Goal: Task Accomplishment & Management: Use online tool/utility

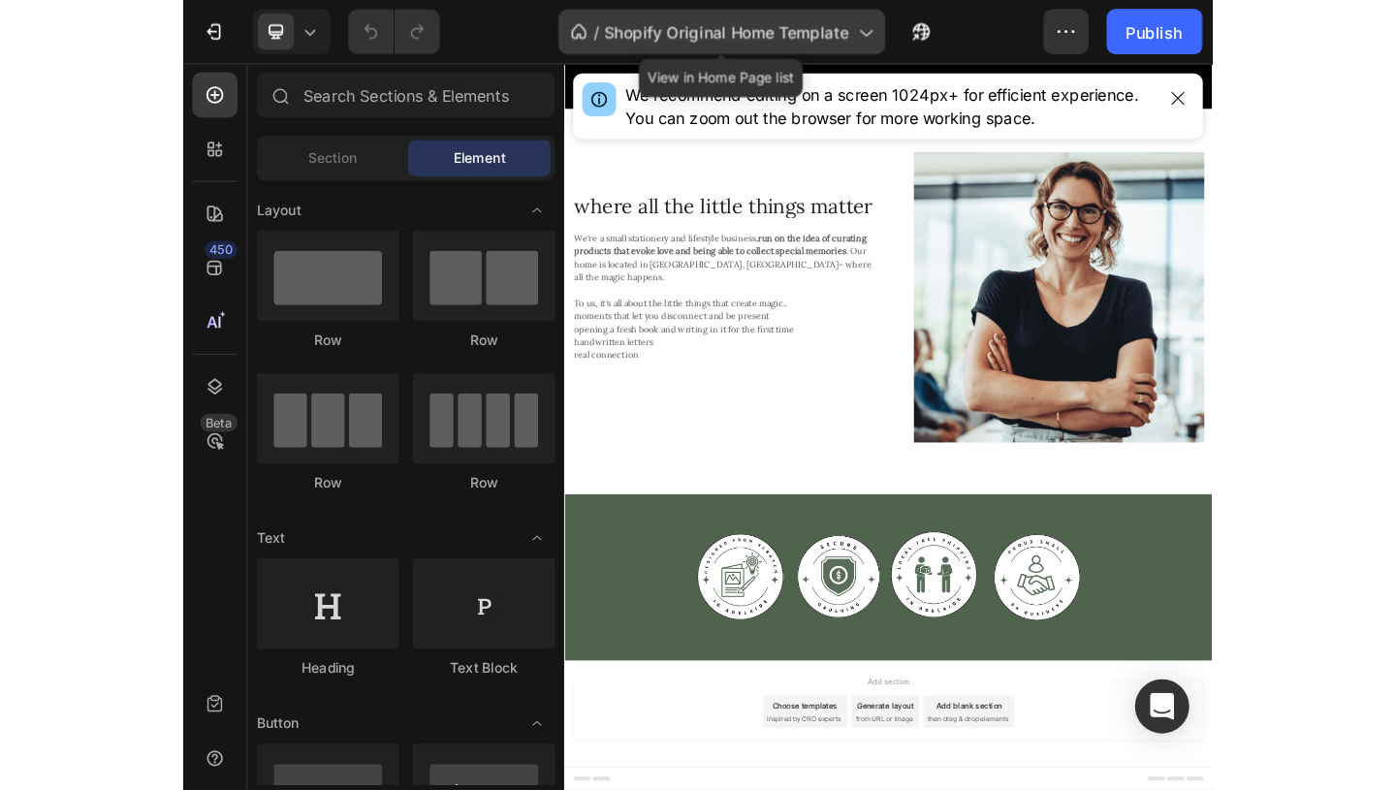
scroll to position [1125, 0]
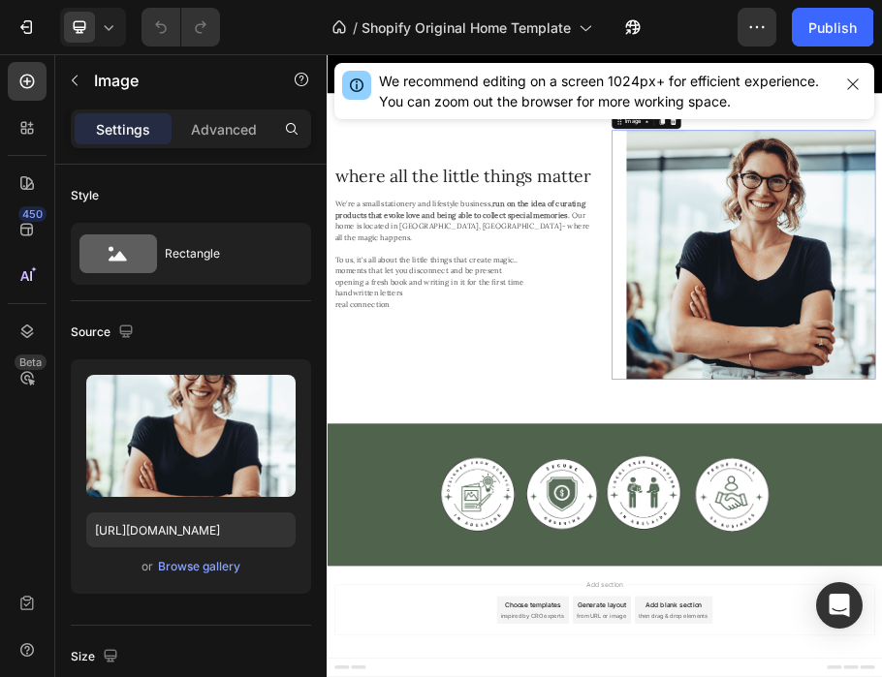
click at [195, 567] on div "Browse gallery" at bounding box center [199, 566] width 82 height 17
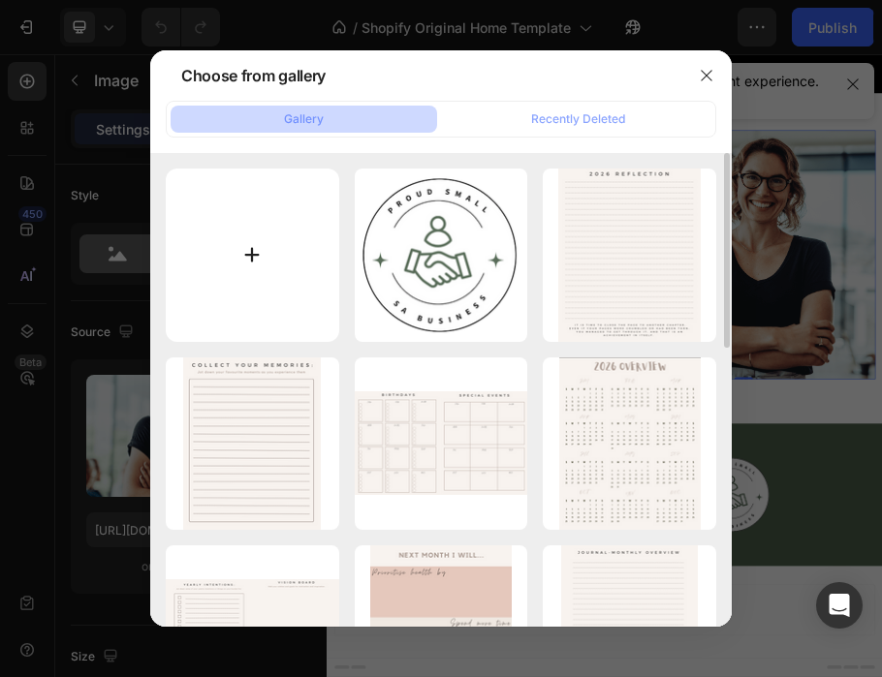
click at [285, 241] on input "file" at bounding box center [252, 255] width 173 height 173
type input "C:\fakepath\IMG_7276.heic"
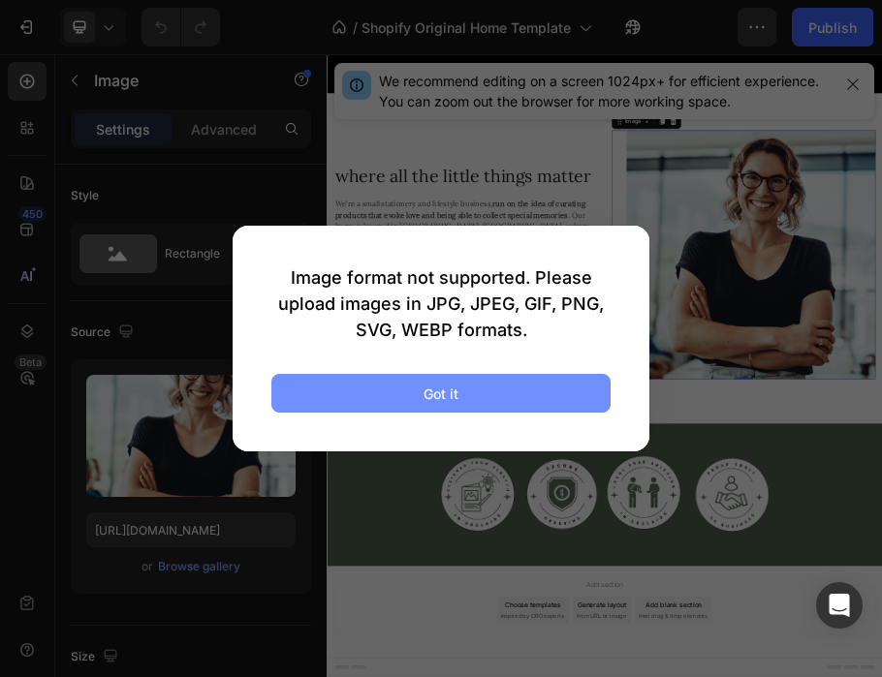
click at [440, 391] on div "Got it" at bounding box center [441, 394] width 35 height 20
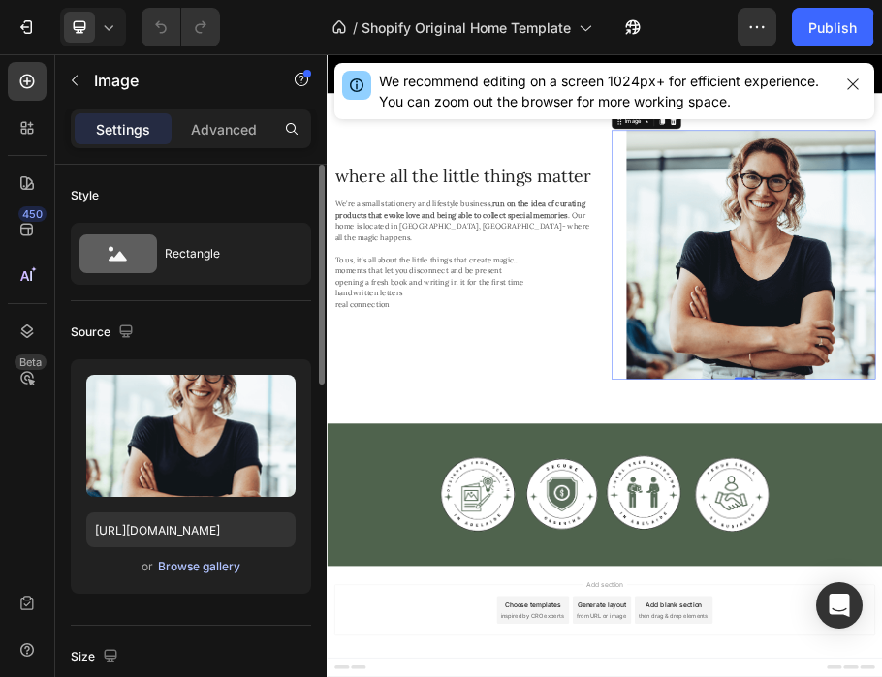
click at [221, 561] on div "Browse gallery" at bounding box center [199, 566] width 82 height 17
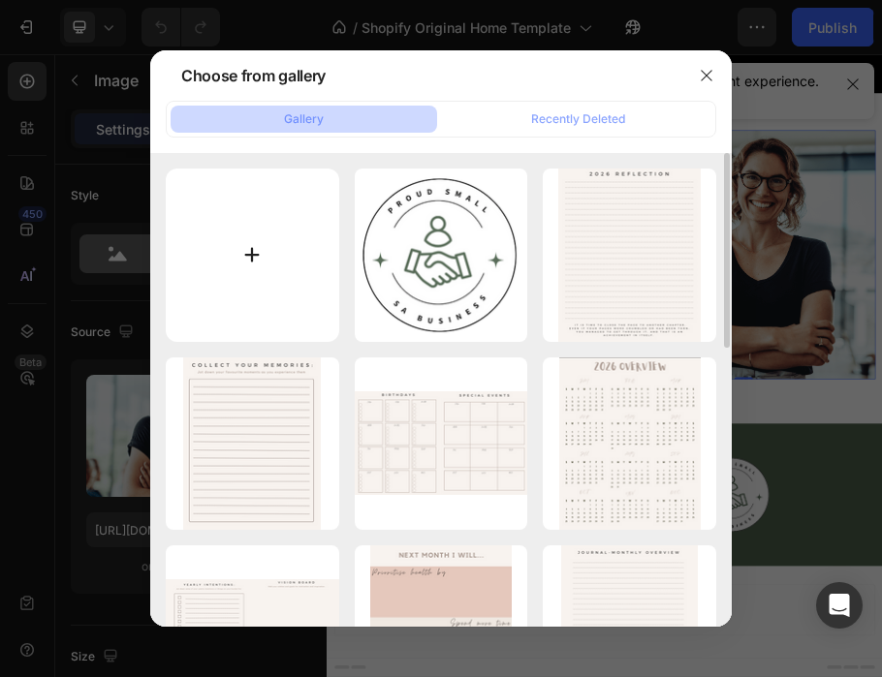
click at [294, 222] on input "file" at bounding box center [252, 255] width 173 height 173
type input "C:\fakepath\Screen Shot 2025-08-27 at 10.24.22 pm.png"
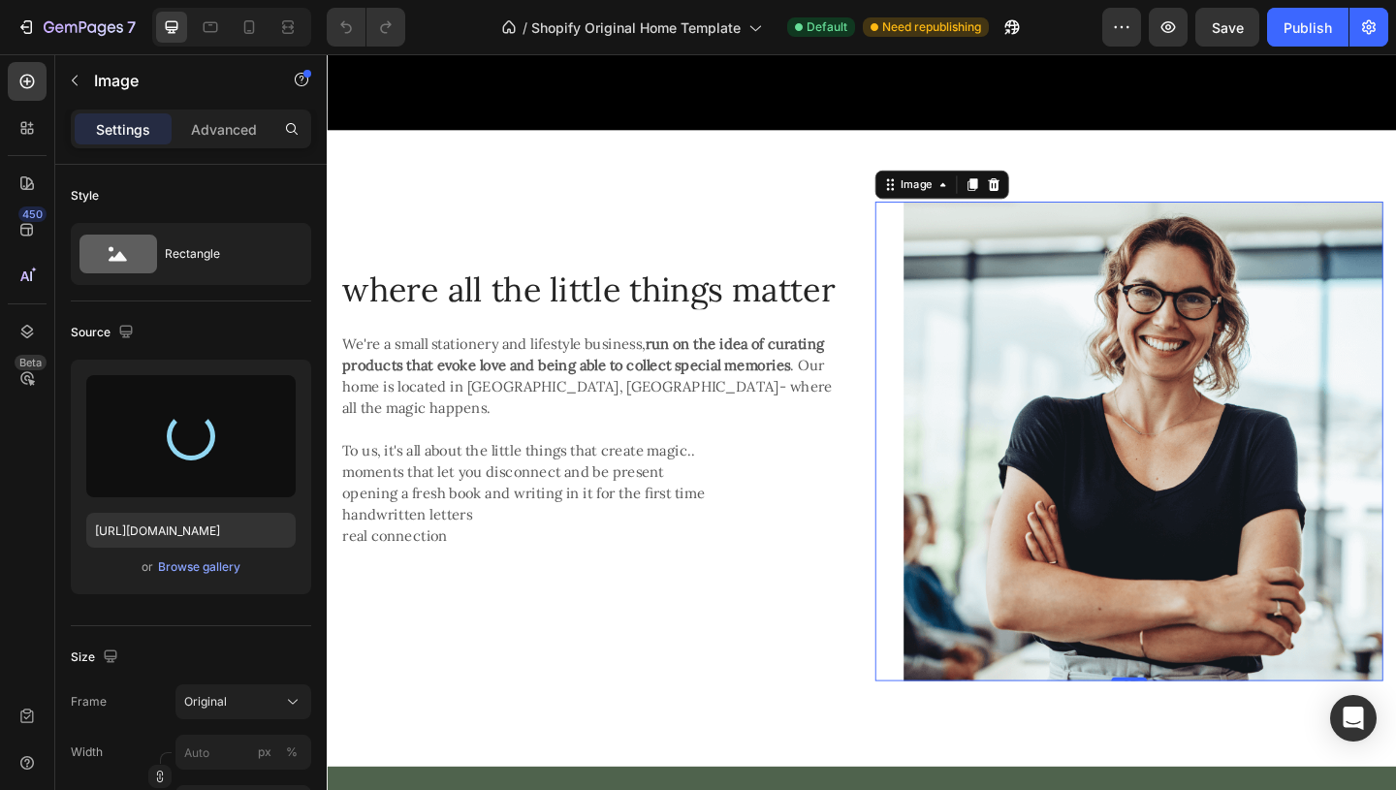
type input "https://cdn.shopify.com/s/files/1/0678/8707/1460/files/gempages_568238815861277…"
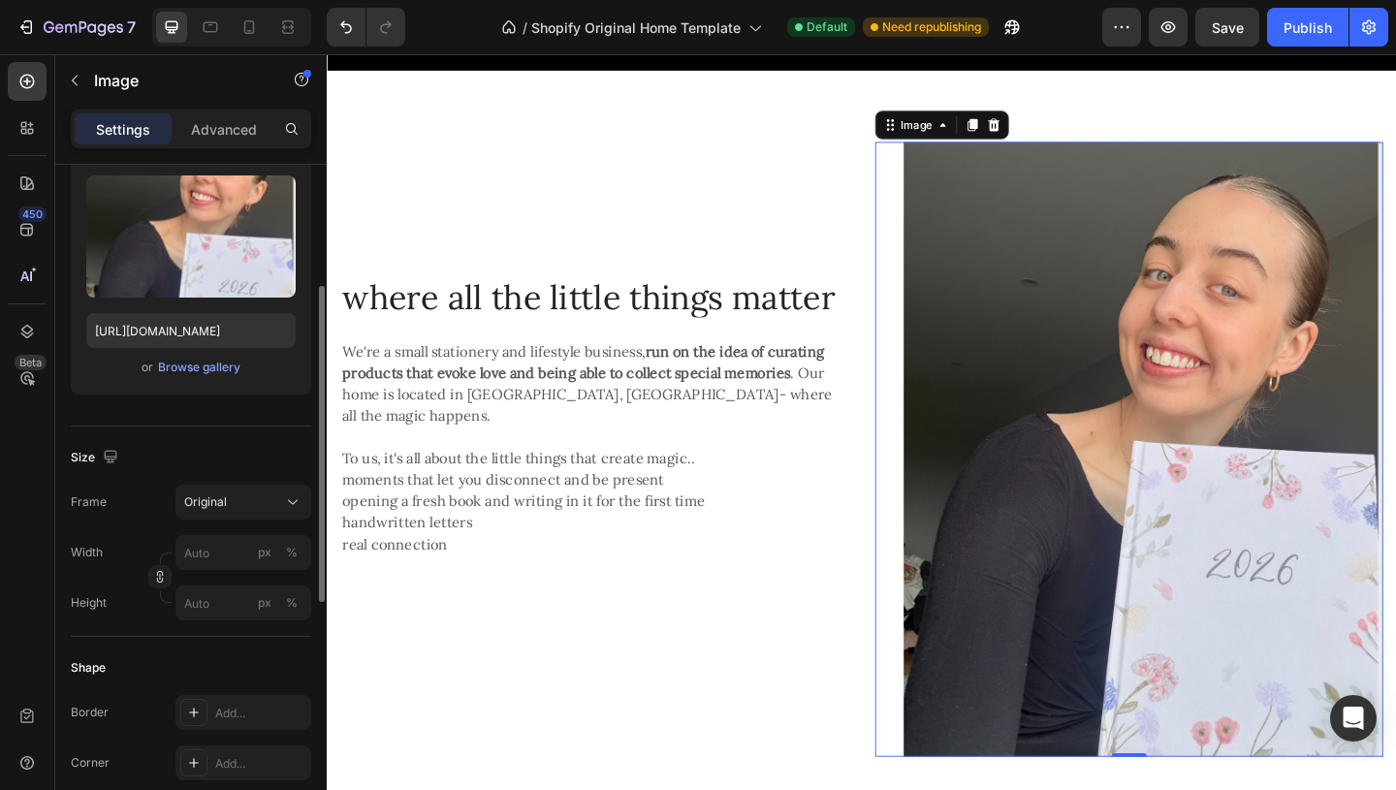
scroll to position [260, 0]
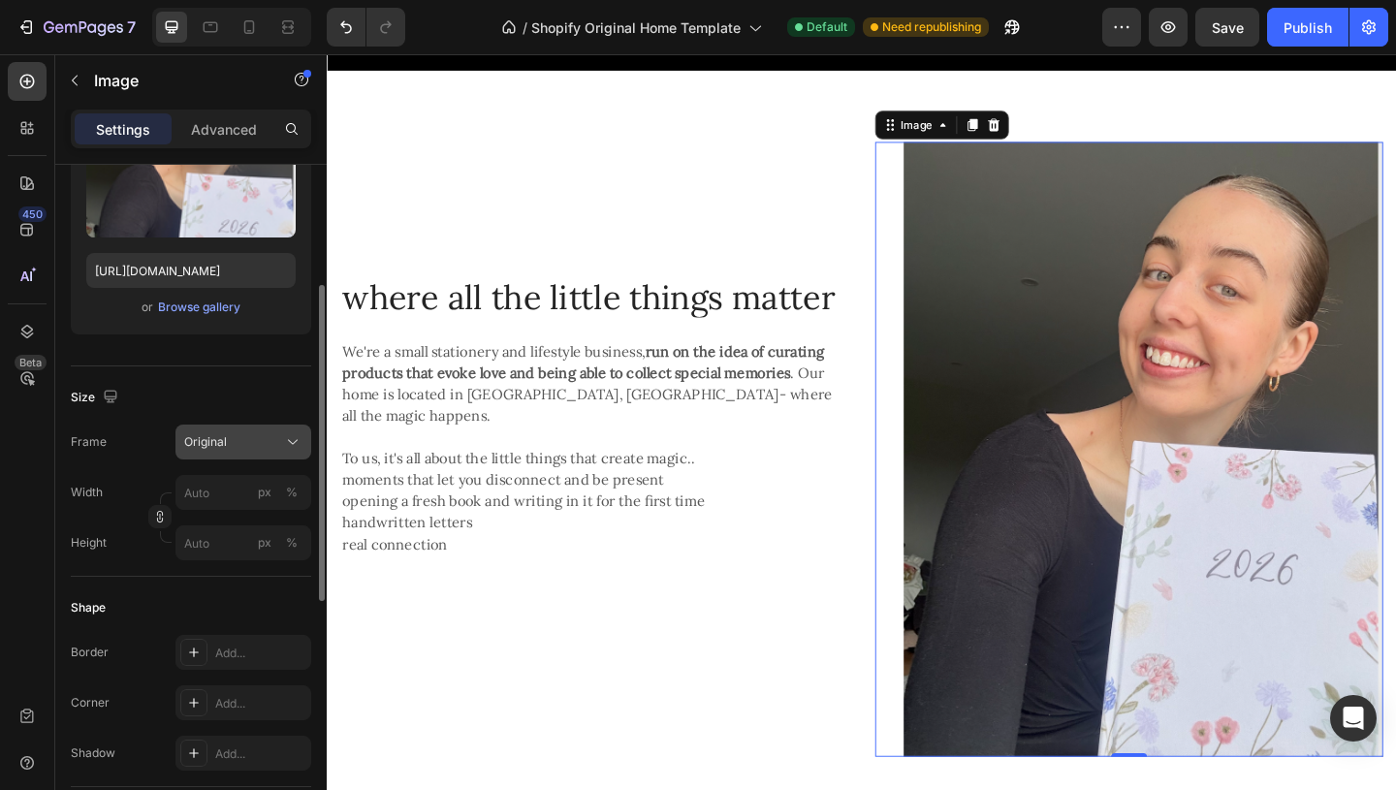
click at [265, 441] on div "Original" at bounding box center [231, 441] width 95 height 17
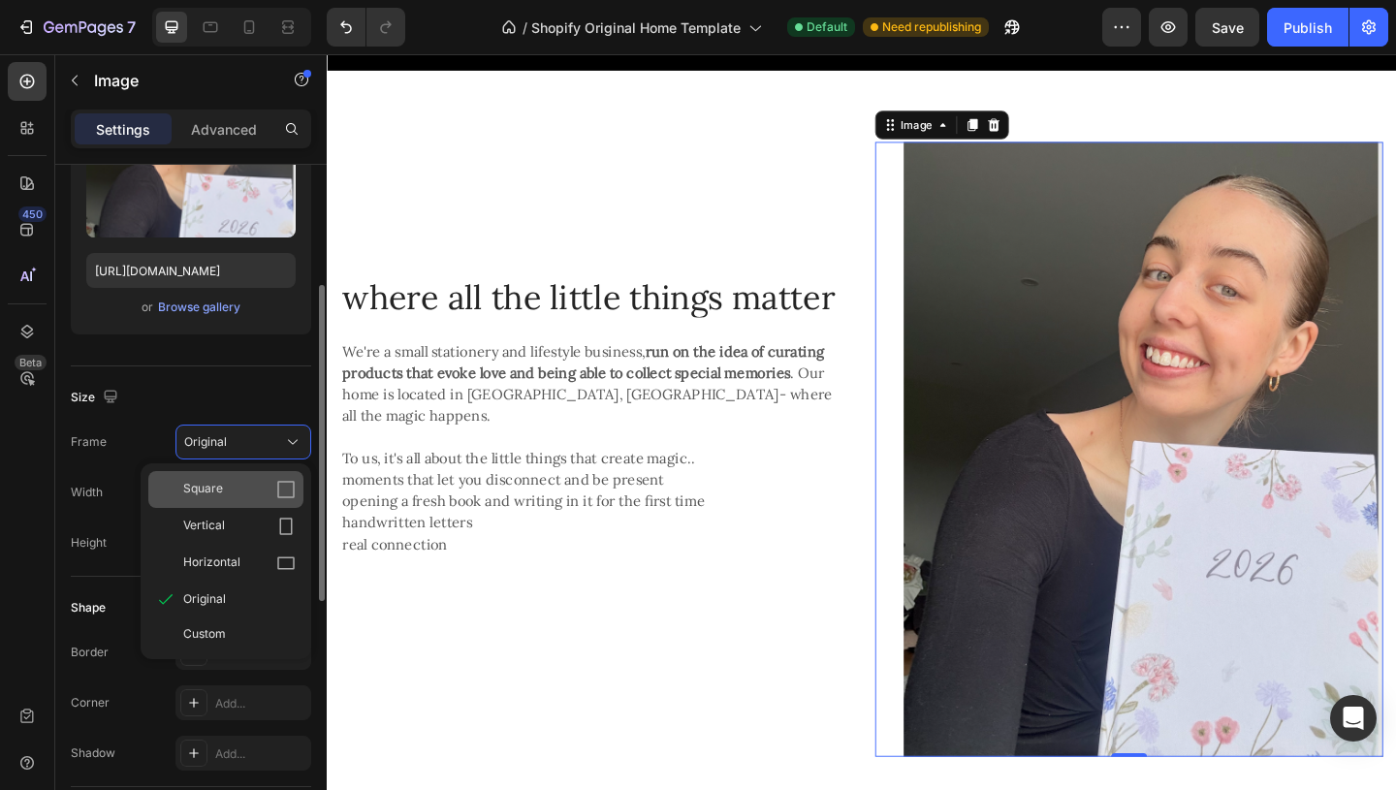
click at [289, 490] on icon at bounding box center [285, 489] width 19 height 19
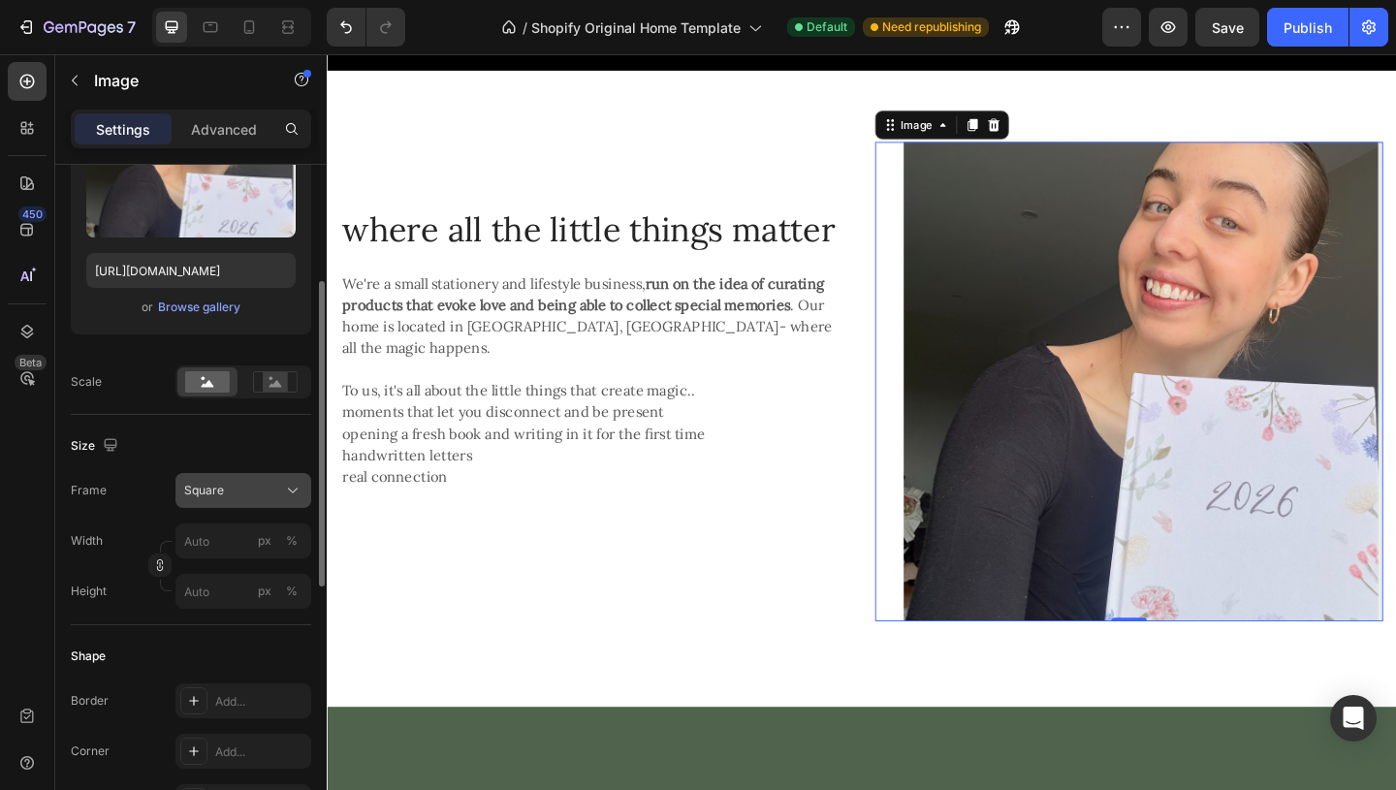
click at [289, 488] on icon at bounding box center [292, 490] width 19 height 19
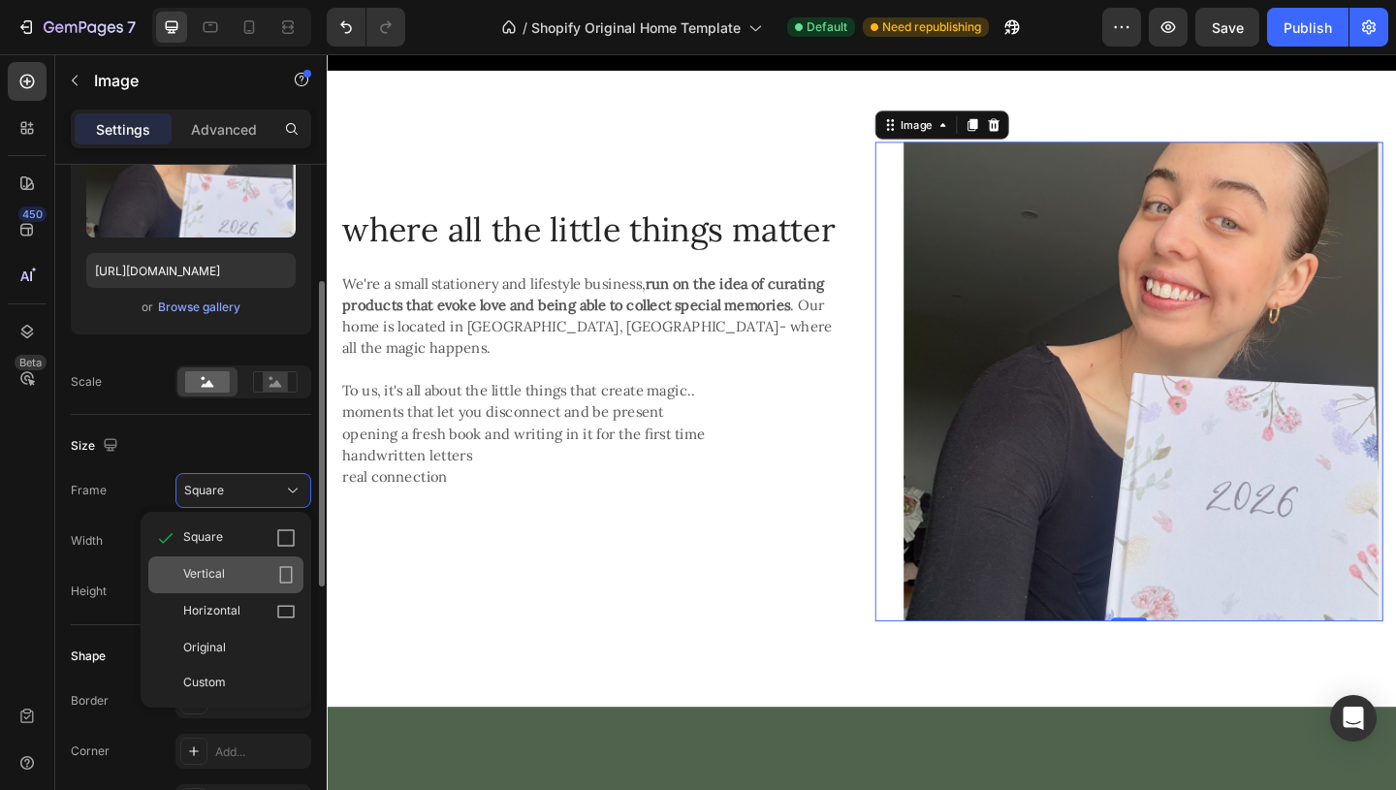
click at [285, 575] on icon at bounding box center [285, 574] width 19 height 19
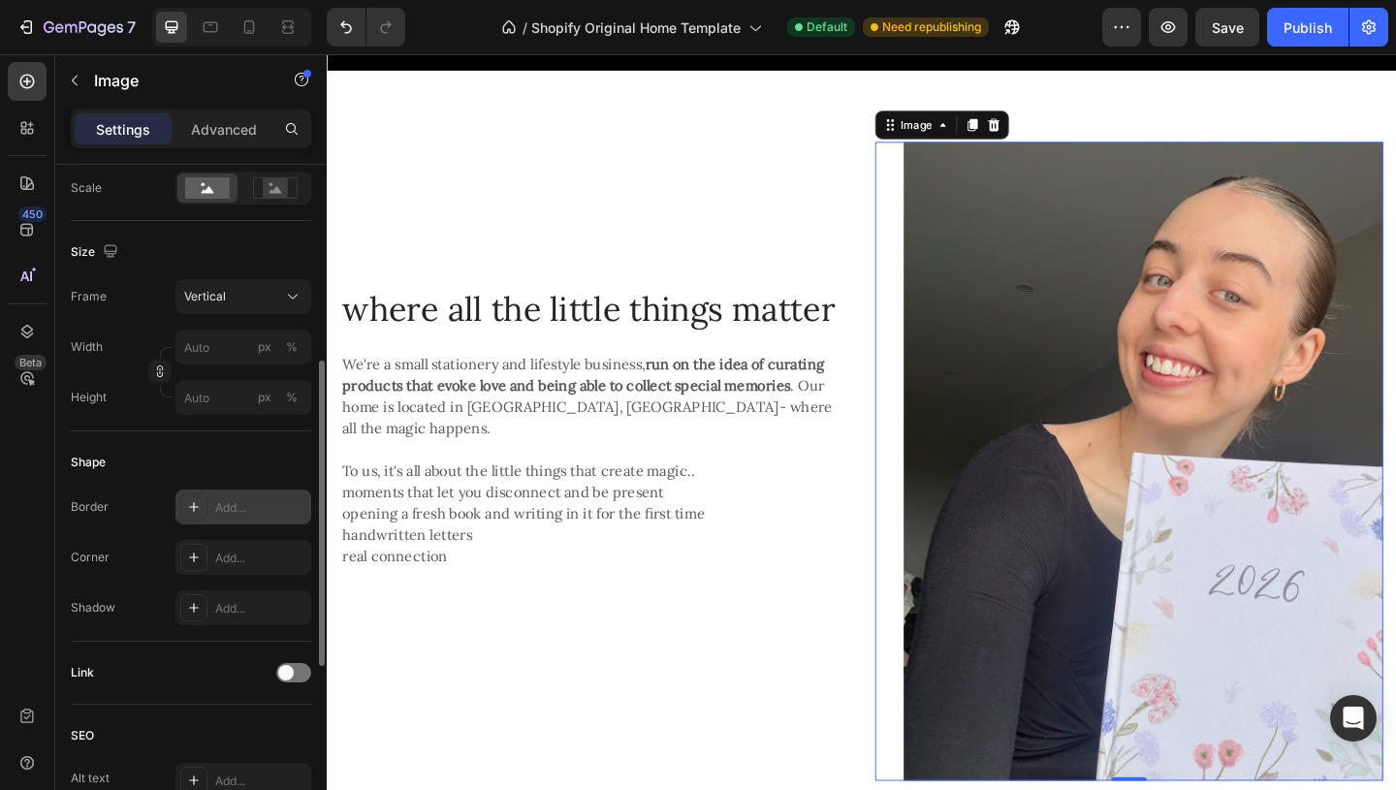
scroll to position [456, 0]
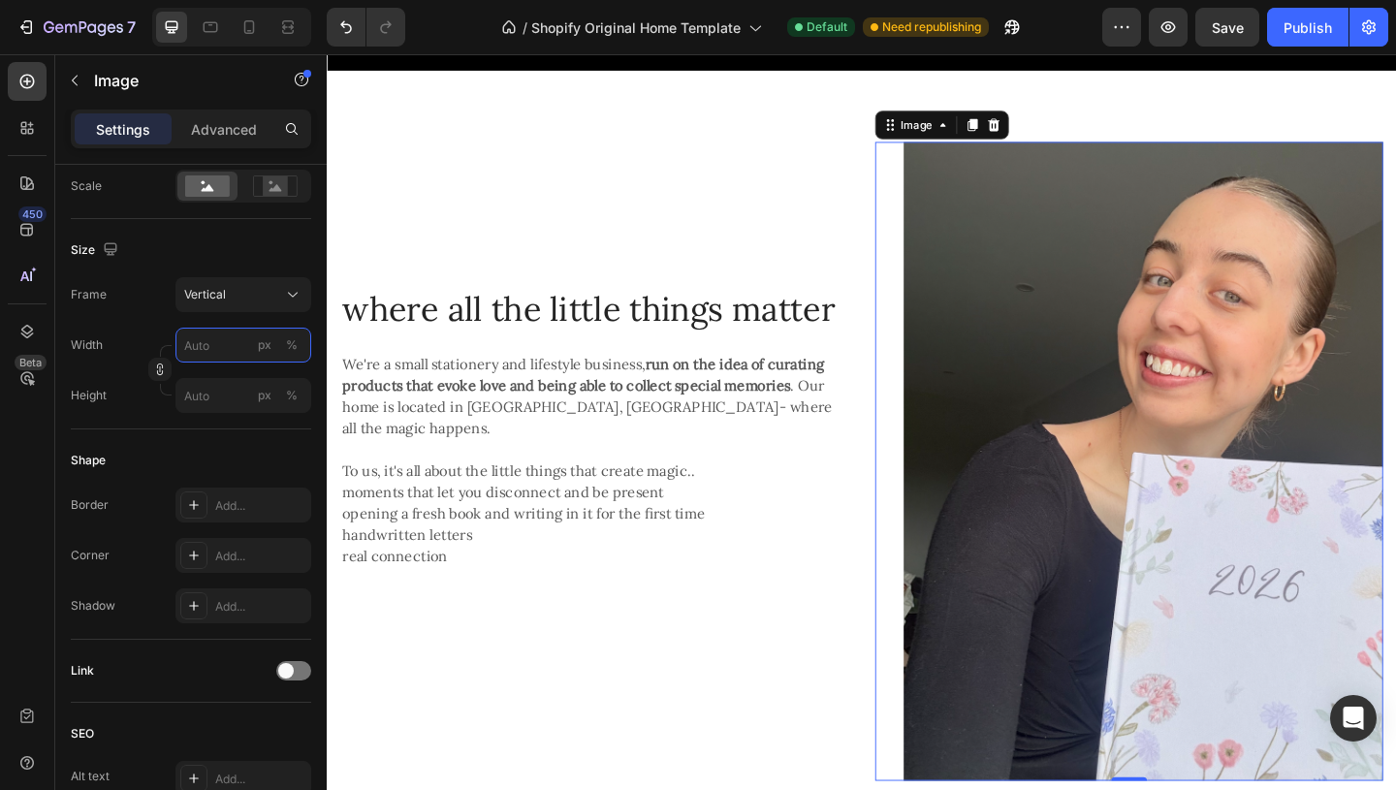
click at [232, 357] on input "px %" at bounding box center [243, 345] width 136 height 35
type input "8"
type input "11"
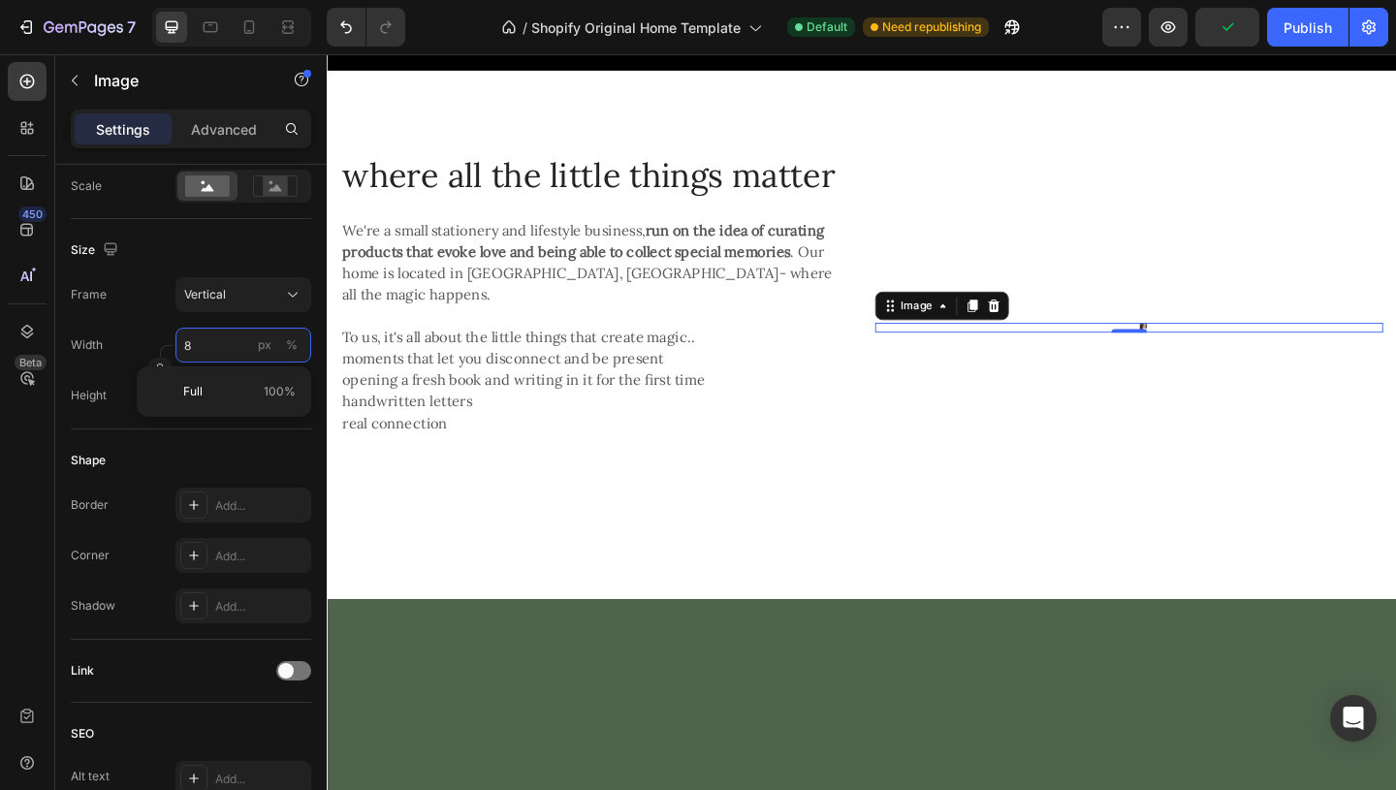
type input "80"
type input "107"
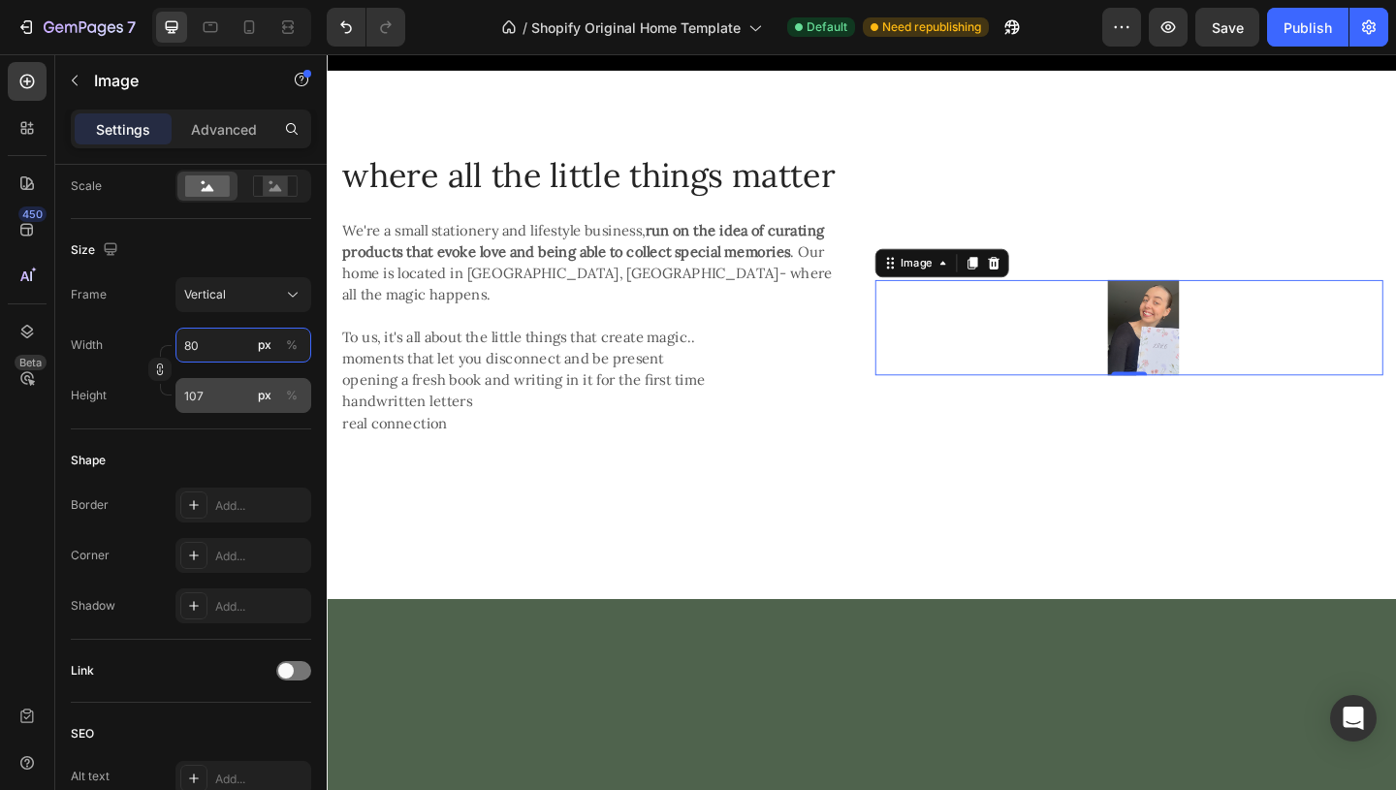
type input "80"
click at [236, 397] on input "107" at bounding box center [243, 395] width 136 height 35
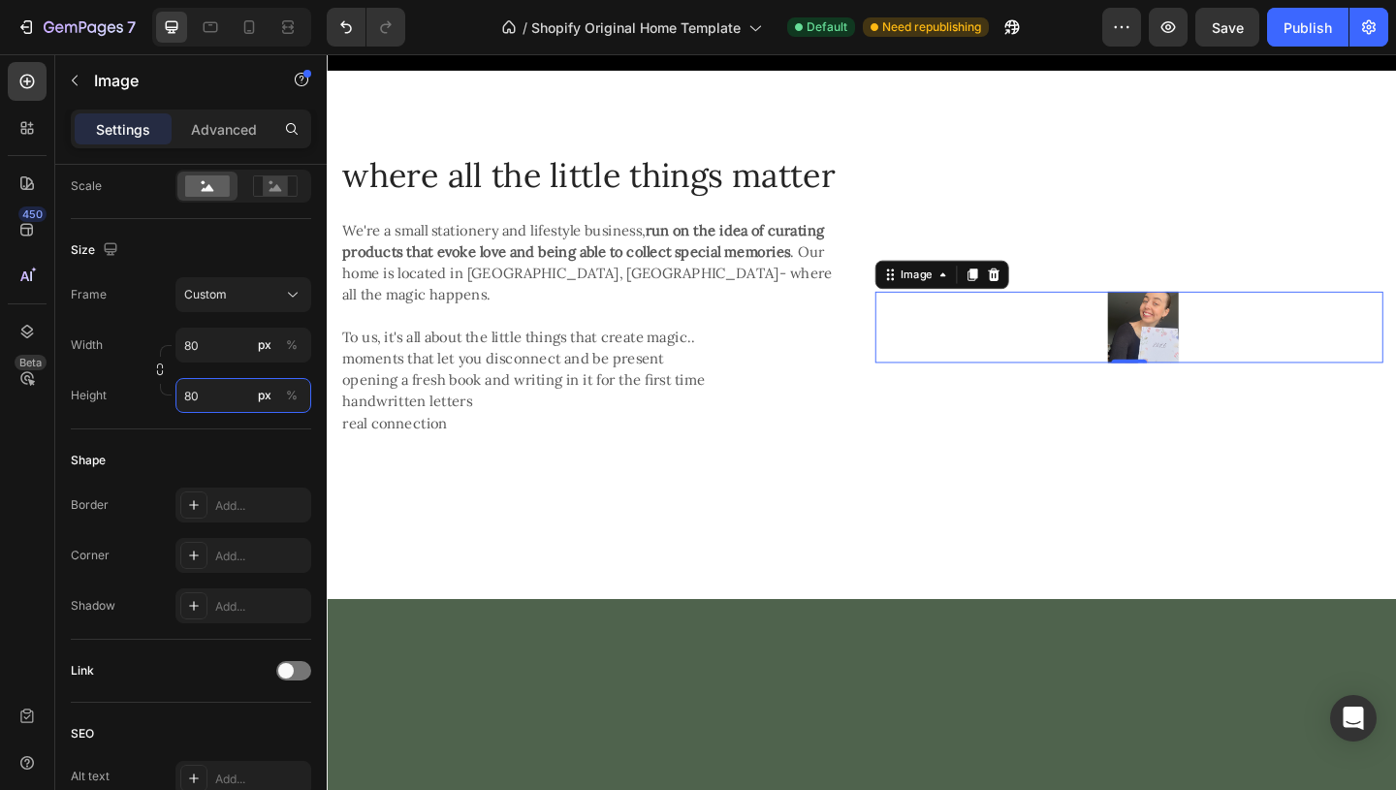
type input "8"
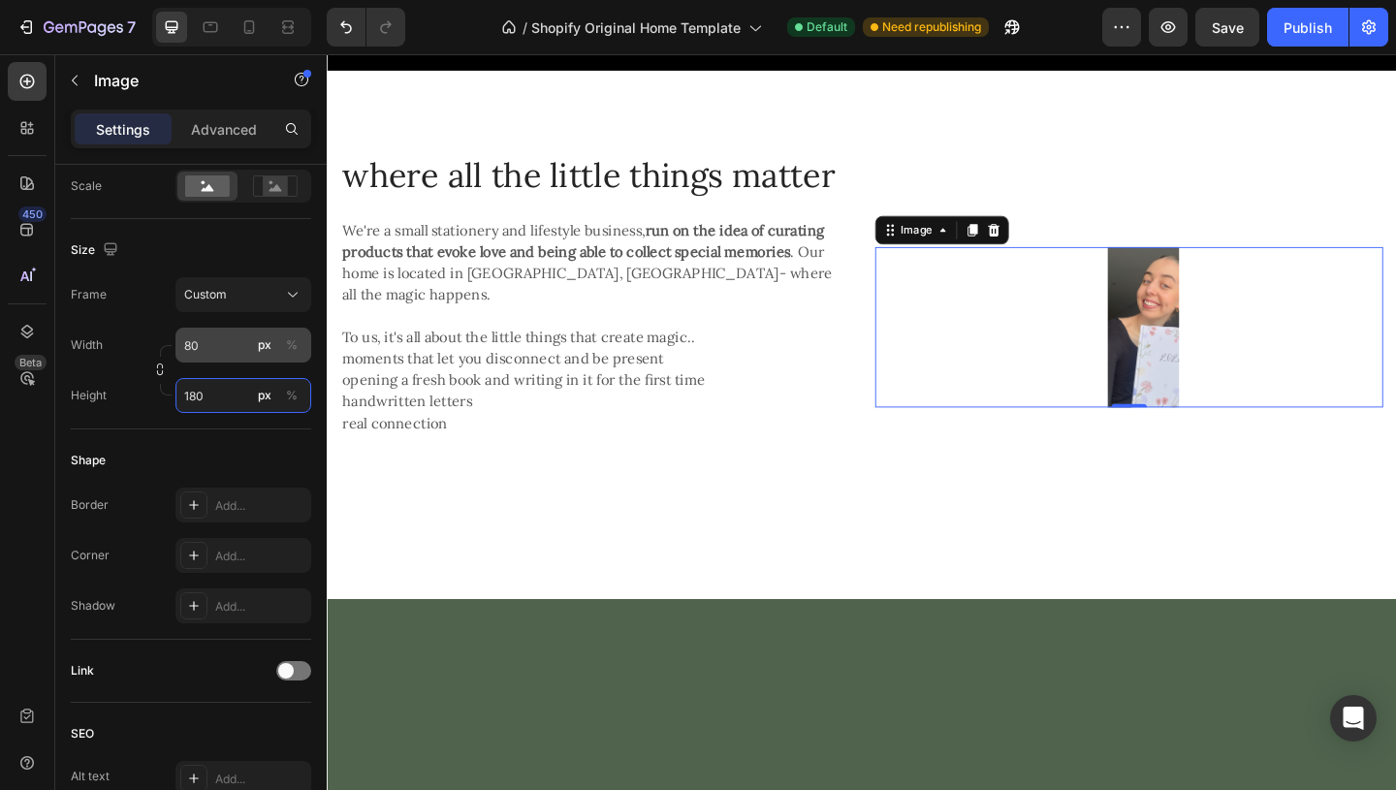
type input "180"
click at [240, 347] on input "80" at bounding box center [243, 345] width 136 height 35
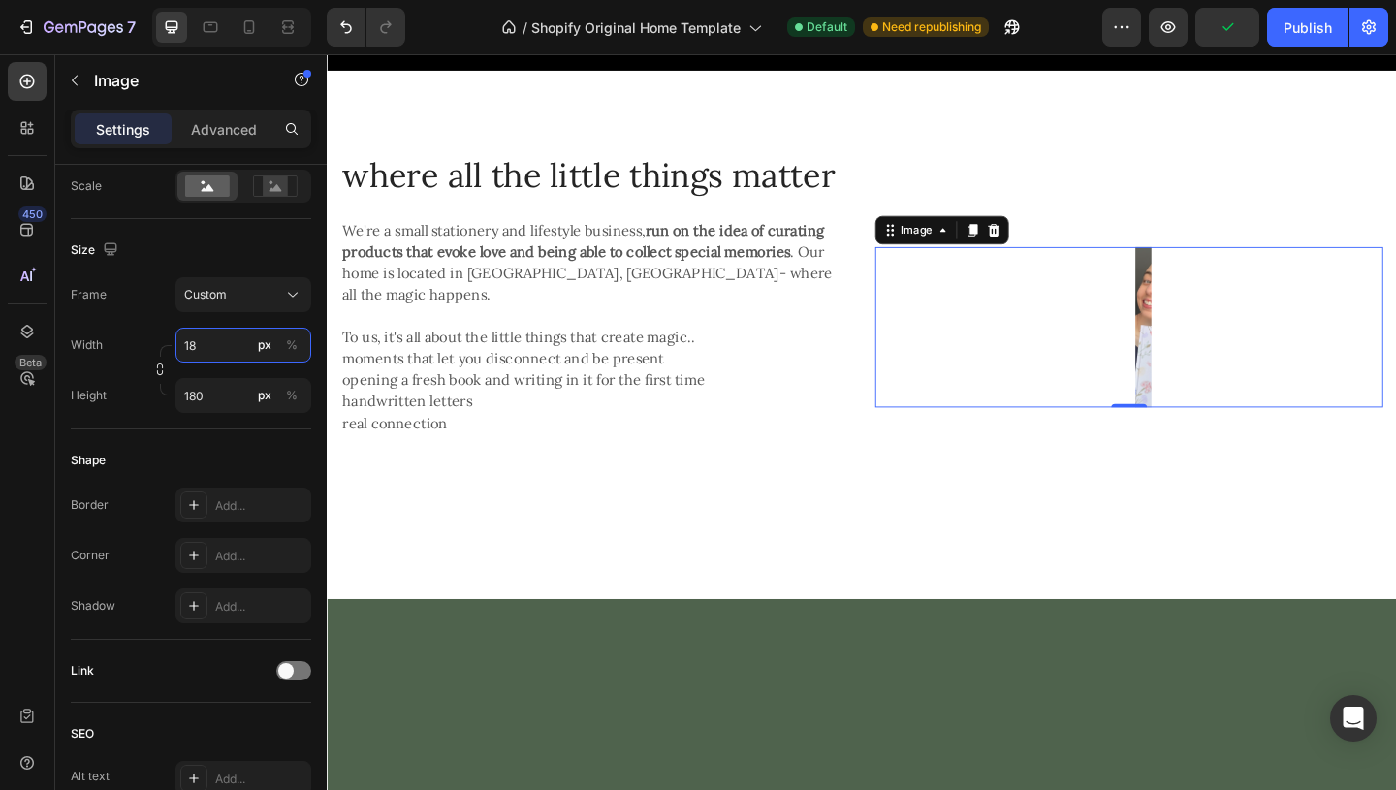
type input "1"
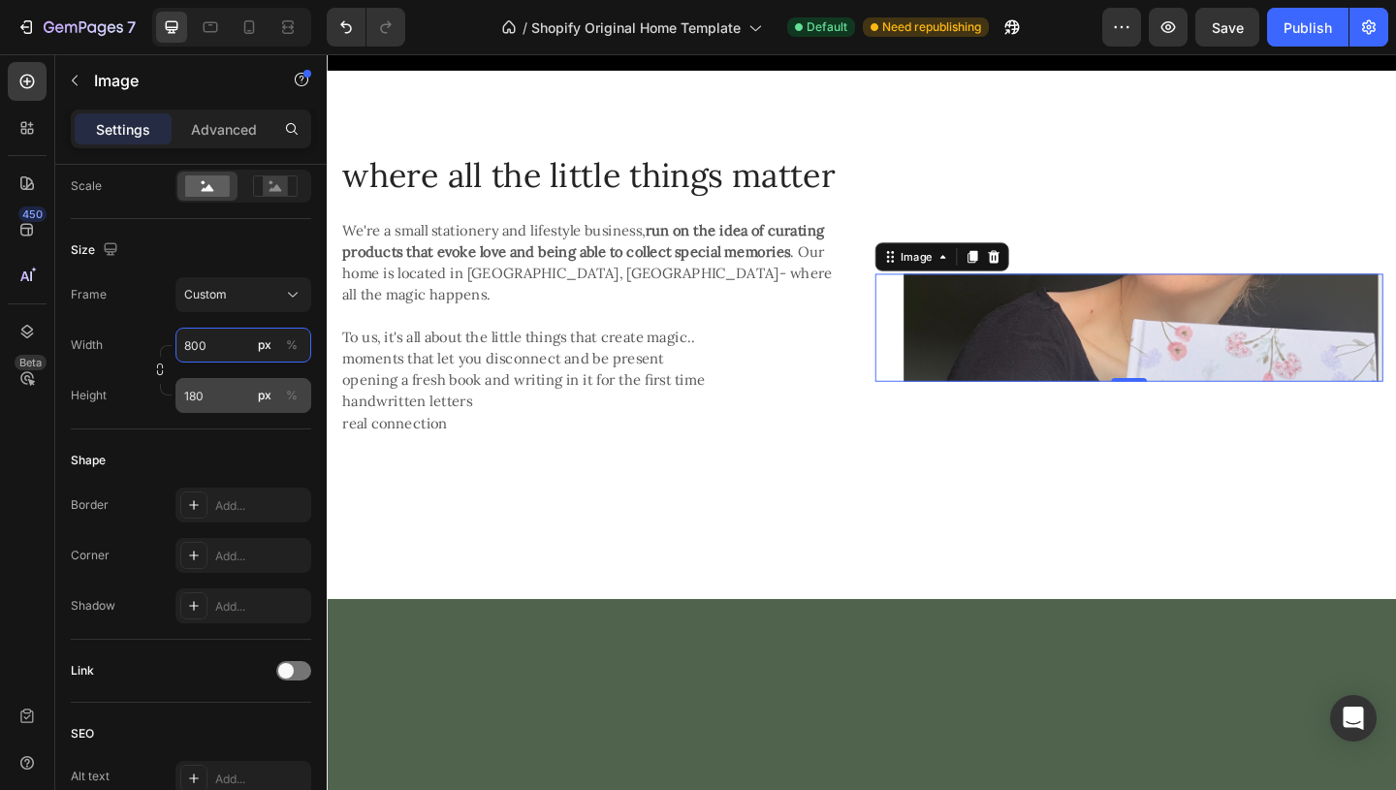
type input "800"
click at [223, 390] on input "180" at bounding box center [243, 395] width 136 height 35
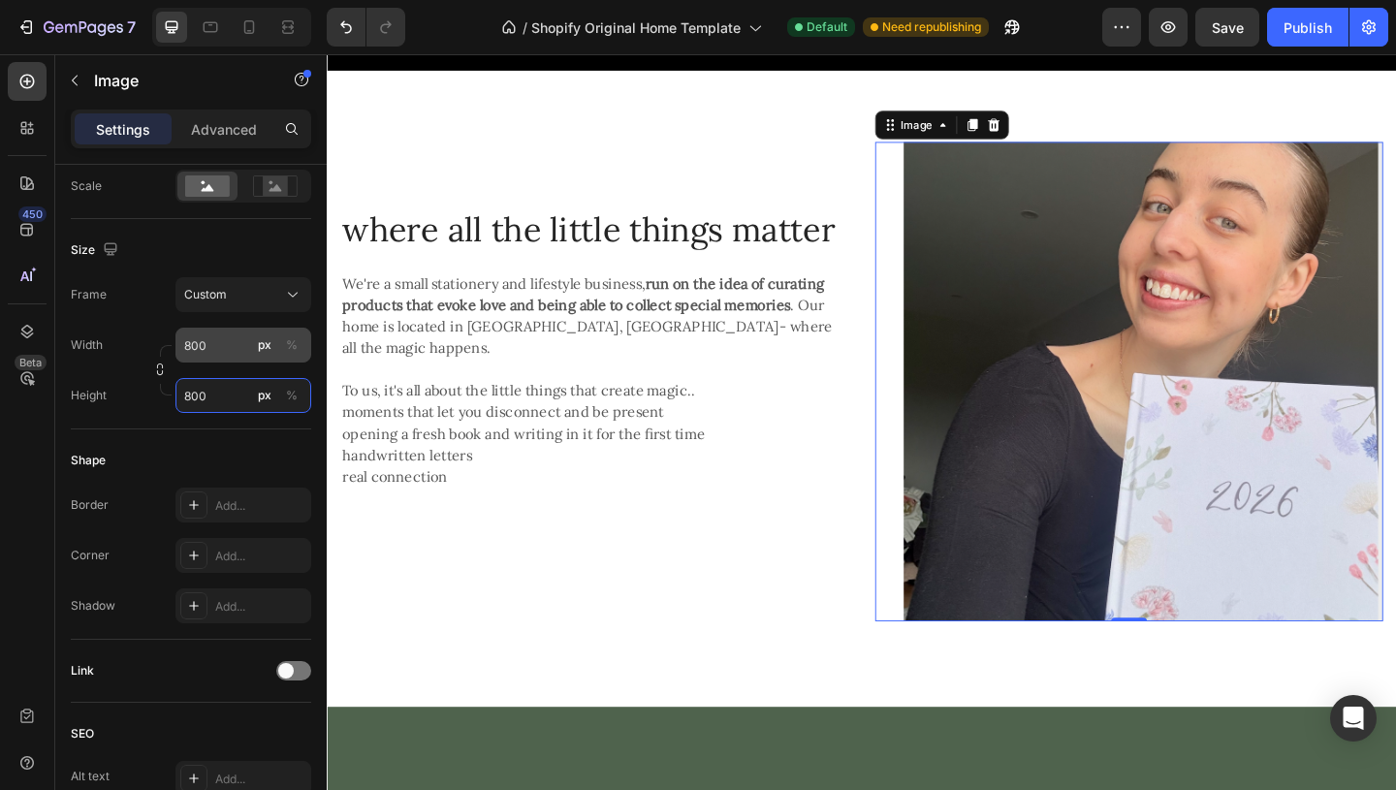
type input "800"
click at [230, 340] on input "800" at bounding box center [243, 345] width 136 height 35
drag, startPoint x: 230, startPoint y: 347, endPoint x: 164, endPoint y: 348, distance: 65.9
click at [164, 348] on div "Width 800 px % Height 800 px %" at bounding box center [191, 370] width 240 height 85
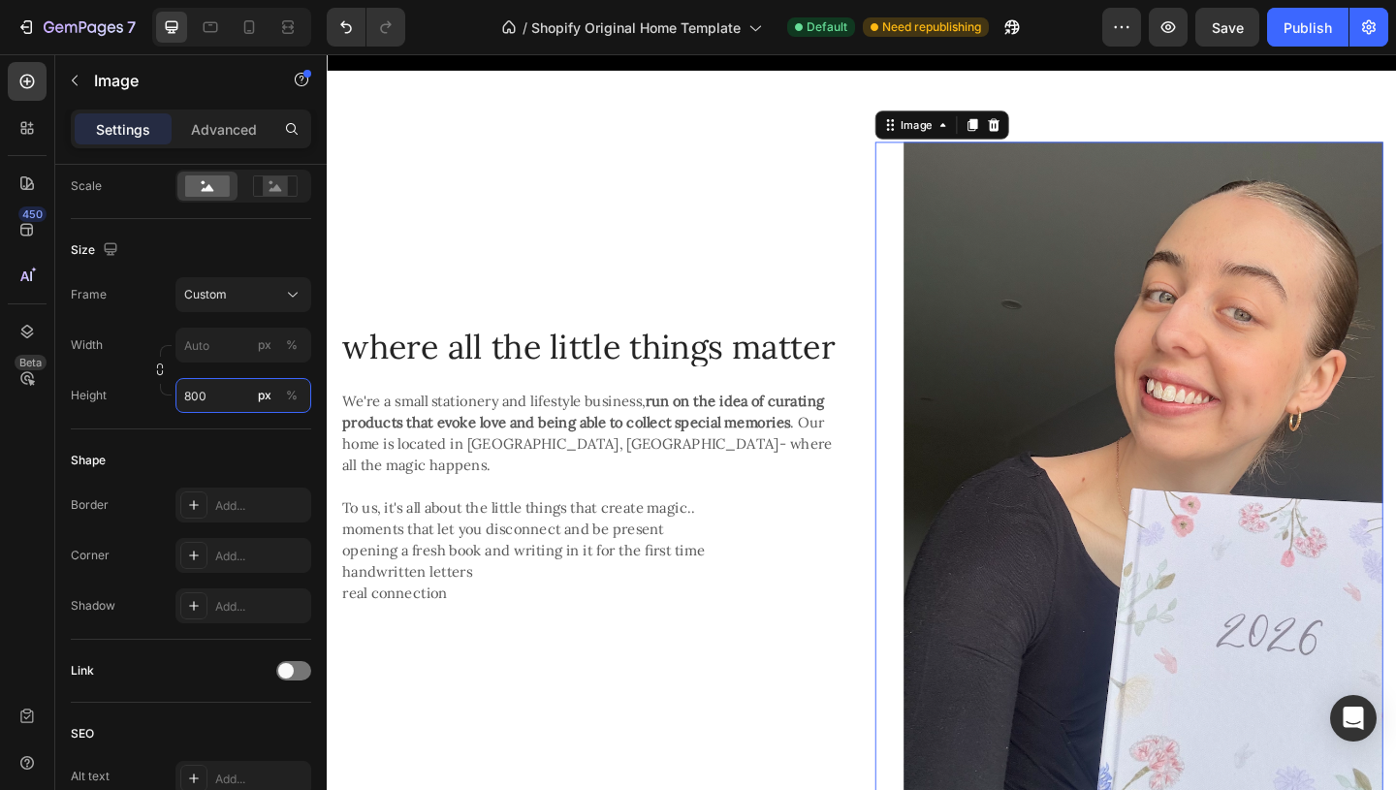
click at [208, 379] on div "Size Frame Custom Width px % Height 800 px %" at bounding box center [191, 324] width 240 height 210
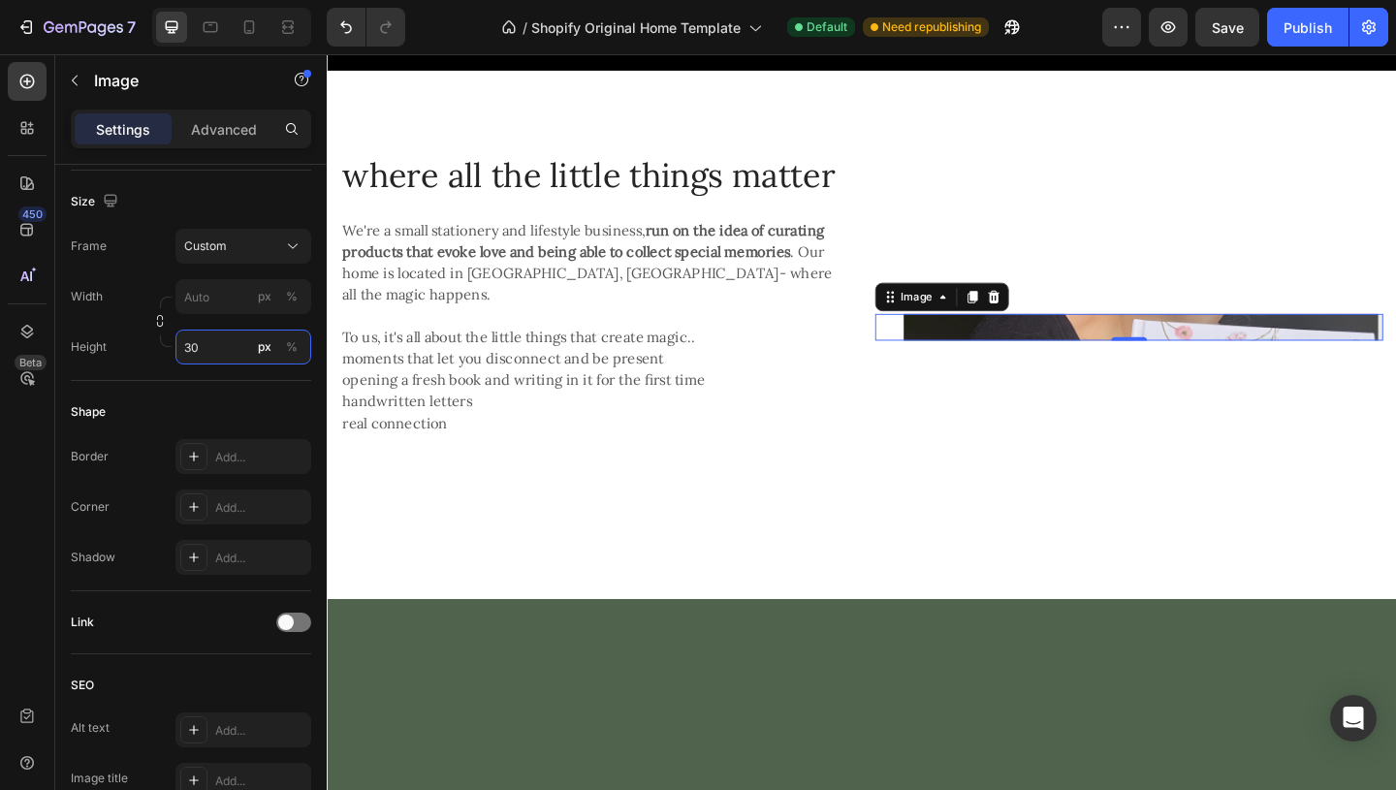
type input "3"
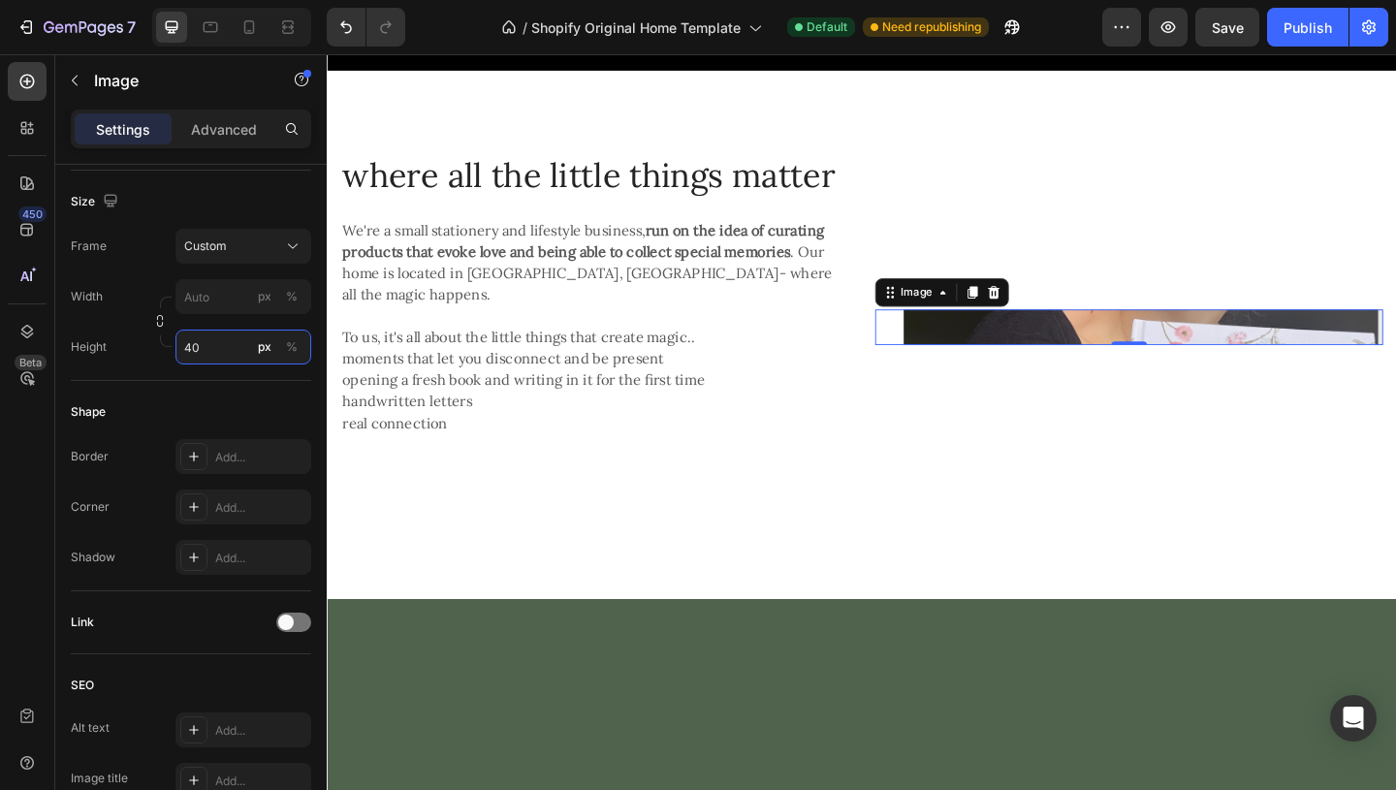
type input "4"
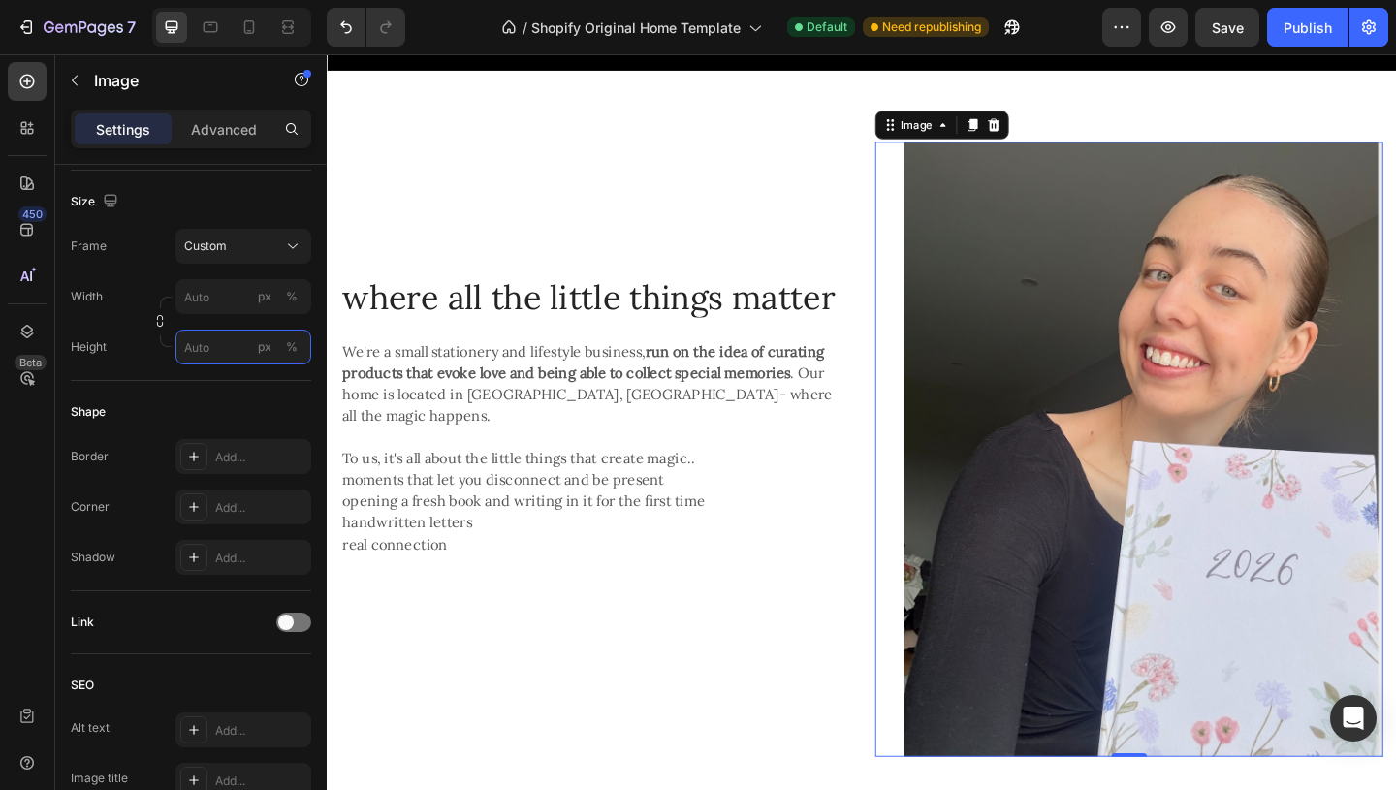
type input "7"
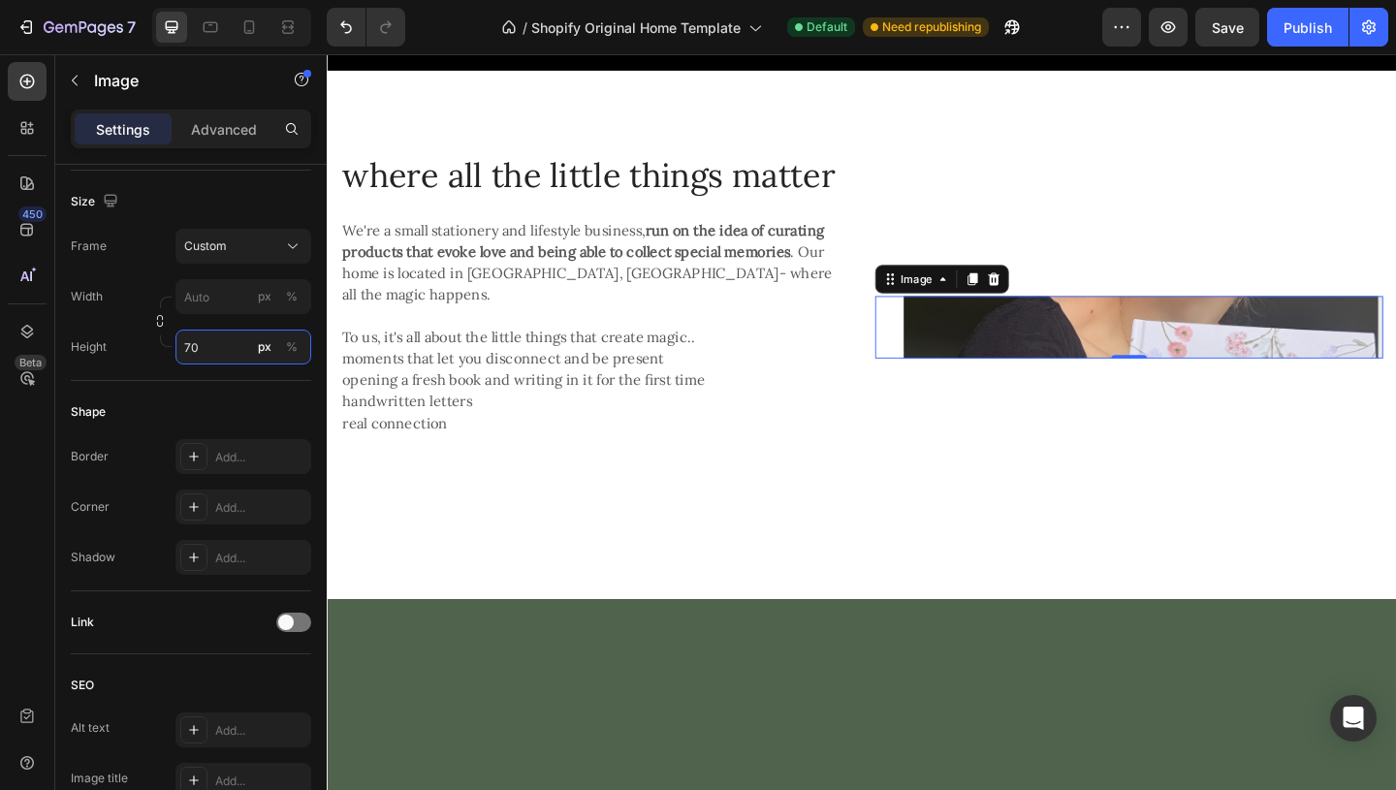
type input "7"
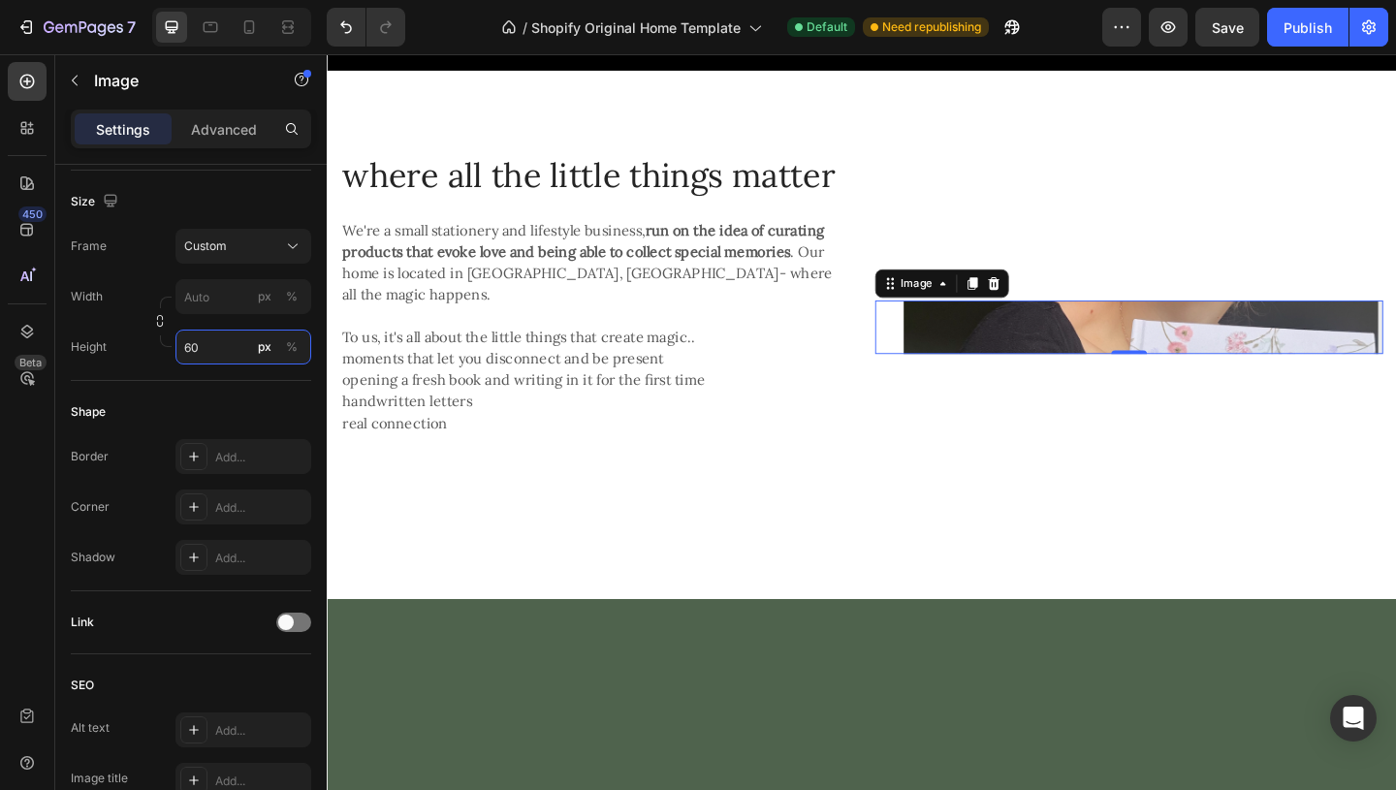
type input "600"
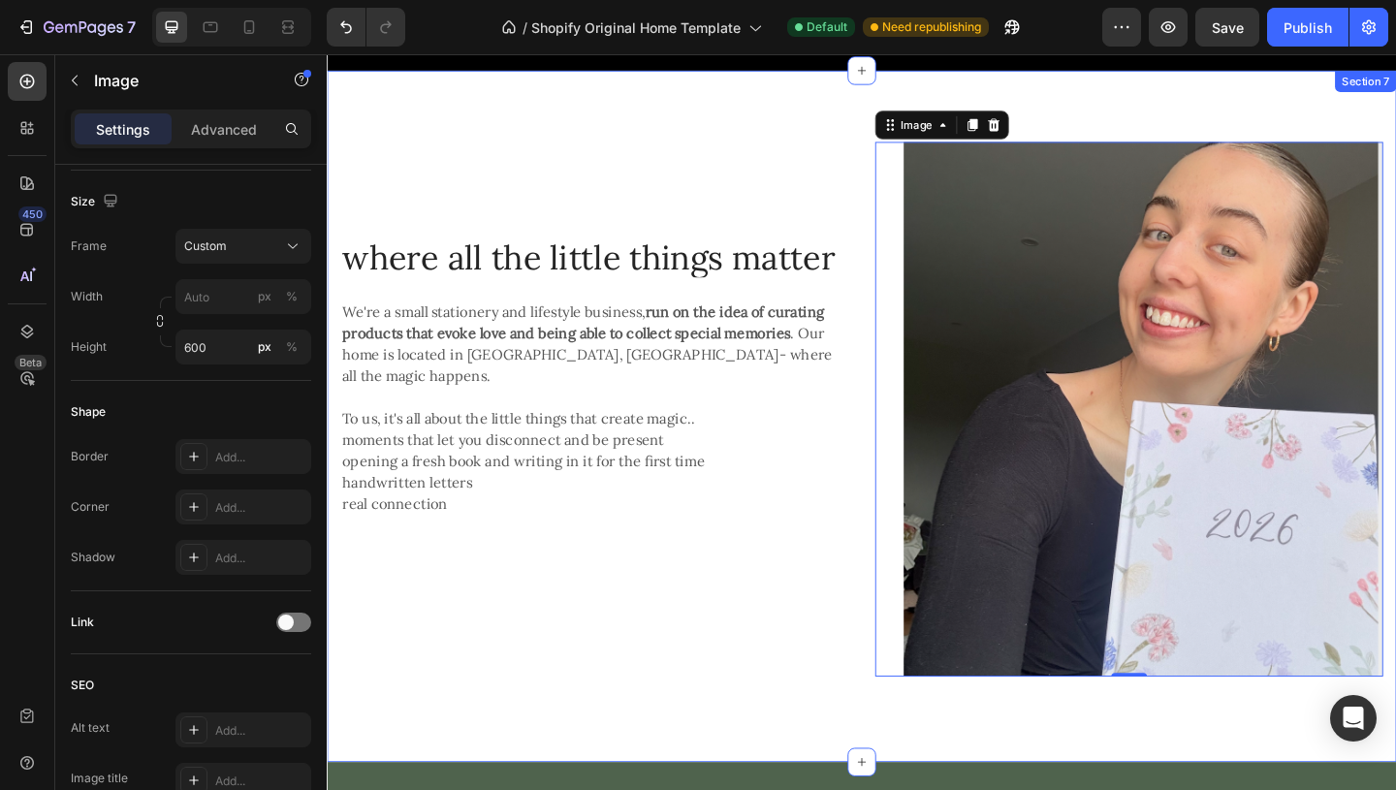
click at [1000, 764] on div "where all the little things matter Heading We're a small stationery and lifesty…" at bounding box center [908, 448] width 1163 height 752
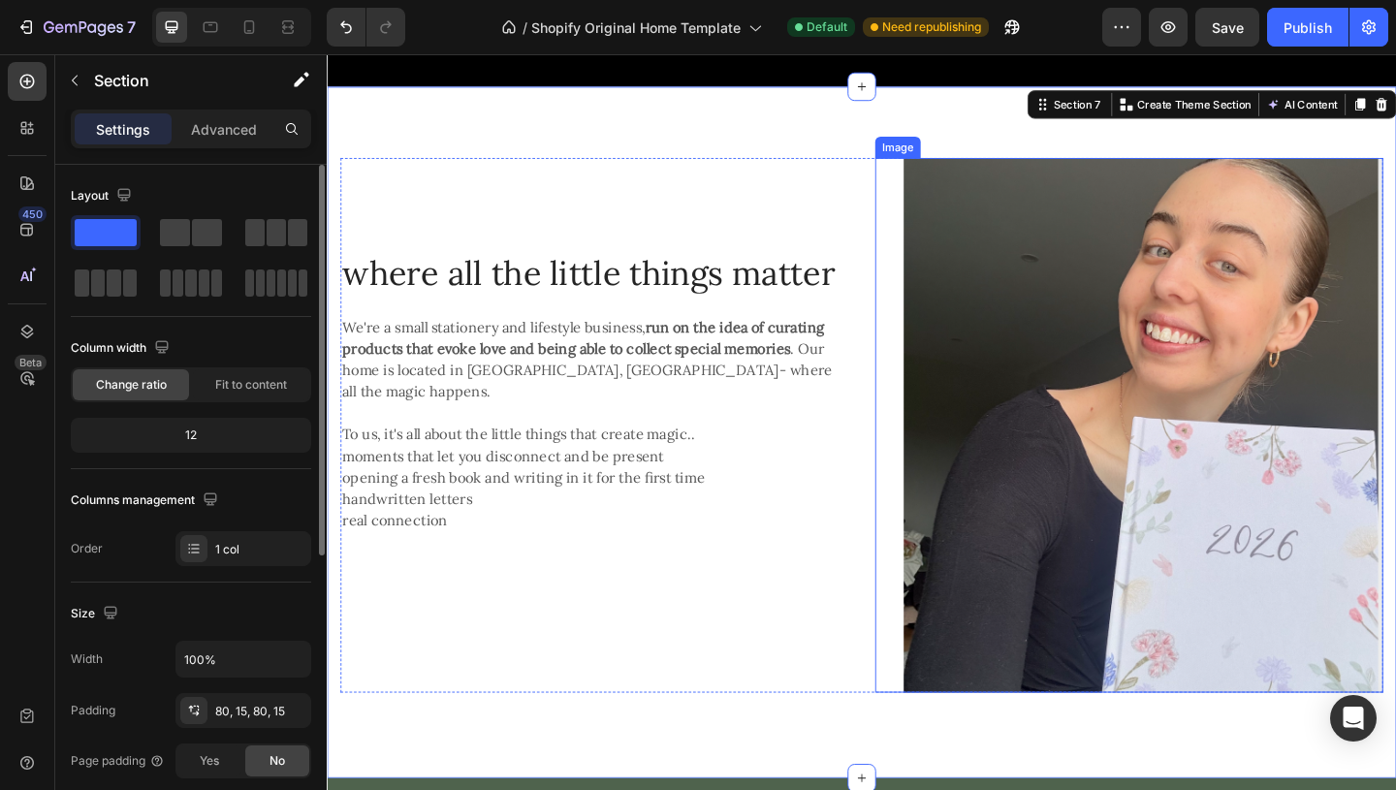
scroll to position [1172, 0]
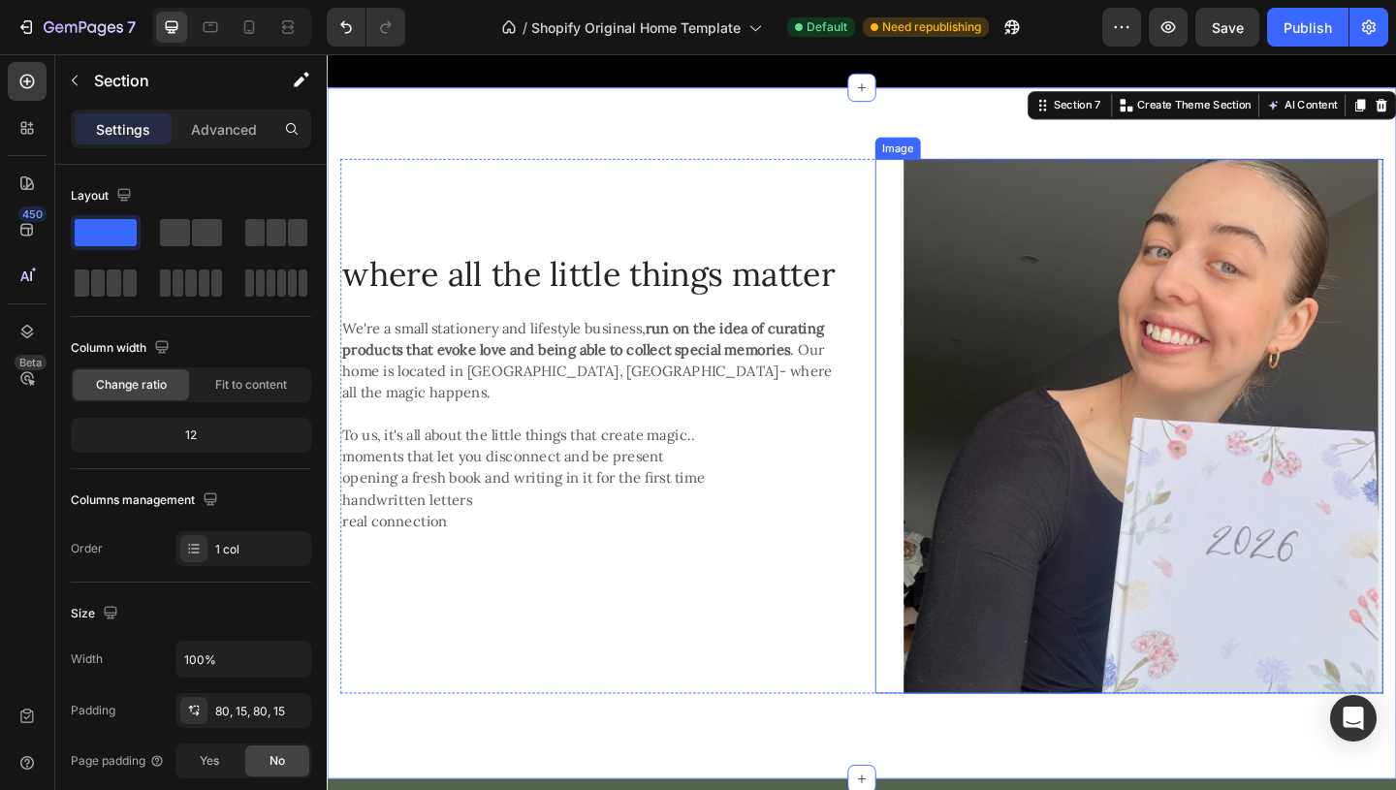
click at [1081, 518] on img at bounding box center [1214, 459] width 521 height 582
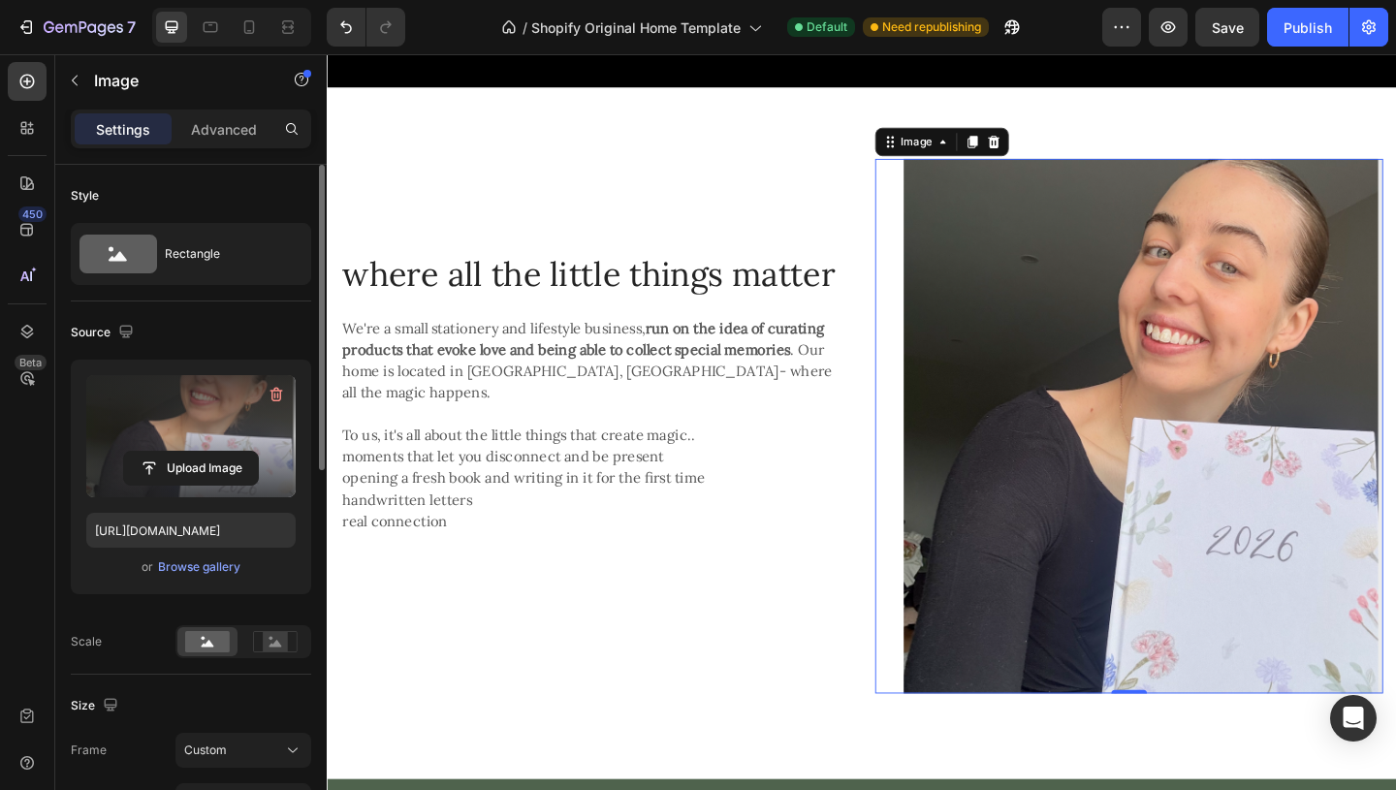
click at [210, 409] on label at bounding box center [190, 436] width 209 height 122
click at [210, 452] on input "file" at bounding box center [191, 468] width 134 height 33
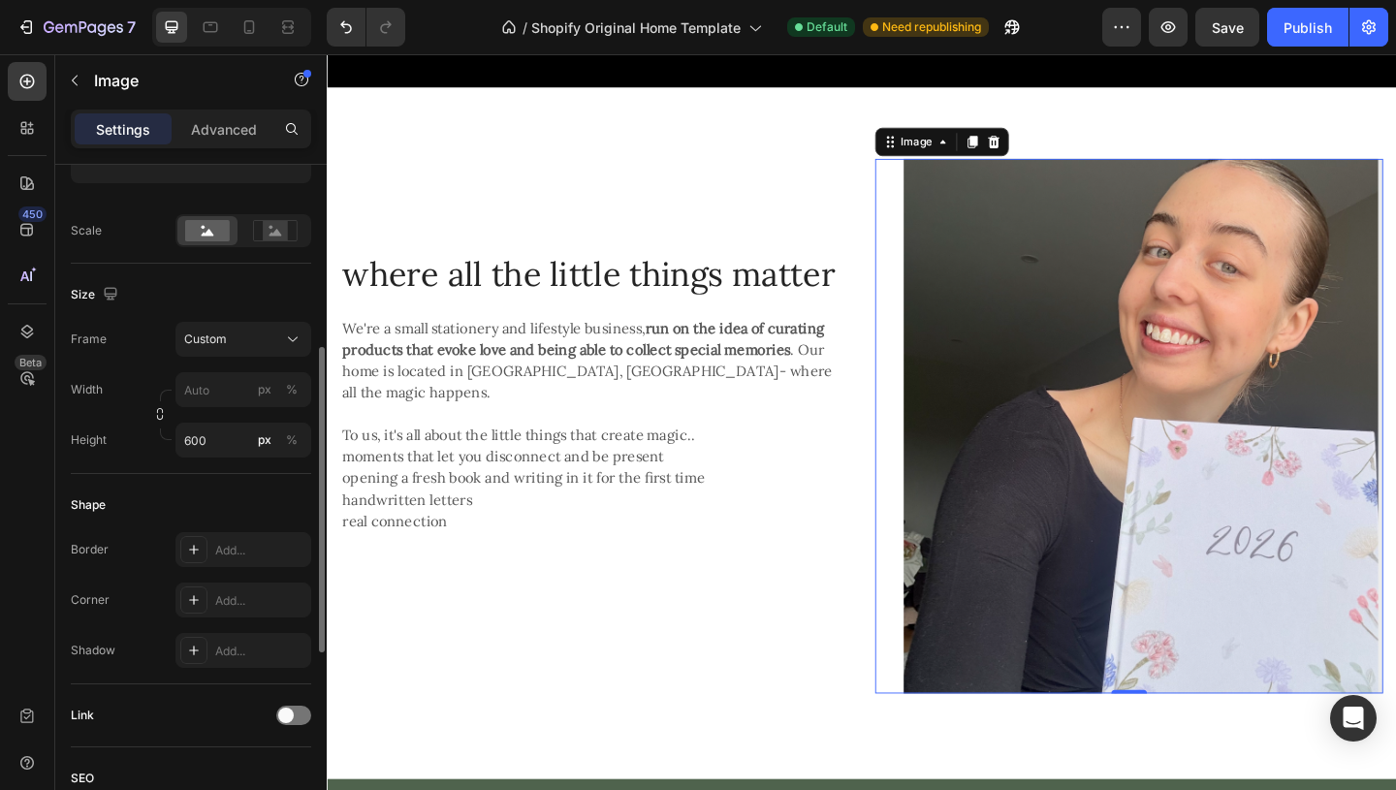
scroll to position [425, 0]
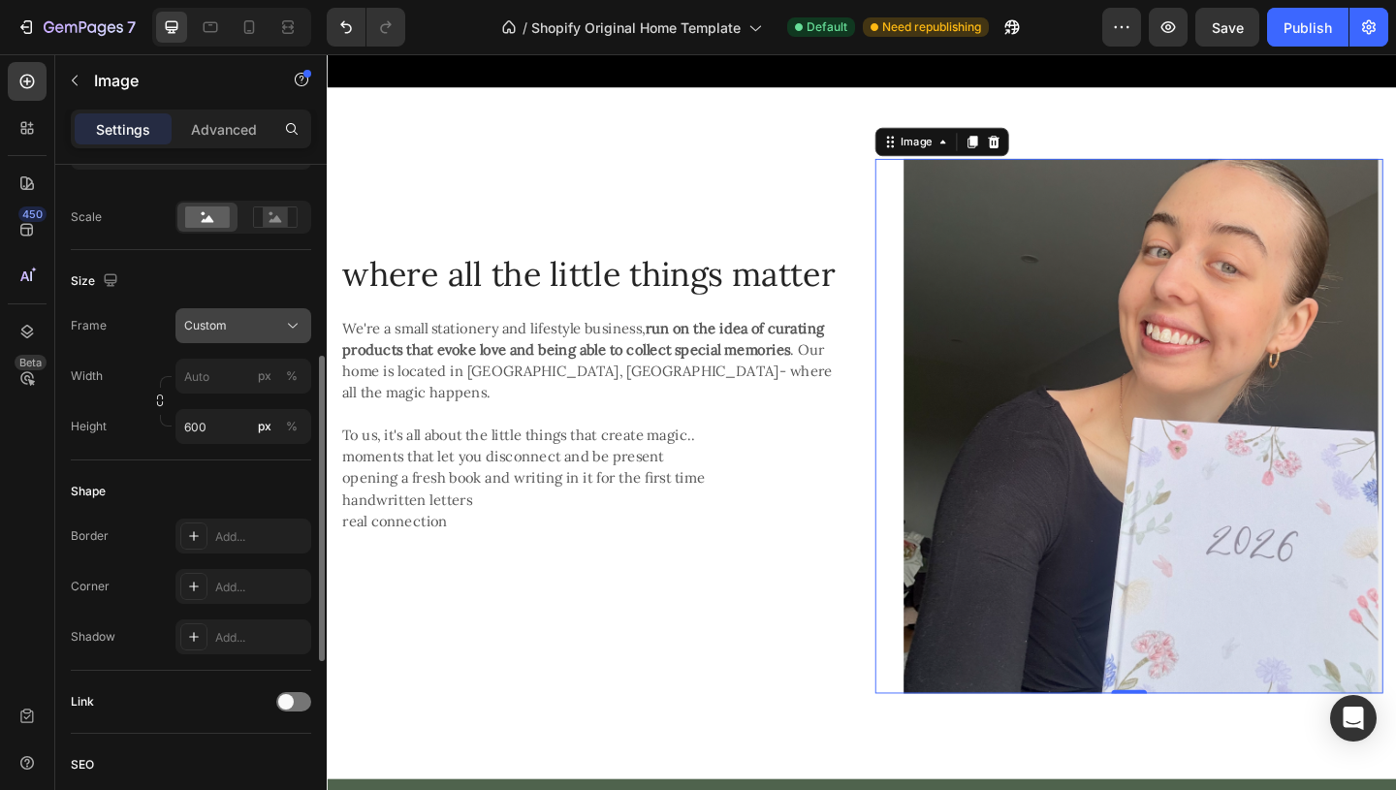
click at [277, 327] on div "Custom" at bounding box center [231, 325] width 95 height 17
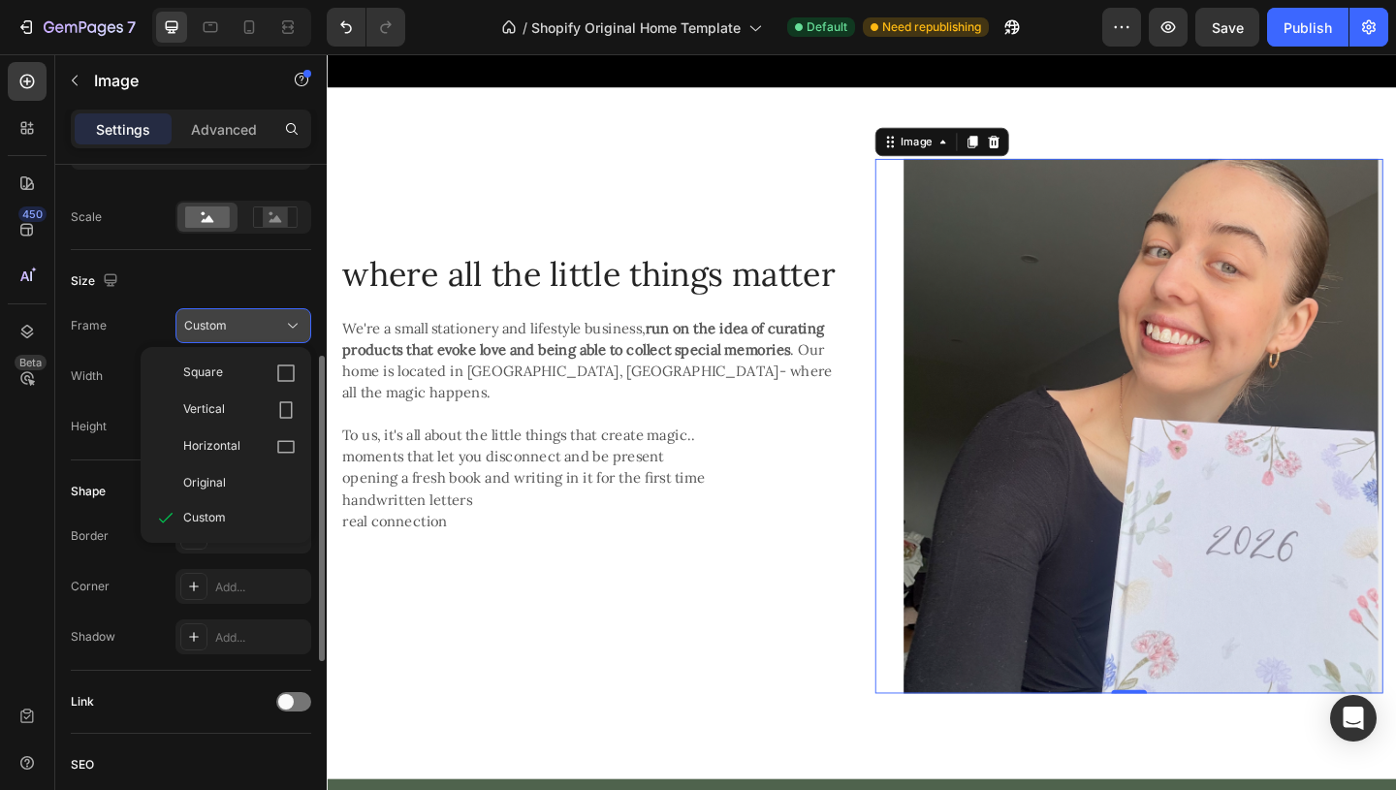
click at [277, 327] on div "Custom" at bounding box center [231, 325] width 95 height 17
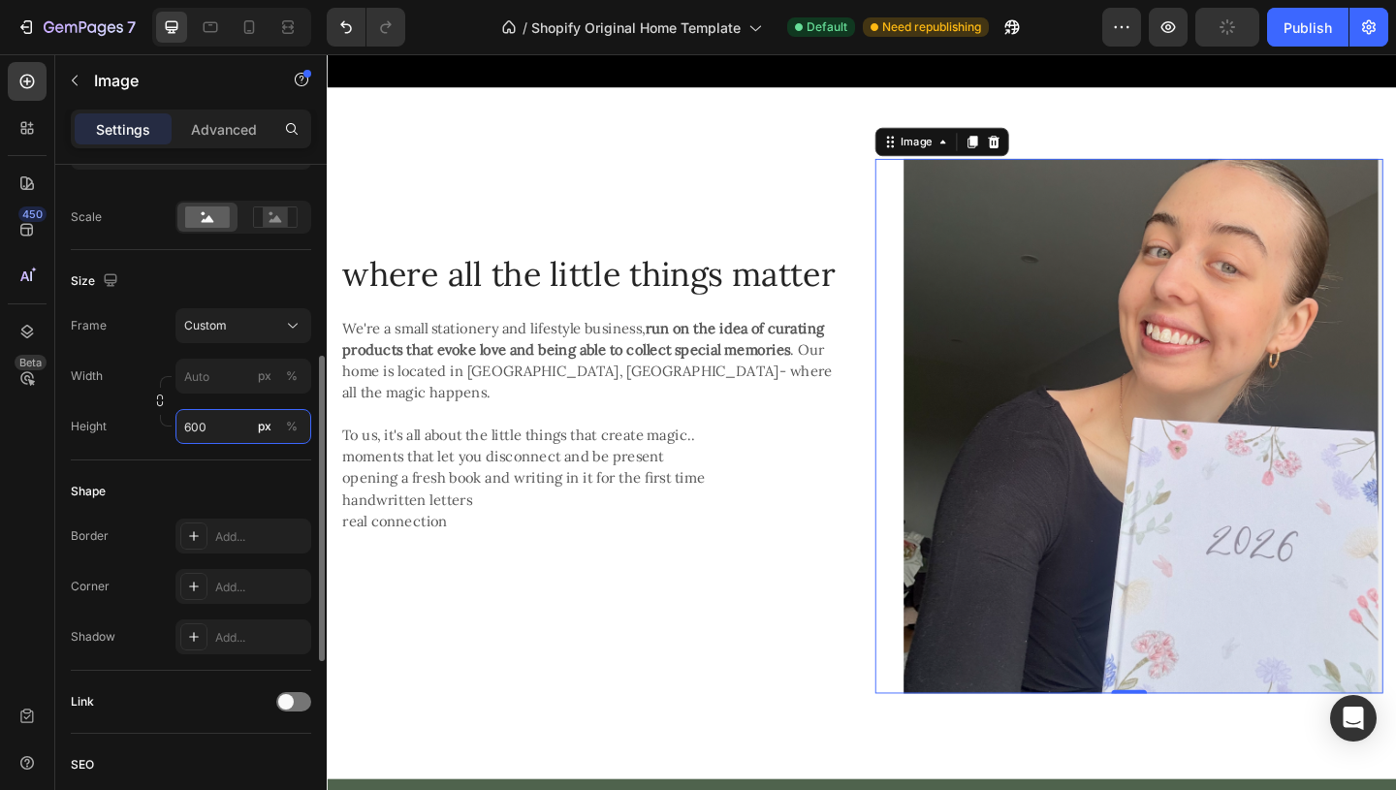
click at [215, 425] on input "600" at bounding box center [243, 426] width 136 height 35
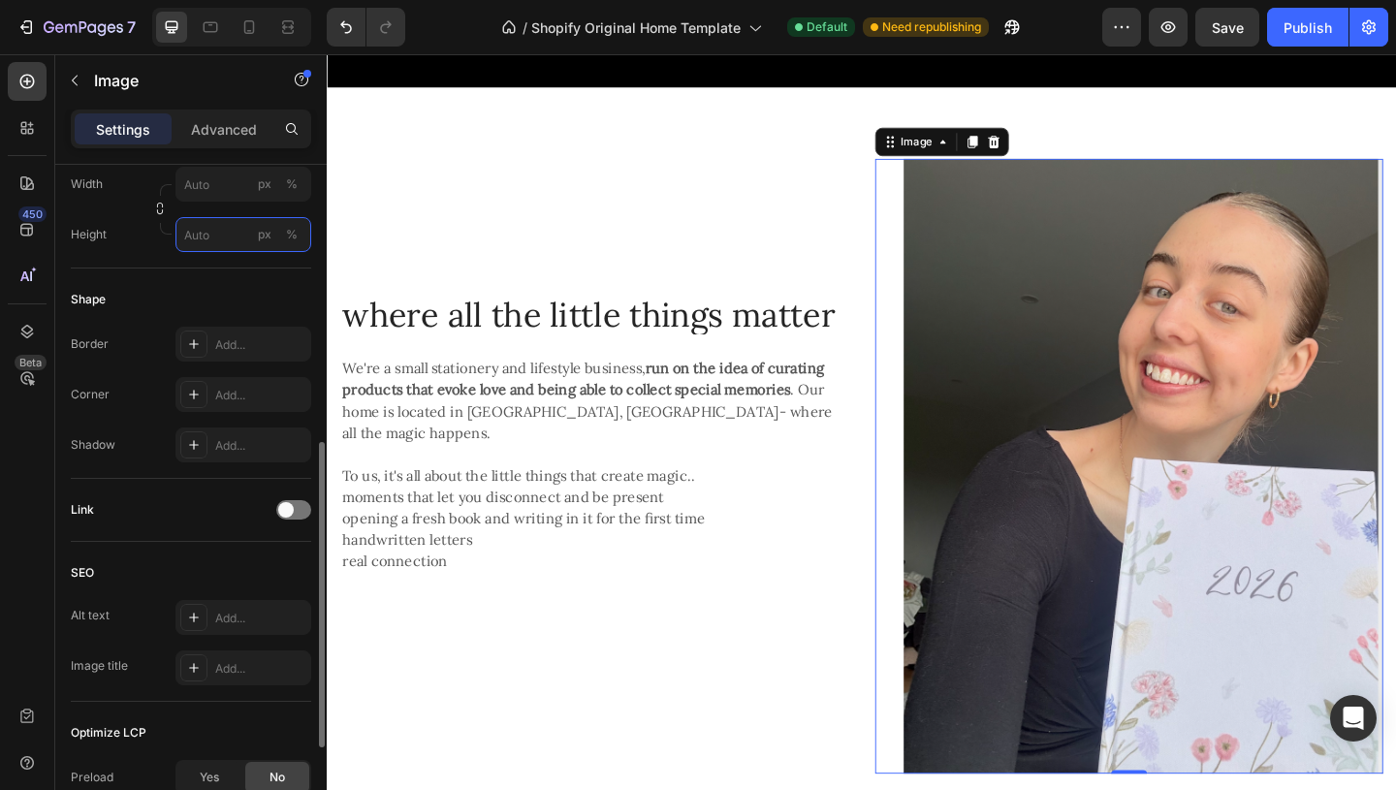
scroll to position [680, 0]
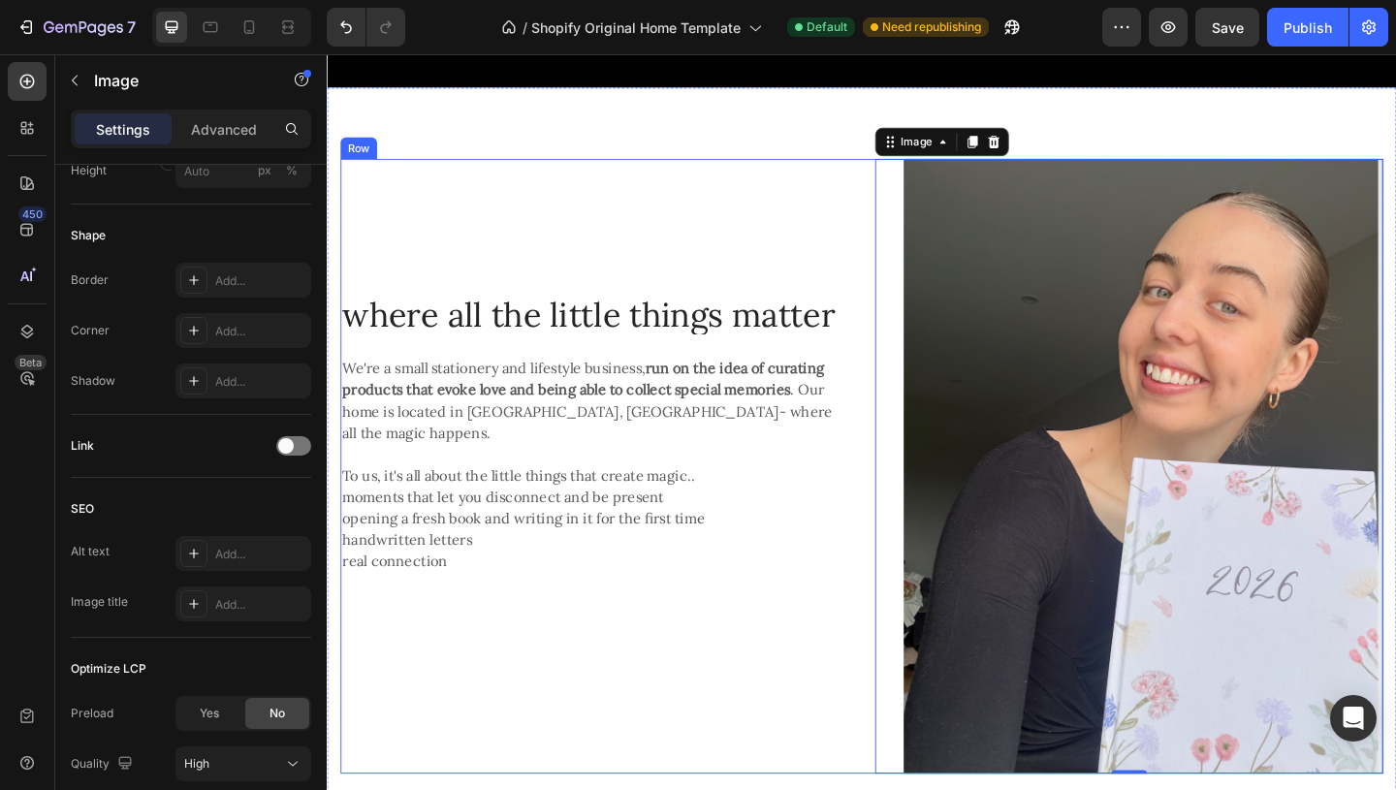
click at [713, 733] on div "where all the little things matter Heading We're a small stationery and lifesty…" at bounding box center [617, 502] width 552 height 669
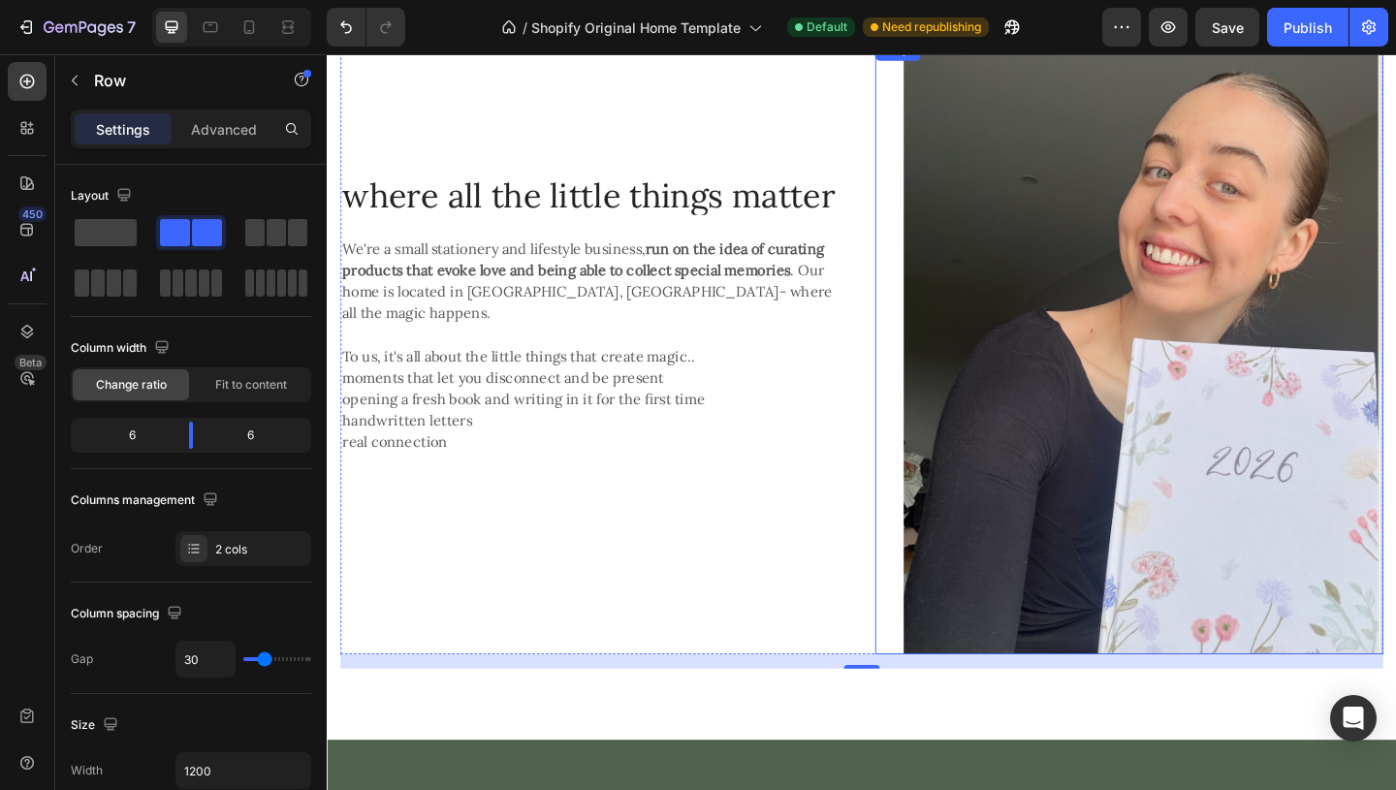
scroll to position [1274, 0]
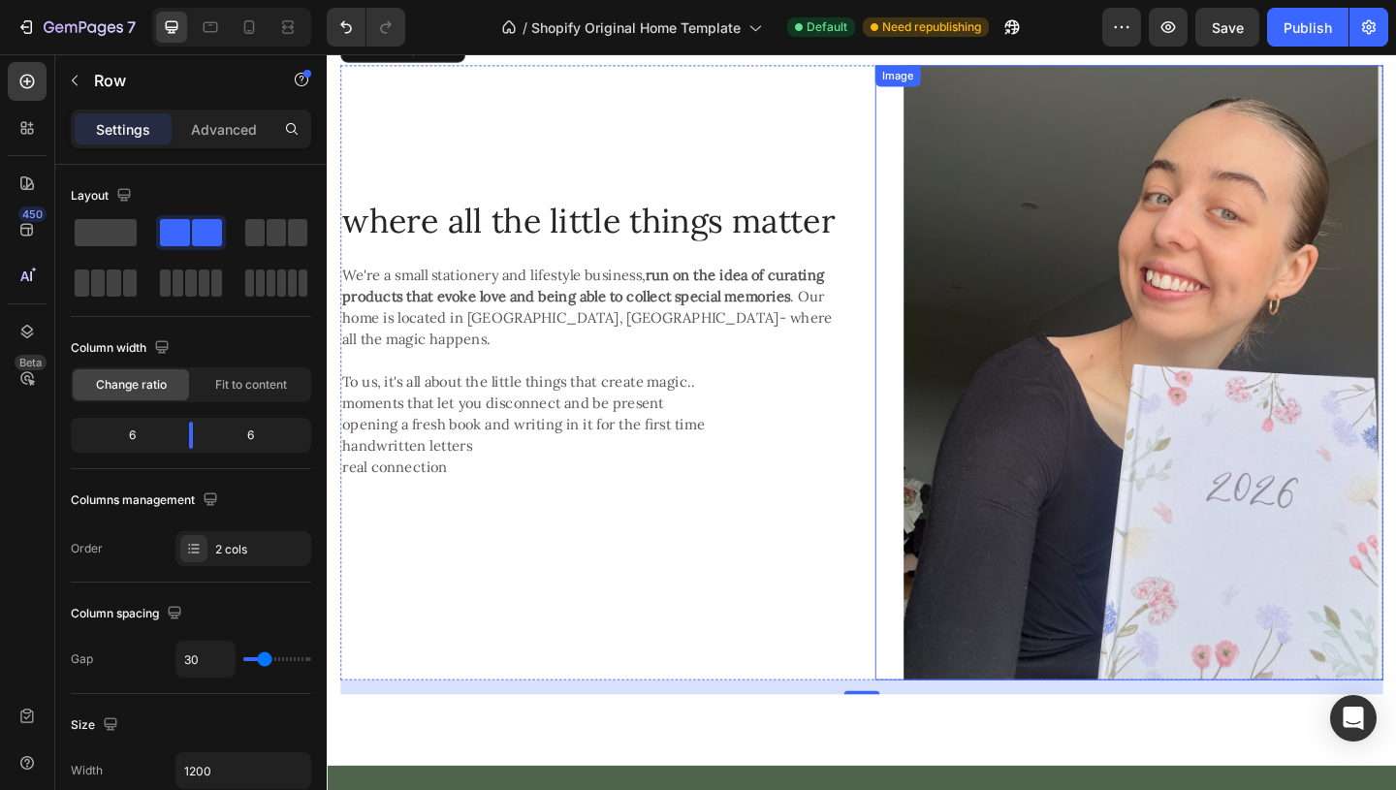
click at [1321, 593] on img at bounding box center [1214, 400] width 521 height 669
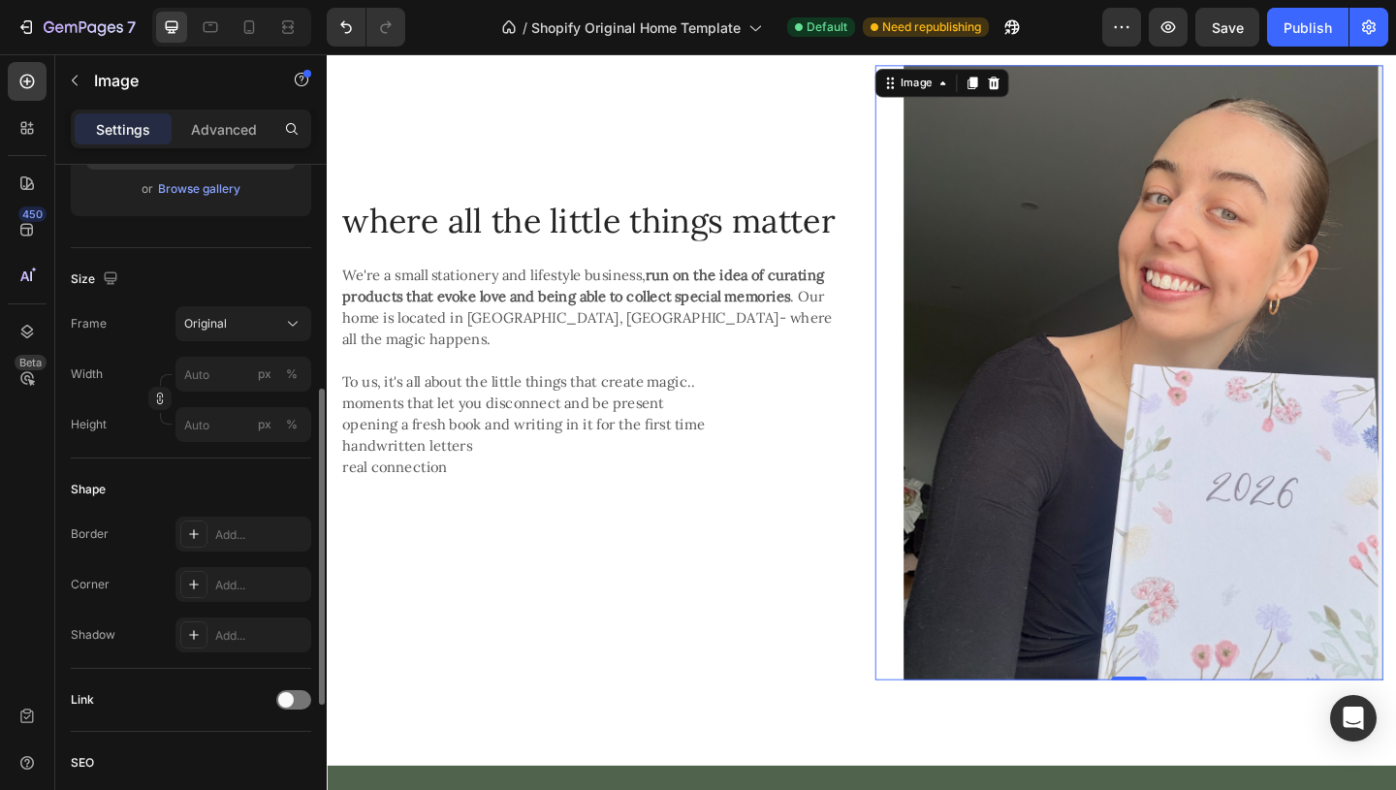
scroll to position [374, 0]
click at [214, 378] on input "px %" at bounding box center [243, 378] width 136 height 35
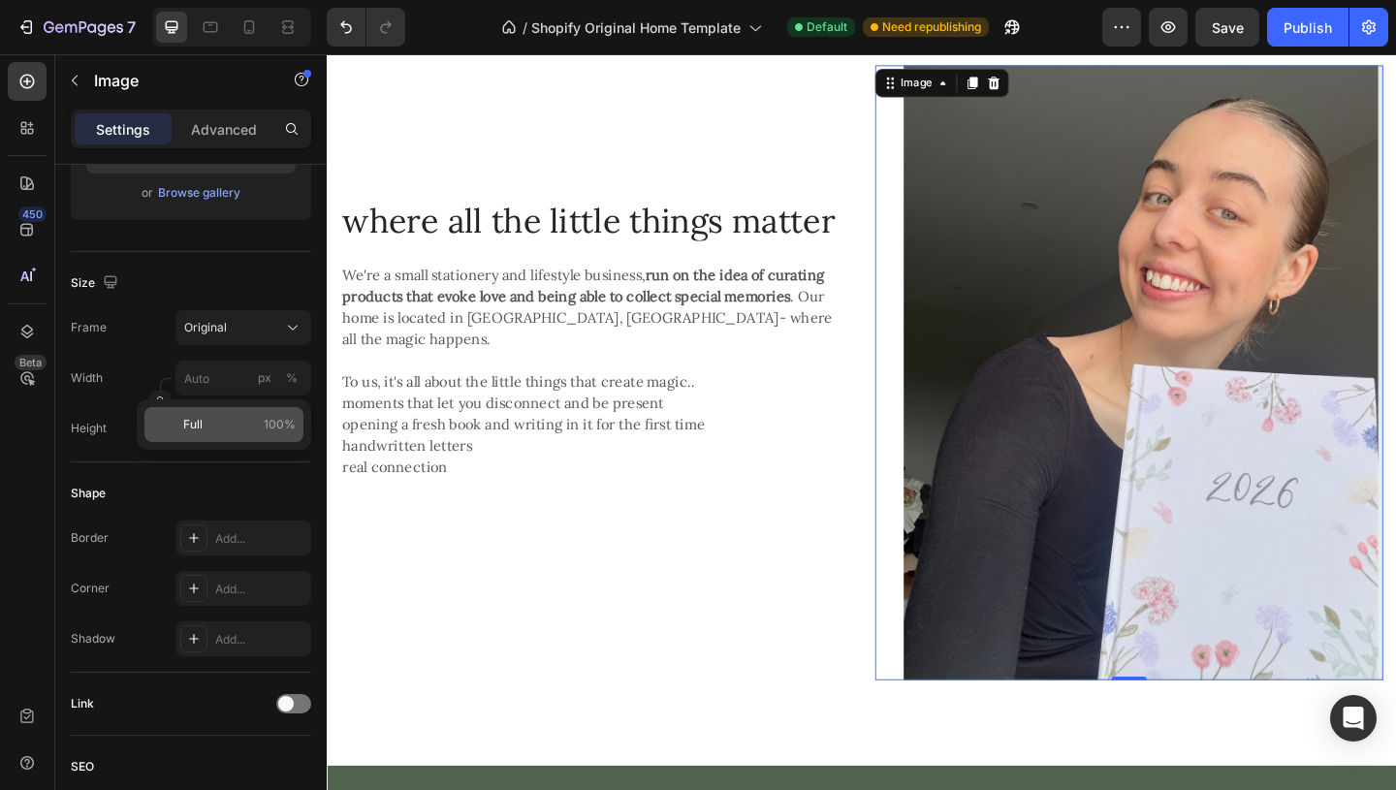
click at [249, 421] on p "Full 100%" at bounding box center [239, 424] width 112 height 17
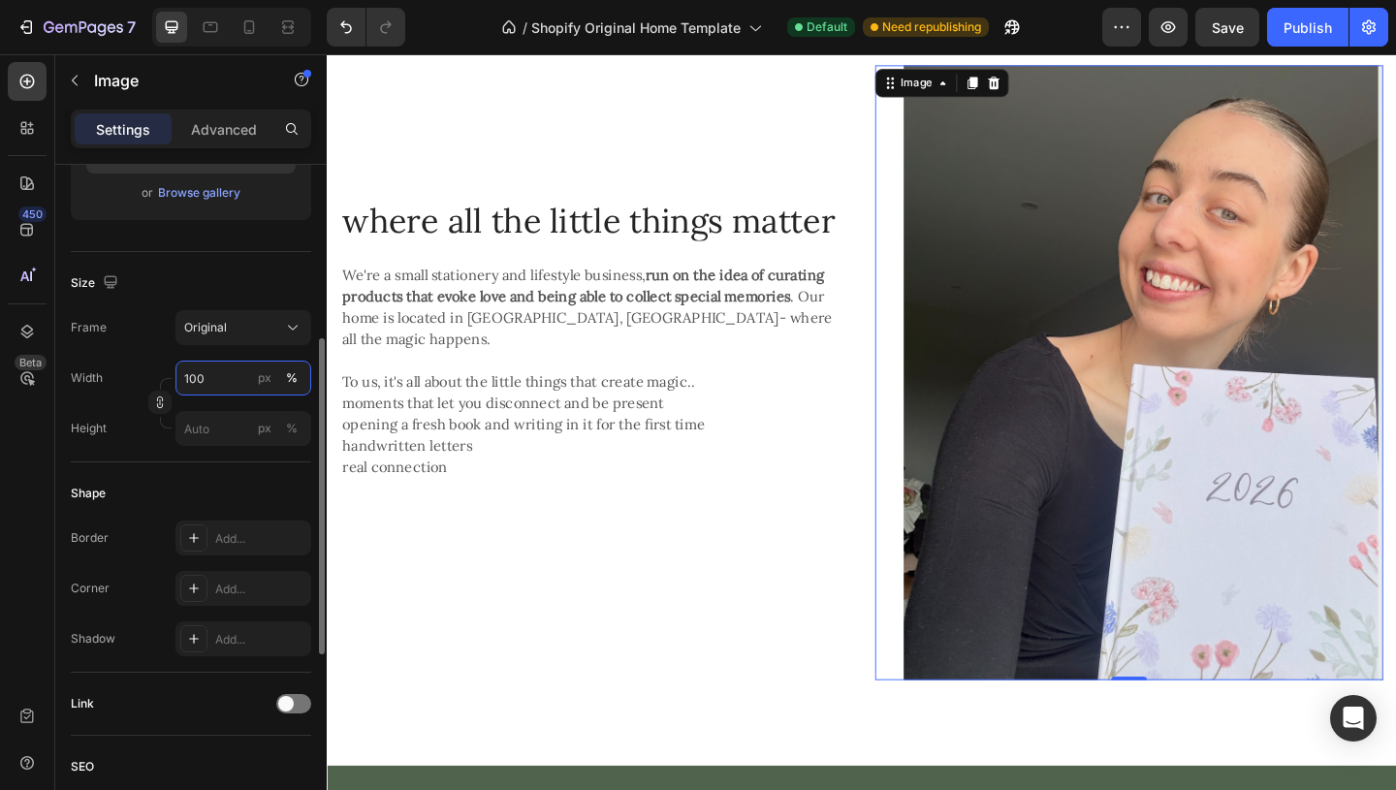
click at [214, 379] on input "100" at bounding box center [243, 378] width 136 height 35
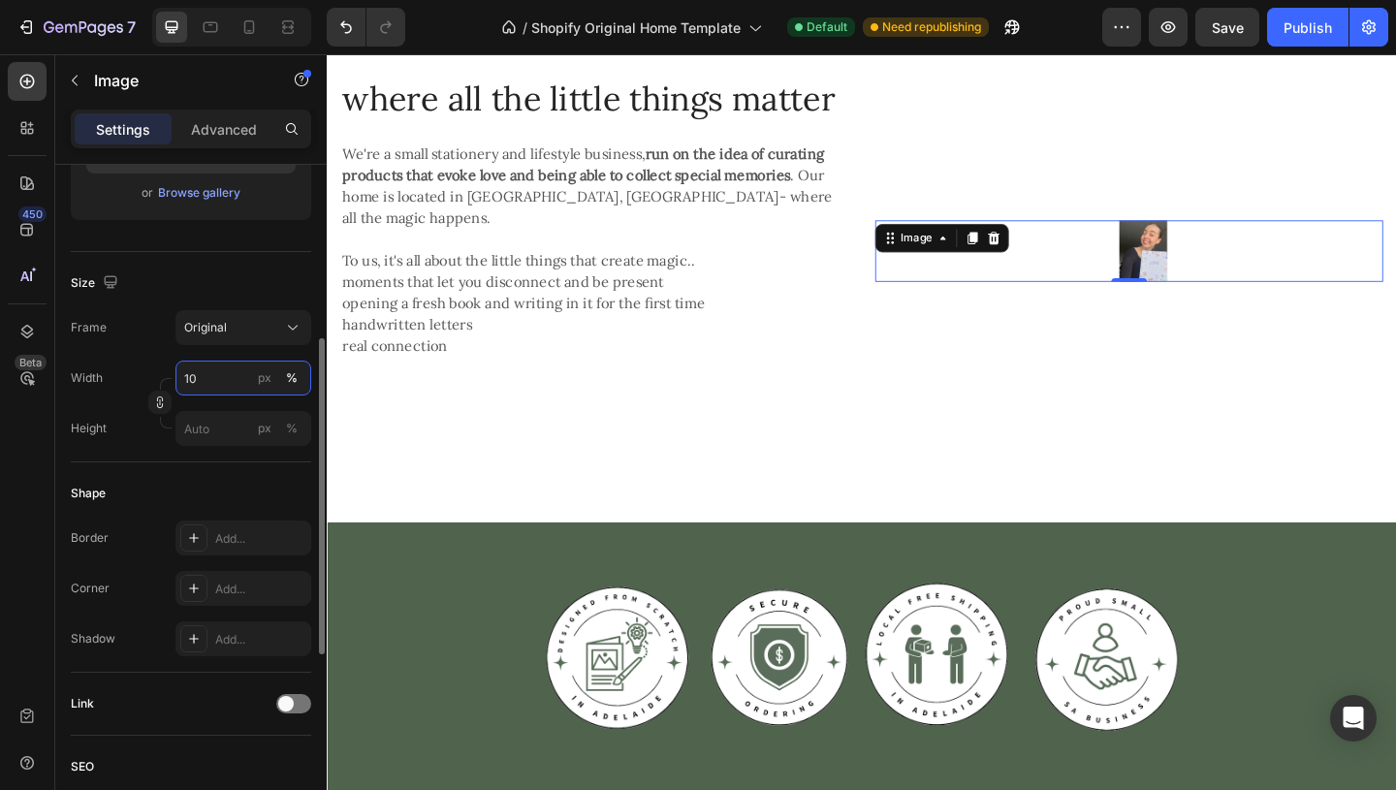
type input "1"
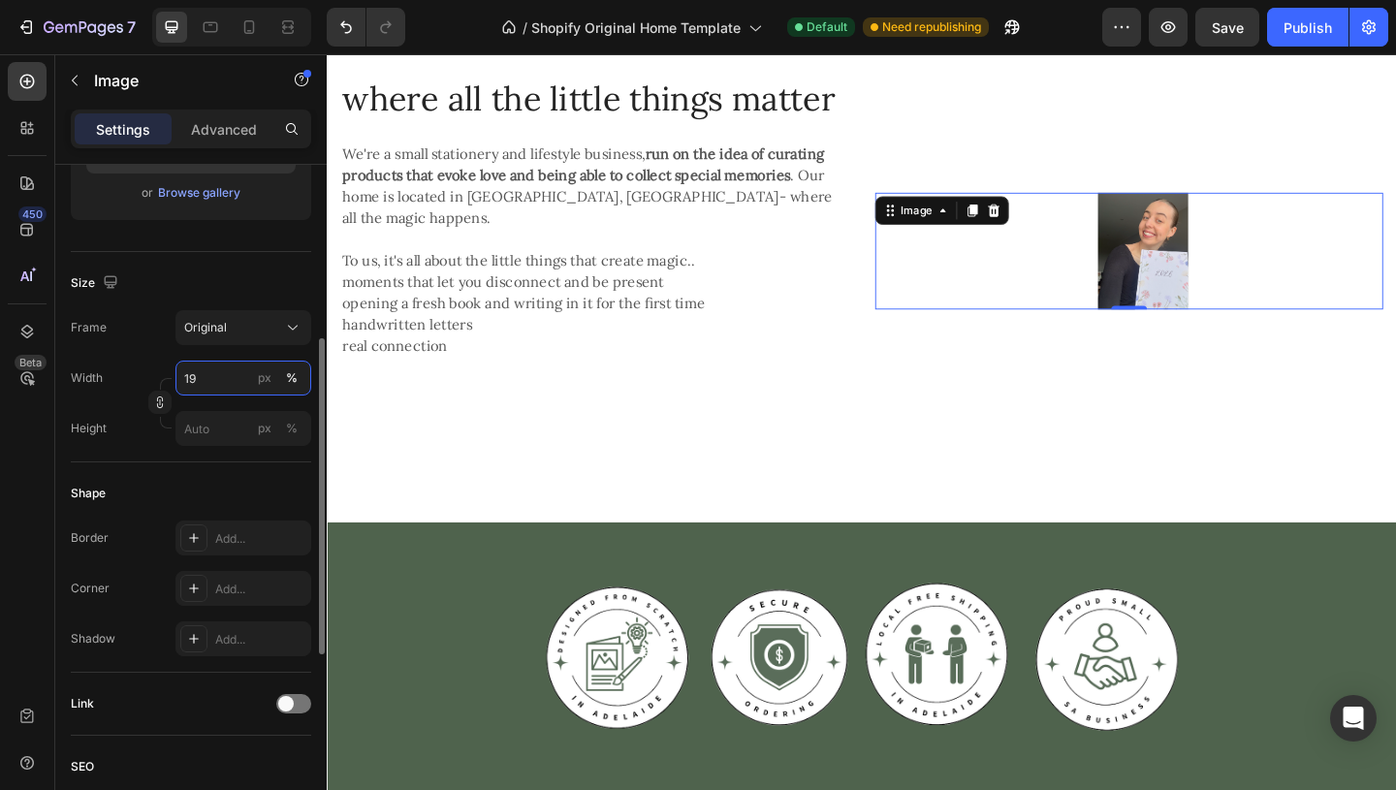
type input "1"
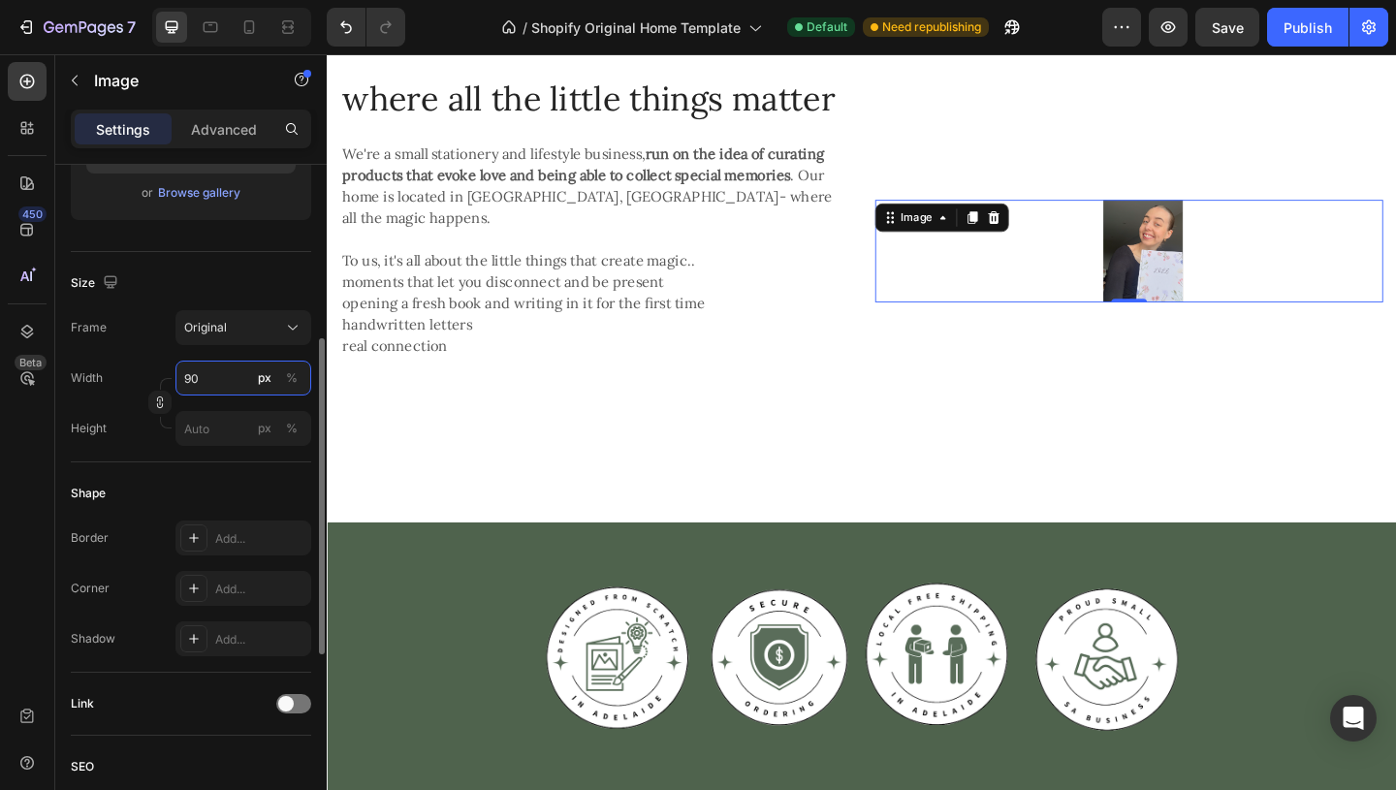
type input "9"
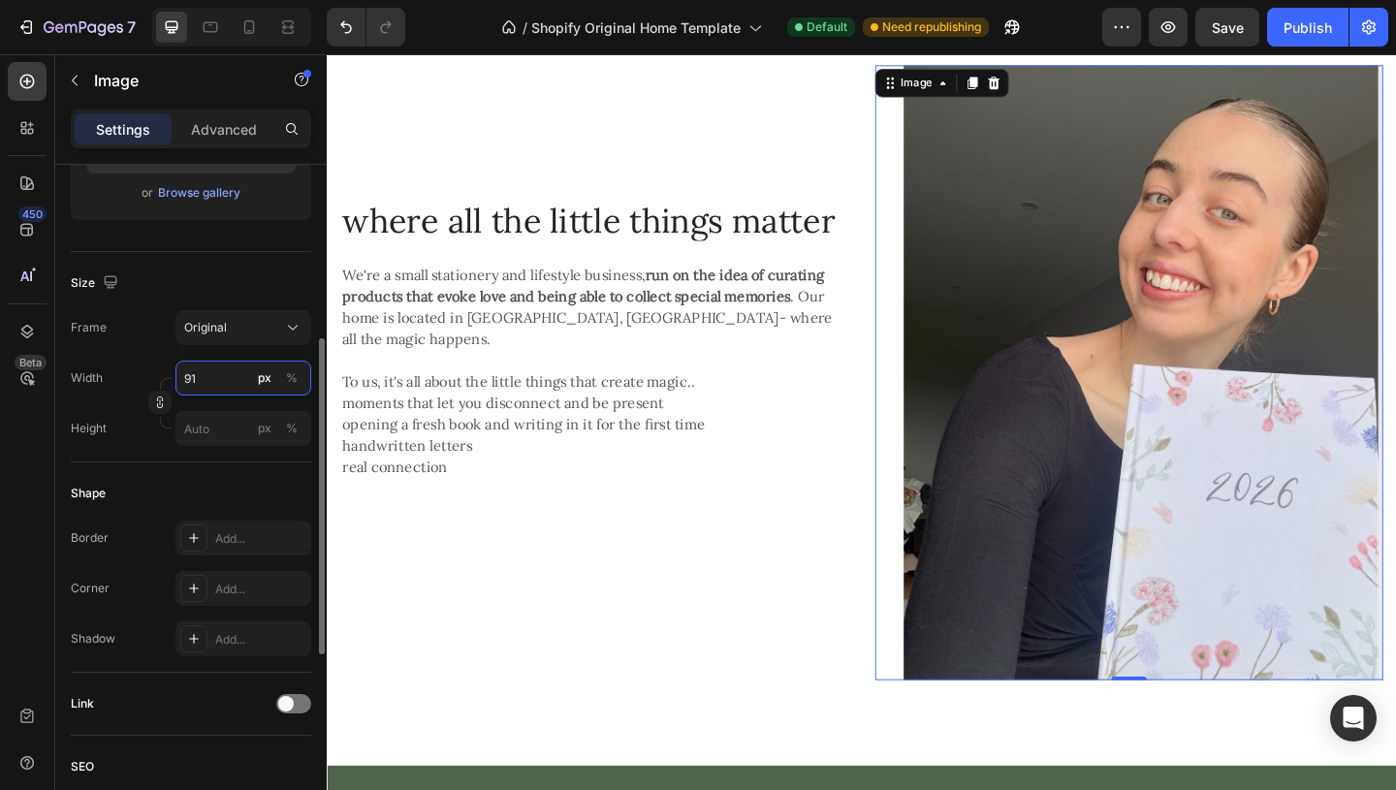
type input "9"
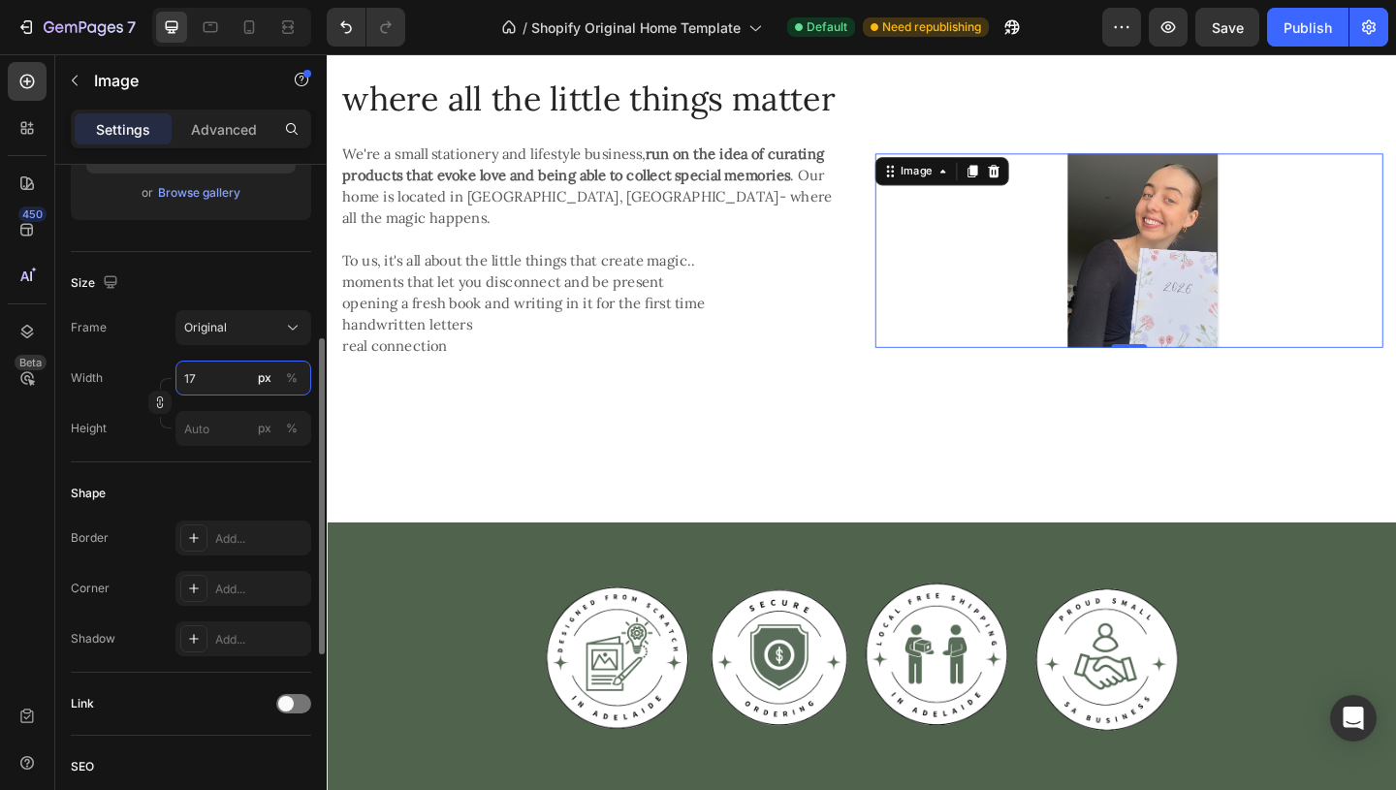
type input "1"
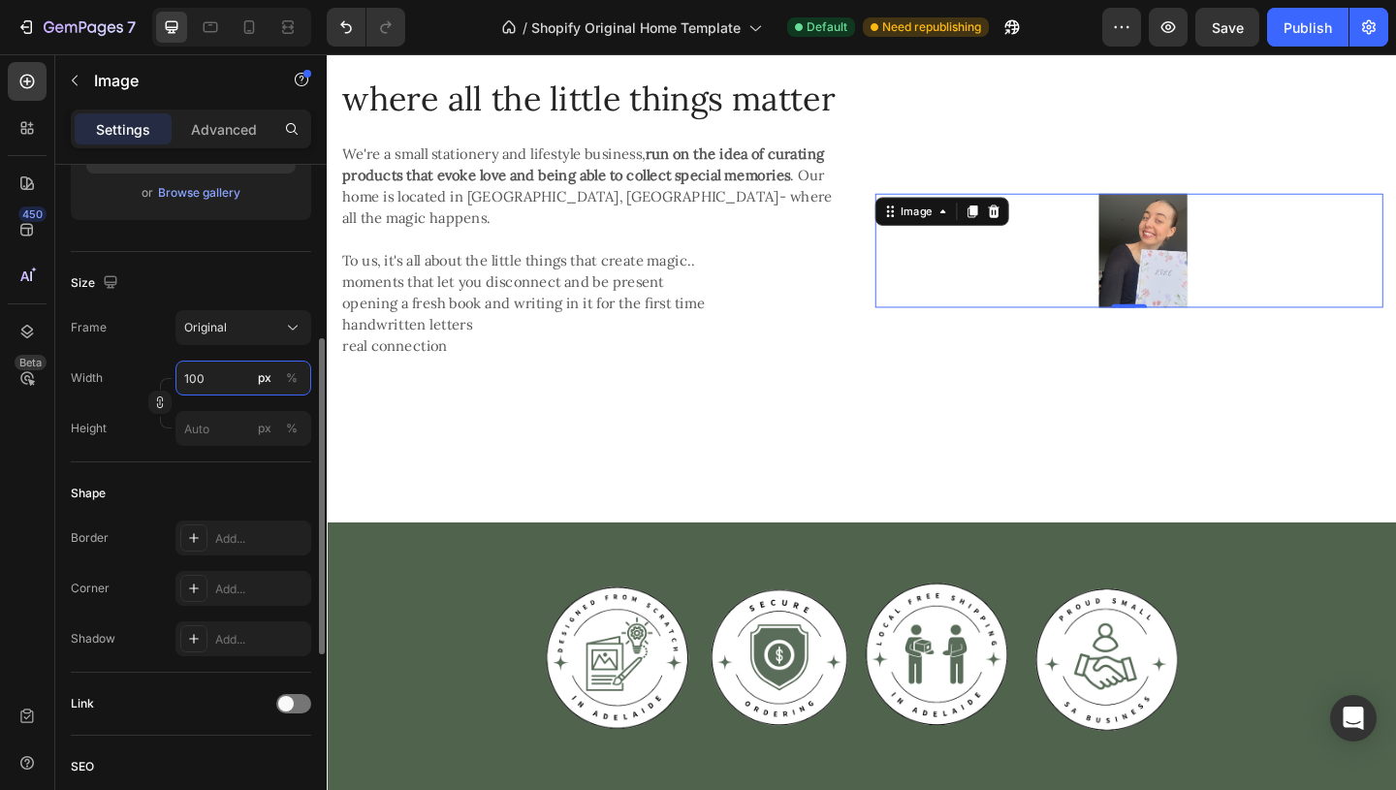
type input "1009"
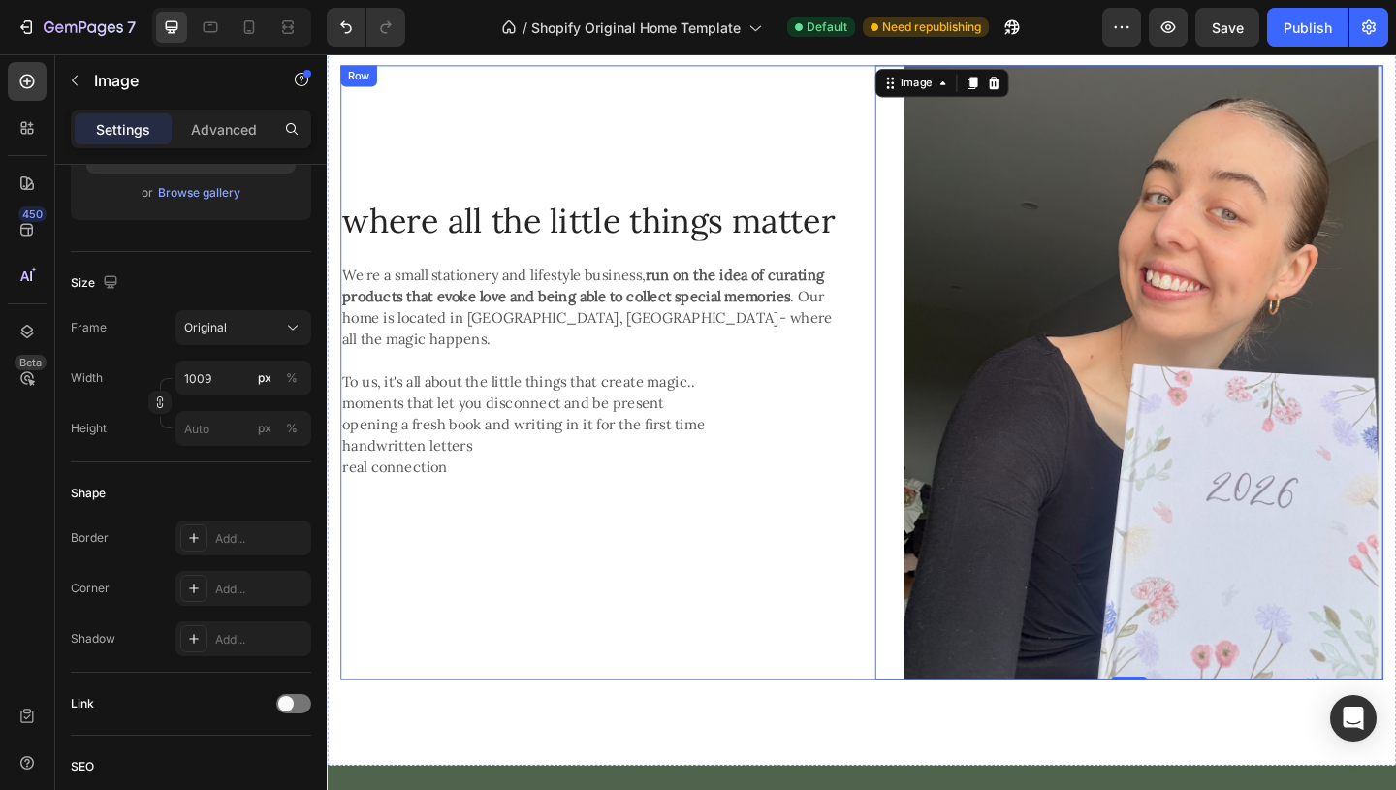
click at [624, 730] on div "where all the little things matter Heading We're a small stationery and lifesty…" at bounding box center [617, 400] width 552 height 669
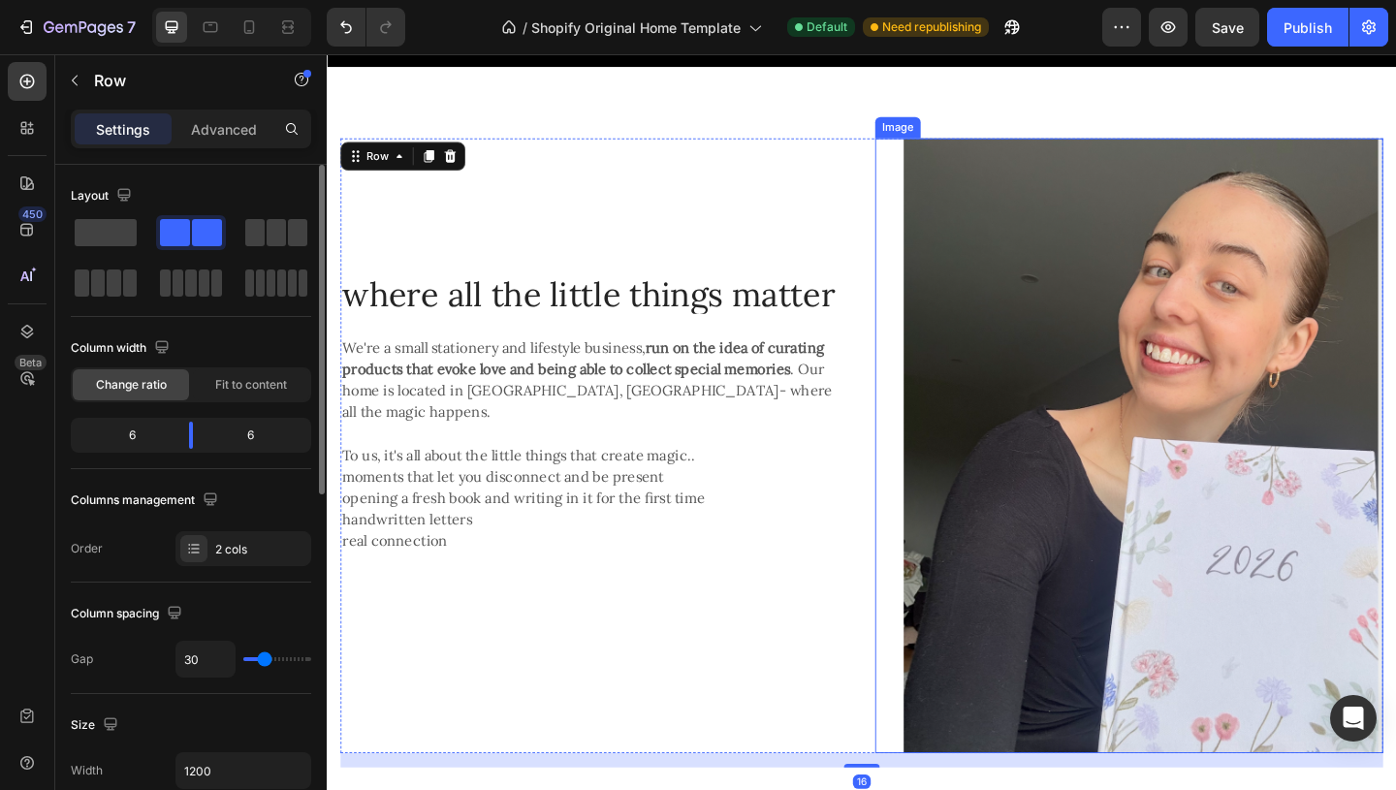
scroll to position [1230, 0]
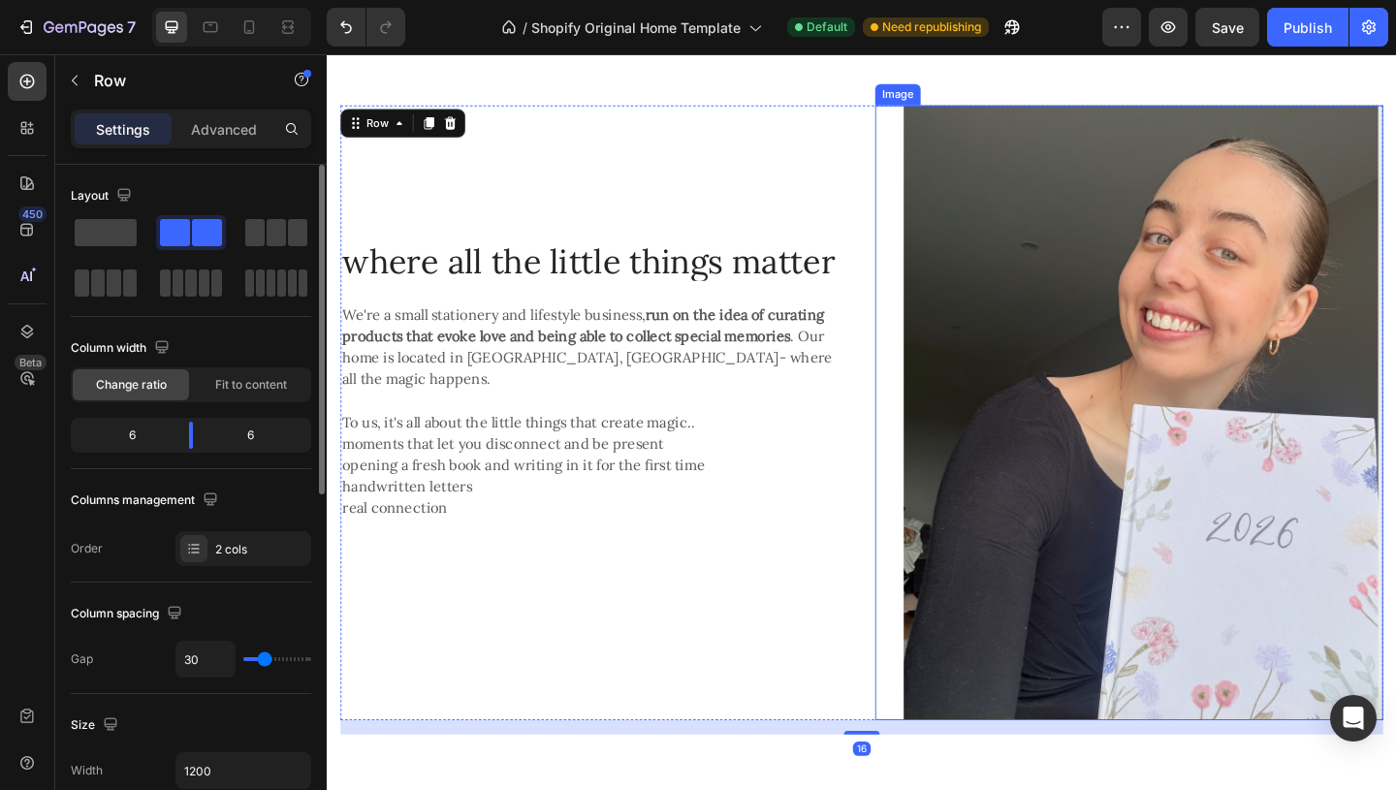
click at [1040, 637] on img at bounding box center [1214, 444] width 521 height 669
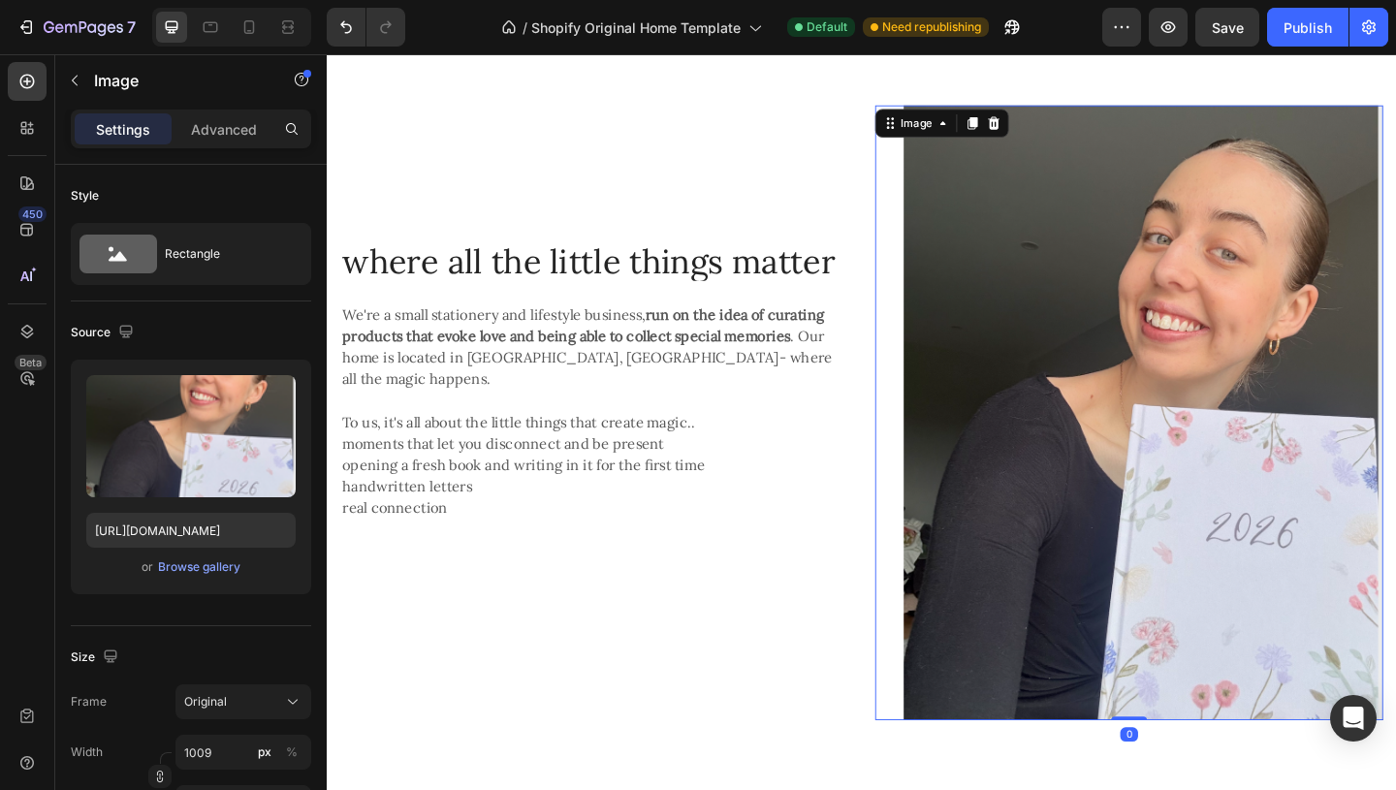
click at [1040, 637] on img at bounding box center [1214, 444] width 521 height 669
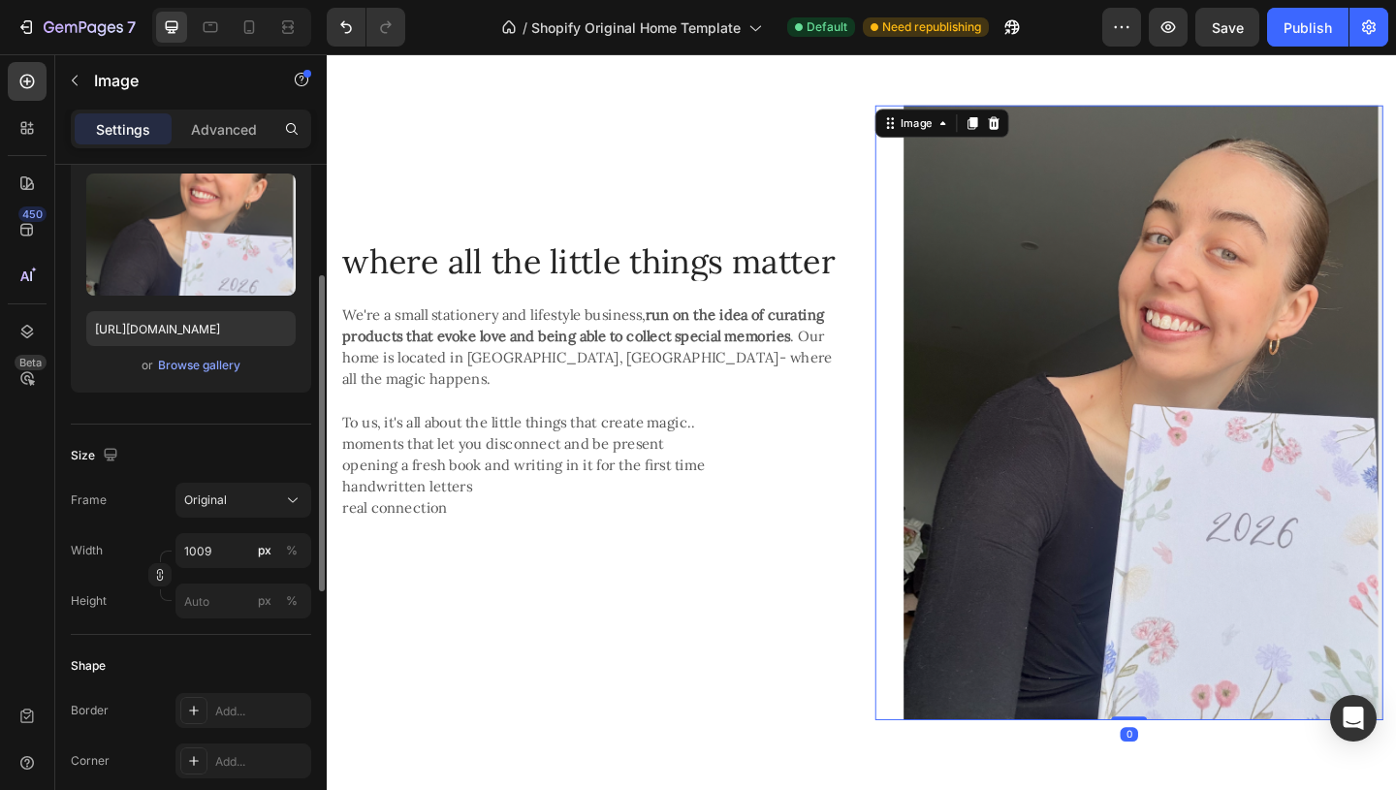
scroll to position [213, 0]
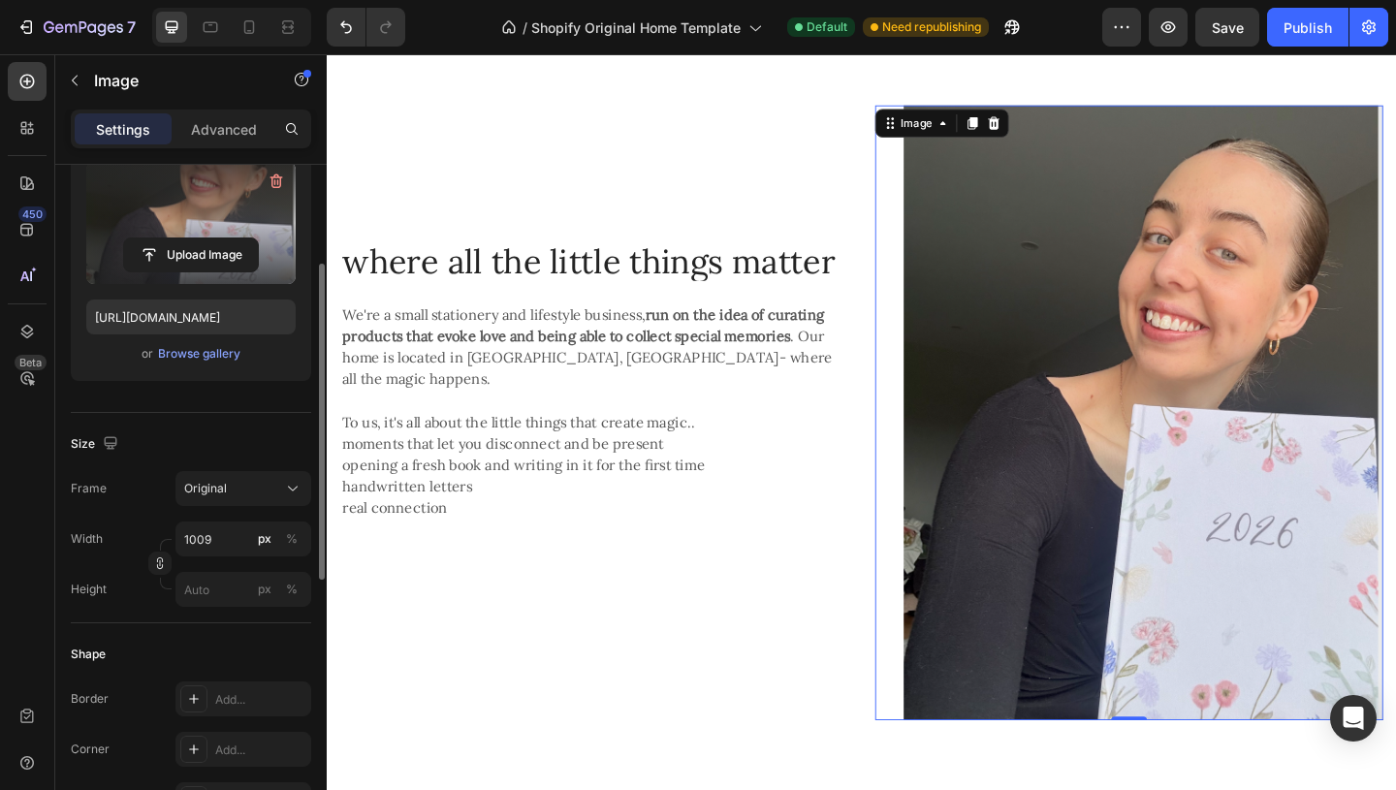
click at [206, 230] on label at bounding box center [190, 223] width 209 height 122
click at [206, 238] on input "file" at bounding box center [191, 254] width 134 height 33
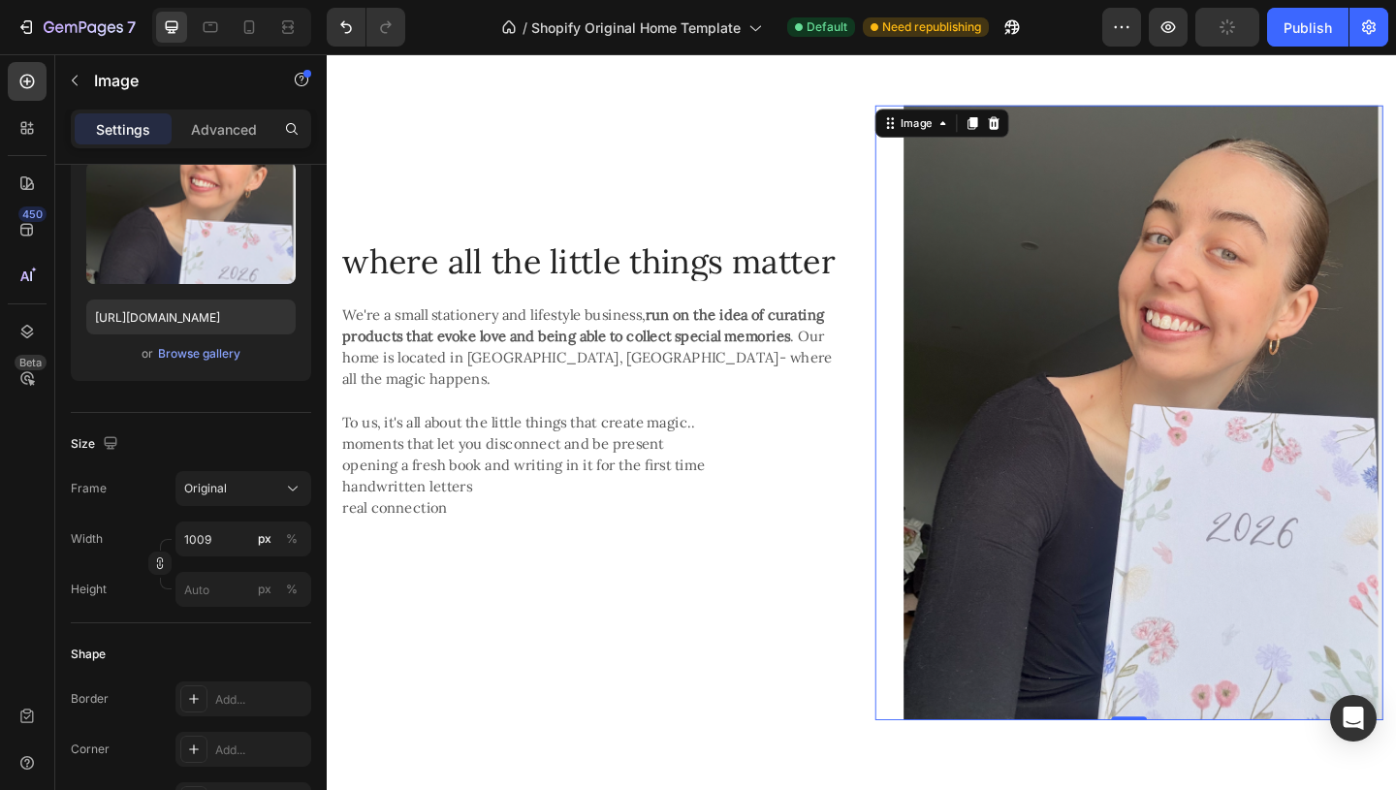
click at [693, 755] on div "where all the little things matter Heading We're a small stationery and lifesty…" at bounding box center [617, 444] width 552 height 669
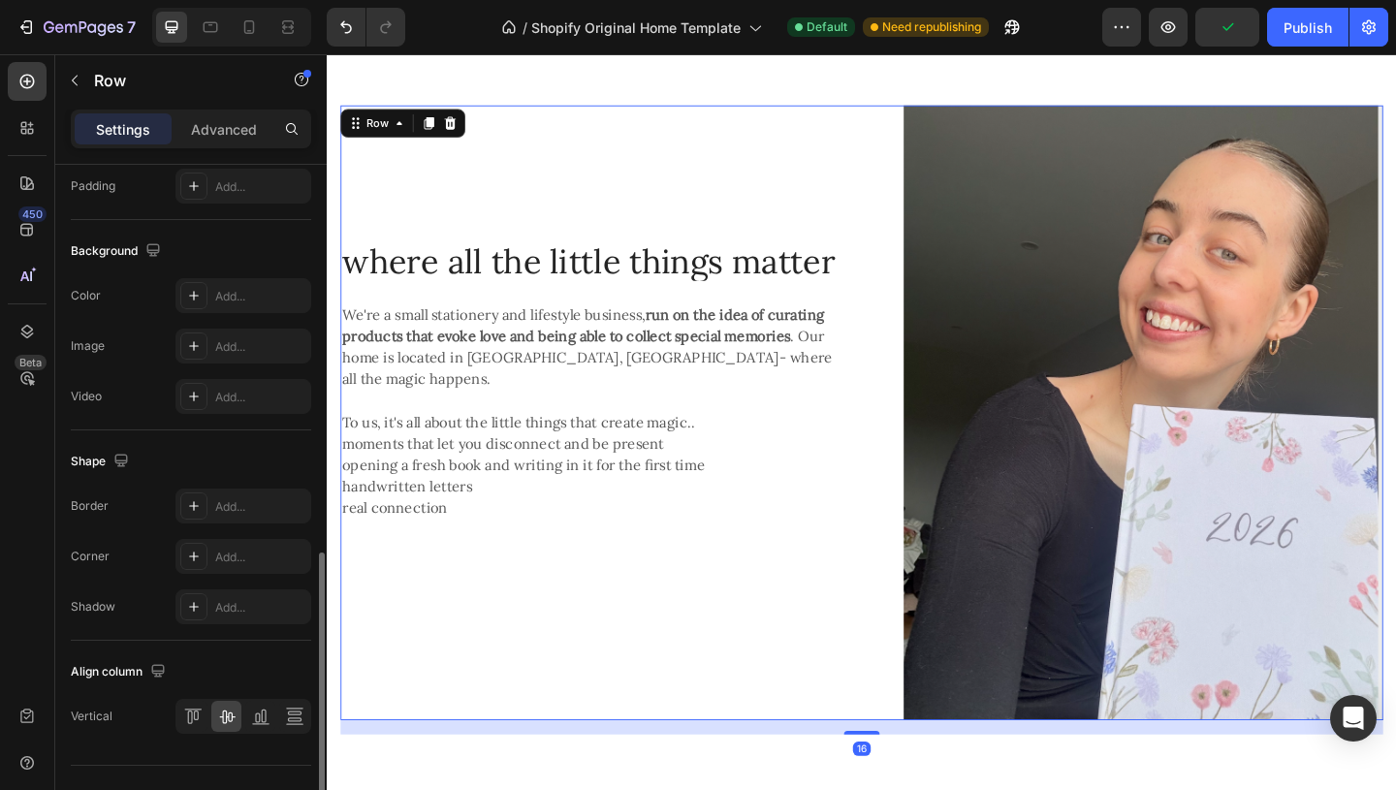
scroll to position [723, 0]
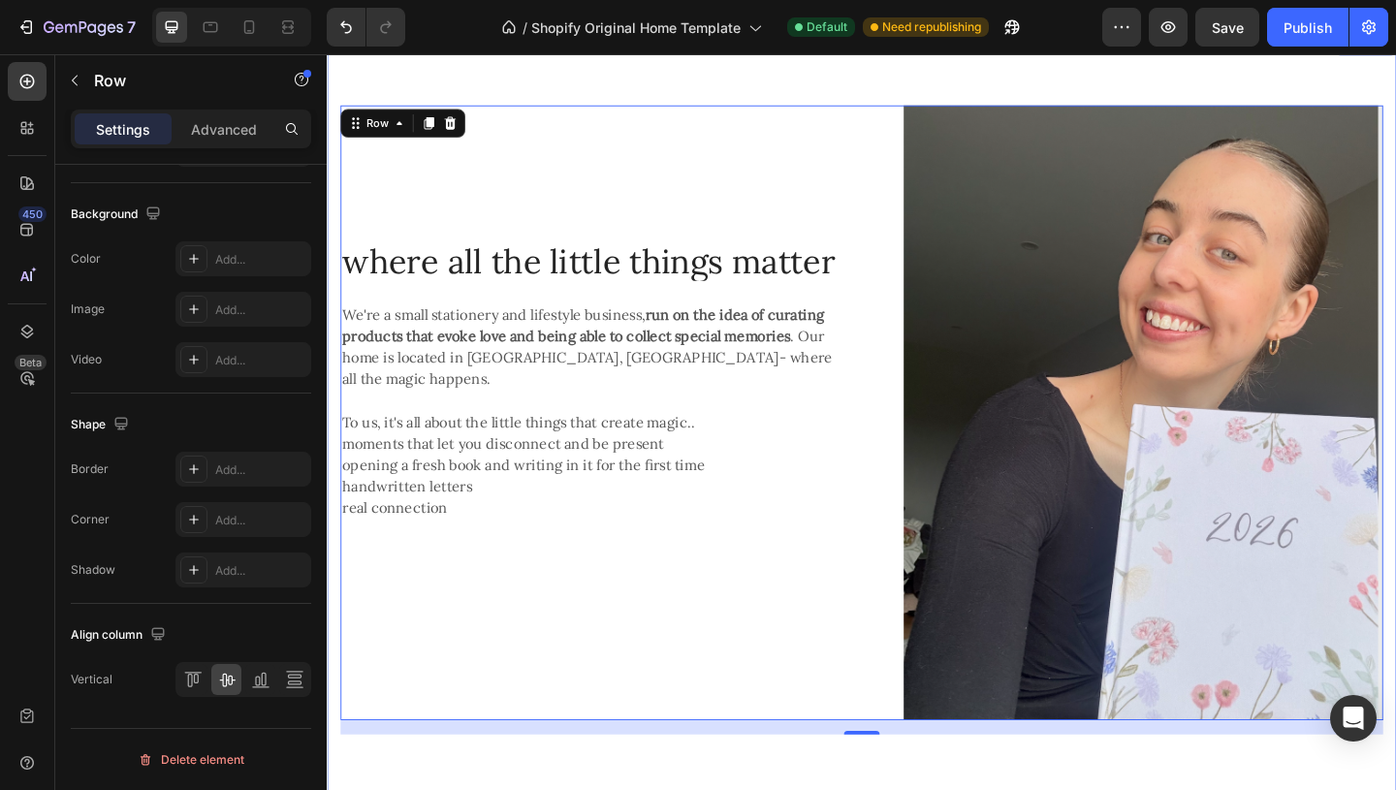
click at [890, 83] on div "where all the little things matter Heading We're a small stationery and lifesty…" at bounding box center [908, 451] width 1163 height 839
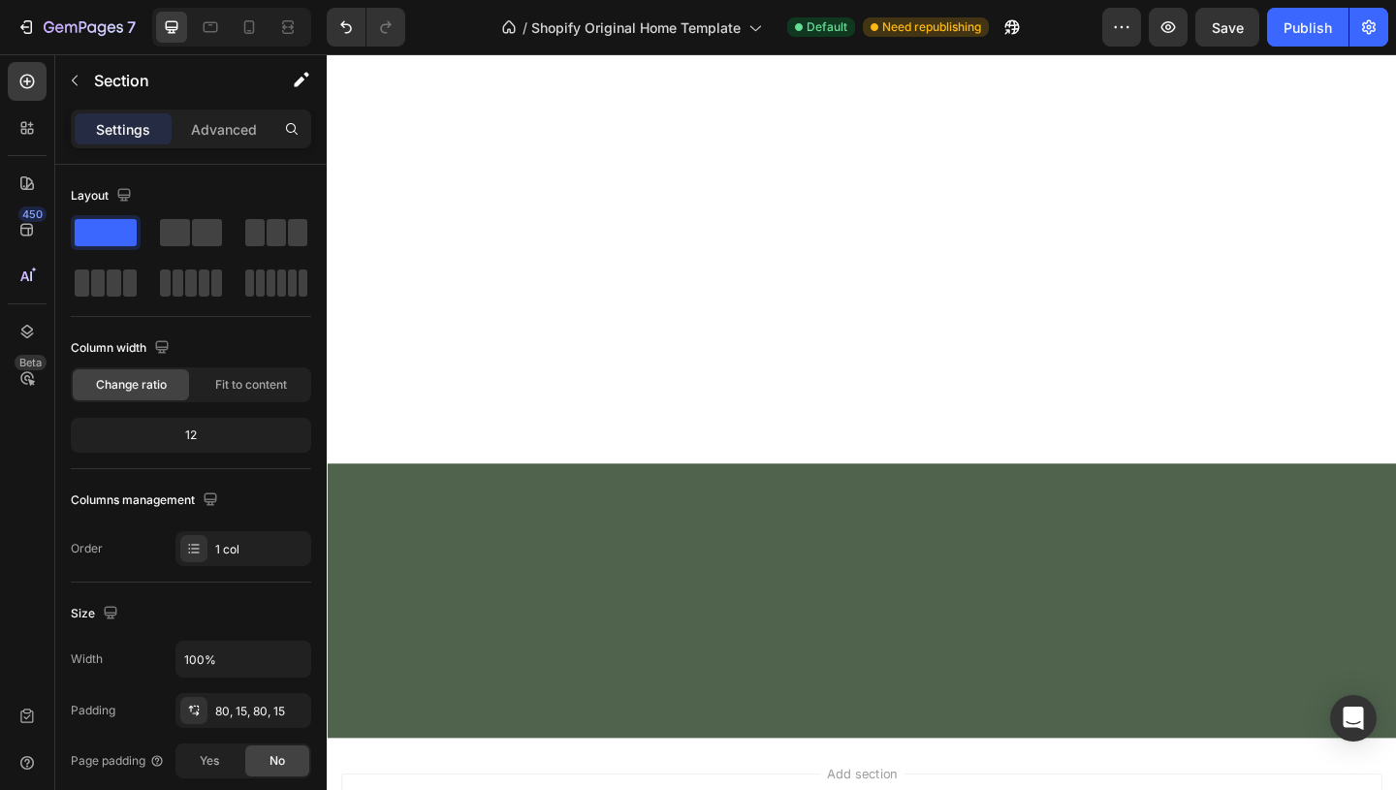
scroll to position [0, 0]
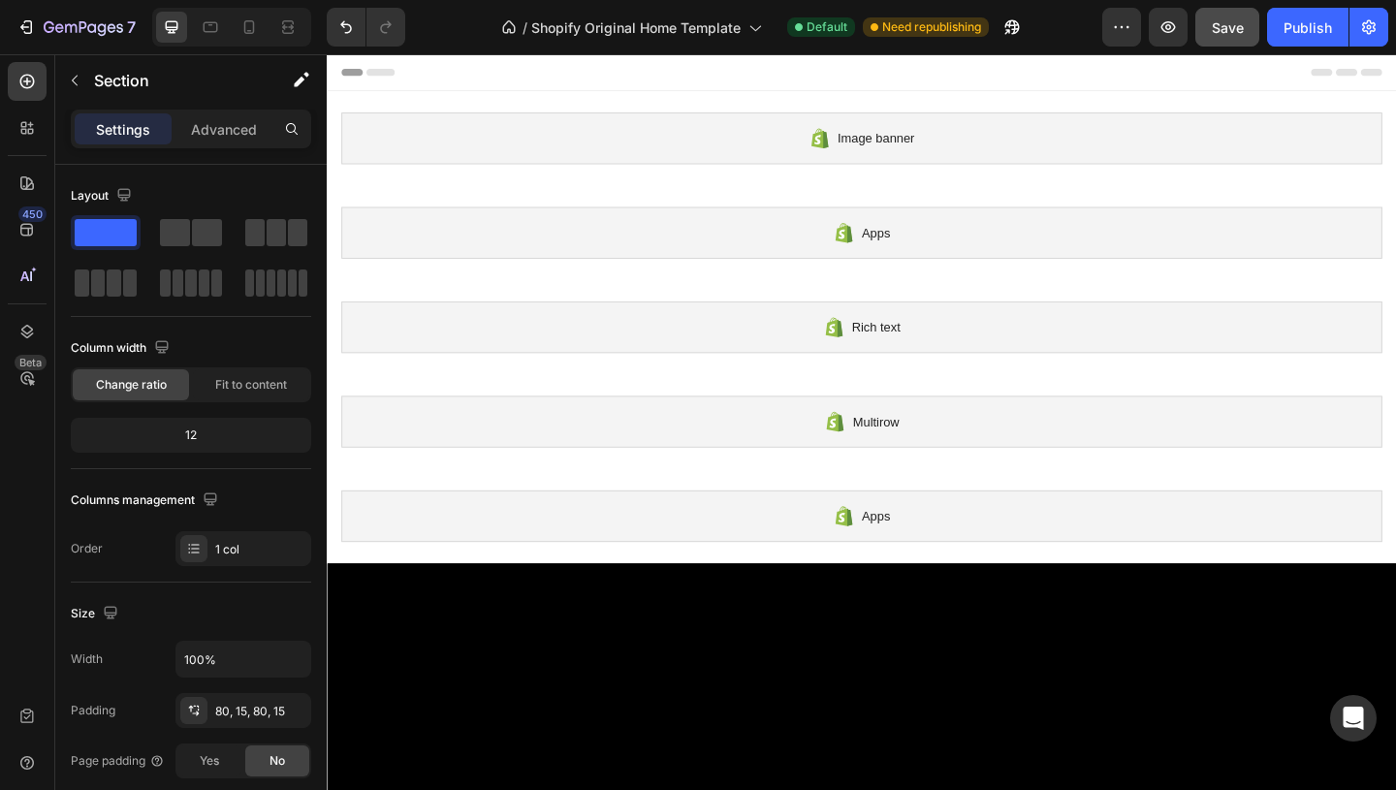
click at [1231, 31] on span "Save" at bounding box center [1227, 27] width 32 height 16
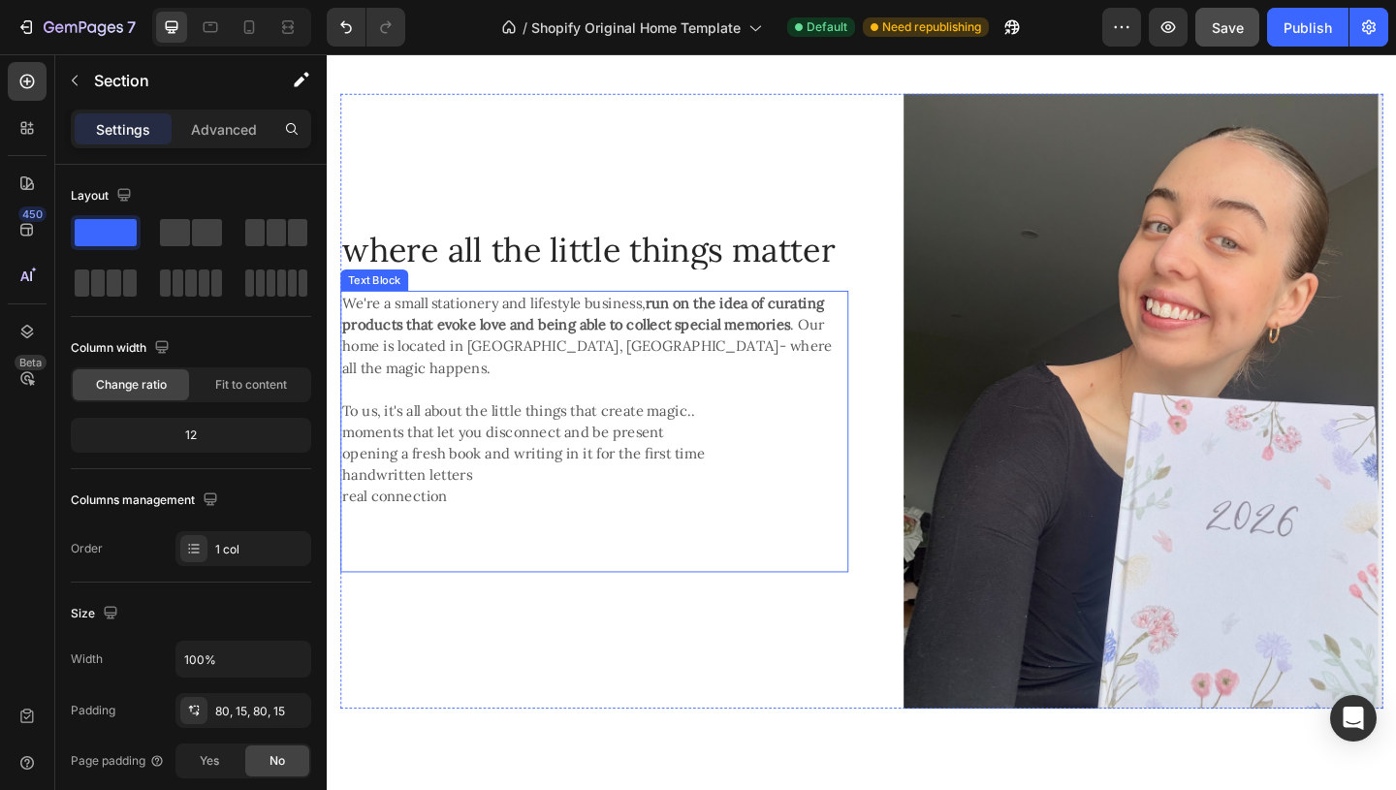
scroll to position [1274, 0]
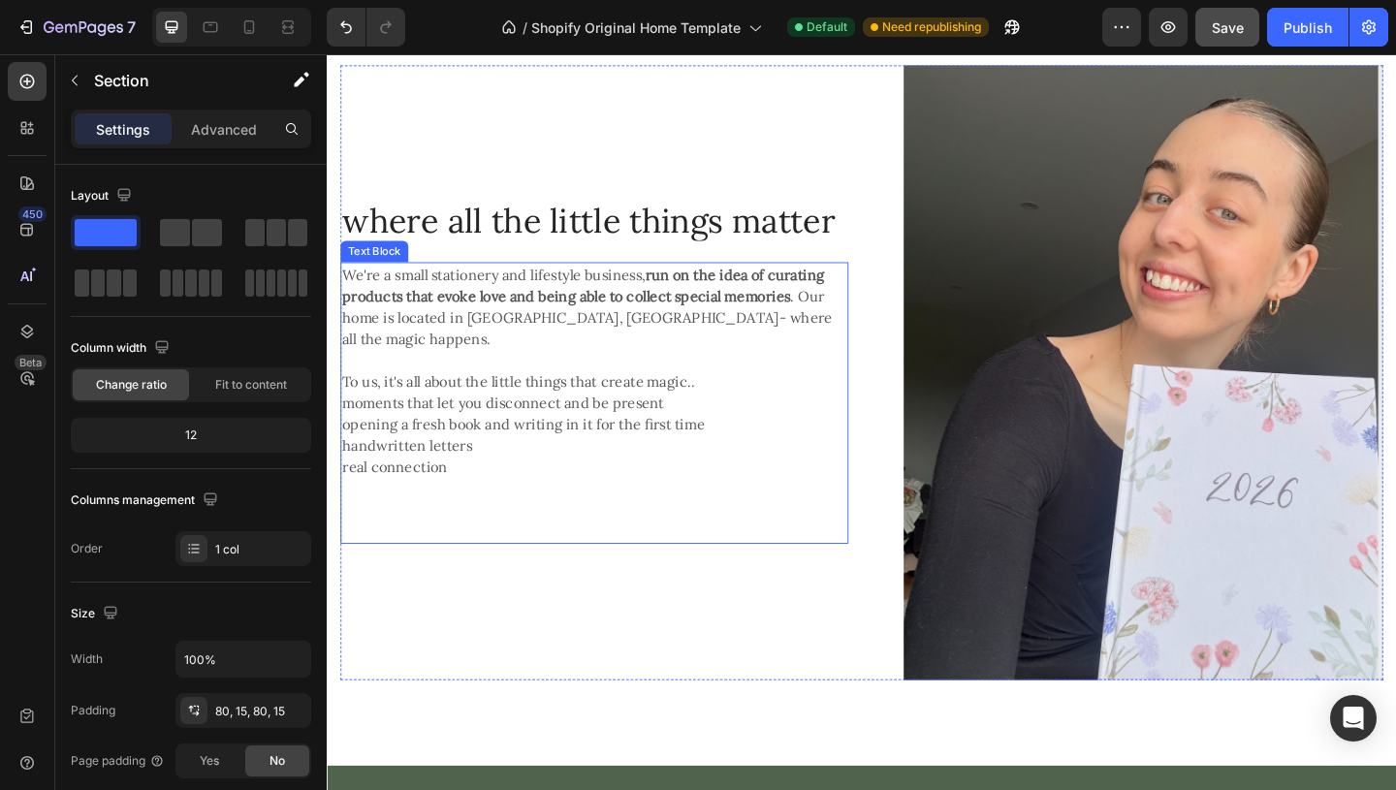
click at [492, 428] on p "moments that let you disconnect and be present" at bounding box center [617, 433] width 549 height 23
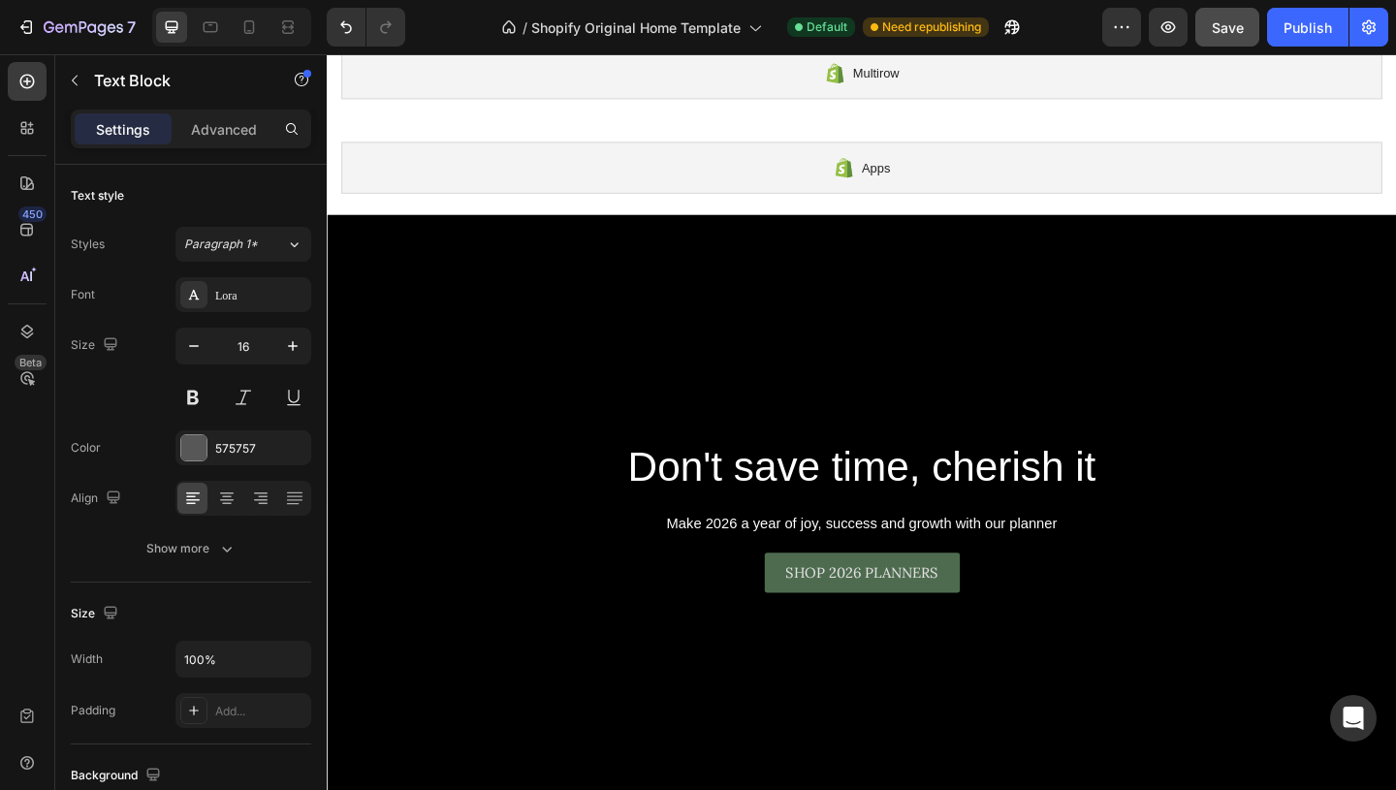
scroll to position [0, 0]
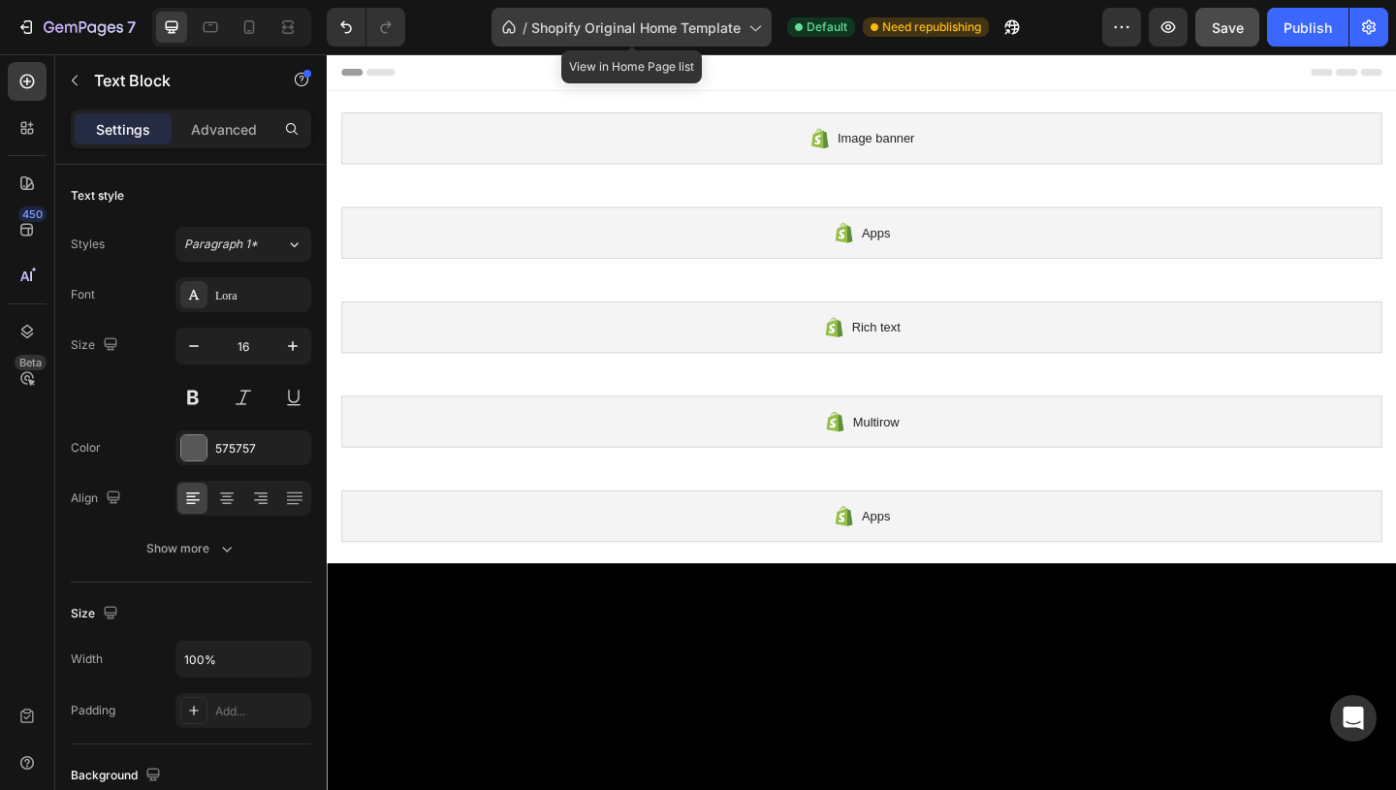
click at [639, 29] on span "Shopify Original Home Template" at bounding box center [635, 27] width 209 height 20
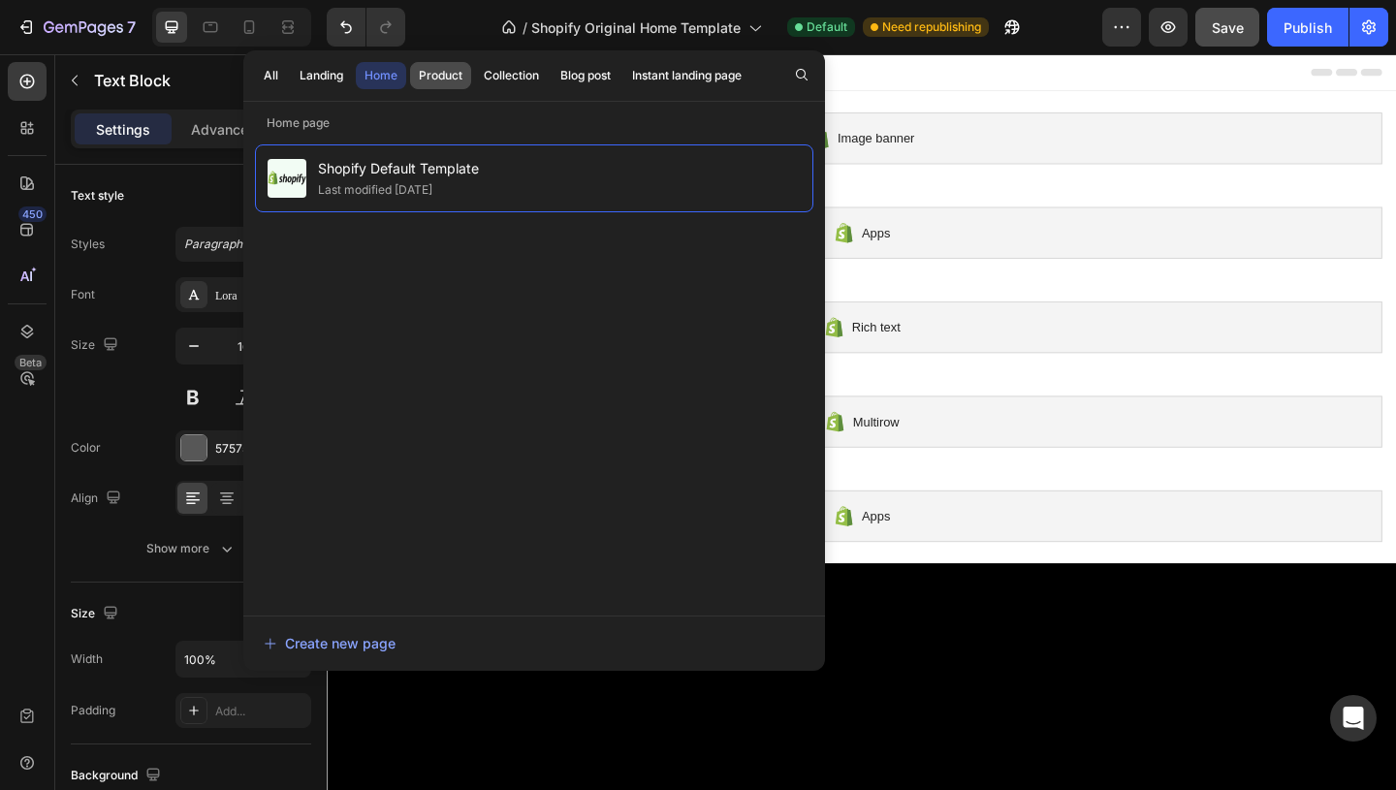
click at [447, 70] on div "Product" at bounding box center [441, 75] width 44 height 17
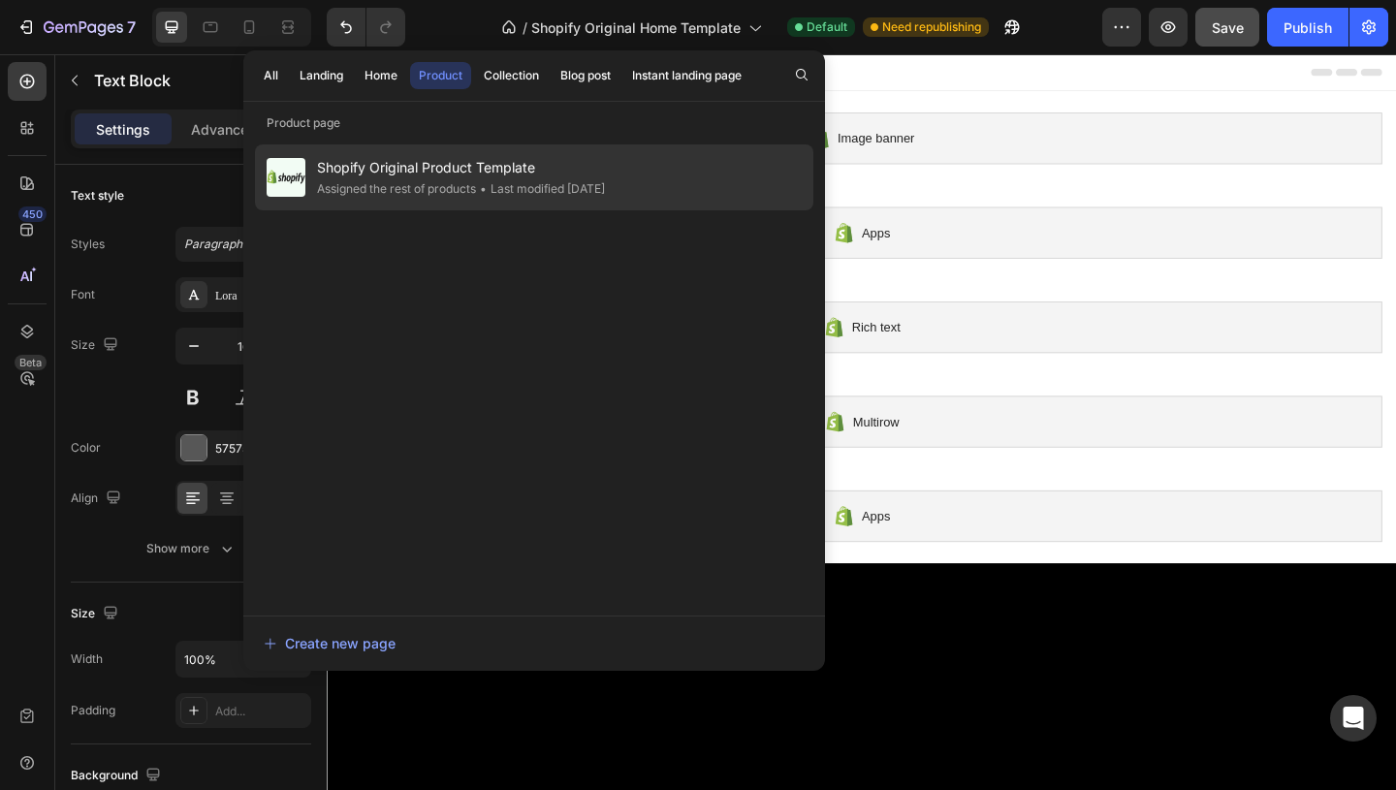
click at [435, 166] on span "Shopify Original Product Template" at bounding box center [461, 167] width 288 height 23
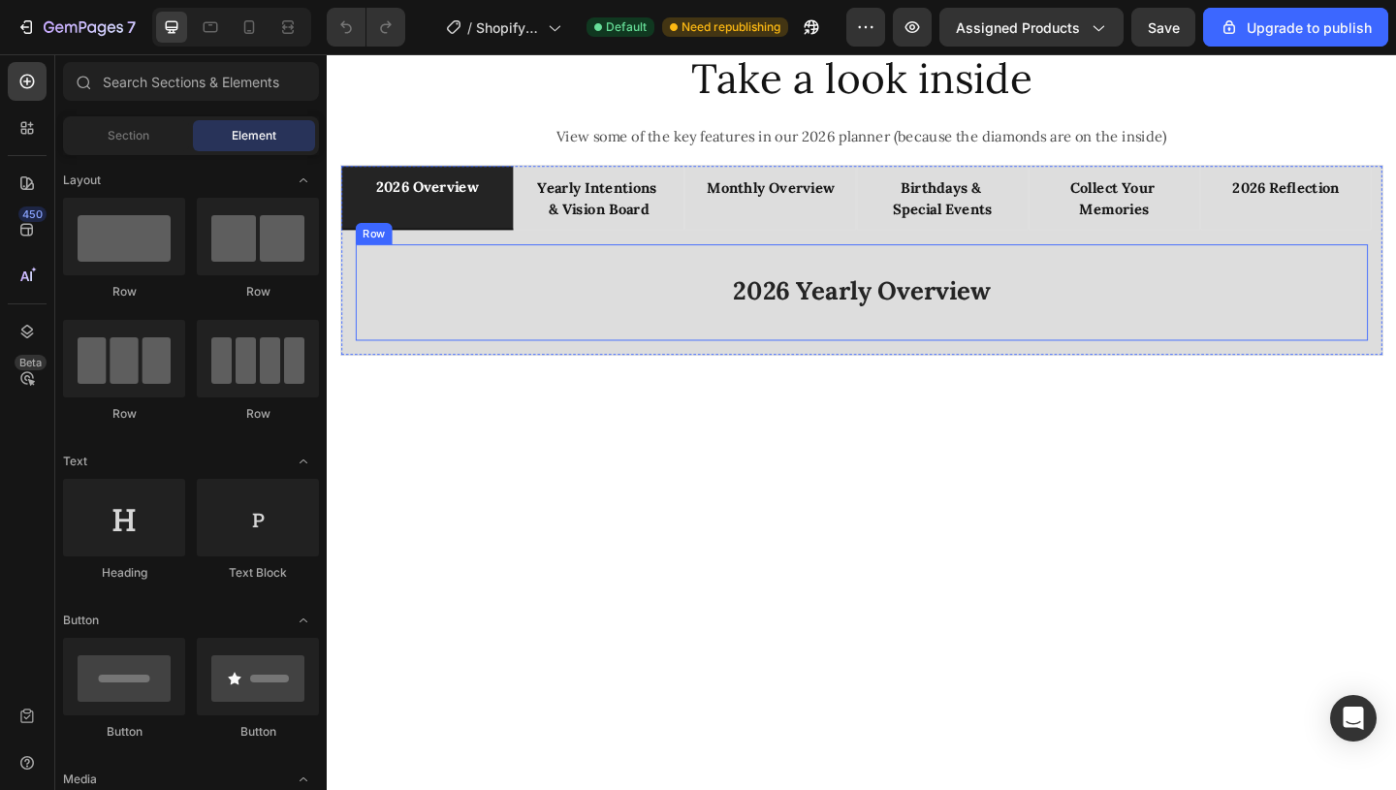
scroll to position [2116, 0]
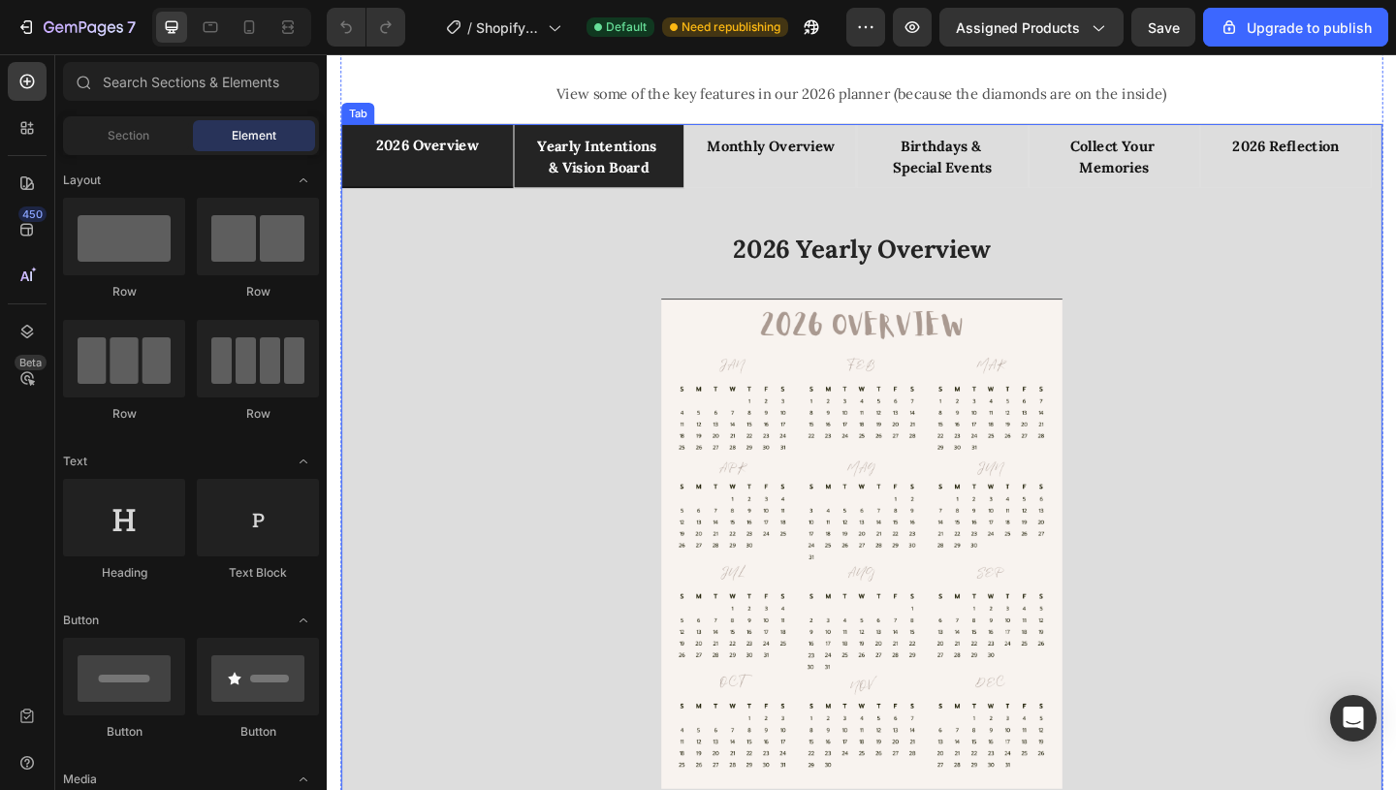
click at [664, 190] on div "yearly intentions & vision board" at bounding box center [623, 165] width 154 height 52
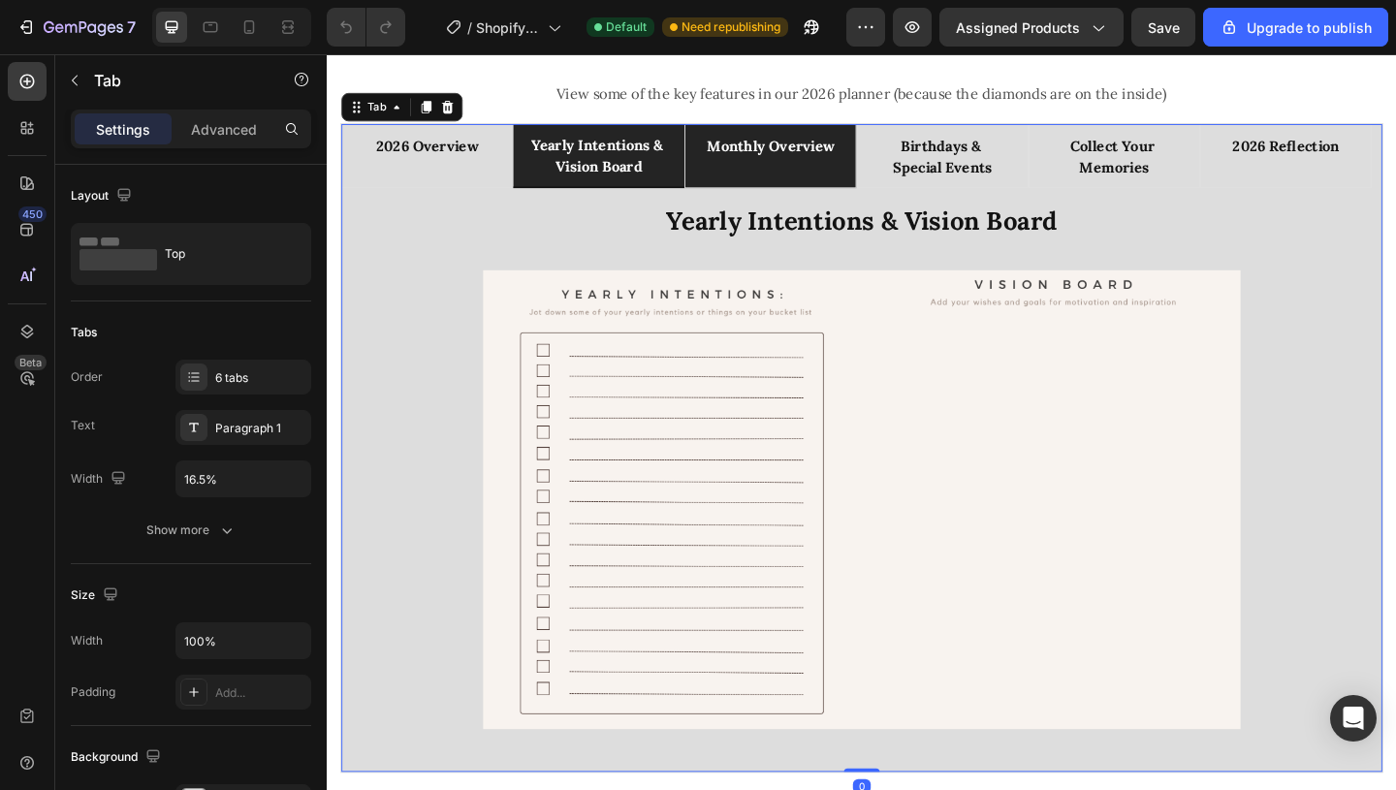
click at [776, 169] on div "monthly overview" at bounding box center [809, 165] width 145 height 52
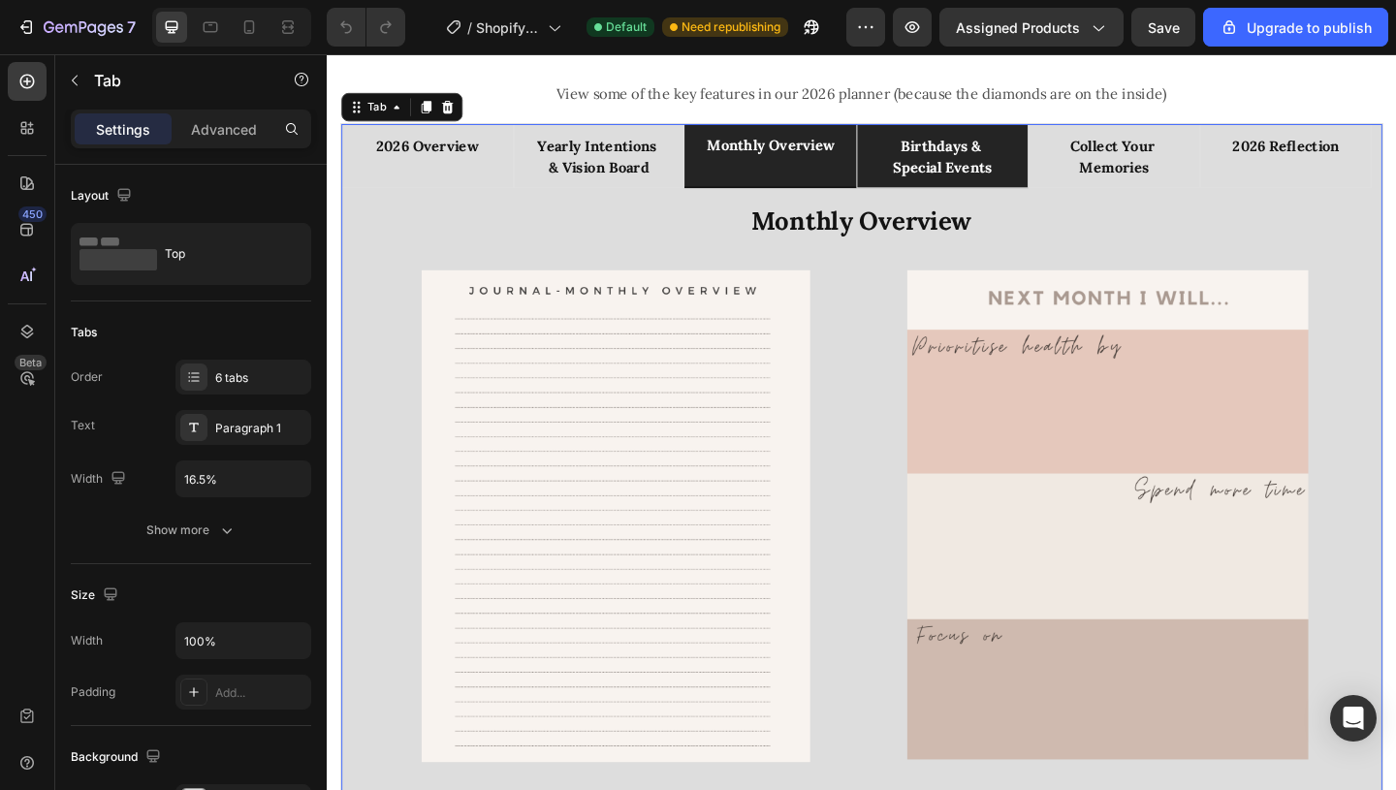
click at [983, 166] on p "birthdays & special events" at bounding box center [996, 165] width 148 height 47
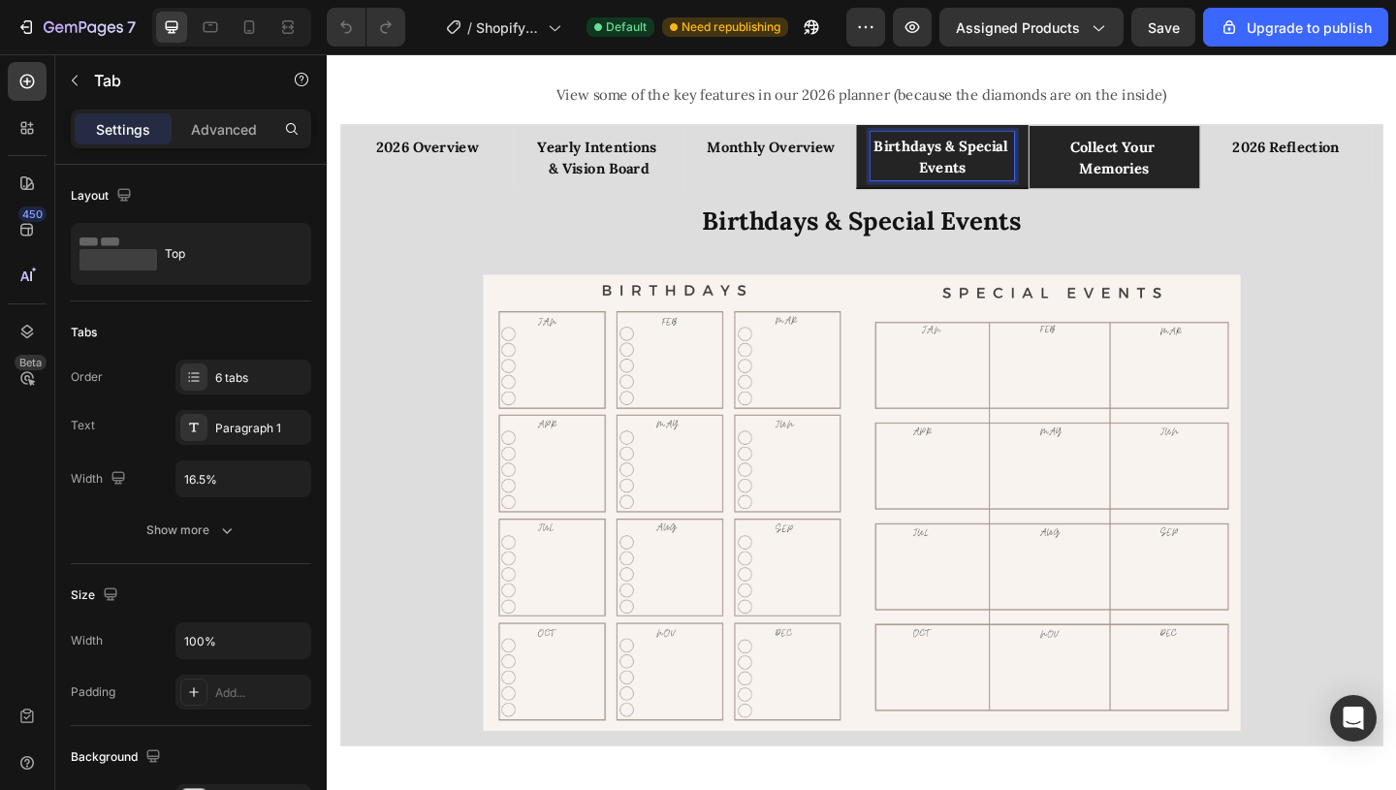
click at [1170, 173] on p "collect your memories" at bounding box center [1183, 165] width 148 height 47
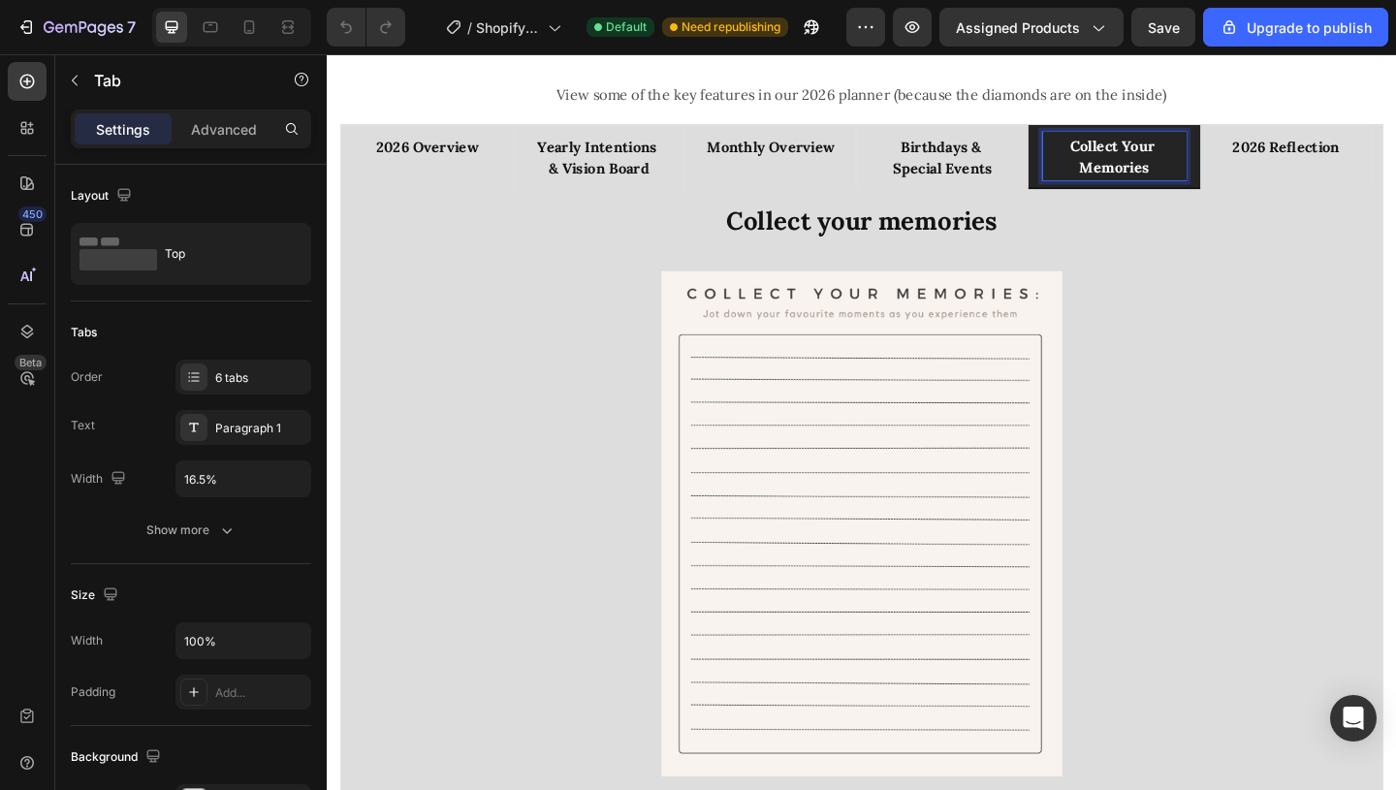
scroll to position [2114, 0]
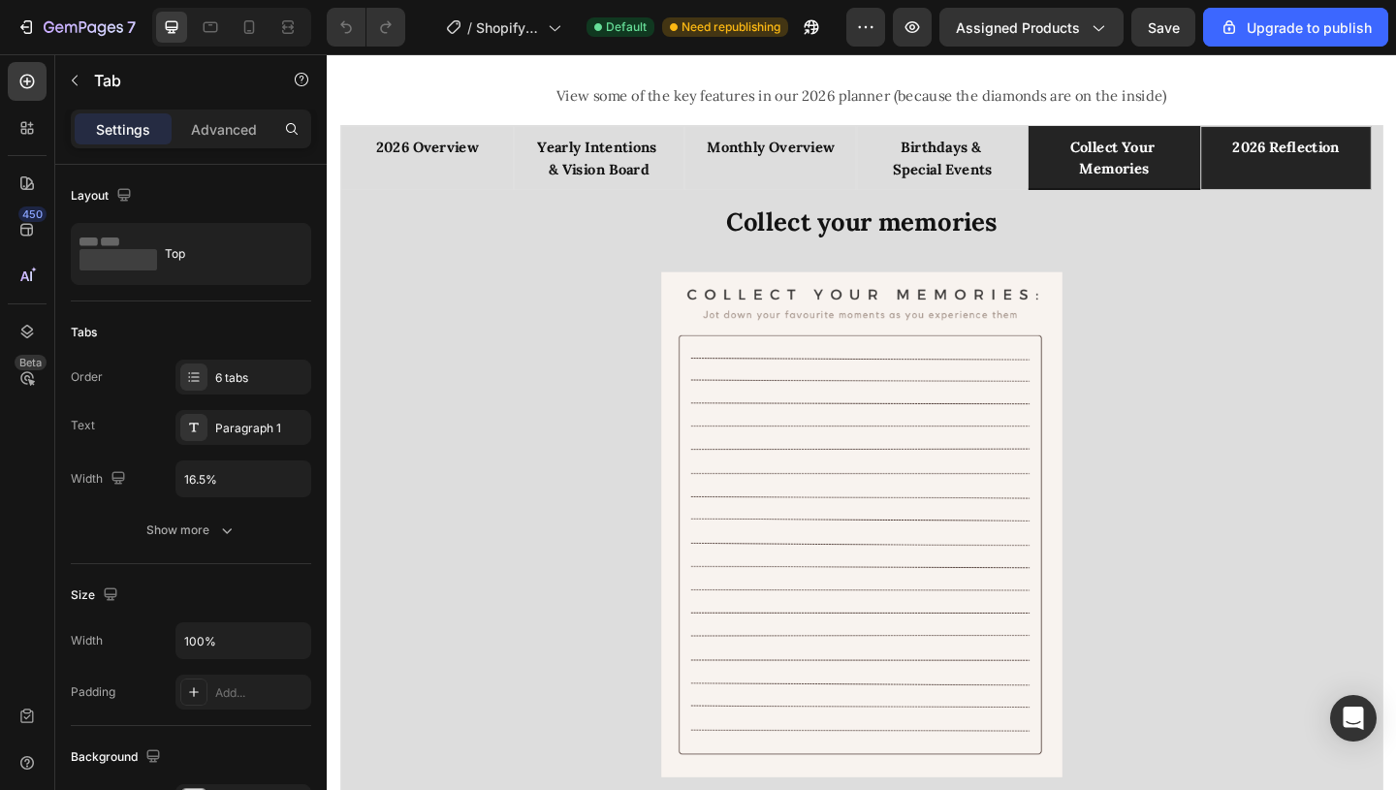
click at [1342, 187] on div "2026 reflection" at bounding box center [1369, 167] width 122 height 52
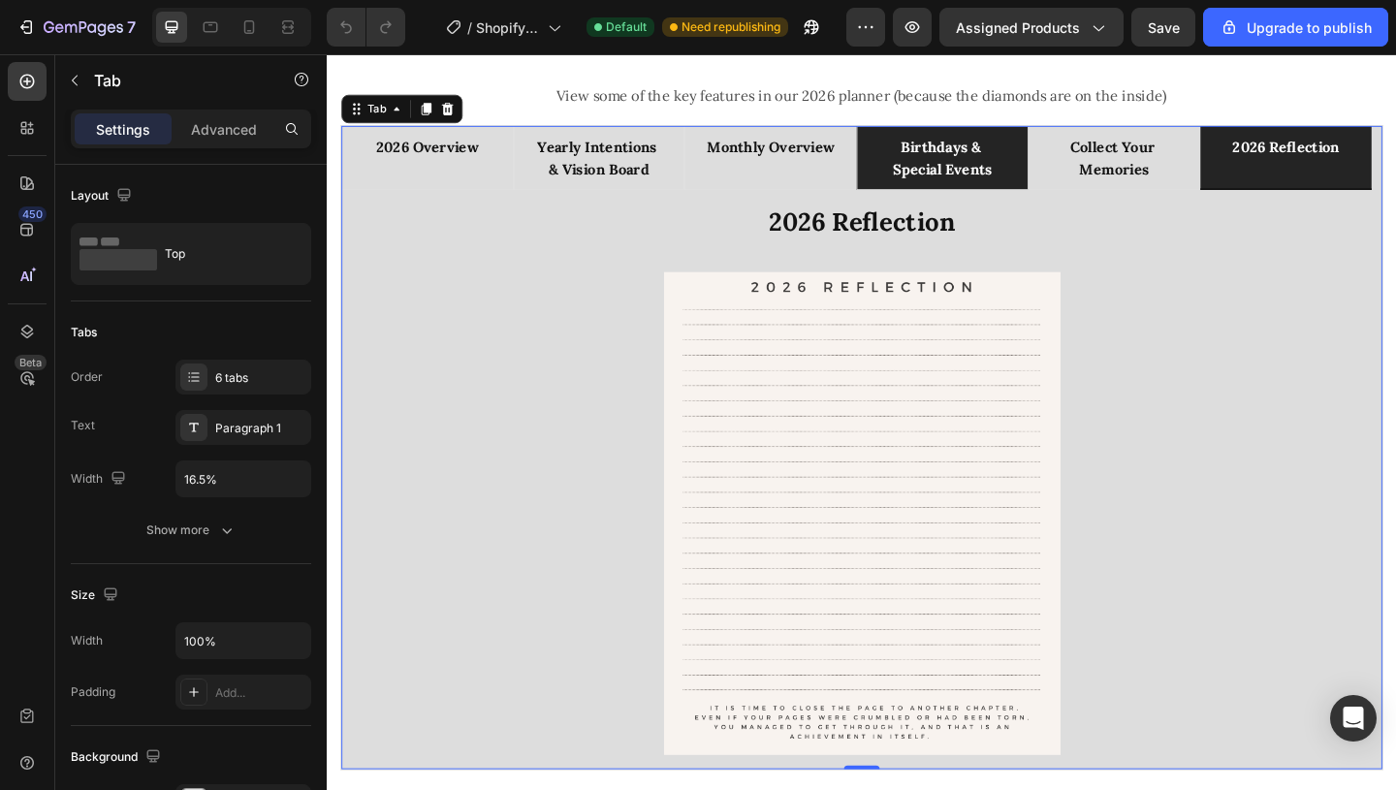
click at [1028, 170] on p "birthdays & special events" at bounding box center [996, 166] width 148 height 47
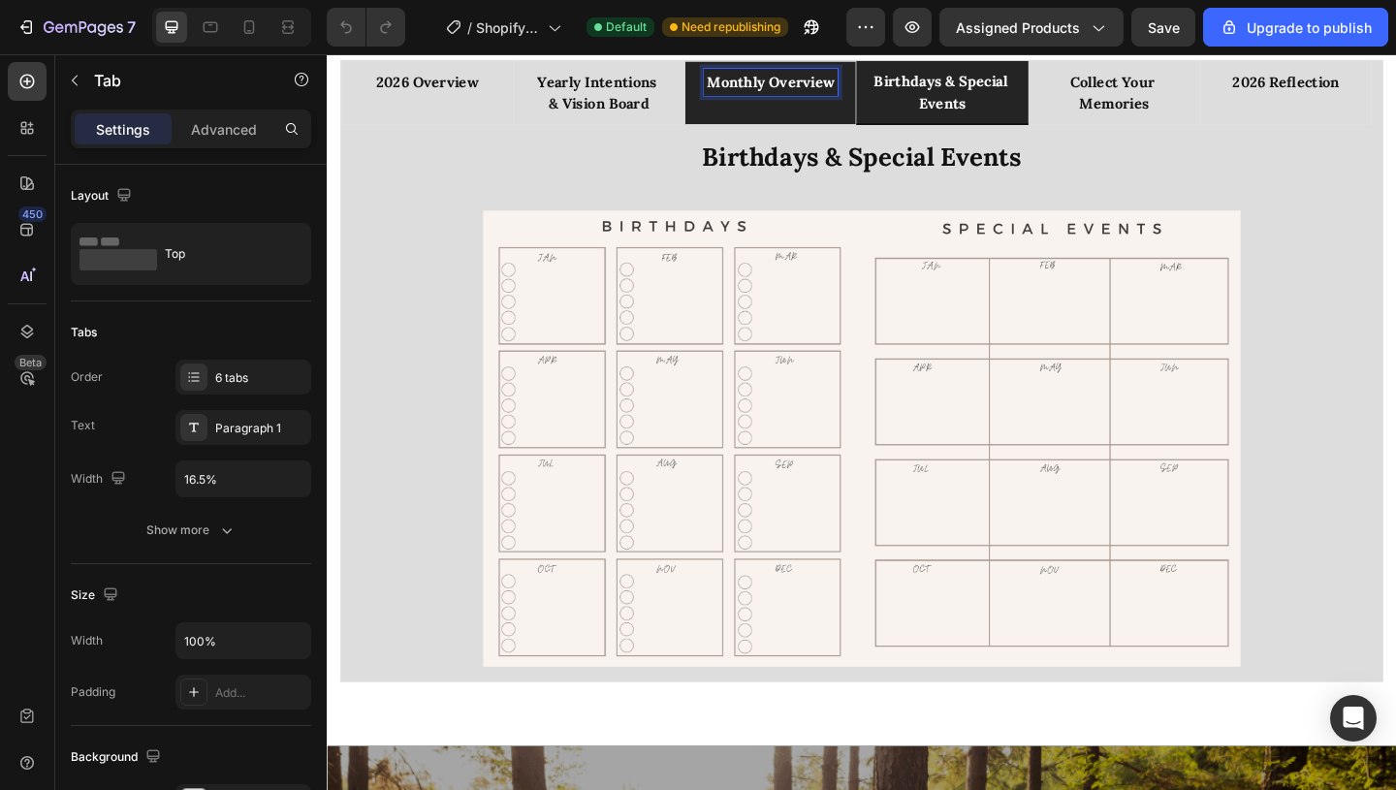
click at [851, 98] on div "monthly overview" at bounding box center [809, 84] width 145 height 29
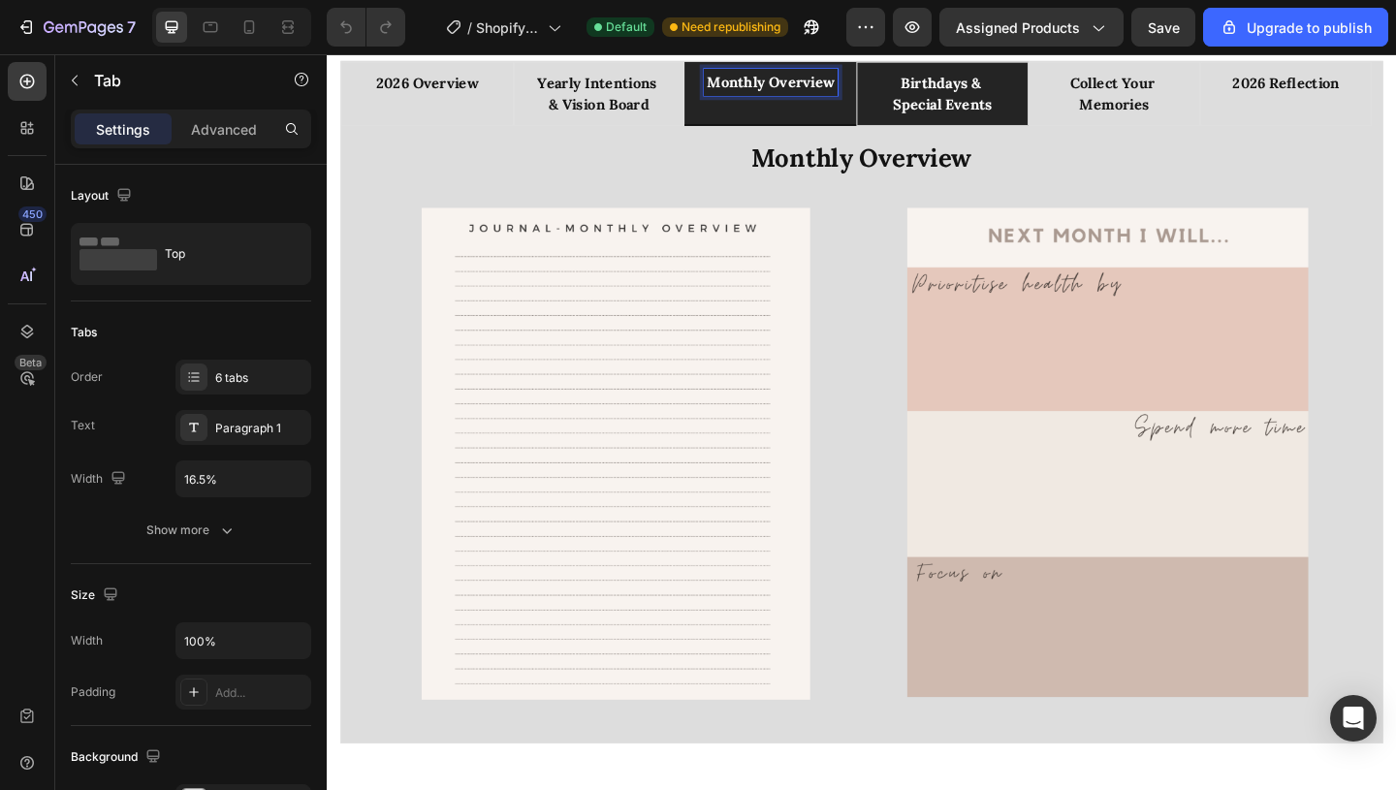
click at [985, 110] on p "birthdays & special events" at bounding box center [996, 97] width 148 height 47
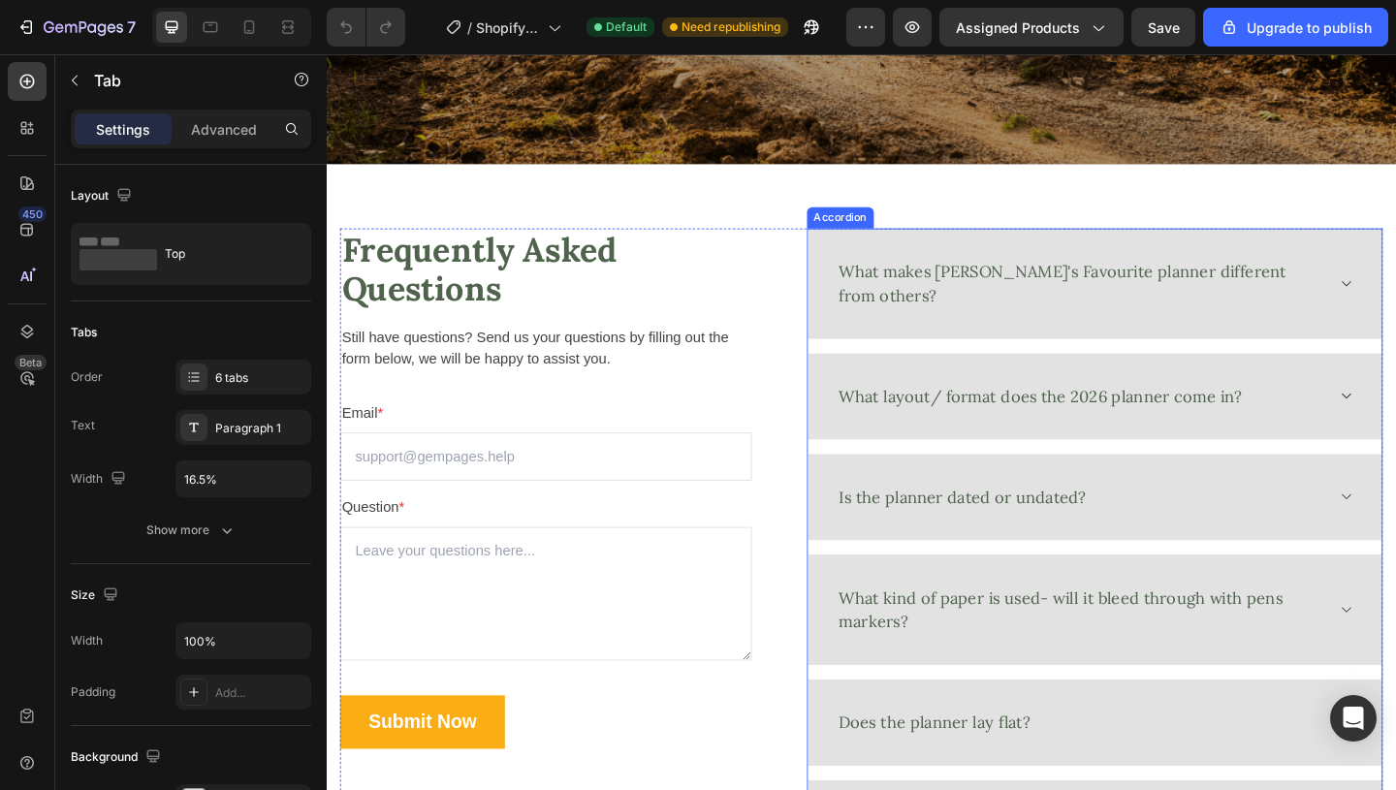
scroll to position [3475, 0]
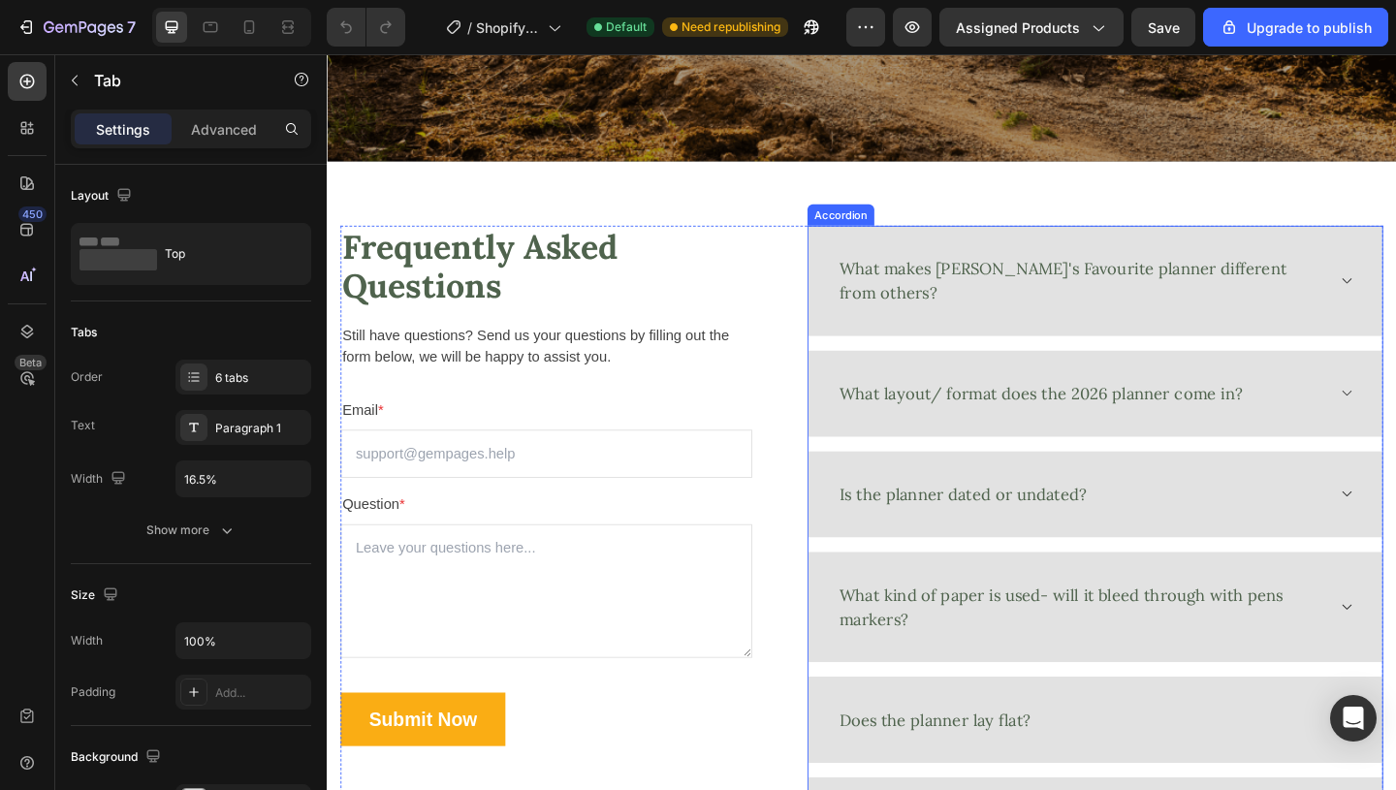
click at [1395, 390] on div "What layout/ format does the 2026 planner come in?" at bounding box center [1162, 423] width 624 height 94
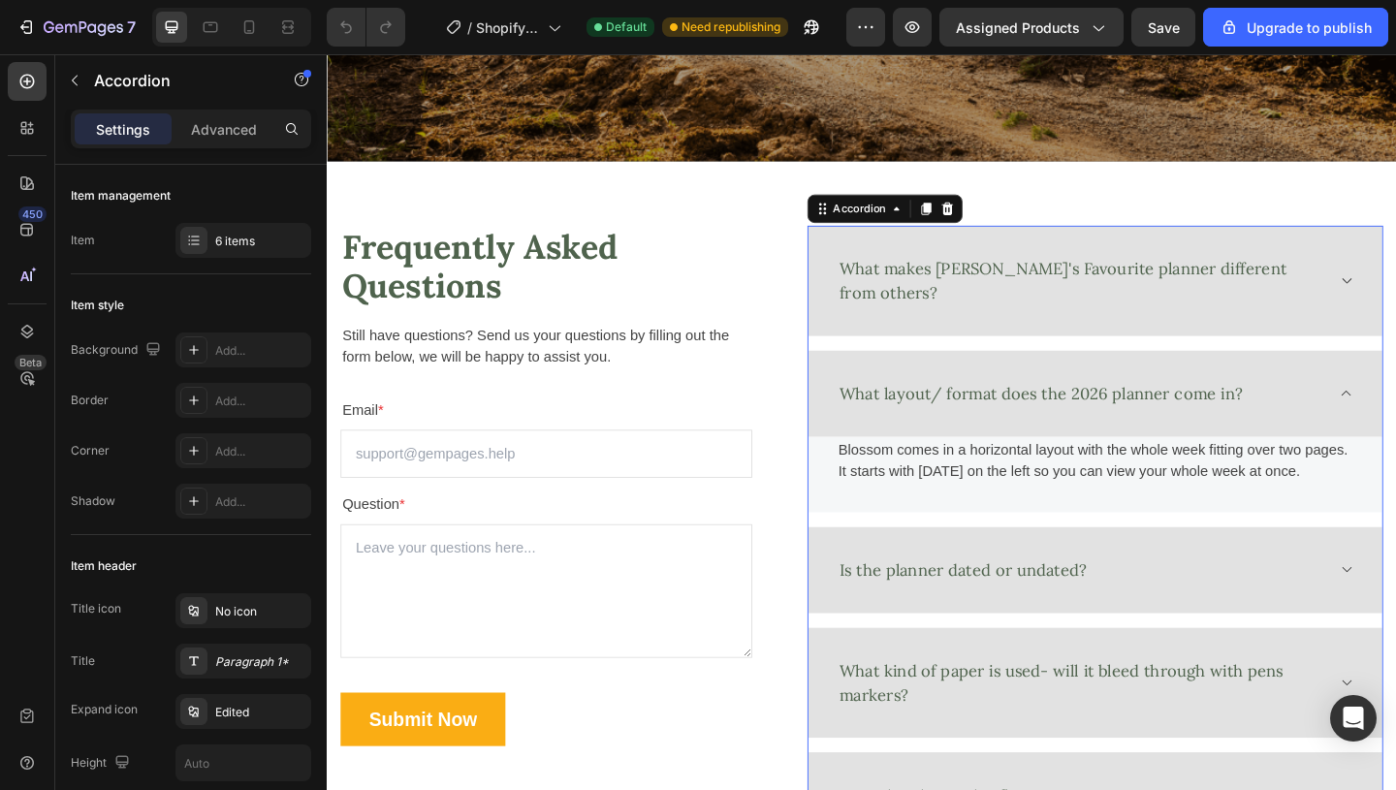
click at [1395, 391] on div "What layout/ format does the 2026 planner come in?" at bounding box center [1162, 423] width 624 height 94
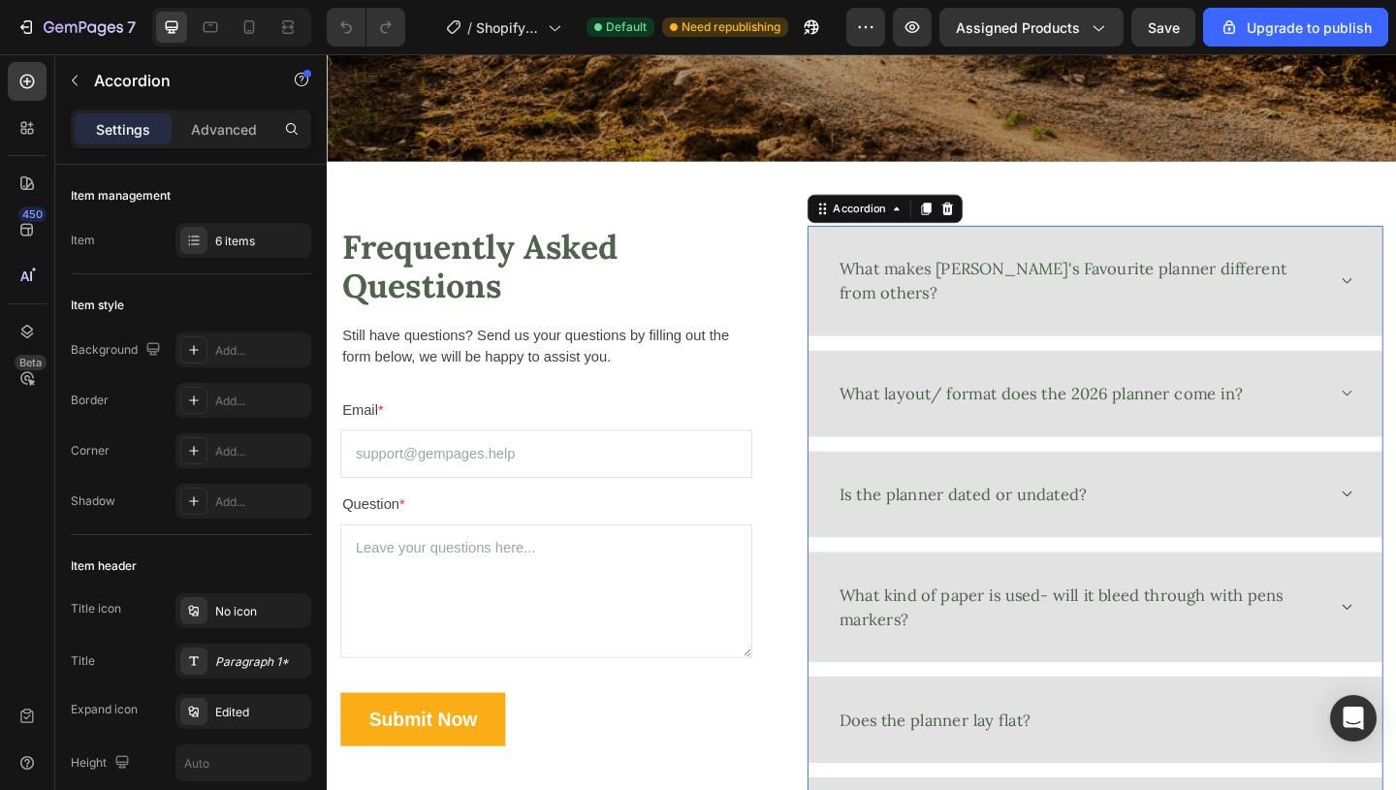
click at [1395, 311] on div "What makes [PERSON_NAME]'s Favourite planner different from others?" at bounding box center [1162, 300] width 624 height 120
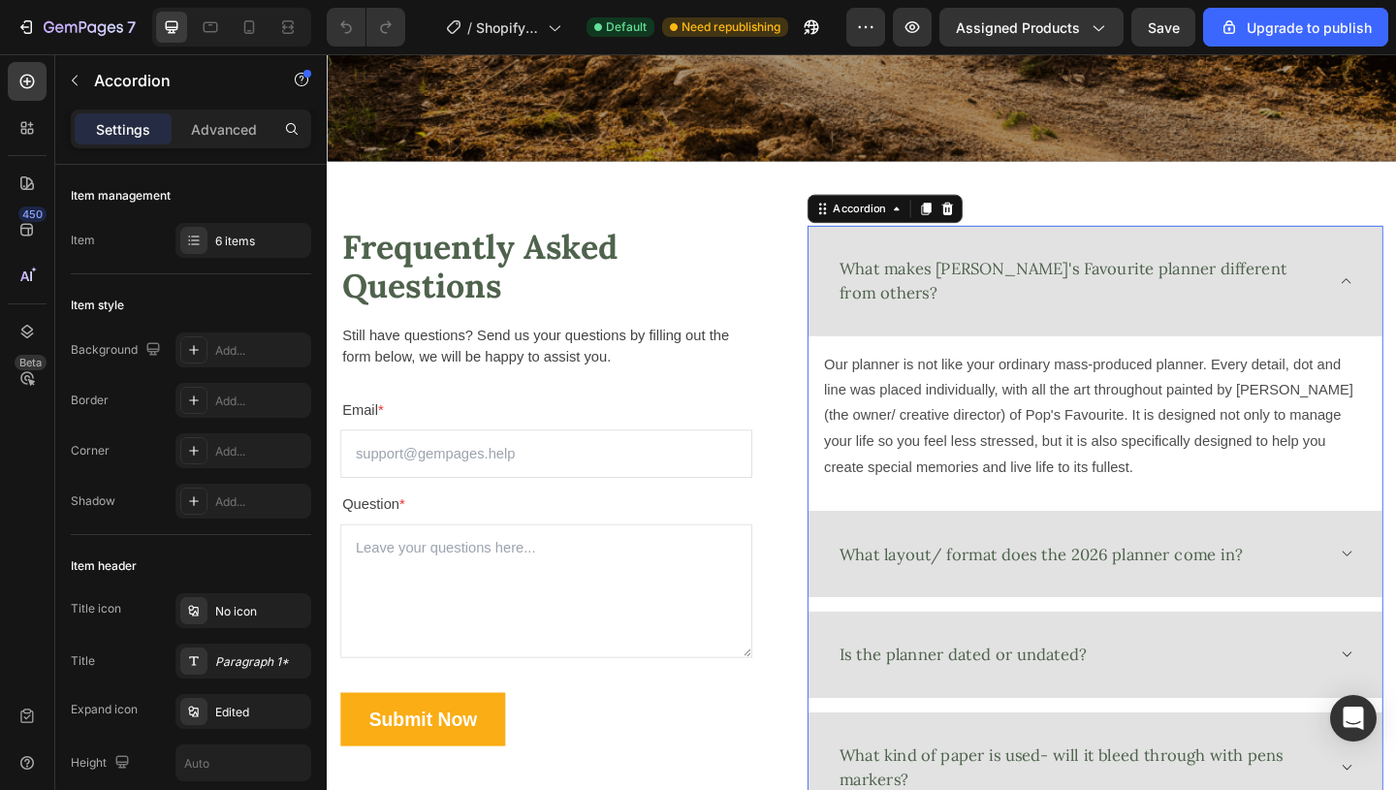
click at [1395, 302] on div "What makes [PERSON_NAME]'s Favourite planner different from others?" at bounding box center [1162, 300] width 624 height 120
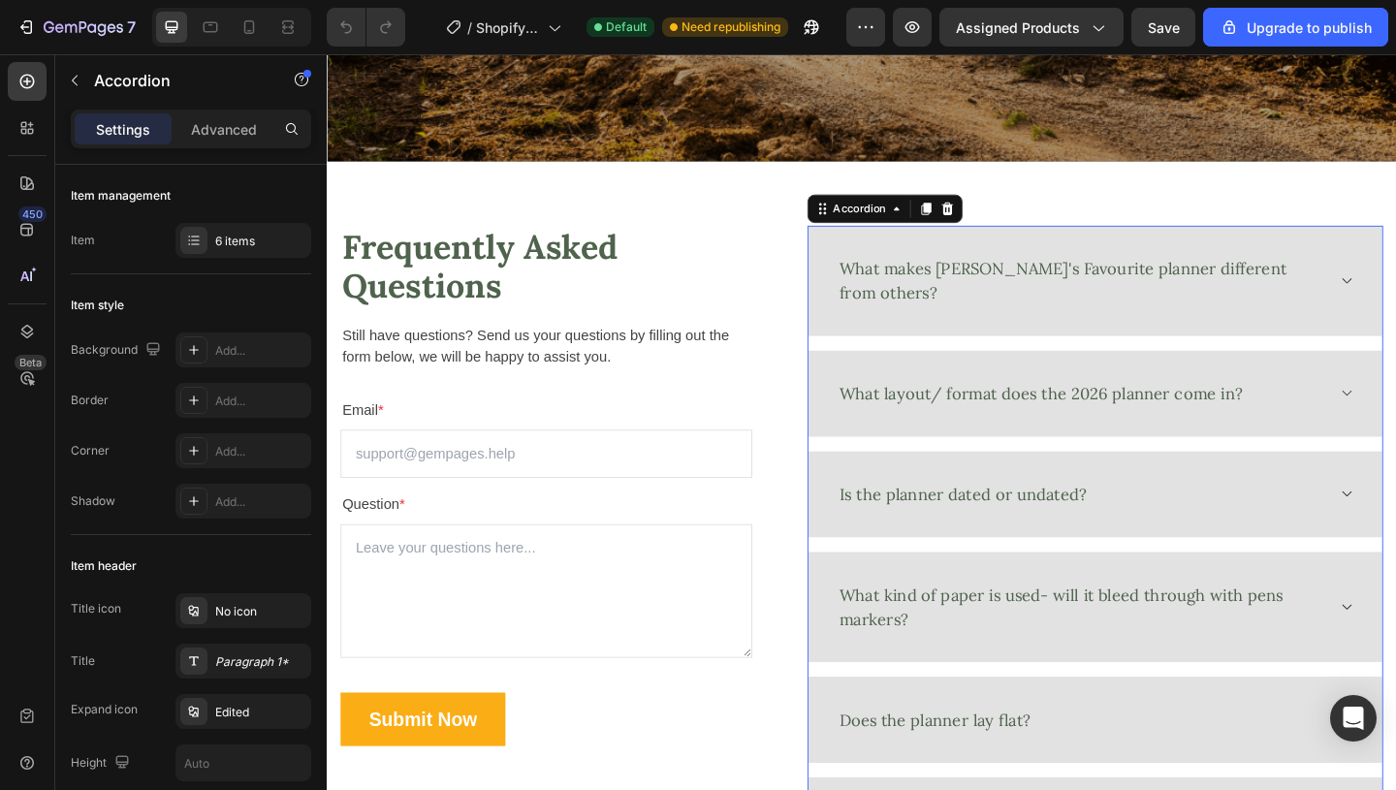
click at [1383, 486] on div "Is the planner dated or undated?" at bounding box center [1162, 533] width 624 height 94
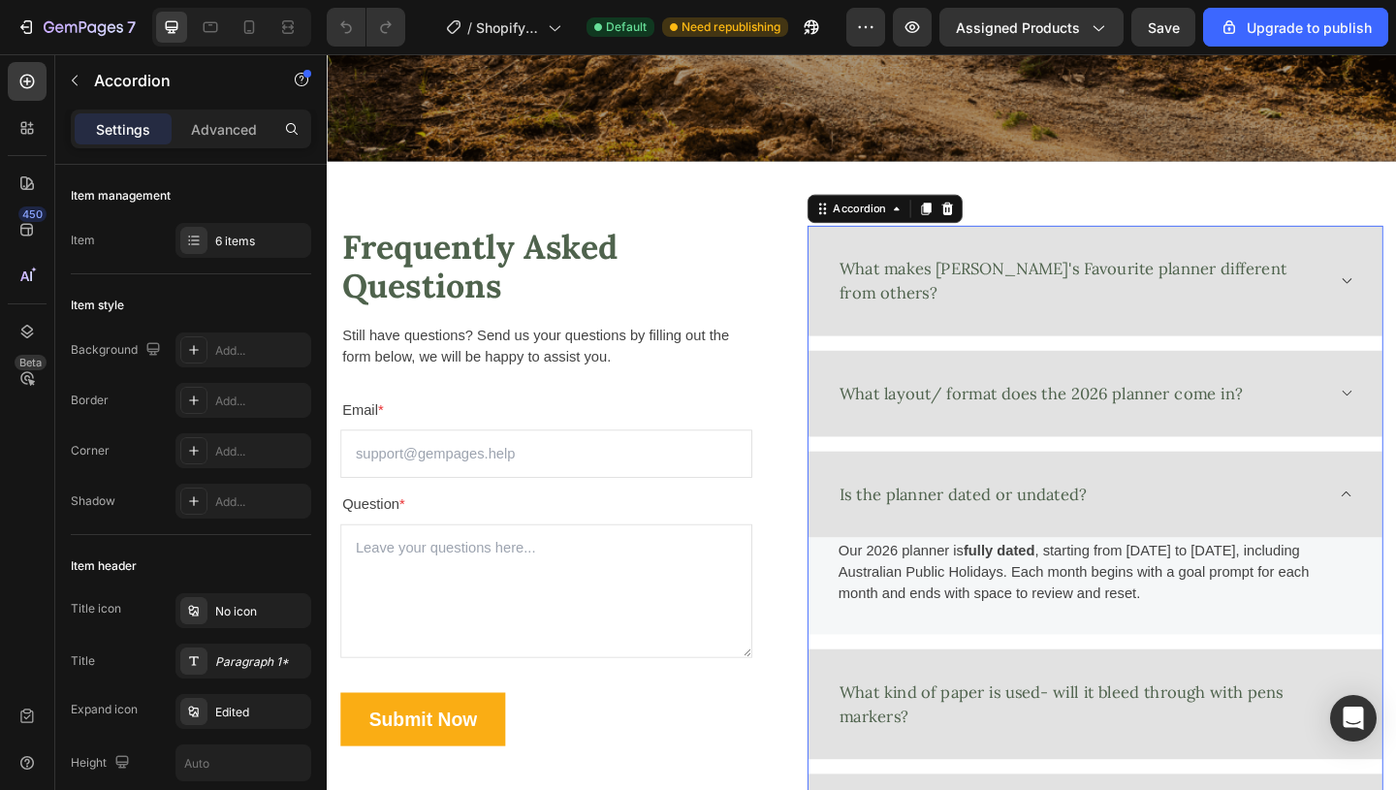
click at [1390, 517] on div "Is the planner dated or undated?" at bounding box center [1146, 533] width 531 height 32
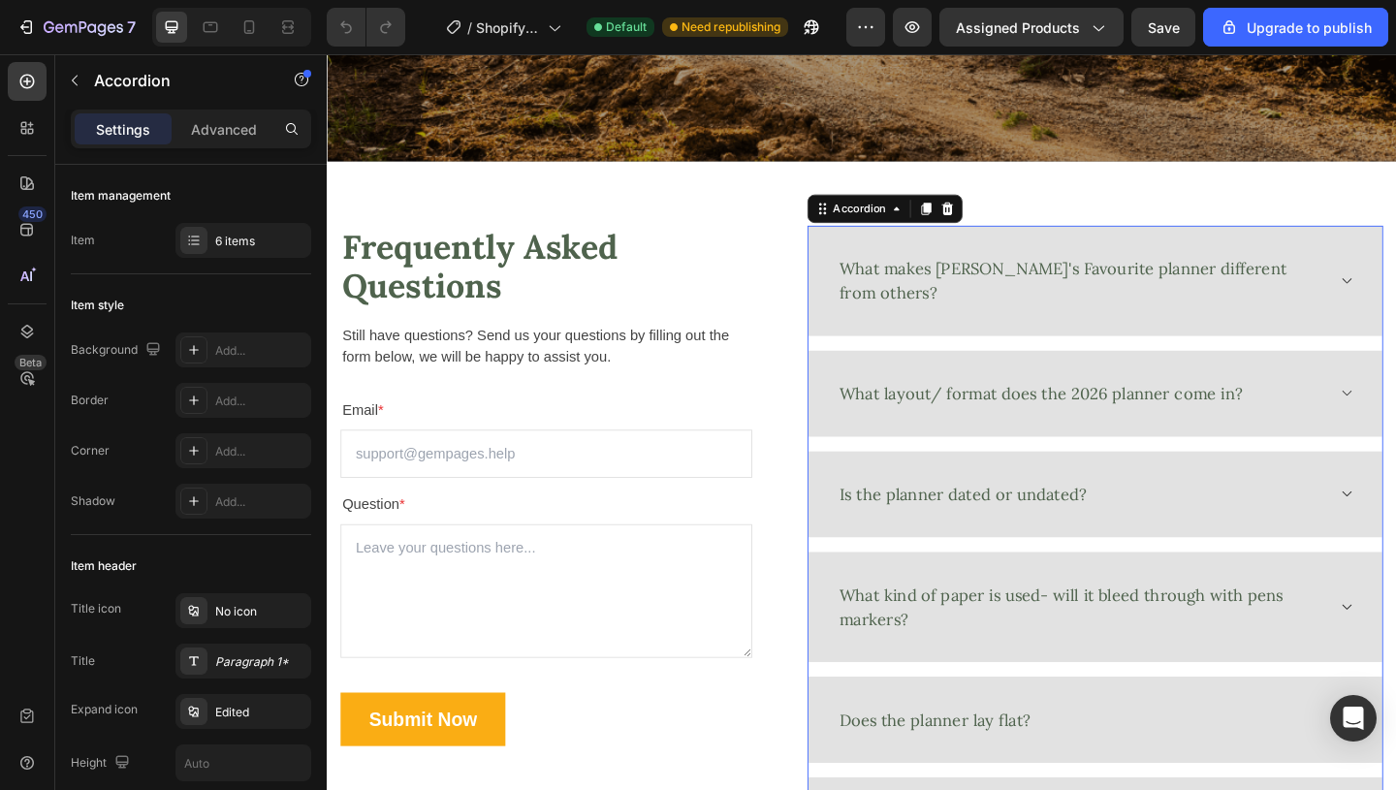
scroll to position [3658, 0]
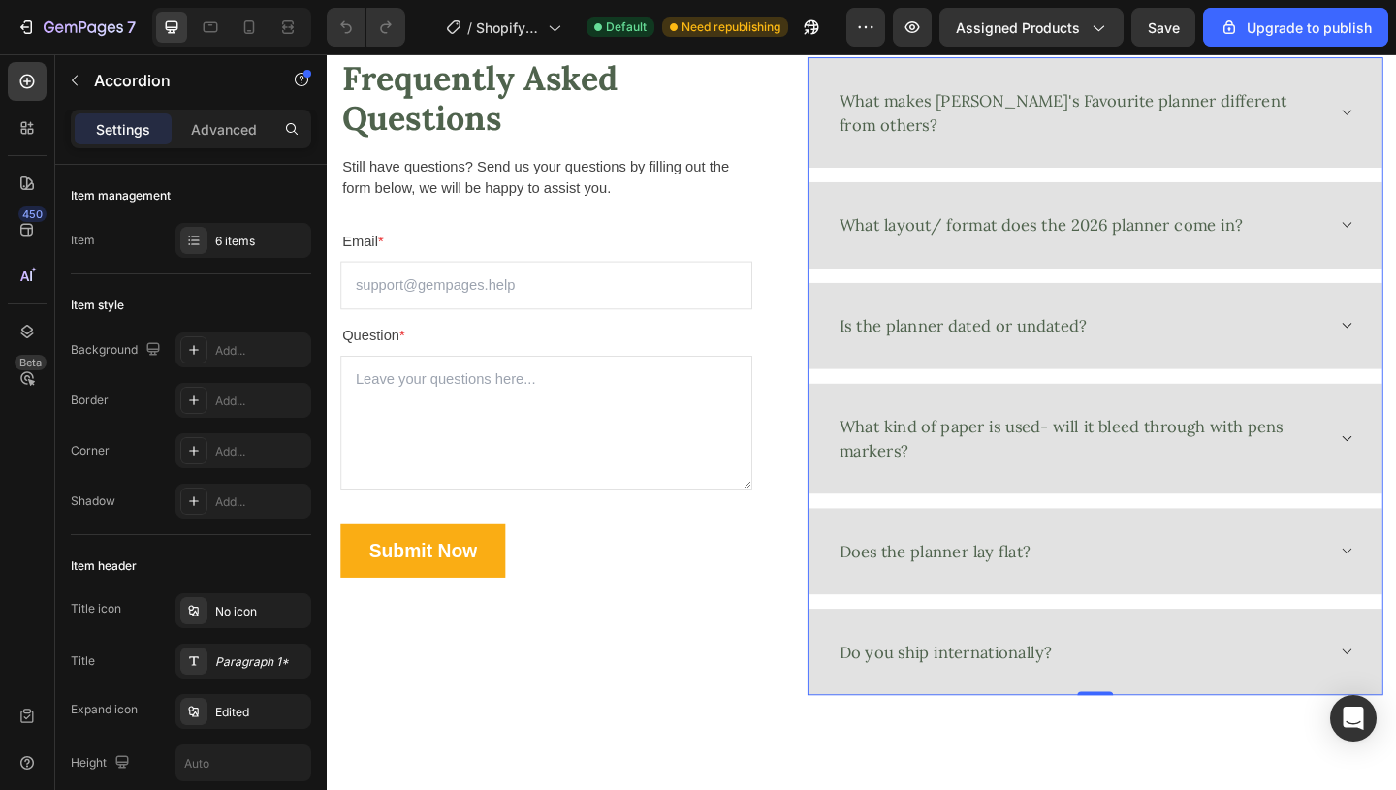
click at [1382, 455] on p "What kind of paper is used- will it bleed through with pens markers?" at bounding box center [1146, 472] width 525 height 52
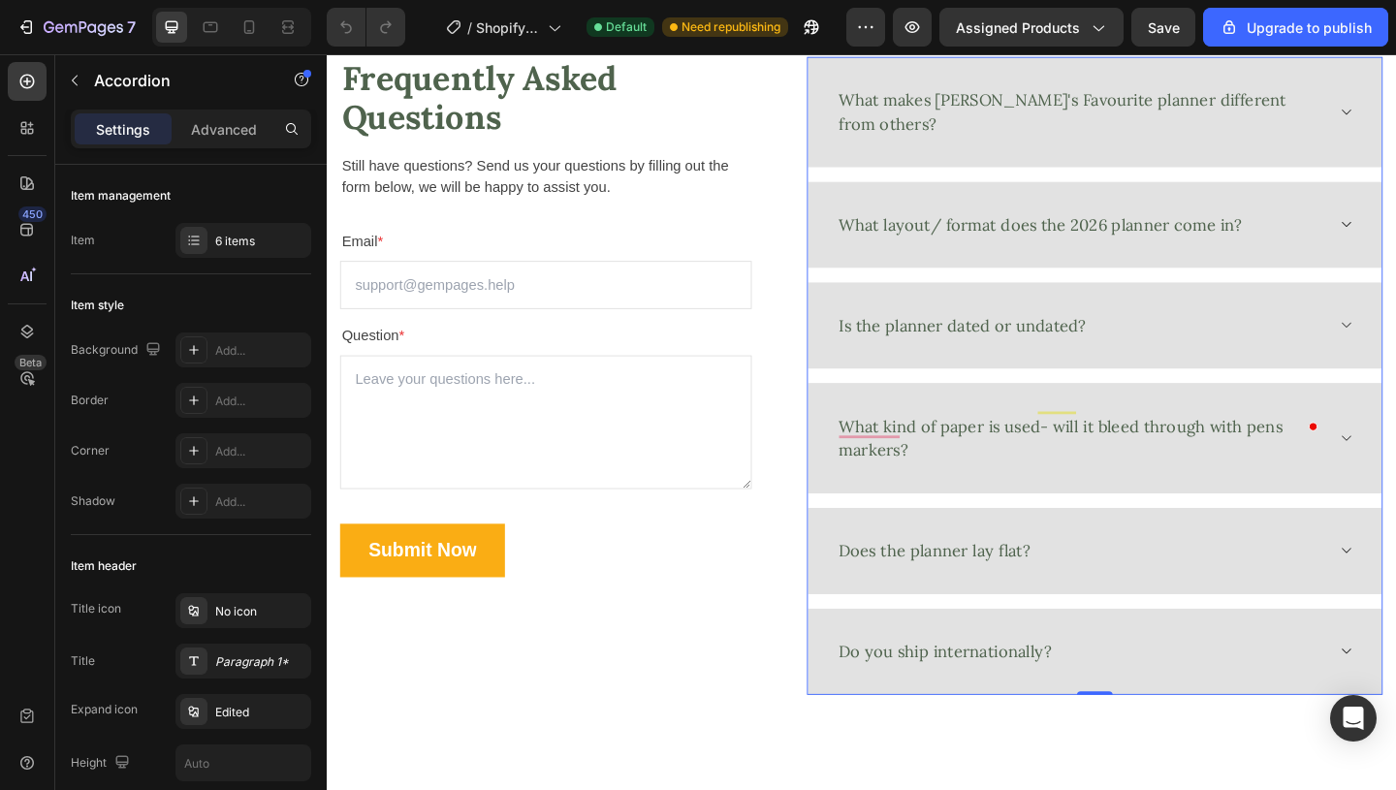
click at [1395, 577] on div "Does the planner lay flat?" at bounding box center [1162, 595] width 624 height 94
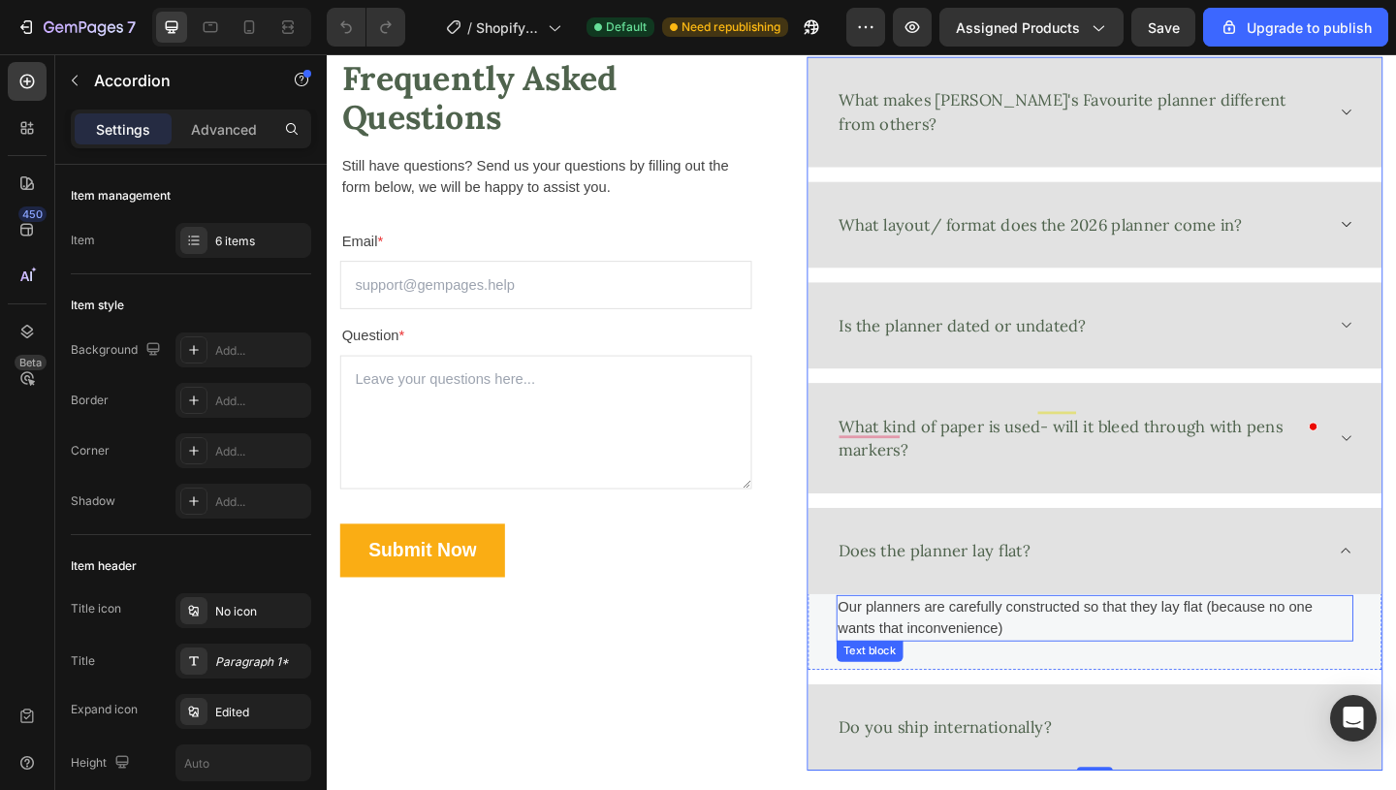
click at [1250, 645] on p "Our planners are carefully constructed so that they lay flat (because no one wa…" at bounding box center [1162, 668] width 558 height 47
click at [1253, 645] on p "Our planners are carefully constructed so that they lay flat (because no one wa…" at bounding box center [1162, 668] width 558 height 47
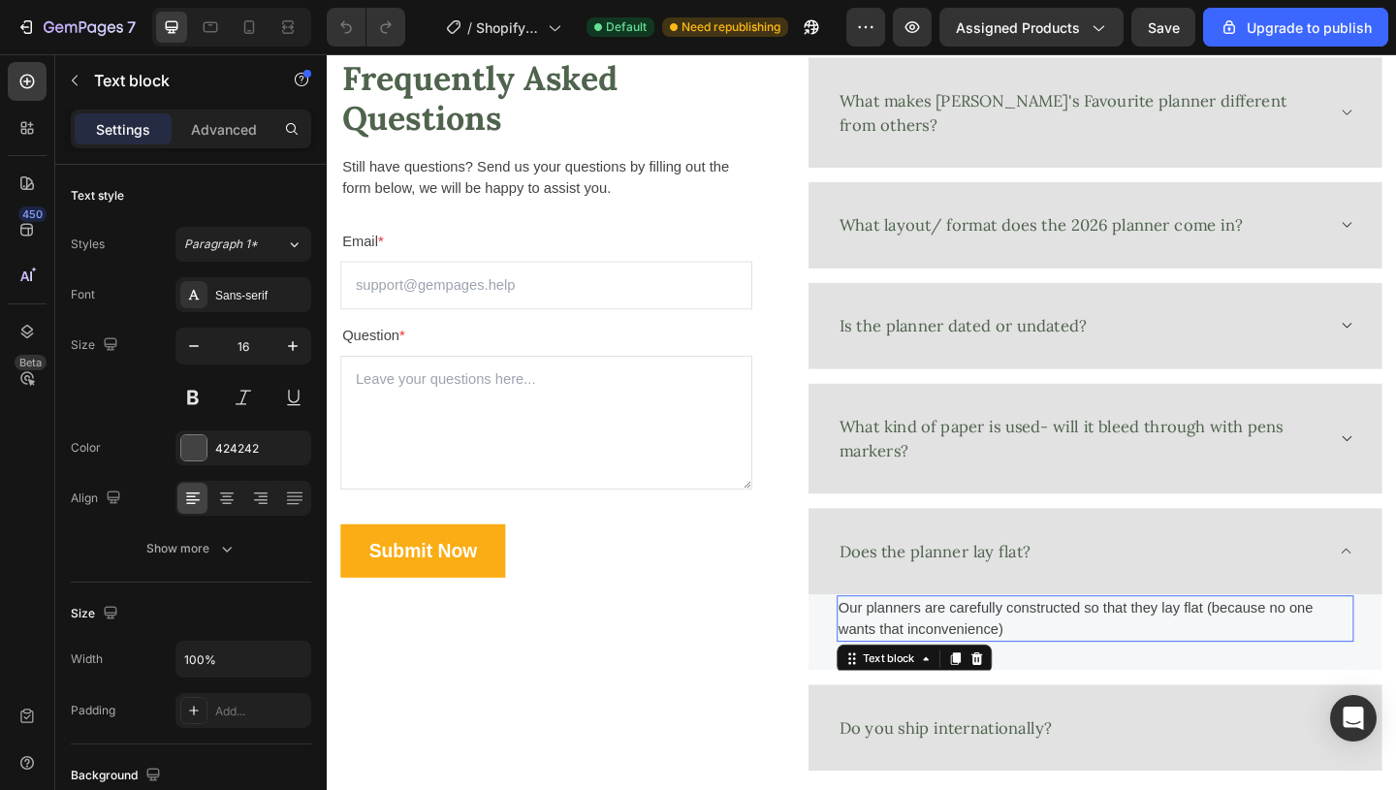
click at [1249, 645] on p "Our planners are carefully constructed so that they lay flat (because no one wa…" at bounding box center [1162, 668] width 558 height 47
click at [1252, 645] on p "Our planners are carefully constructed so that they lay flat (because no one wa…" at bounding box center [1162, 668] width 558 height 47
click at [884, 653] on p "Our planners are carefully constructed so that they lie flat (because no one wa…" at bounding box center [1162, 668] width 558 height 47
click at [1138, 655] on p "Our planners are carefully constructed so that they lie flat (because no one wa…" at bounding box center [1162, 668] width 558 height 47
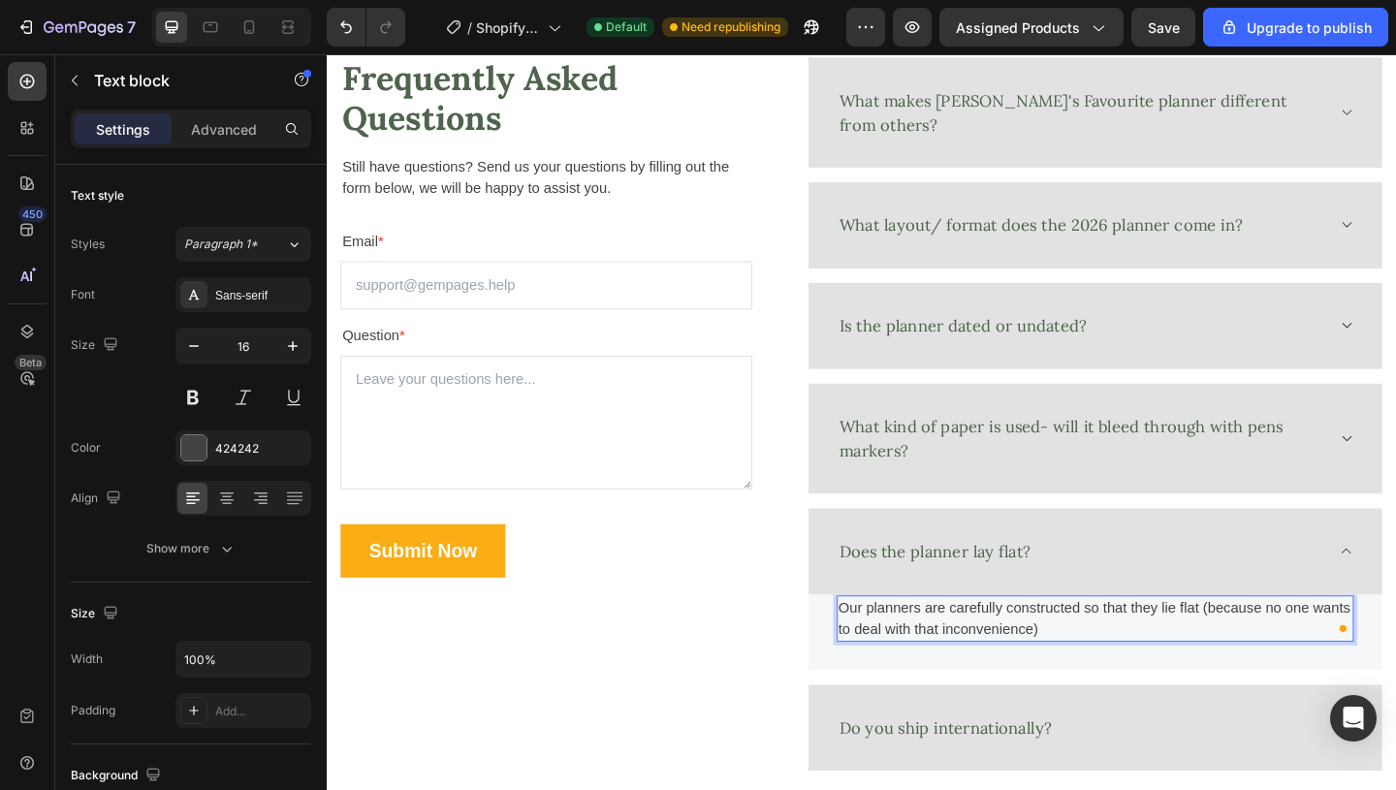
scroll to position [3703, 0]
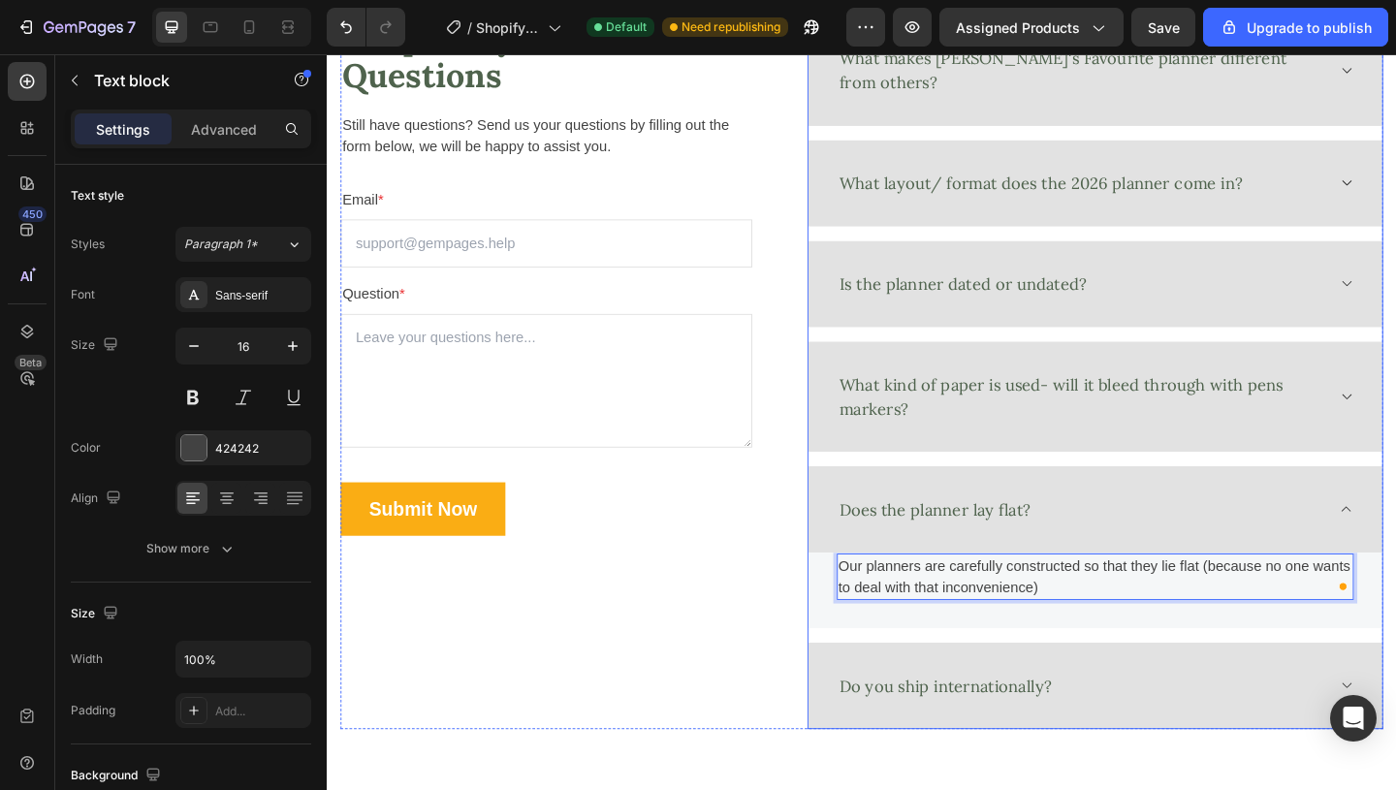
click at [738, 697] on div "Frequently Asked Questions Heading Still have questions? Send us your questions…" at bounding box center [565, 400] width 448 height 776
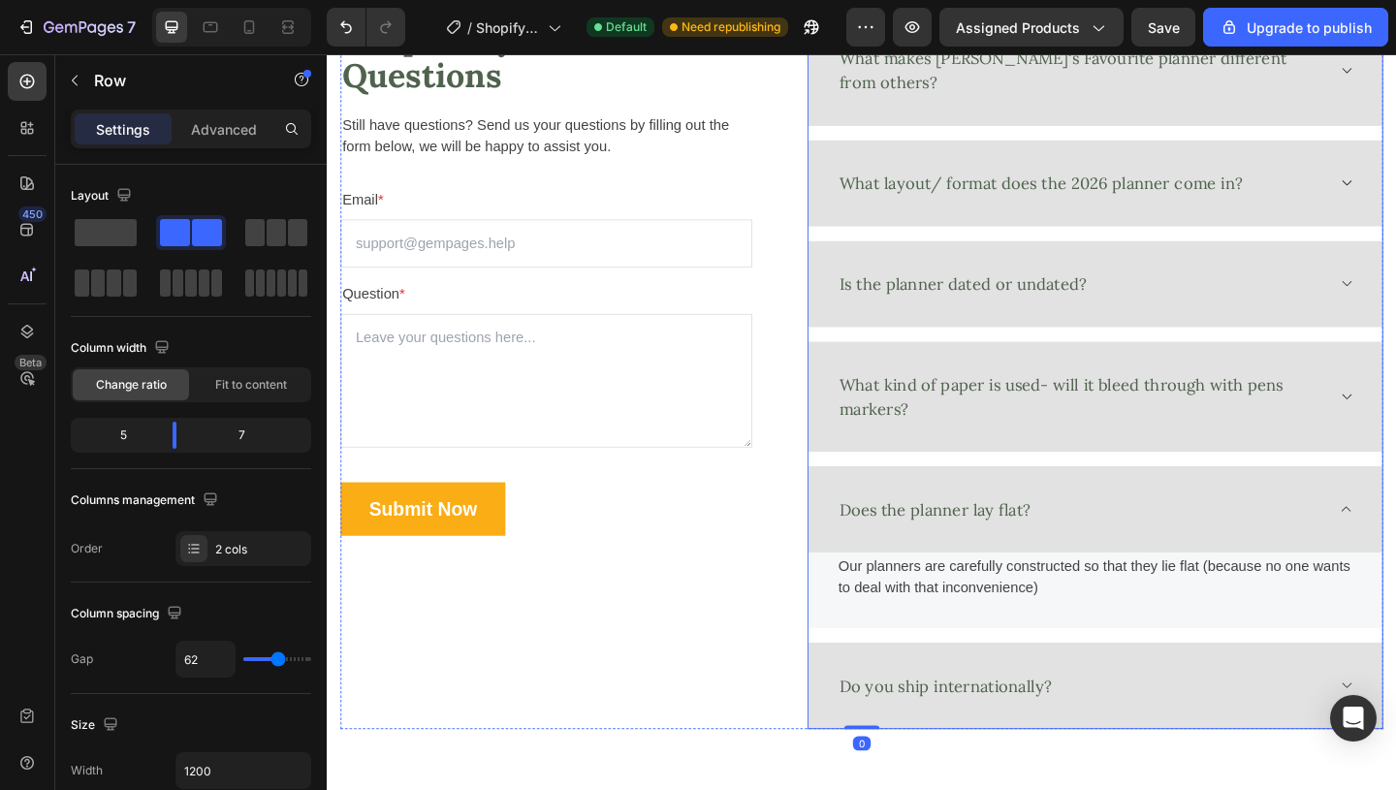
click at [1208, 725] on div "Do you ship internationally?" at bounding box center [1146, 741] width 531 height 32
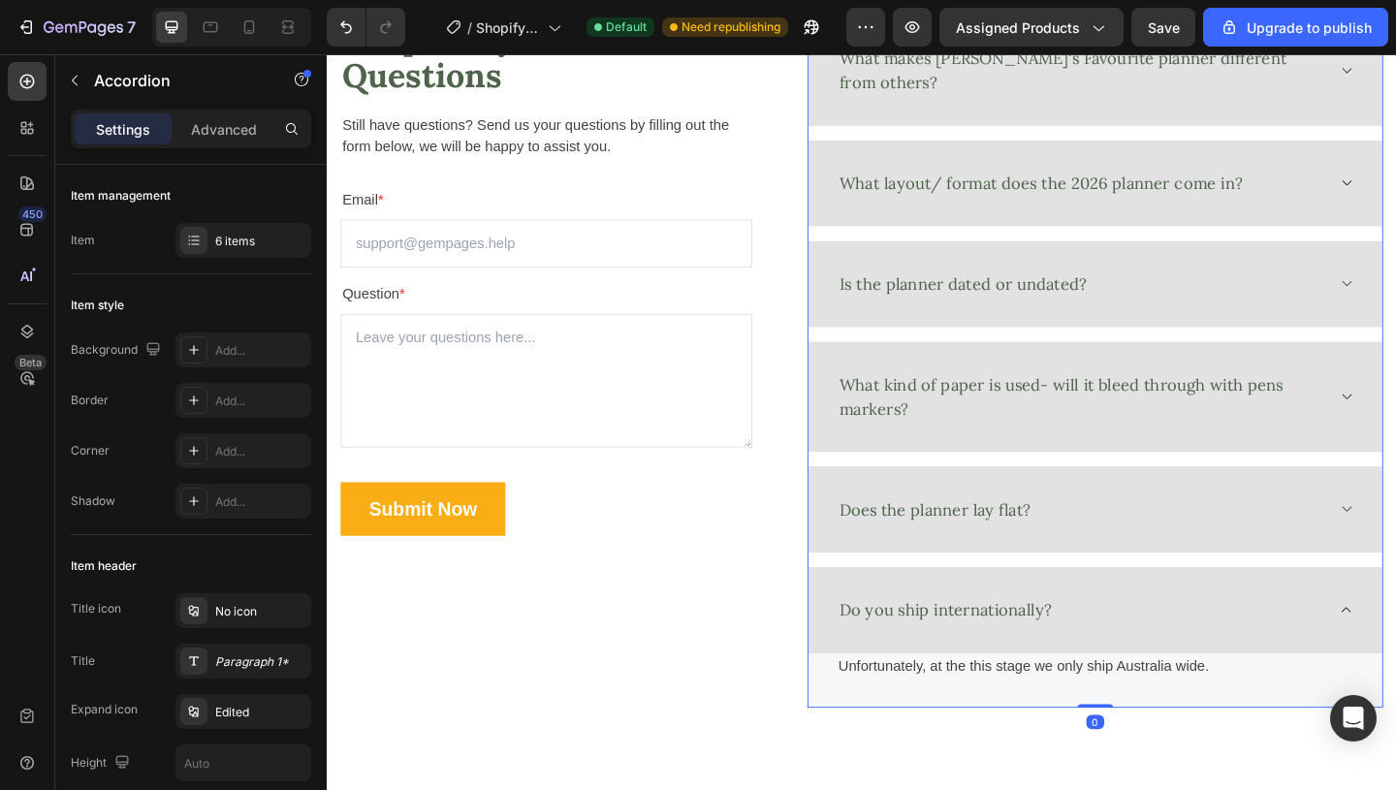
click at [1178, 643] on div "Do you ship internationally?" at bounding box center [1146, 659] width 531 height 32
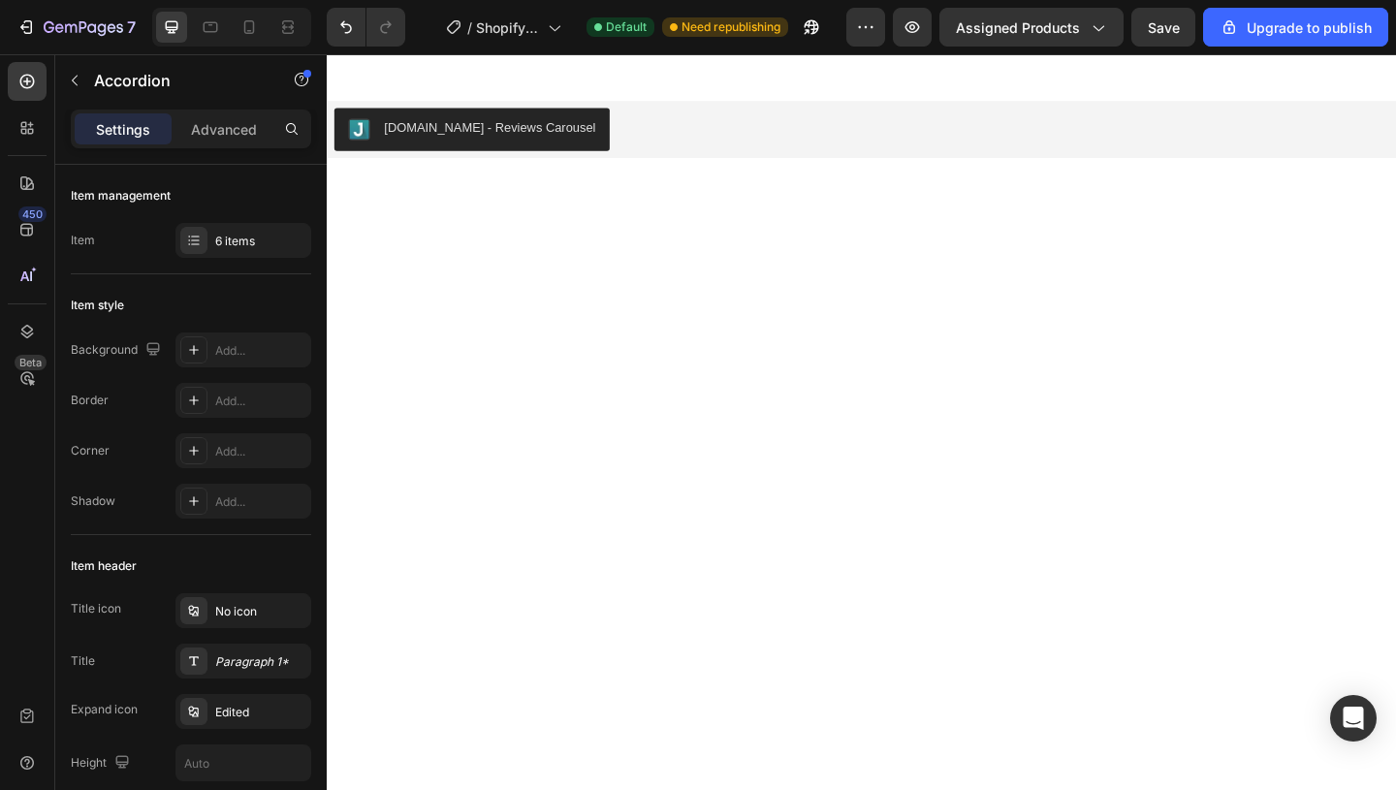
scroll to position [0, 0]
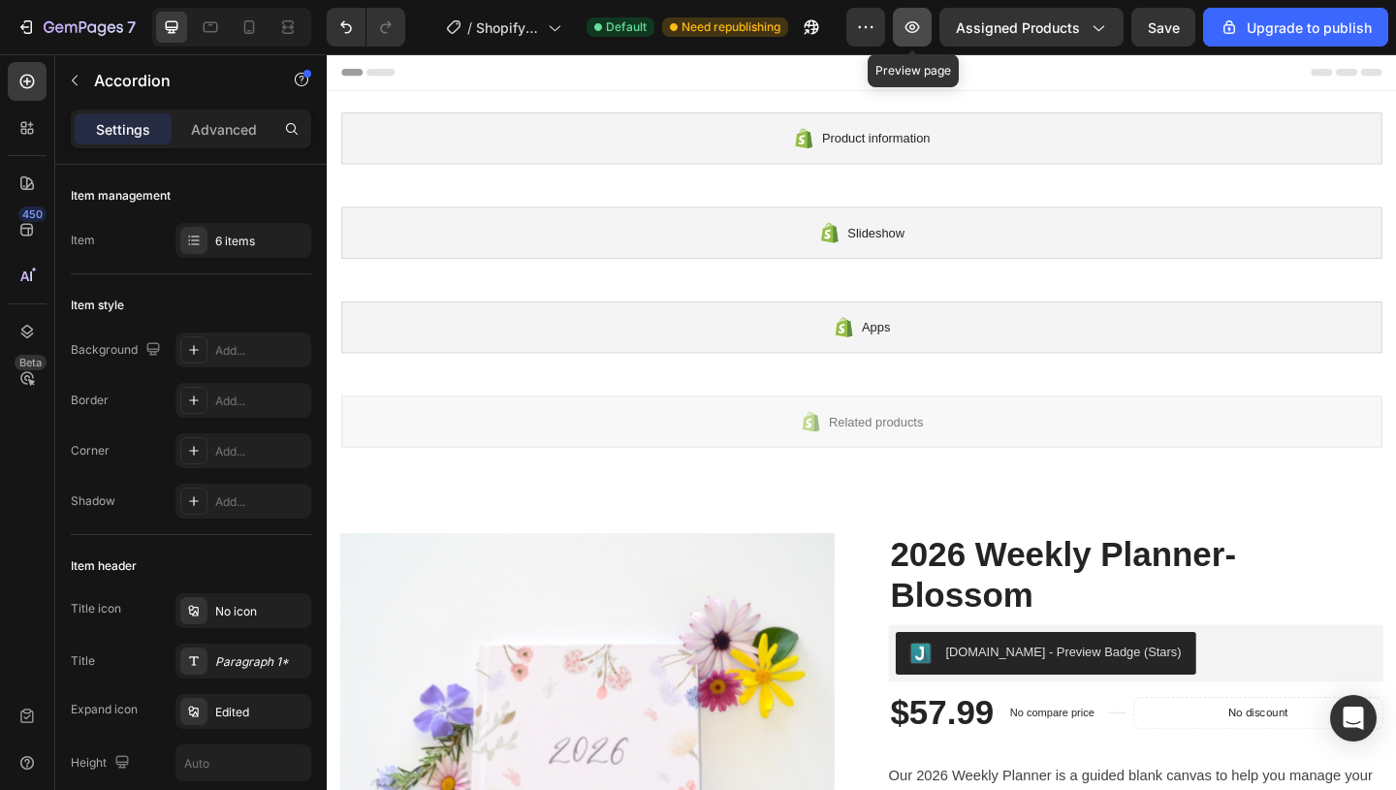
click at [922, 18] on icon "button" at bounding box center [911, 26] width 19 height 19
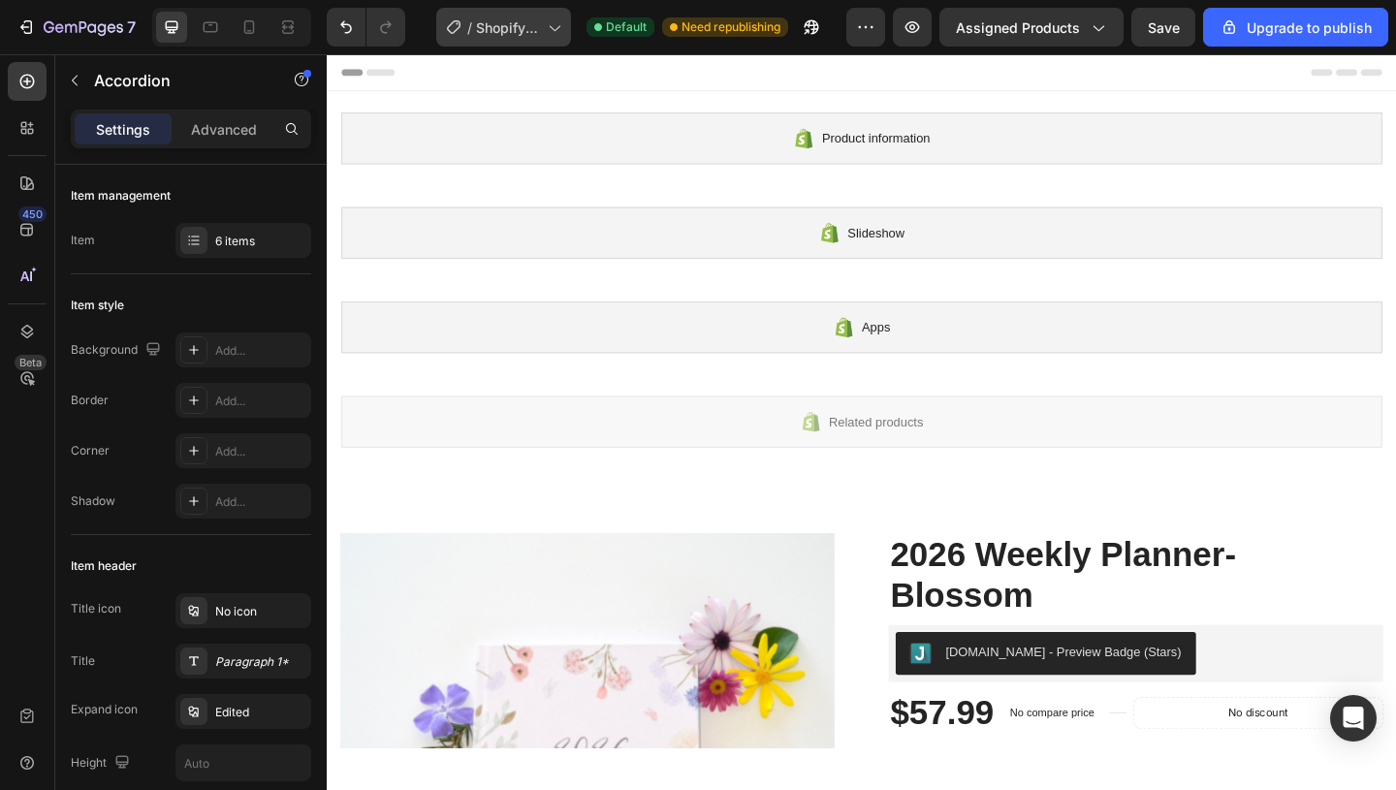
click at [521, 29] on span "Shopify Original Product Template" at bounding box center [508, 27] width 64 height 20
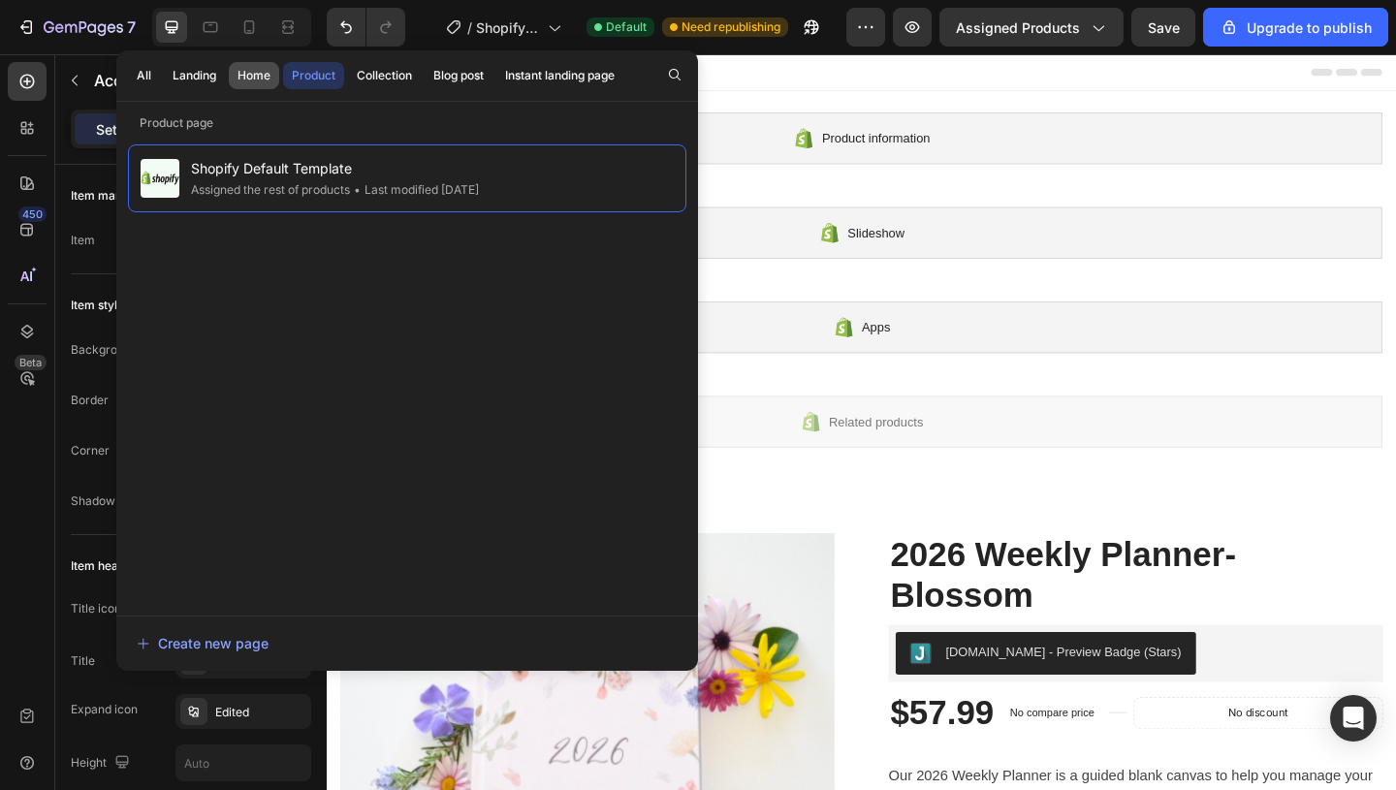
click at [265, 67] on div "Home" at bounding box center [253, 75] width 33 height 17
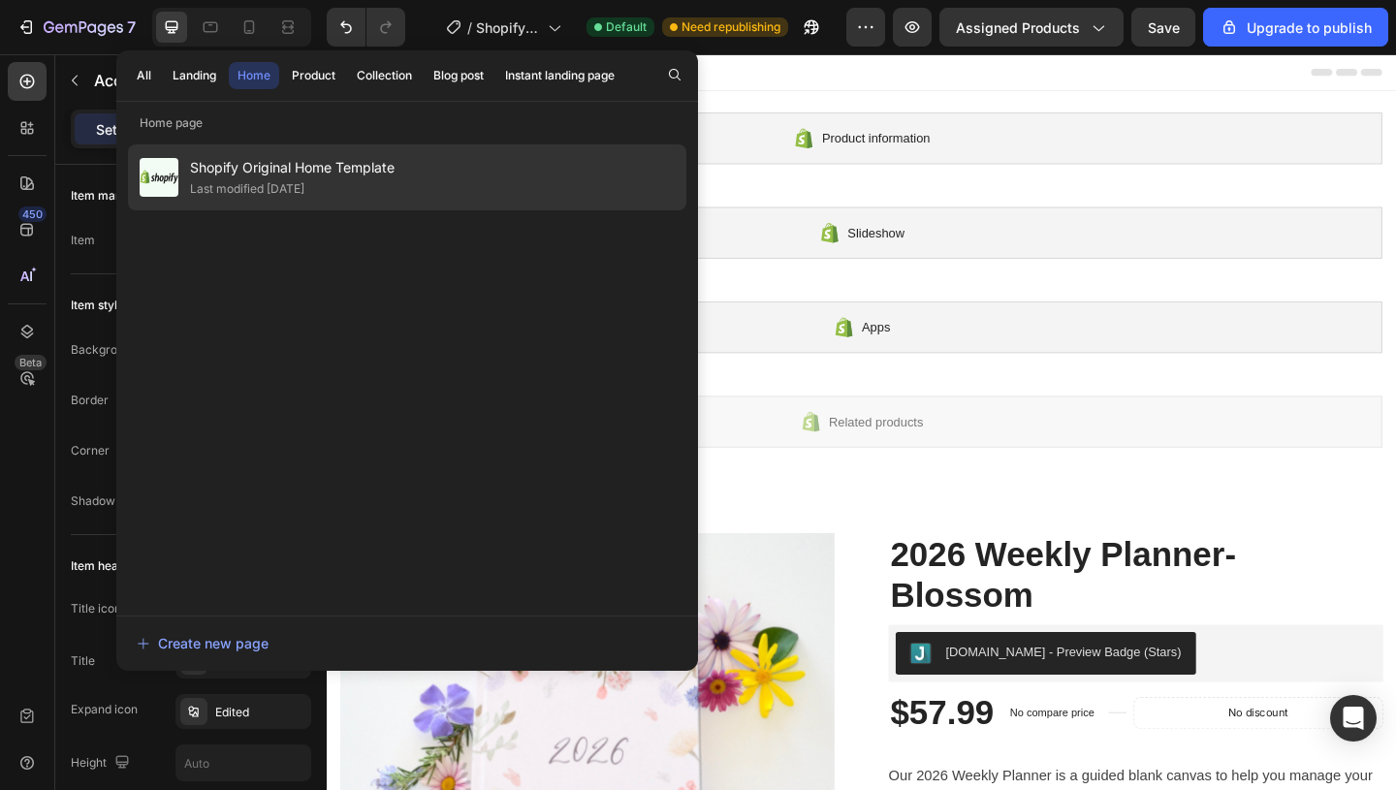
click at [293, 172] on span "Shopify Original Home Template" at bounding box center [292, 167] width 204 height 23
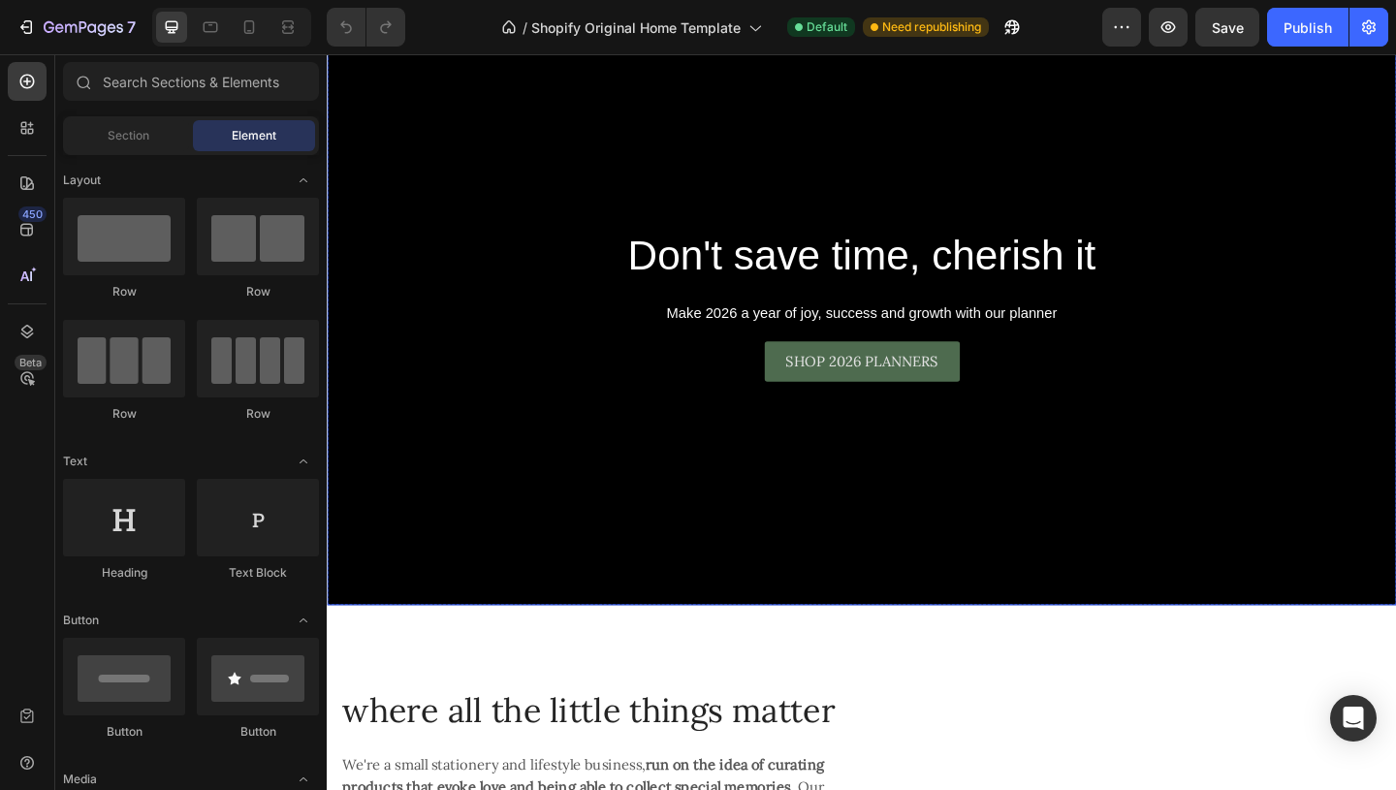
scroll to position [603, 0]
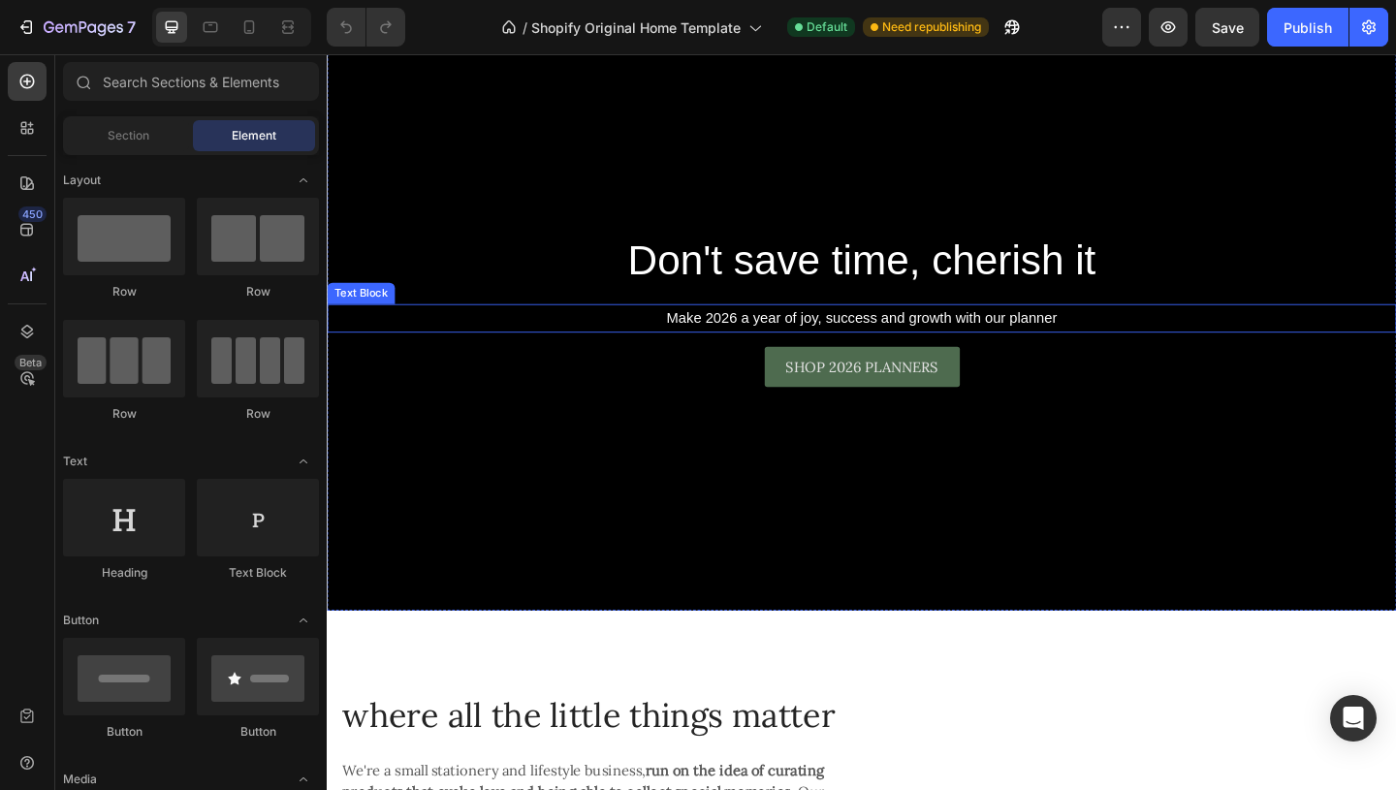
click at [937, 336] on p "Make 2026 a year of joy, success and growth with our planner" at bounding box center [908, 342] width 1159 height 28
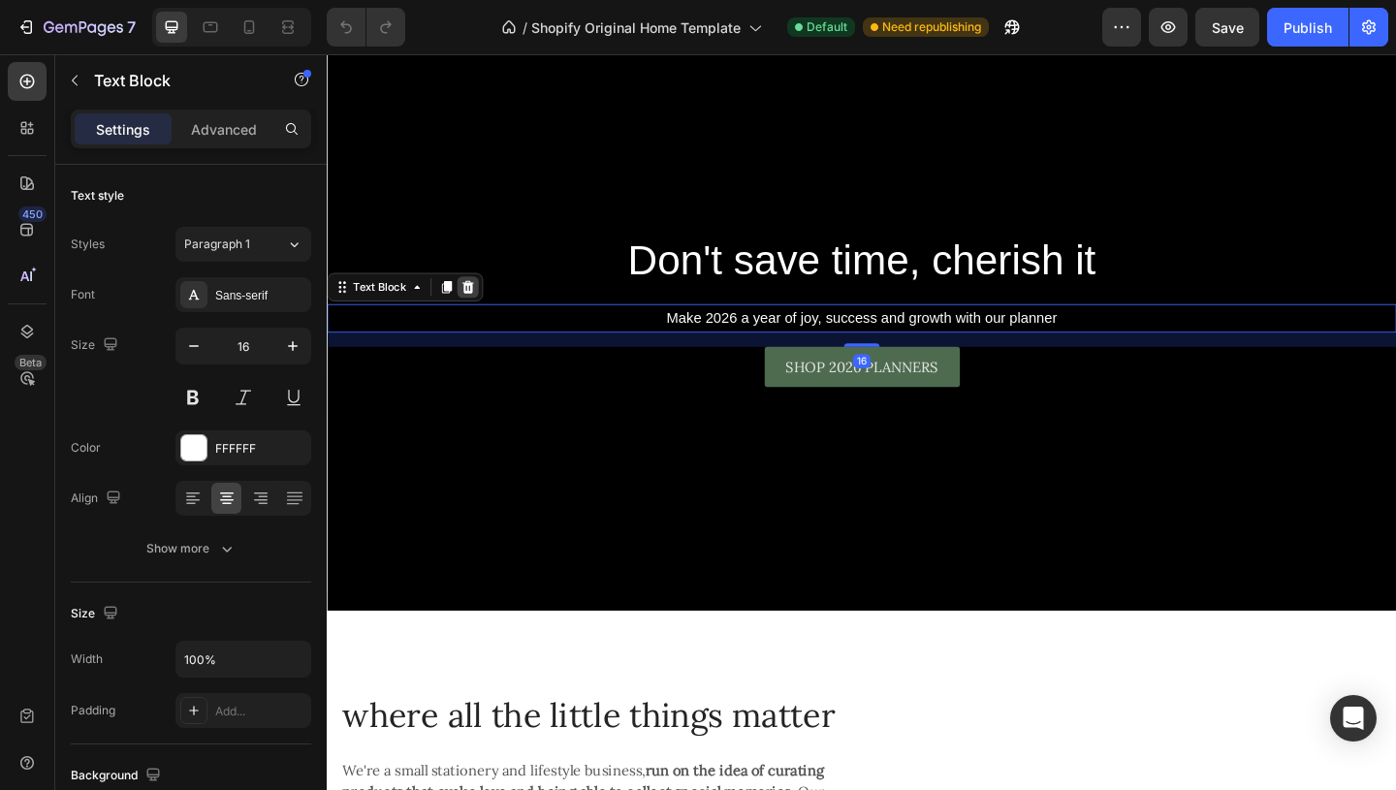
click at [480, 303] on icon at bounding box center [480, 306] width 13 height 14
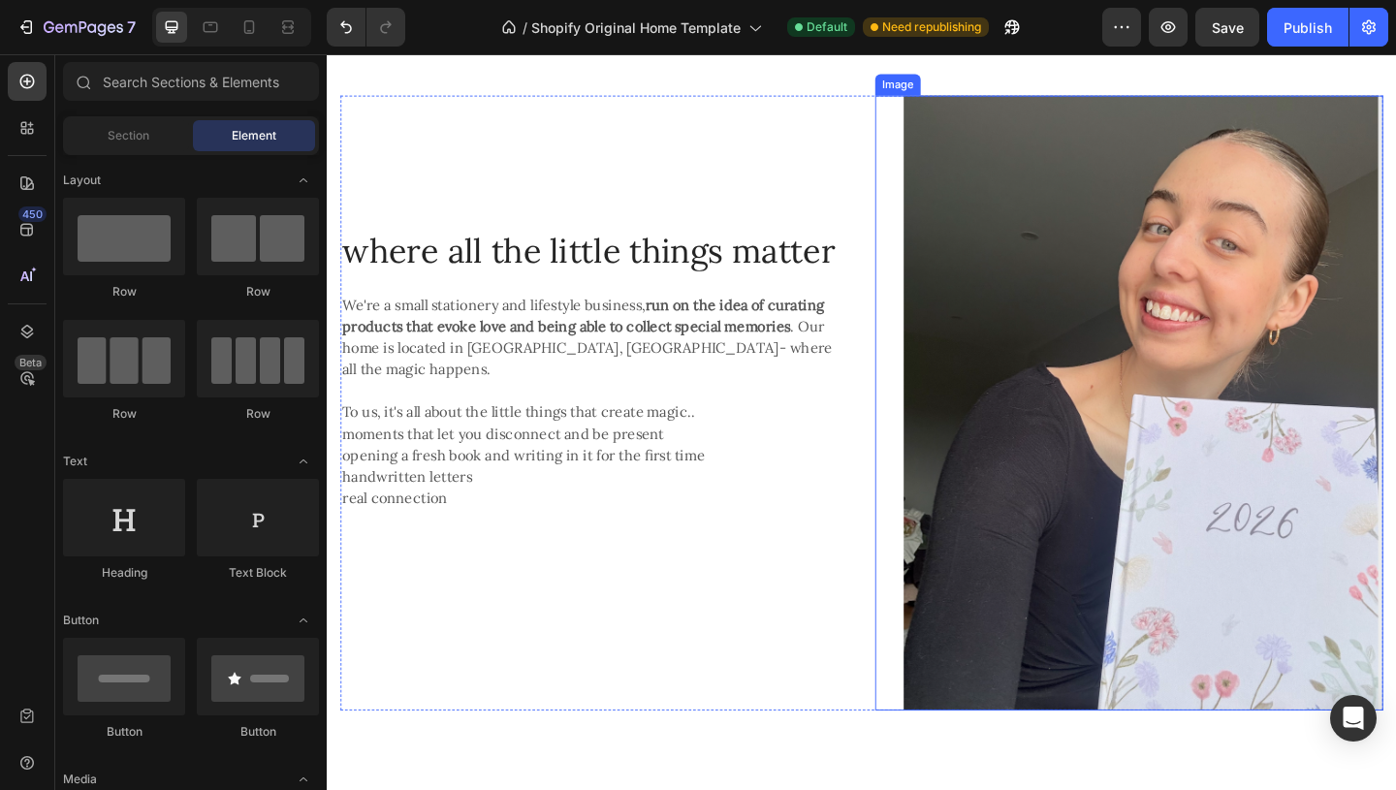
scroll to position [1274, 0]
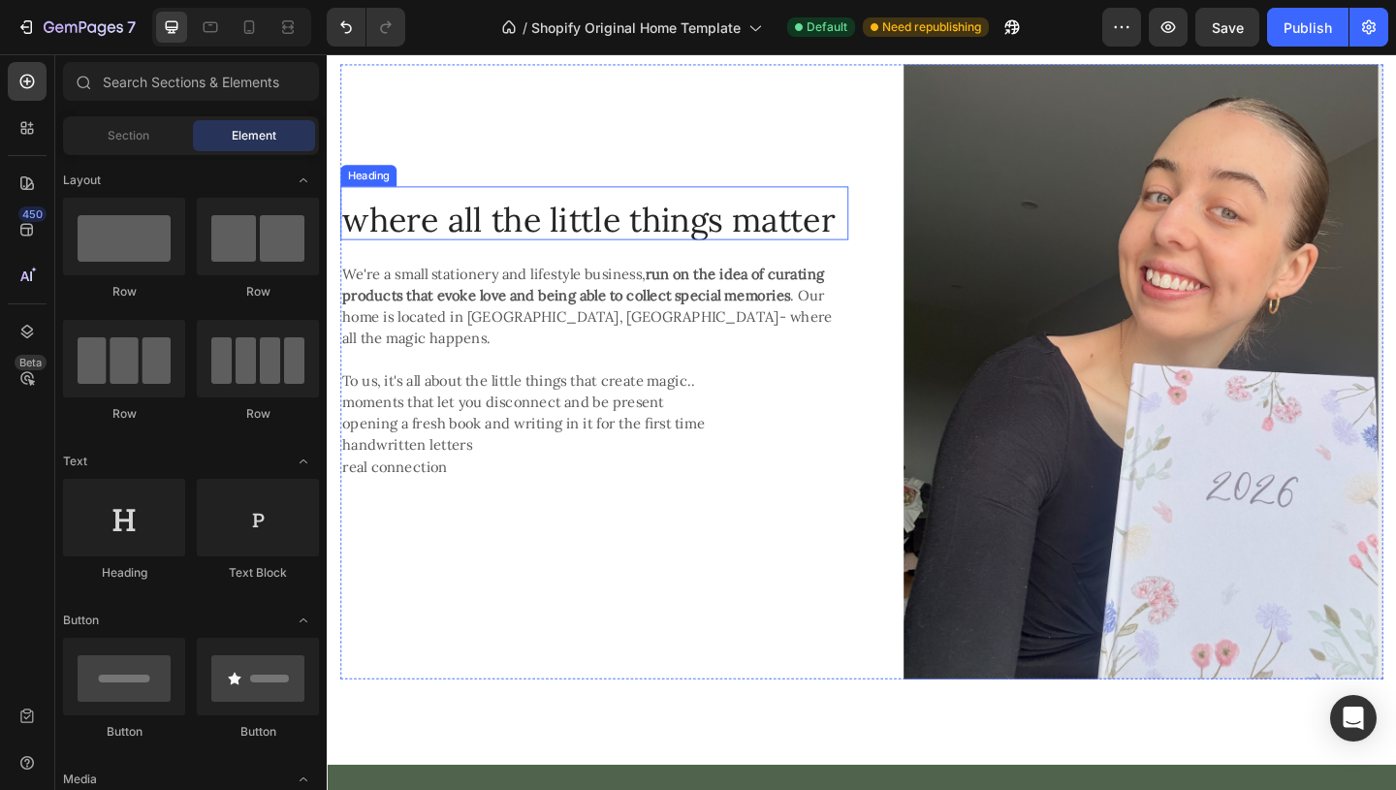
click at [855, 235] on h2 "where all the little things matter" at bounding box center [617, 235] width 552 height 44
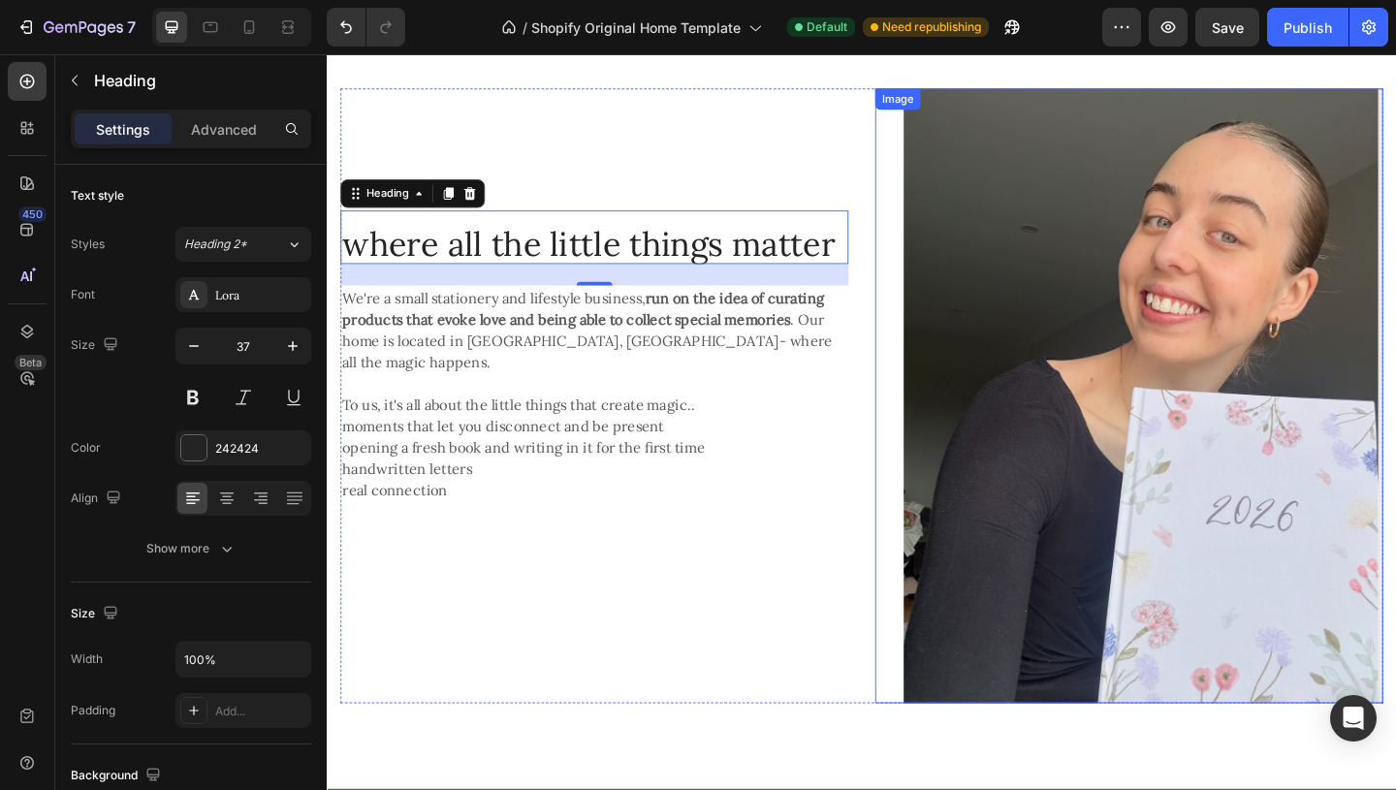
scroll to position [1245, 0]
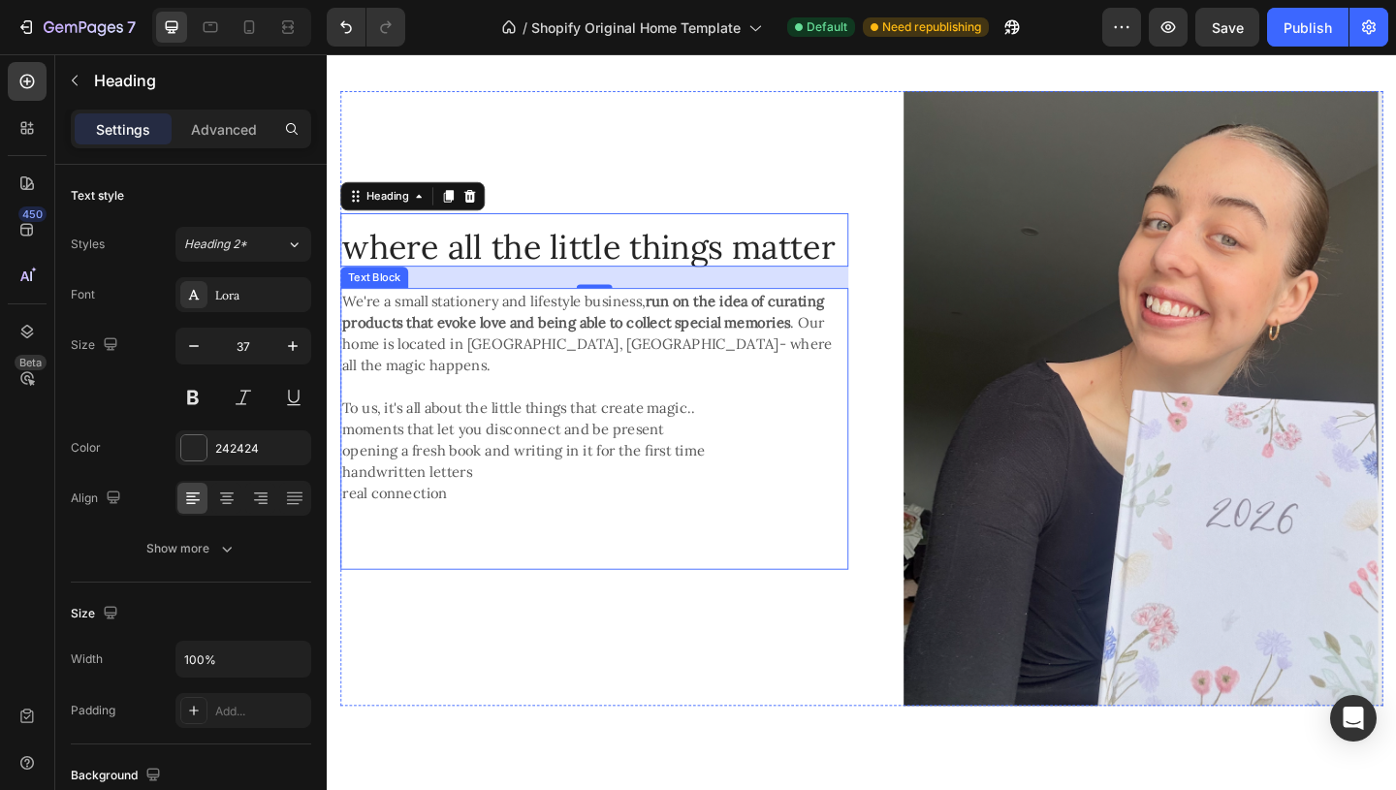
click at [514, 496] on p "handwritten letters" at bounding box center [617, 507] width 549 height 23
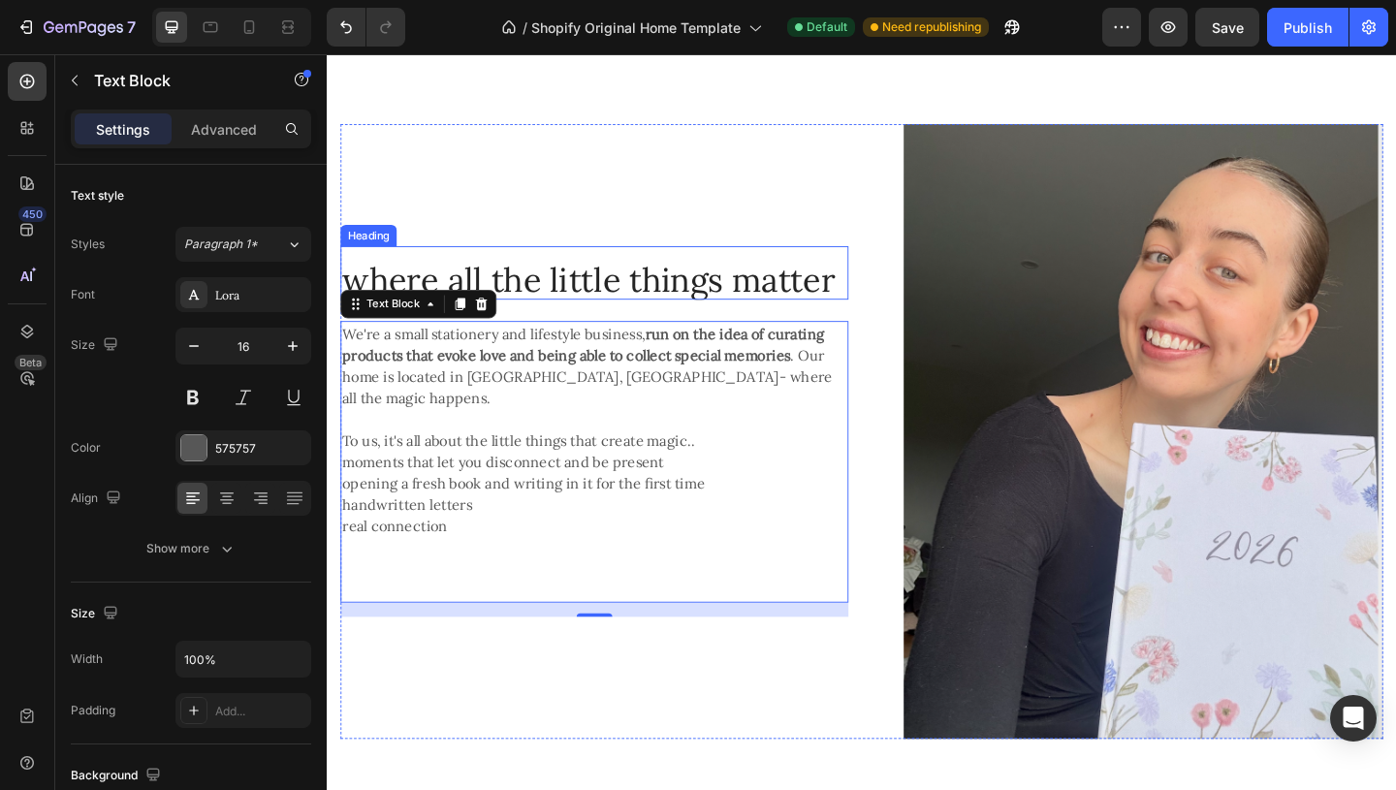
scroll to position [1201, 0]
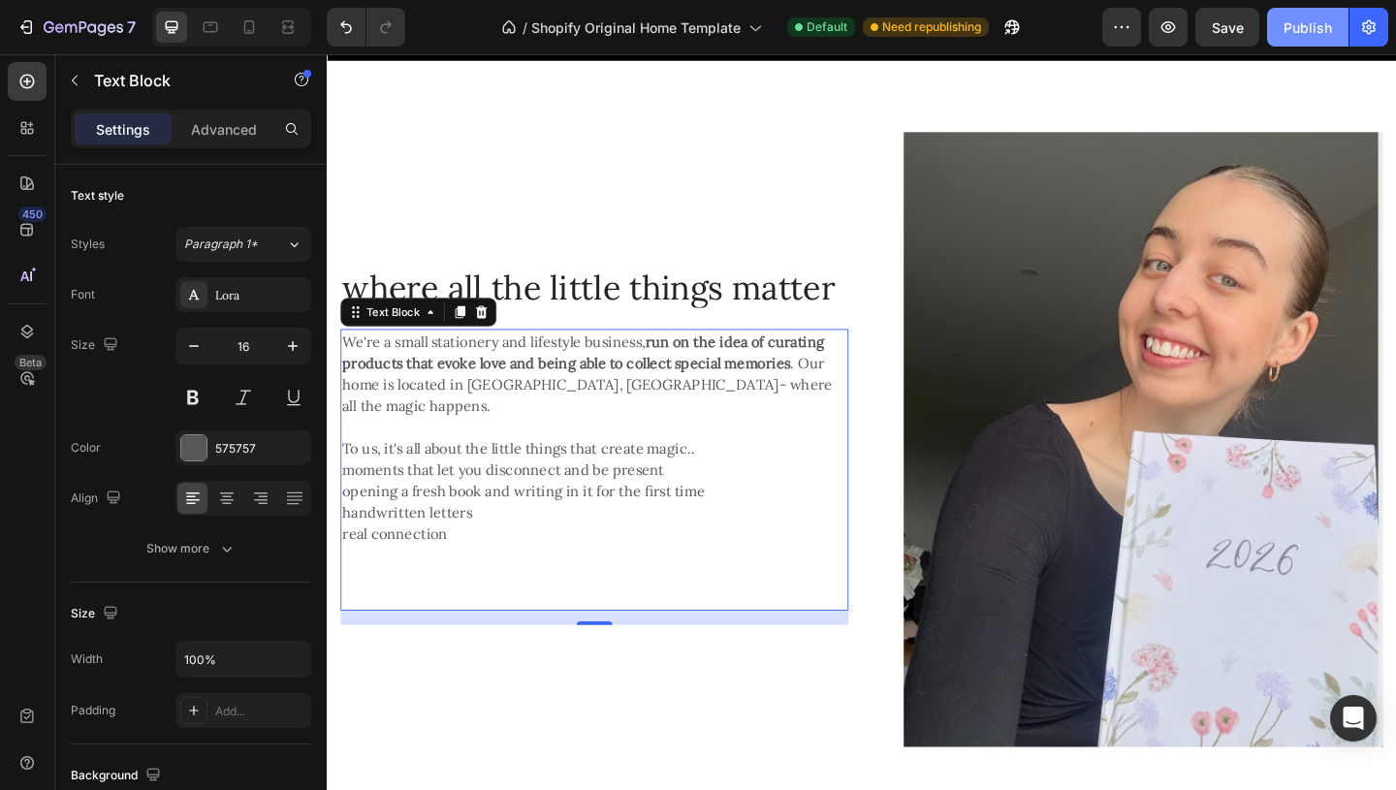
click at [1330, 31] on div "Publish" at bounding box center [1307, 27] width 48 height 20
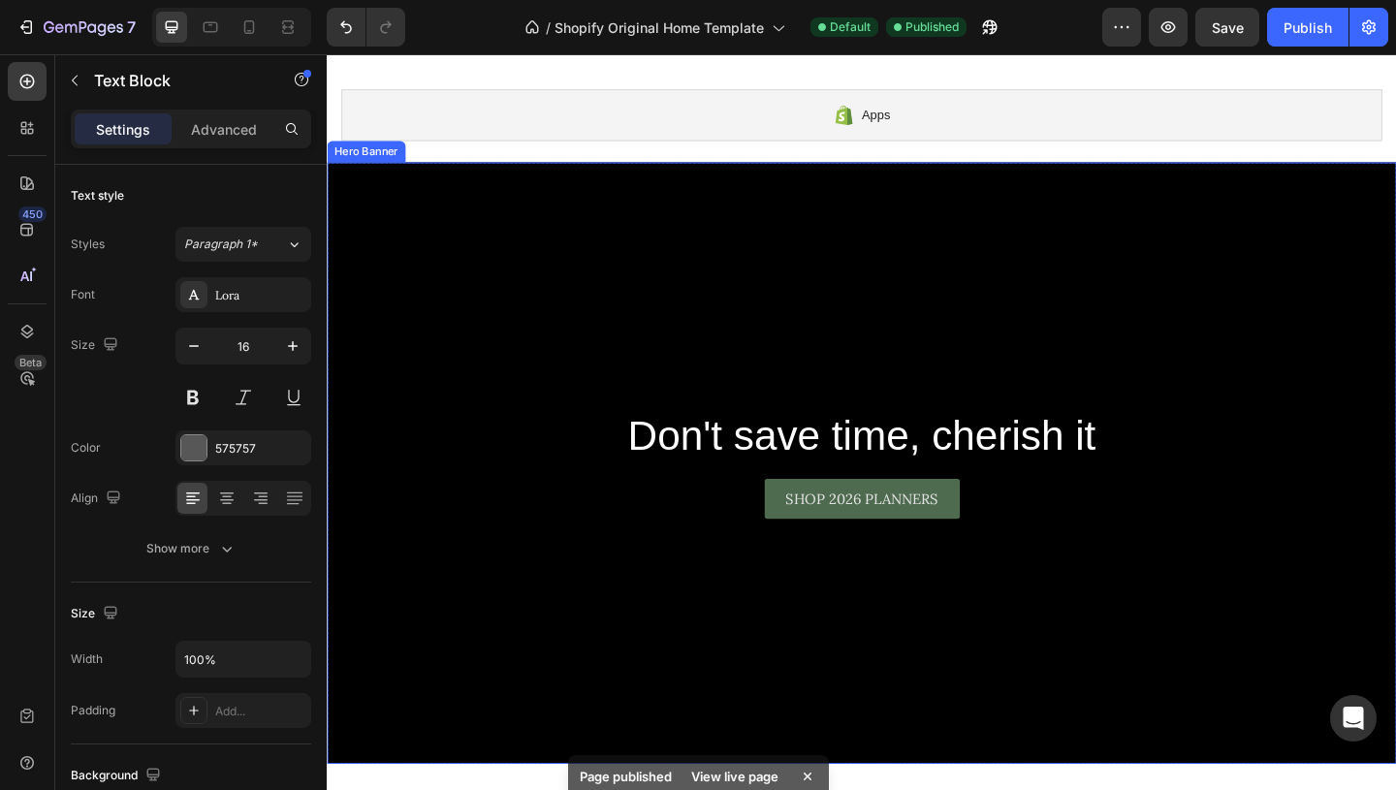
scroll to position [370, 0]
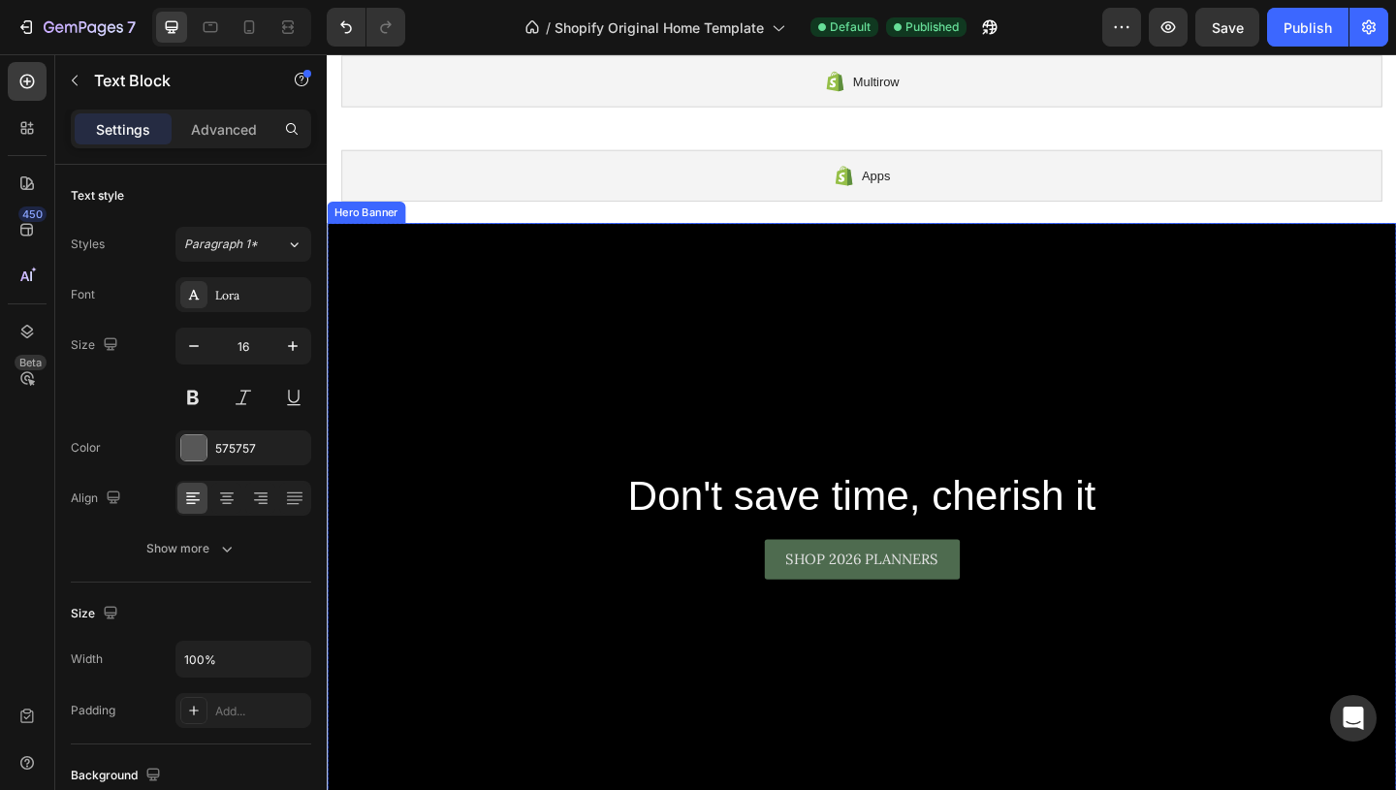
click at [926, 393] on div "Background Image" at bounding box center [908, 564] width 1163 height 654
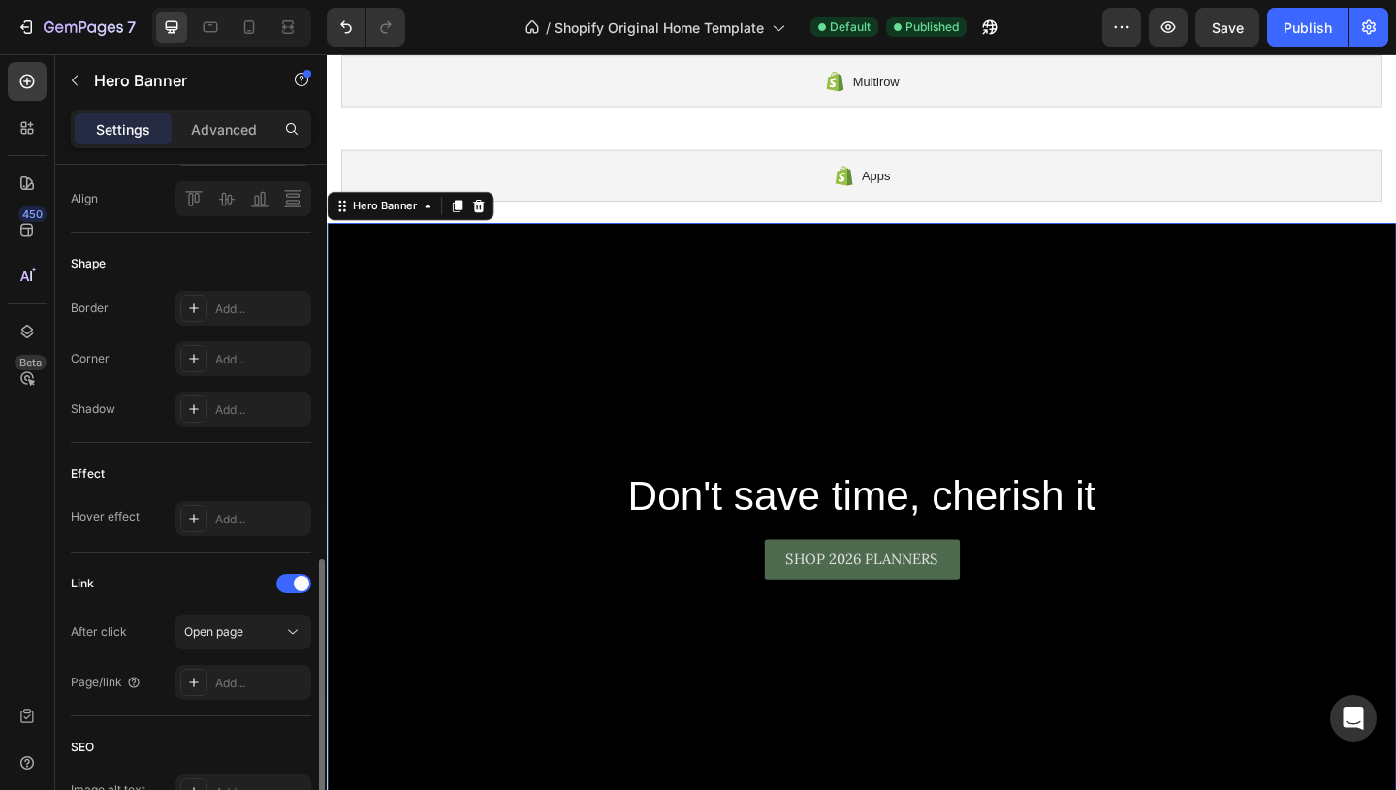
scroll to position [880, 0]
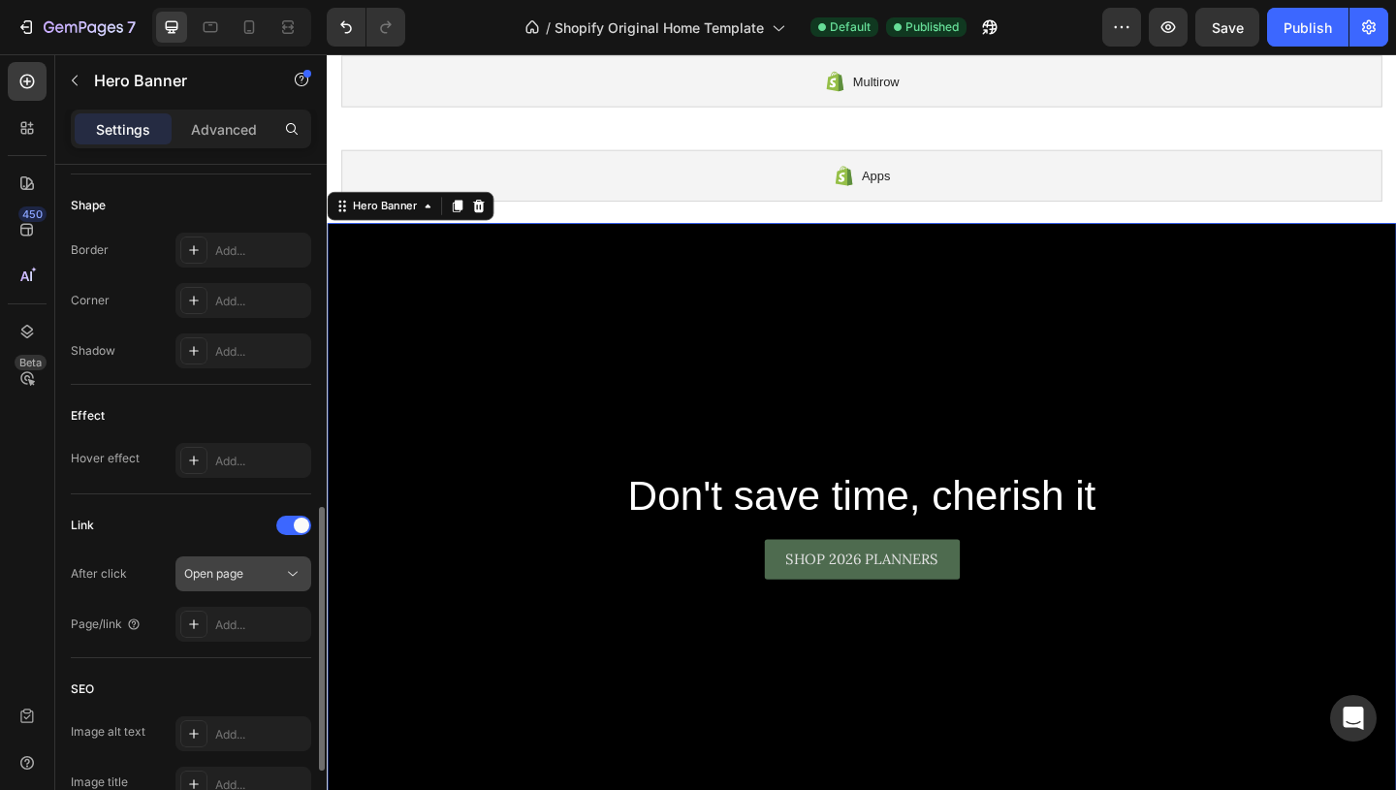
click at [253, 582] on div "Open page" at bounding box center [233, 573] width 99 height 17
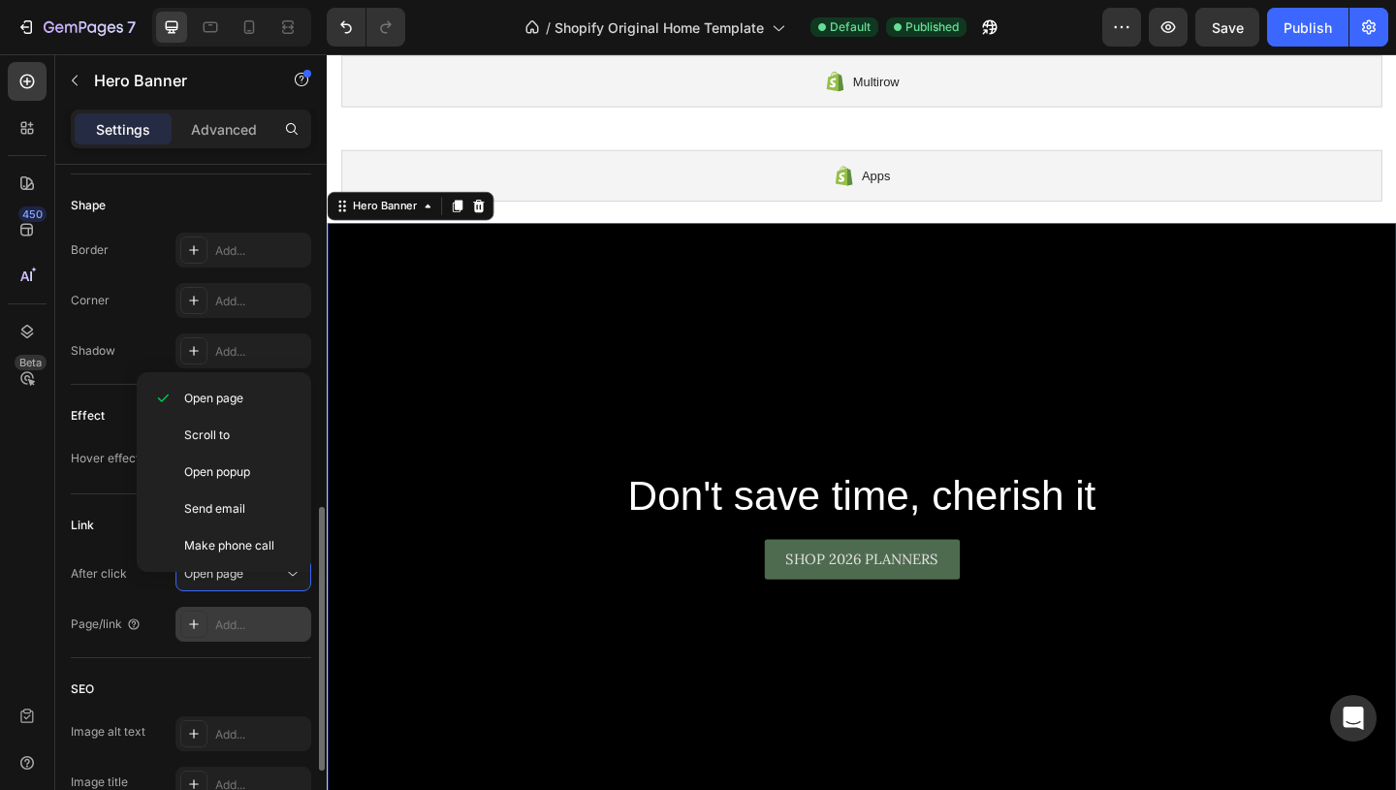
click at [247, 634] on div "Add..." at bounding box center [260, 624] width 91 height 17
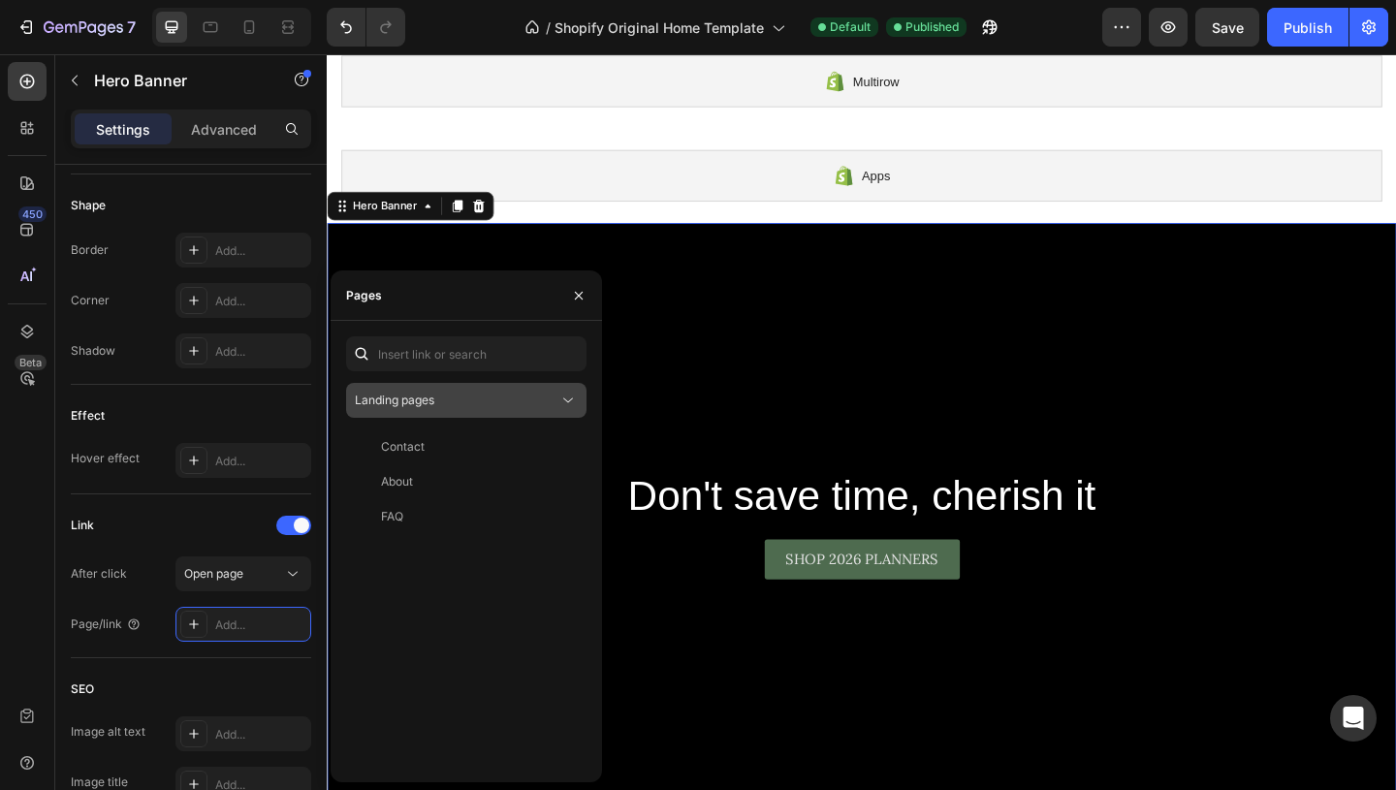
click at [448, 404] on div "Landing pages" at bounding box center [457, 400] width 204 height 17
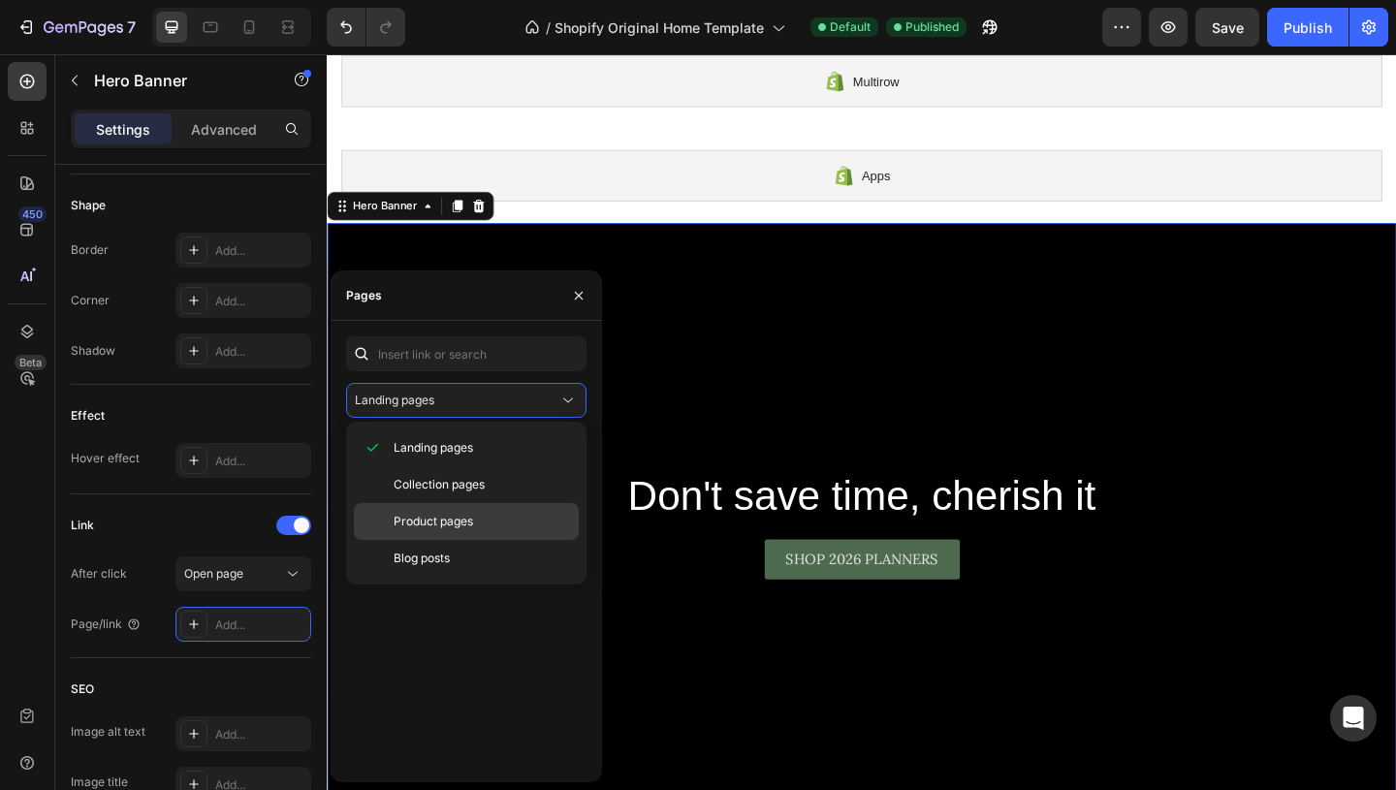
click at [445, 524] on span "Product pages" at bounding box center [432, 521] width 79 height 17
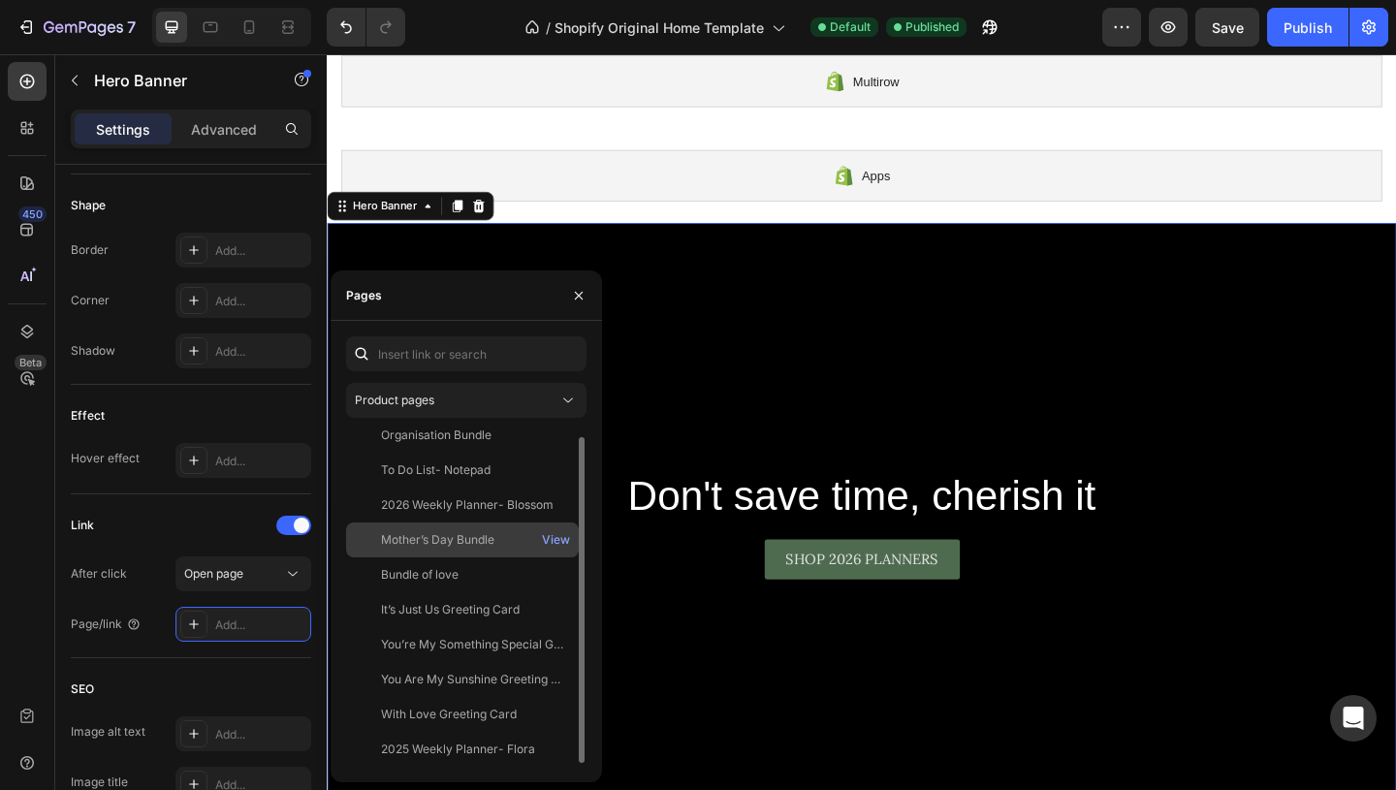
scroll to position [0, 0]
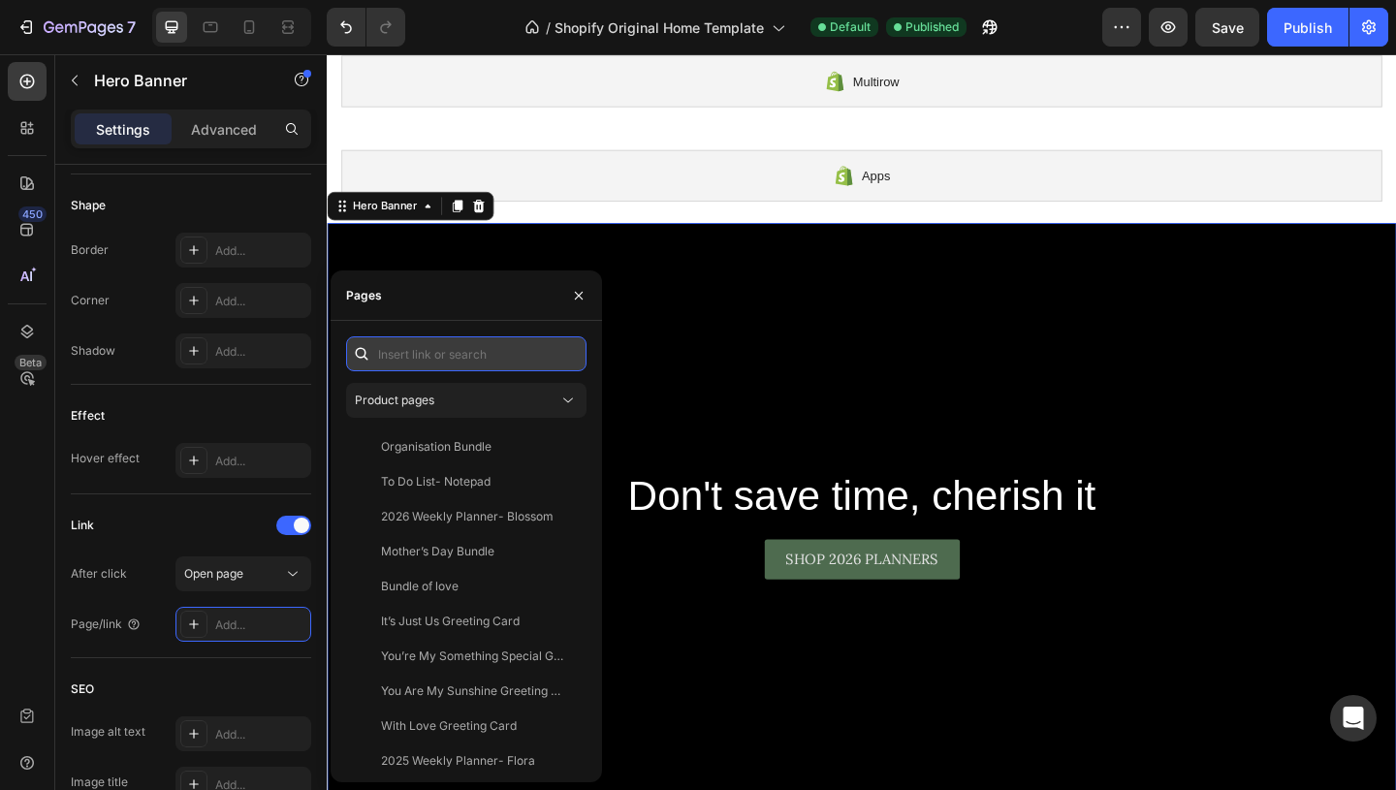
click at [481, 367] on input "text" at bounding box center [466, 353] width 240 height 35
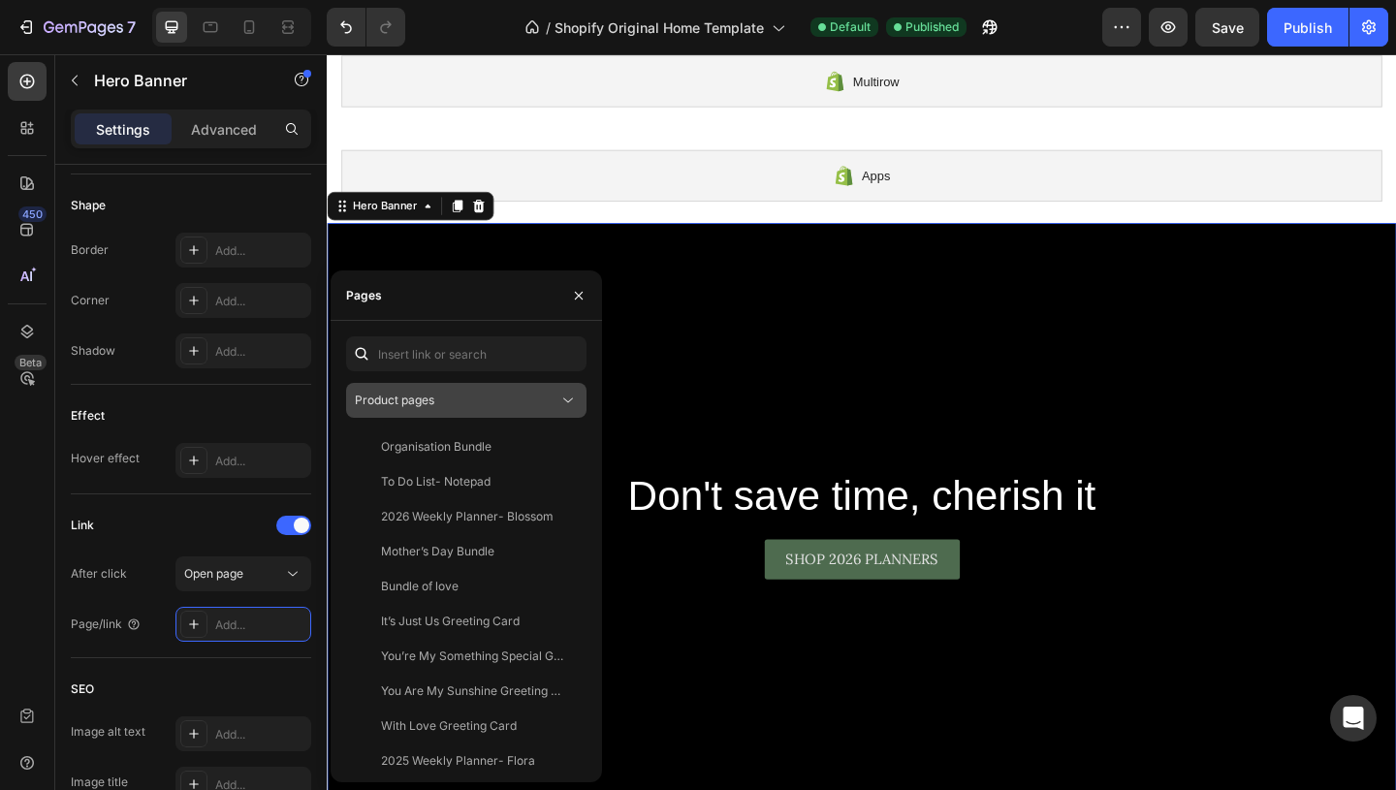
click at [474, 396] on div "Product pages" at bounding box center [457, 400] width 204 height 17
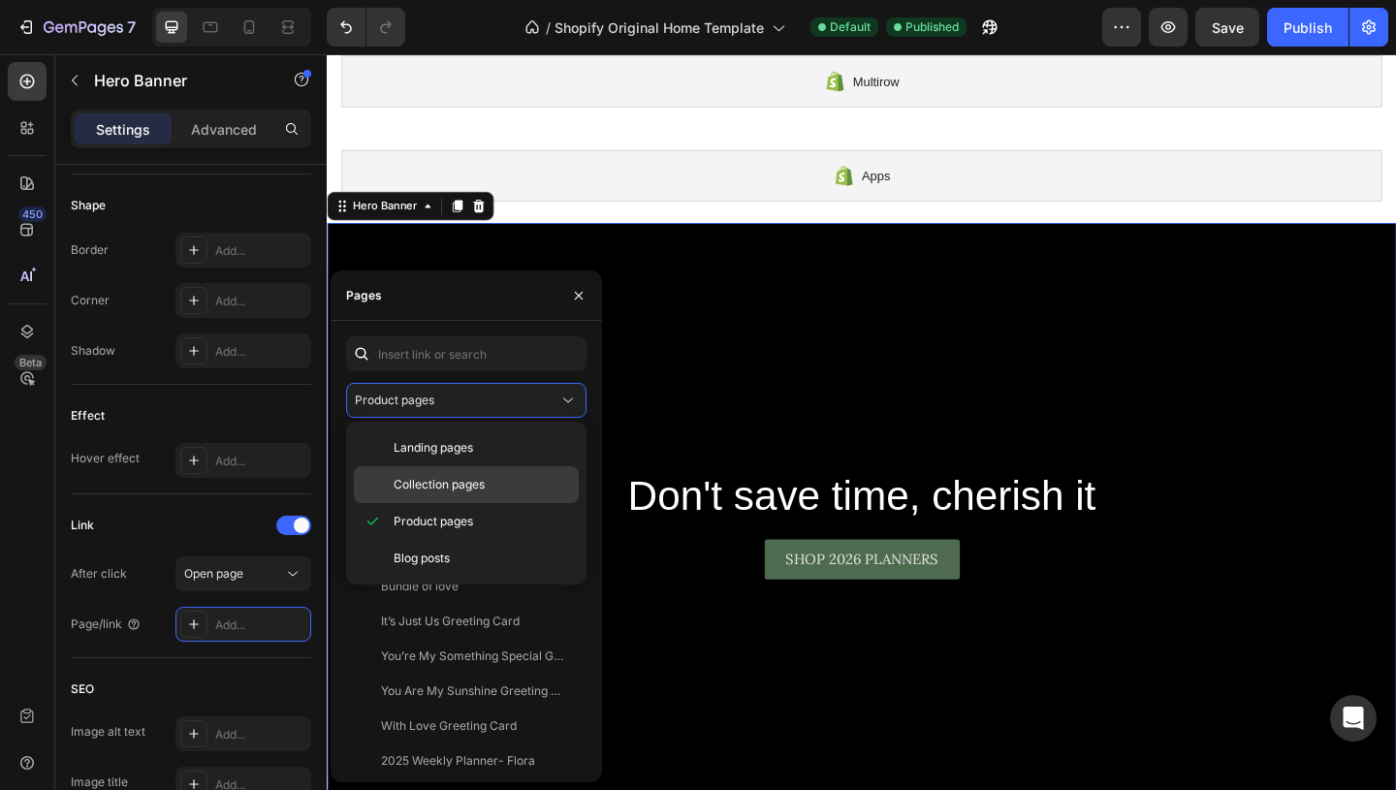
click at [450, 483] on span "Collection pages" at bounding box center [438, 484] width 91 height 17
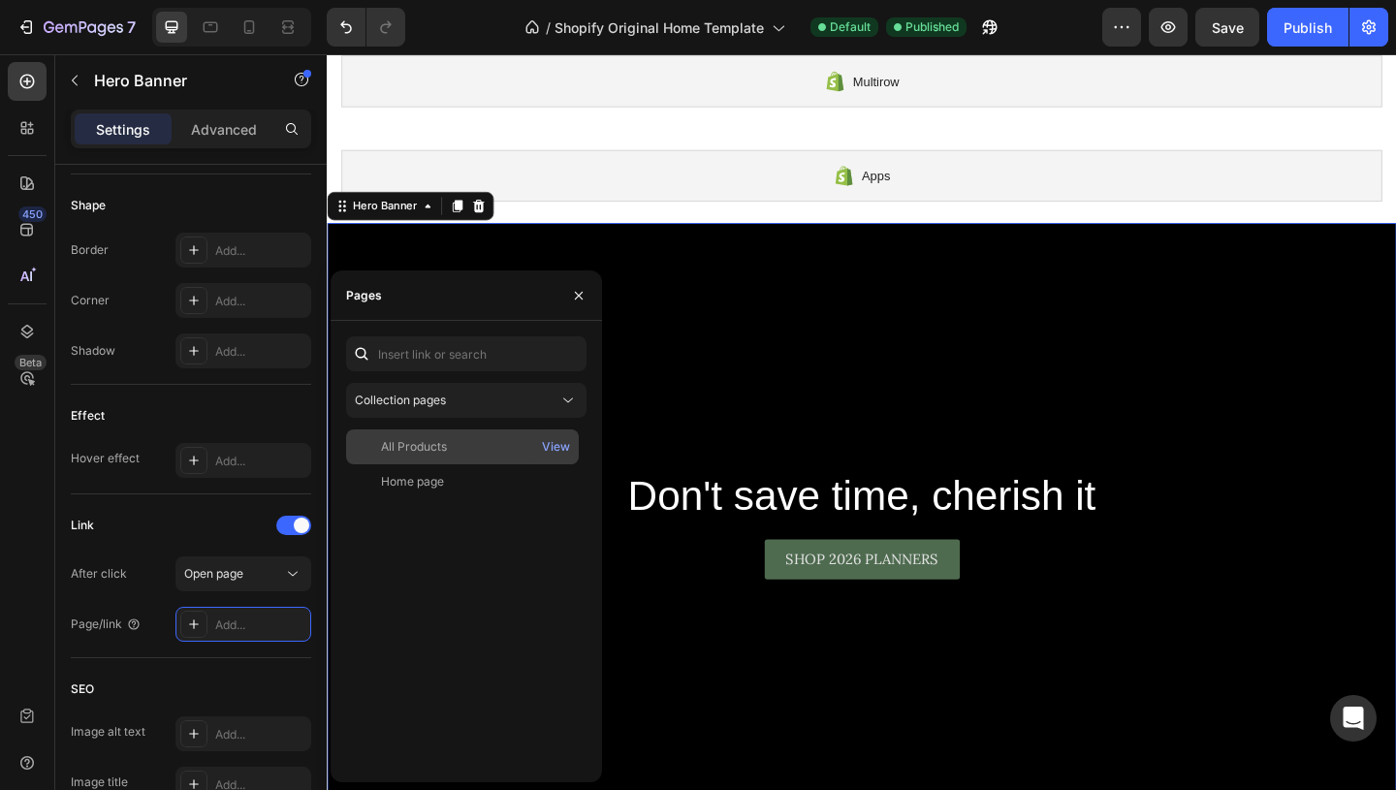
click at [420, 447] on div "All Products" at bounding box center [414, 446] width 66 height 17
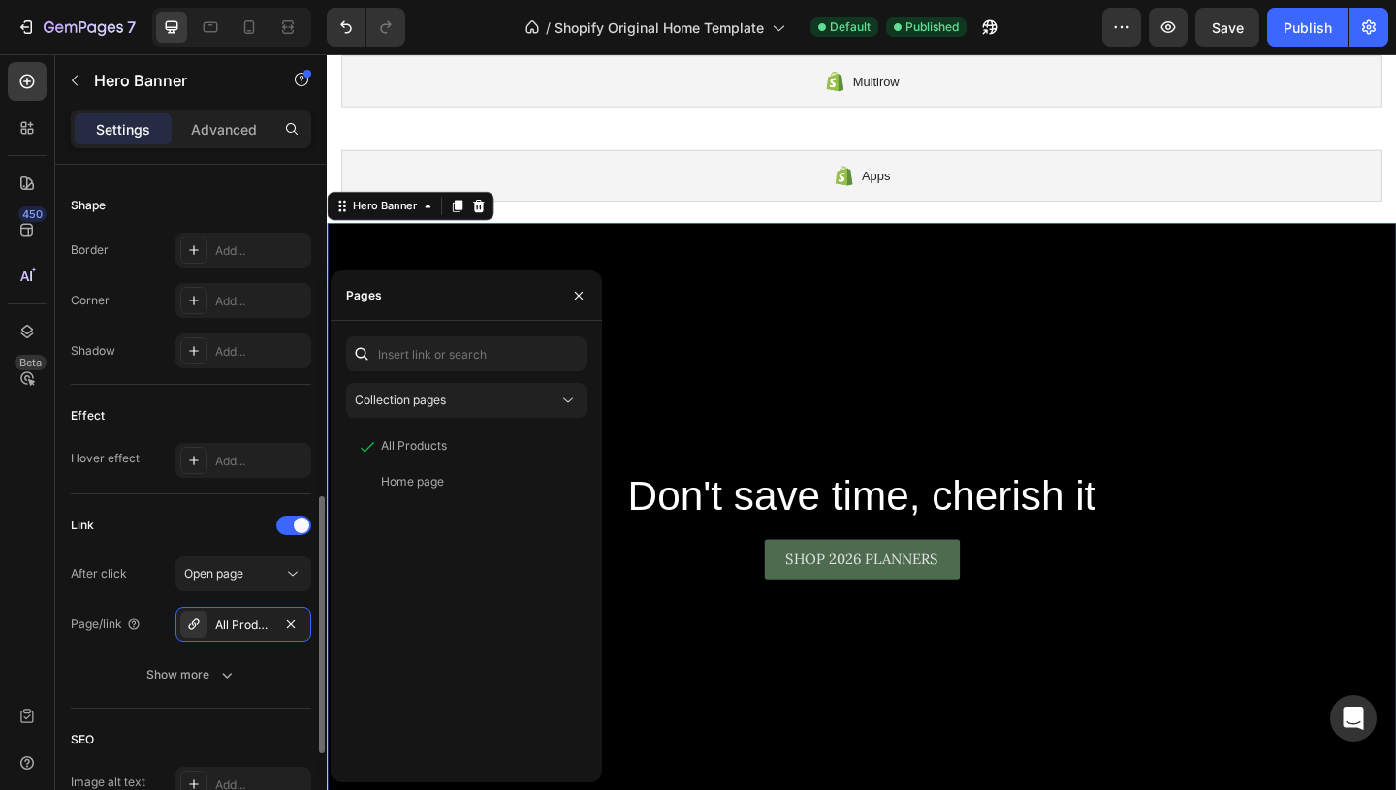
click at [208, 522] on div "Link After click Open page Page/link All Products Show more" at bounding box center [191, 601] width 240 height 214
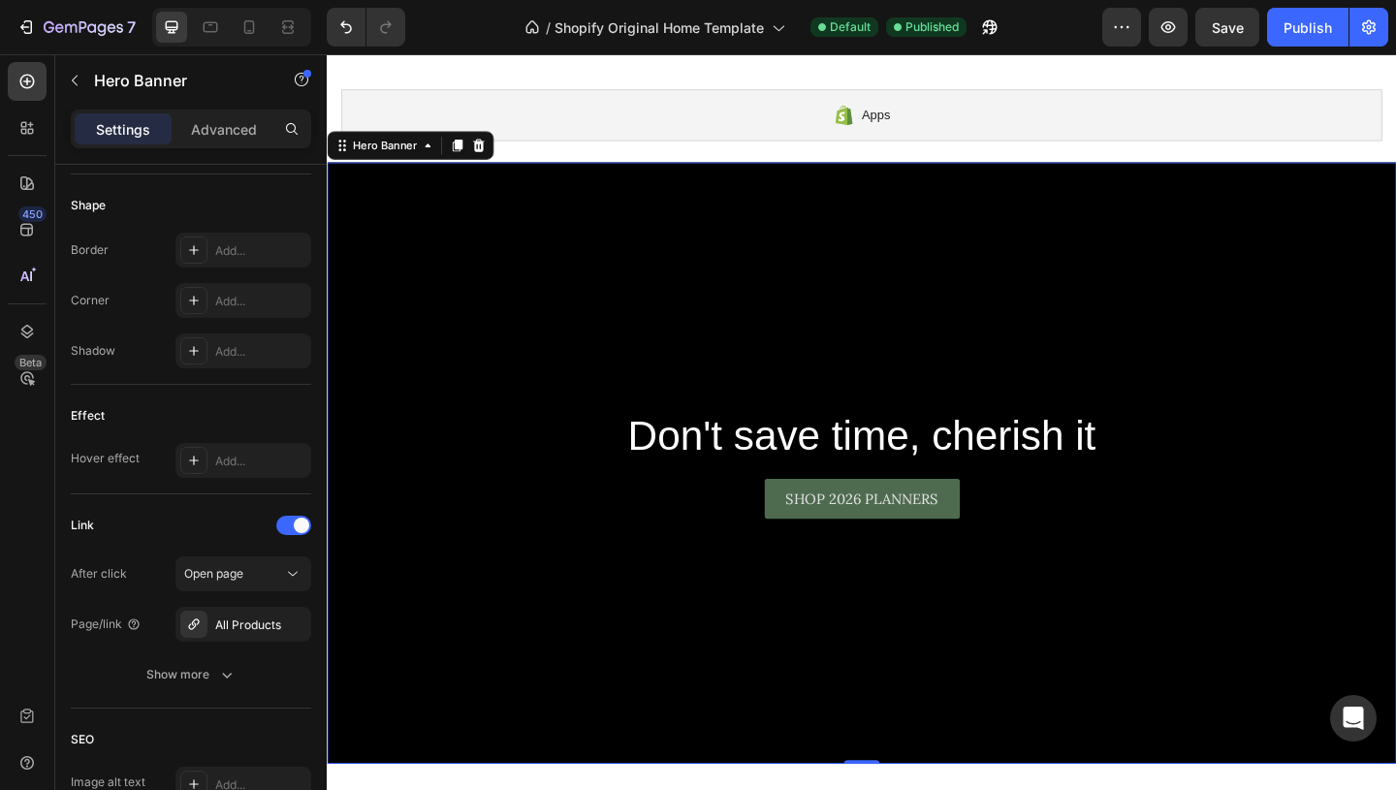
scroll to position [398, 0]
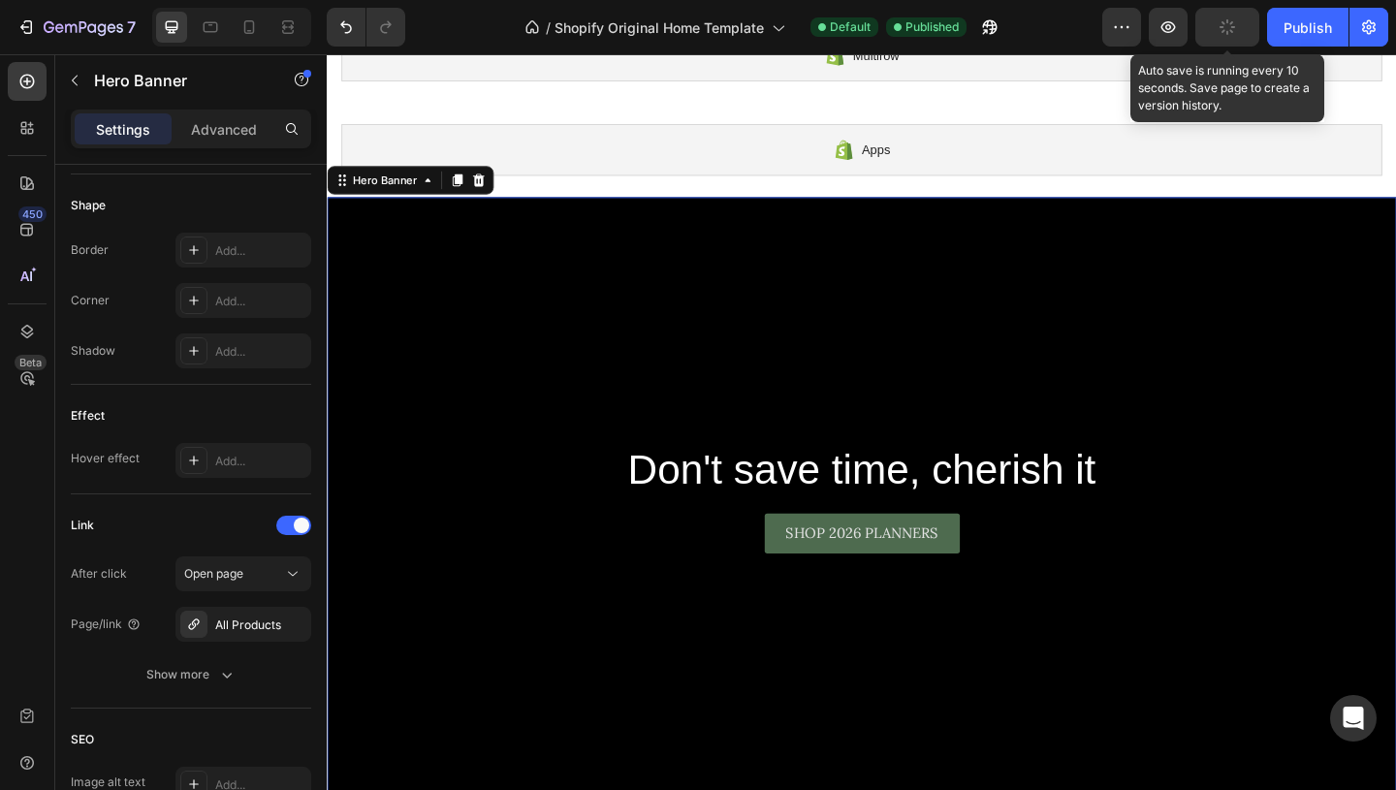
click at [1213, 26] on button "button" at bounding box center [1227, 27] width 64 height 39
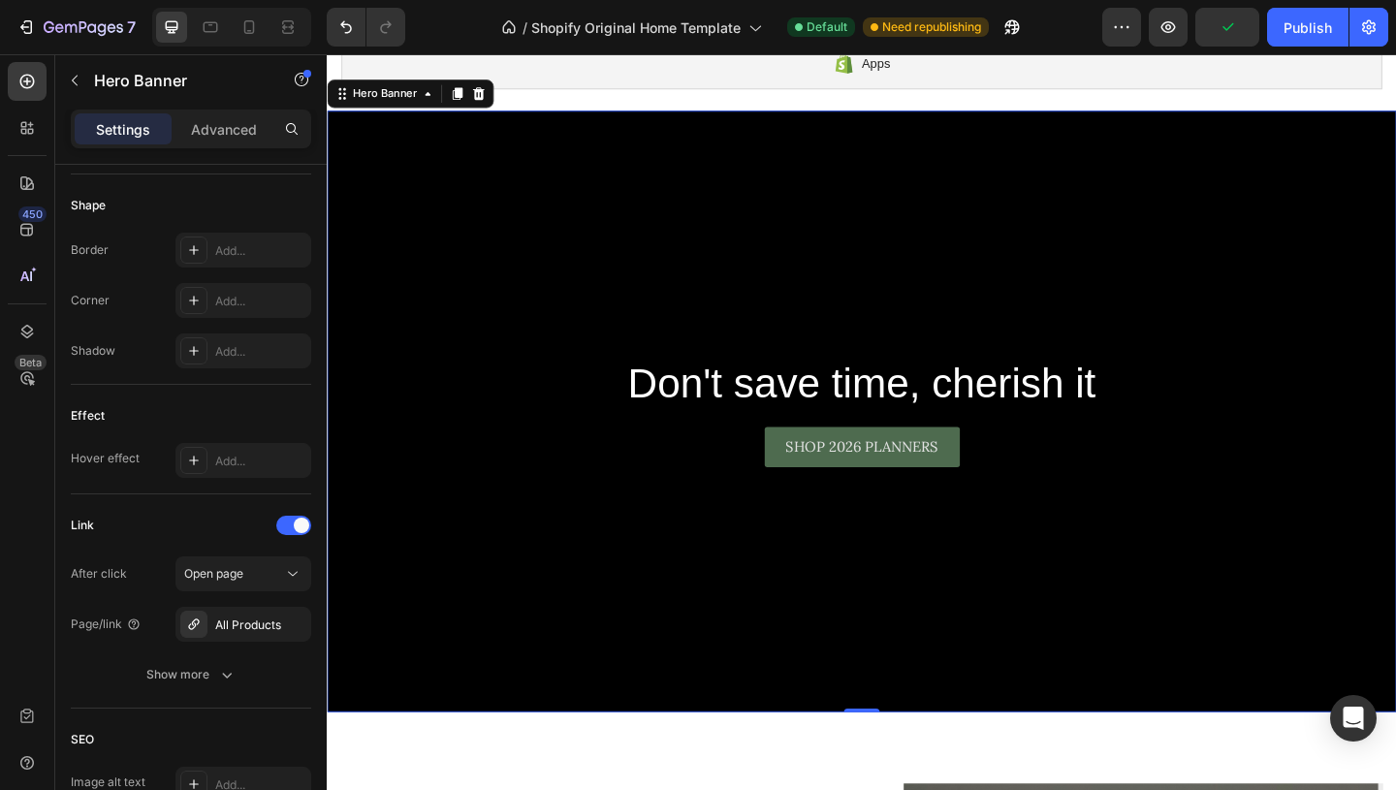
scroll to position [483, 0]
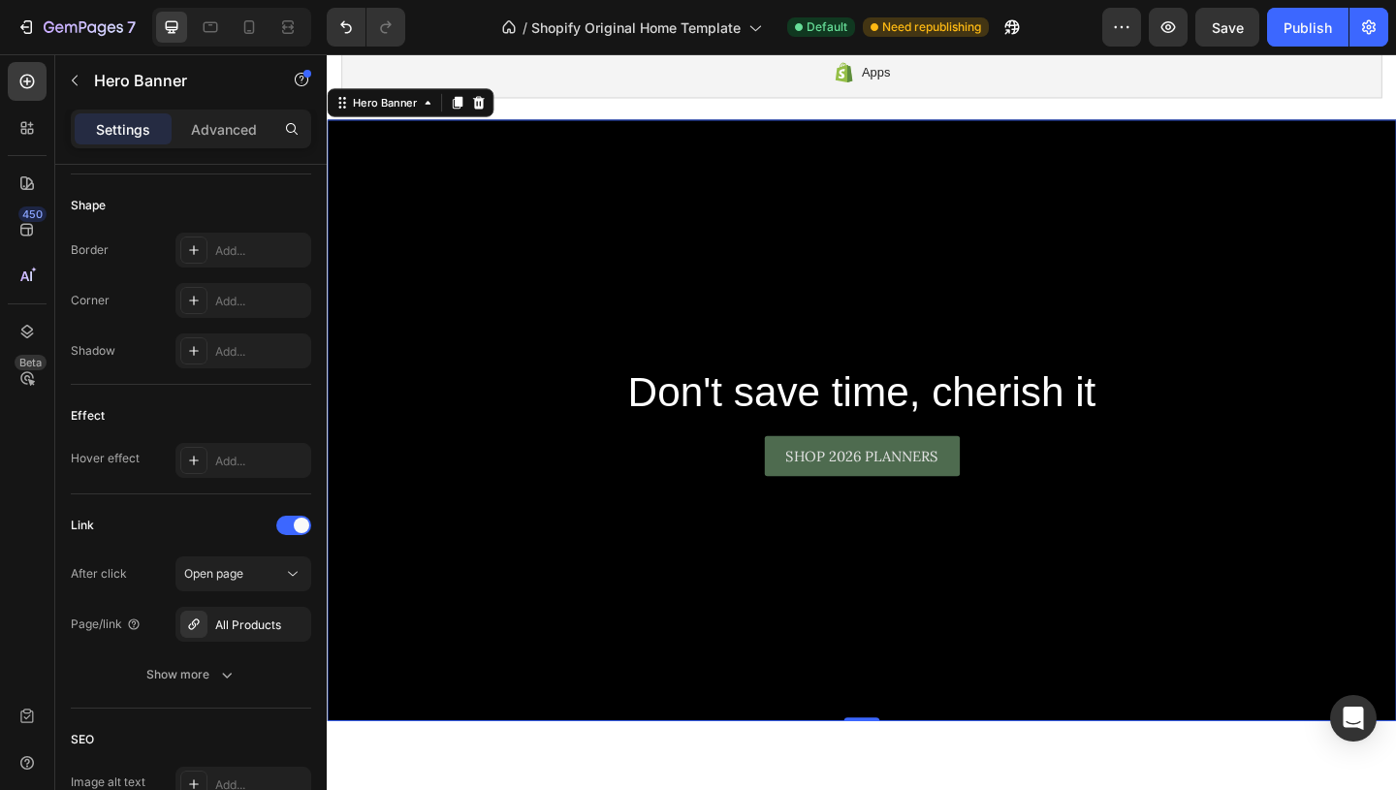
click at [681, 236] on div "Background Image" at bounding box center [908, 452] width 1163 height 654
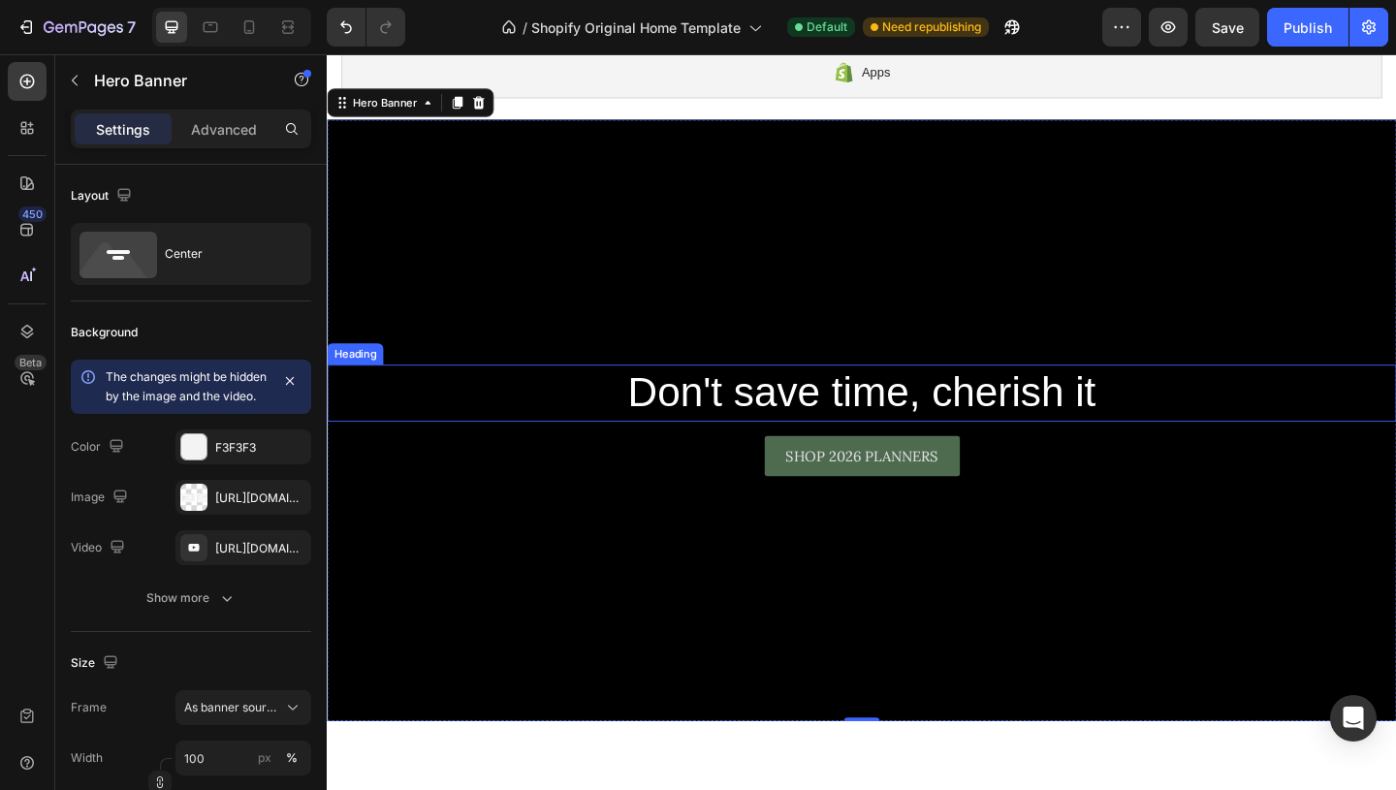
click at [719, 429] on h2 "Don't save time, cherish it" at bounding box center [908, 423] width 1163 height 62
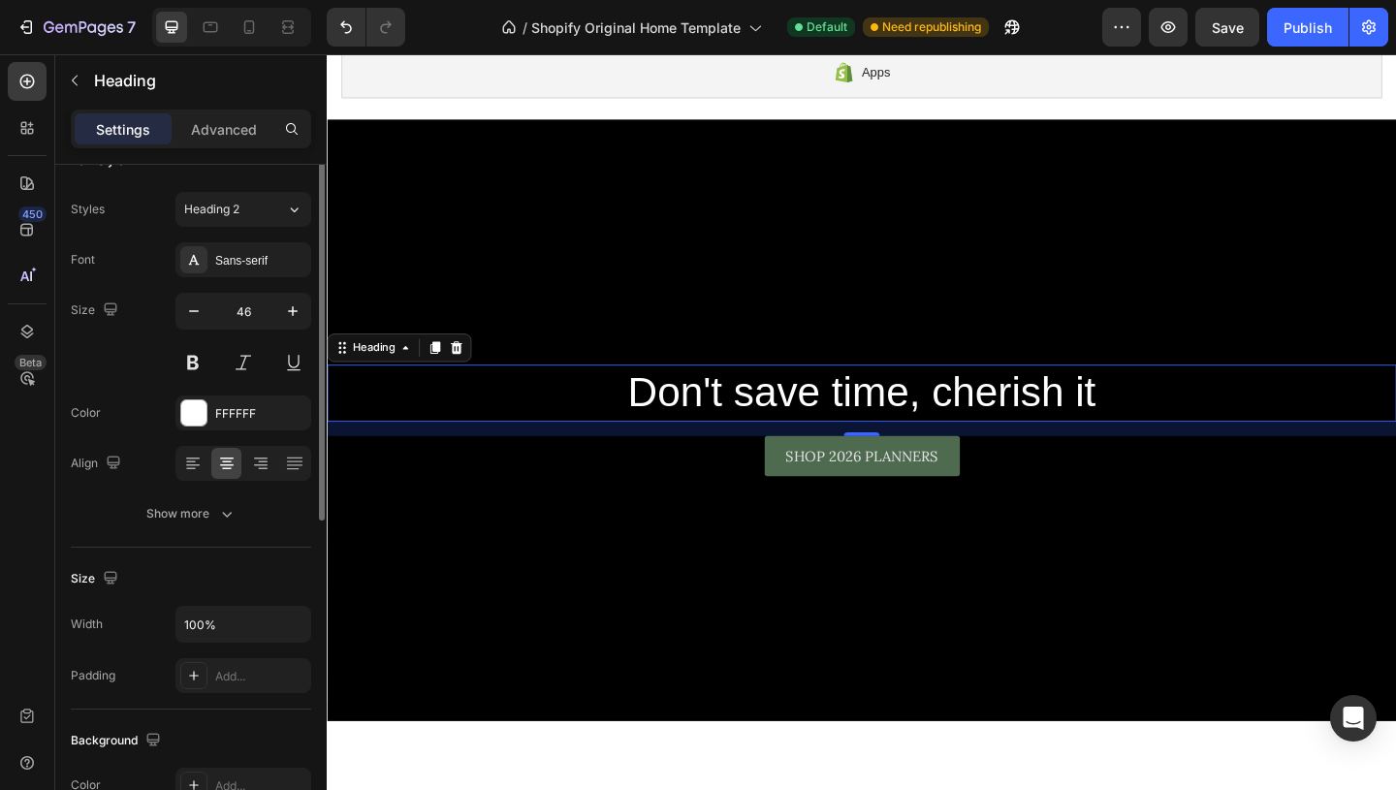
scroll to position [6, 0]
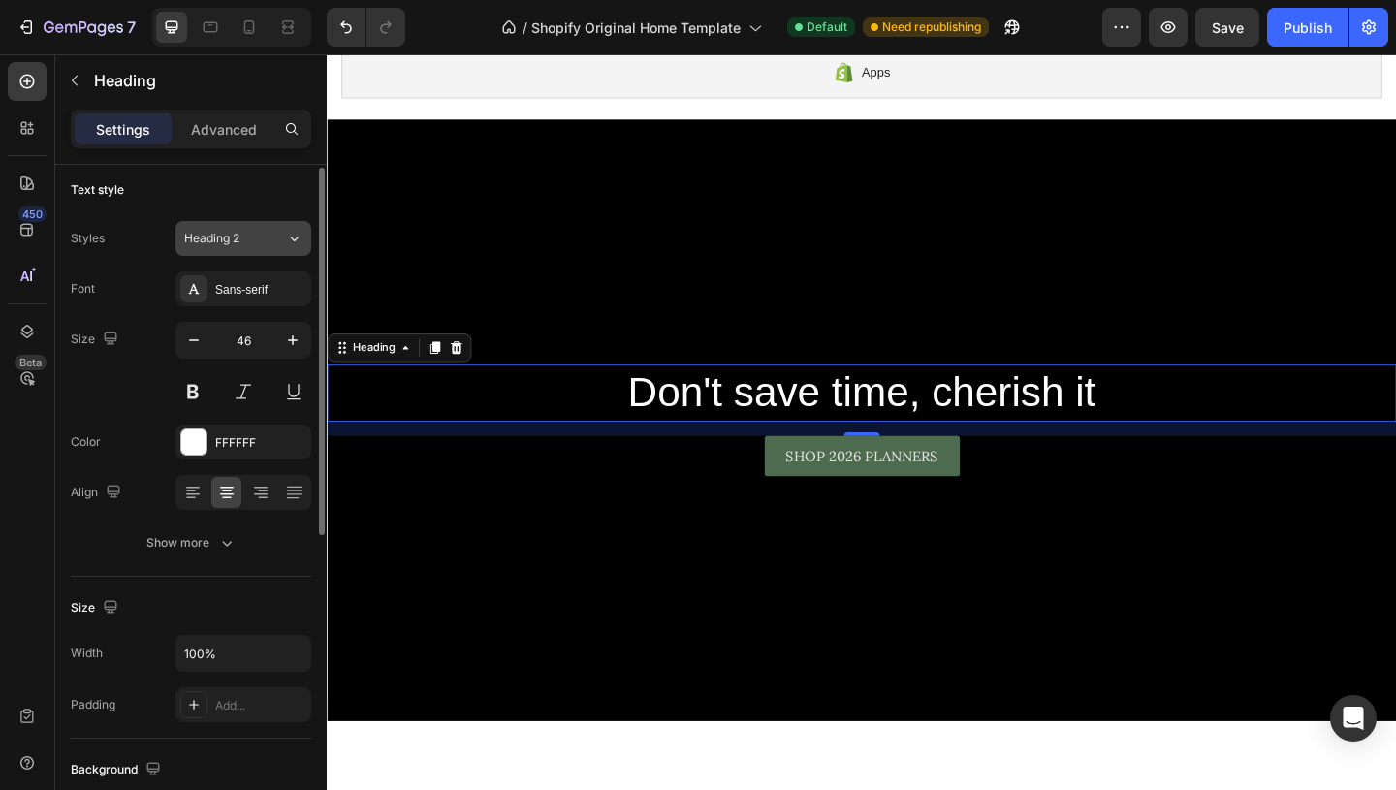
click at [243, 242] on div "Heading 2" at bounding box center [223, 238] width 79 height 17
click at [266, 178] on div "Text style" at bounding box center [191, 189] width 240 height 31
click at [253, 286] on div "Sans-serif" at bounding box center [260, 289] width 91 height 17
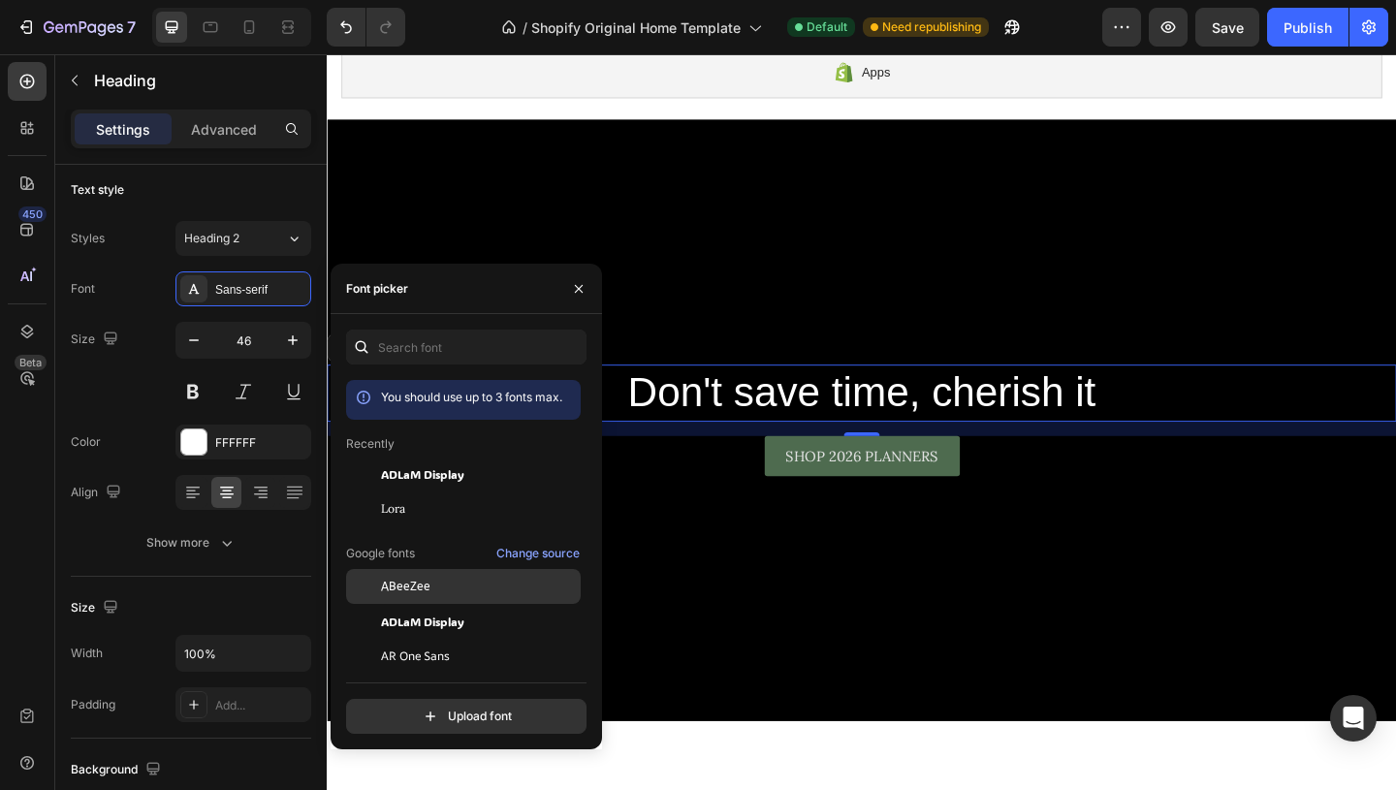
scroll to position [8, 0]
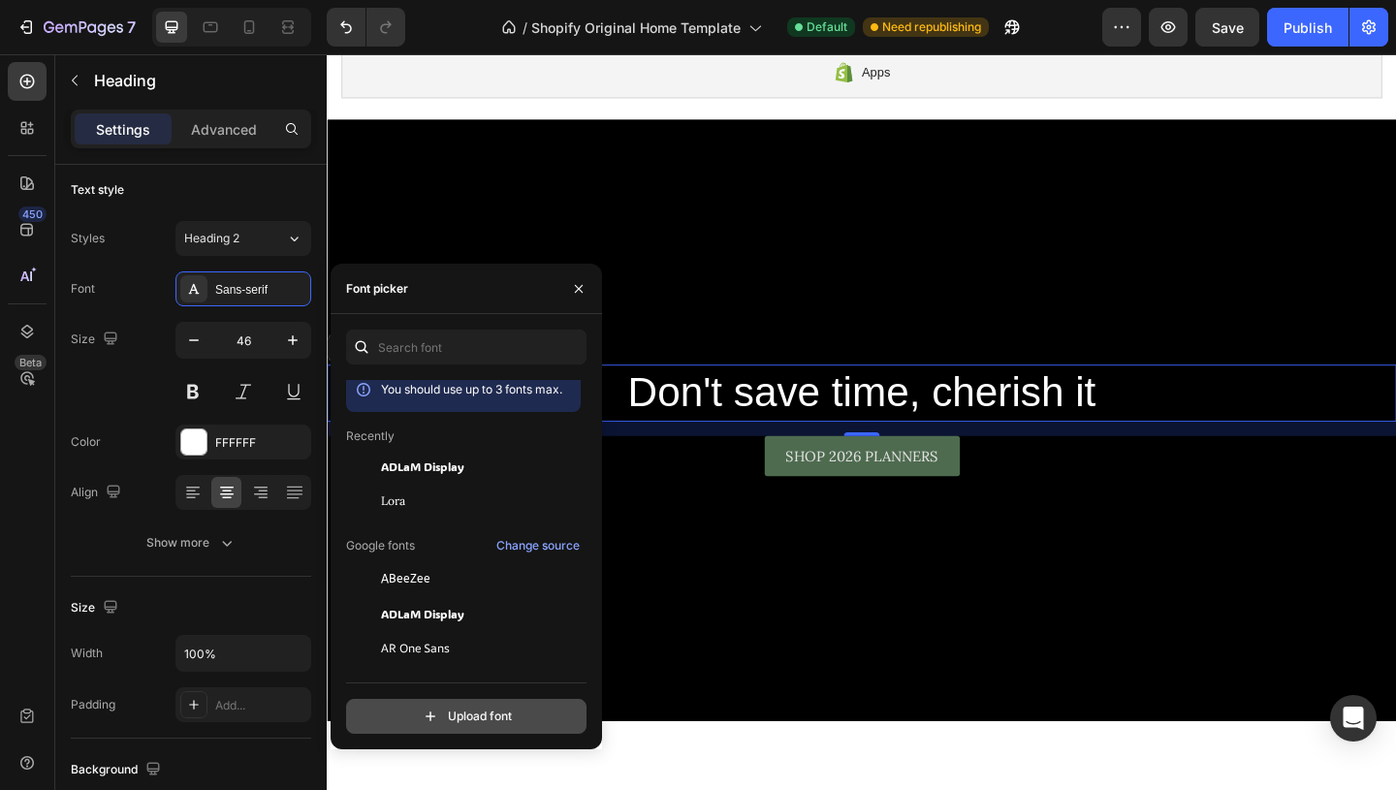
click at [458, 712] on input "file" at bounding box center [508, 716] width 485 height 33
click at [460, 703] on input "file" at bounding box center [508, 716] width 485 height 33
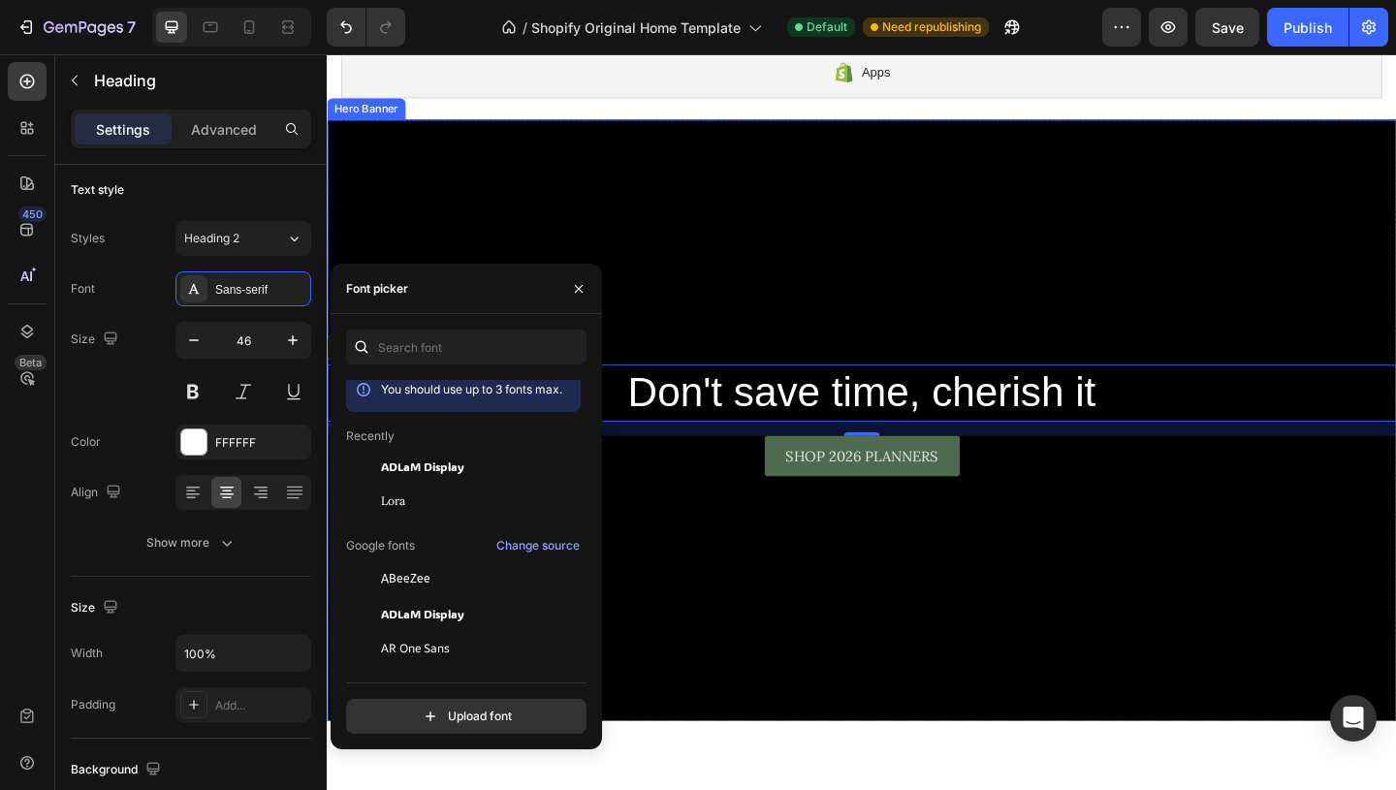
type input "C:\fakepath\Eyesome Script.otf"
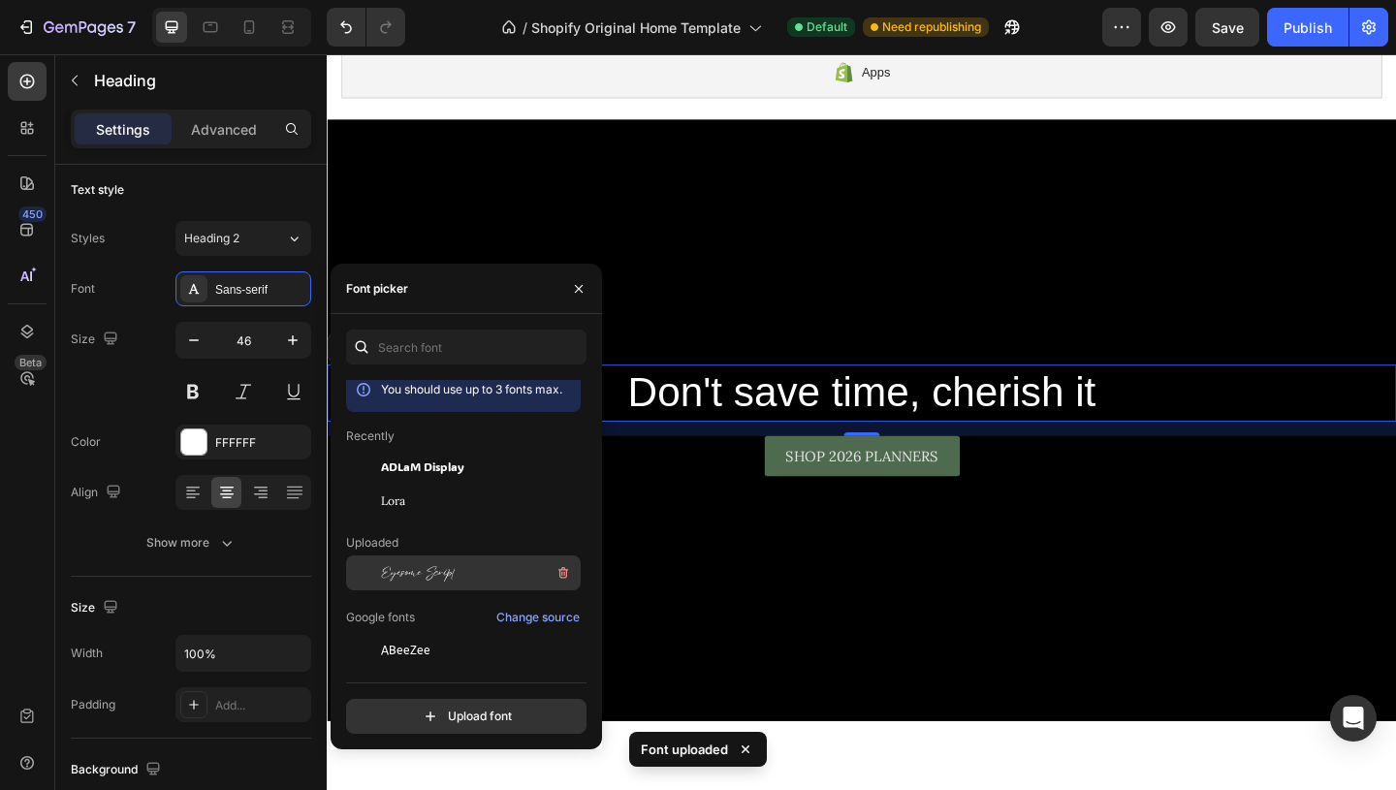
click at [427, 567] on span "Eyesome Script" at bounding box center [418, 572] width 74 height 17
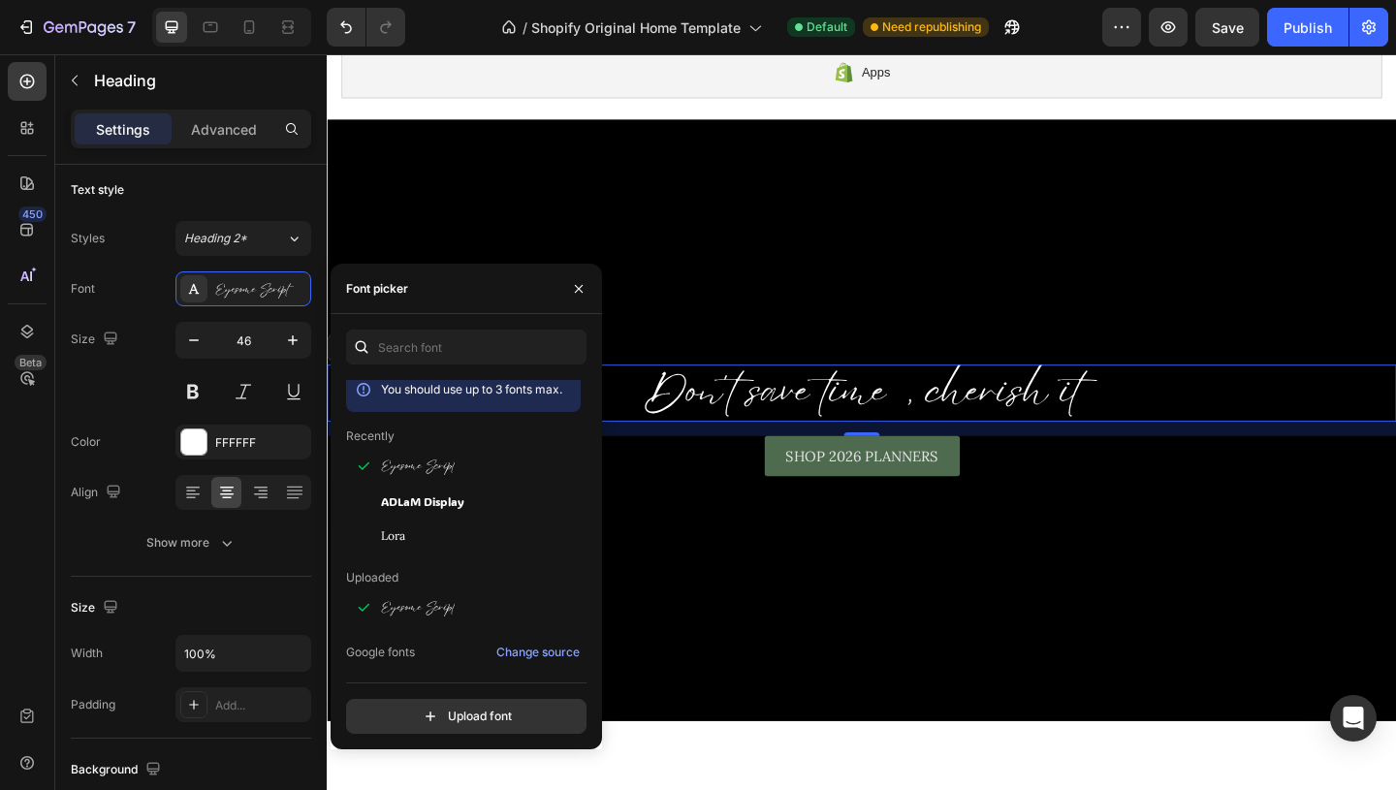
click at [783, 419] on h2 "Don't save time, cherish it" at bounding box center [908, 423] width 1163 height 62
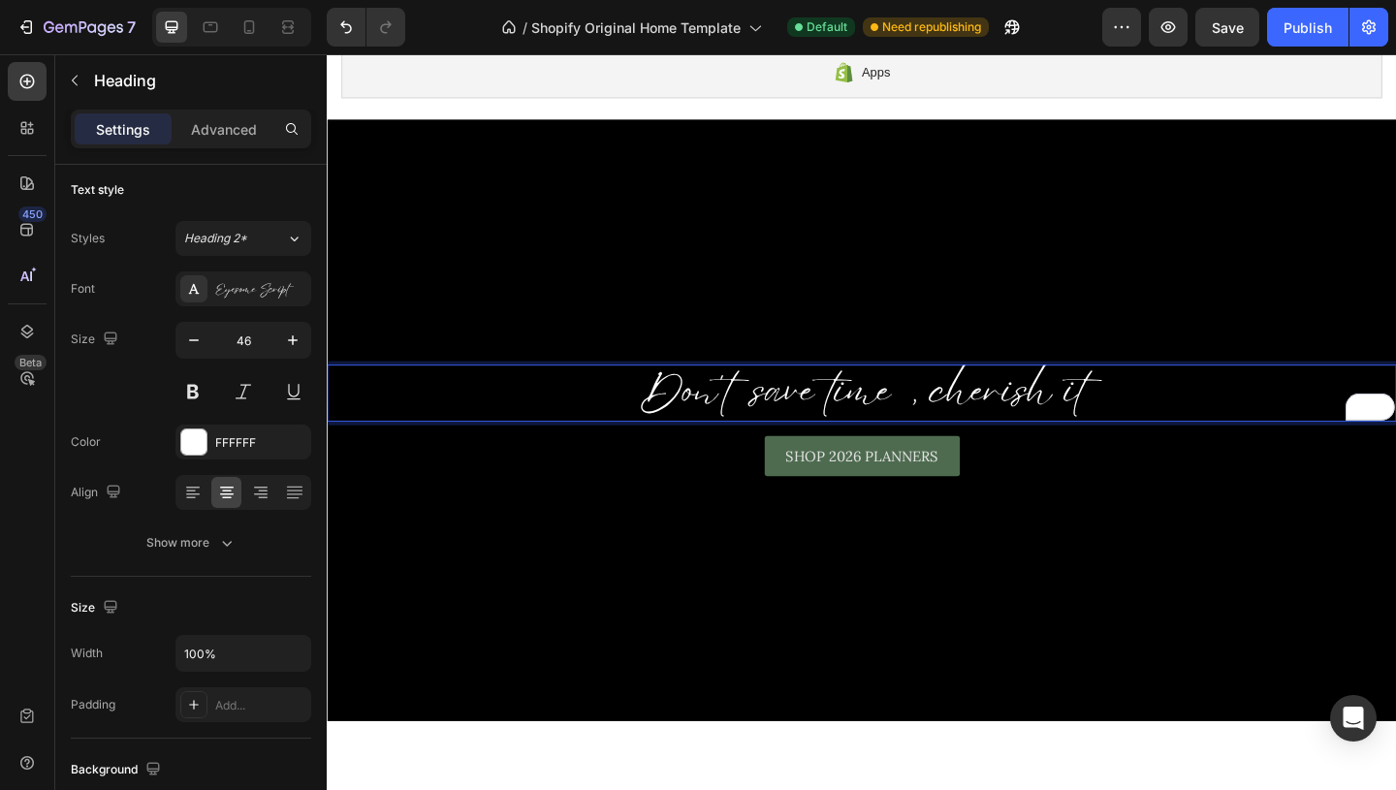
click at [864, 412] on p "Don't save time, cherish it" at bounding box center [908, 422] width 1159 height 58
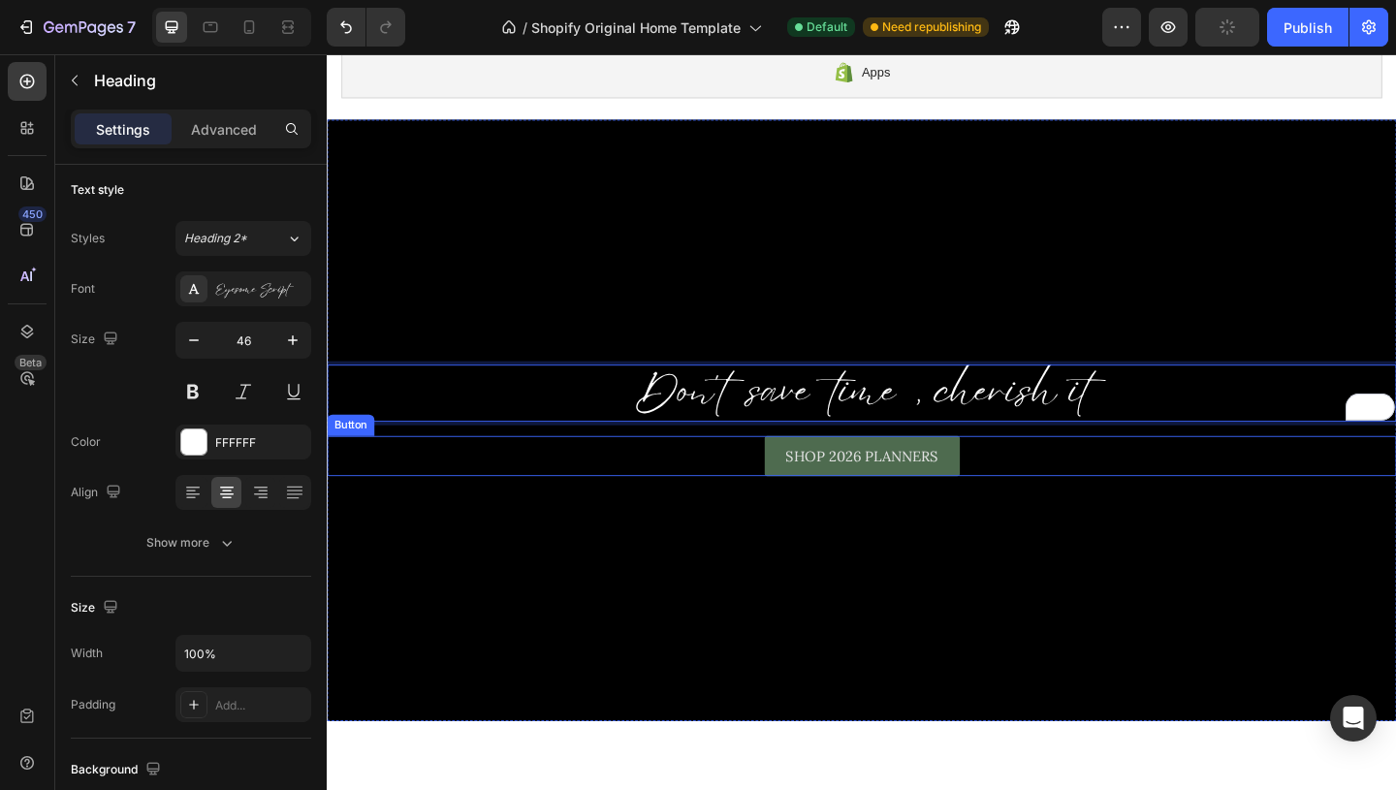
click at [1129, 416] on p "Don't save time, cherish it" at bounding box center [908, 422] width 1159 height 58
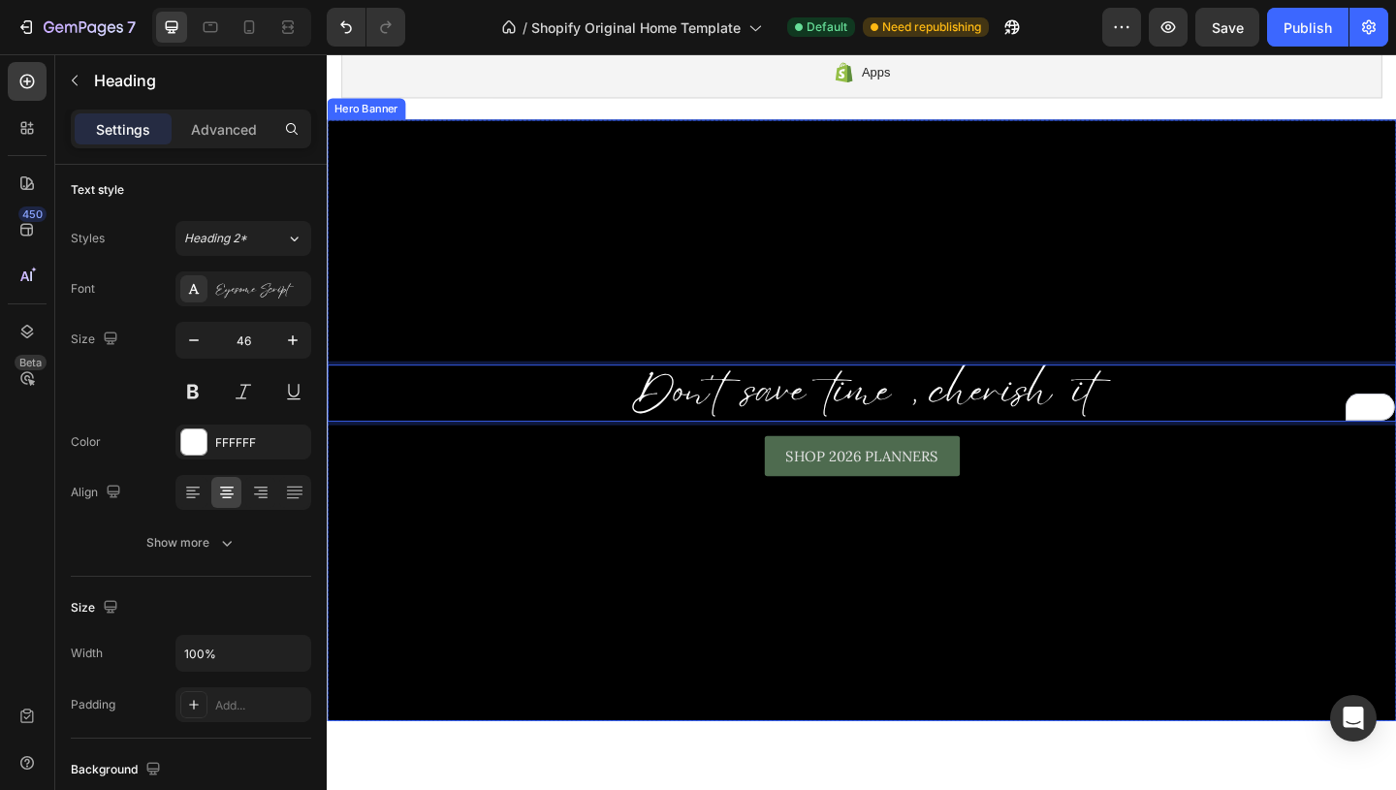
click at [1334, 330] on div "Background Image" at bounding box center [908, 452] width 1163 height 654
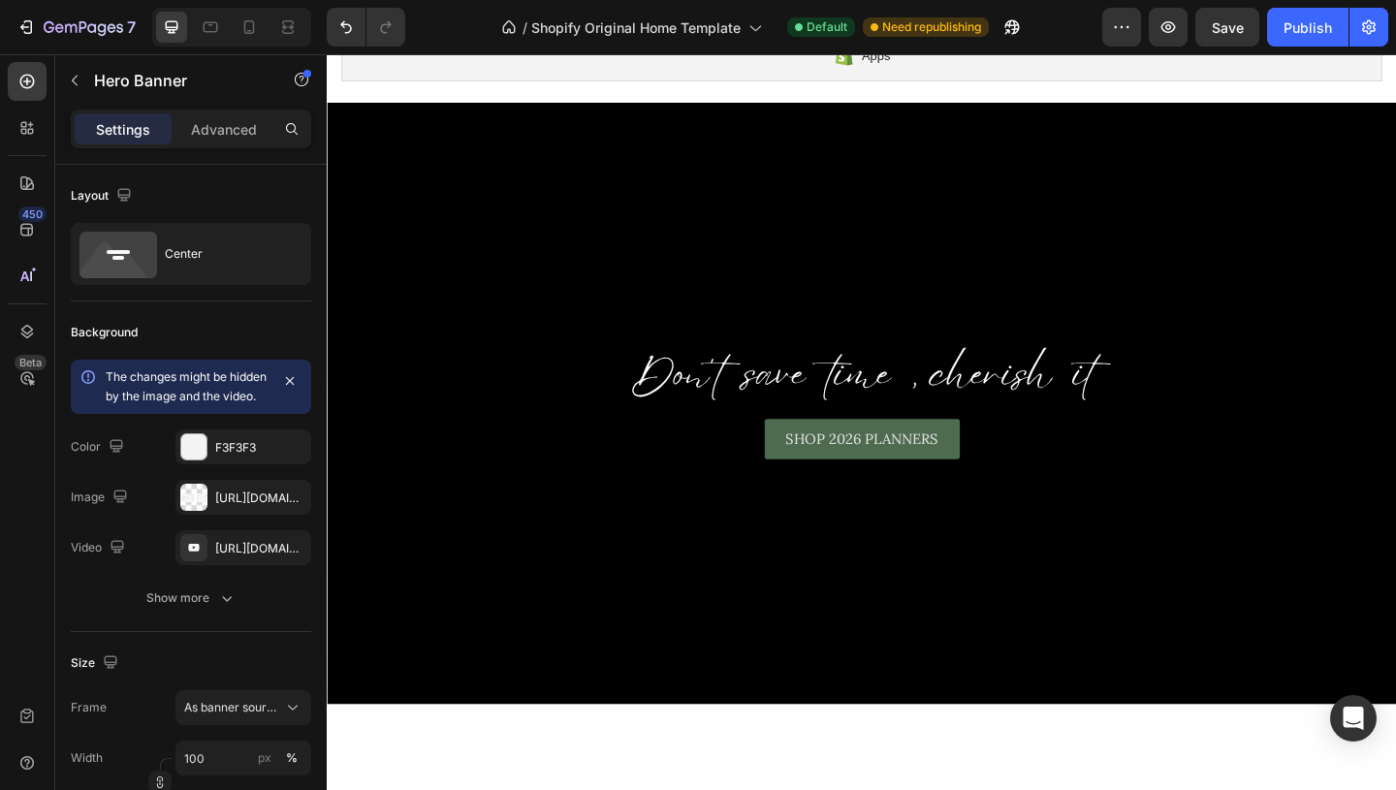
scroll to position [0, 0]
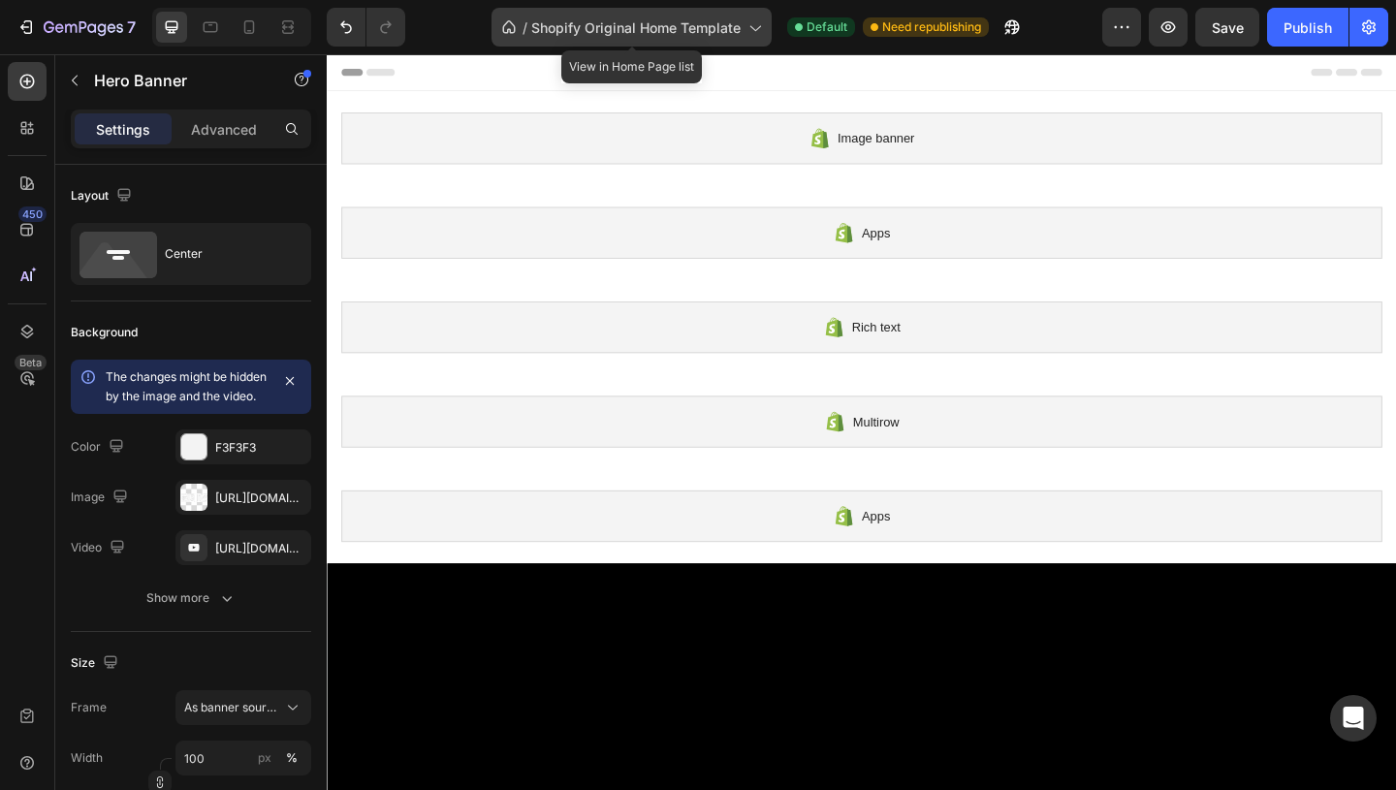
click at [715, 26] on span "Shopify Original Home Template" at bounding box center [635, 27] width 209 height 20
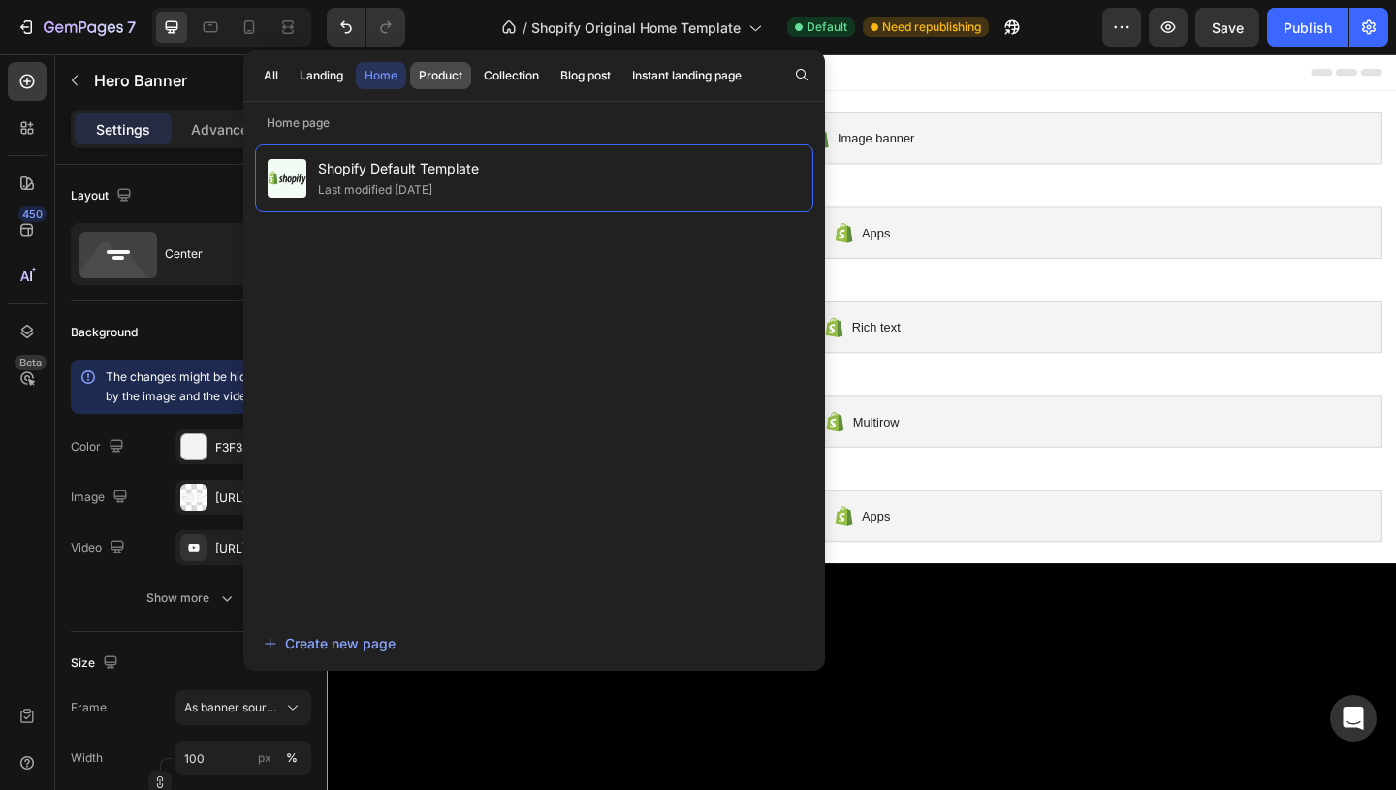
click at [450, 69] on div "Product" at bounding box center [441, 75] width 44 height 17
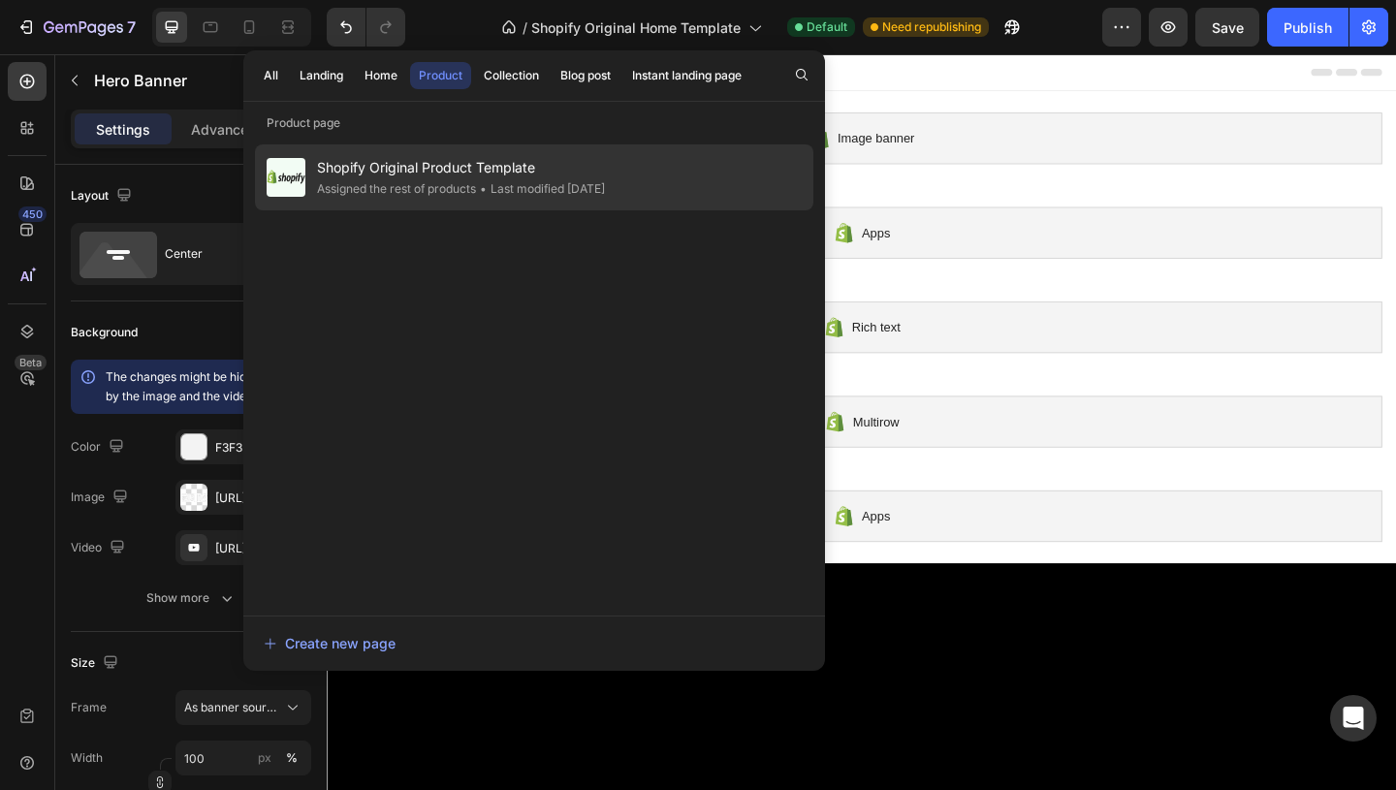
drag, startPoint x: 431, startPoint y: 179, endPoint x: 906, endPoint y: 71, distance: 487.1
click at [476, 179] on div "Assigned the rest of products" at bounding box center [540, 188] width 129 height 19
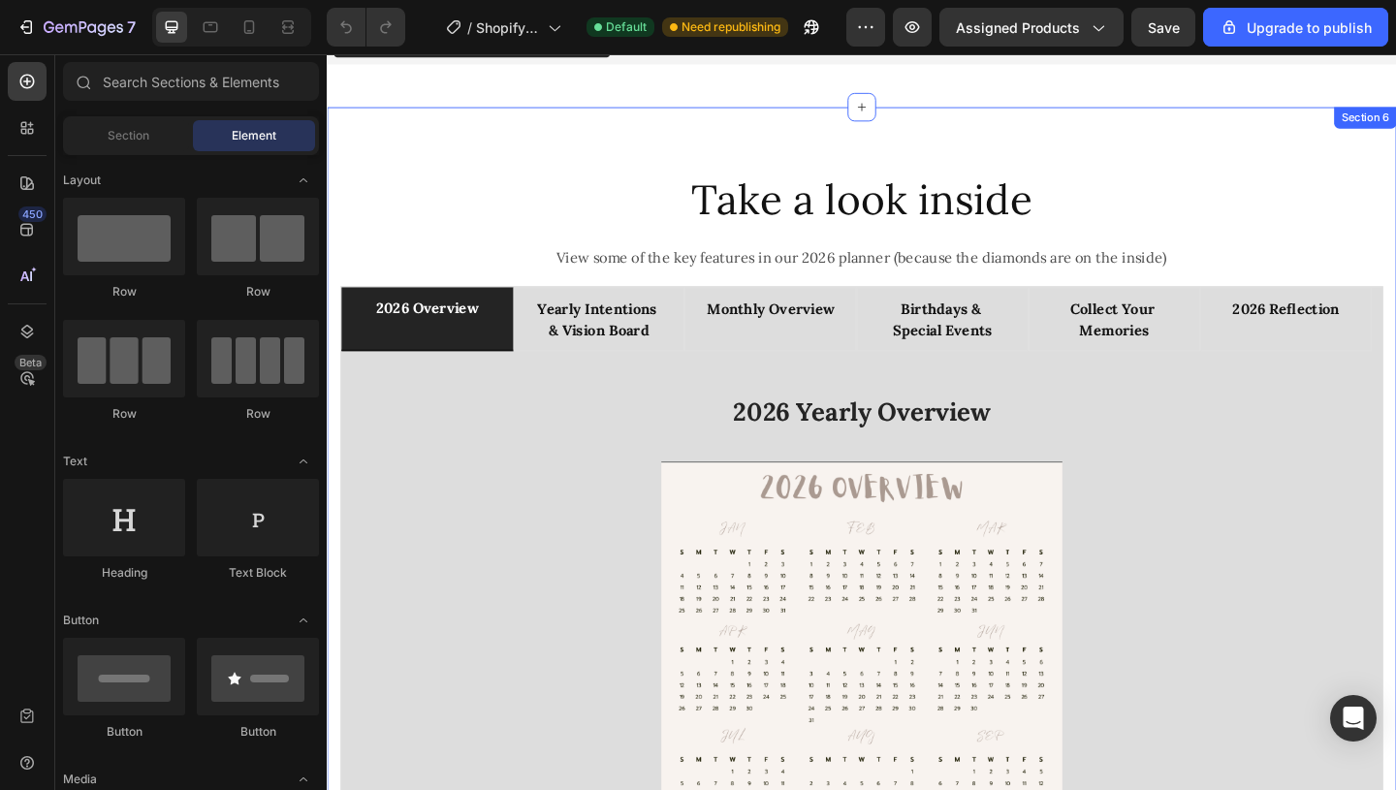
scroll to position [1959, 0]
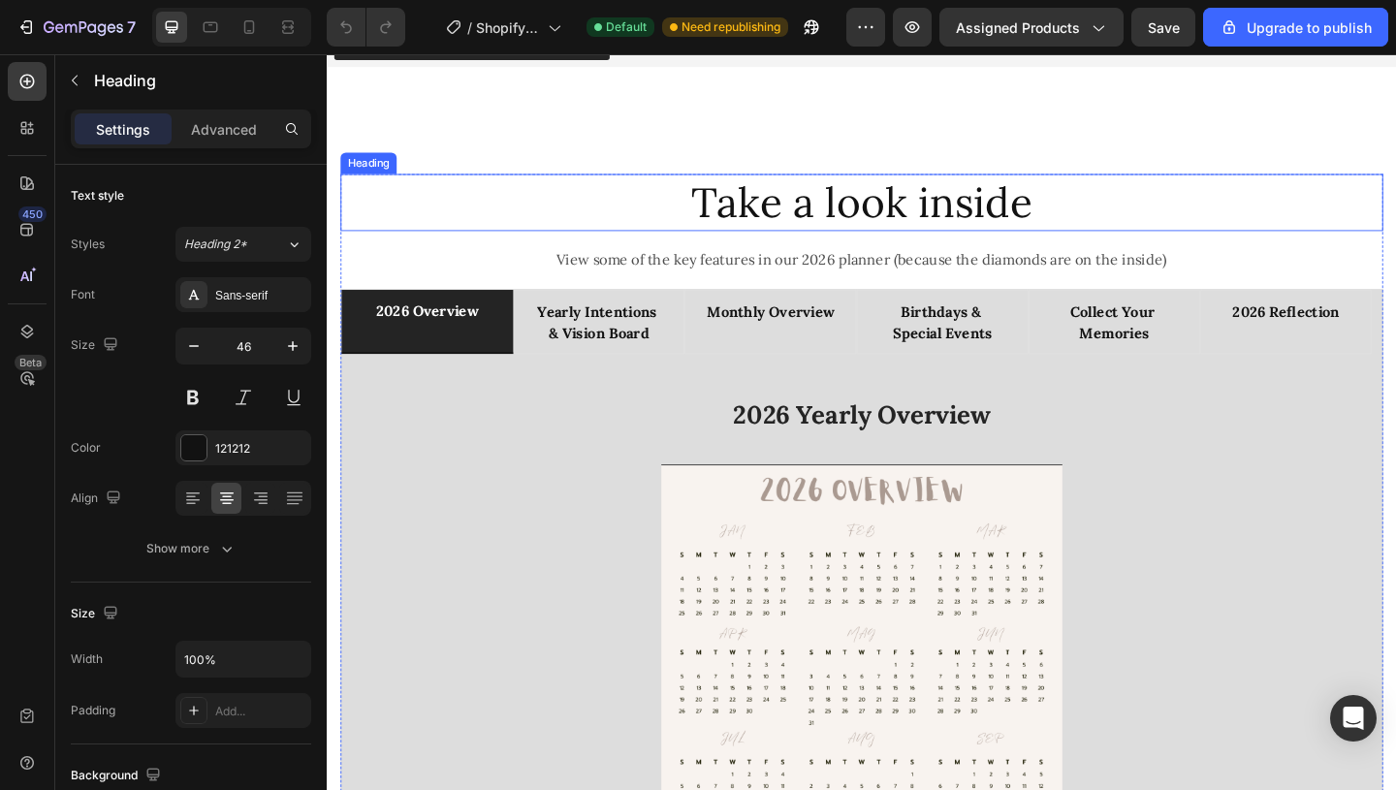
click at [1057, 200] on h2 "Take a look inside" at bounding box center [908, 215] width 1134 height 62
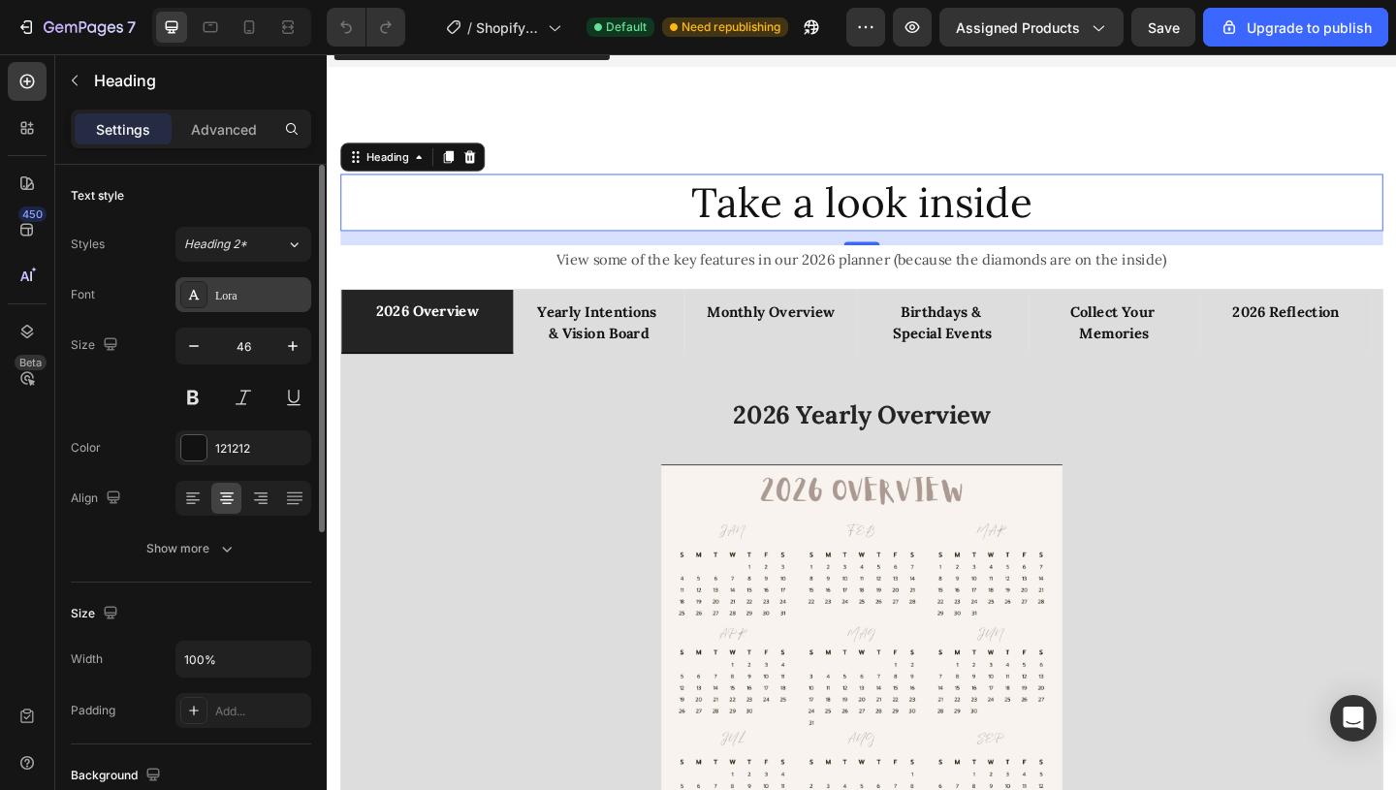
click at [247, 283] on div "Lora" at bounding box center [243, 294] width 136 height 35
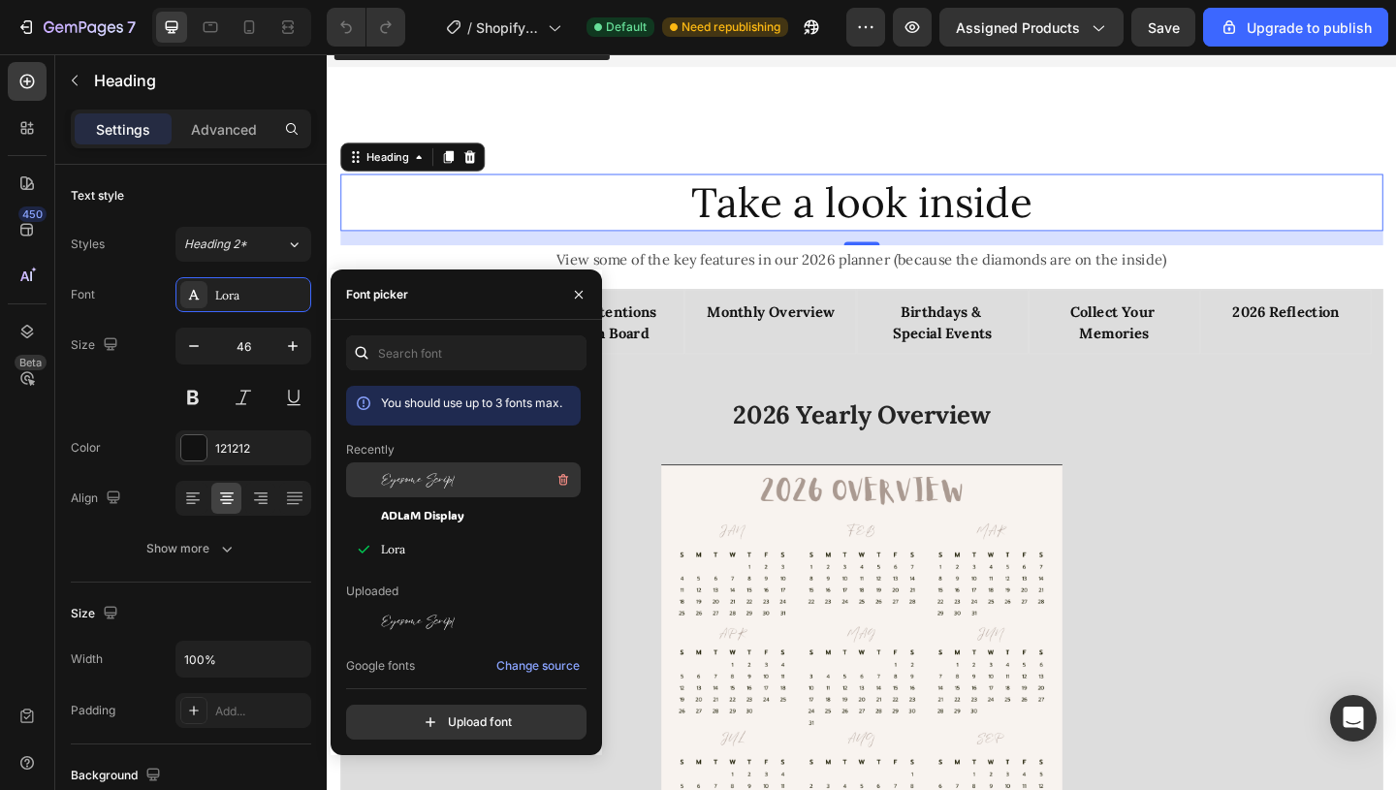
click at [456, 473] on div "Eyesome Script" at bounding box center [479, 479] width 196 height 23
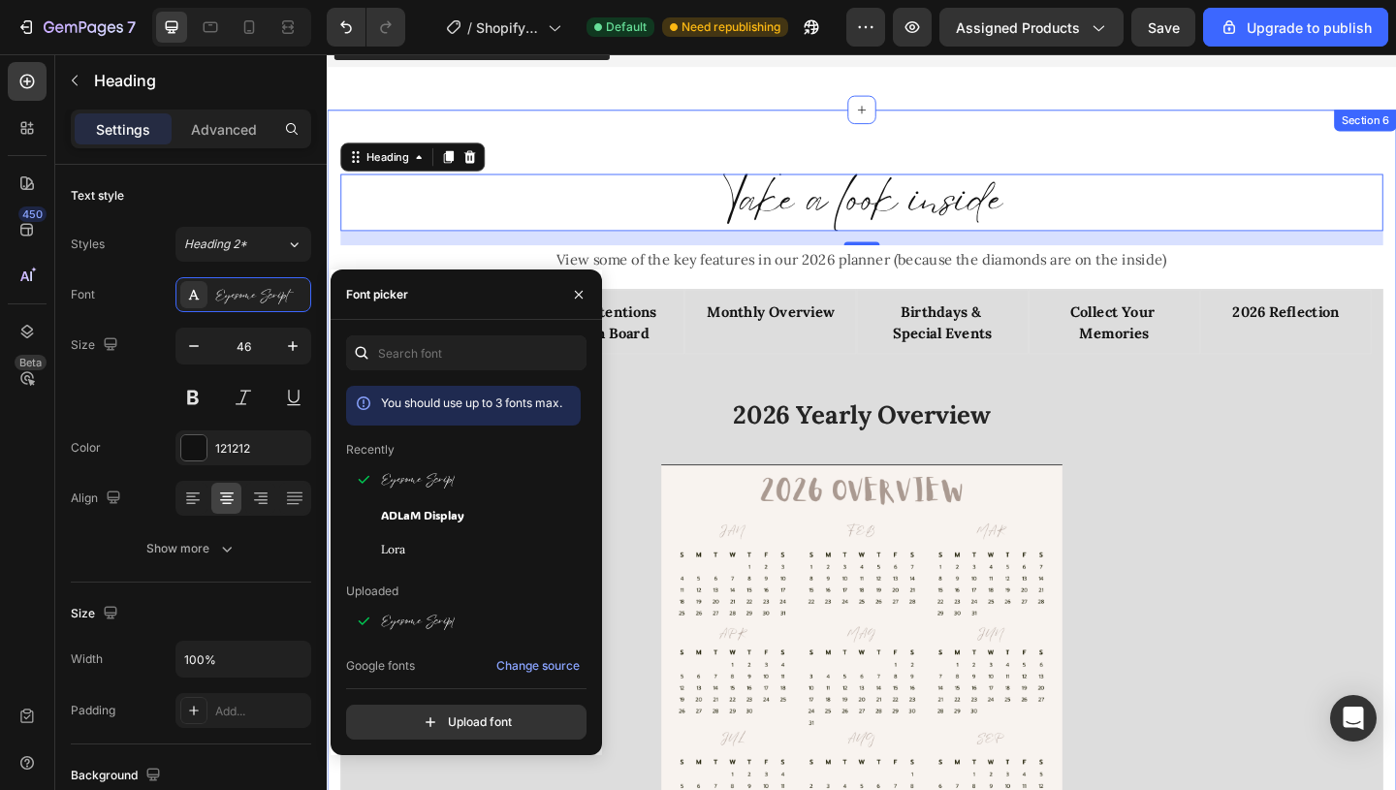
click at [839, 114] on div "Take a look inside Heading 16 View some of the key features in our 2026 planner…" at bounding box center [908, 616] width 1163 height 1005
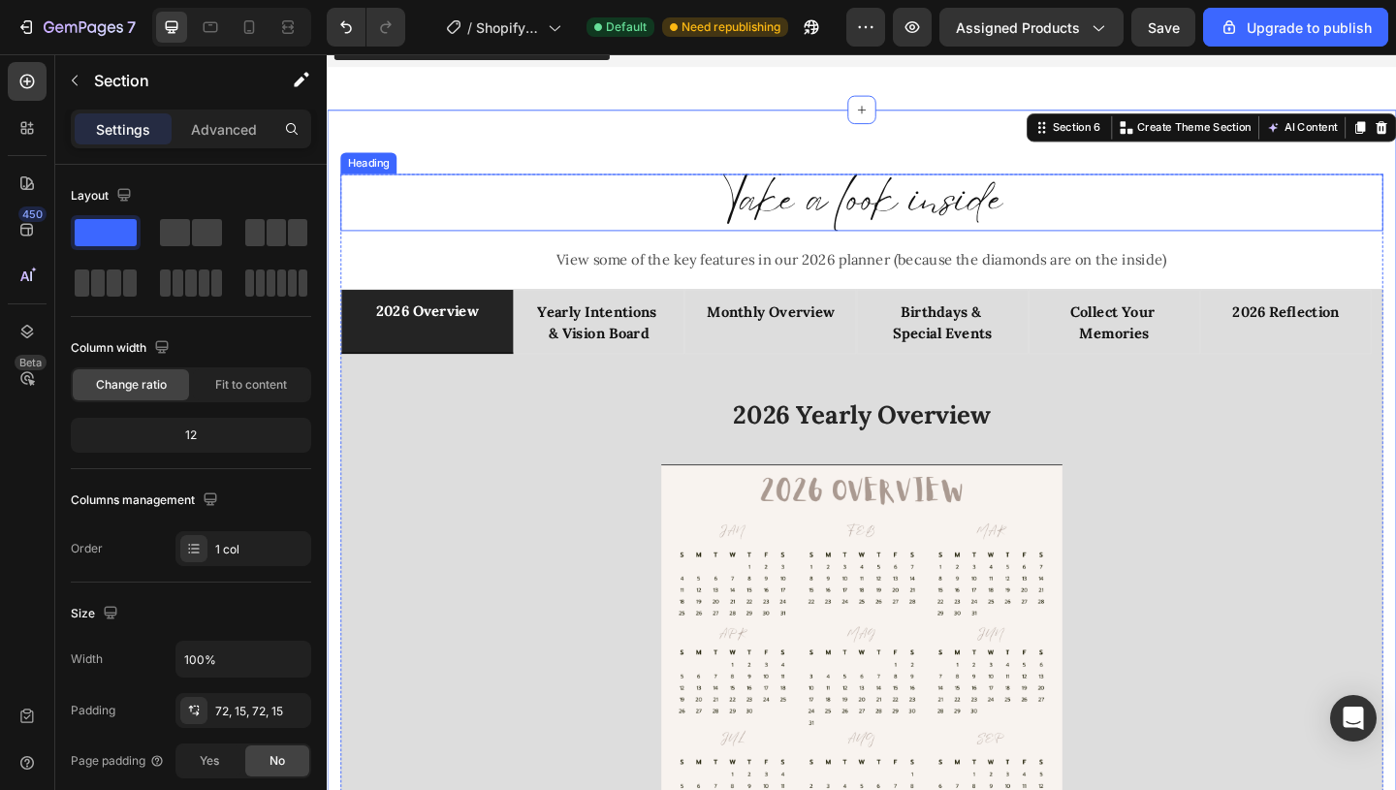
click at [798, 184] on h2 "Take a look inside" at bounding box center [908, 215] width 1134 height 62
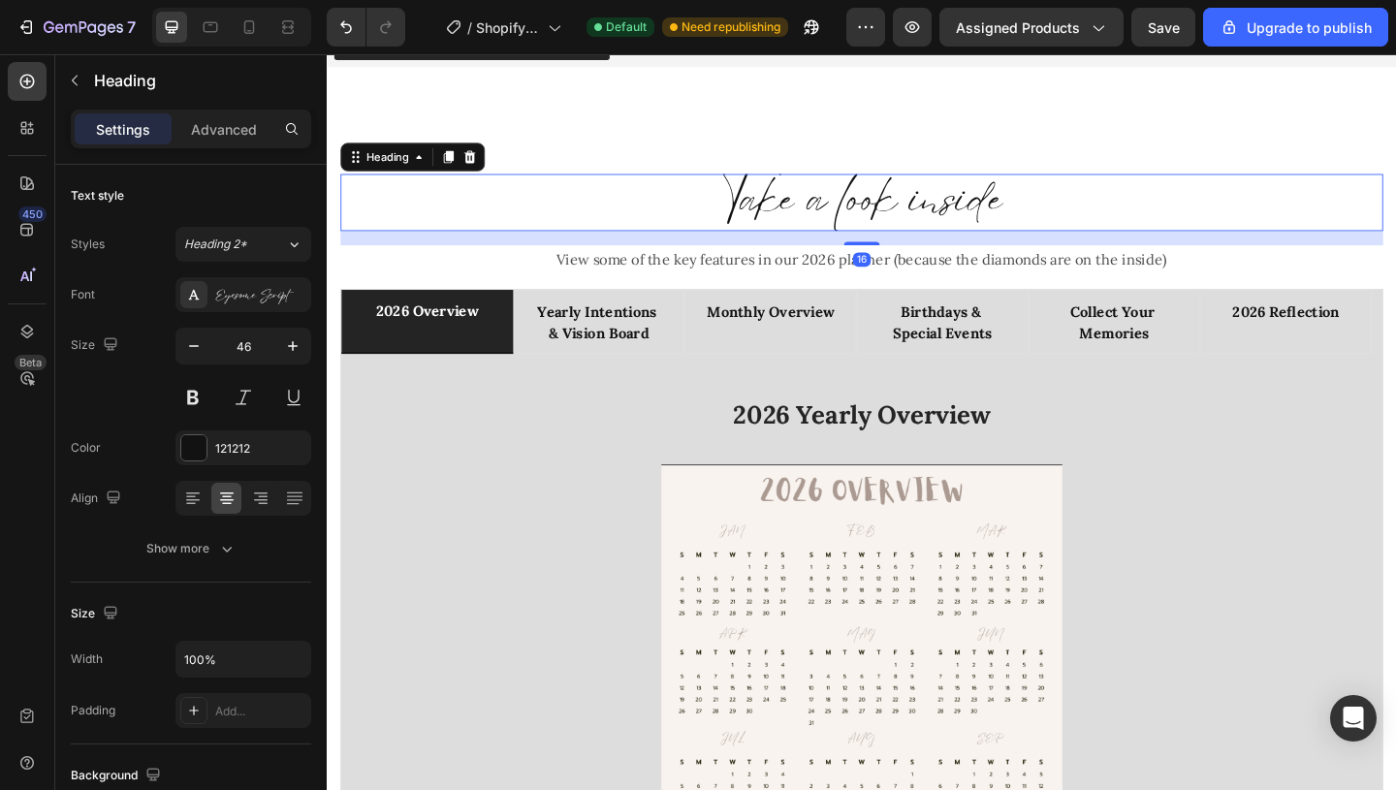
click at [797, 184] on h2 "Take a look inside" at bounding box center [908, 215] width 1134 height 62
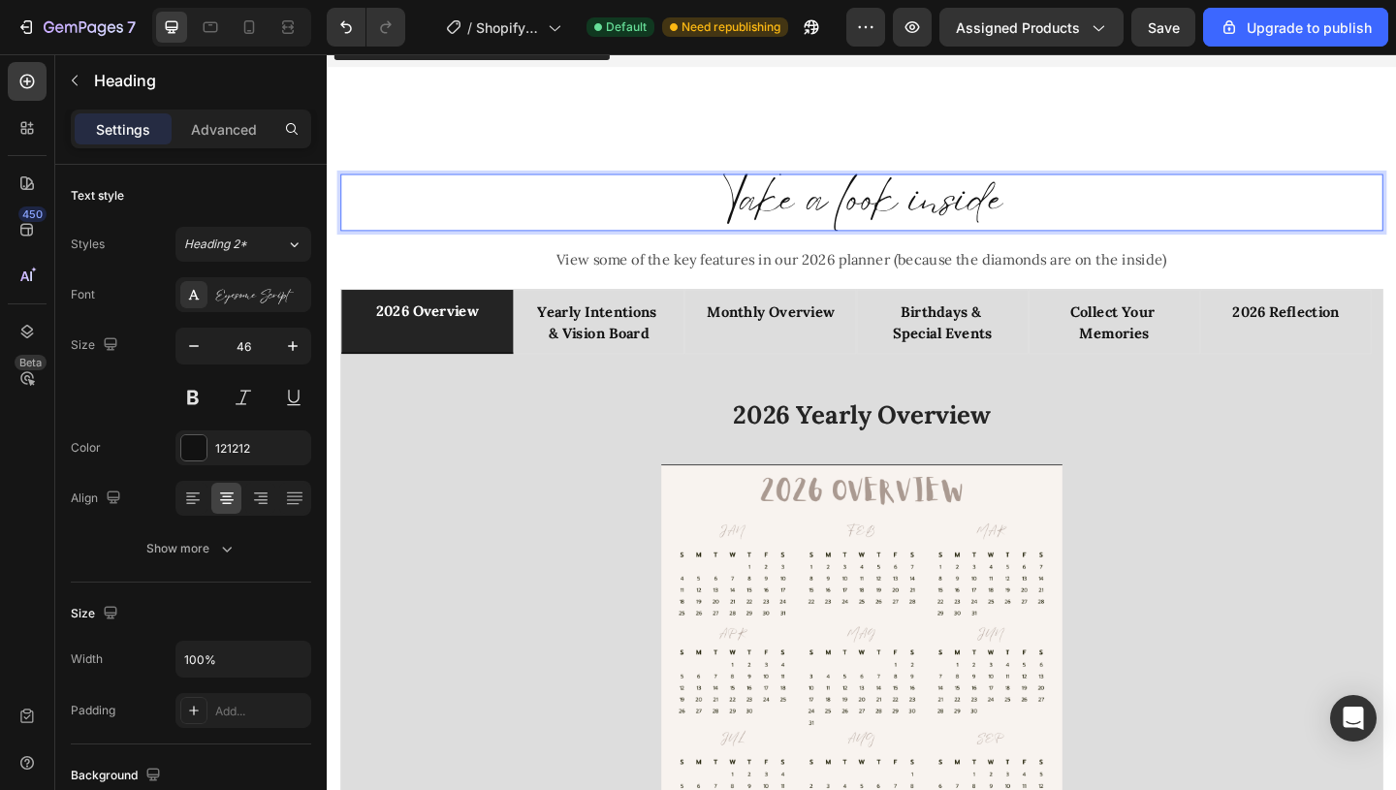
click at [797, 186] on p "Take a look inside" at bounding box center [908, 215] width 1130 height 58
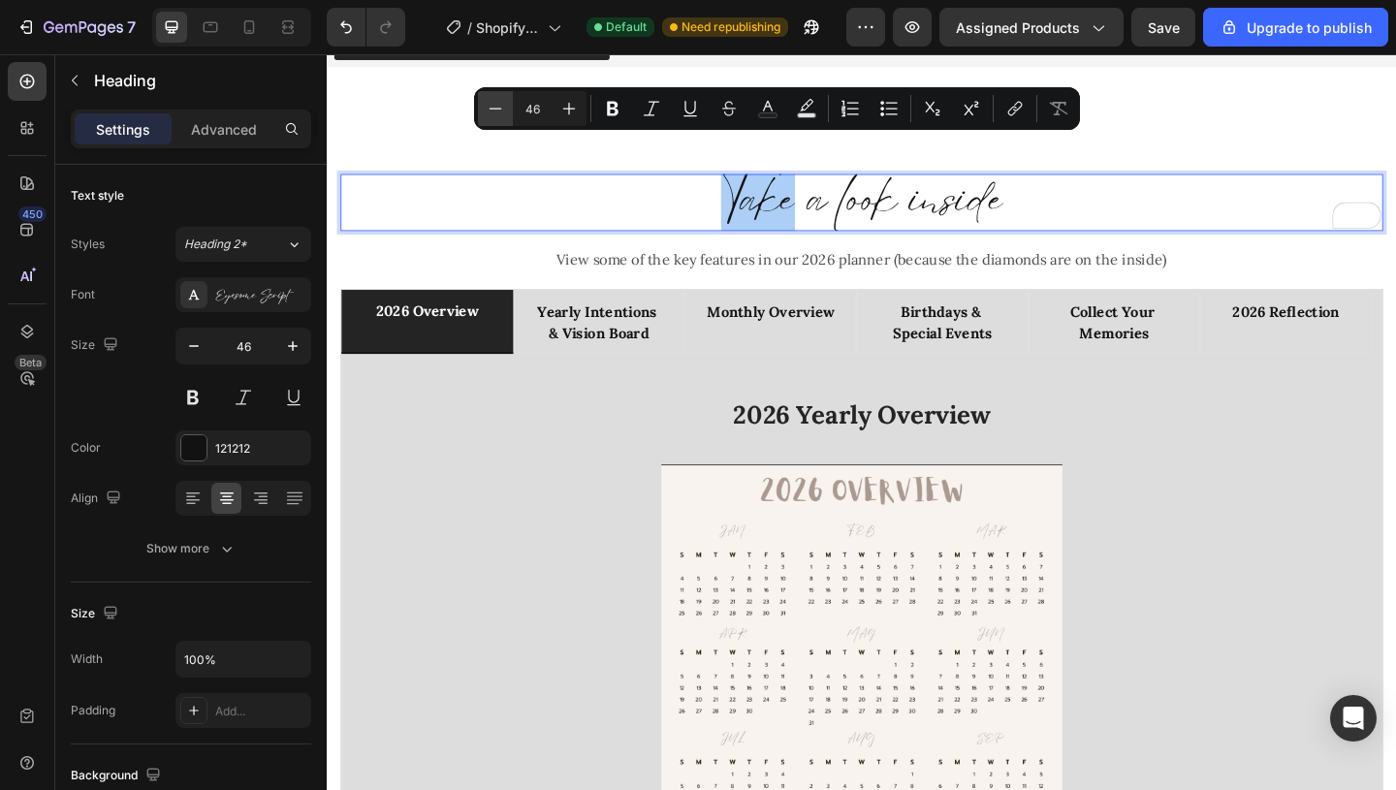
click at [493, 113] on icon "Editor contextual toolbar" at bounding box center [495, 108] width 19 height 19
click at [490, 107] on icon "Editor contextual toolbar" at bounding box center [495, 108] width 19 height 19
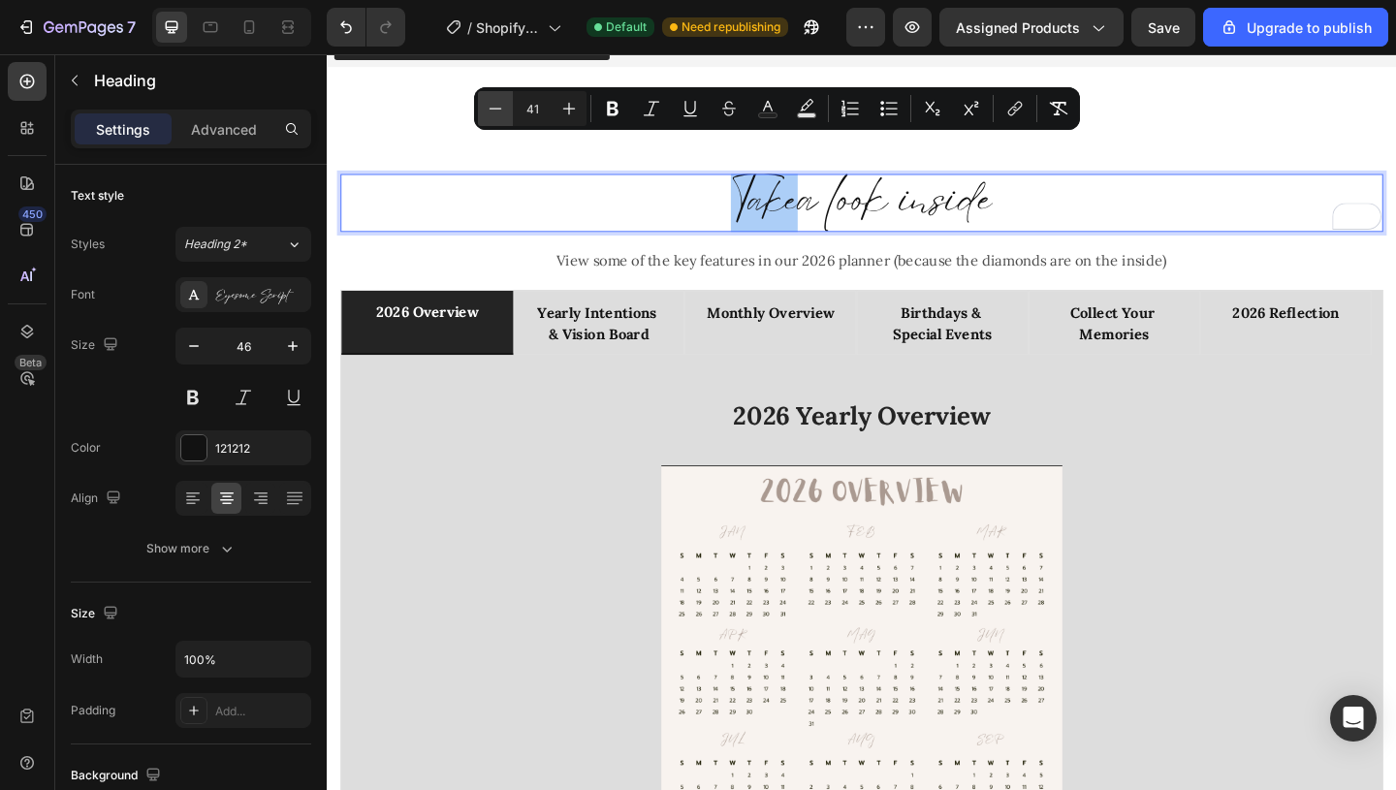
click at [490, 107] on icon "Editor contextual toolbar" at bounding box center [495, 108] width 19 height 19
type input "37"
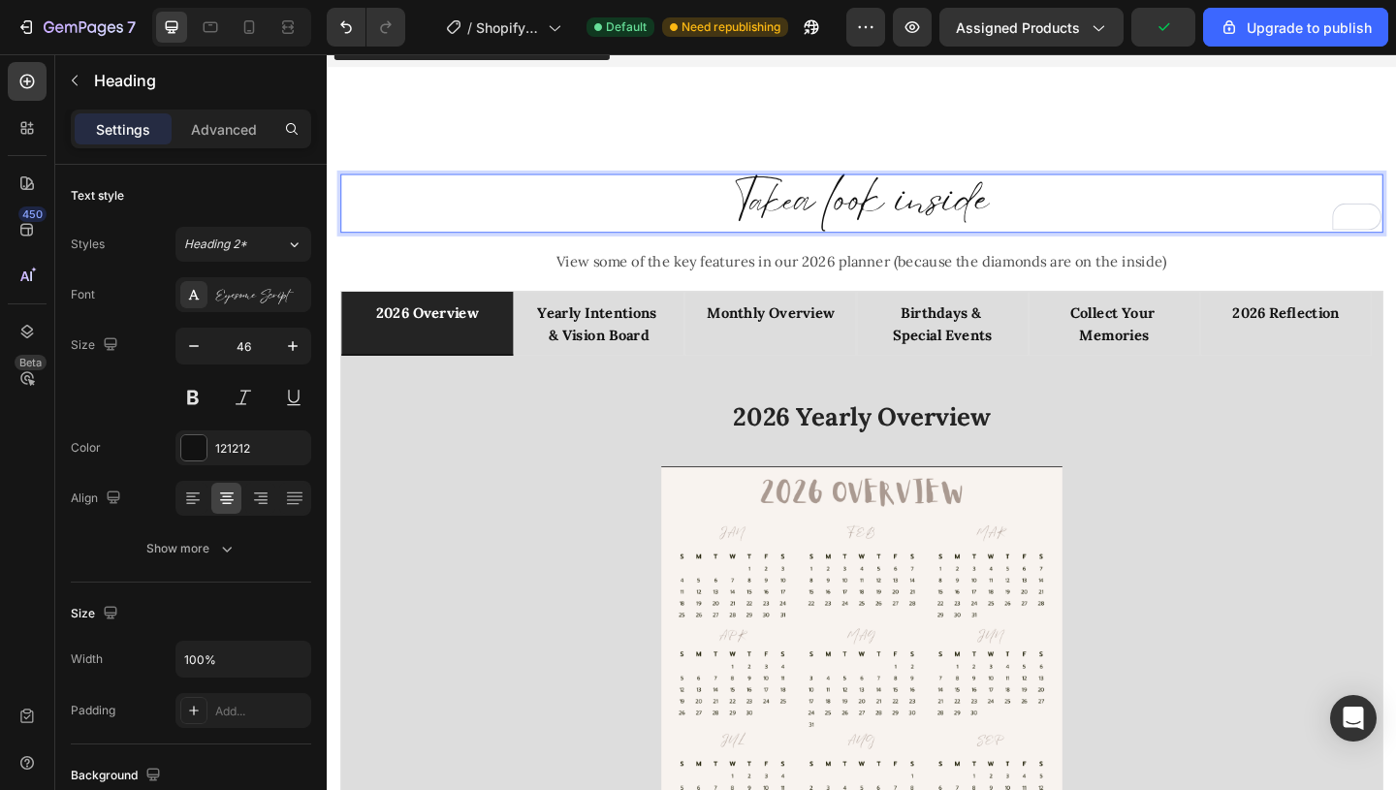
click at [1053, 186] on p "Take a look inside" at bounding box center [908, 216] width 1130 height 60
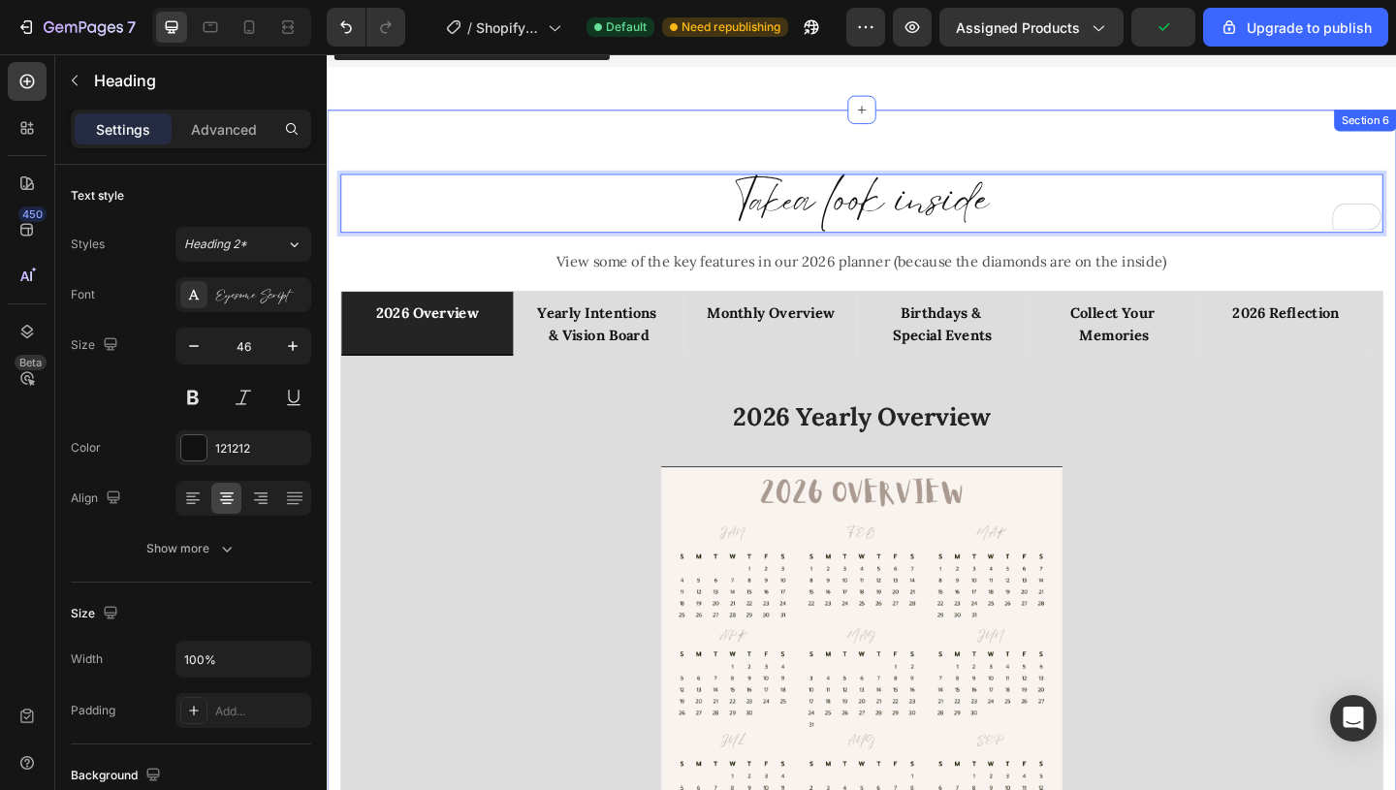
click at [1151, 118] on div "Take a look inside Heading 16 View some of the key features in our 2026 planner…" at bounding box center [908, 617] width 1163 height 1007
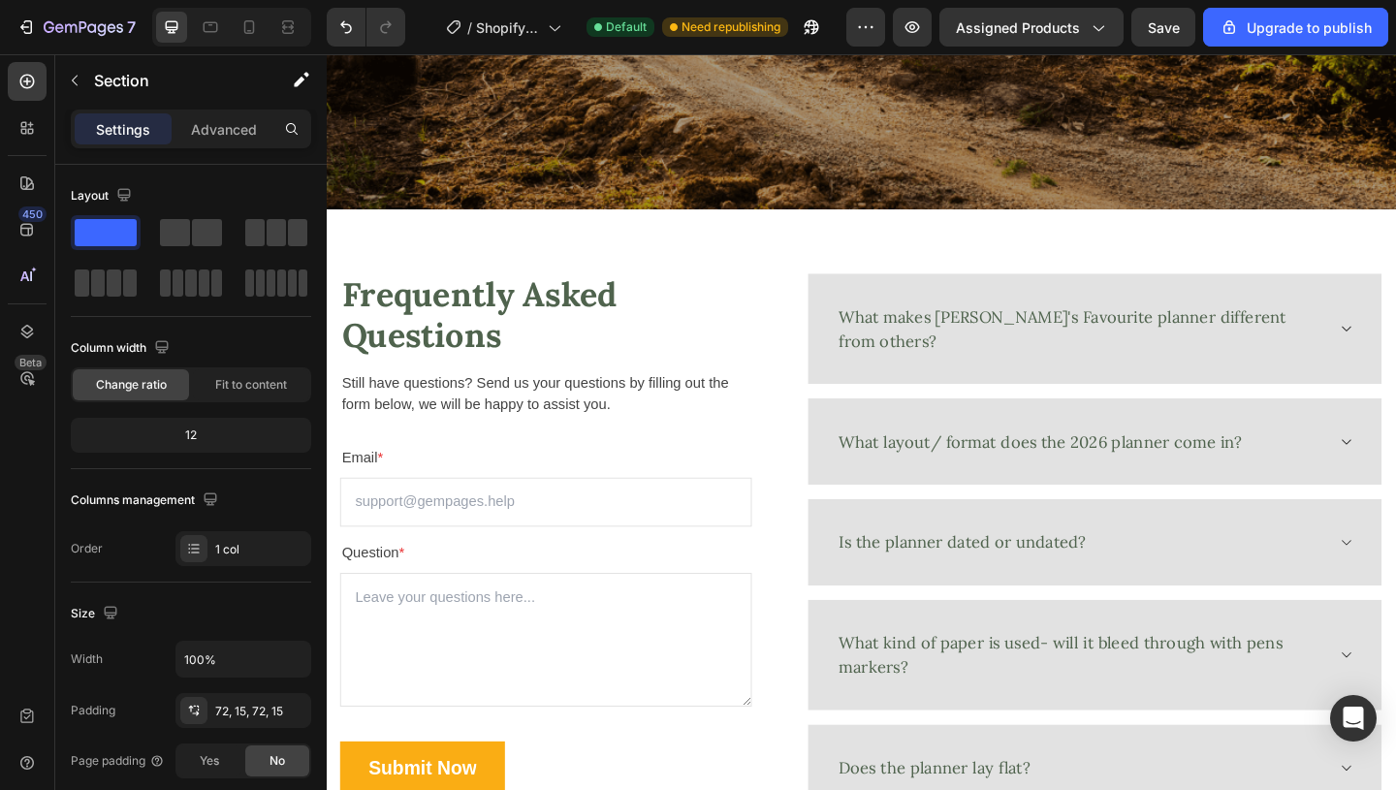
scroll to position [3580, 0]
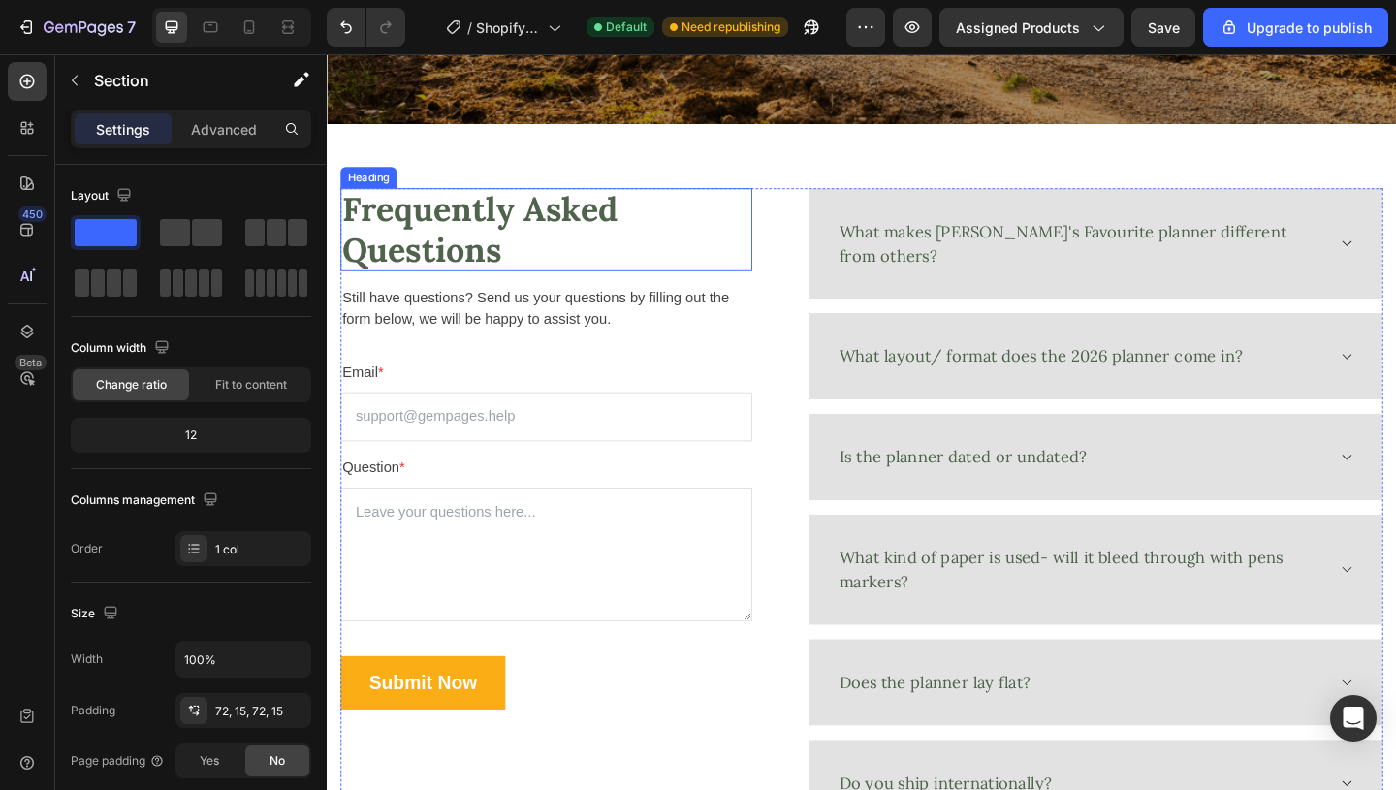
click at [515, 252] on h2 "Frequently Asked Questions" at bounding box center [565, 245] width 448 height 90
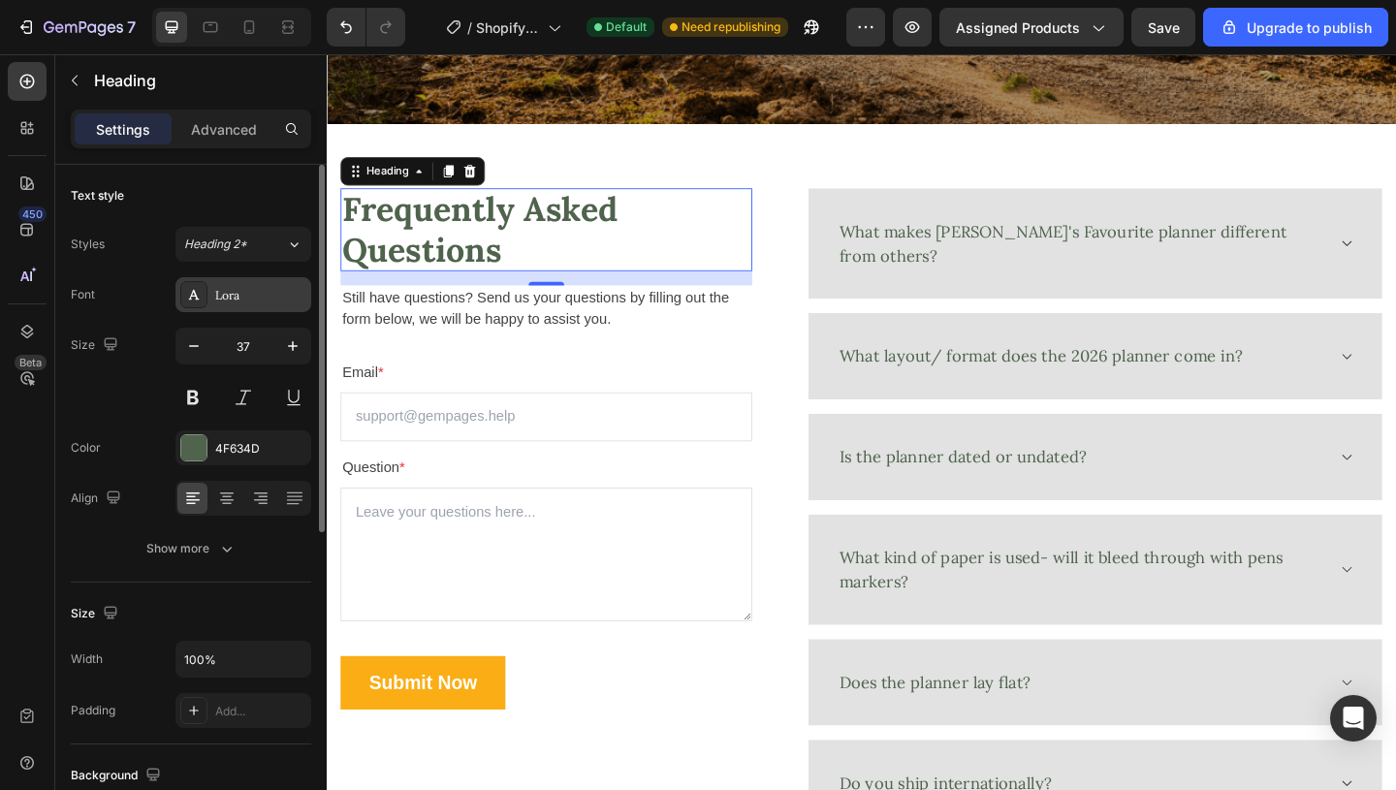
click at [231, 308] on div "Lora" at bounding box center [243, 294] width 136 height 35
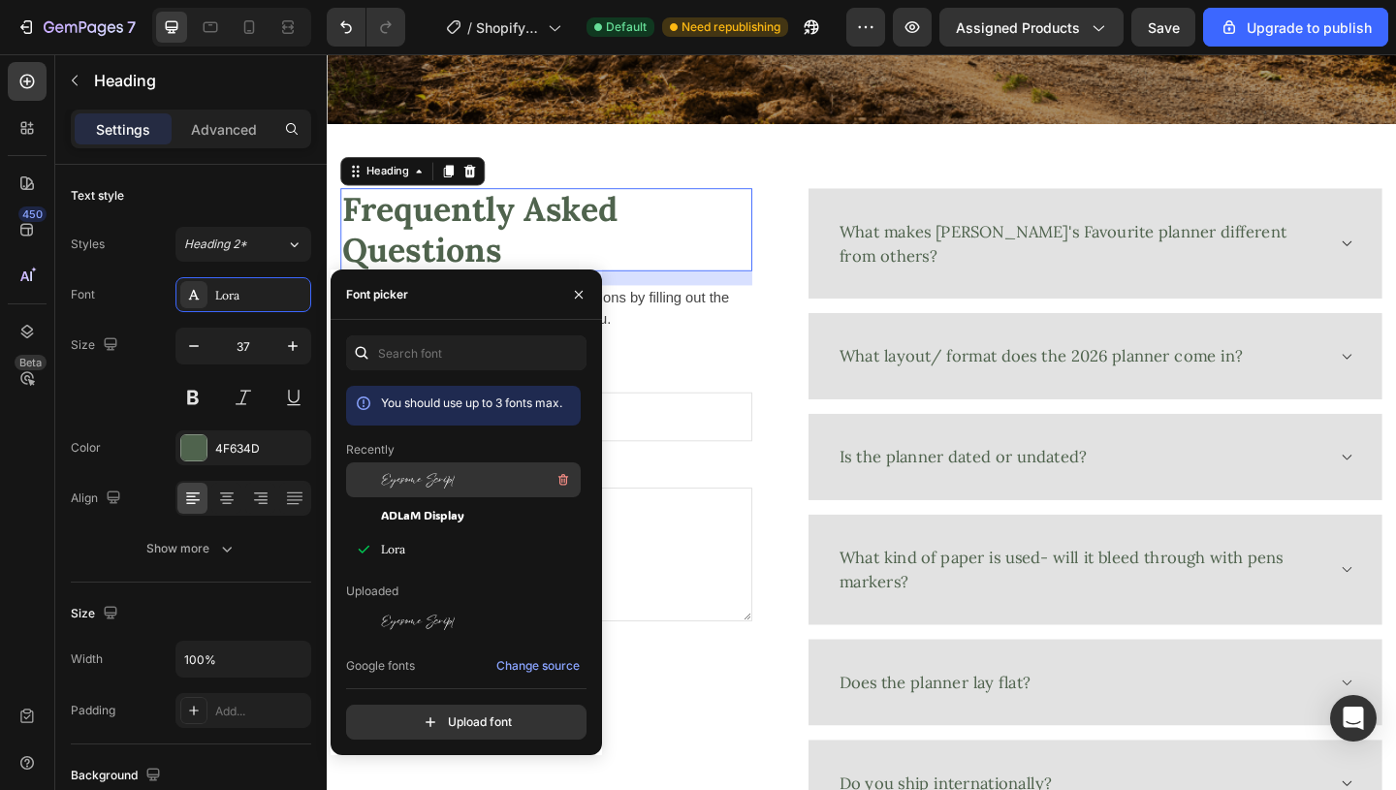
click at [415, 474] on span "Eyesome Script" at bounding box center [418, 479] width 74 height 17
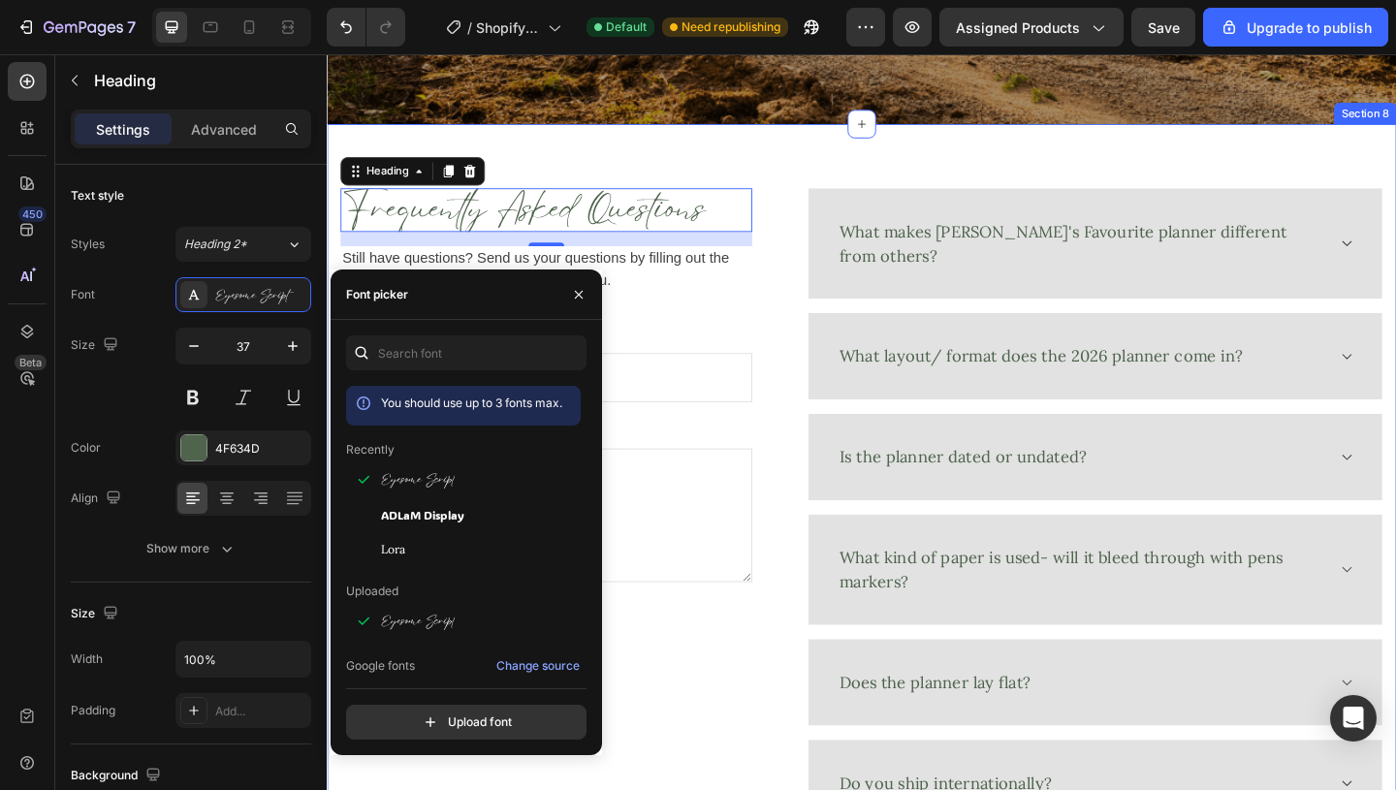
click at [812, 165] on div "Frequently Asked Questions Heading 16 Still have questions? Send us your questi…" at bounding box center [908, 546] width 1163 height 833
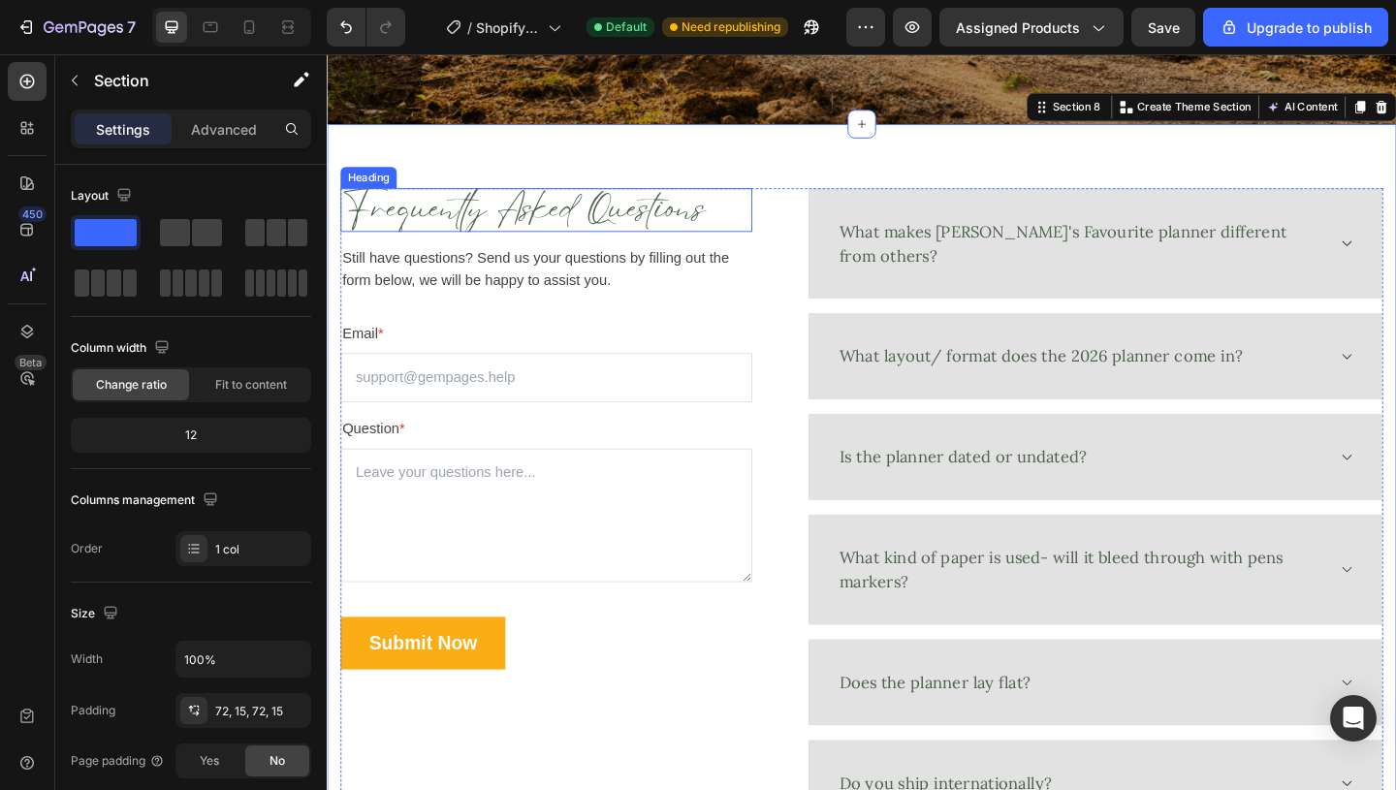
click at [574, 226] on h2 "Frequently Asked Questions" at bounding box center [565, 223] width 448 height 47
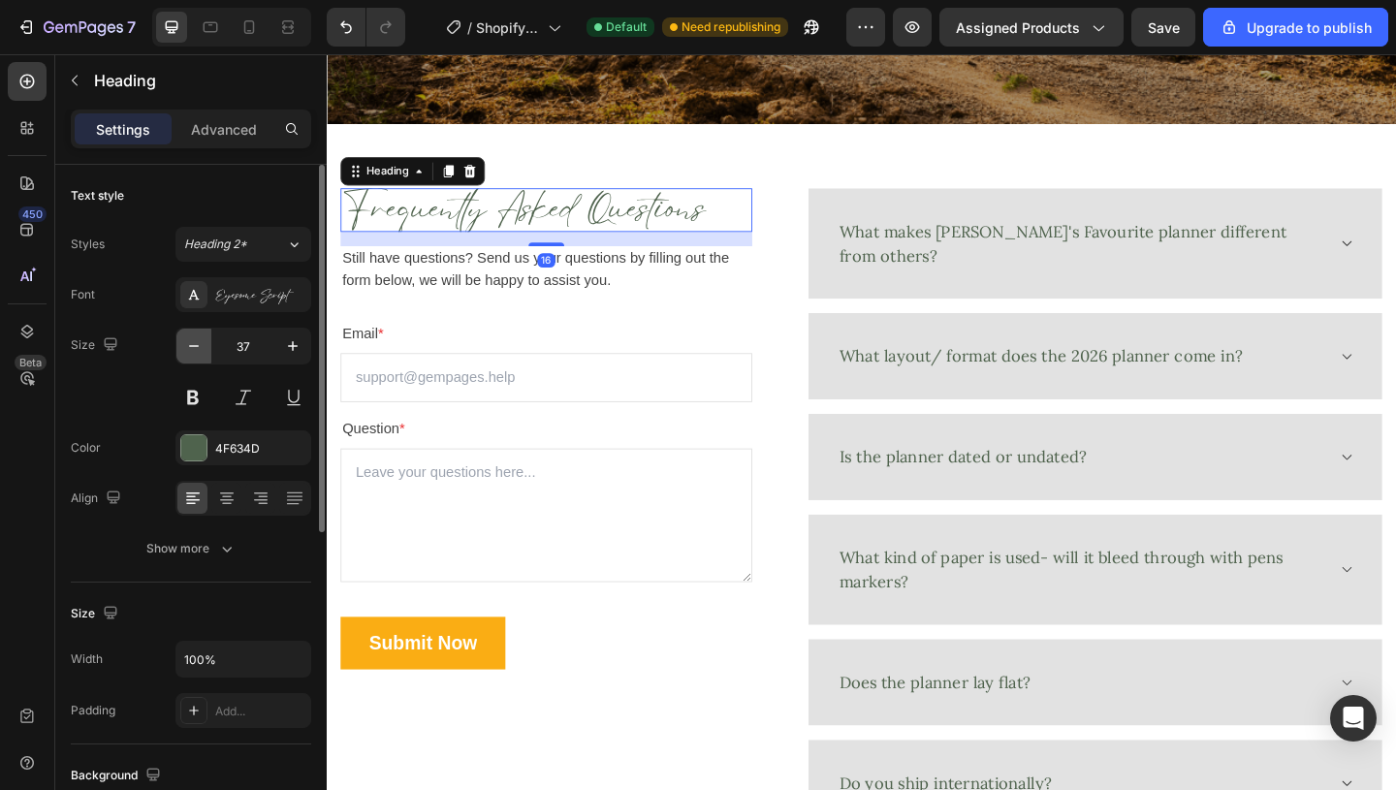
click at [192, 352] on icon "button" at bounding box center [193, 345] width 19 height 19
click at [191, 351] on icon "button" at bounding box center [193, 345] width 19 height 19
type input "35"
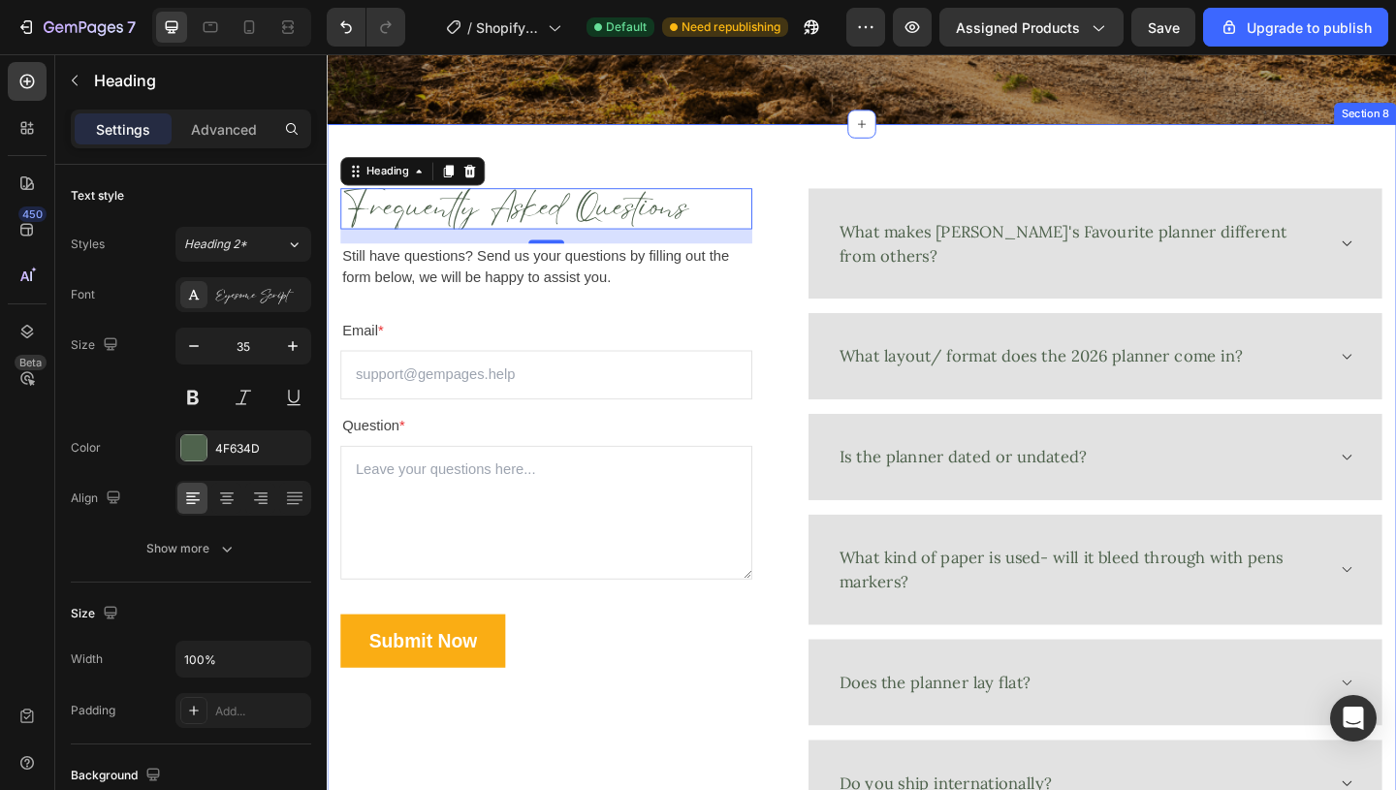
click at [801, 173] on div "Frequently Asked Questions Heading 16 Still have questions? Send us your questi…" at bounding box center [908, 546] width 1163 height 833
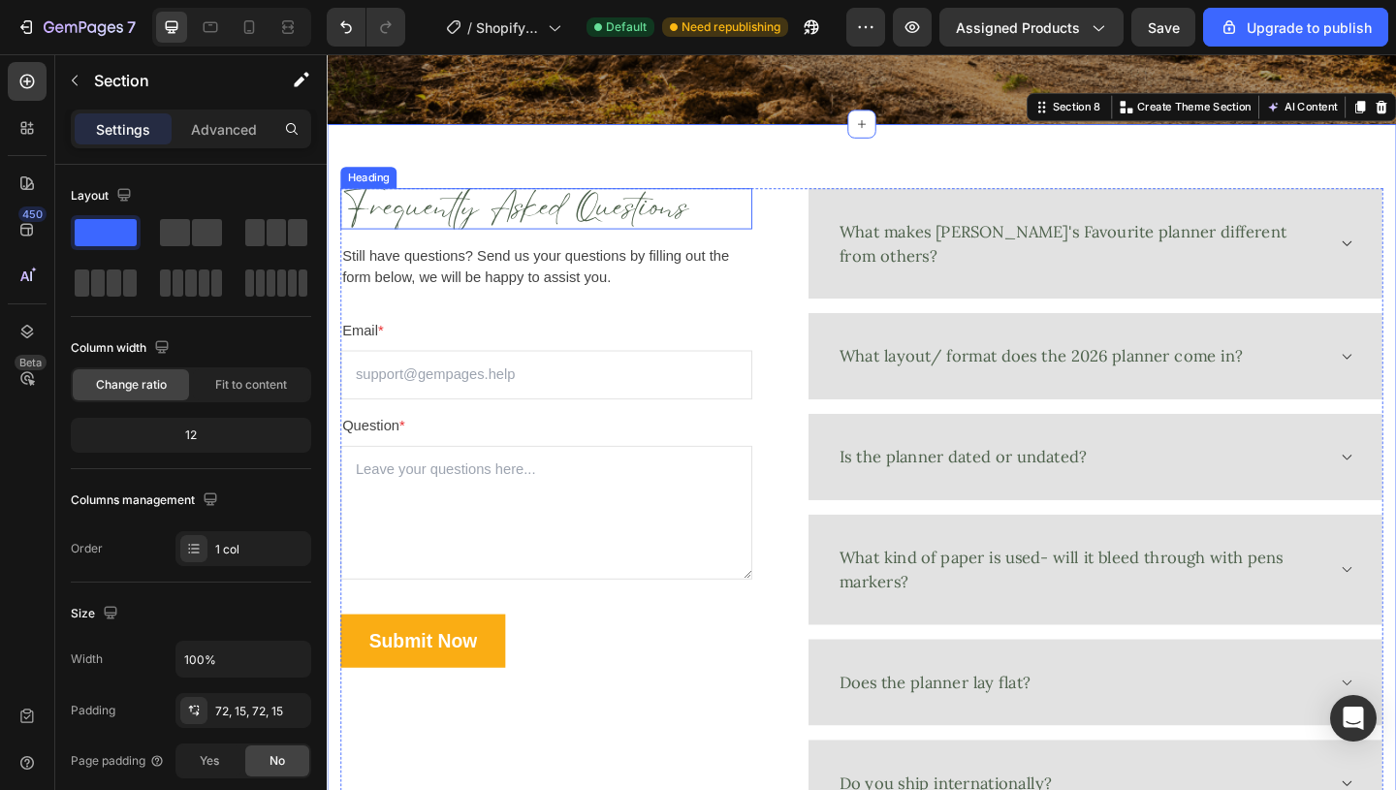
click at [661, 230] on h2 "Frequently Asked Questions" at bounding box center [565, 222] width 448 height 45
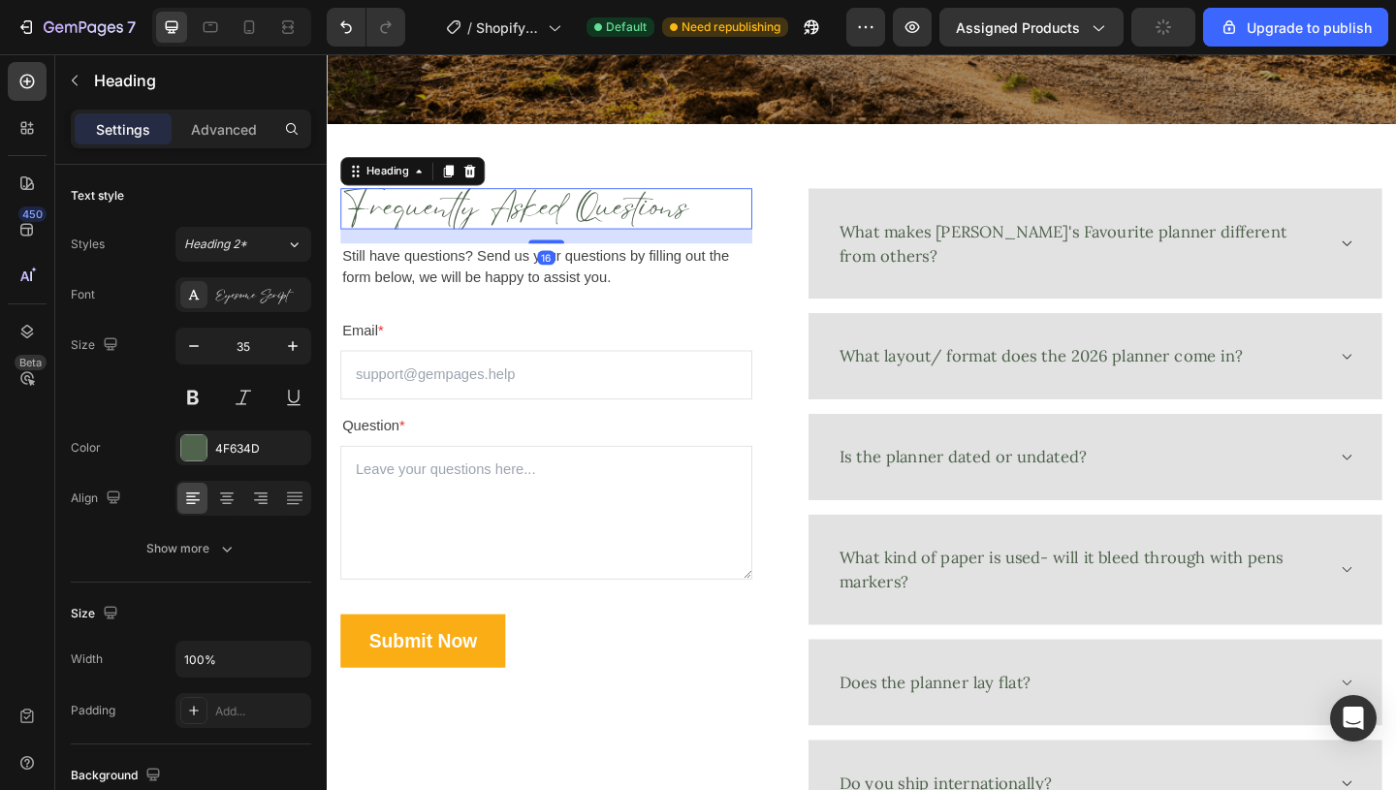
click at [554, 224] on h2 "Frequently Asked Questions" at bounding box center [565, 222] width 448 height 45
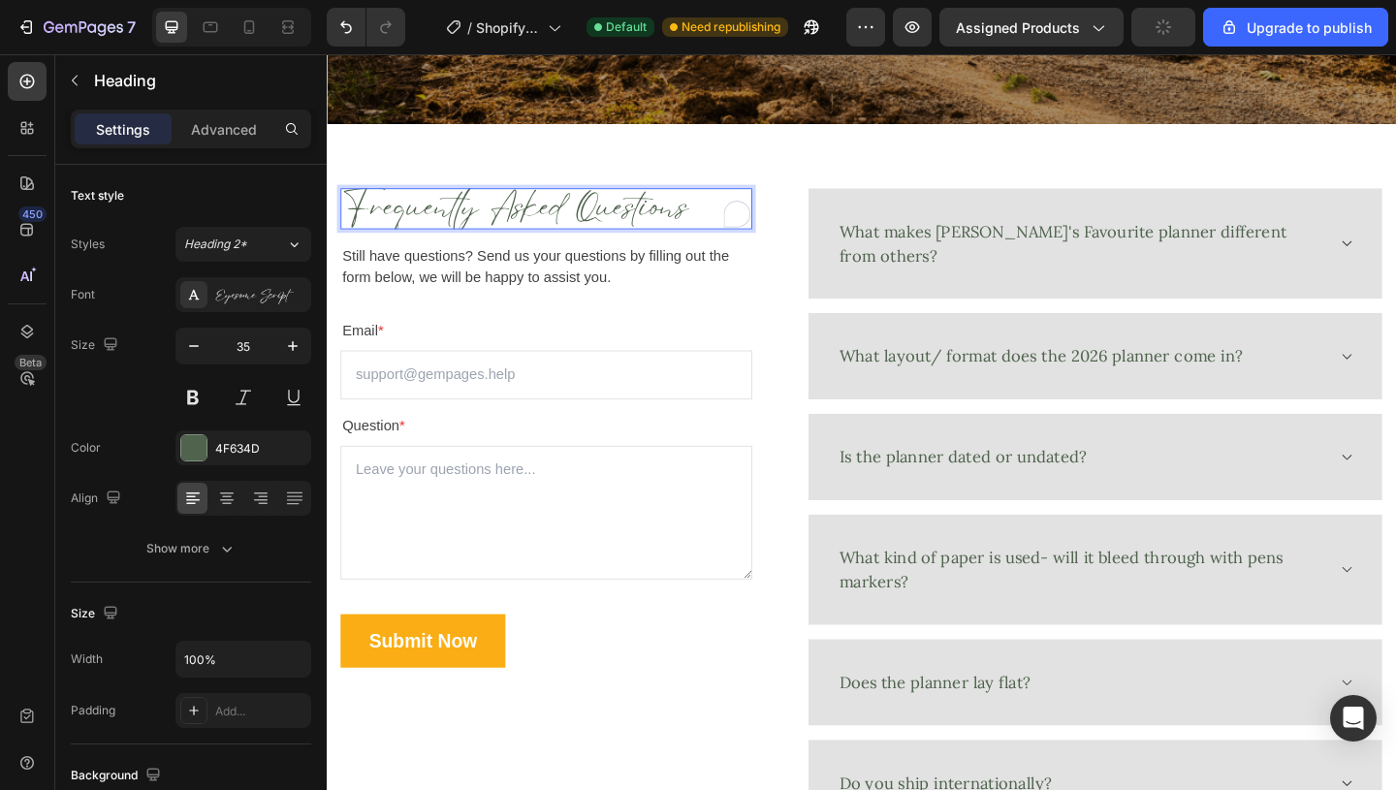
click at [522, 214] on p "Frequently Asked Questions" at bounding box center [565, 222] width 444 height 41
click at [606, 223] on p "Frequently asked Questions" at bounding box center [565, 222] width 444 height 41
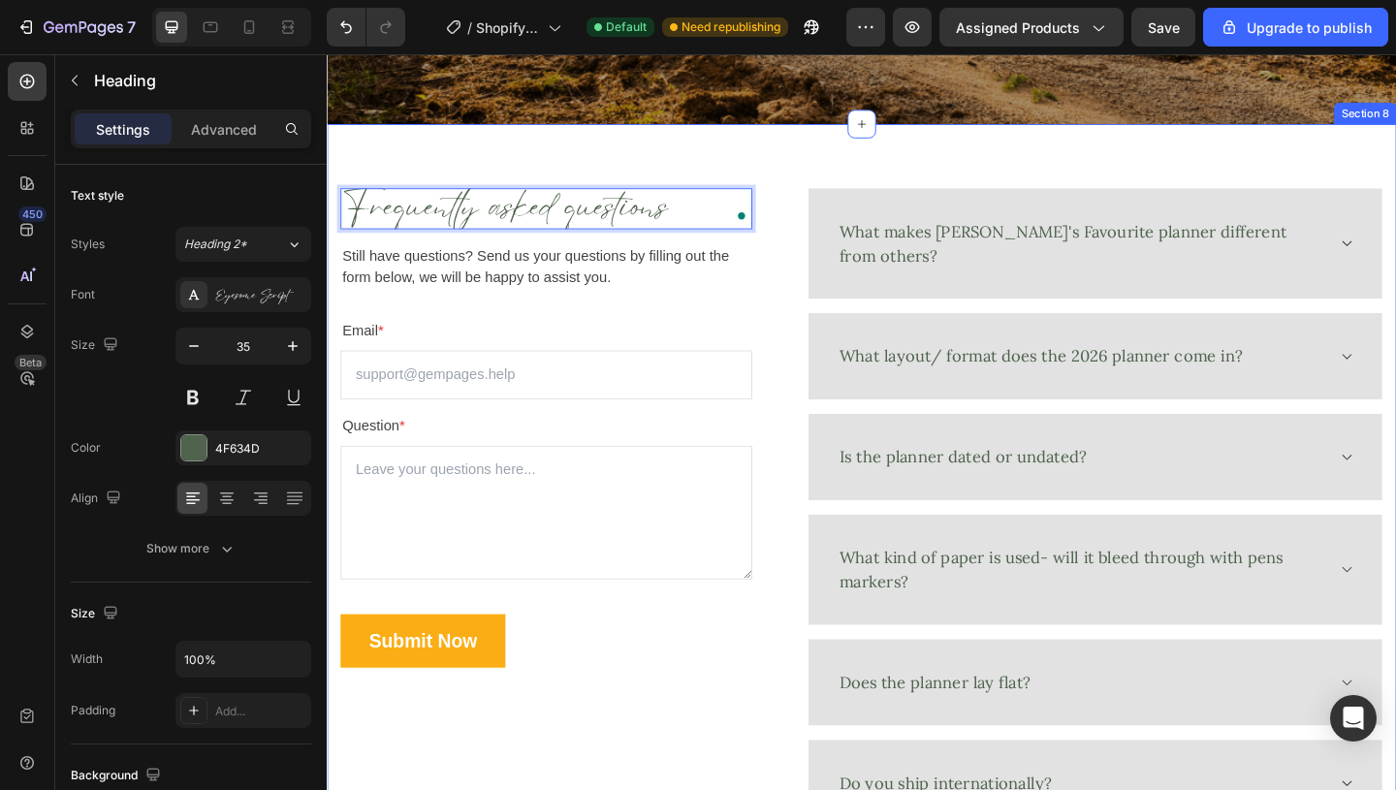
click at [755, 160] on div "Frequently asked questions Heading 16 Still have questions? Send us your questi…" at bounding box center [908, 546] width 1163 height 833
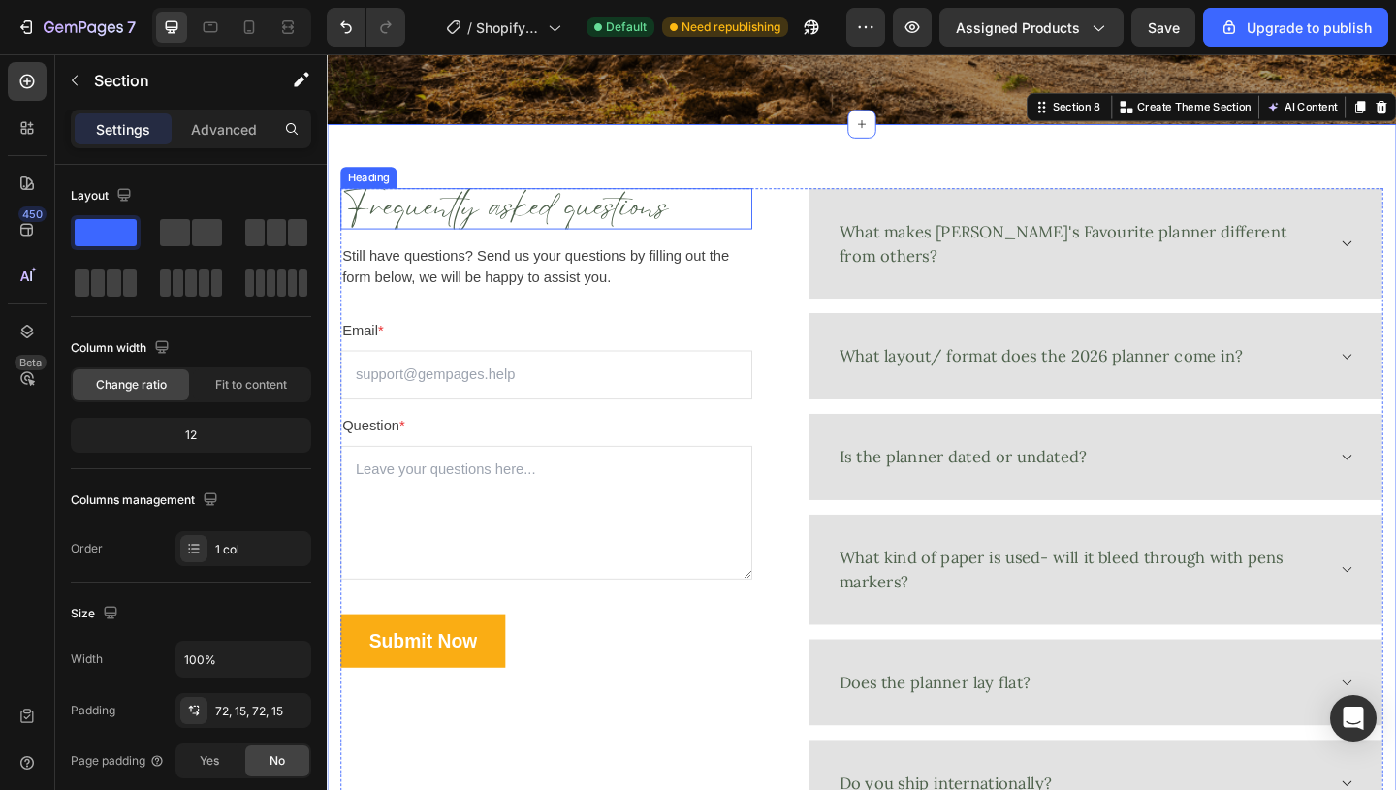
click at [549, 217] on p "Frequently asked questions" at bounding box center [565, 222] width 444 height 41
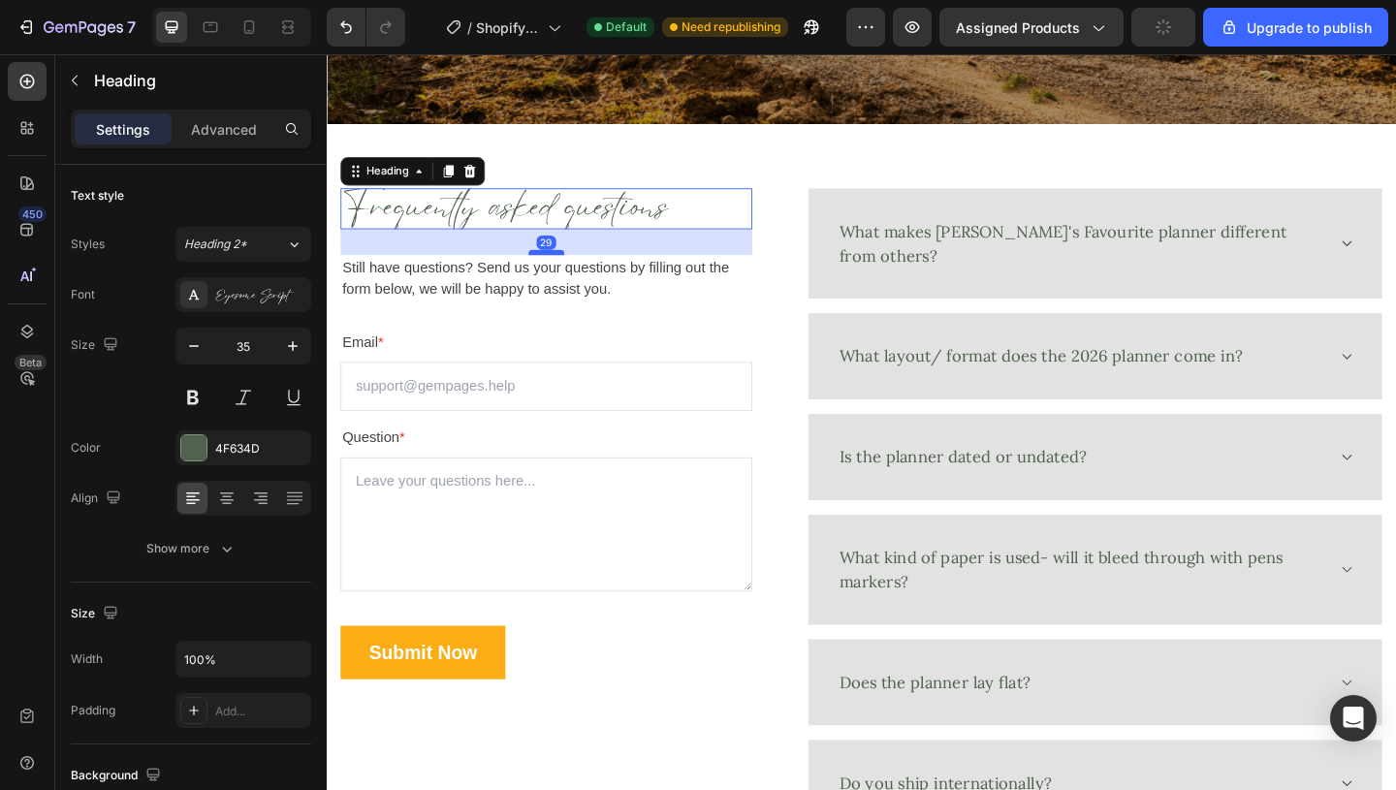
drag, startPoint x: 568, startPoint y: 256, endPoint x: 568, endPoint y: 267, distance: 11.6
click at [568, 267] on div at bounding box center [565, 270] width 39 height 6
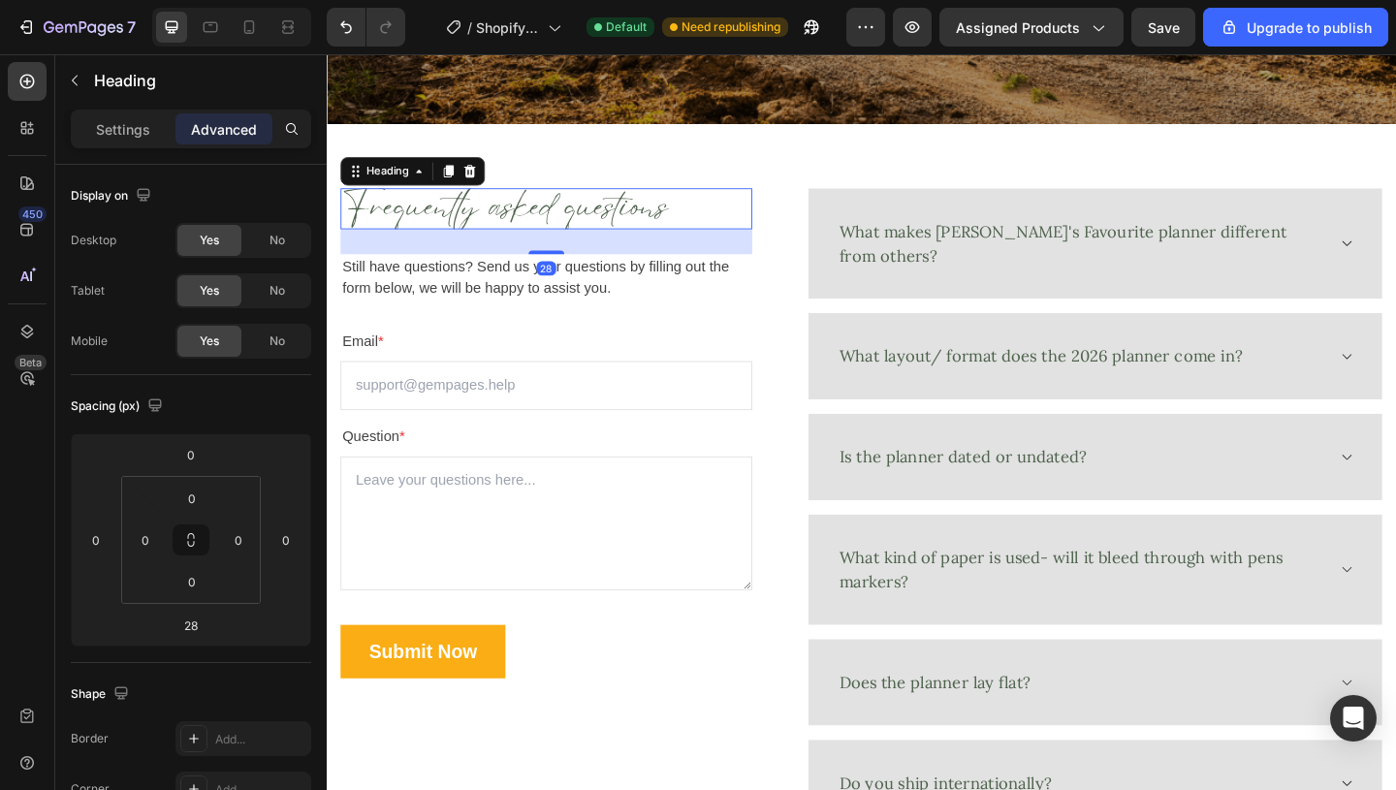
click at [562, 245] on div "28" at bounding box center [565, 257] width 448 height 27
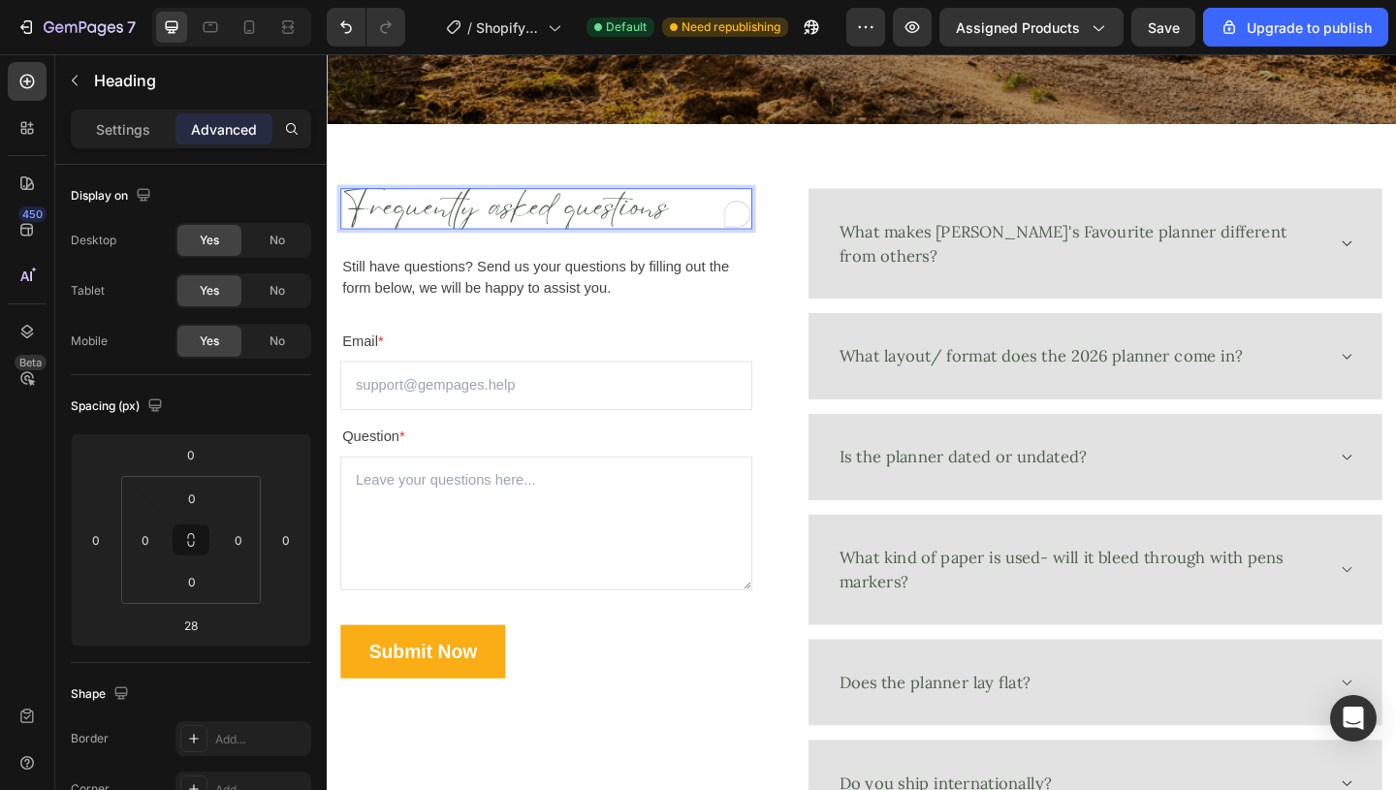
click at [563, 242] on p "Frequently asked questions" at bounding box center [565, 222] width 444 height 41
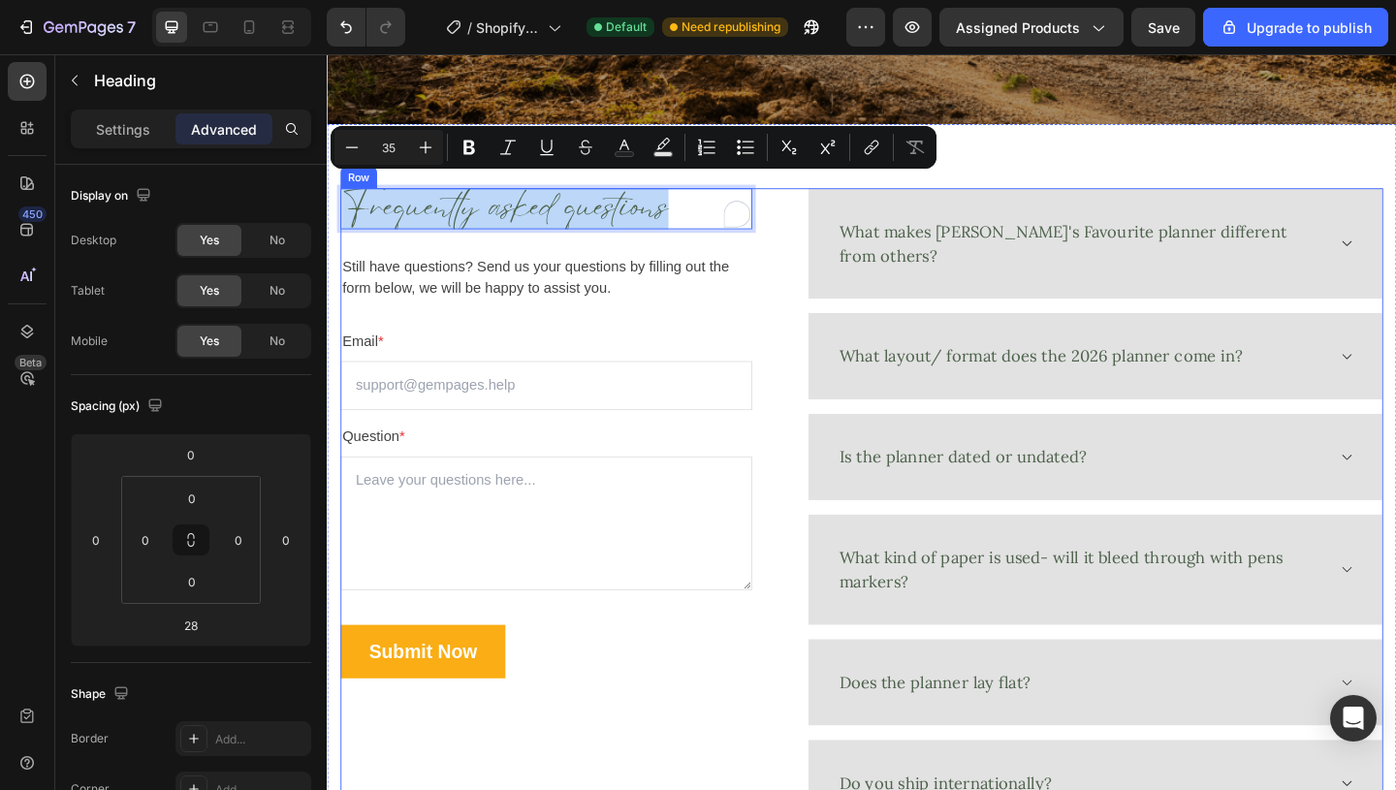
click at [567, 247] on div "Frequently asked questions Heading 28 Still have questions? Send us your questi…" at bounding box center [565, 547] width 448 height 694
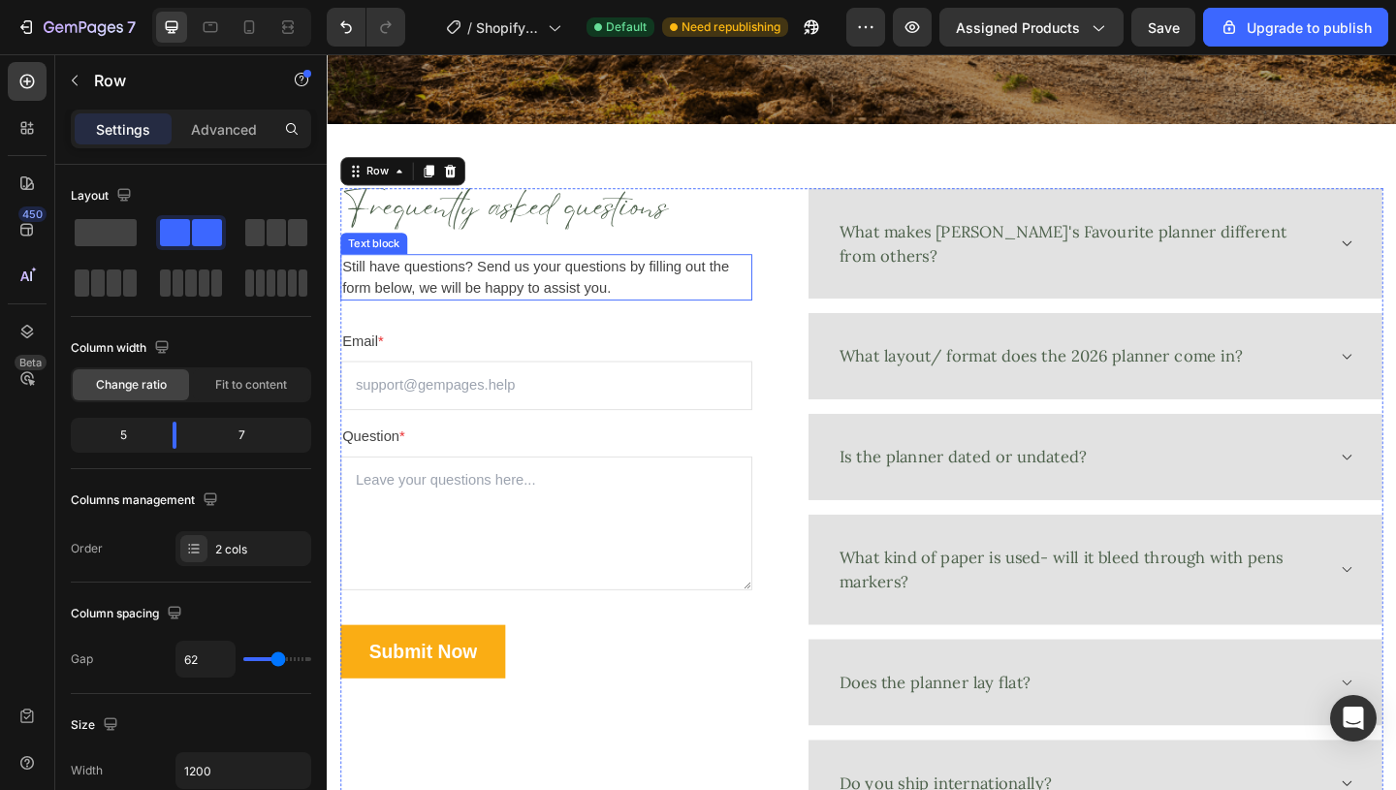
click at [645, 295] on p "Still have questions? Send us your questions by filling out the form below, we …" at bounding box center [565, 296] width 444 height 47
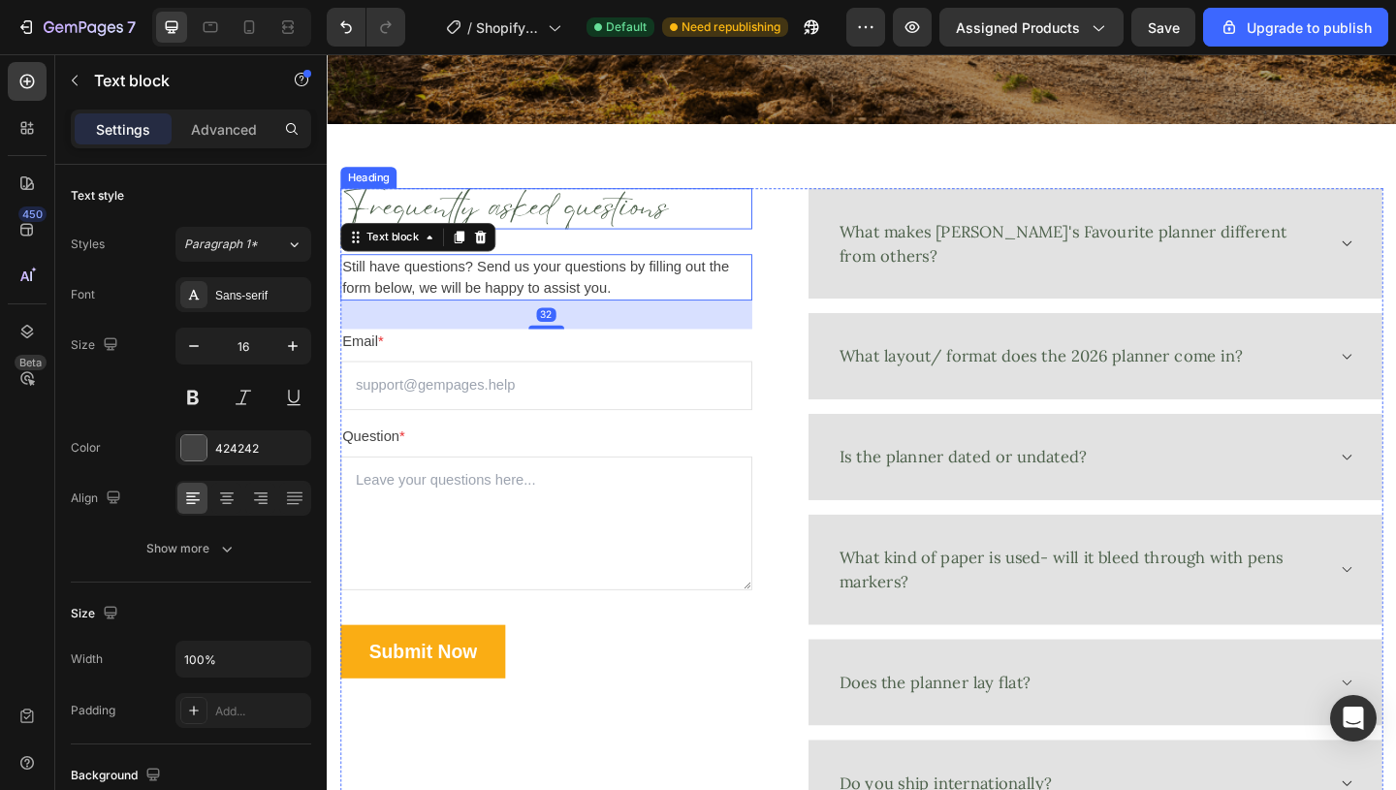
click at [610, 206] on p "Frequently asked questions" at bounding box center [565, 222] width 444 height 41
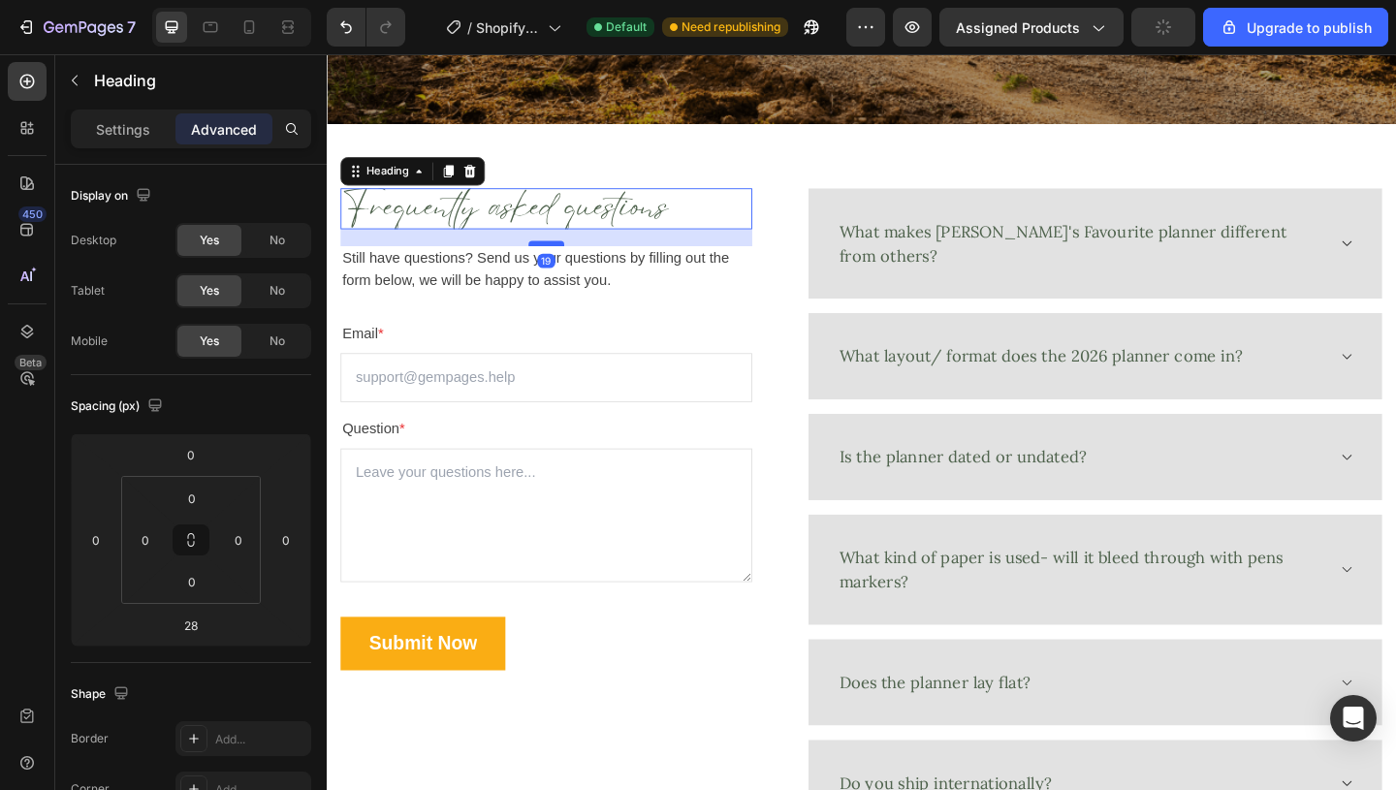
click at [572, 257] on div at bounding box center [565, 260] width 39 height 6
type input "19"
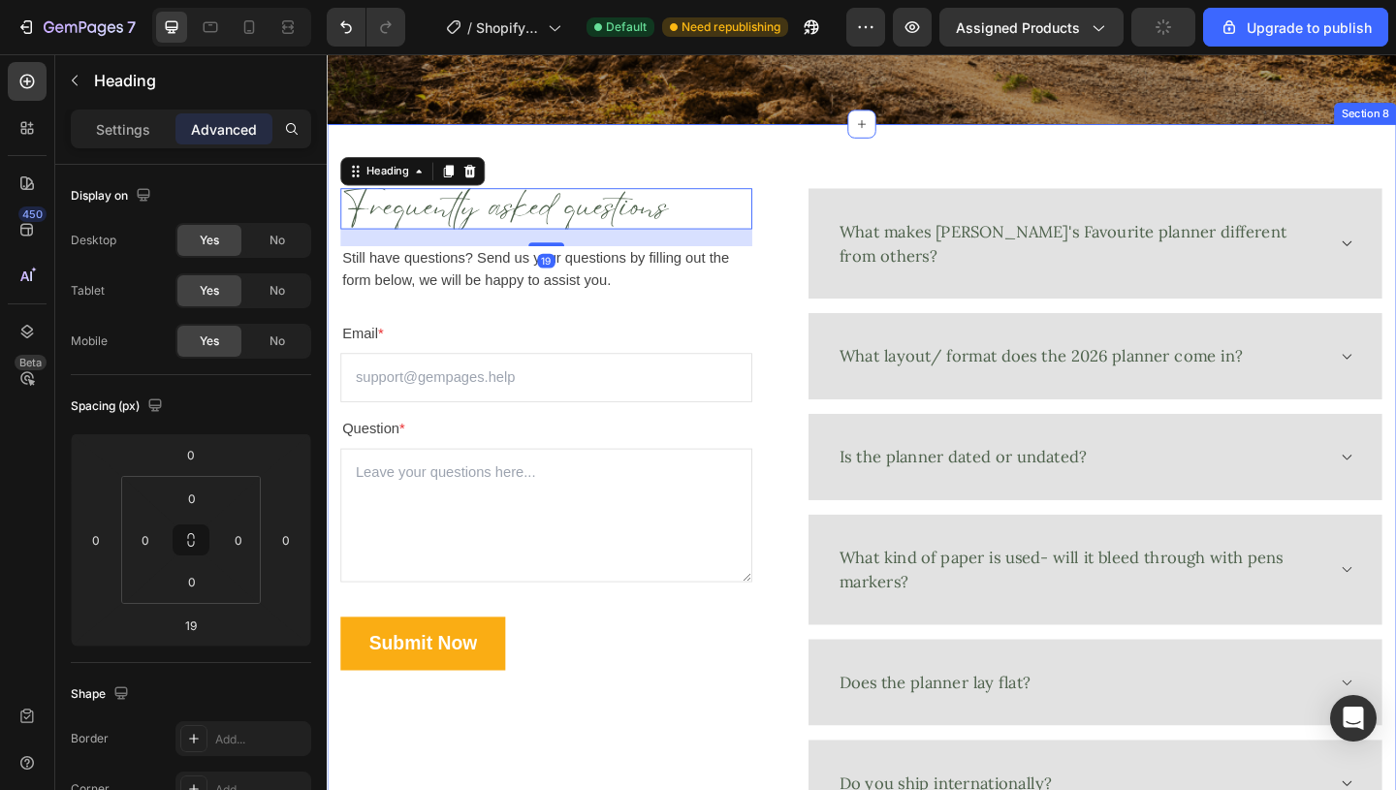
click at [776, 168] on div "Frequently asked questions Heading 19 Still have questions? Send us your questi…" at bounding box center [908, 546] width 1163 height 833
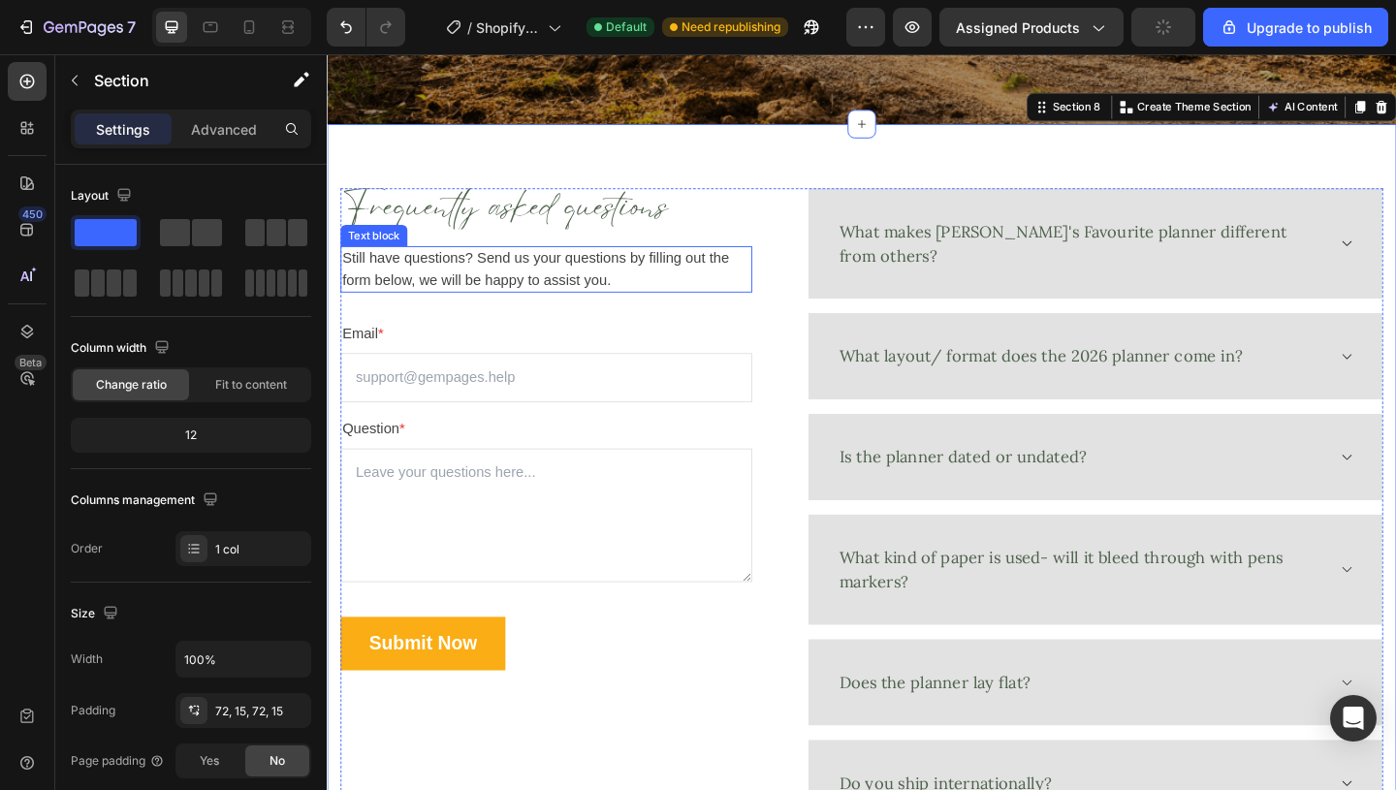
click at [631, 300] on p "Still have questions? Send us your questions by filling out the form below, we …" at bounding box center [565, 288] width 444 height 47
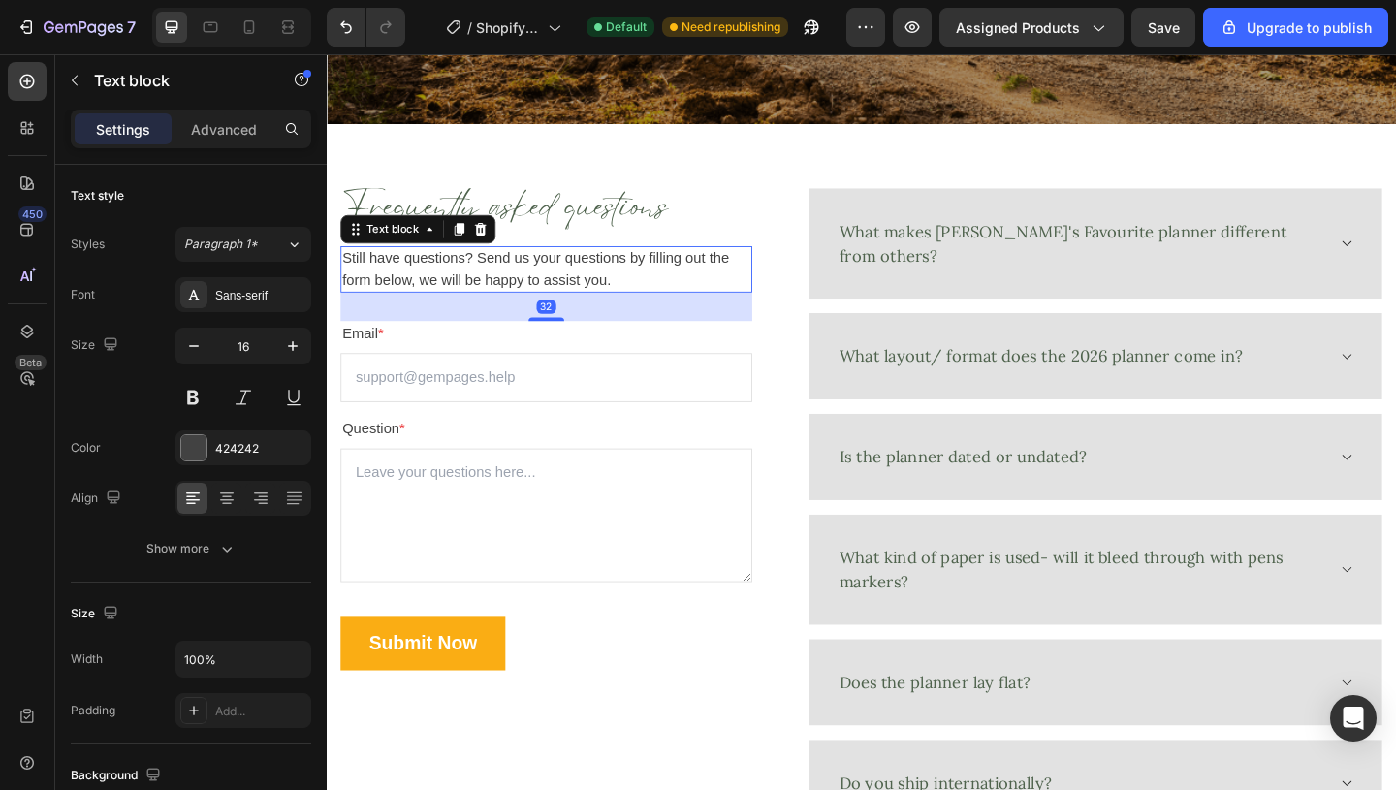
click at [664, 300] on p "Still have questions? Send us your questions by filling out the form below, we …" at bounding box center [565, 288] width 444 height 47
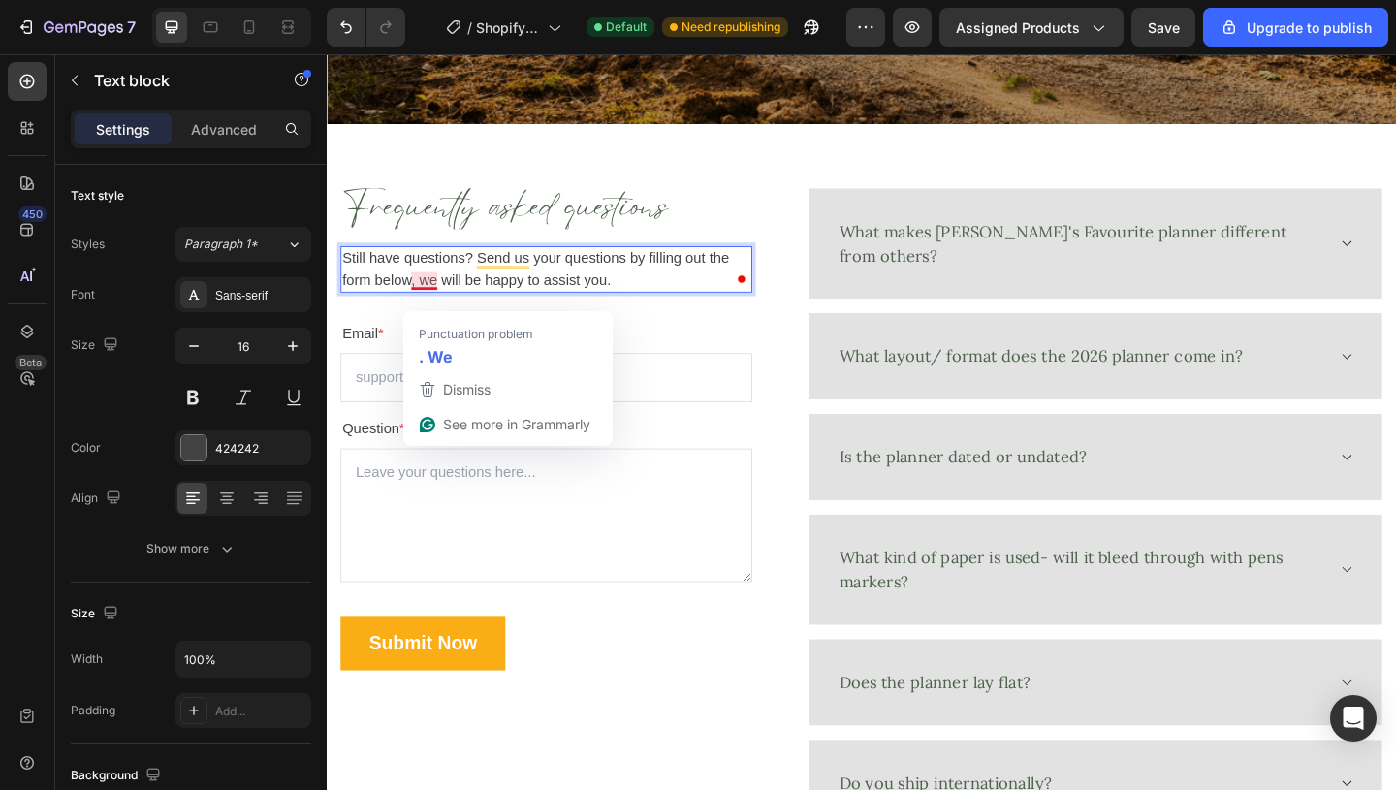
click at [647, 290] on p "Still have questions? Send us your questions by filling out the form below, we …" at bounding box center [565, 288] width 444 height 47
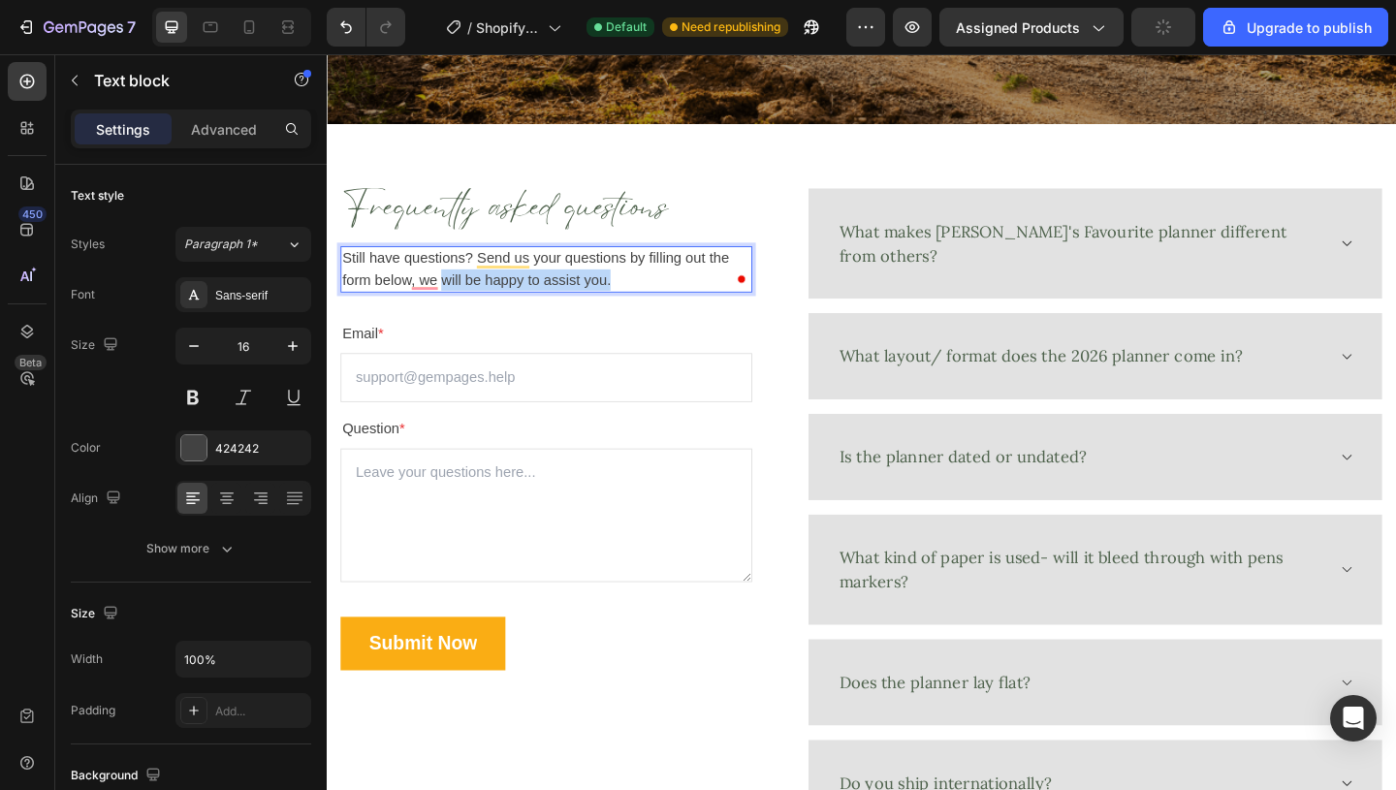
drag, startPoint x: 645, startPoint y: 299, endPoint x: 456, endPoint y: 301, distance: 188.0
click at [456, 301] on p "Still have questions? Send us your questions by filling out the form below, we …" at bounding box center [565, 288] width 444 height 47
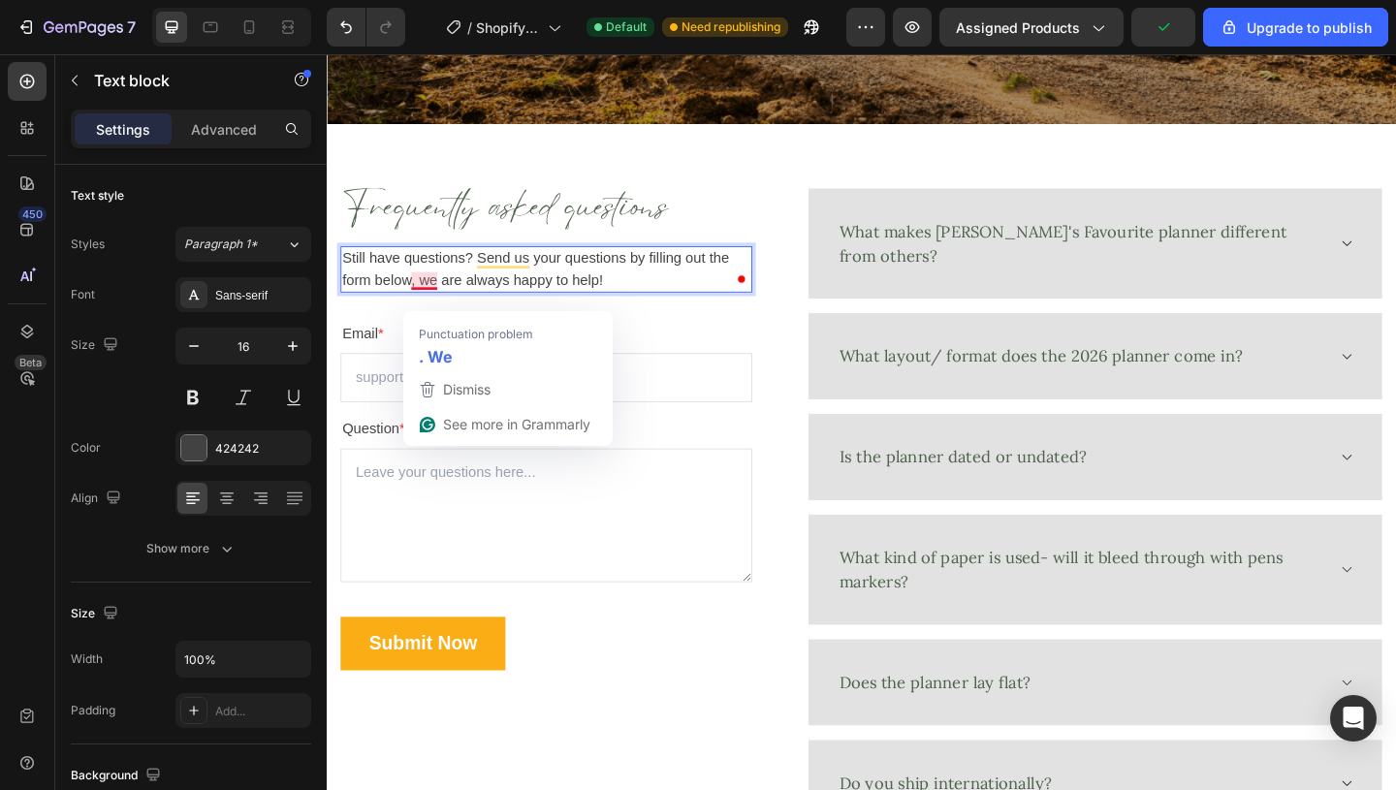
click at [427, 302] on p "Still have questions? Send us your questions by filling out the form below, we …" at bounding box center [565, 288] width 444 height 47
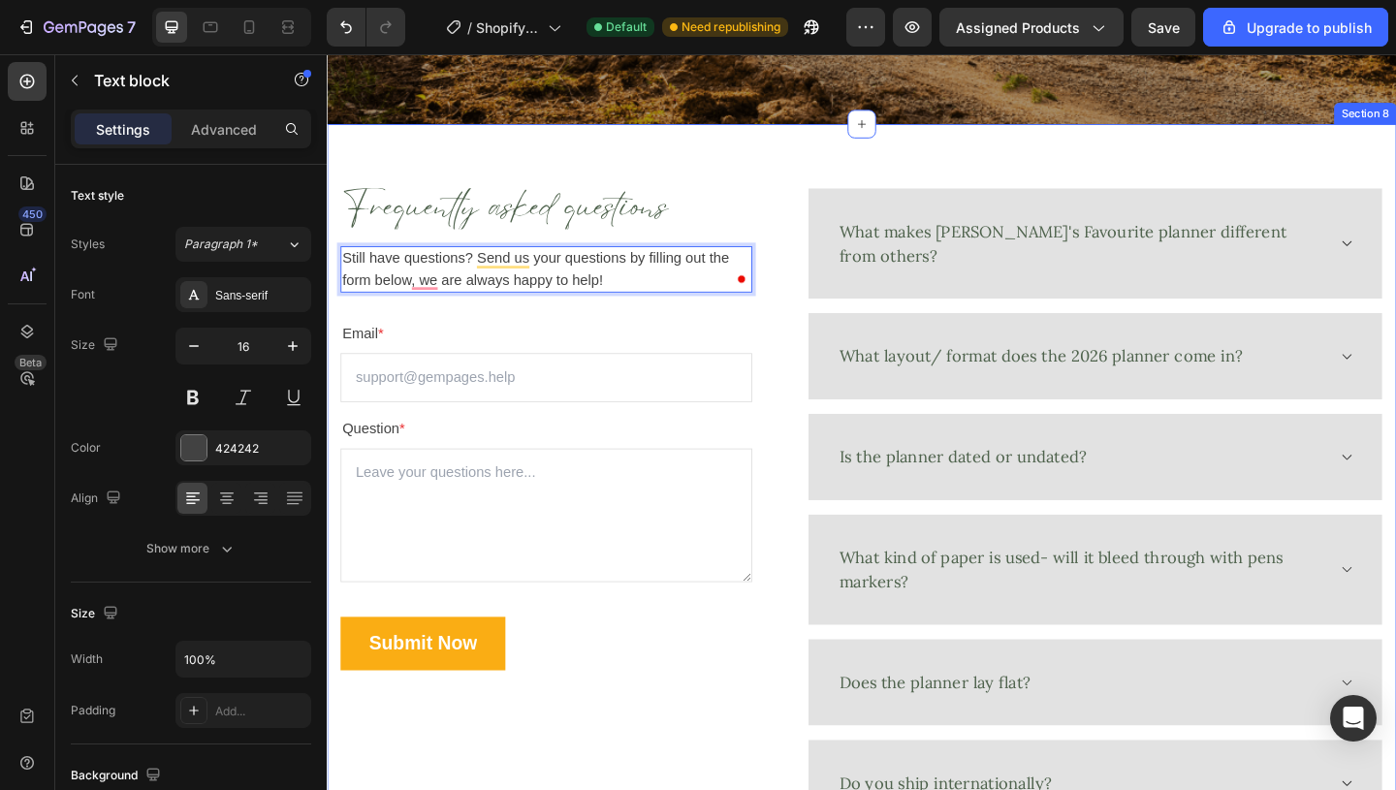
click at [781, 155] on div "Frequently asked questions Heading Still have questions? Send us your questions…" at bounding box center [908, 546] width 1163 height 833
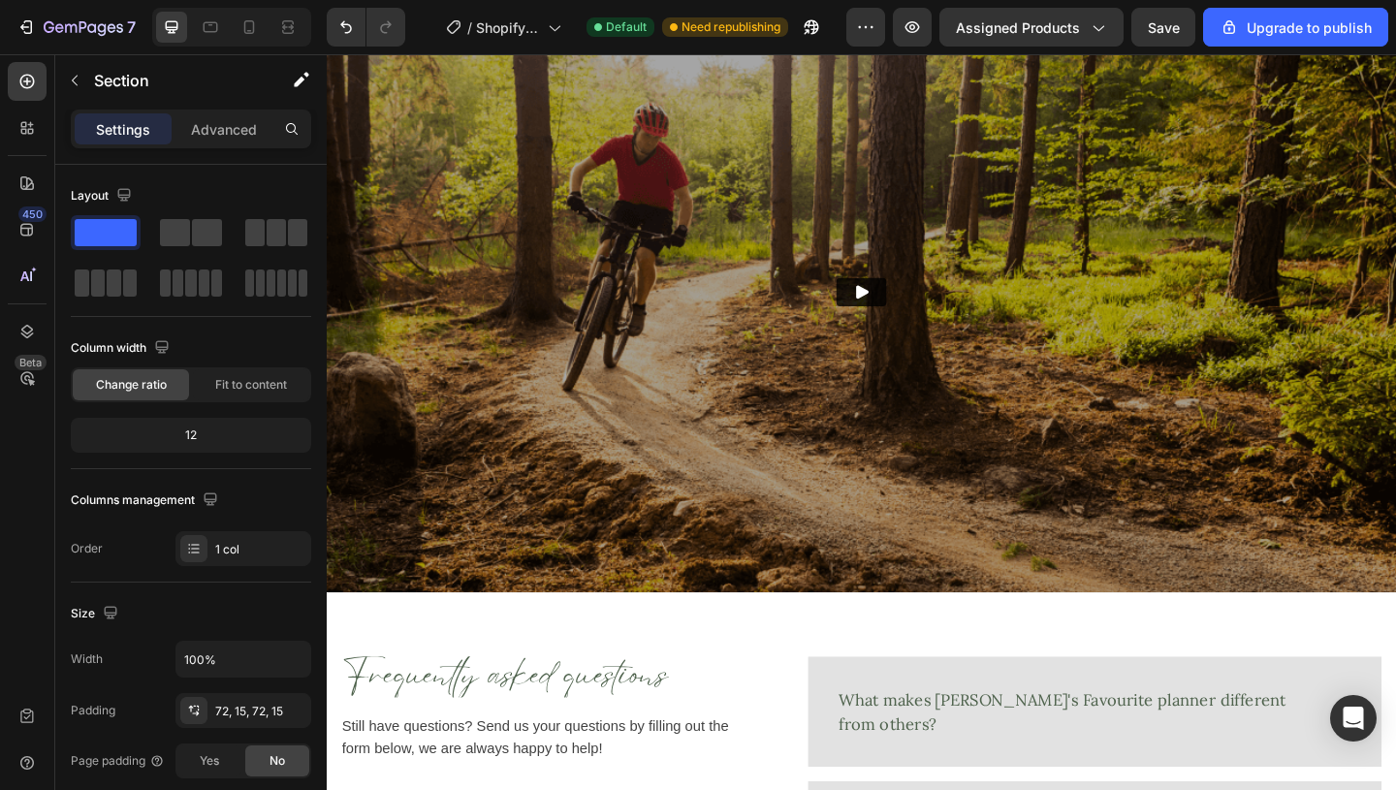
scroll to position [3429, 0]
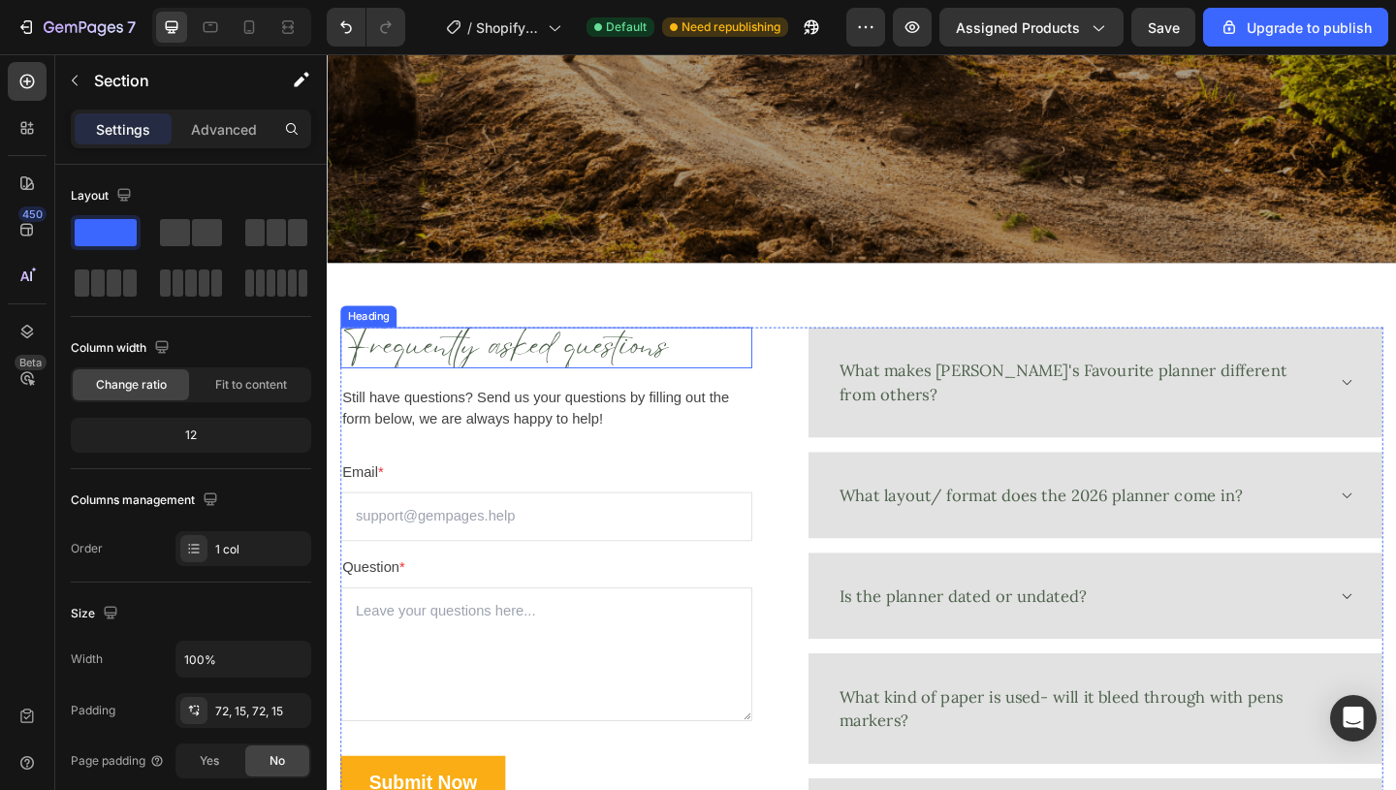
click at [622, 363] on h2 "Frequently asked questions" at bounding box center [565, 373] width 448 height 45
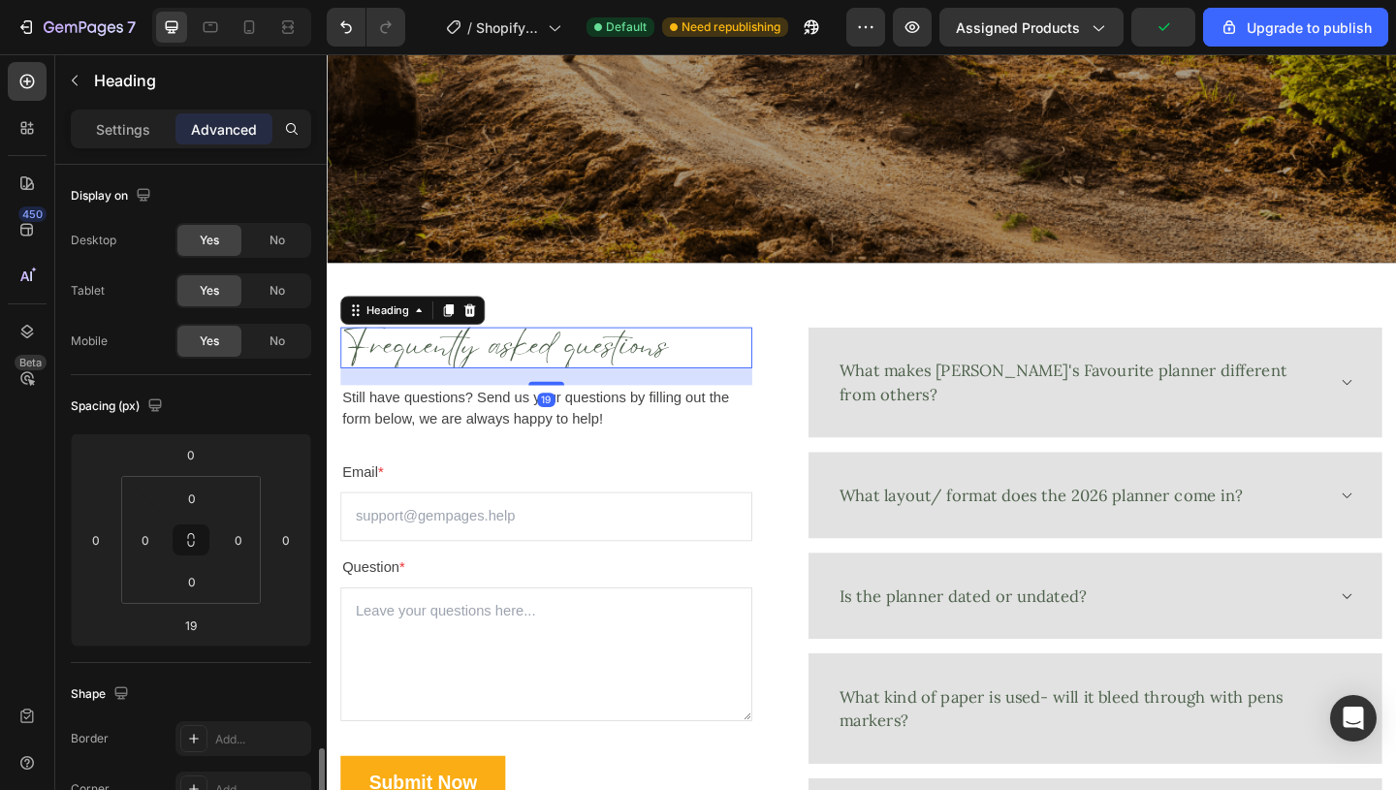
scroll to position [421, 0]
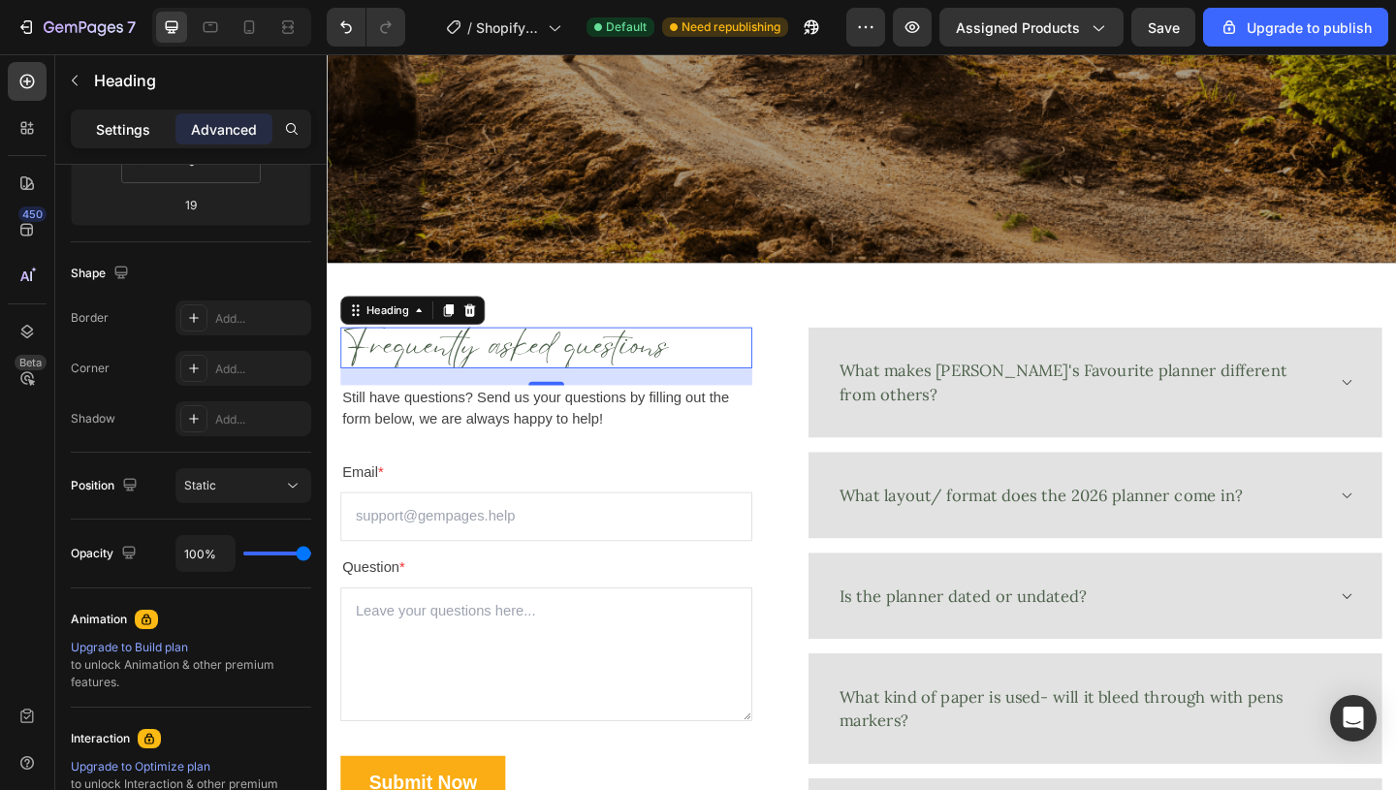
click at [110, 125] on p "Settings" at bounding box center [123, 129] width 54 height 20
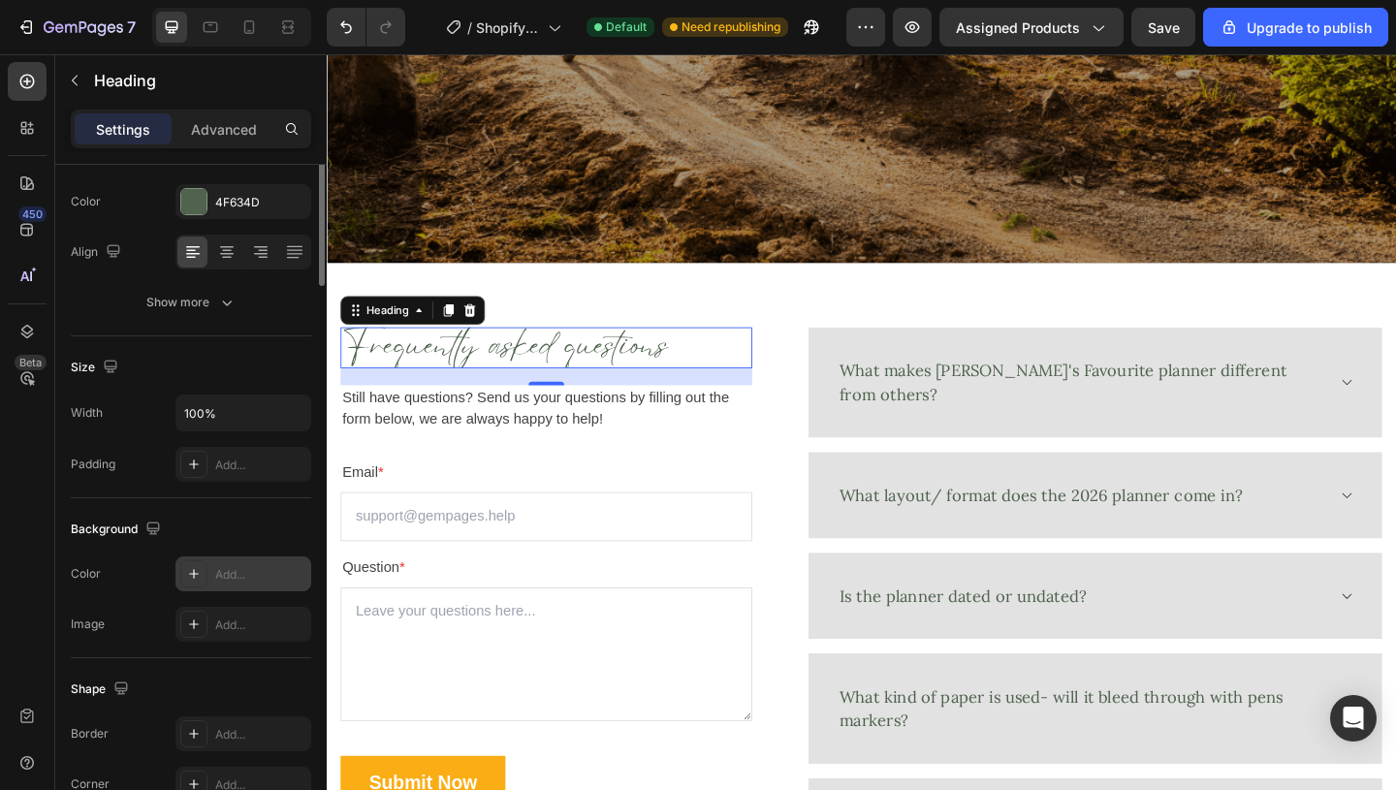
scroll to position [0, 0]
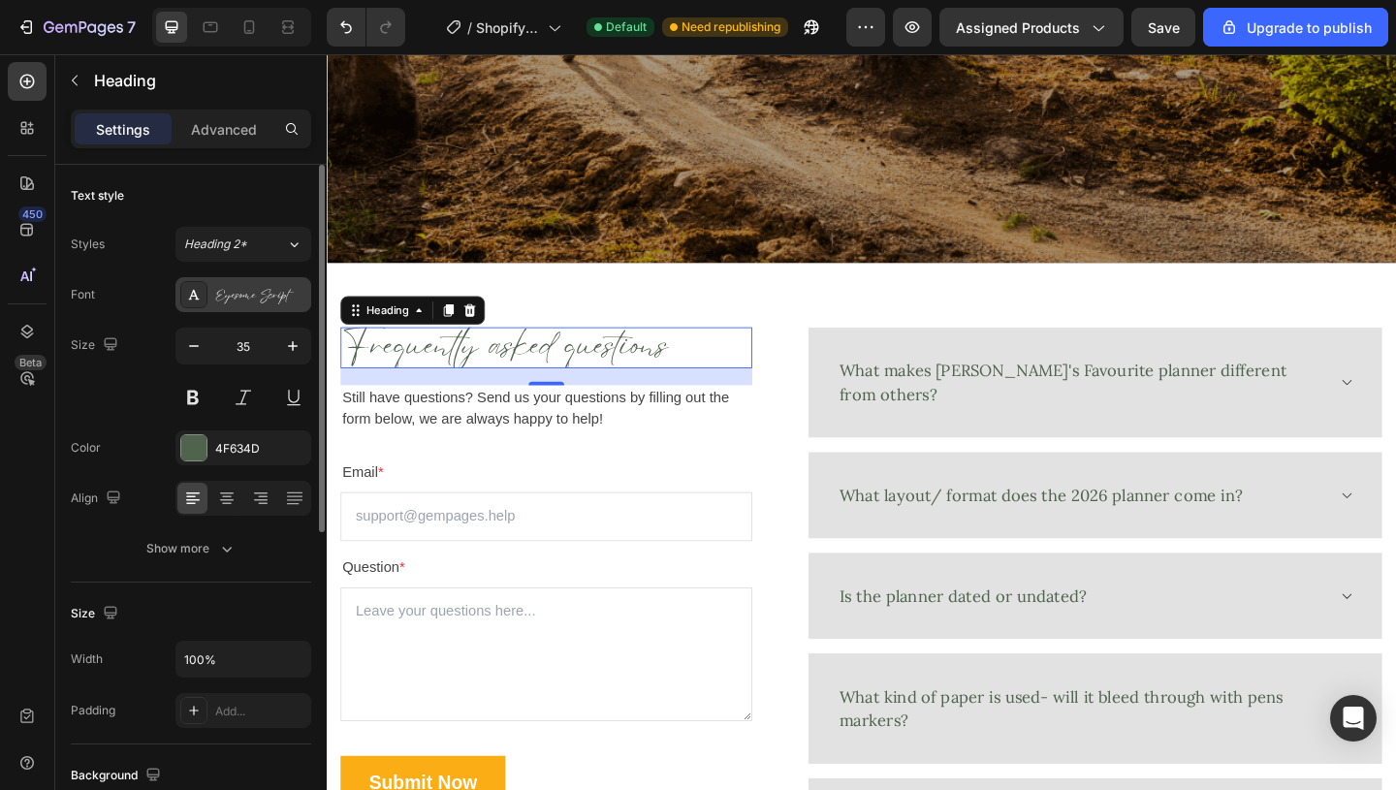
click at [240, 300] on div "Eyesome Script" at bounding box center [260, 295] width 91 height 17
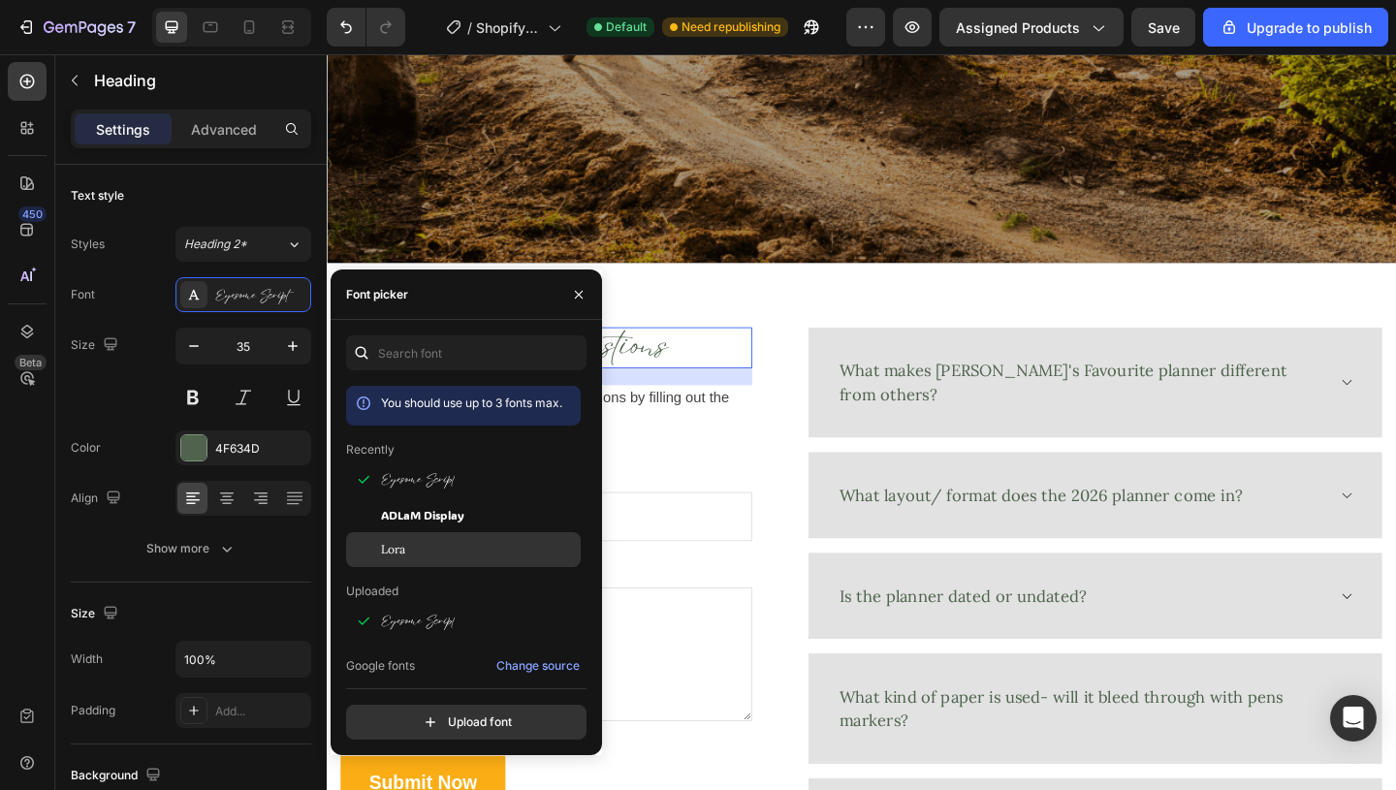
click at [424, 544] on div "Lora" at bounding box center [479, 549] width 196 height 17
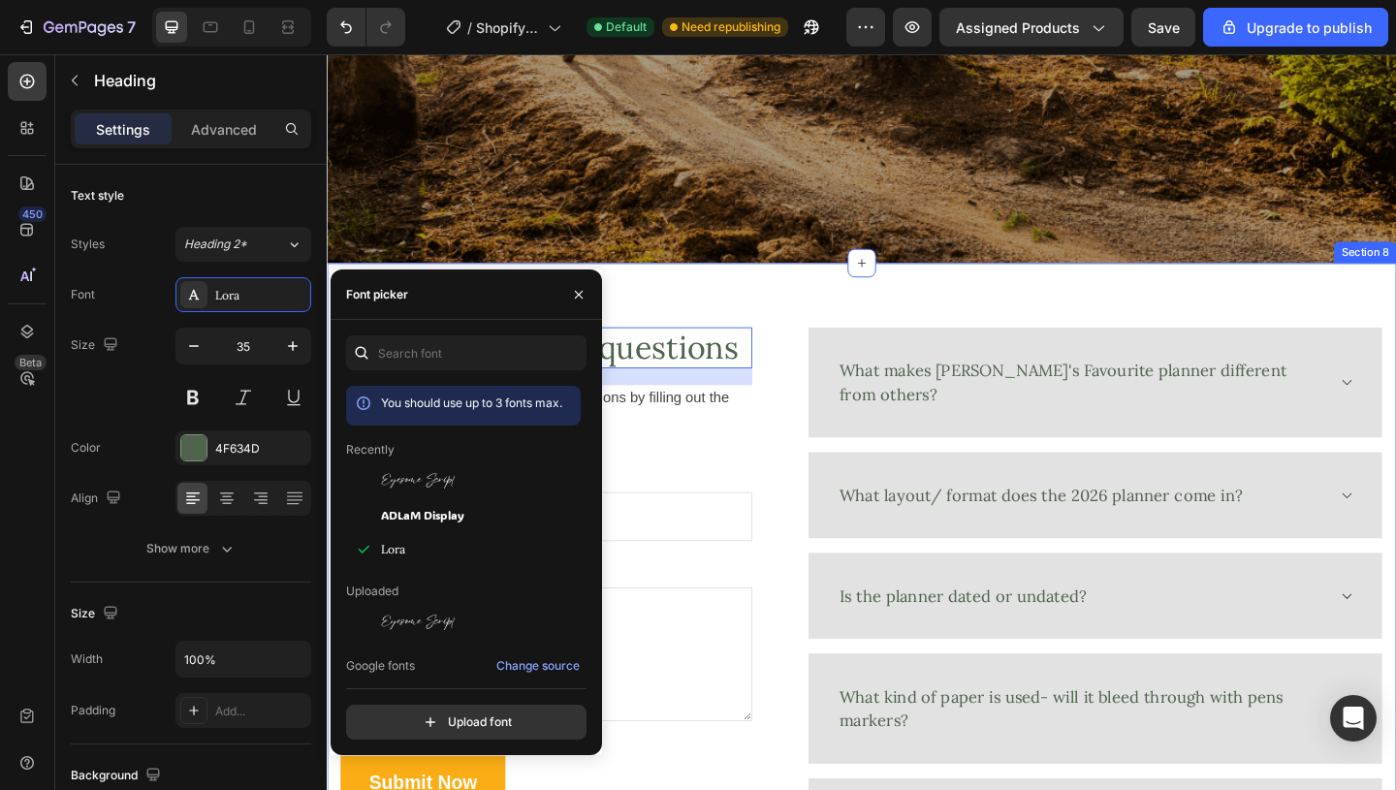
click at [804, 361] on div "Frequently asked questions Heading 19 Still have questions? Send us your questi…" at bounding box center [908, 698] width 1134 height 694
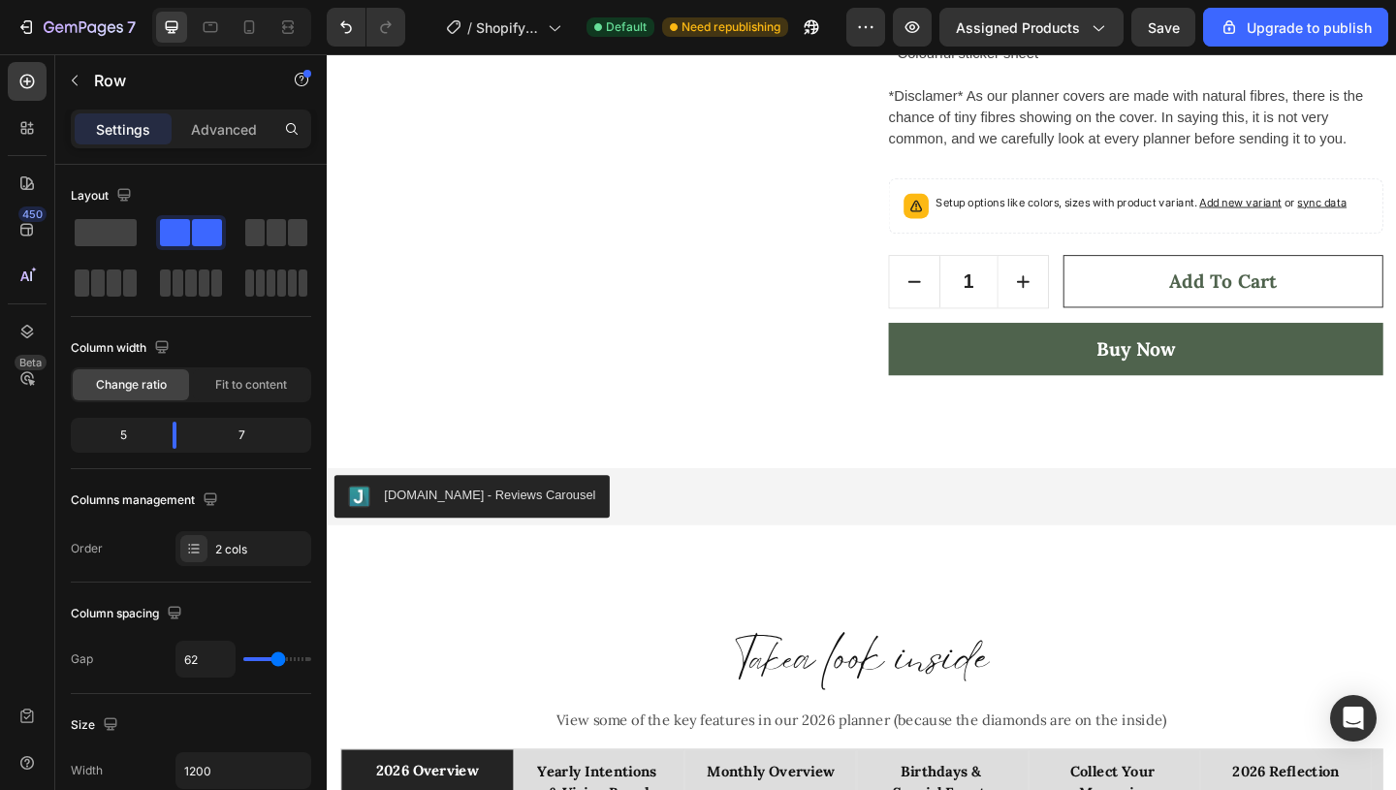
scroll to position [1469, 0]
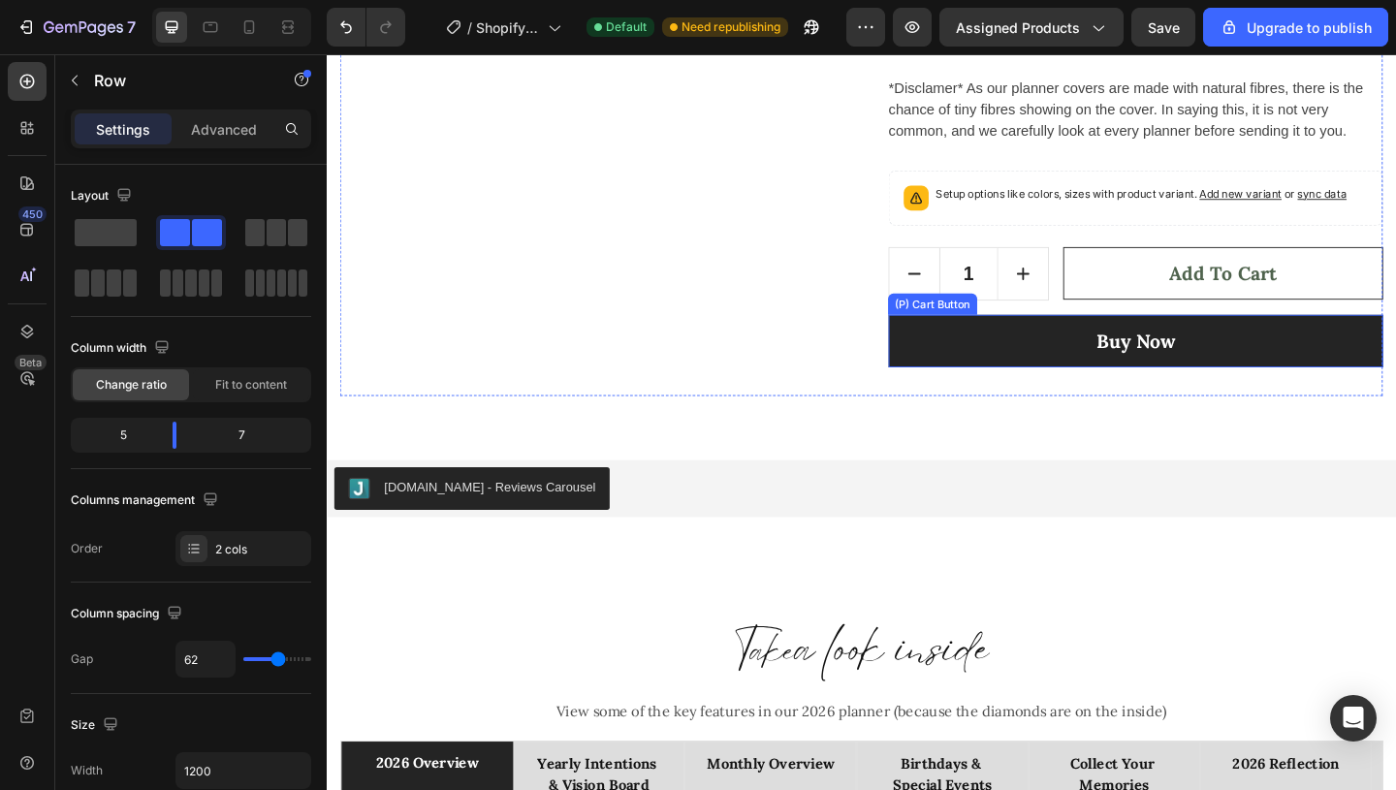
click at [1287, 348] on button "Buy Now" at bounding box center [1206, 366] width 538 height 58
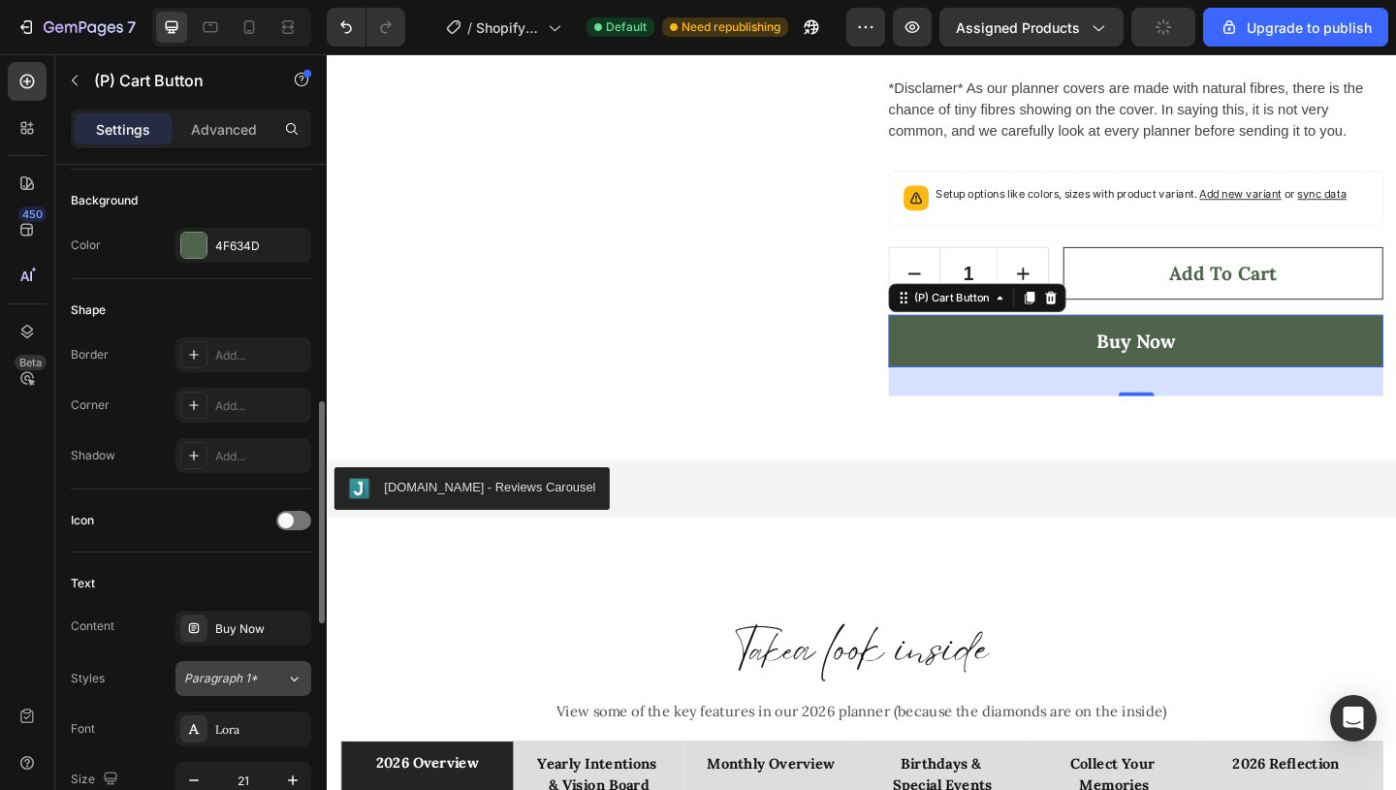
scroll to position [659, 0]
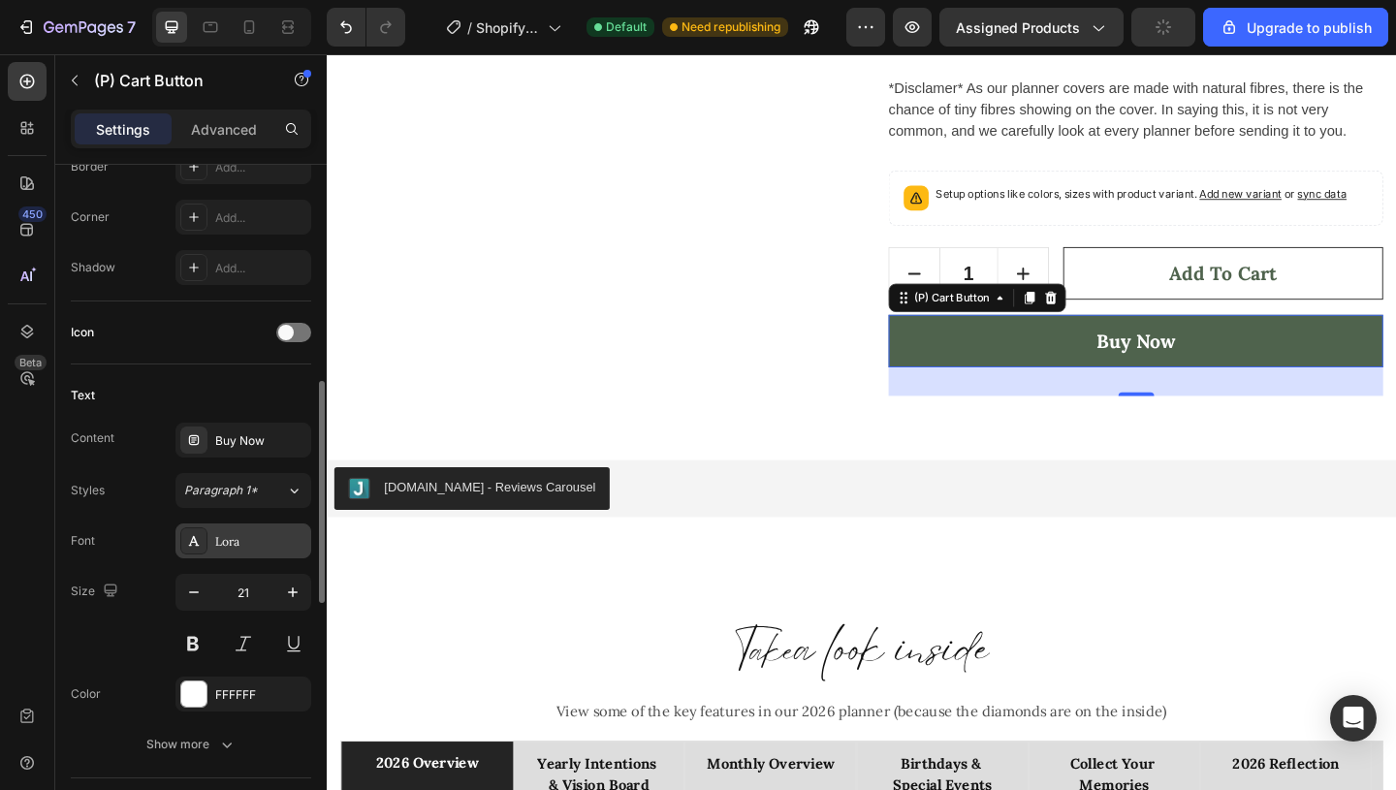
click at [234, 543] on div "Lora" at bounding box center [260, 541] width 91 height 17
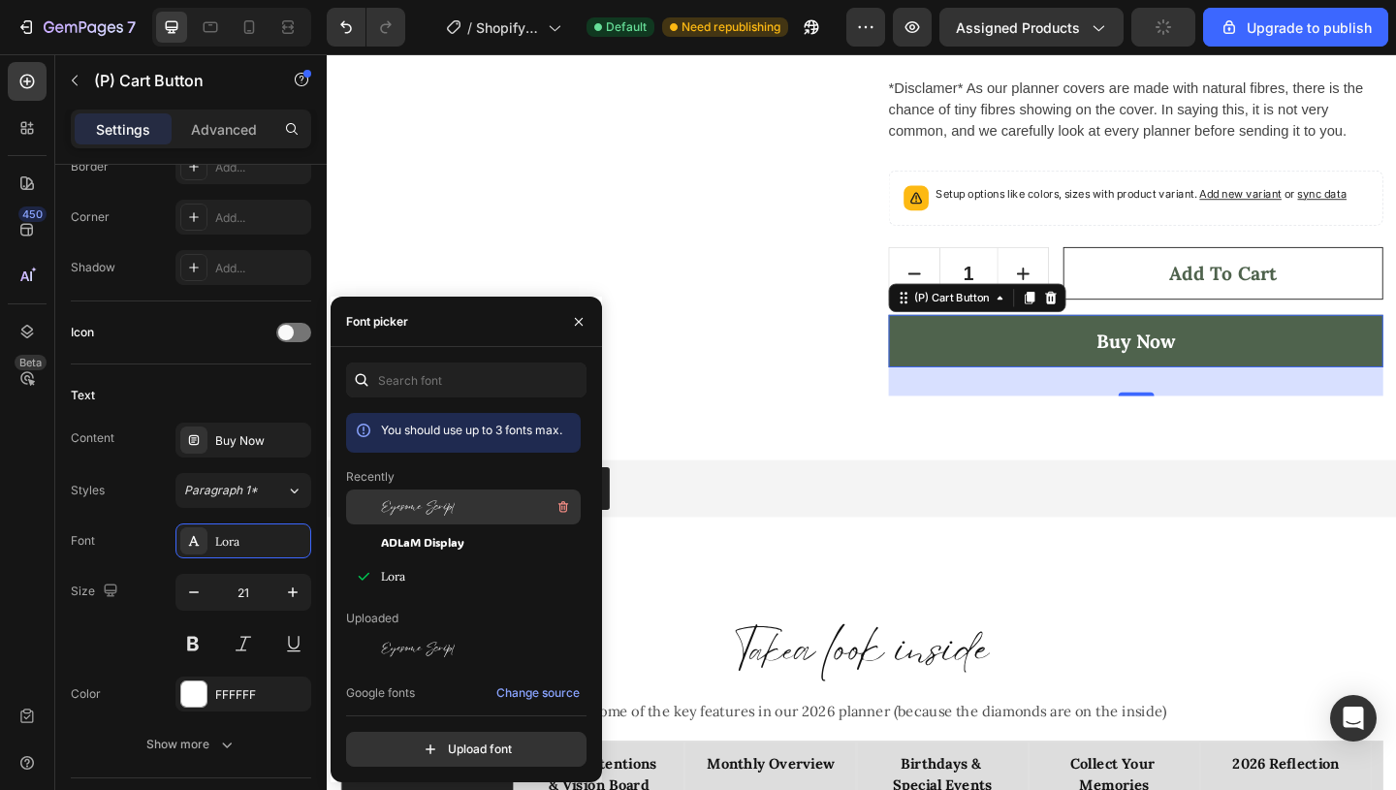
click at [431, 503] on span "Eyesome Script" at bounding box center [418, 506] width 74 height 17
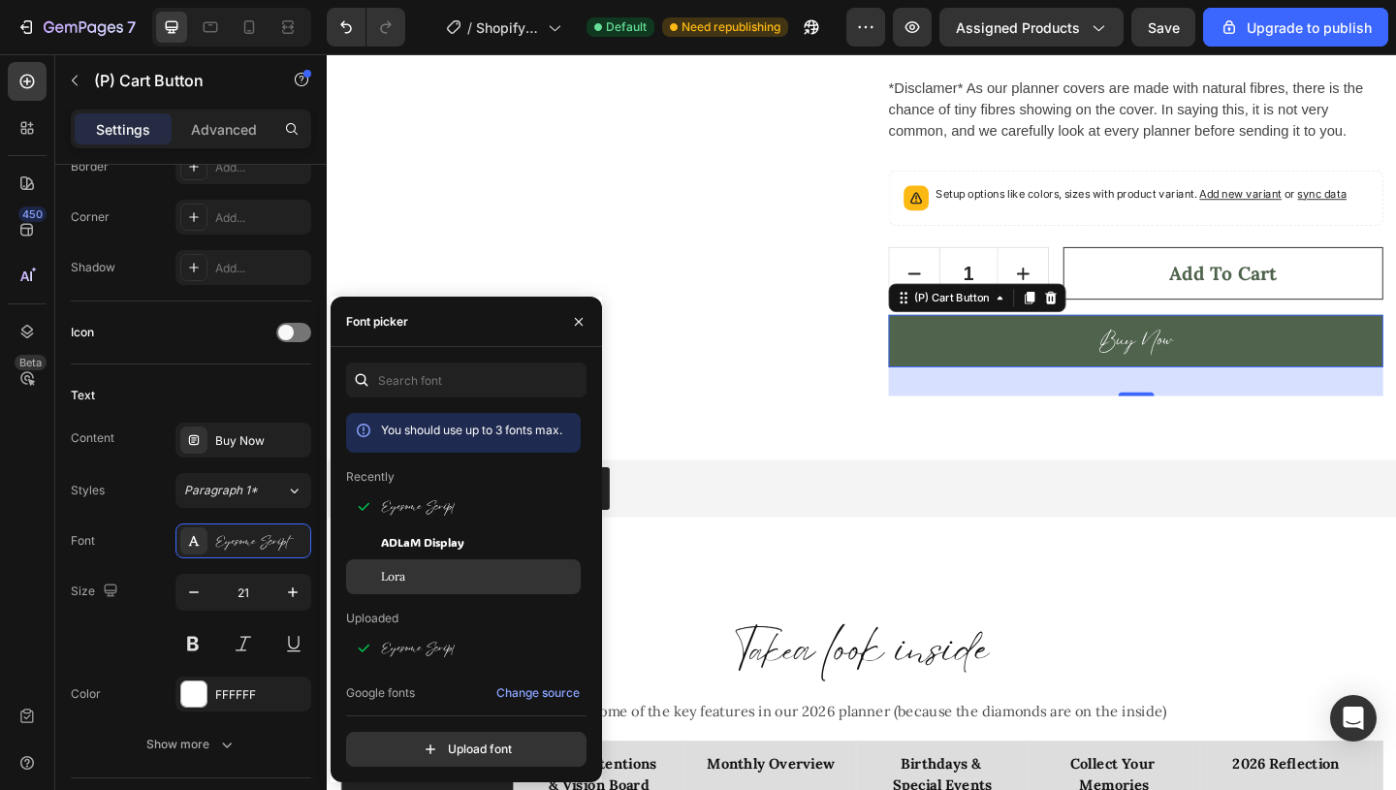
click at [426, 581] on div "Lora" at bounding box center [479, 576] width 196 height 17
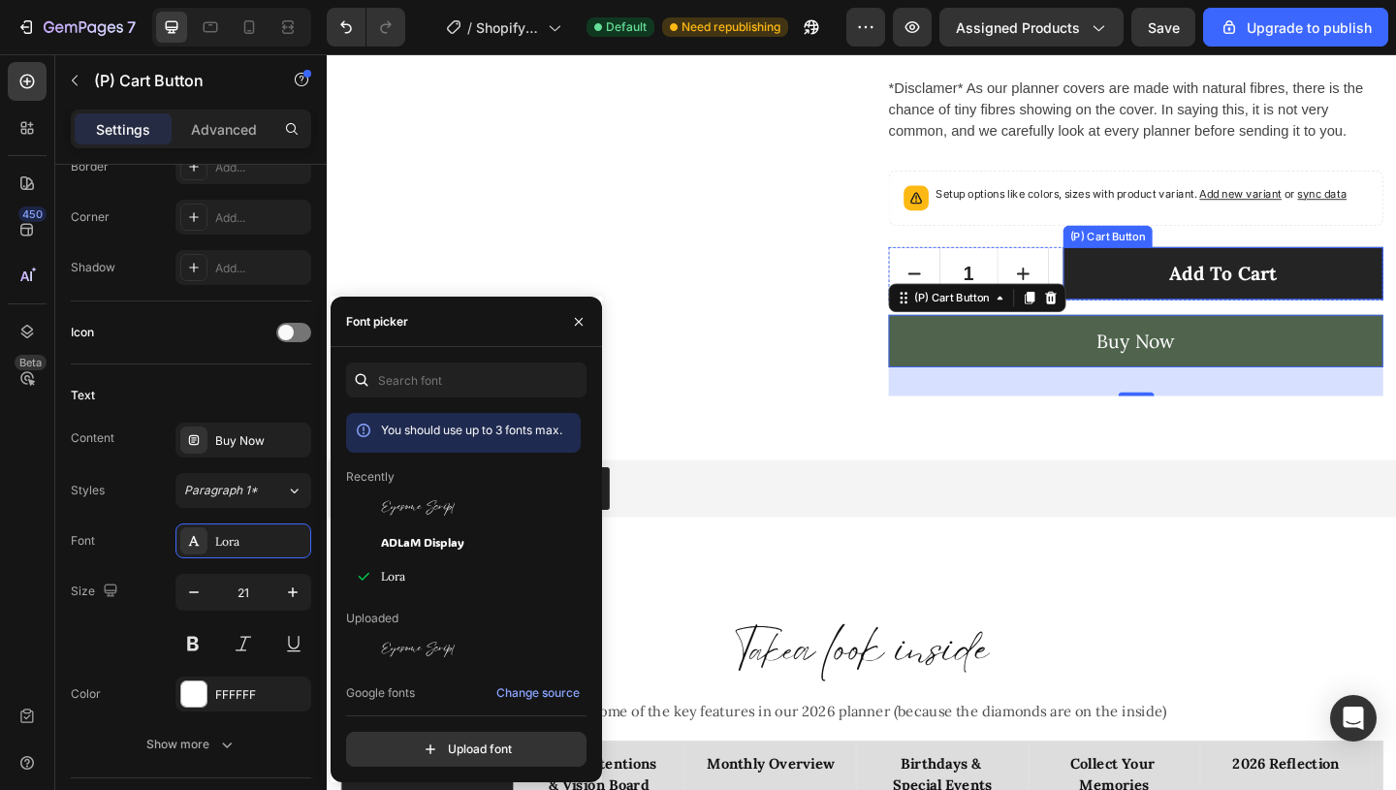
click at [1395, 264] on button "Add to cart" at bounding box center [1301, 293] width 348 height 58
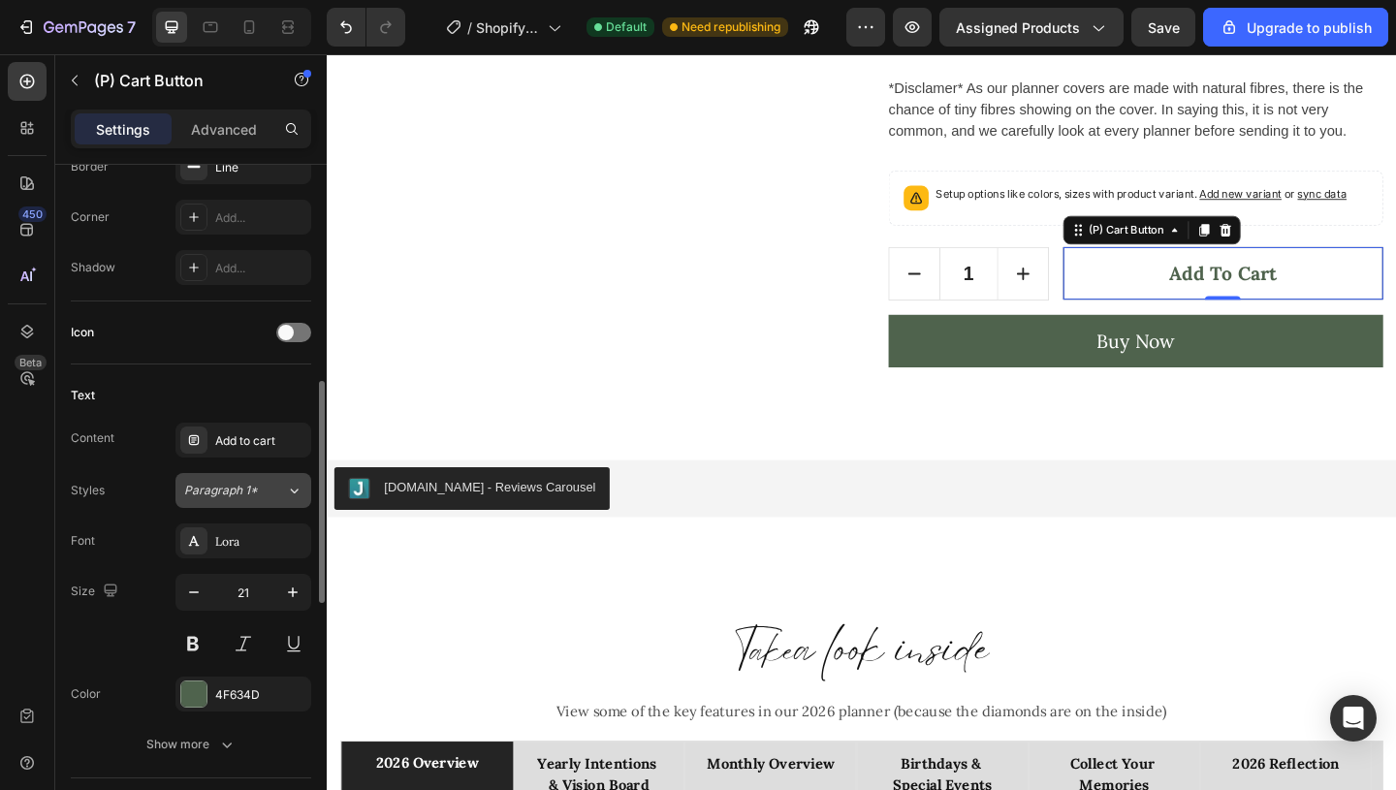
click at [230, 488] on span "Paragraph 1*" at bounding box center [221, 490] width 74 height 17
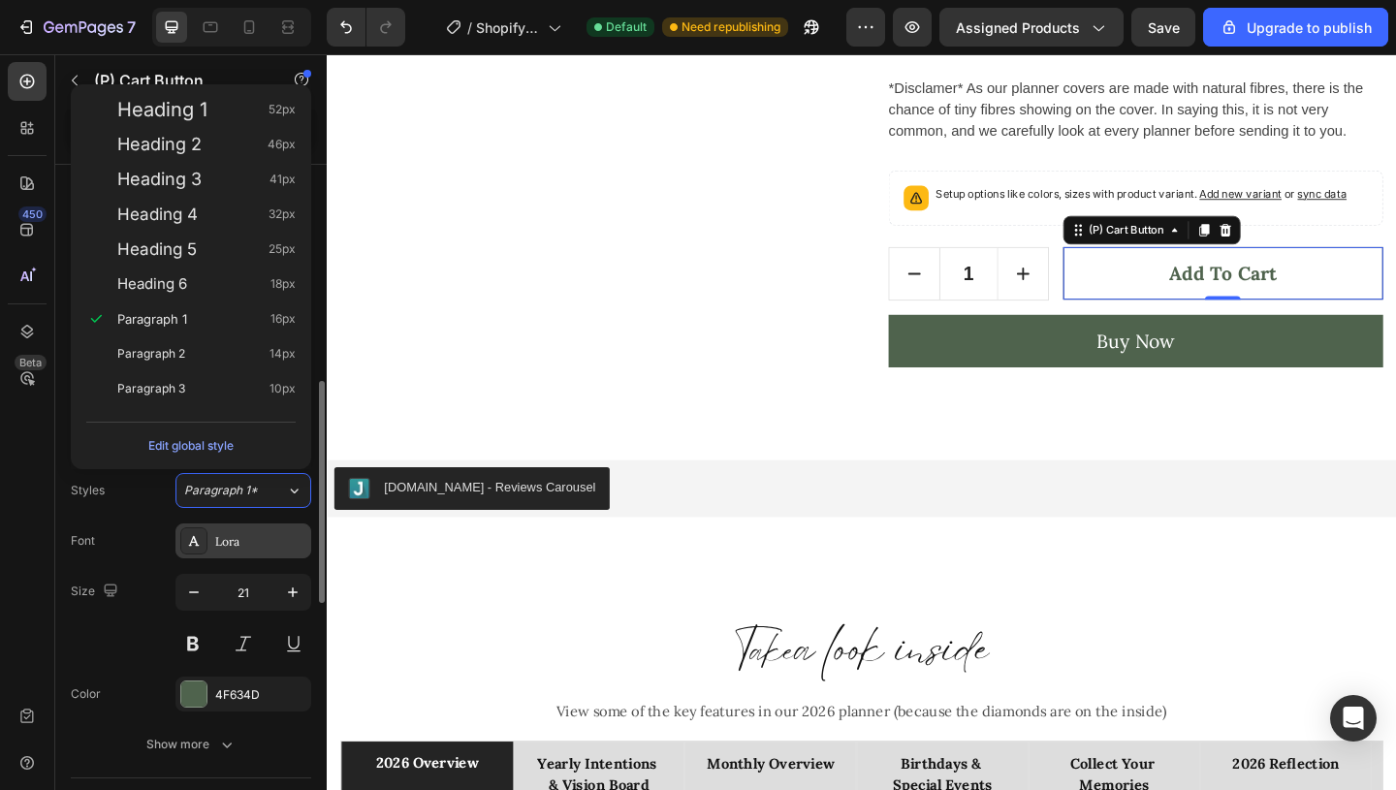
click at [247, 551] on div "Lora" at bounding box center [243, 540] width 136 height 35
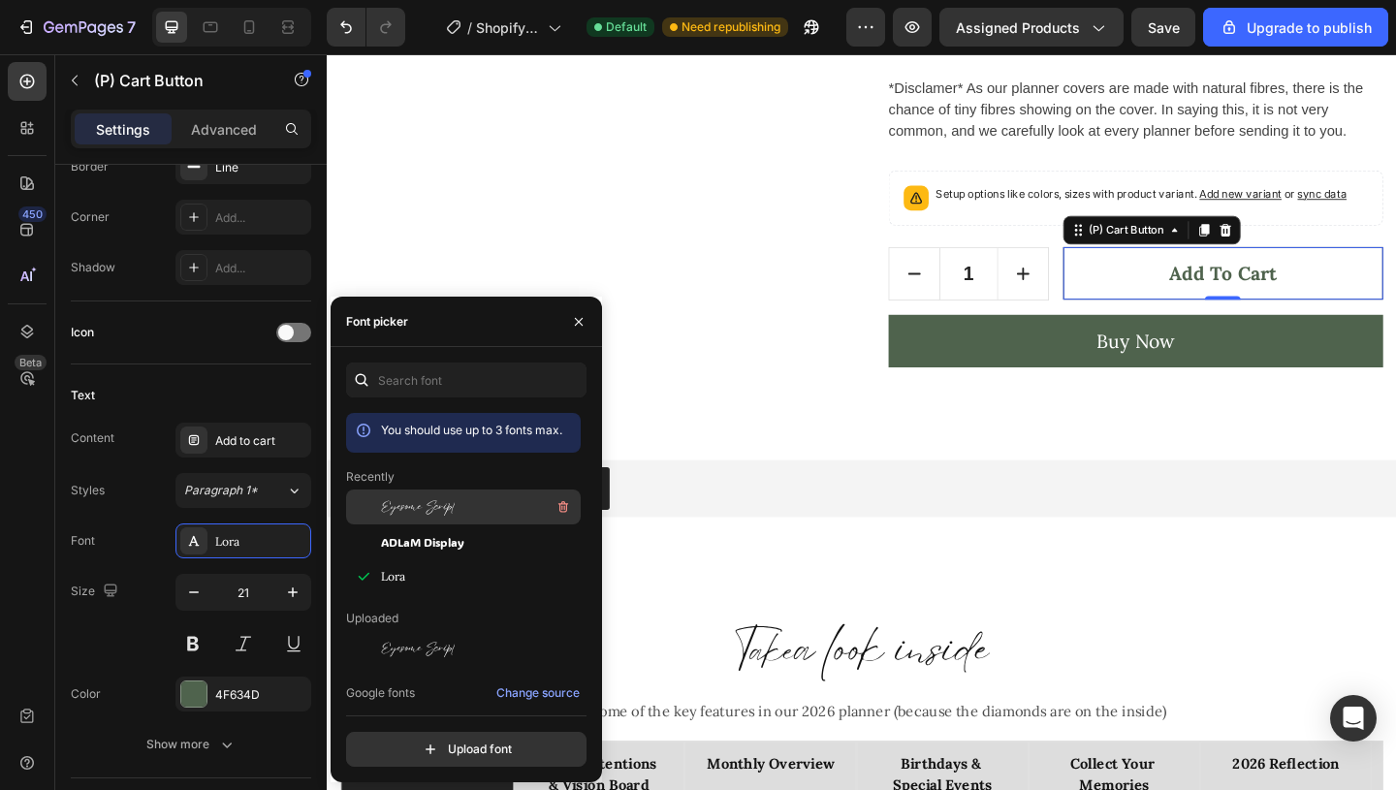
click at [396, 505] on span "Eyesome Script" at bounding box center [418, 506] width 74 height 17
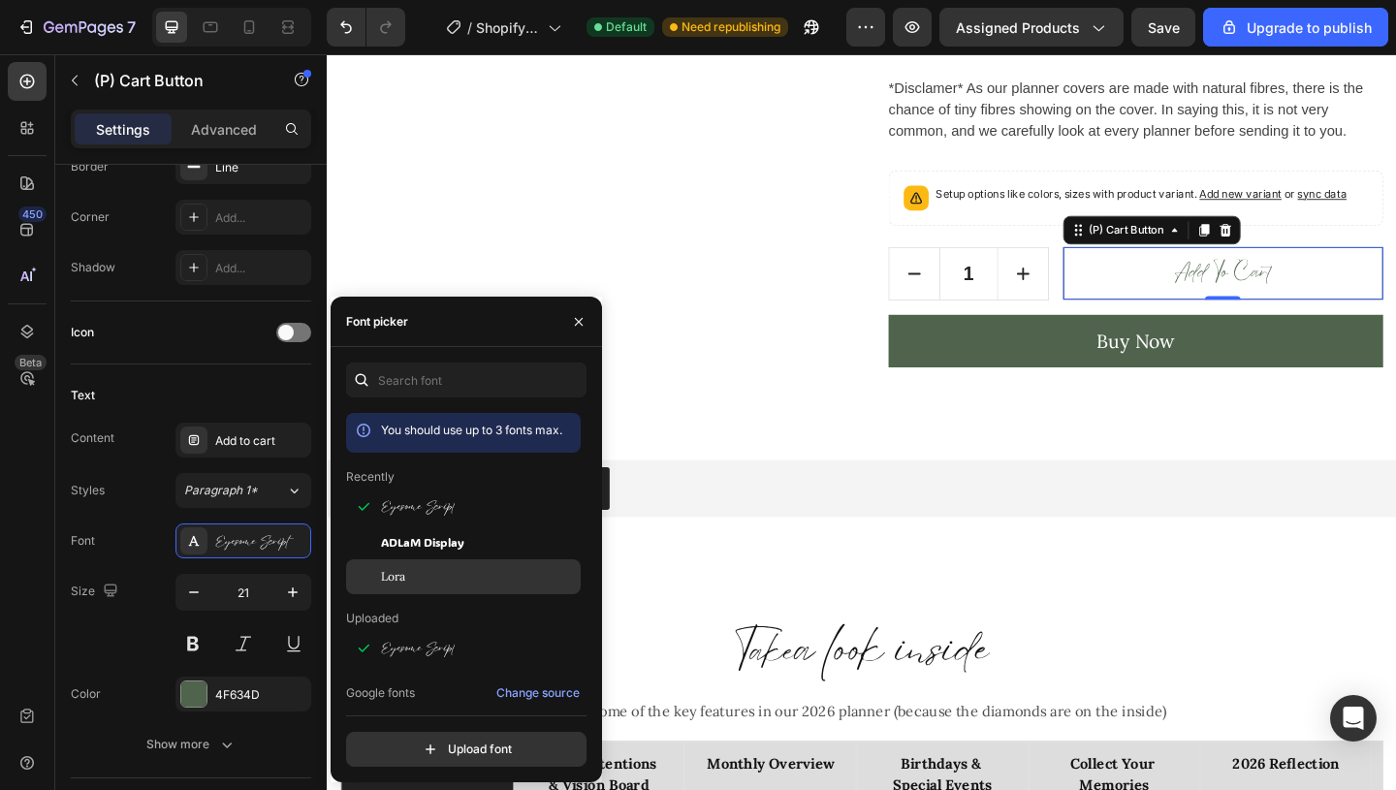
click at [394, 576] on span "Lora" at bounding box center [393, 576] width 24 height 17
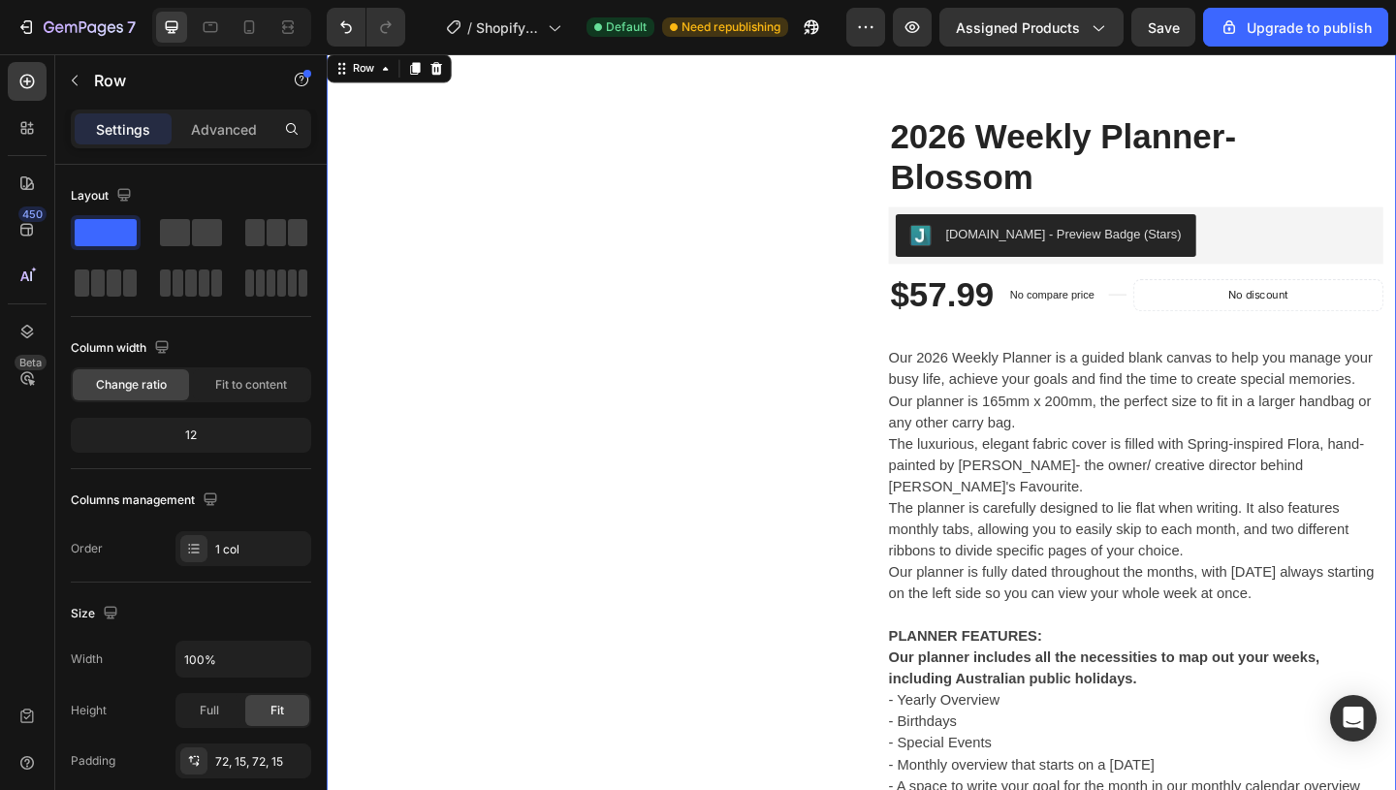
scroll to position [452, 0]
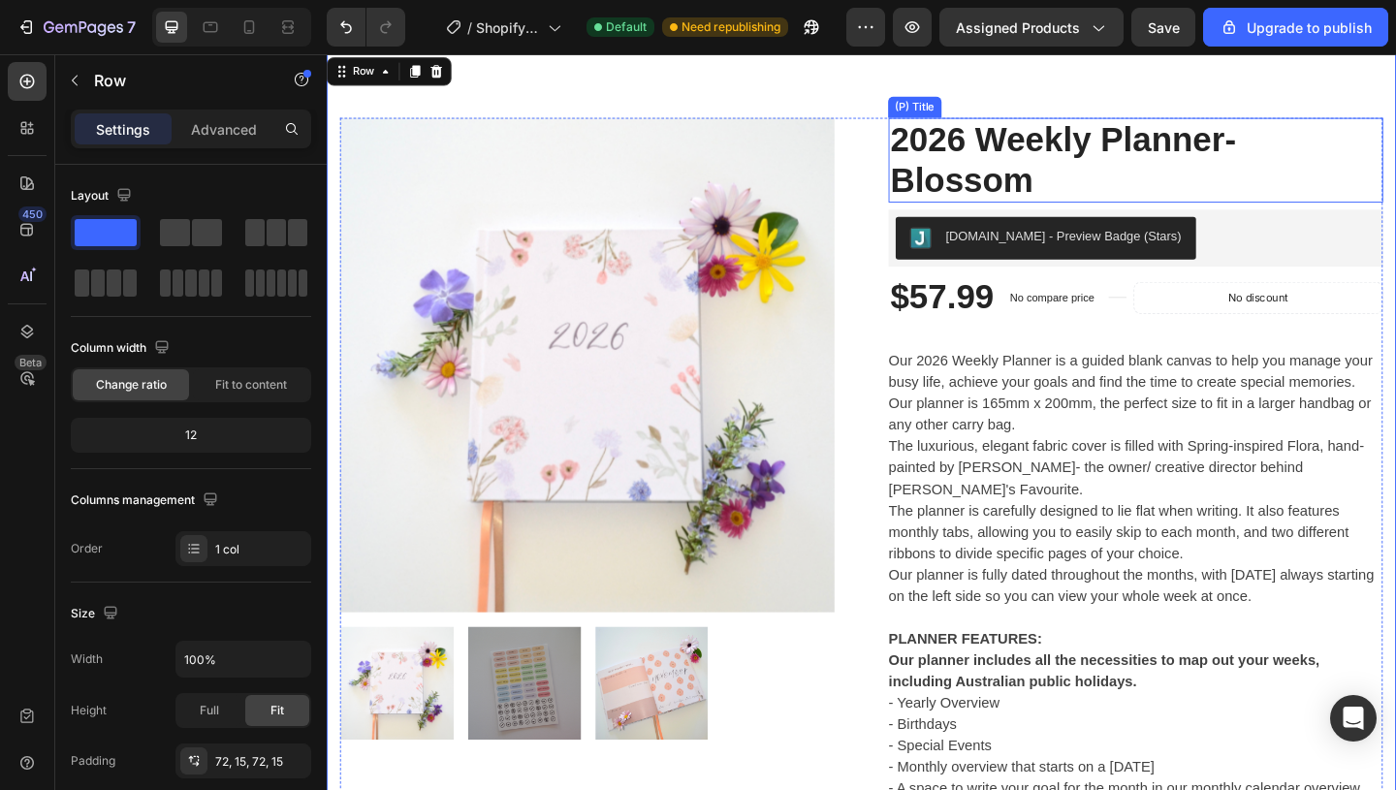
click at [1034, 170] on h2 "2026 Weekly Planner- Blossom" at bounding box center [1206, 169] width 538 height 92
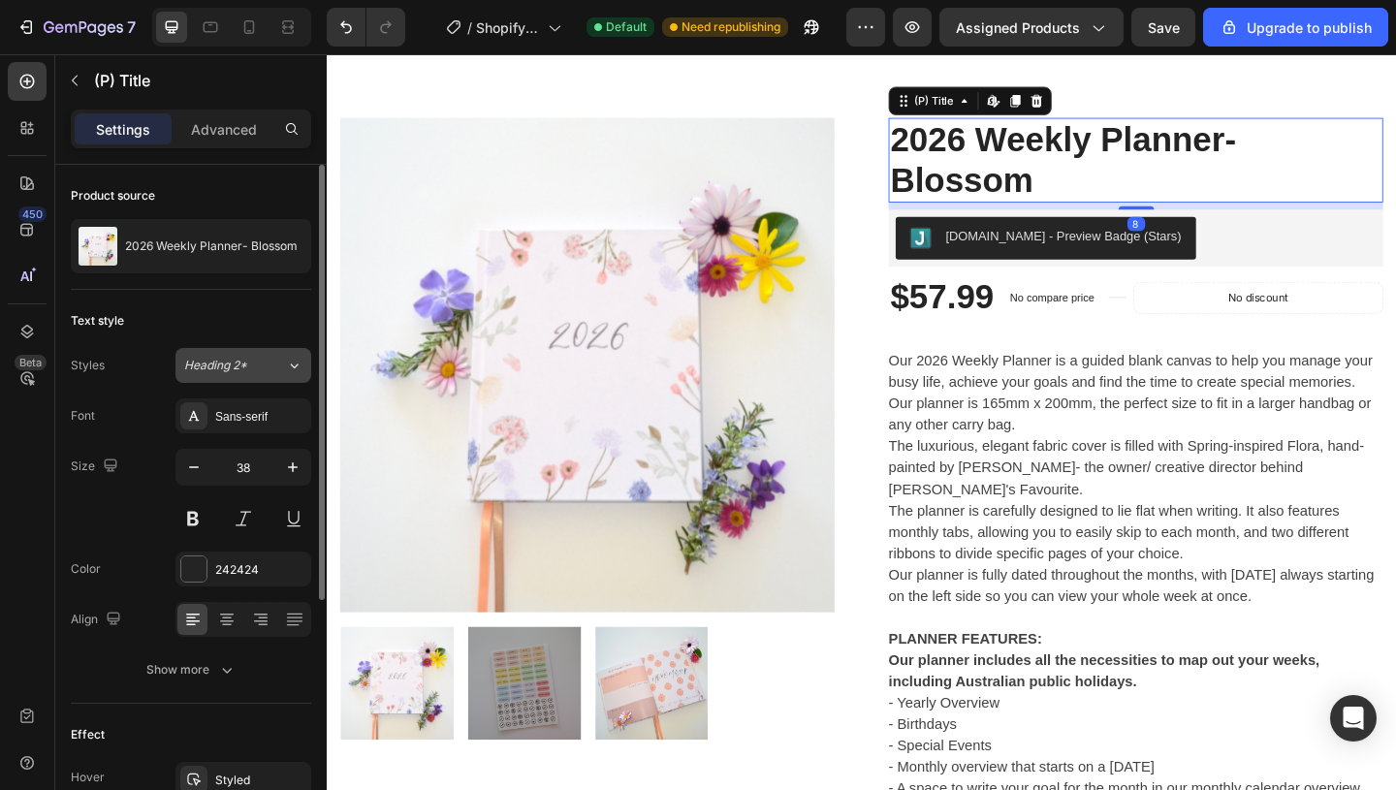
click at [269, 361] on div "Heading 2*" at bounding box center [235, 365] width 102 height 17
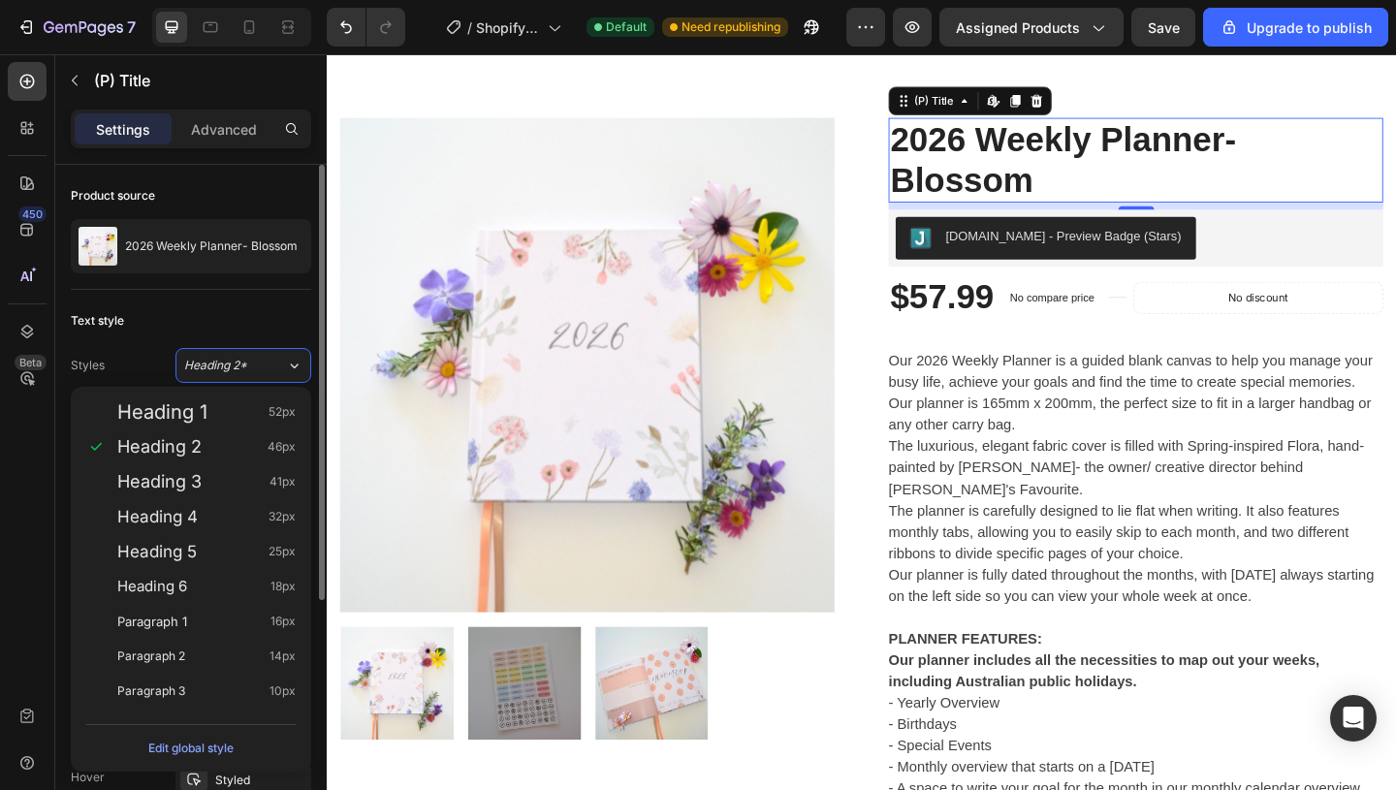
click at [219, 324] on div "Text style" at bounding box center [191, 320] width 240 height 31
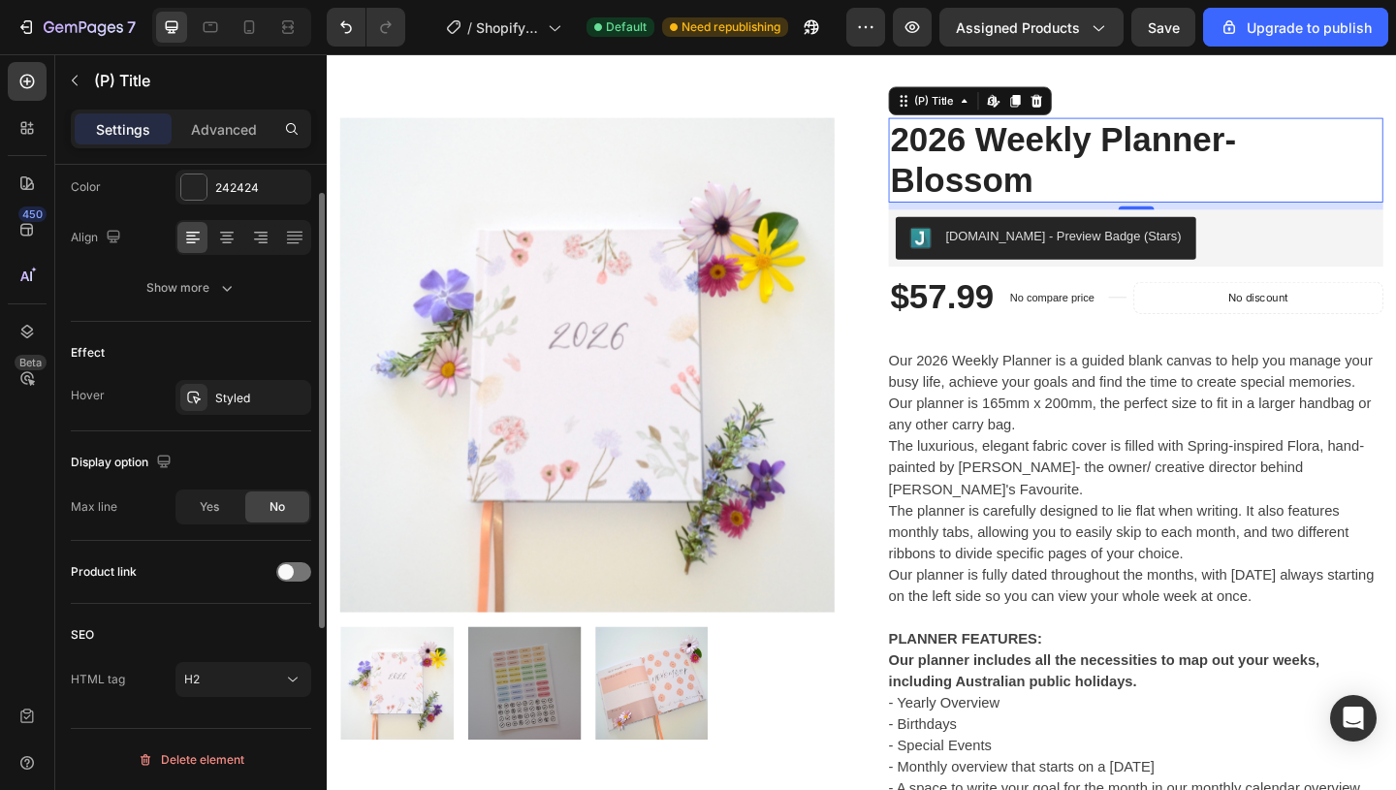
scroll to position [0, 0]
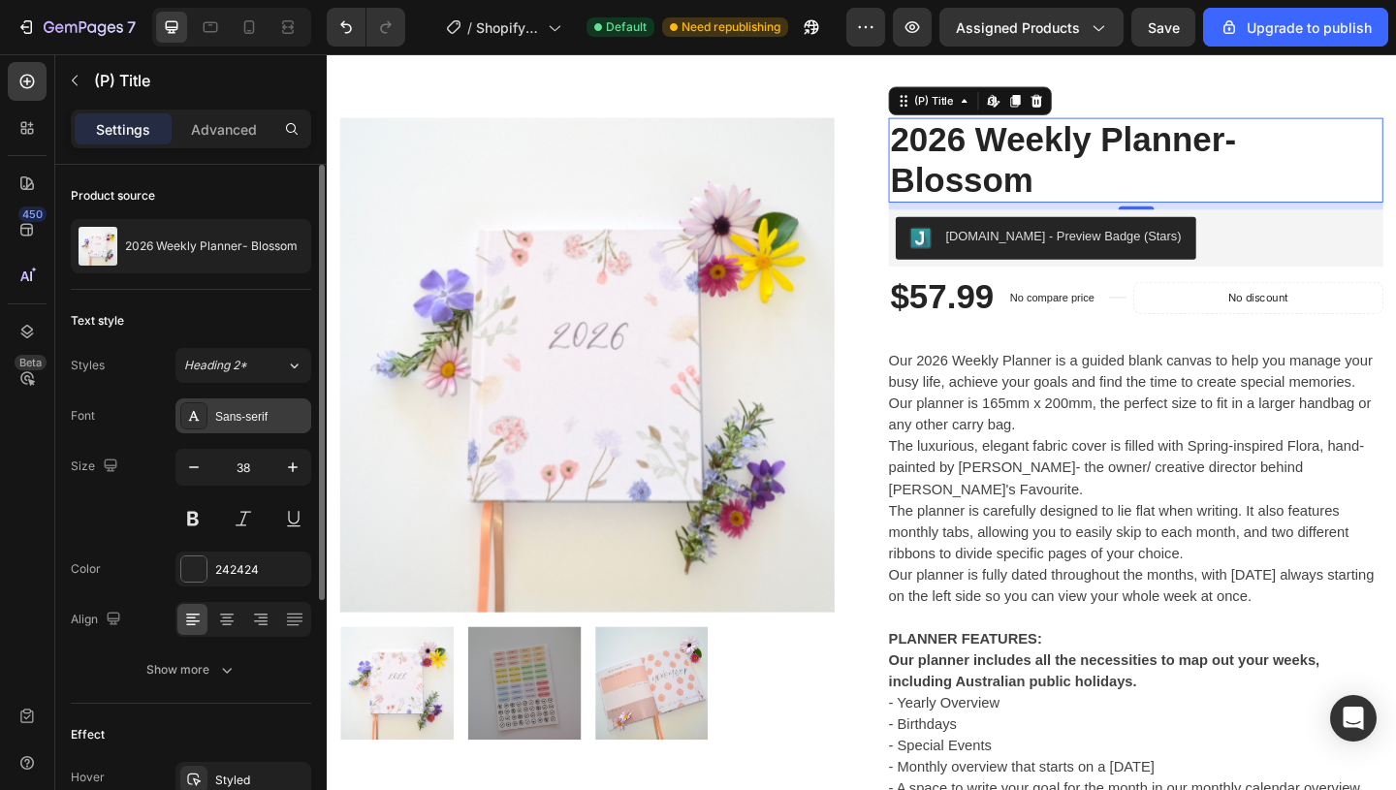
click at [239, 405] on div "Sans-serif" at bounding box center [243, 415] width 136 height 35
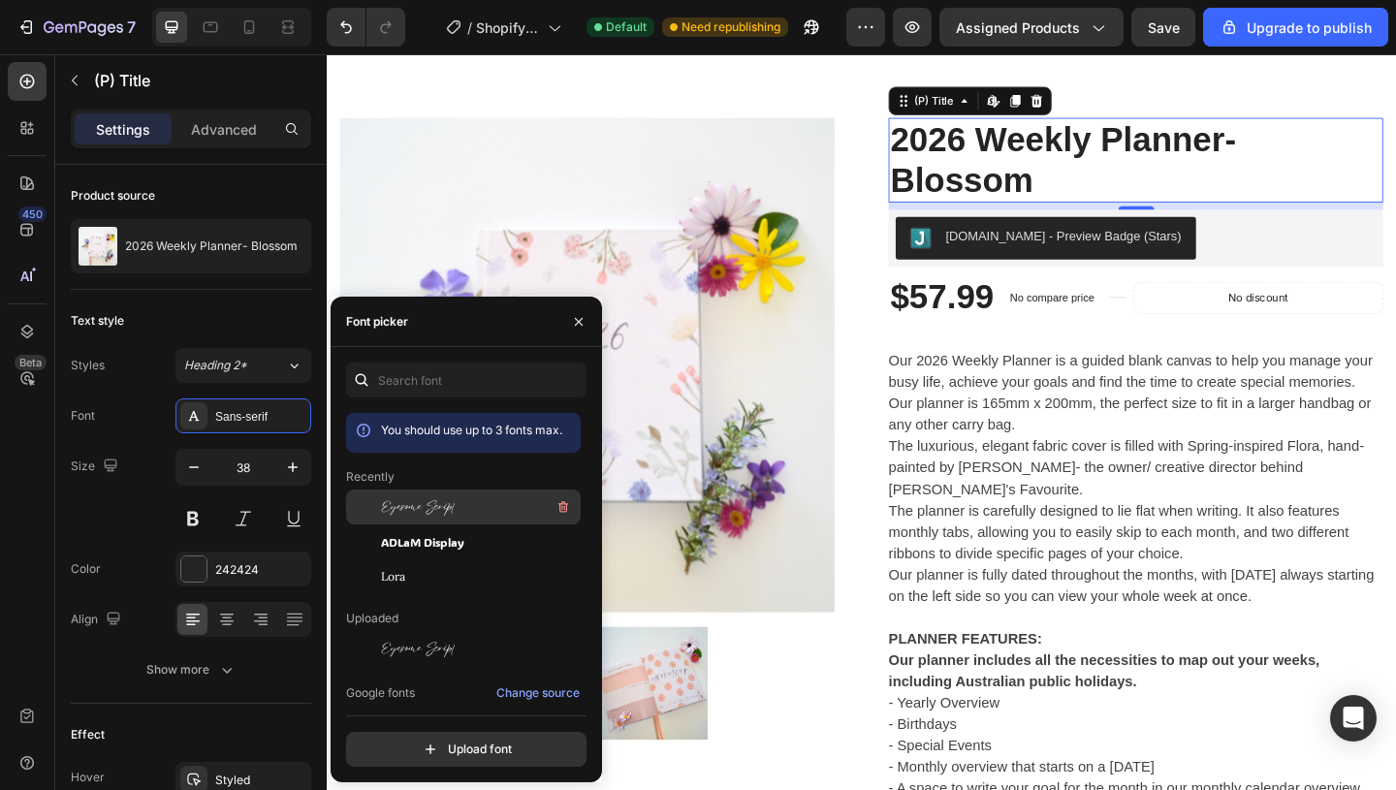
click at [433, 505] on span "Eyesome Script" at bounding box center [418, 506] width 74 height 17
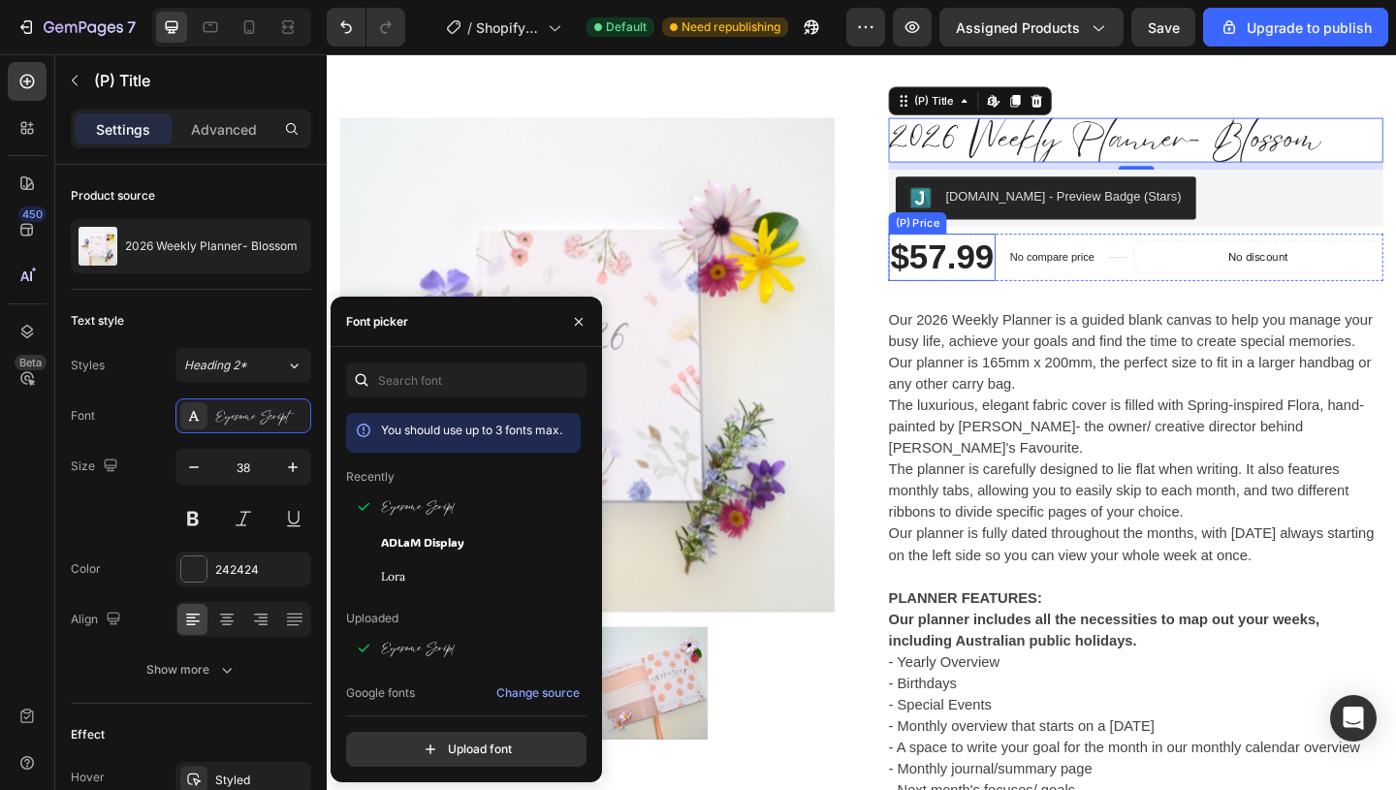
click at [1028, 269] on div "$57.99" at bounding box center [995, 274] width 116 height 51
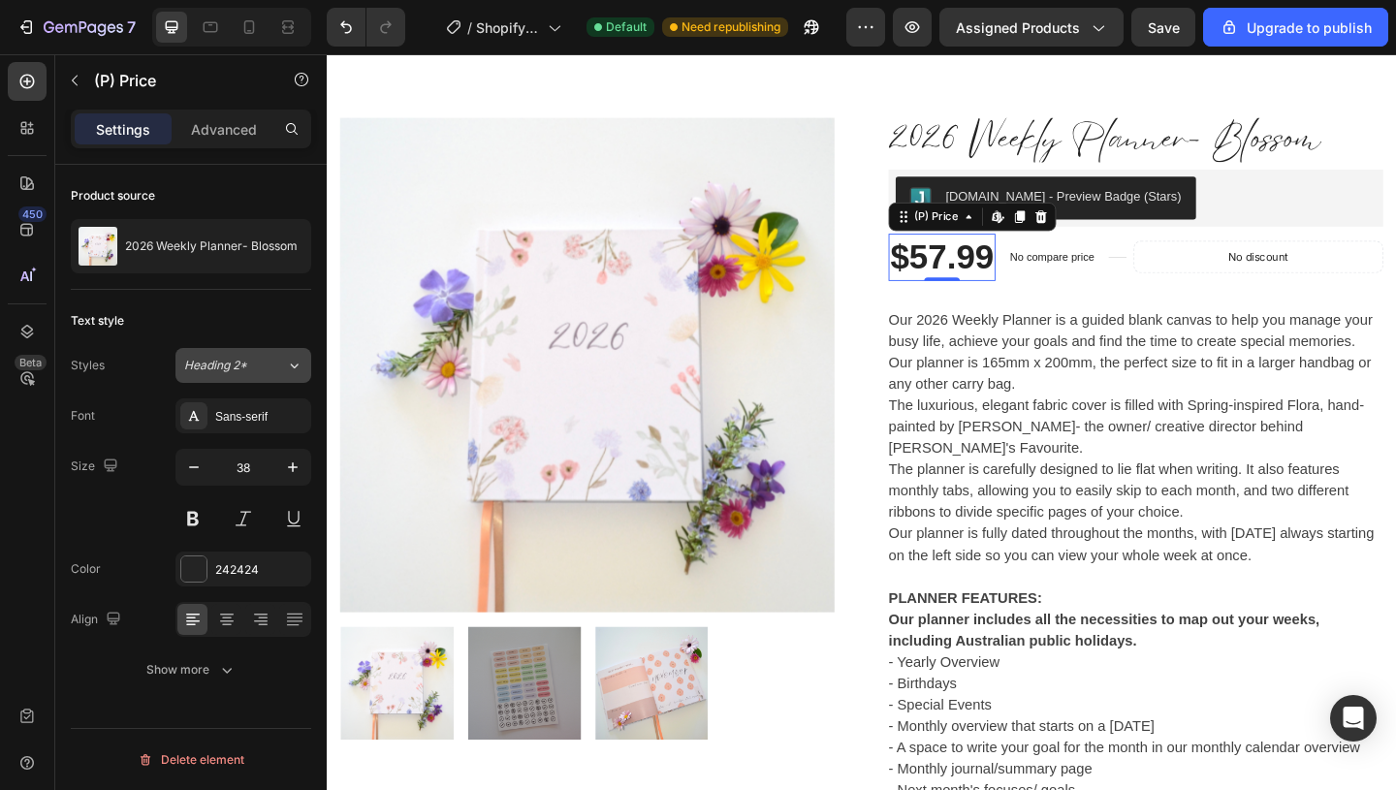
click at [231, 378] on button "Heading 2*" at bounding box center [243, 365] width 136 height 35
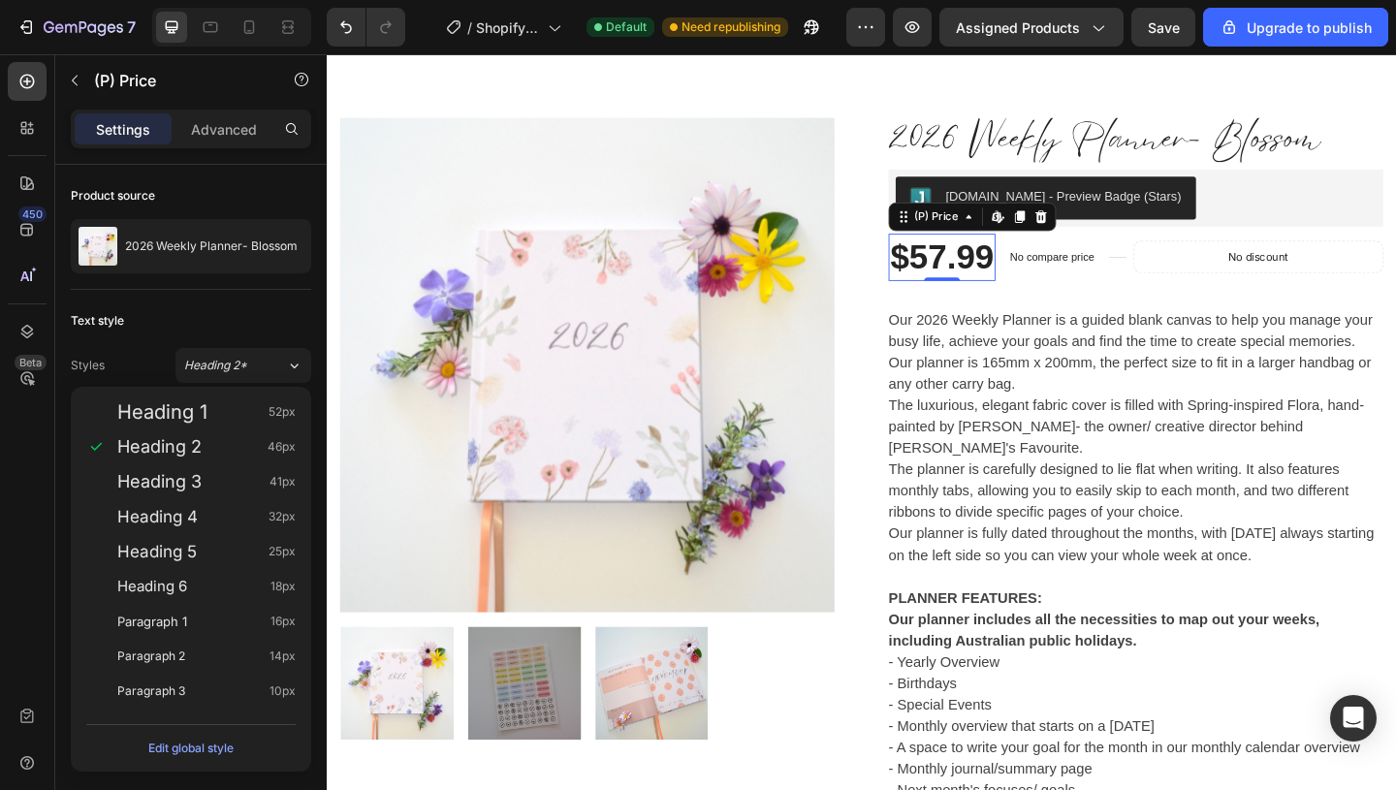
click at [258, 329] on div "Text style" at bounding box center [191, 320] width 240 height 31
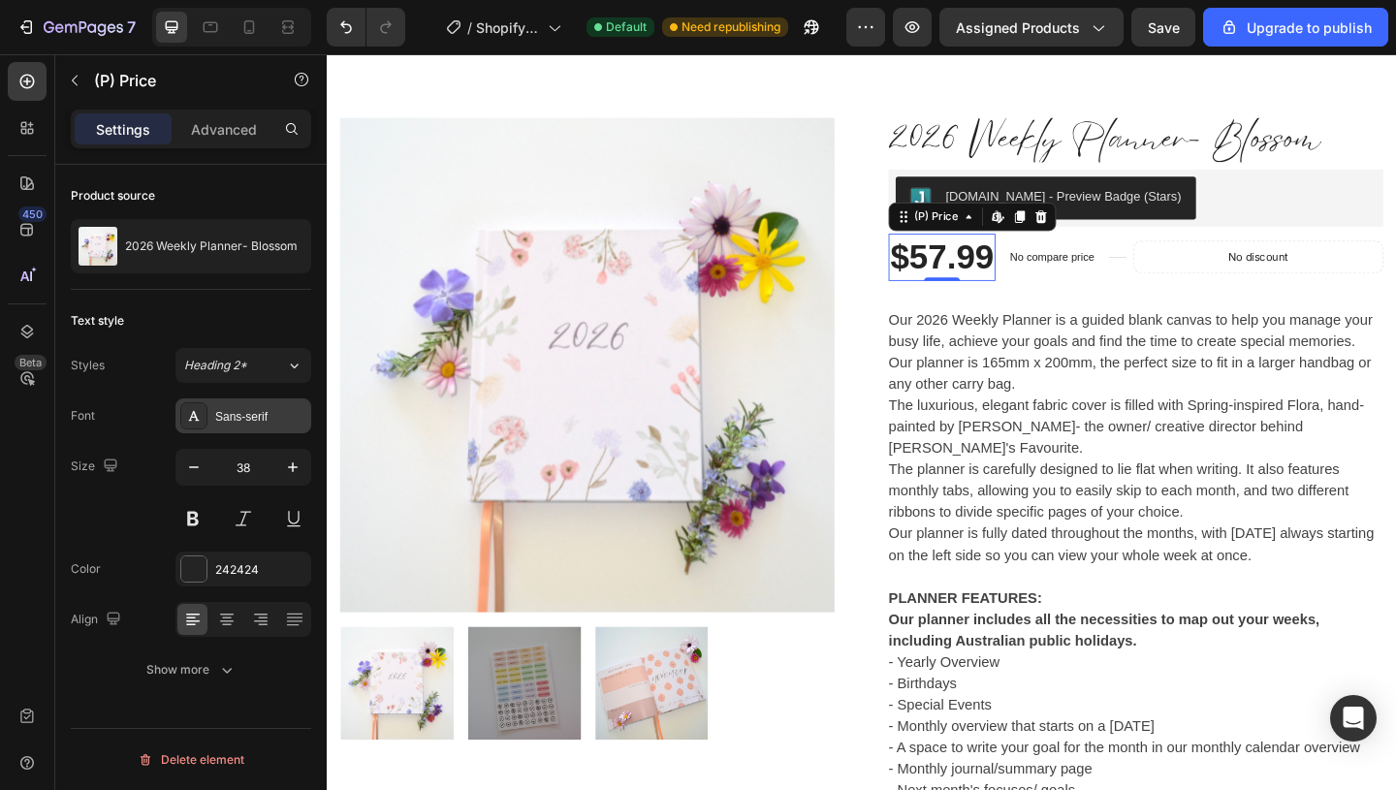
click at [252, 431] on div "Sans-serif" at bounding box center [243, 415] width 136 height 35
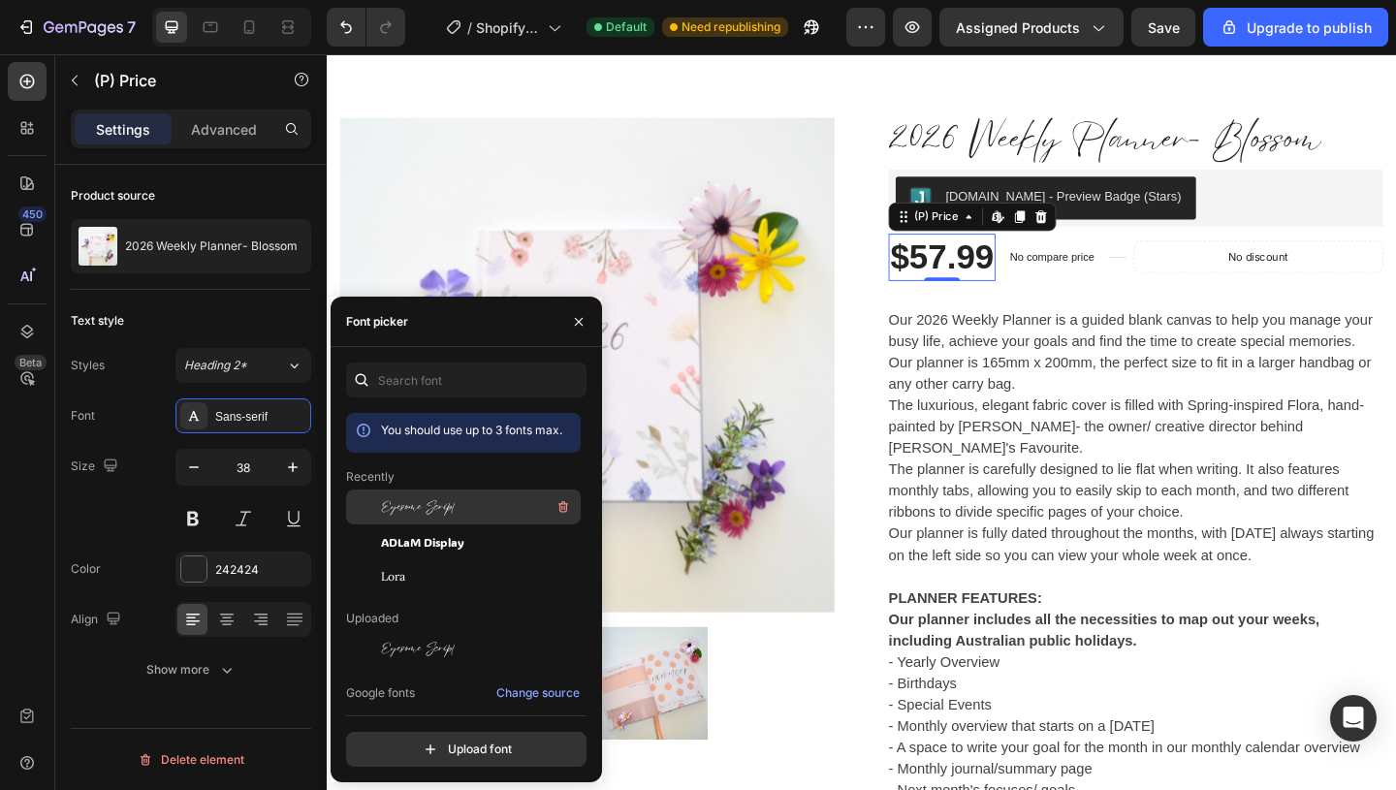
click at [436, 502] on span "Eyesome Script" at bounding box center [418, 506] width 74 height 17
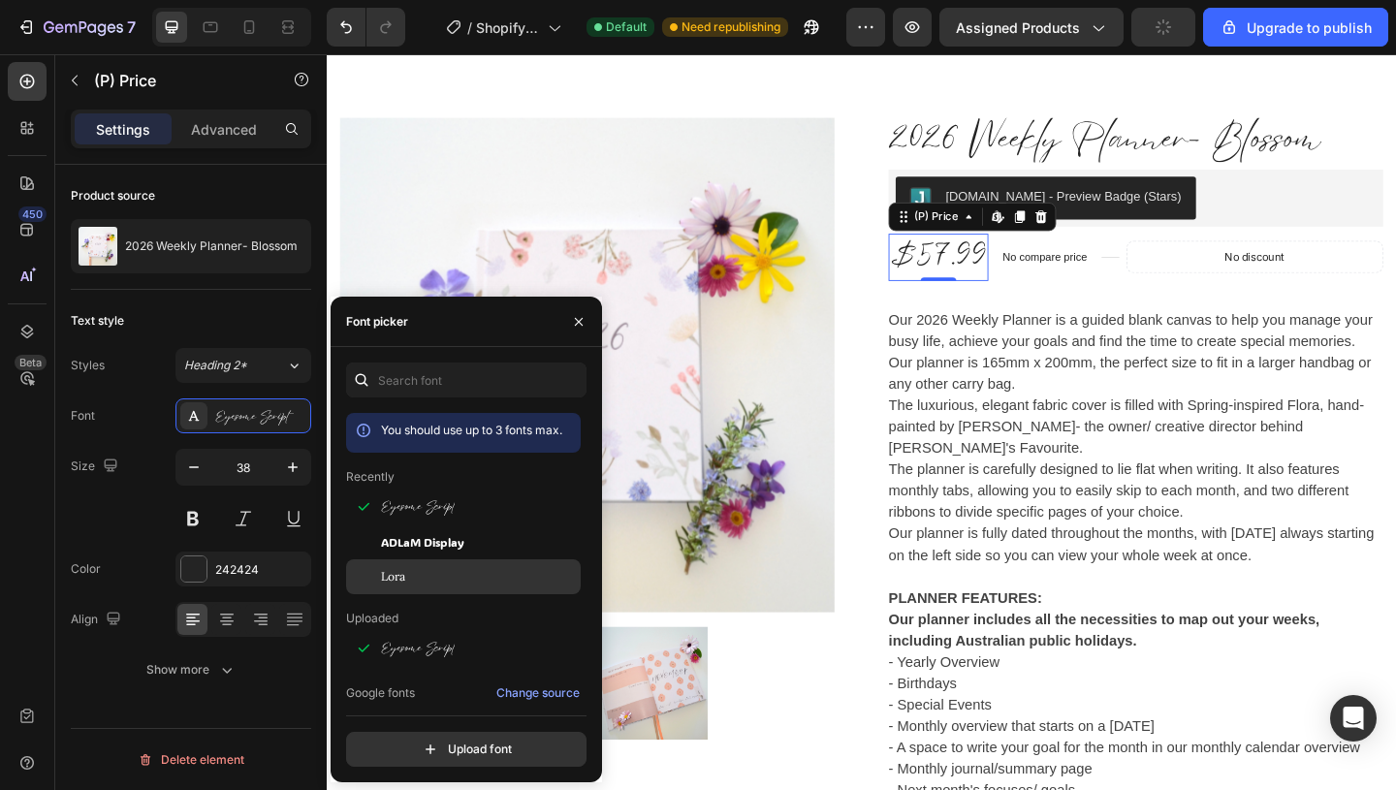
click at [409, 570] on div "Lora" at bounding box center [479, 576] width 196 height 17
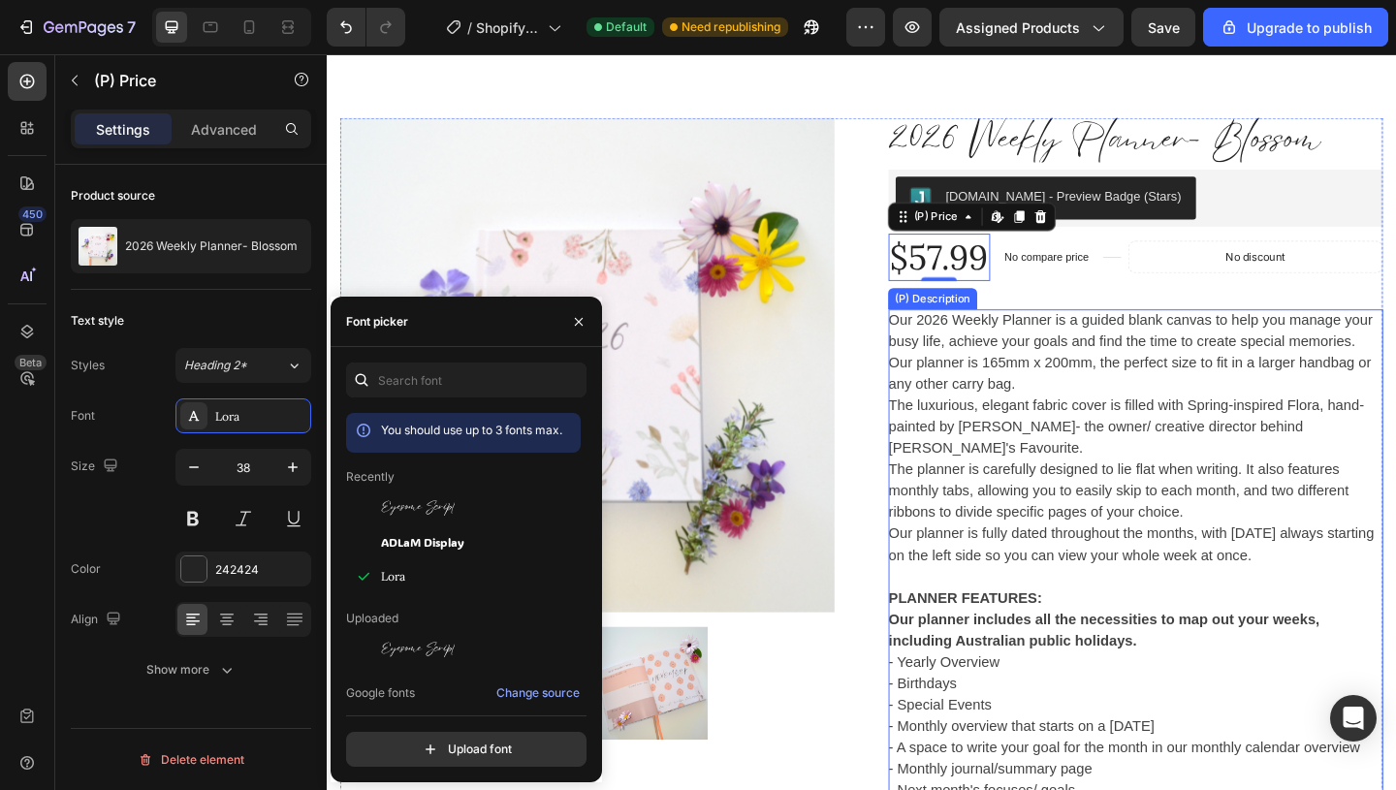
click at [1132, 497] on p "The planner is carefully designed to lie flat when writing. It also features mo…" at bounding box center [1187, 528] width 500 height 63
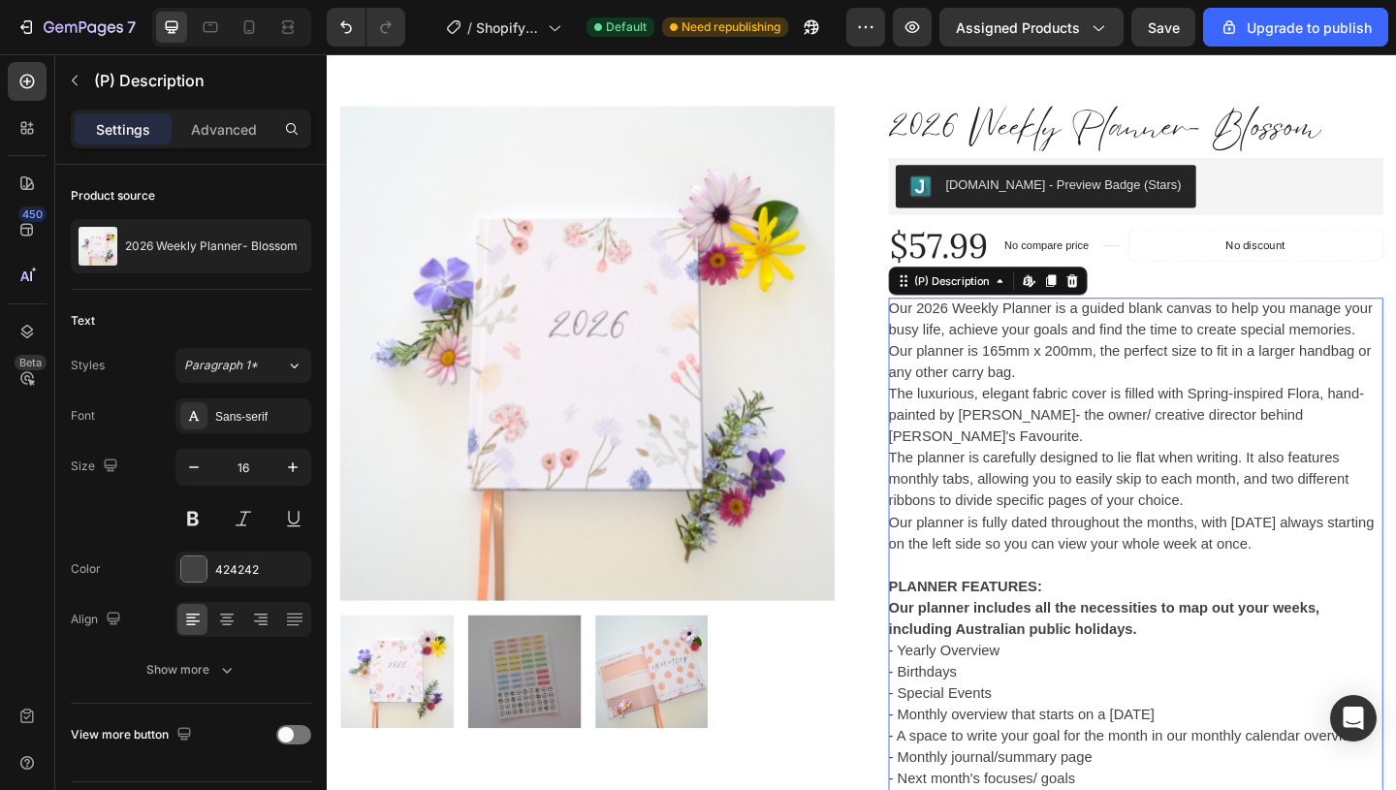
scroll to position [484, 0]
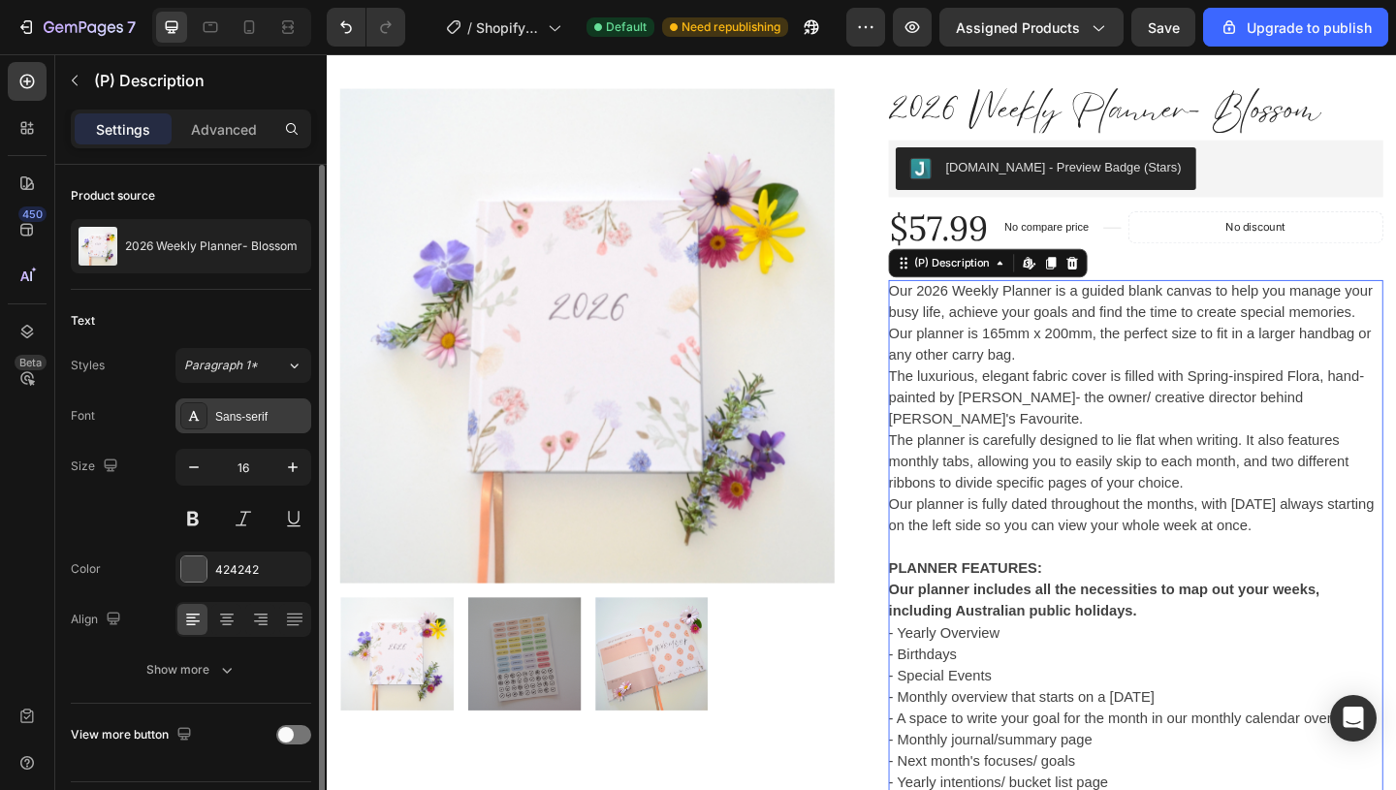
click at [230, 421] on div "Sans-serif" at bounding box center [260, 416] width 91 height 17
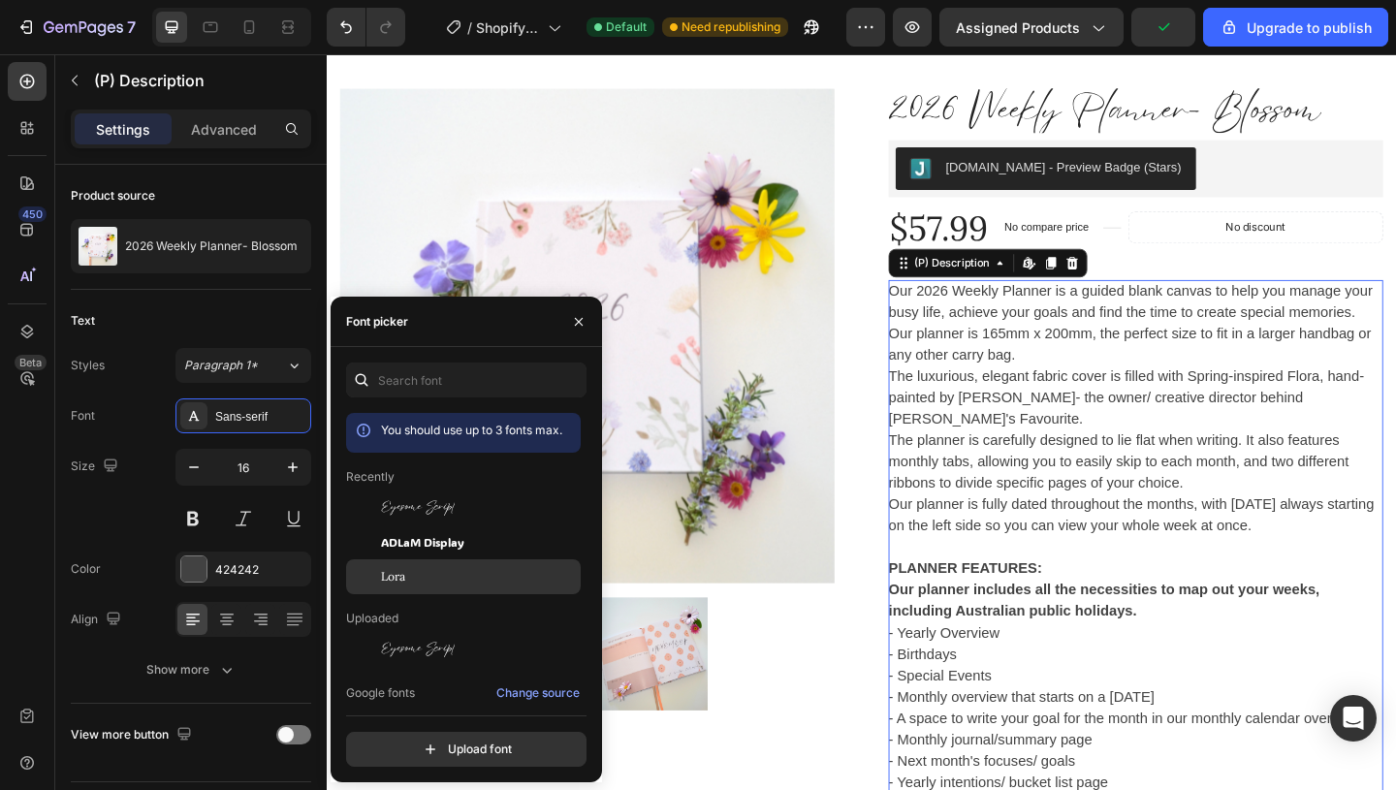
click at [443, 568] on div "Lora" at bounding box center [479, 576] width 196 height 17
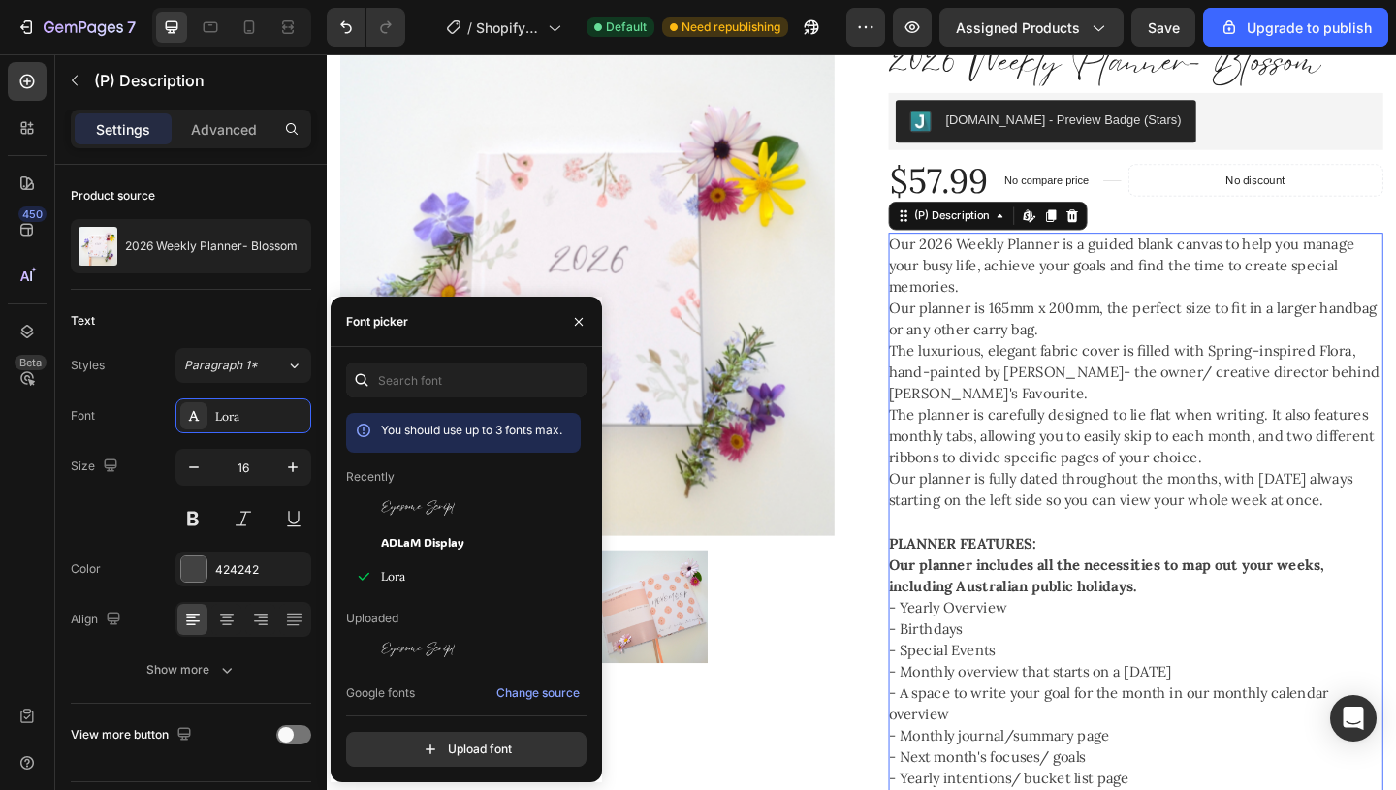
scroll to position [573, 0]
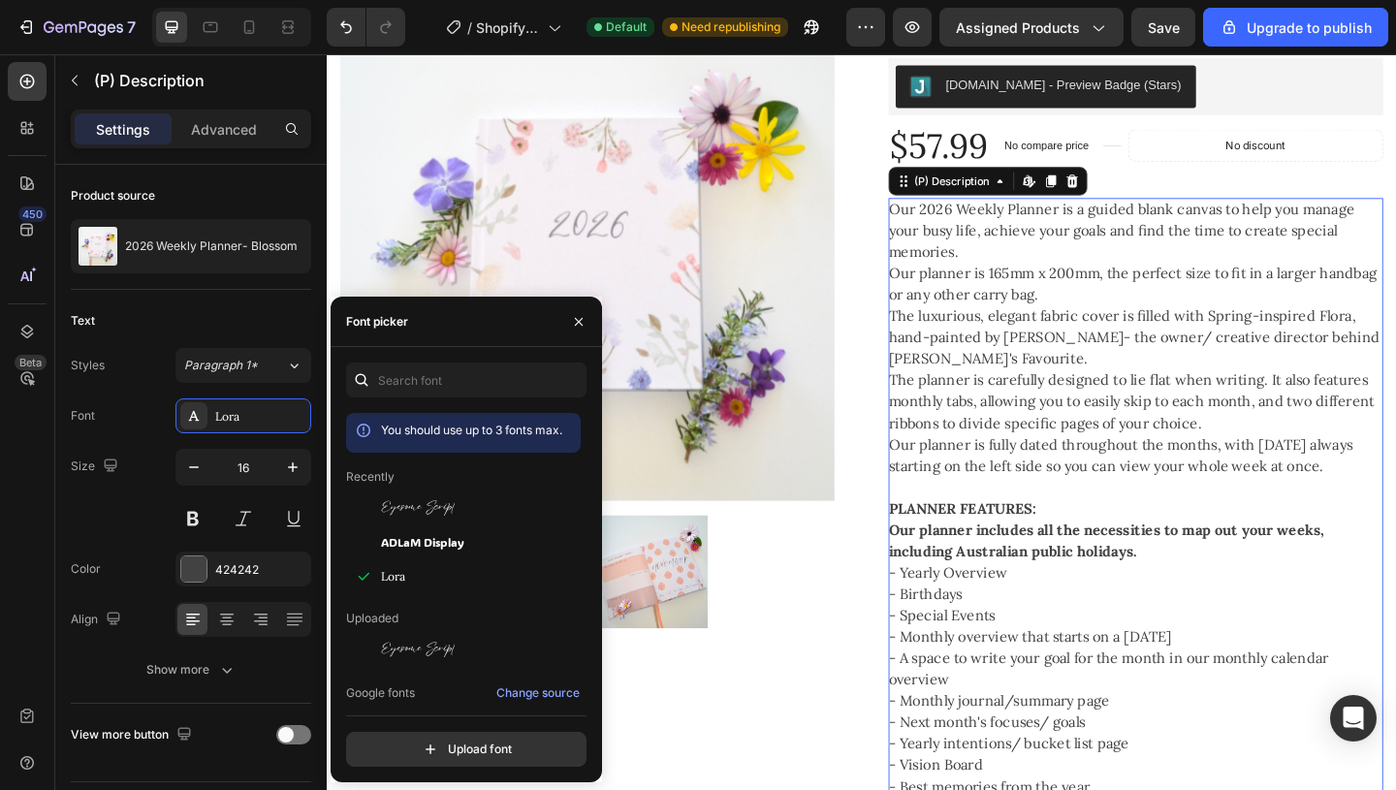
click at [1088, 544] on strong "PLANNER FEATURES:" at bounding box center [1017, 547] width 161 height 19
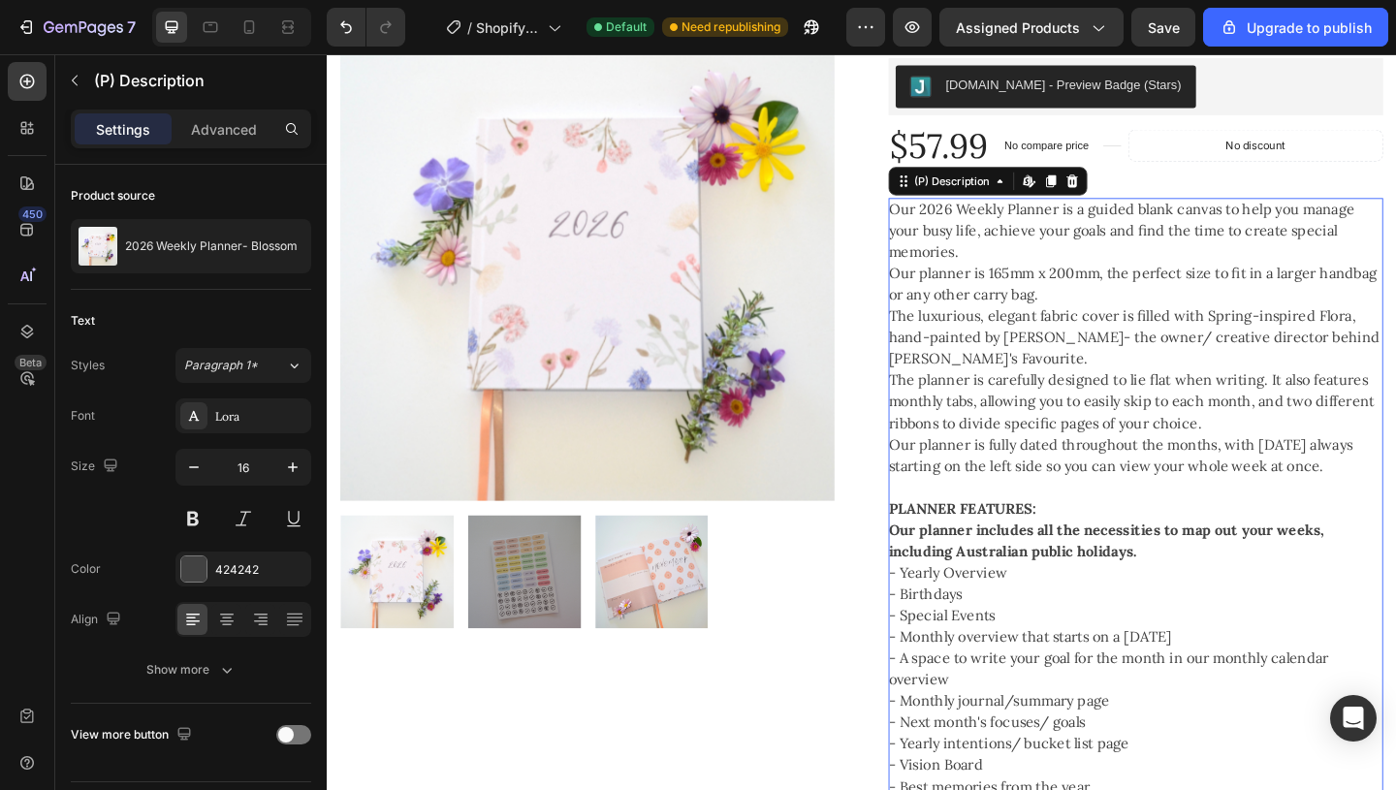
click at [1124, 550] on div "Our 2026 Weekly Planner is a guided blank canvas to help you manage your busy l…" at bounding box center [1206, 628] width 538 height 837
click at [1102, 546] on div "Our 2026 Weekly Planner is a guided blank canvas to help you manage your busy l…" at bounding box center [1206, 628] width 538 height 837
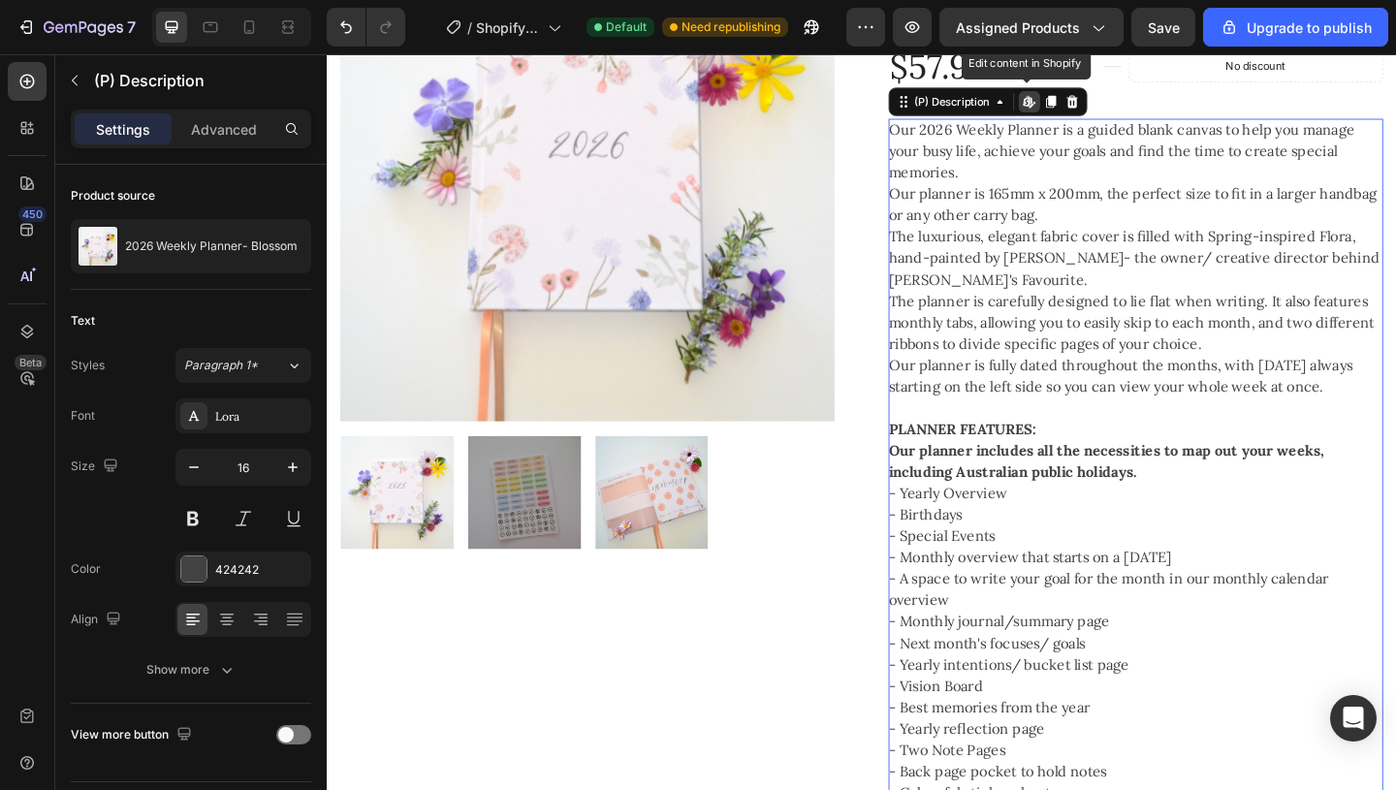
scroll to position [686, 0]
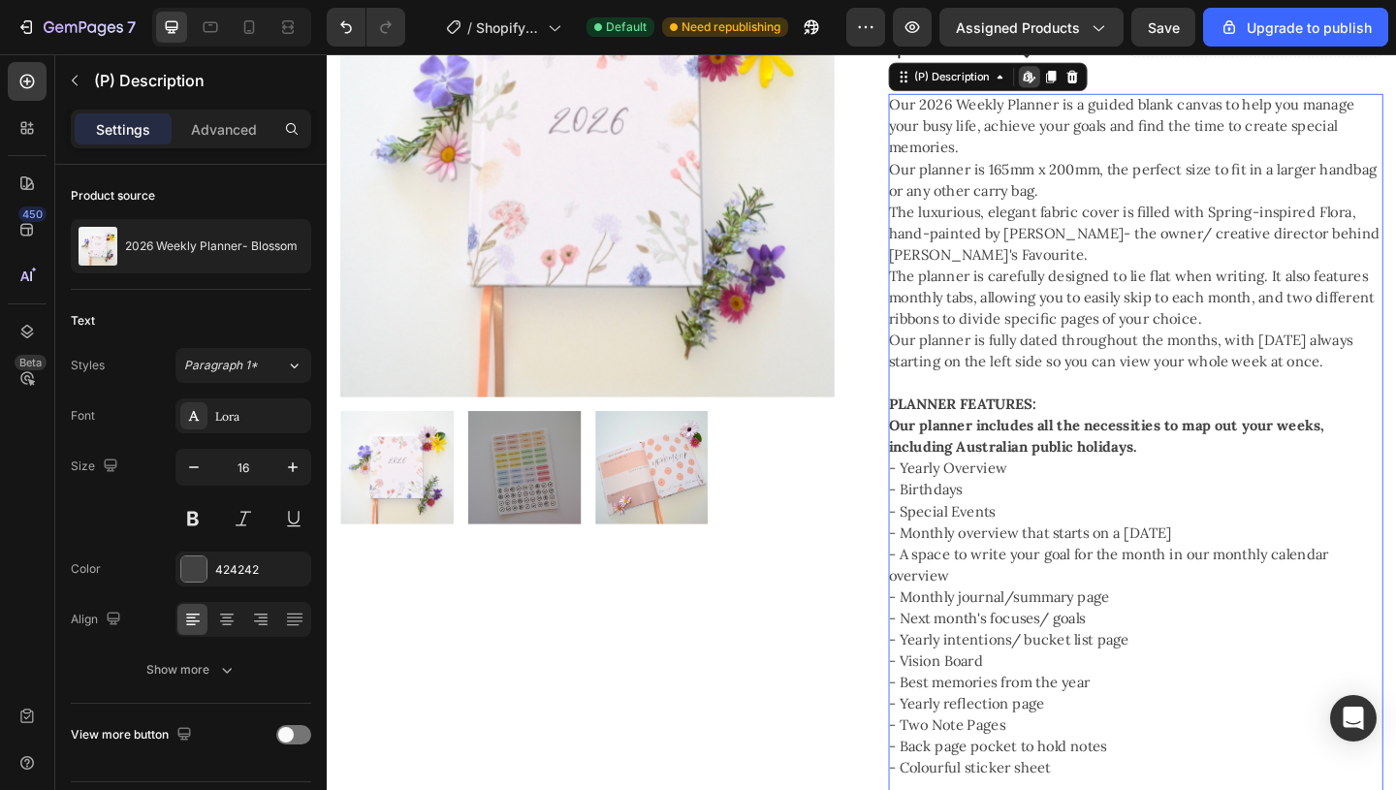
click at [1078, 140] on p "Our 2026 Weekly Planner is a guided blank canvas to help you manage your busy l…" at bounding box center [1190, 132] width 507 height 66
click at [836, 665] on div "Product Images" at bounding box center [610, 550] width 538 height 1323
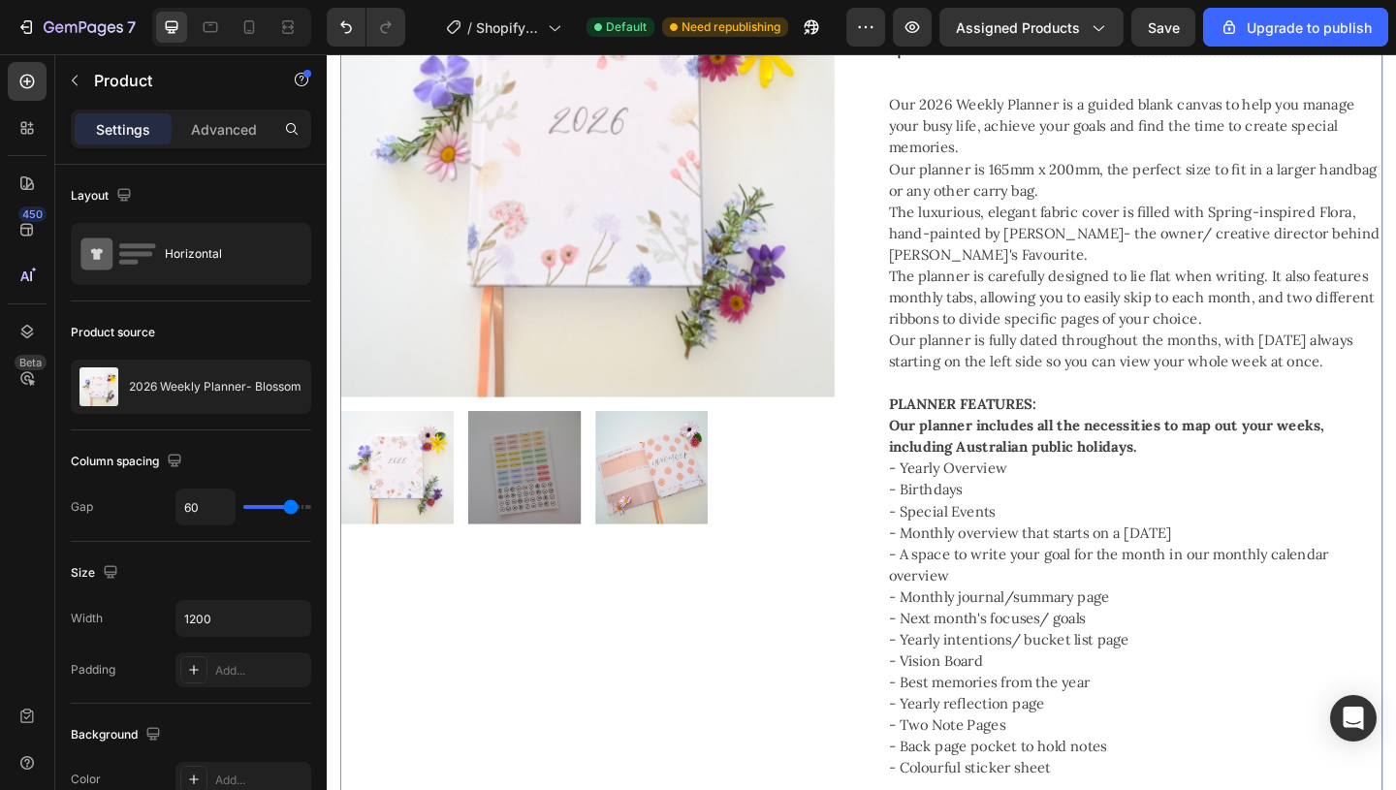
scroll to position [622, 0]
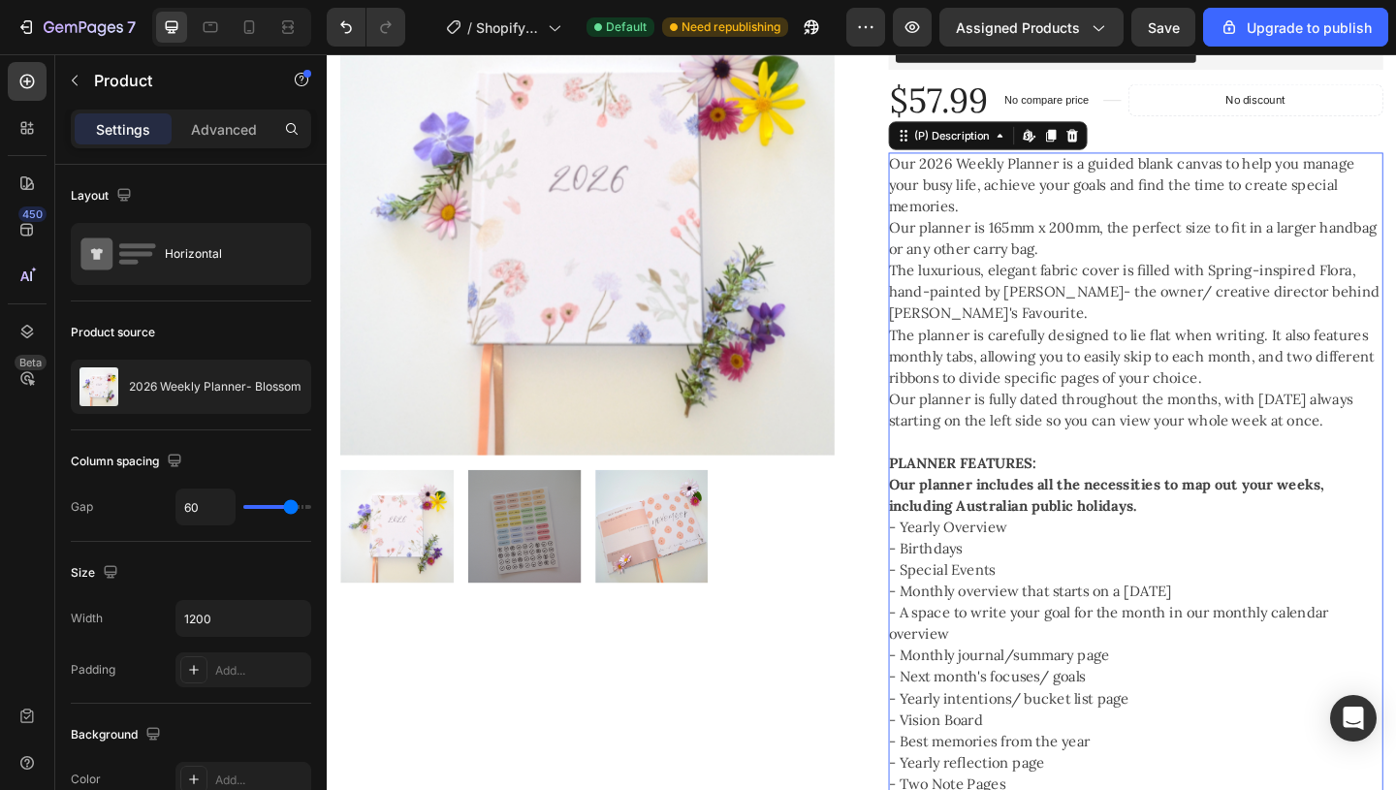
click at [1109, 356] on p "The planner is carefully designed to lie flat when writing. It also features mo…" at bounding box center [1201, 382] width 528 height 66
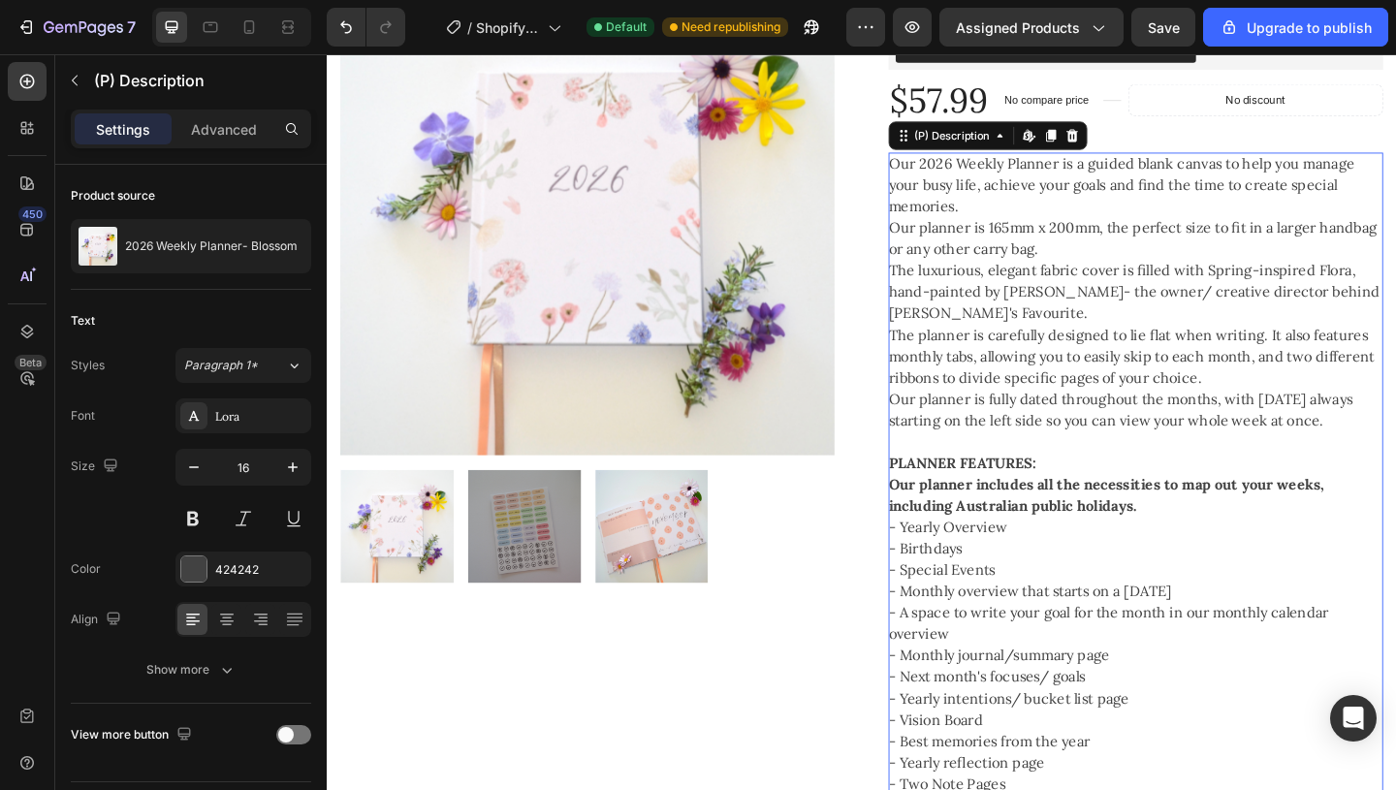
click at [1109, 356] on p "The planner is carefully designed to lie flat when writing. It also features mo…" at bounding box center [1201, 382] width 528 height 66
click at [1011, 190] on p "Our 2026 Weekly Planner is a guided blank canvas to help you manage your busy l…" at bounding box center [1190, 196] width 507 height 66
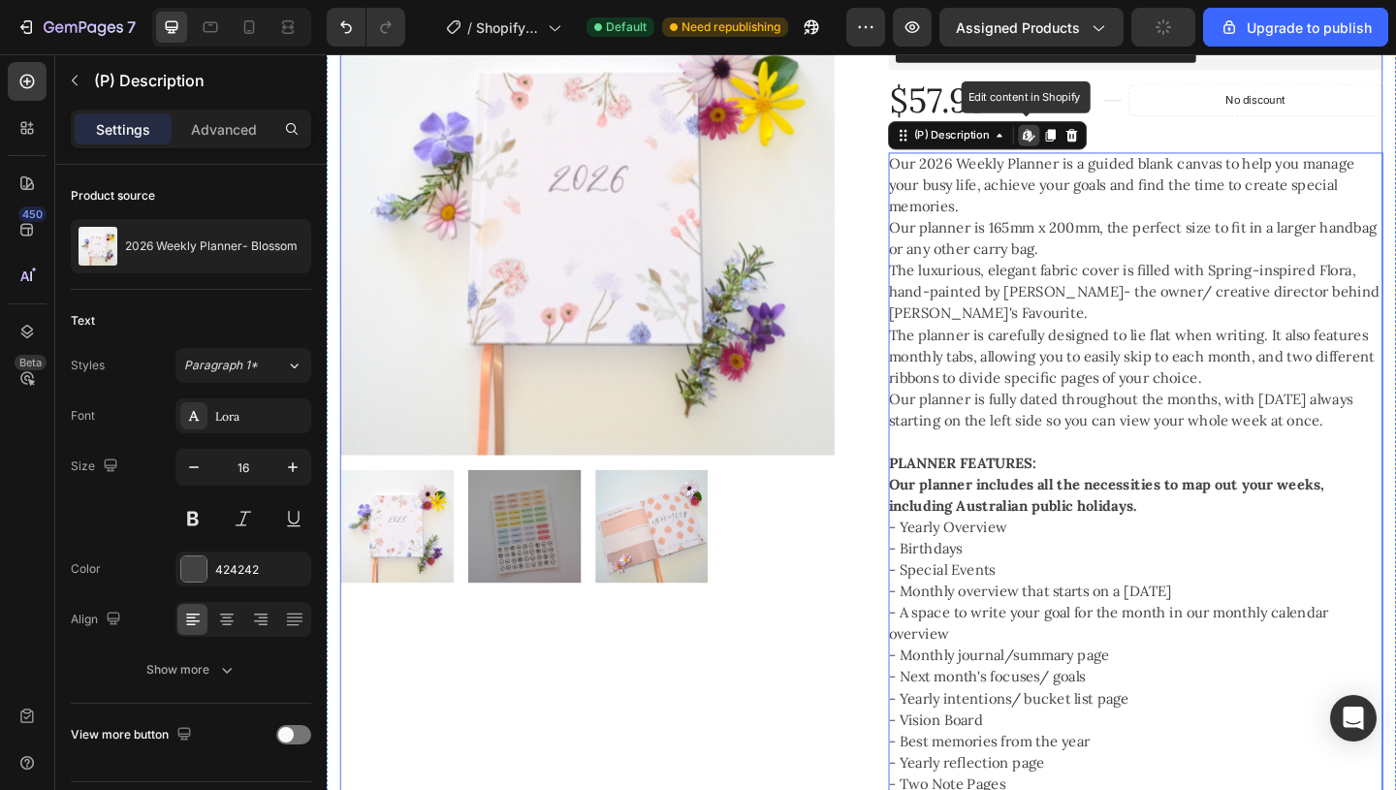
click at [844, 603] on div at bounding box center [610, 567] width 538 height 123
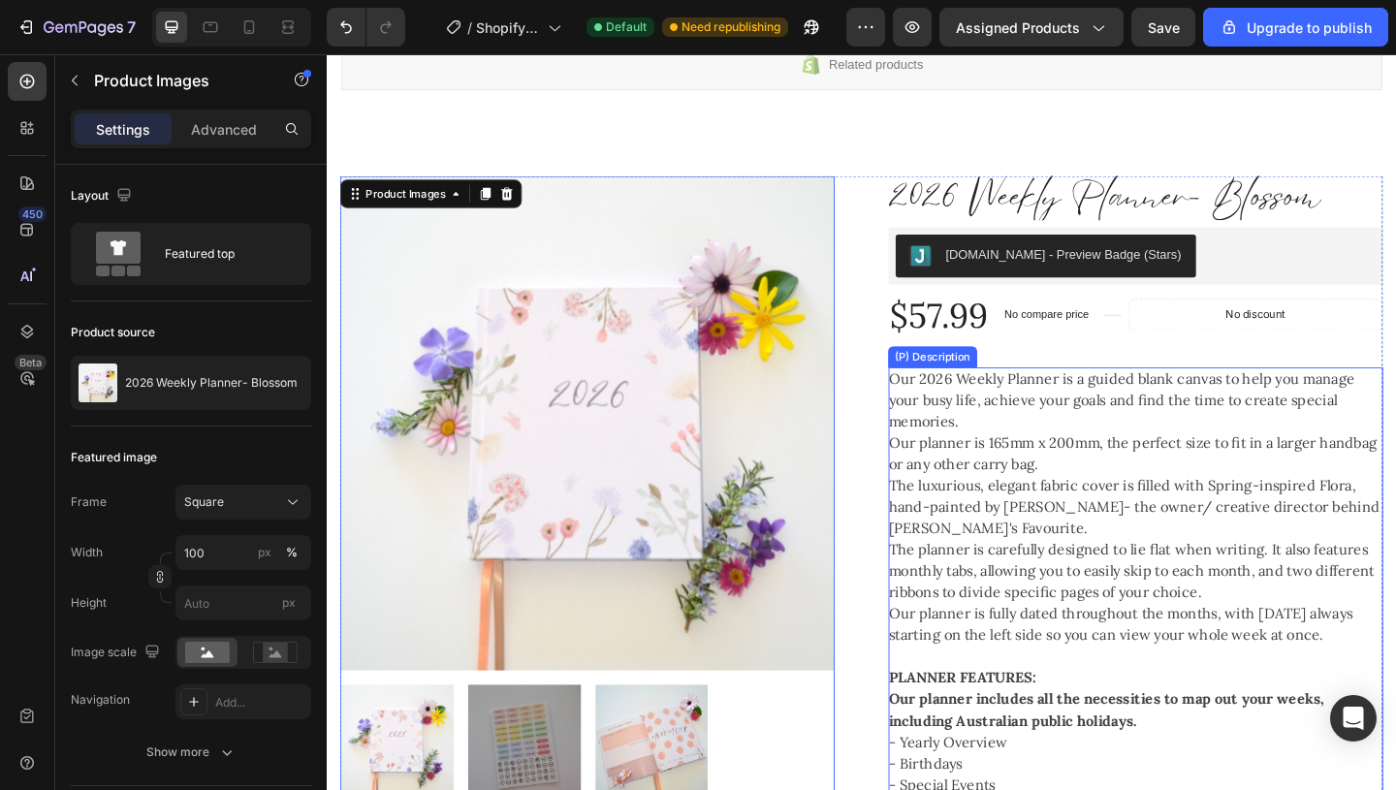
scroll to position [390, 0]
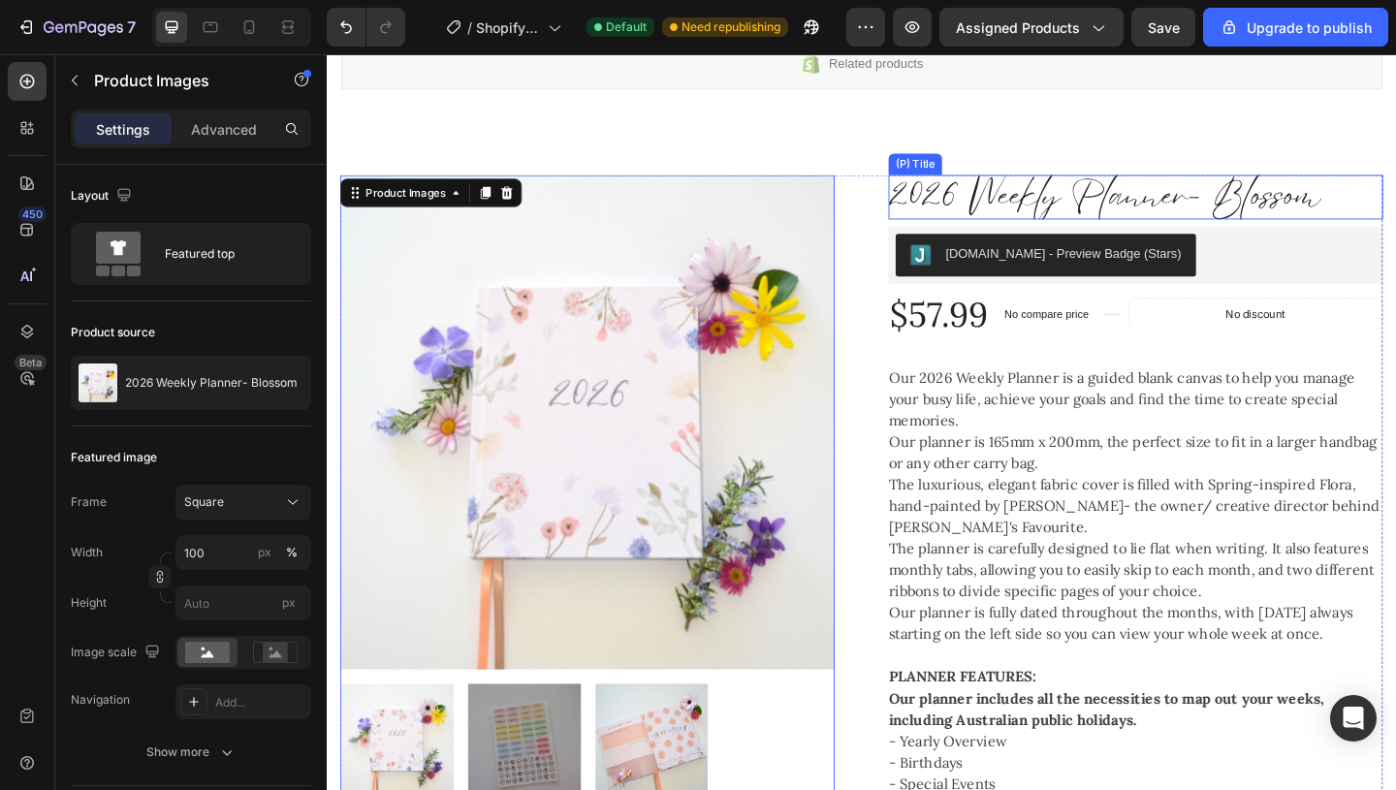
click at [1294, 195] on h2 "2026 Weekly Planner- Blossom" at bounding box center [1206, 209] width 538 height 48
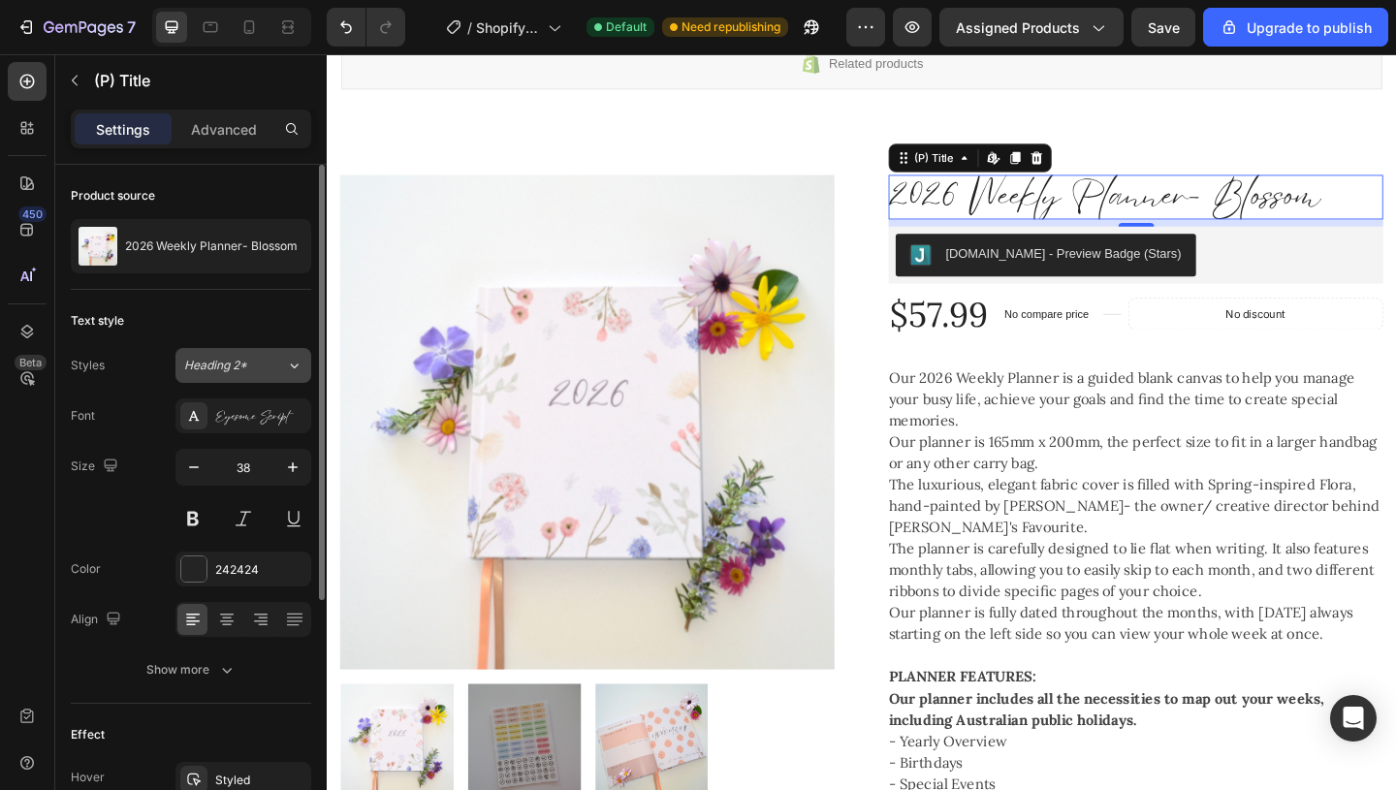
click at [296, 362] on icon at bounding box center [294, 365] width 16 height 19
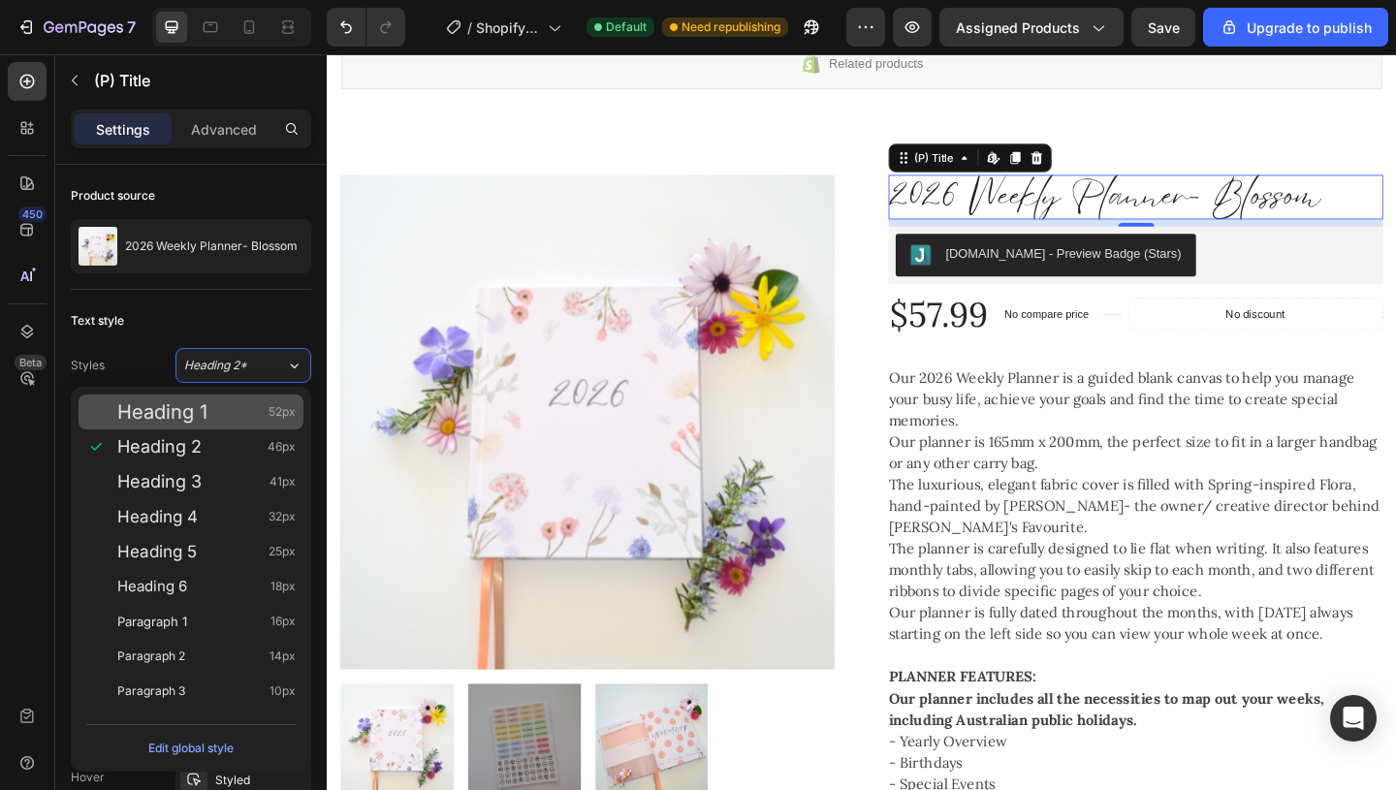
click at [217, 417] on div "Heading 1 52px" at bounding box center [206, 411] width 178 height 19
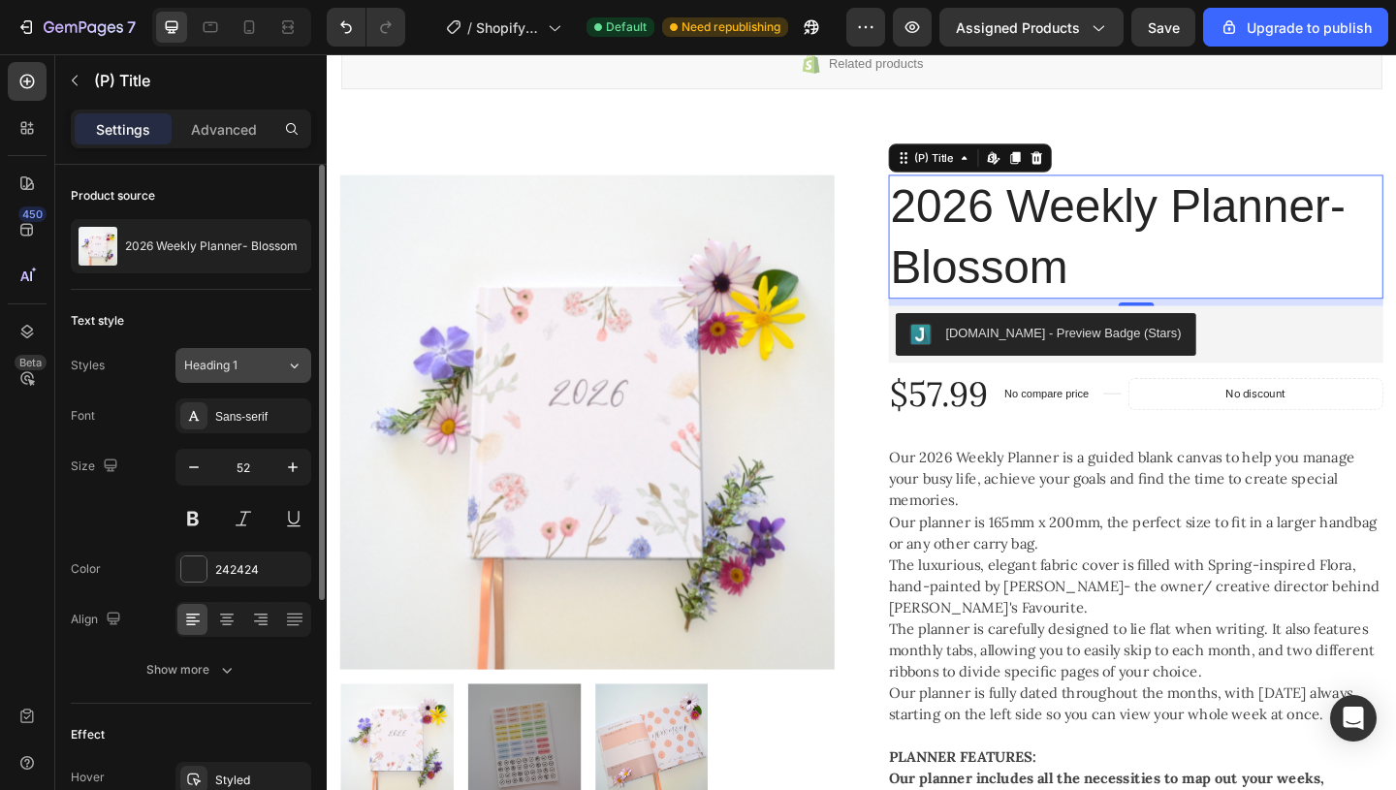
click at [257, 369] on div "Heading 1" at bounding box center [223, 365] width 79 height 17
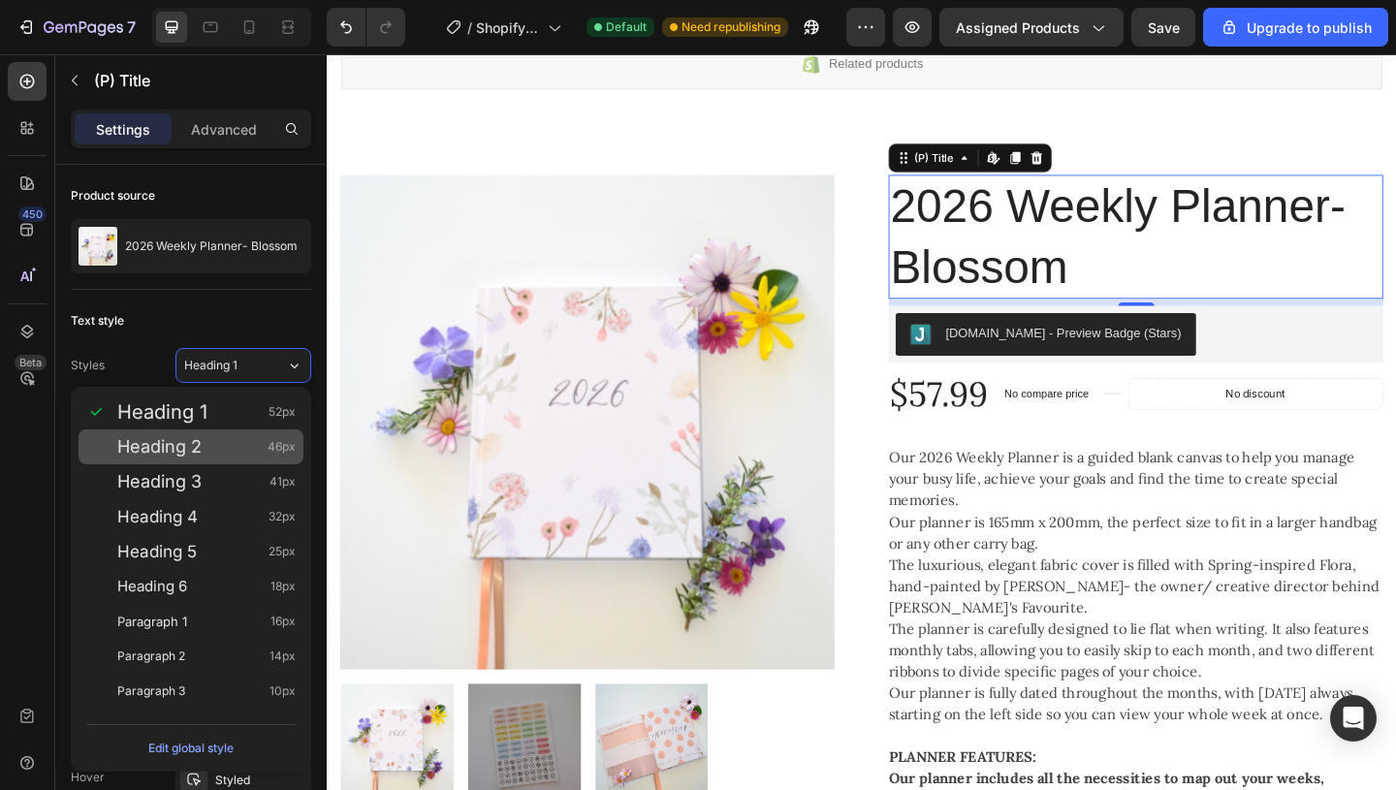
click at [231, 433] on div "Heading 2 46px" at bounding box center [191, 446] width 225 height 35
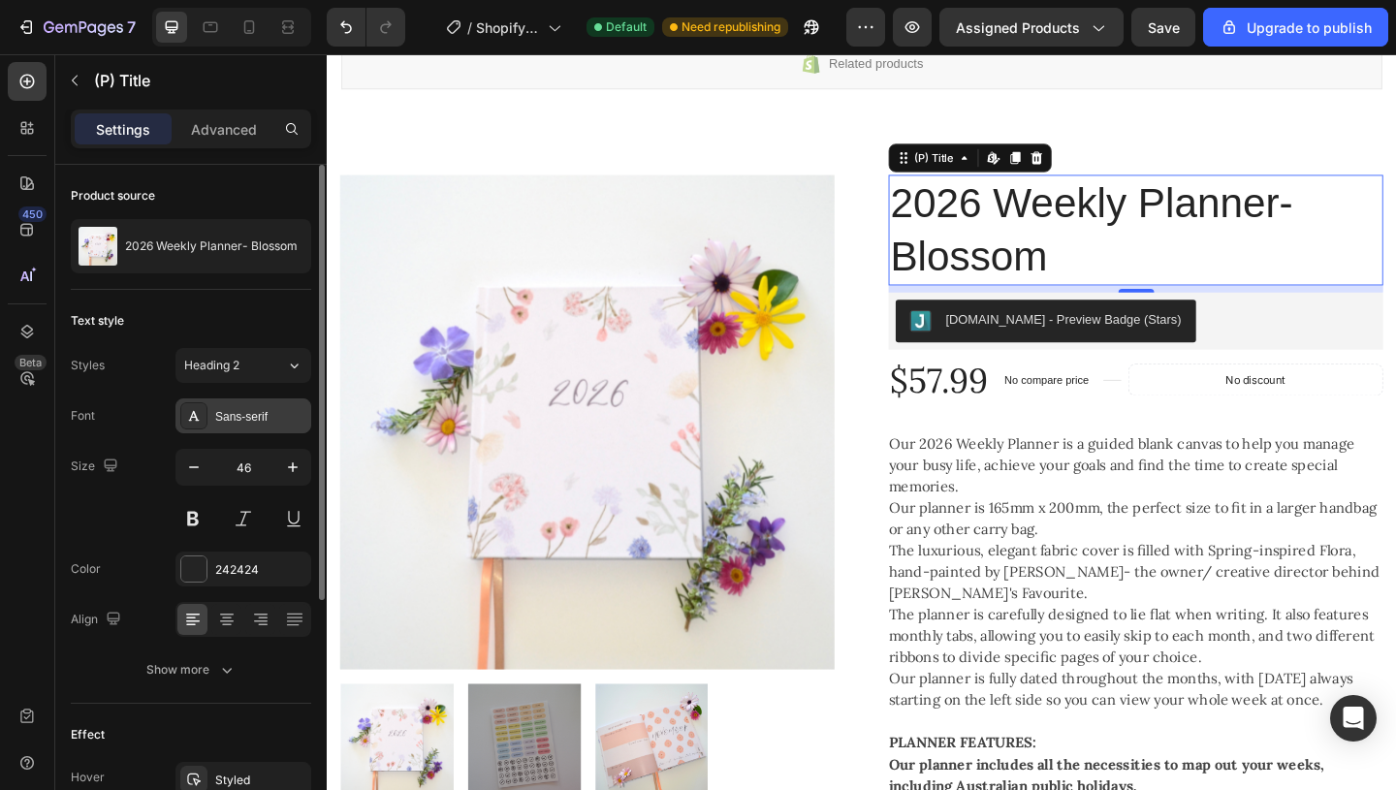
click at [238, 416] on div "Sans-serif" at bounding box center [260, 416] width 91 height 17
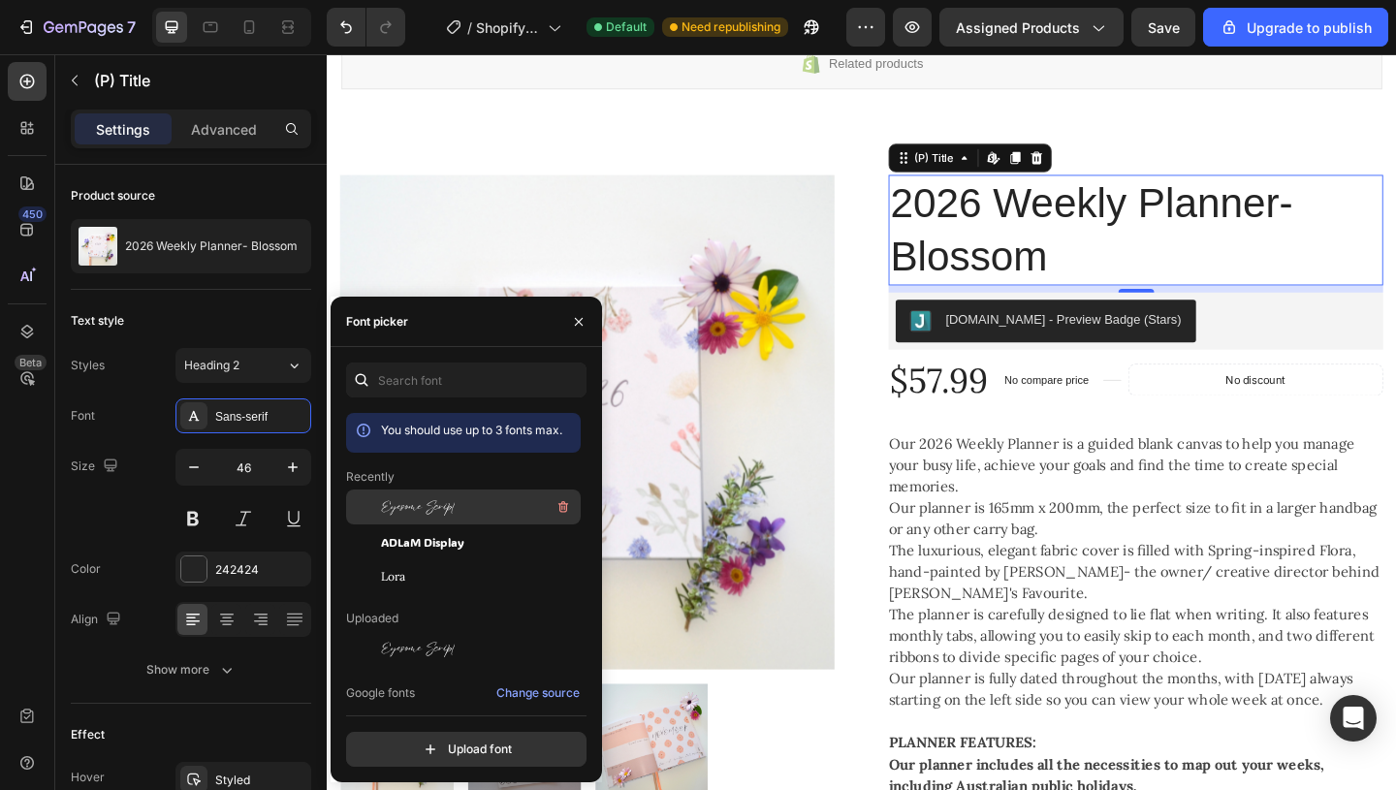
click at [387, 498] on span "Eyesome Script" at bounding box center [418, 506] width 74 height 17
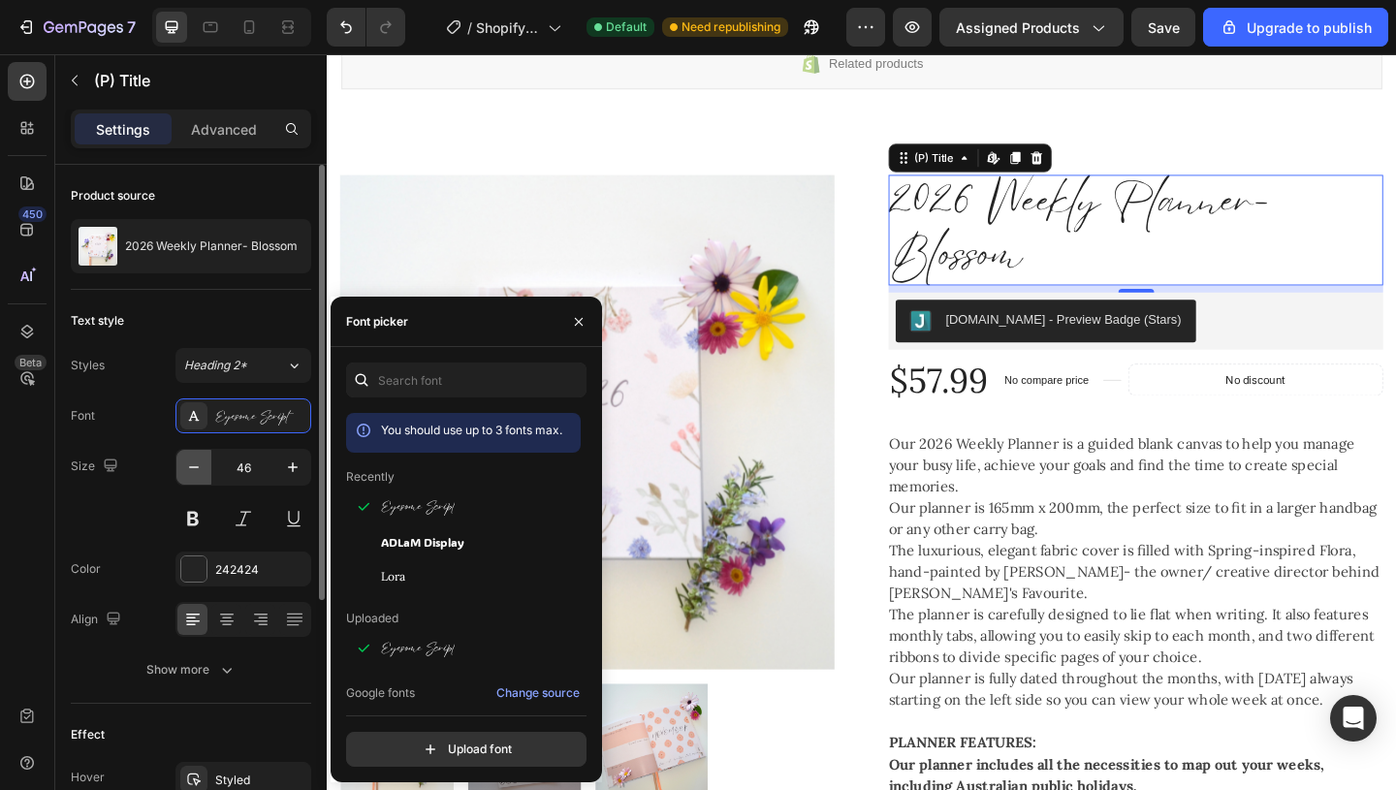
click at [194, 465] on icon "button" at bounding box center [193, 466] width 19 height 19
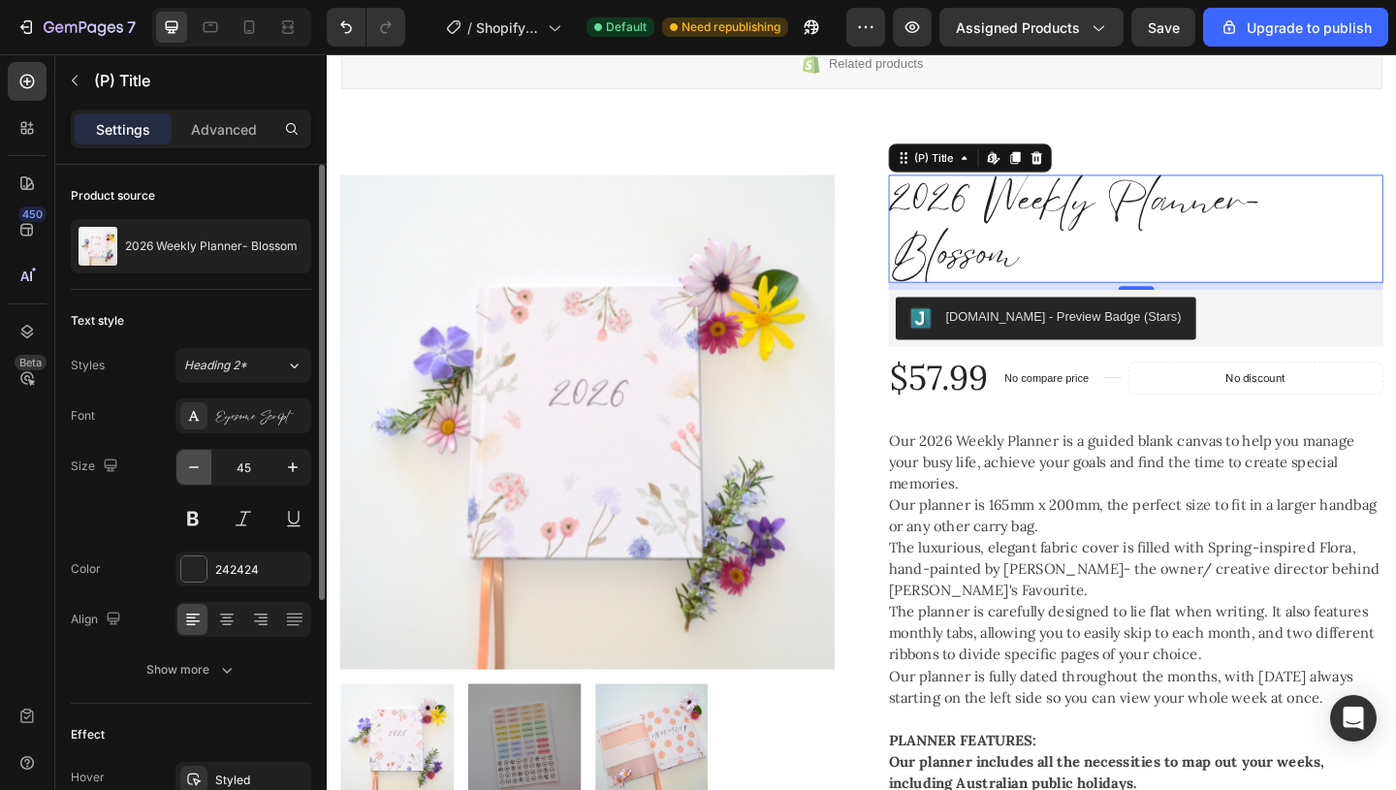
click at [194, 465] on icon "button" at bounding box center [193, 466] width 19 height 19
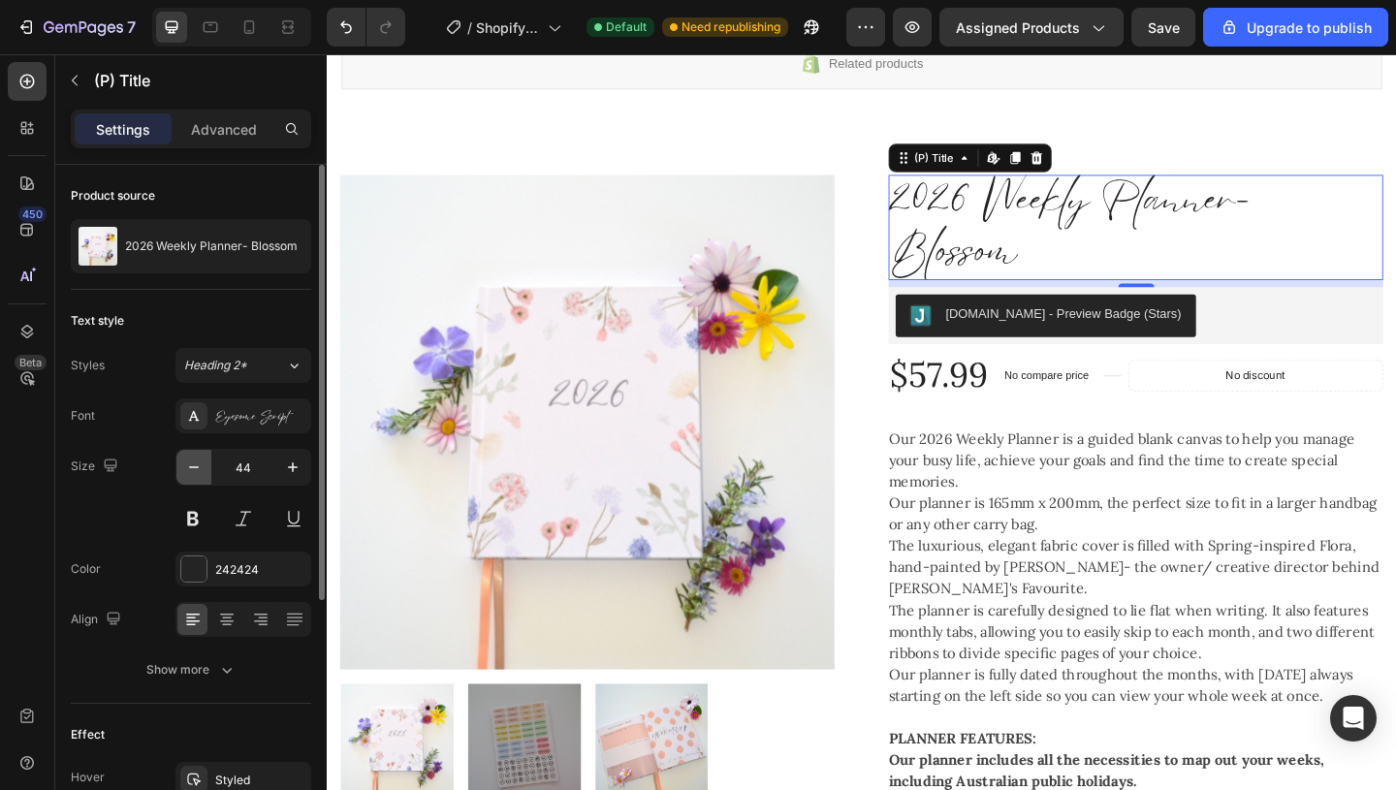
click at [194, 465] on icon "button" at bounding box center [193, 466] width 19 height 19
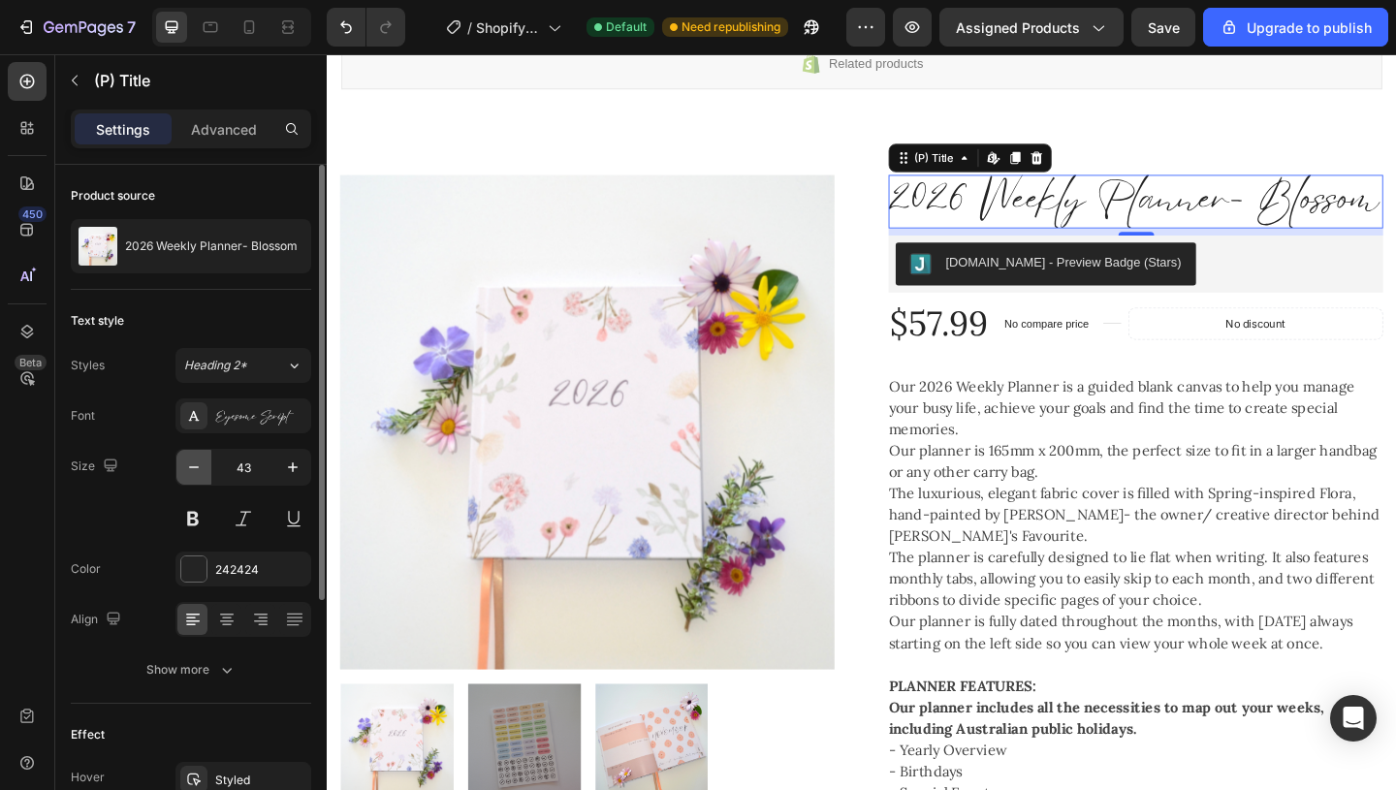
click at [194, 465] on icon "button" at bounding box center [193, 466] width 19 height 19
type input "42"
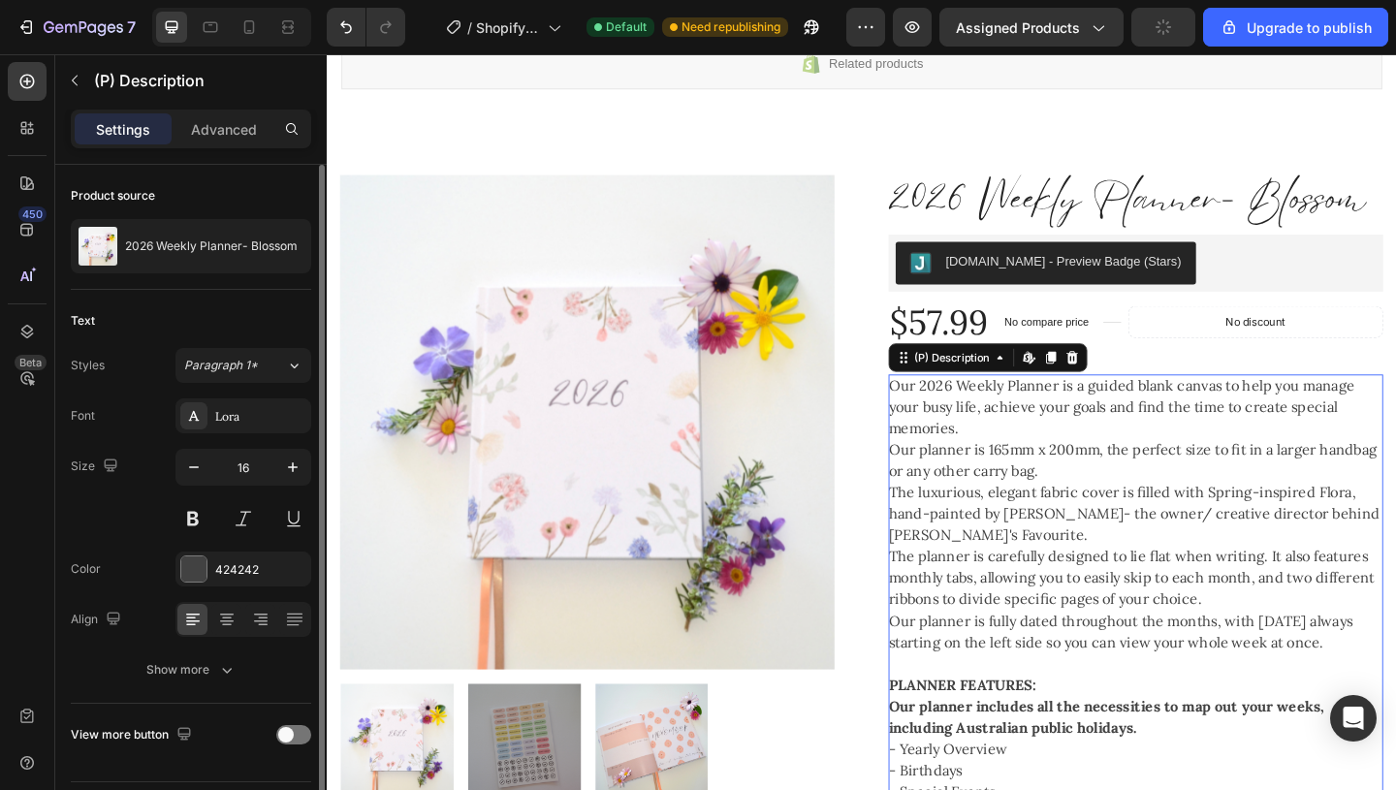
click at [1054, 621] on p "The planner is carefully designed to lie flat when writing. It also features mo…" at bounding box center [1201, 623] width 528 height 66
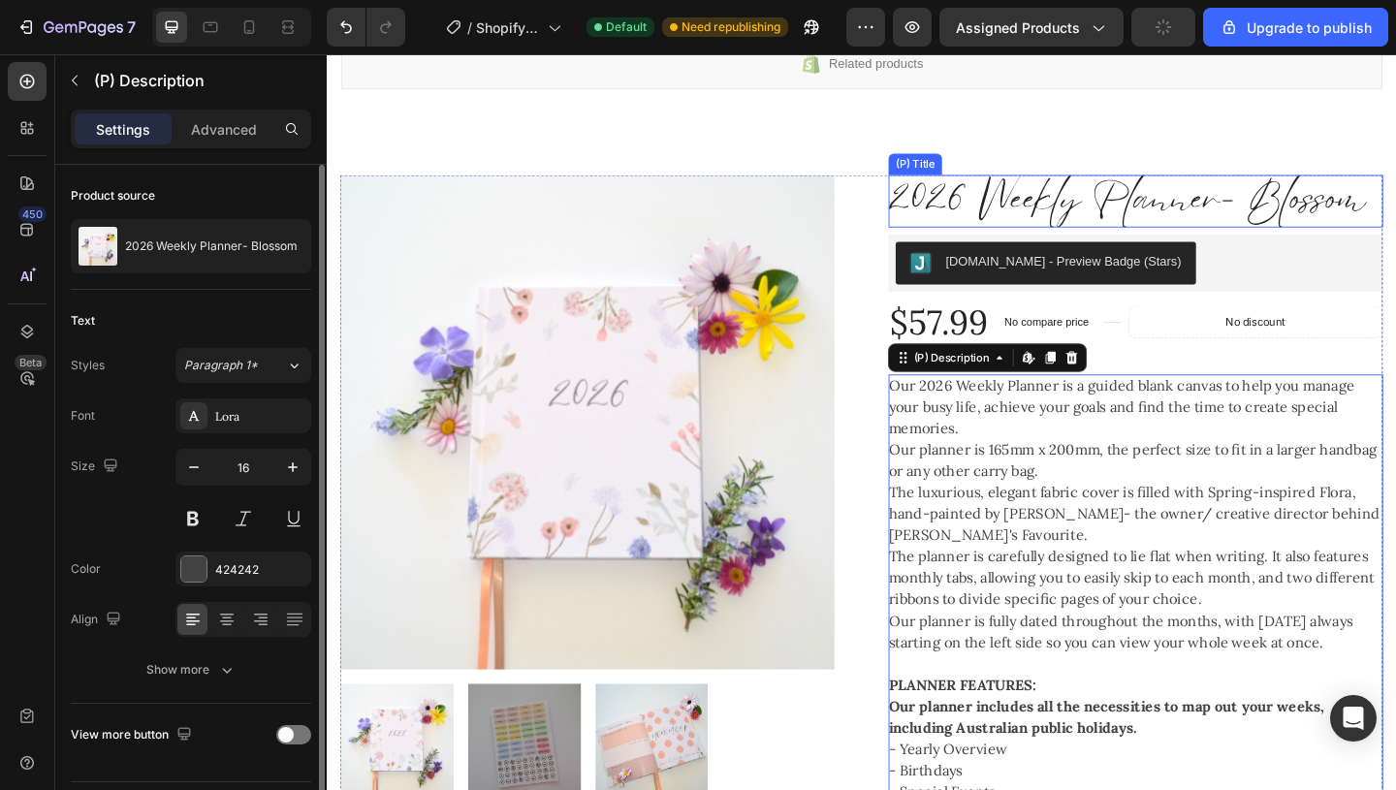
click at [1129, 188] on h2 "2026 Weekly Planner- Blossom" at bounding box center [1206, 213] width 538 height 57
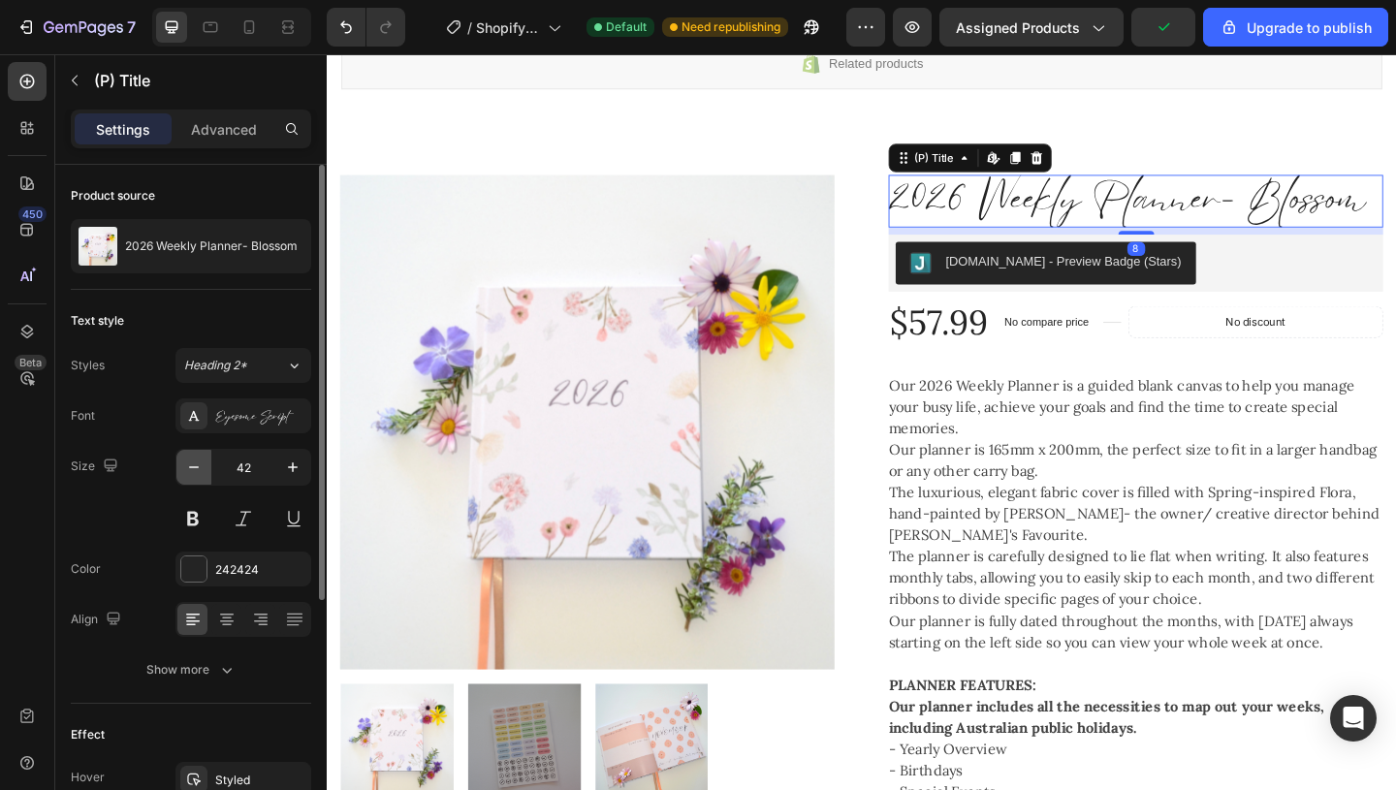
click at [191, 467] on icon "button" at bounding box center [194, 467] width 10 height 2
type input "40"
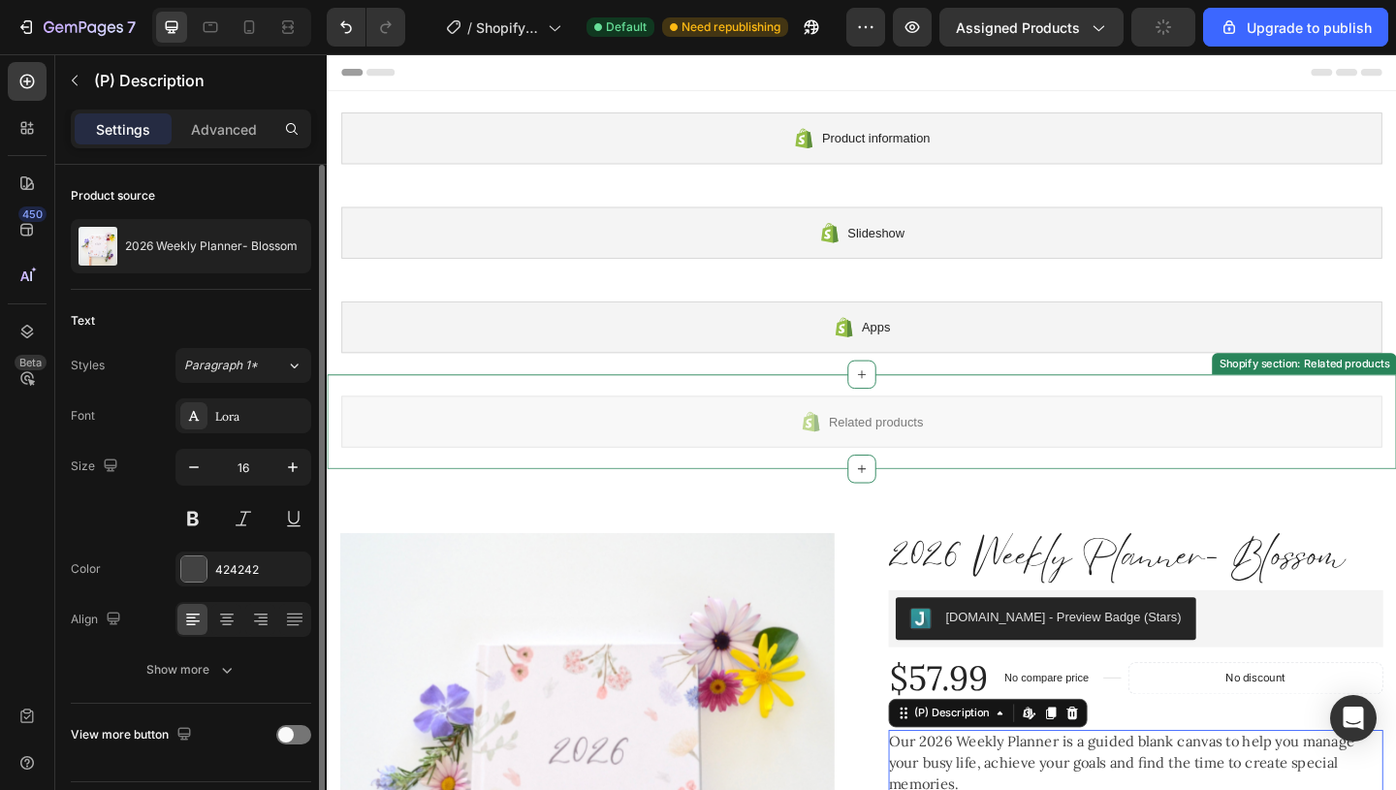
scroll to position [67, 0]
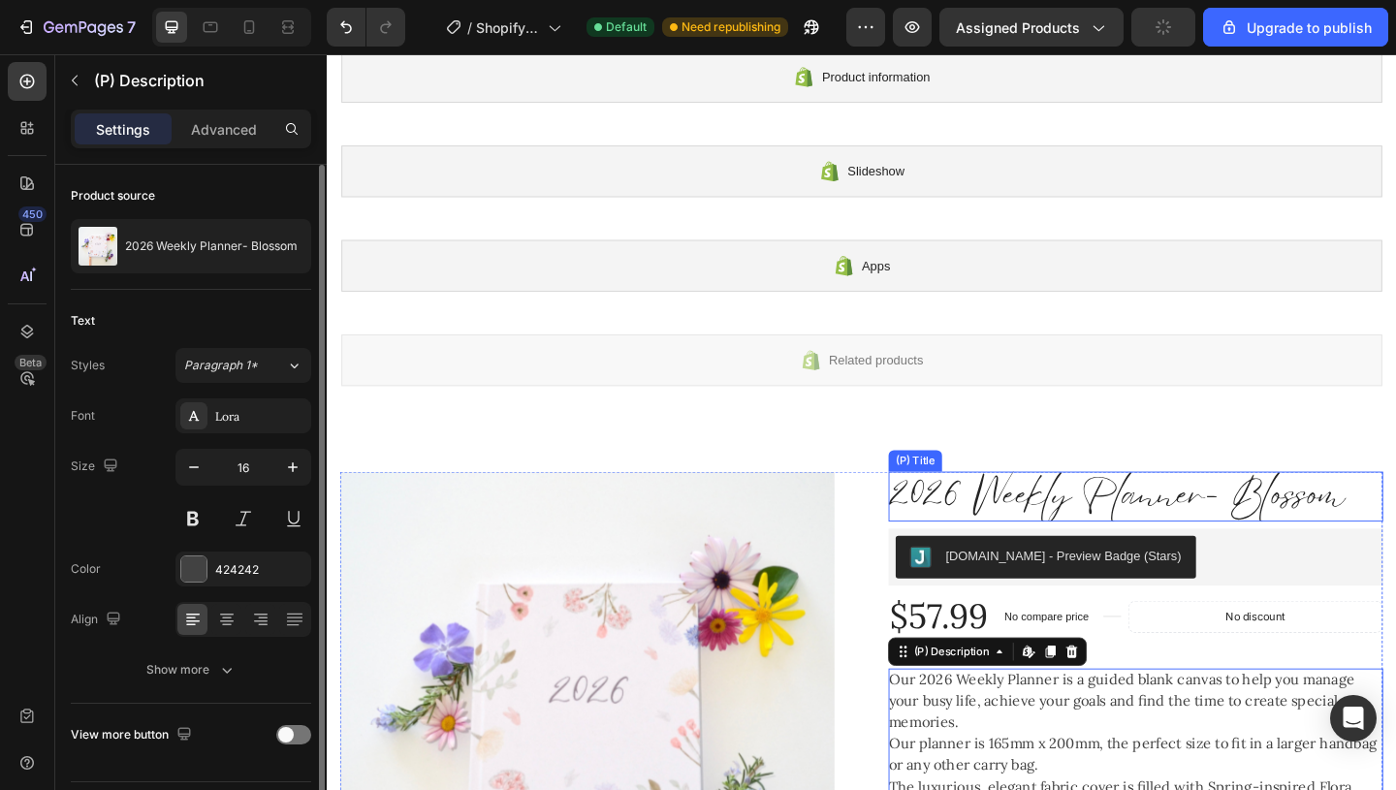
click at [1283, 531] on h2 "2026 Weekly Planner- Blossom" at bounding box center [1206, 535] width 538 height 54
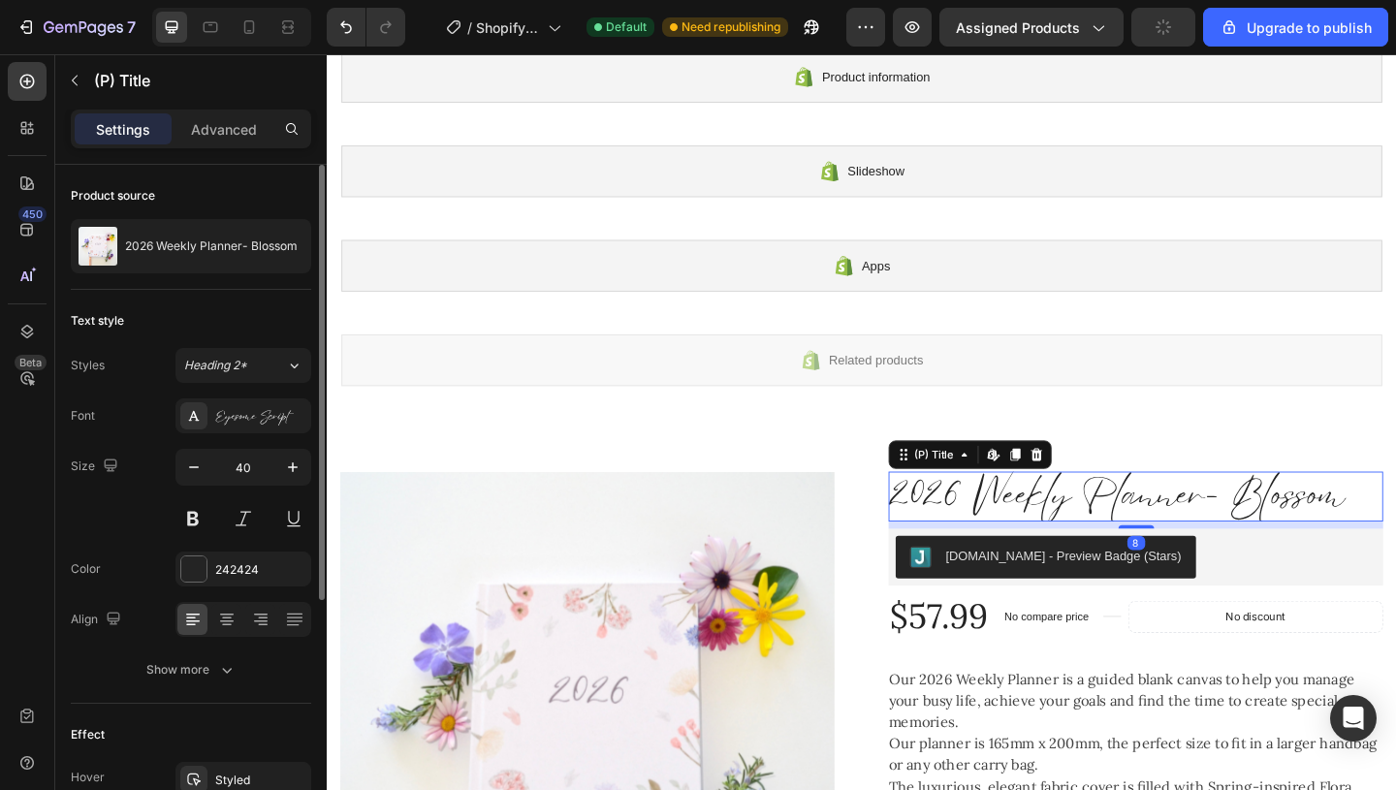
click at [1283, 531] on h2 "2026 Weekly Planner- Blossom" at bounding box center [1206, 535] width 538 height 54
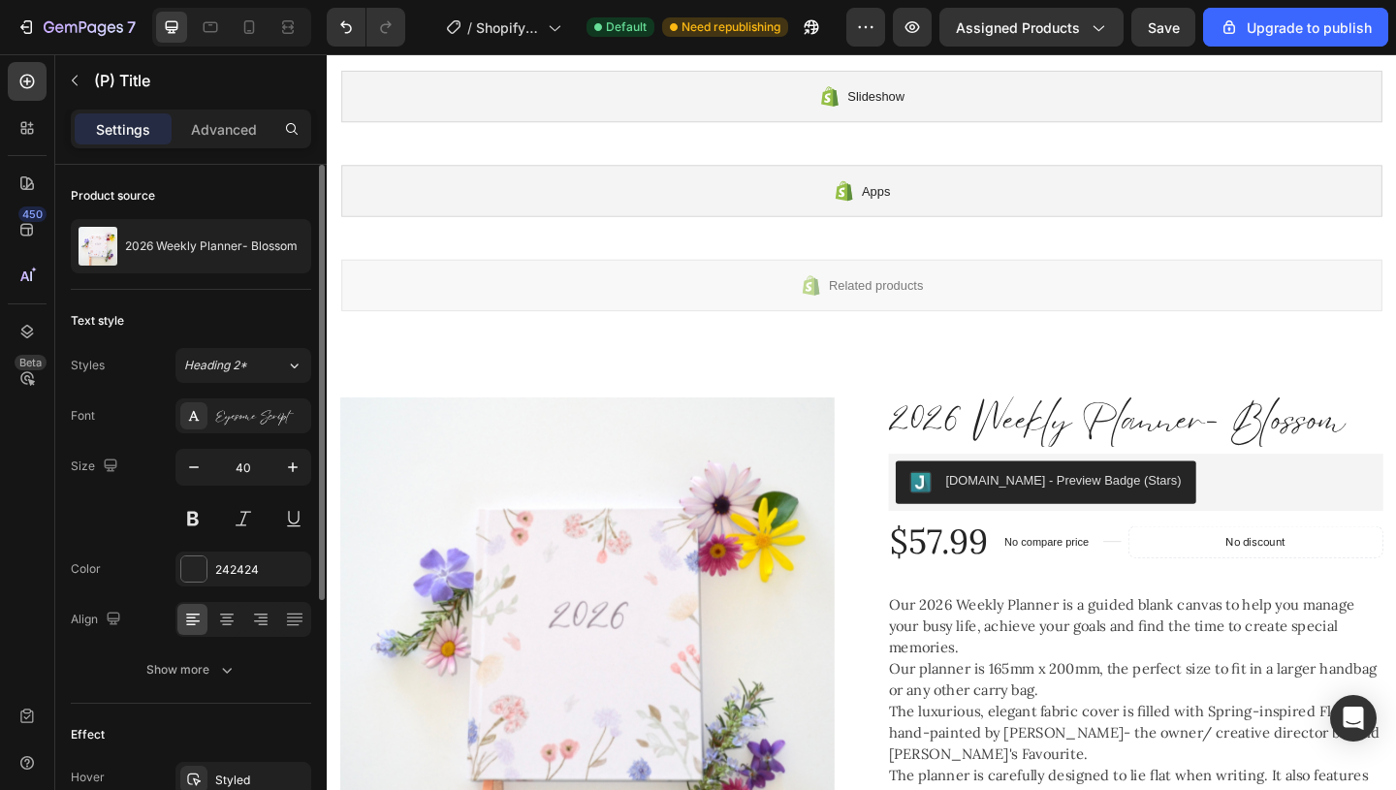
scroll to position [185, 0]
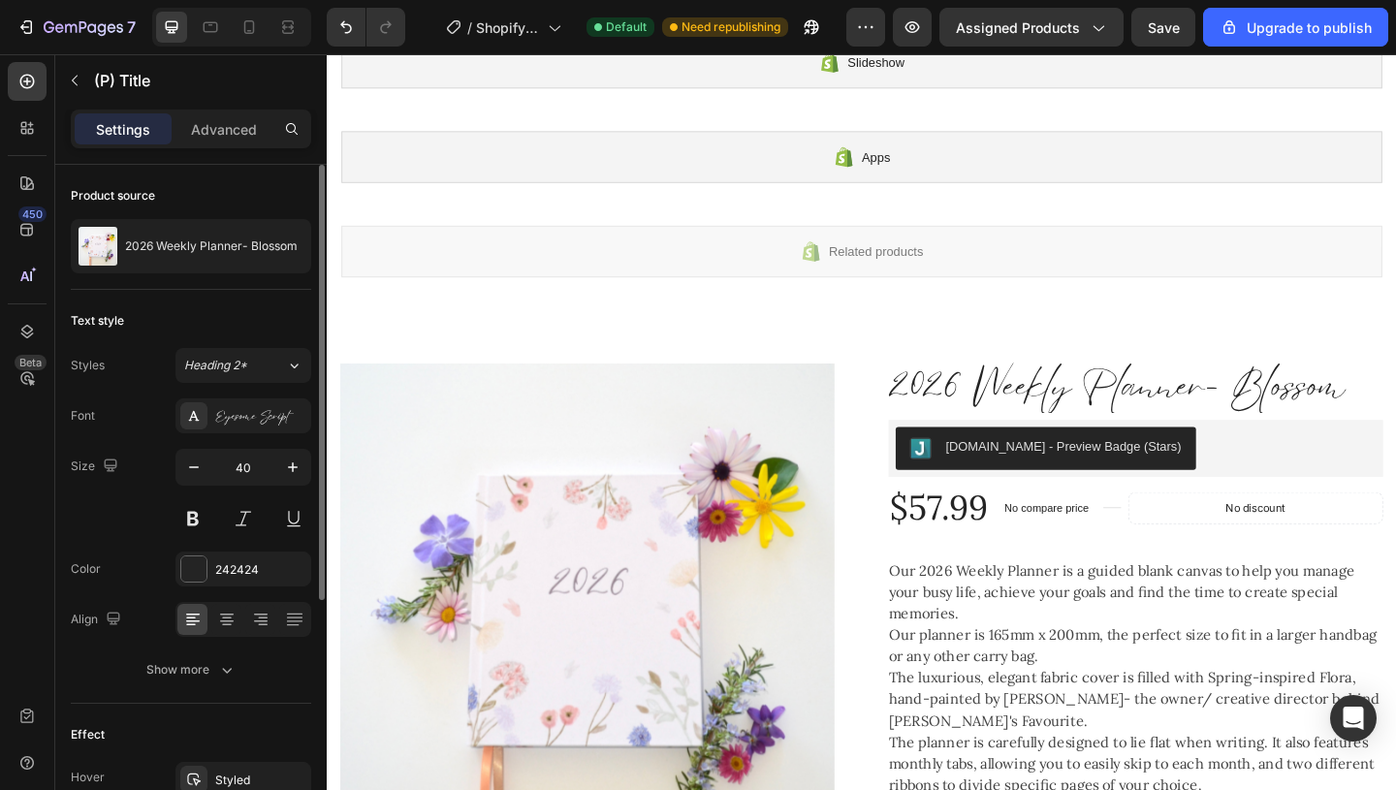
click at [1203, 409] on h2 "2026 Weekly Planner- Blossom" at bounding box center [1206, 417] width 538 height 54
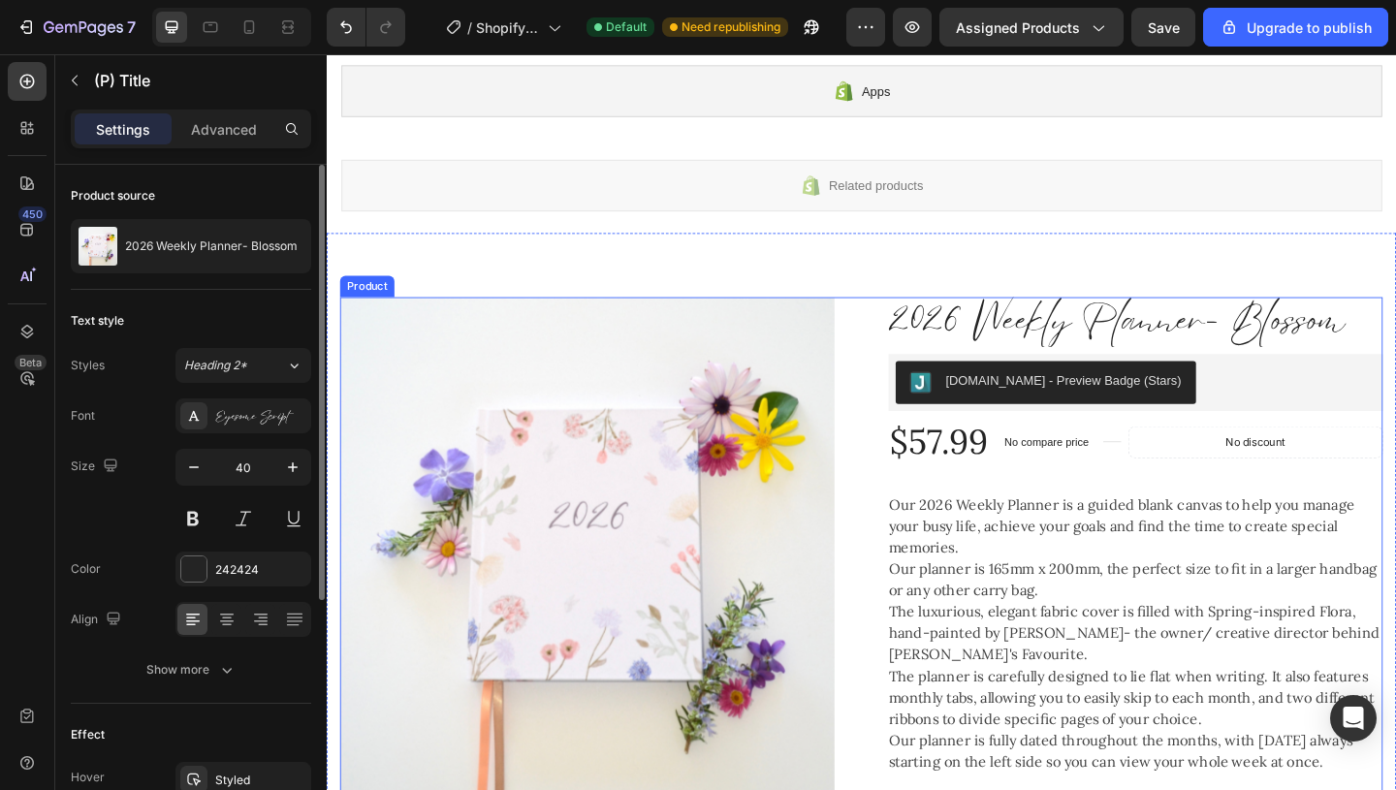
scroll to position [258, 0]
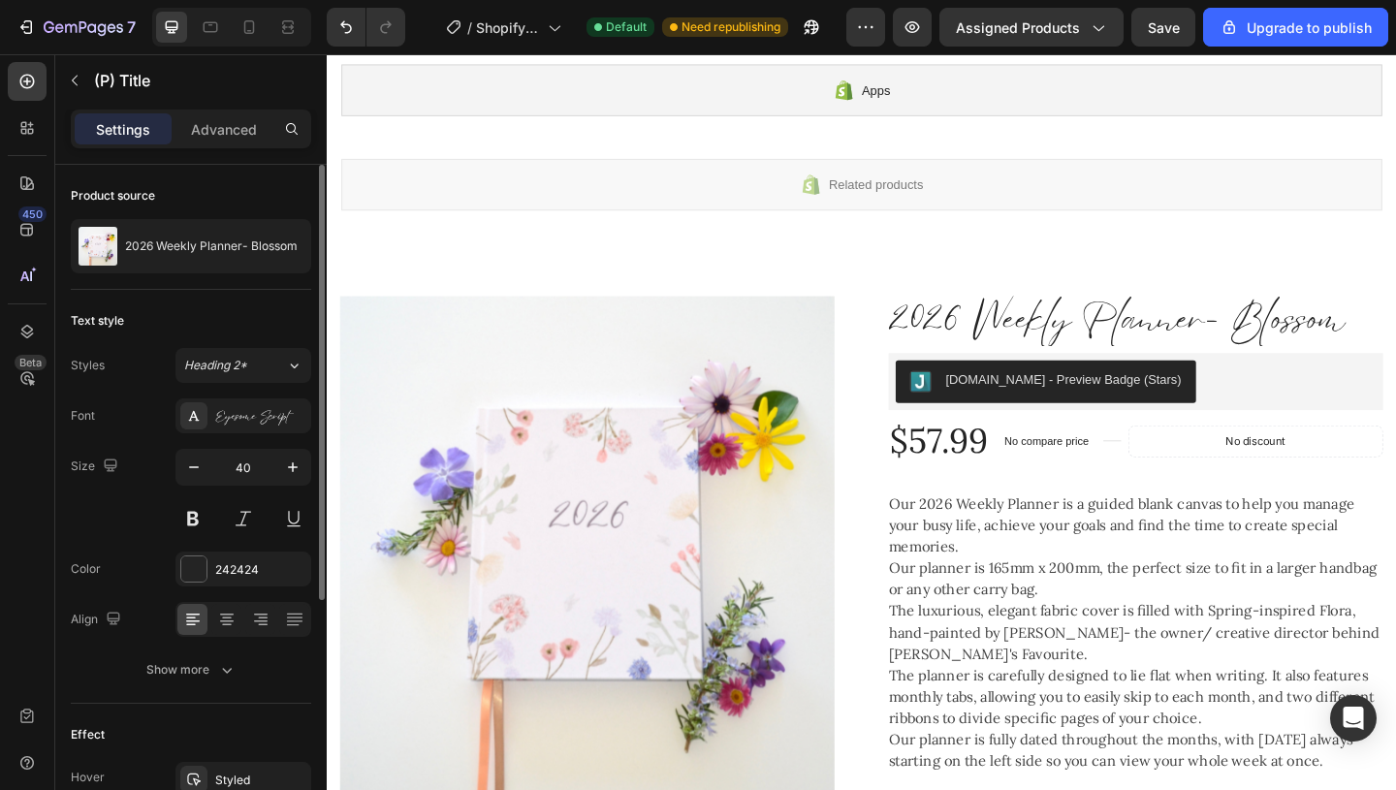
click at [1112, 339] on h2 "2026 Weekly Planner- Blossom" at bounding box center [1206, 344] width 538 height 54
click at [1040, 331] on h2 "2026 Weekly Planner- Blossom" at bounding box center [1206, 344] width 538 height 54
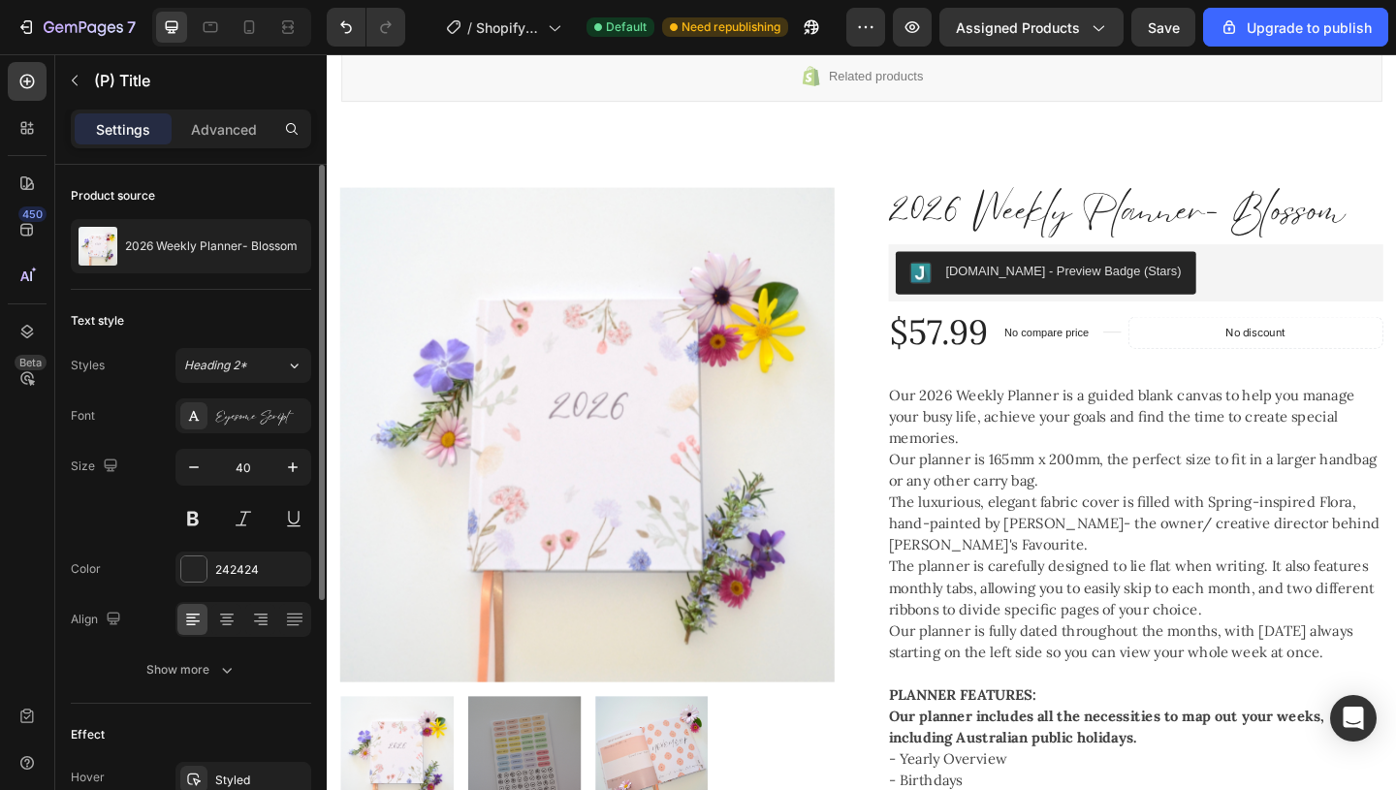
scroll to position [408, 0]
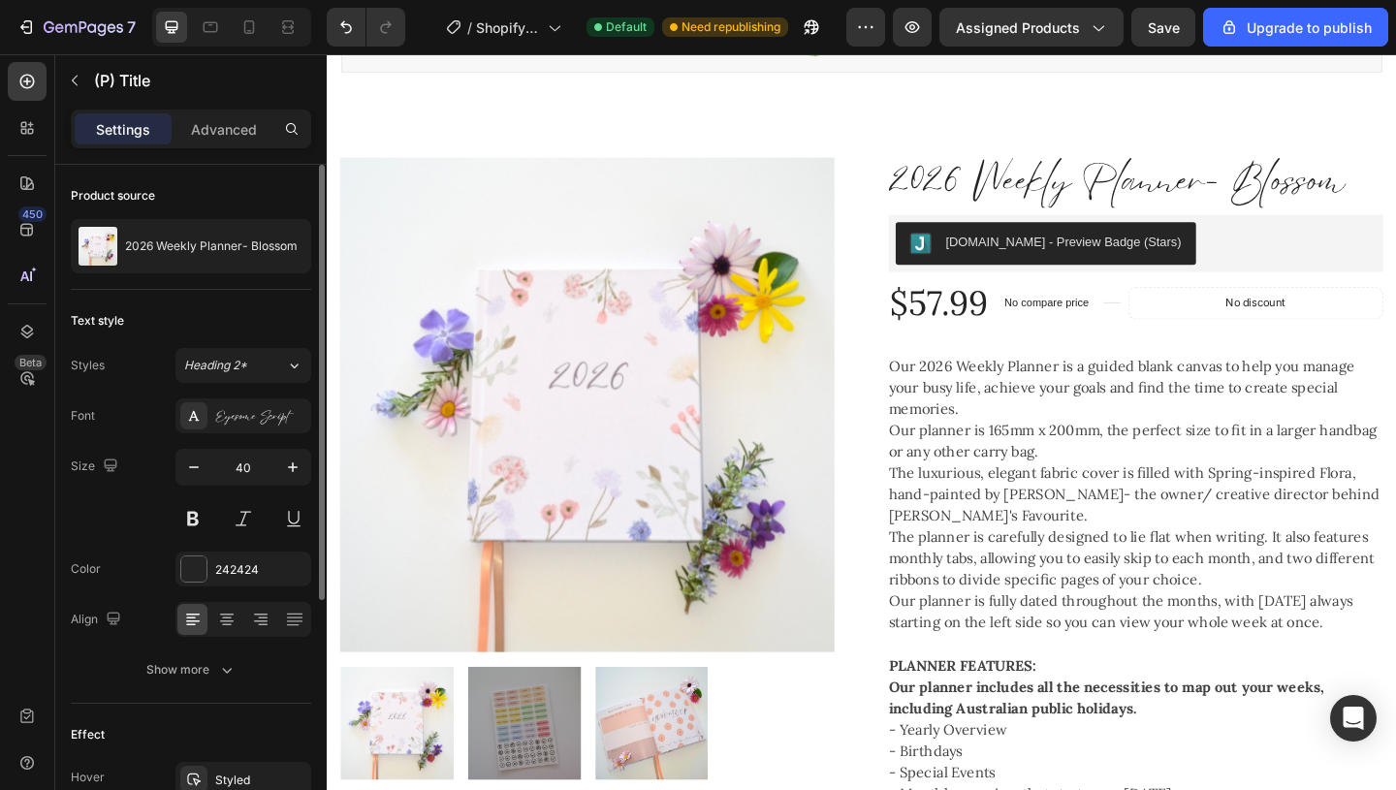
click at [1065, 198] on h2 "2026 Weekly Planner- Blossom" at bounding box center [1206, 194] width 538 height 54
click at [1050, 198] on h2 "2026 Weekly Planner- Blossom" at bounding box center [1206, 194] width 538 height 54
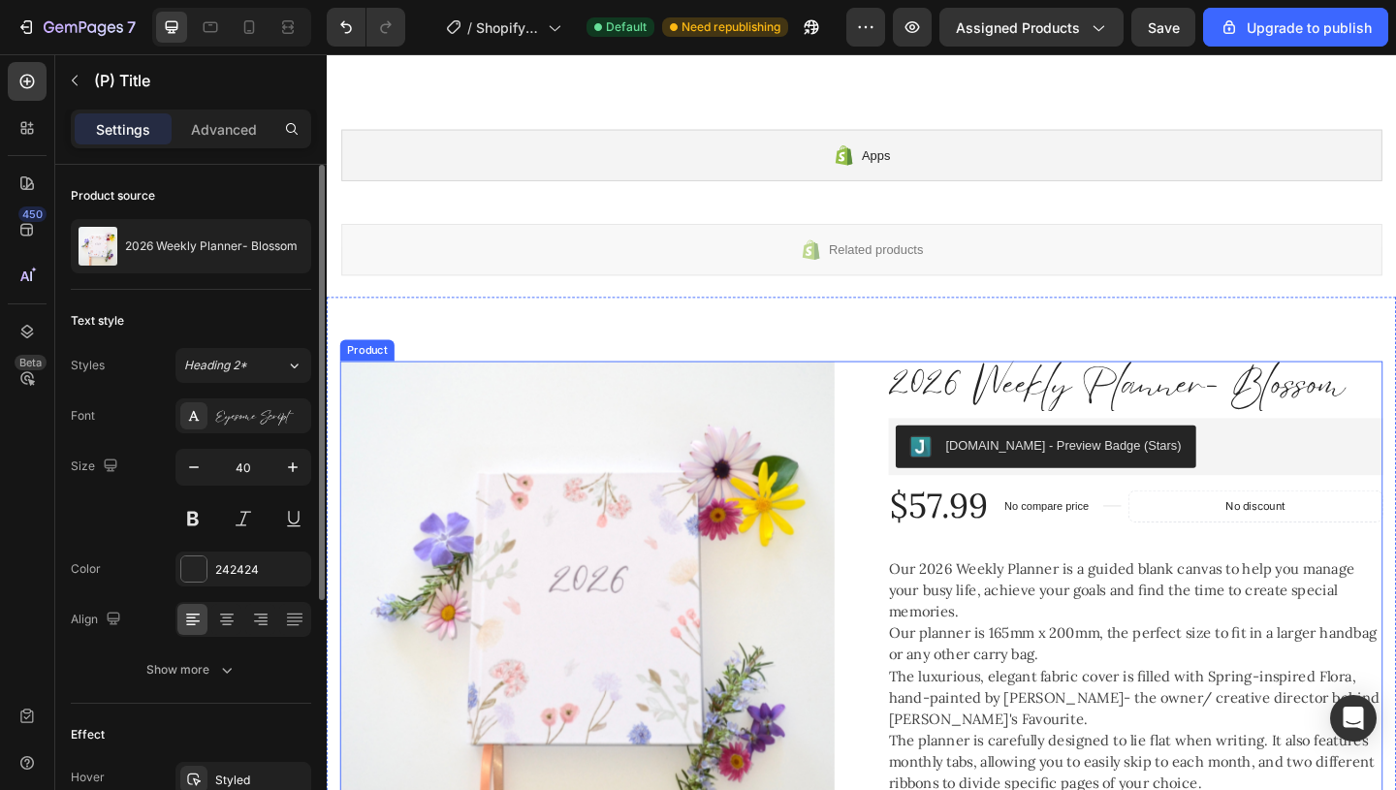
scroll to position [182, 0]
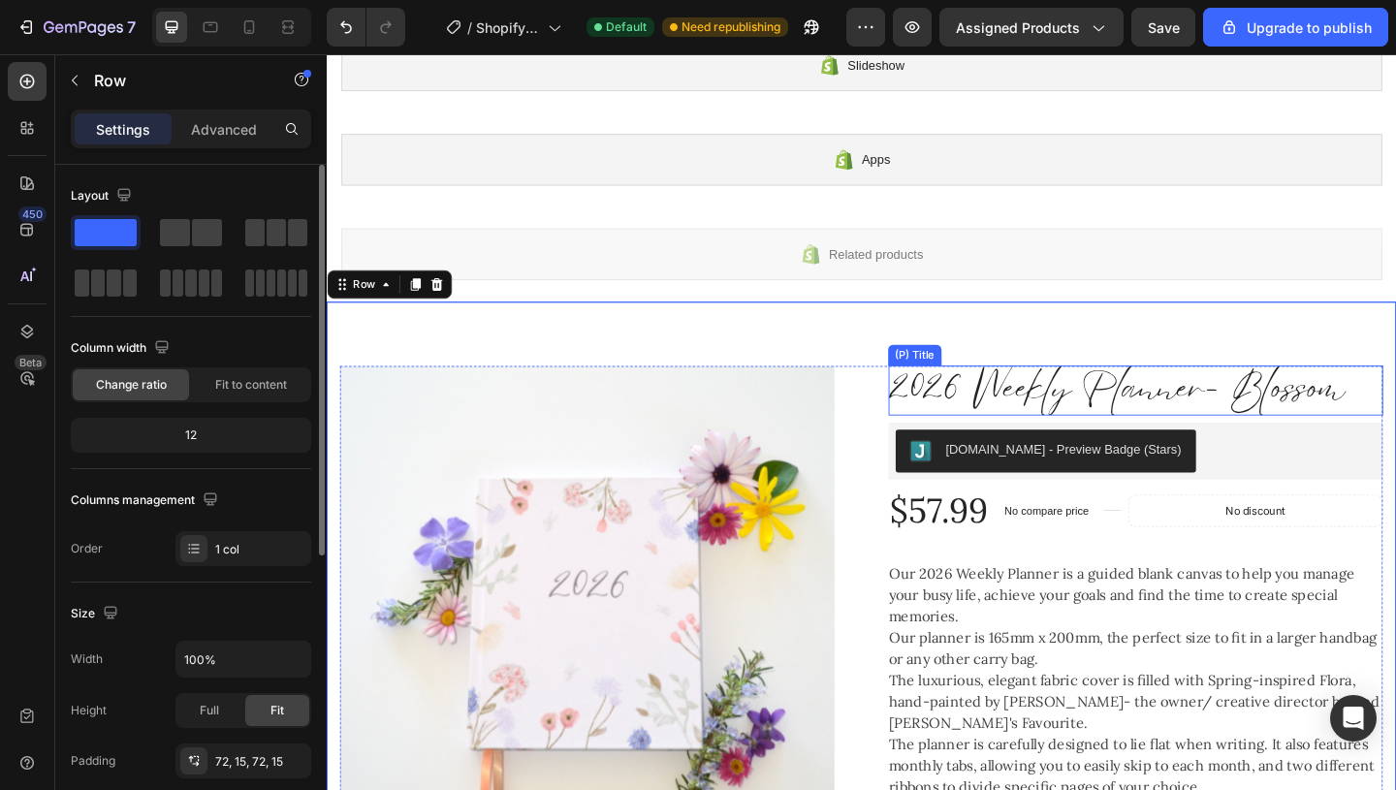
click at [995, 411] on h2 "2026 Weekly Planner- Blossom" at bounding box center [1206, 420] width 538 height 54
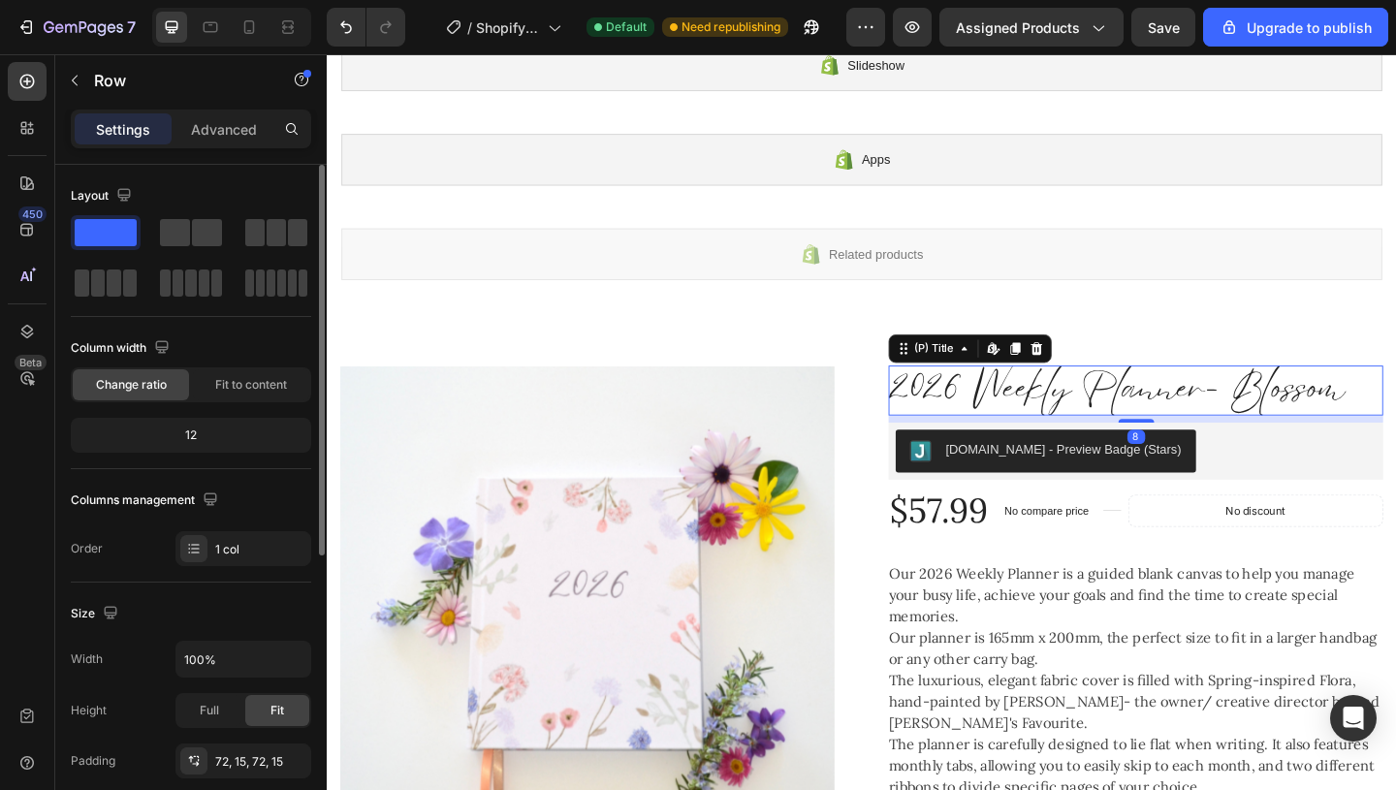
click at [995, 411] on h2 "2026 Weekly Planner- Blossom" at bounding box center [1206, 420] width 538 height 54
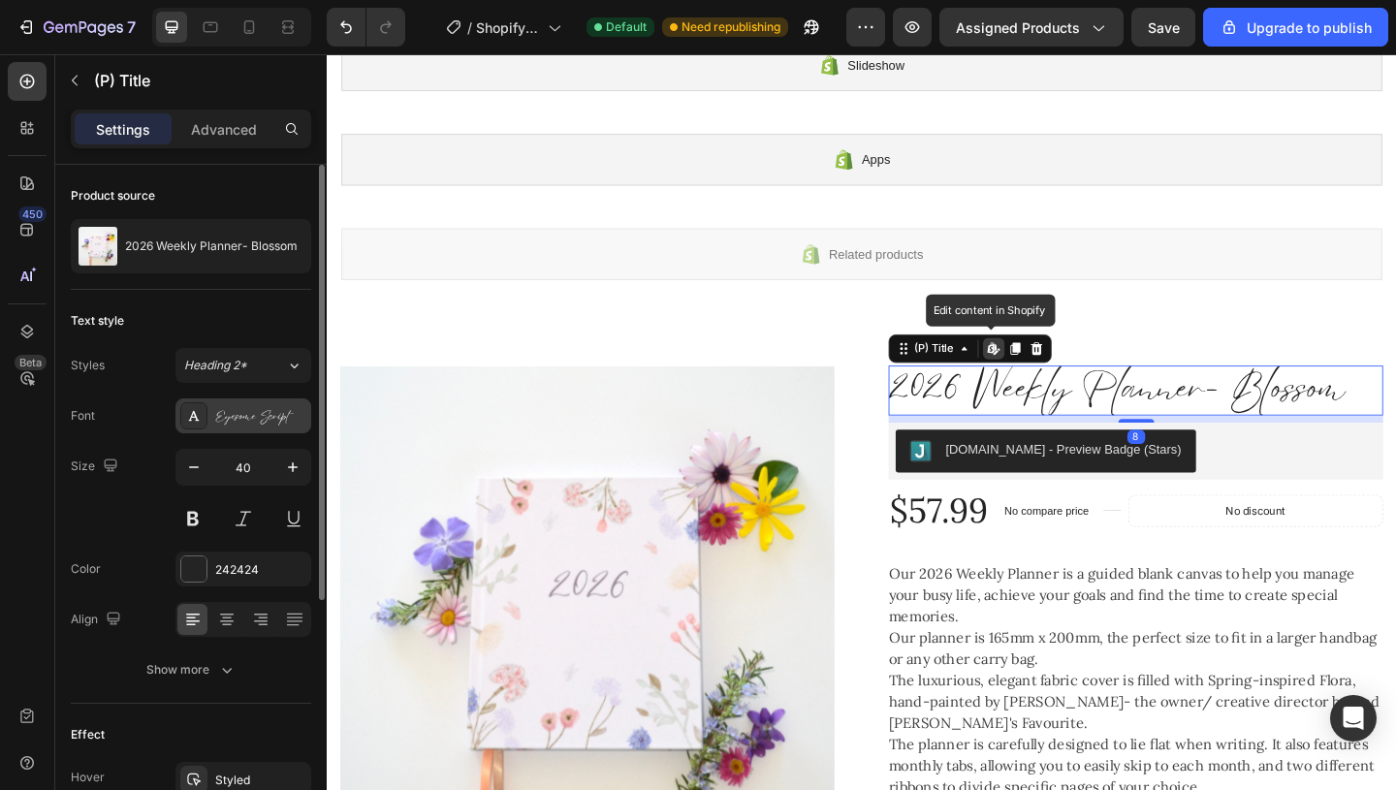
click at [244, 417] on div "Eyesome Script" at bounding box center [260, 416] width 91 height 17
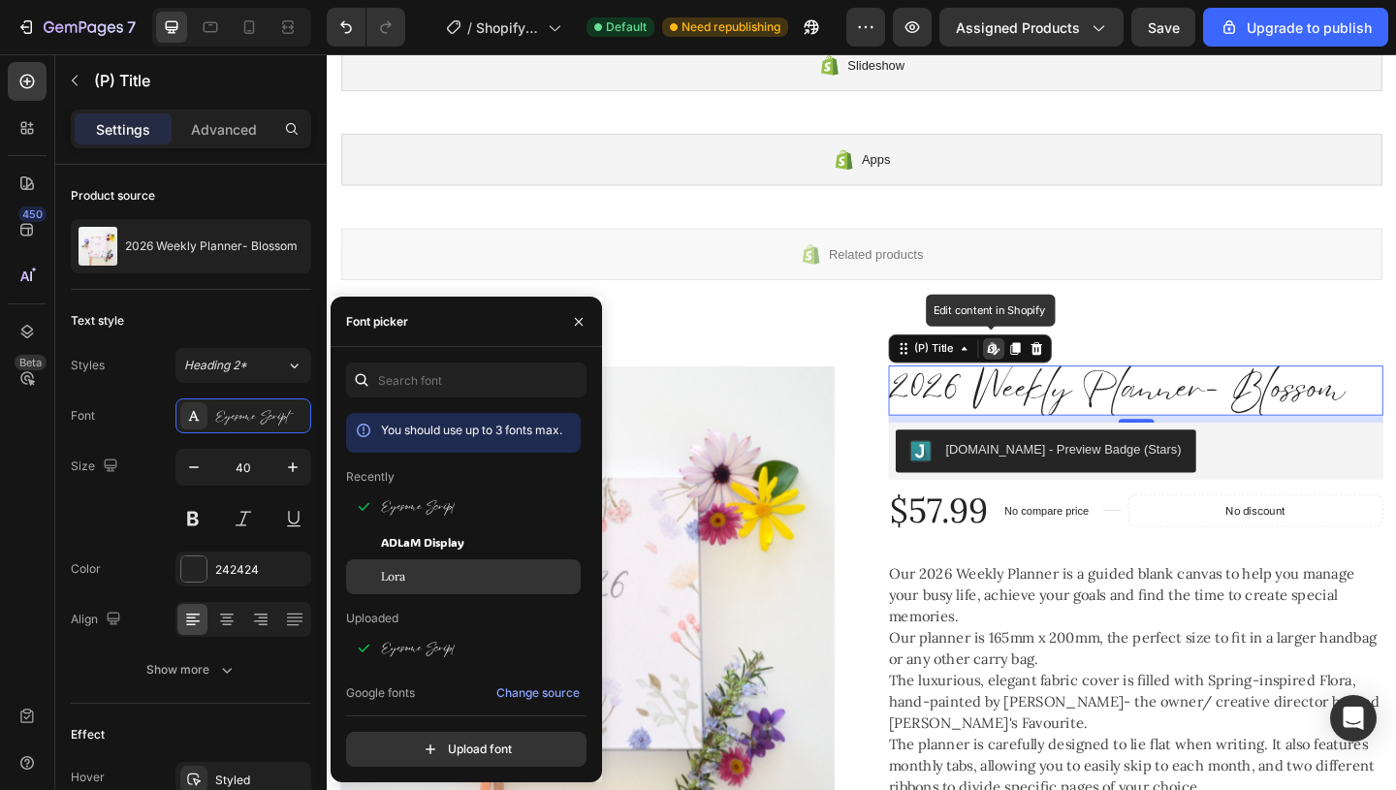
click at [426, 578] on div "Lora" at bounding box center [479, 576] width 196 height 17
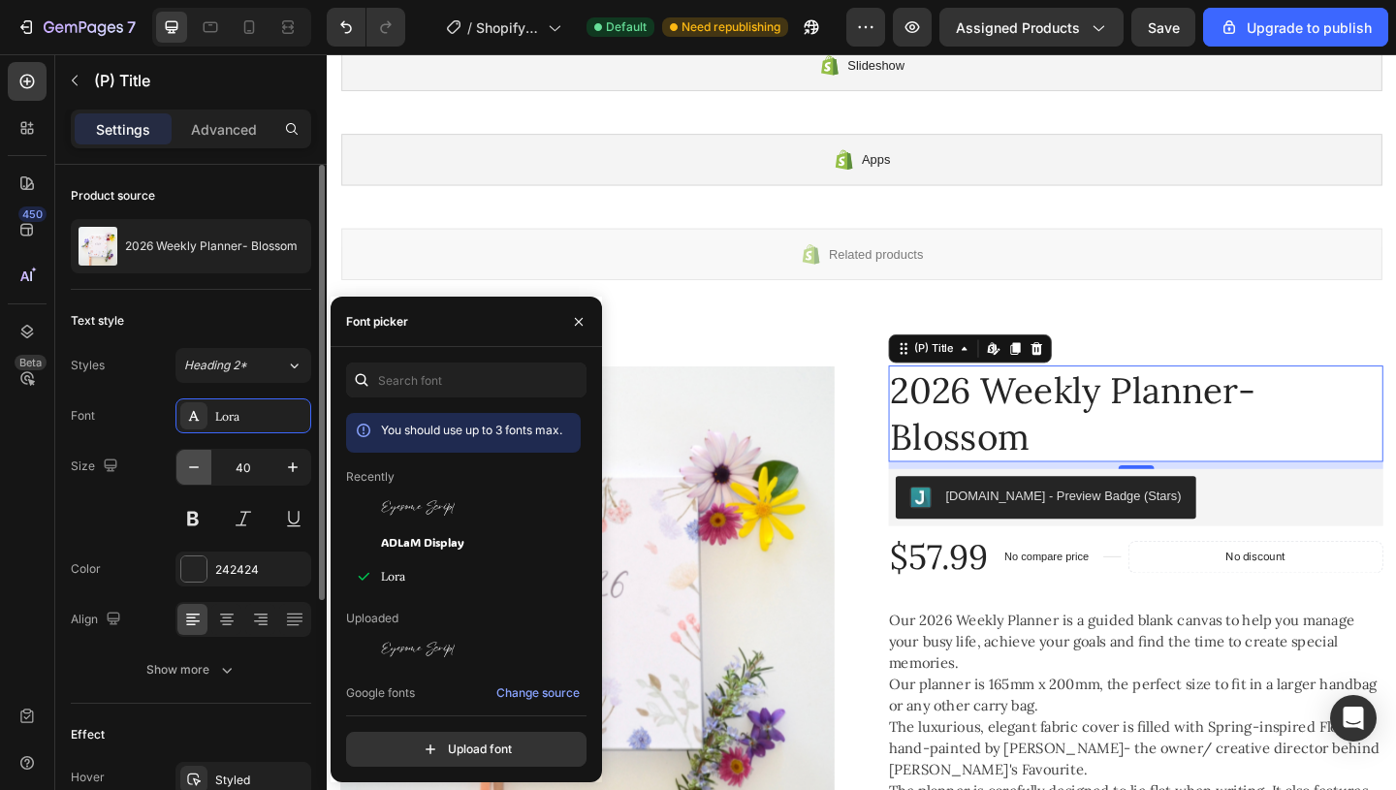
click at [200, 465] on icon "button" at bounding box center [193, 466] width 19 height 19
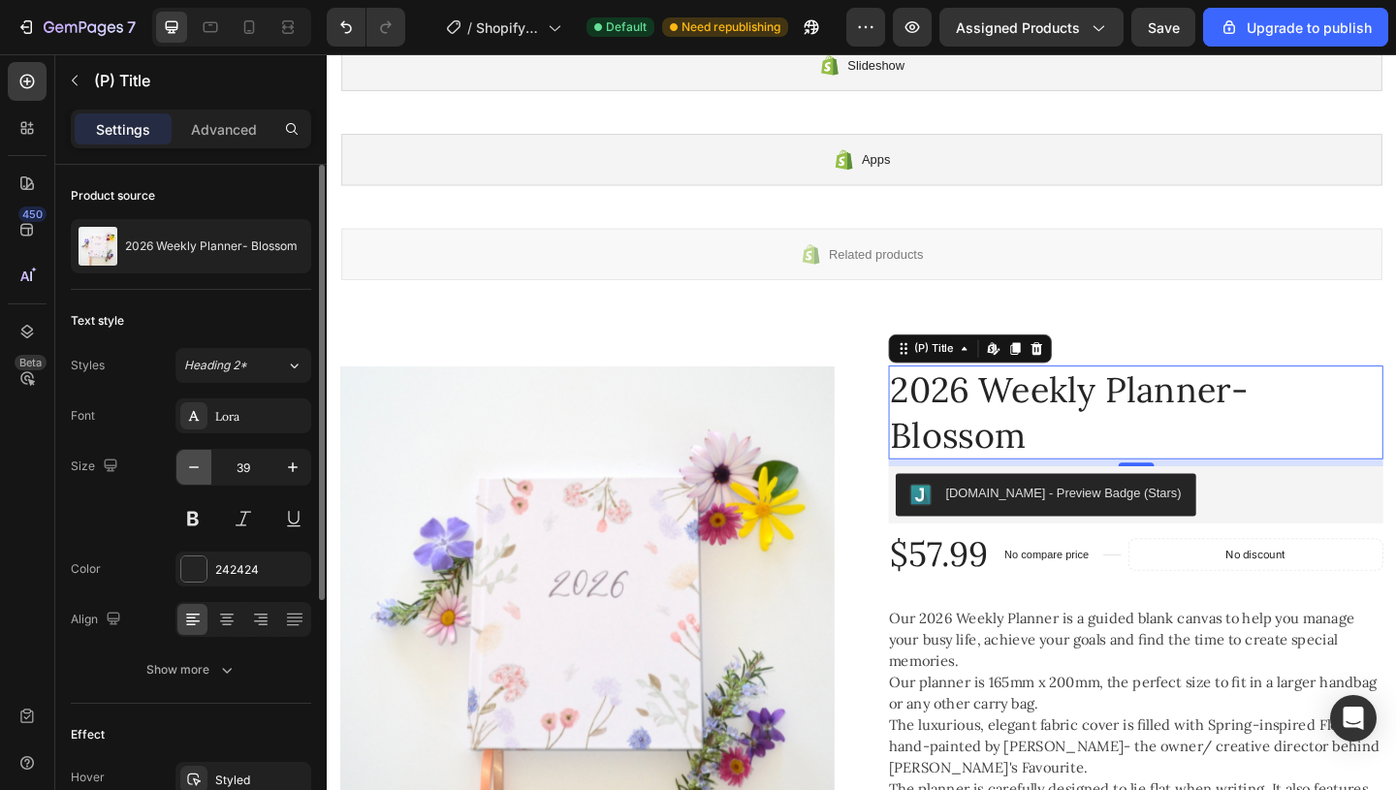
click at [198, 468] on icon "button" at bounding box center [193, 466] width 19 height 19
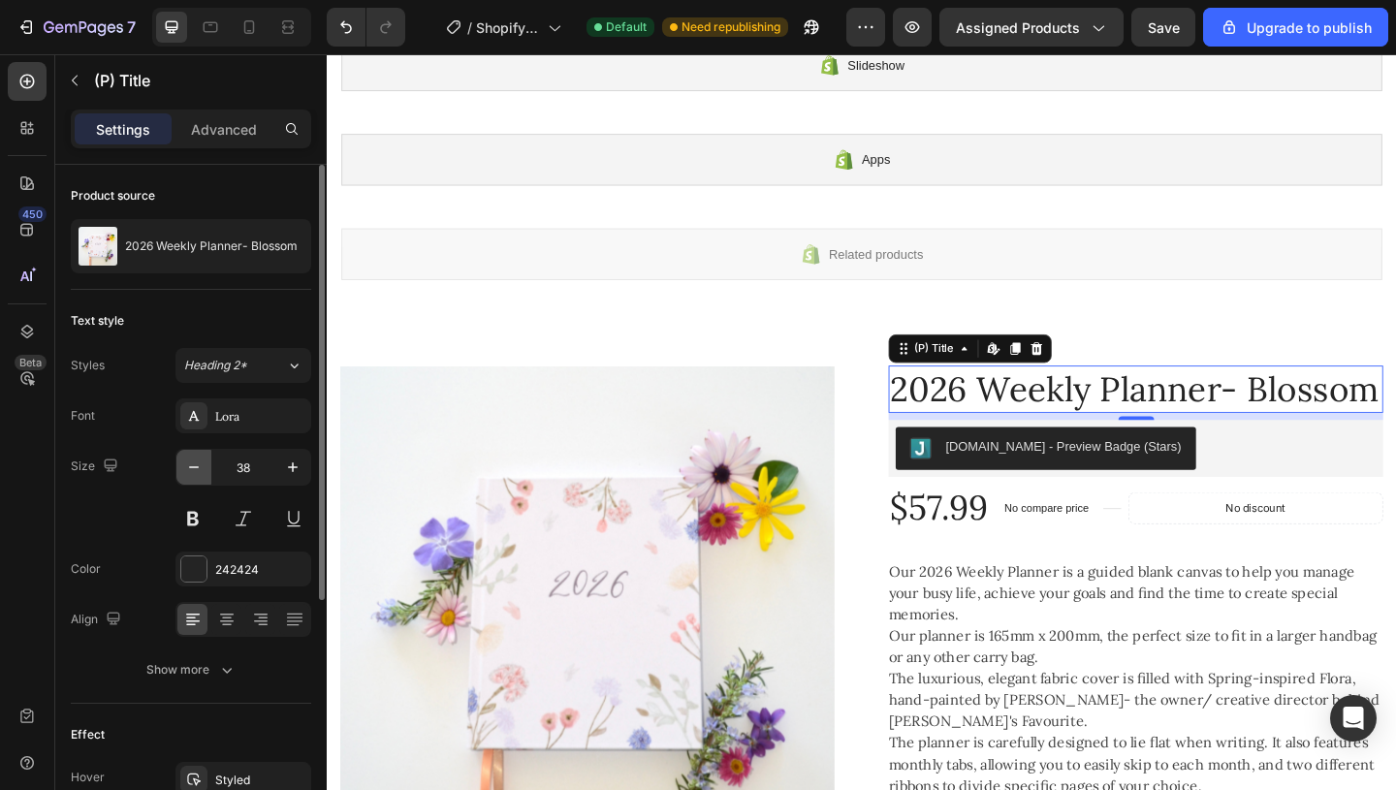
click at [198, 468] on icon "button" at bounding box center [193, 466] width 19 height 19
type input "37"
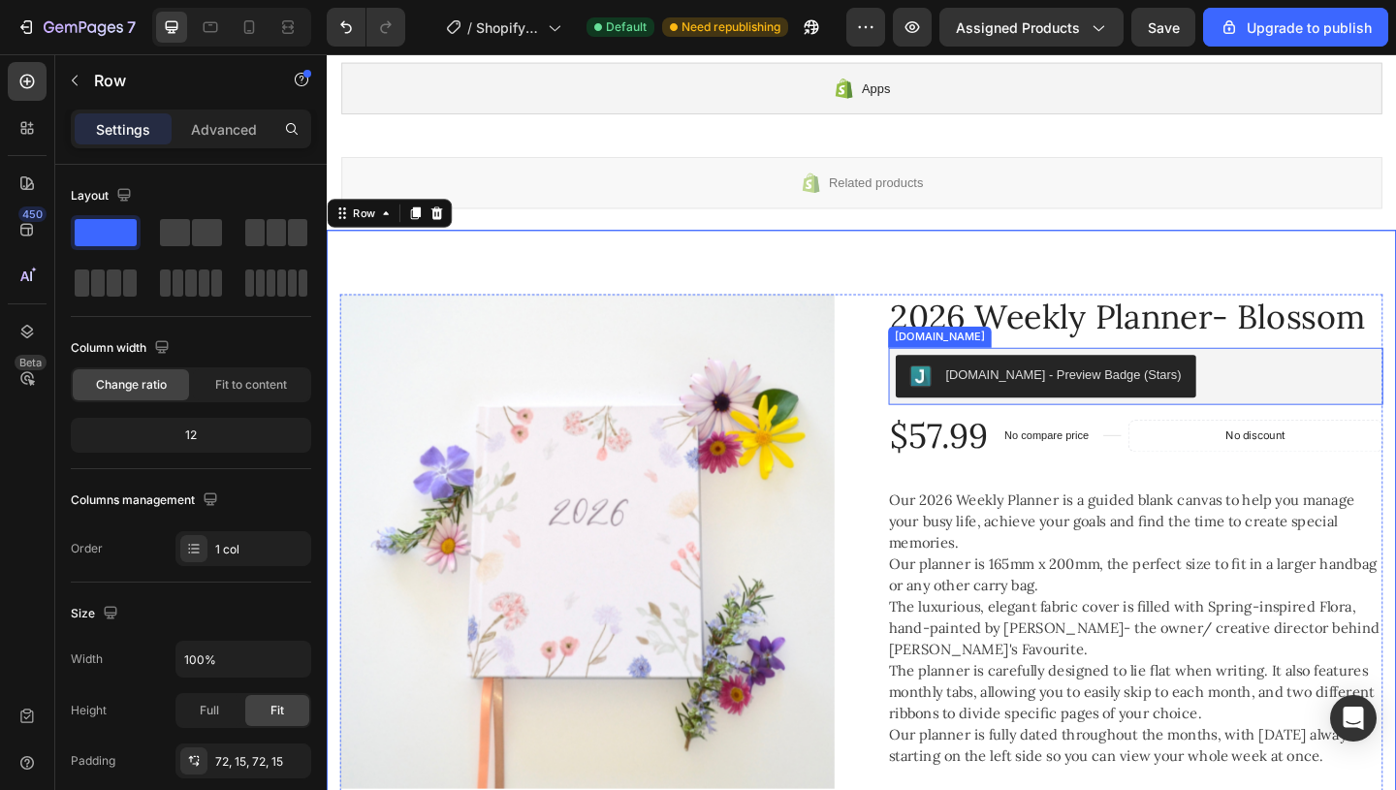
scroll to position [326, 0]
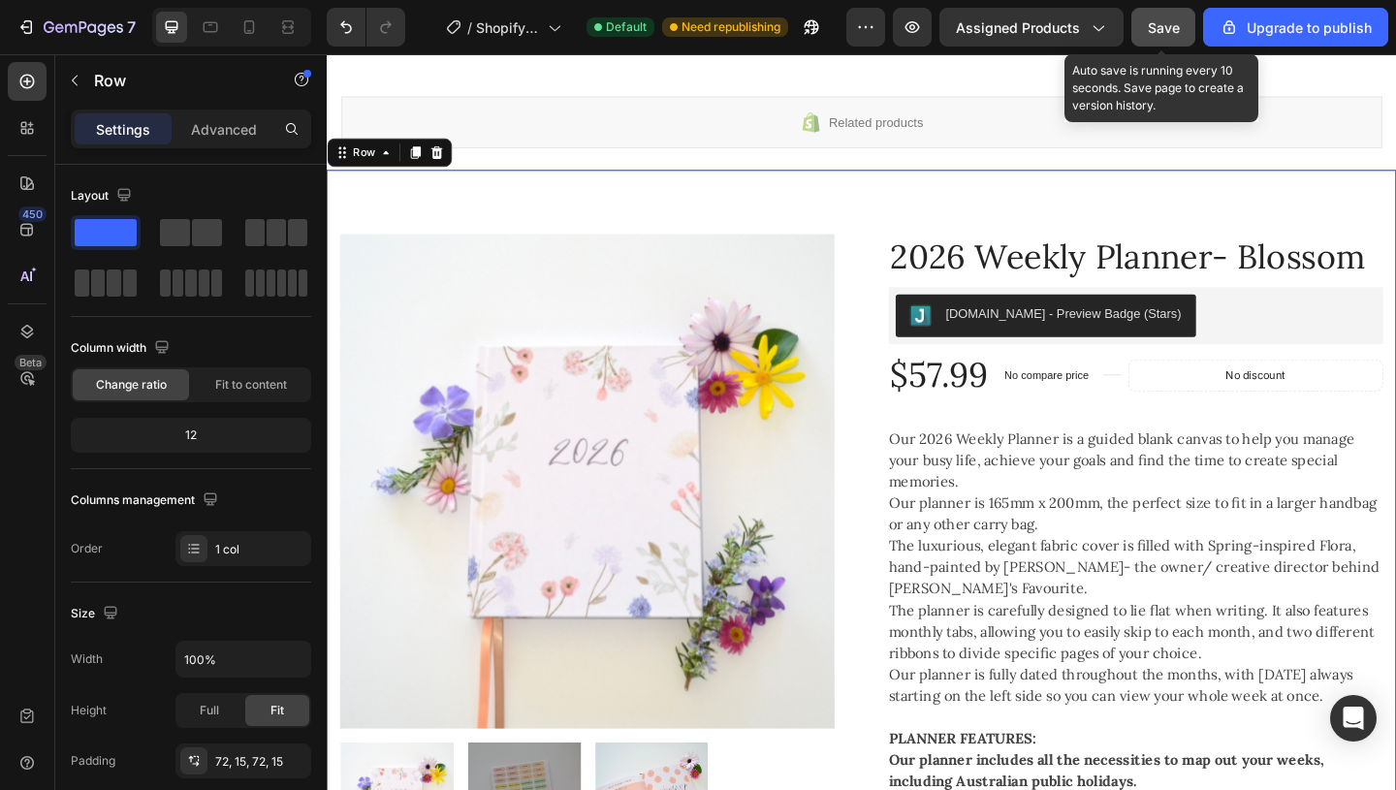
click at [1173, 28] on span "Save" at bounding box center [1164, 27] width 32 height 16
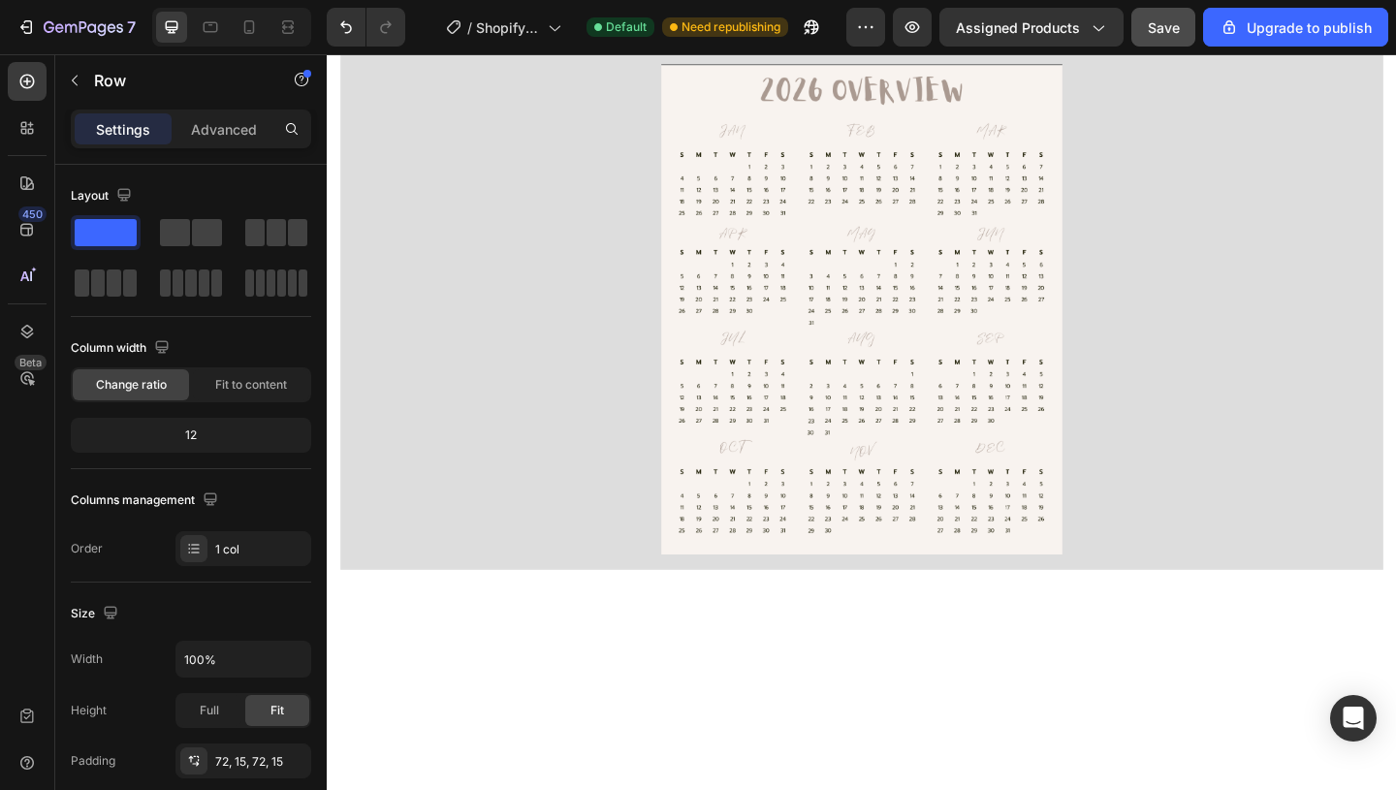
scroll to position [78, 0]
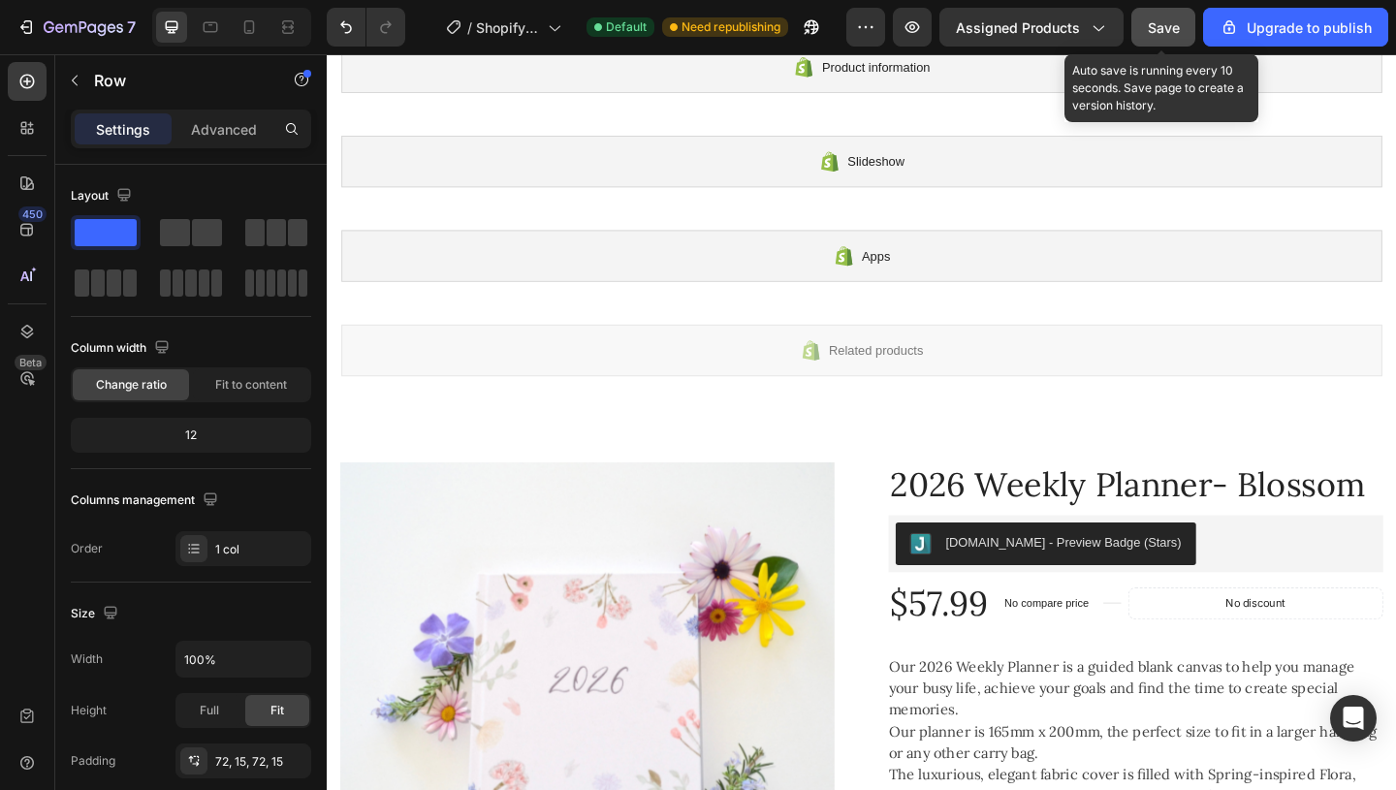
click at [1164, 30] on span "Save" at bounding box center [1164, 27] width 32 height 16
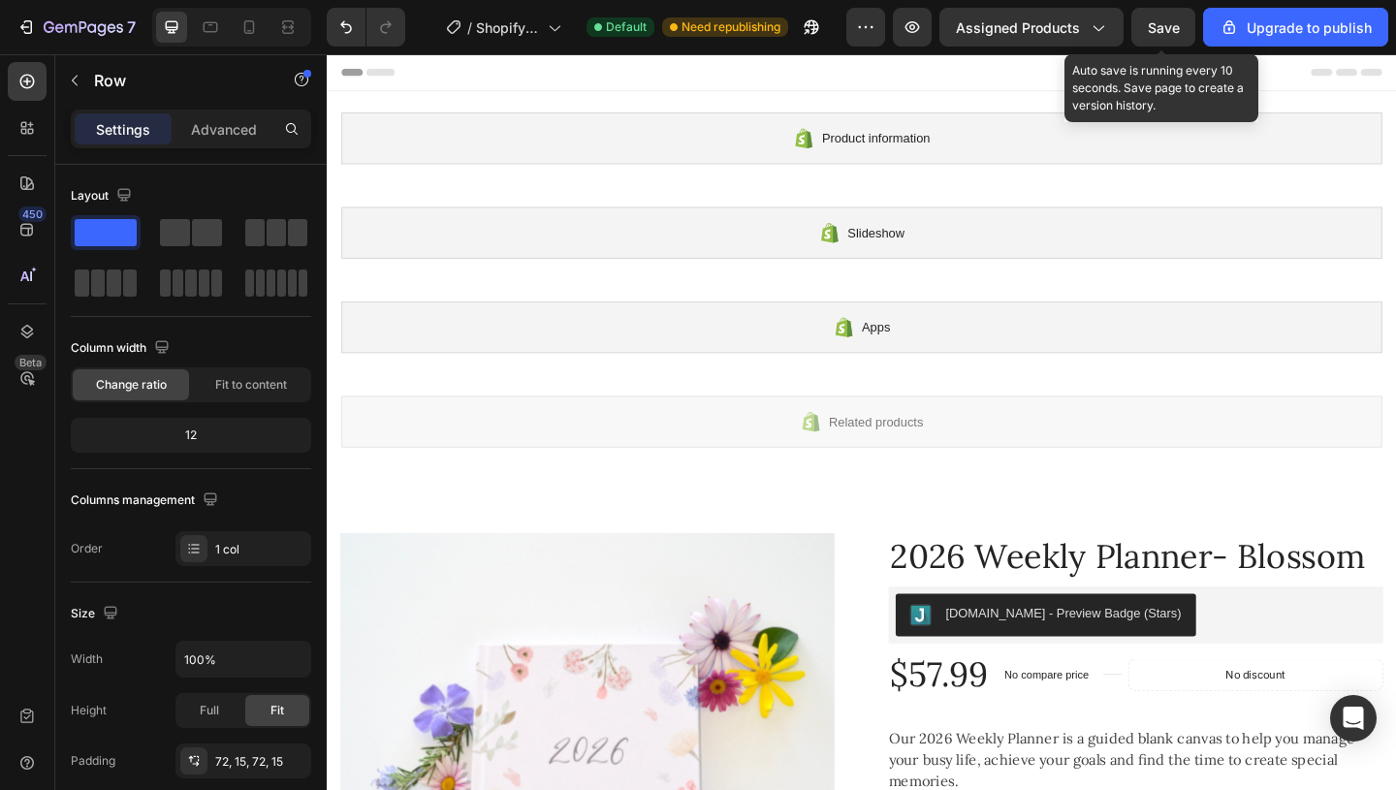
scroll to position [78, 0]
